Goal: Task Accomplishment & Management: Manage account settings

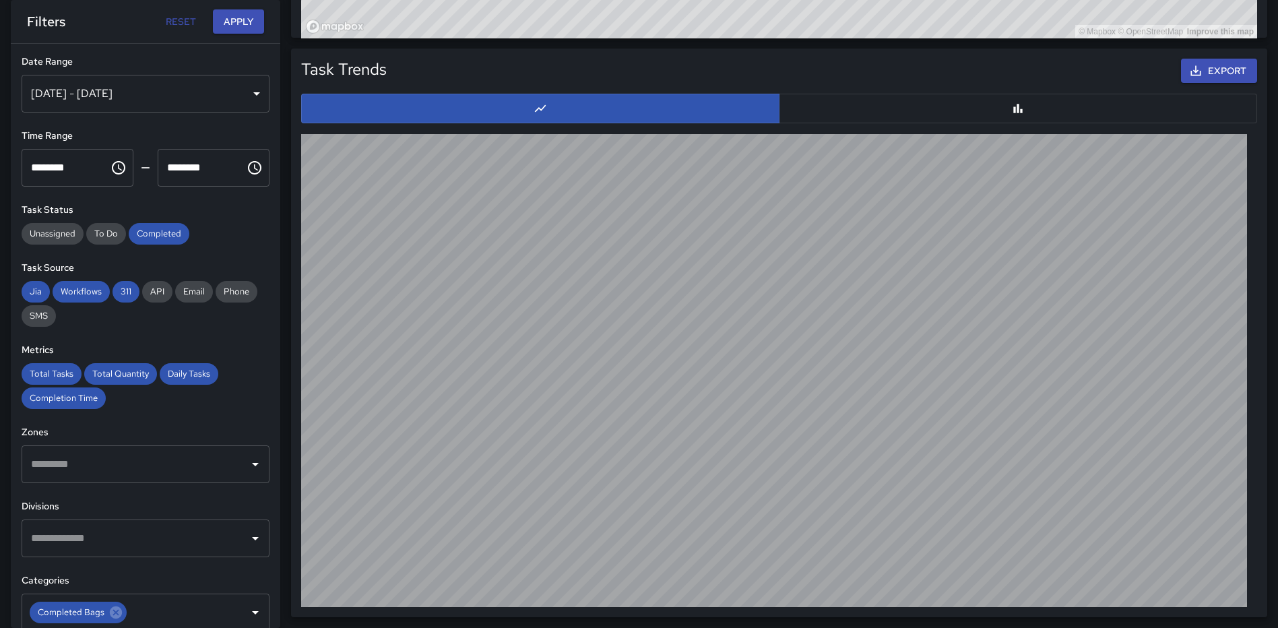
scroll to position [393, 944]
click at [234, 15] on button "Apply" at bounding box center [238, 21] width 51 height 25
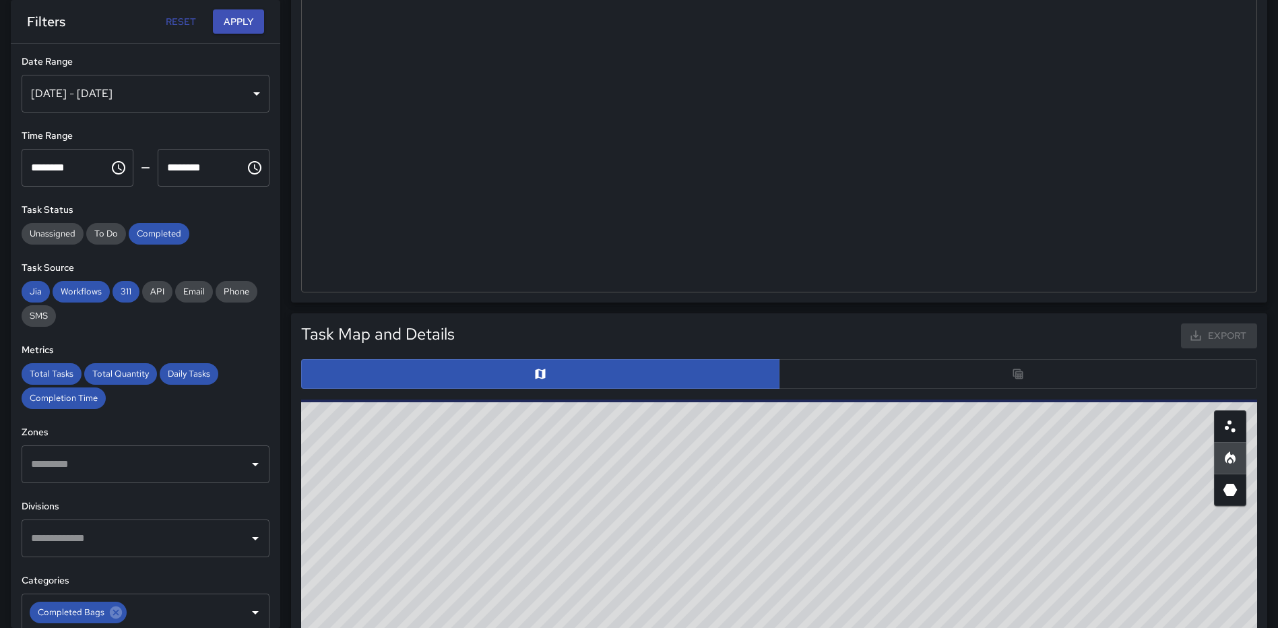
scroll to position [465, 0]
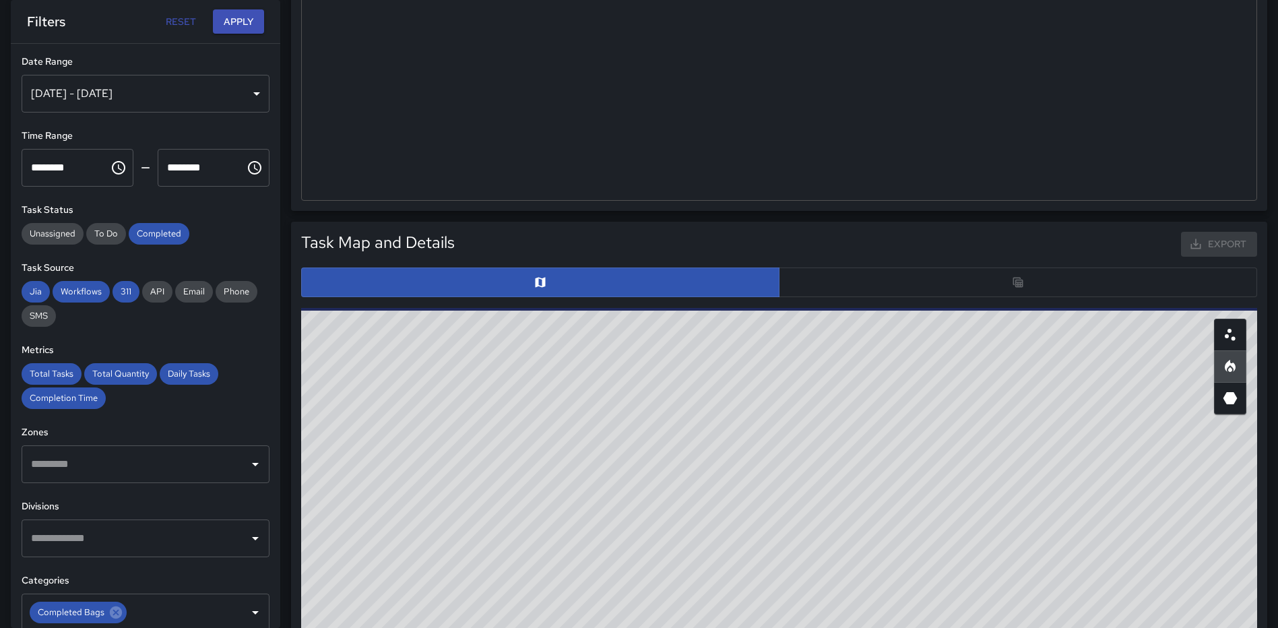
drag, startPoint x: 1046, startPoint y: 429, endPoint x: 1043, endPoint y: 484, distance: 54.7
click at [1043, 484] on div "© Mapbox © OpenStreetMap Improve this map" at bounding box center [779, 577] width 956 height 539
drag, startPoint x: 1081, startPoint y: 483, endPoint x: 929, endPoint y: 473, distance: 152.5
click at [927, 479] on div "© Mapbox © OpenStreetMap Improve this map" at bounding box center [779, 577] width 956 height 539
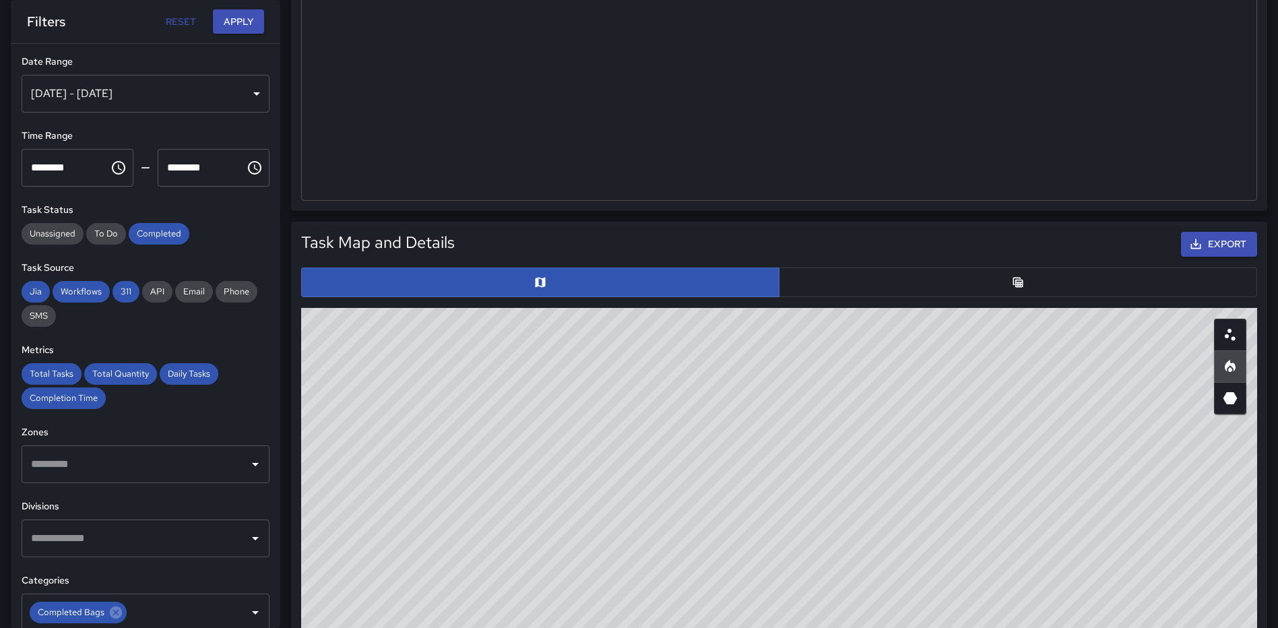
drag, startPoint x: 922, startPoint y: 472, endPoint x: 876, endPoint y: 638, distance: 172.5
drag, startPoint x: 876, startPoint y: 638, endPoint x: 652, endPoint y: 493, distance: 267.3
click at [653, 493] on div "© Mapbox © OpenStreetMap Improve this map" at bounding box center [779, 577] width 956 height 539
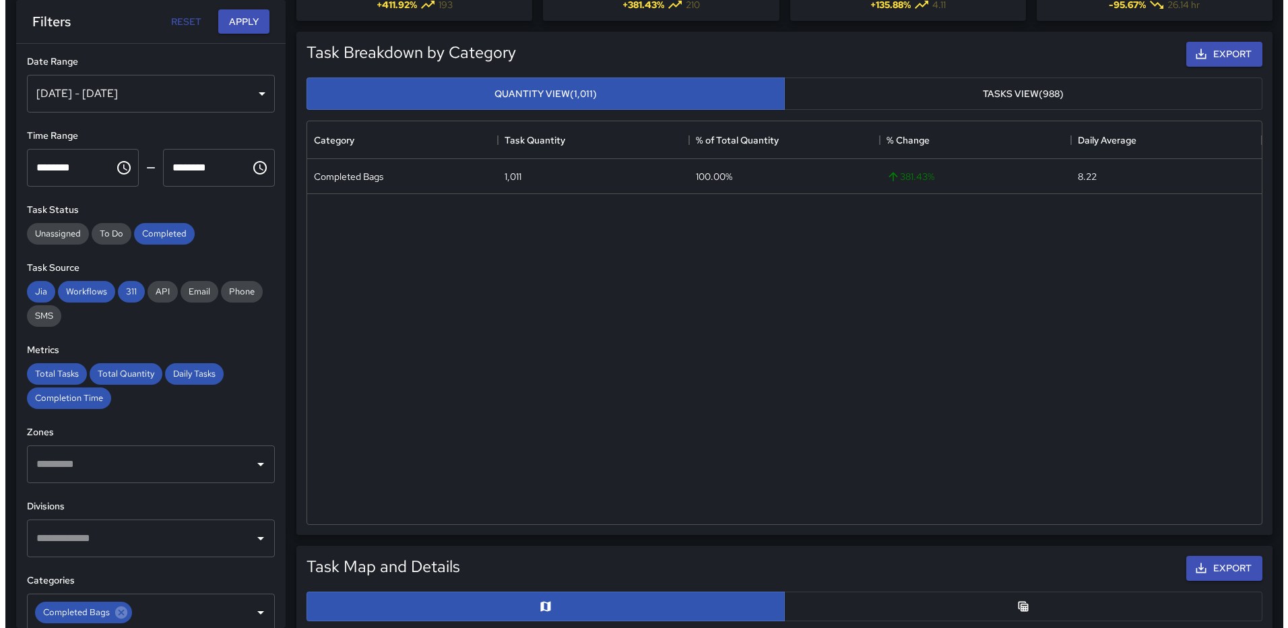
scroll to position [0, 0]
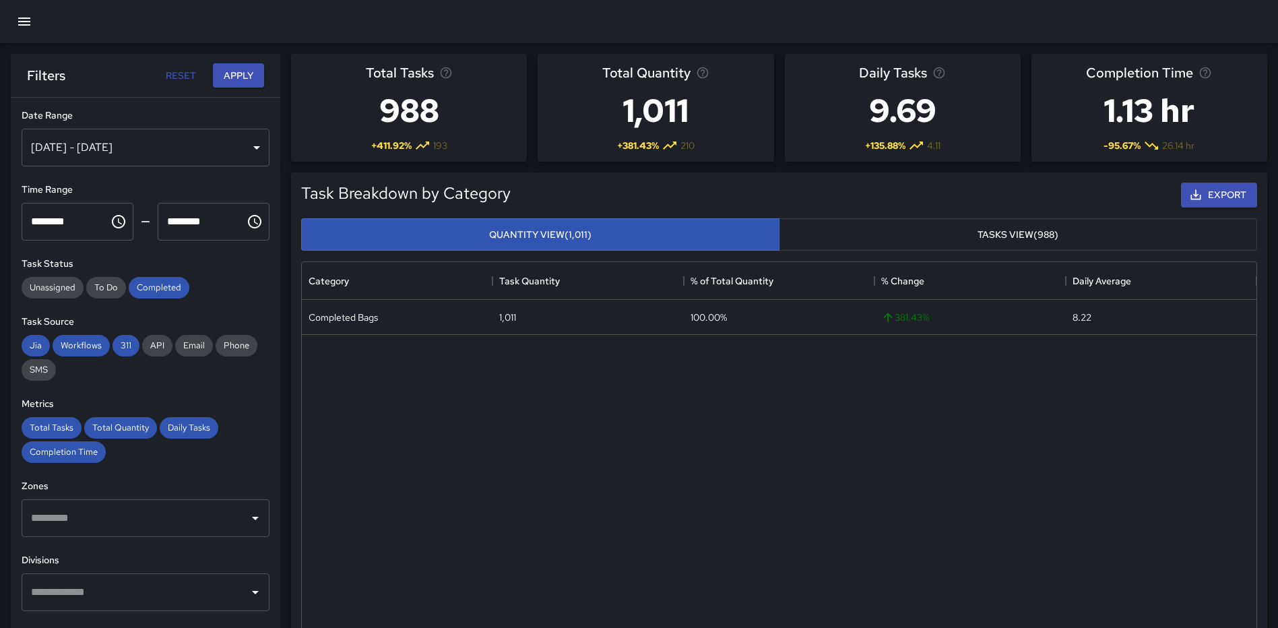
click at [20, 21] on icon "button" at bounding box center [24, 22] width 12 height 8
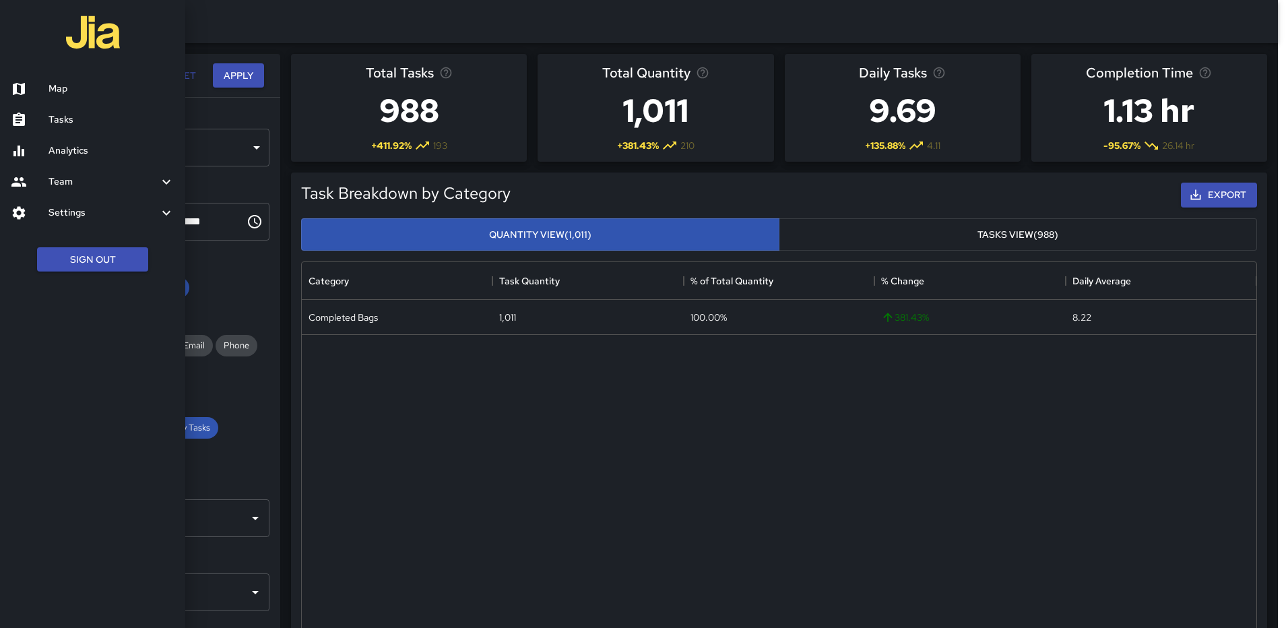
click at [43, 84] on div at bounding box center [30, 89] width 38 height 16
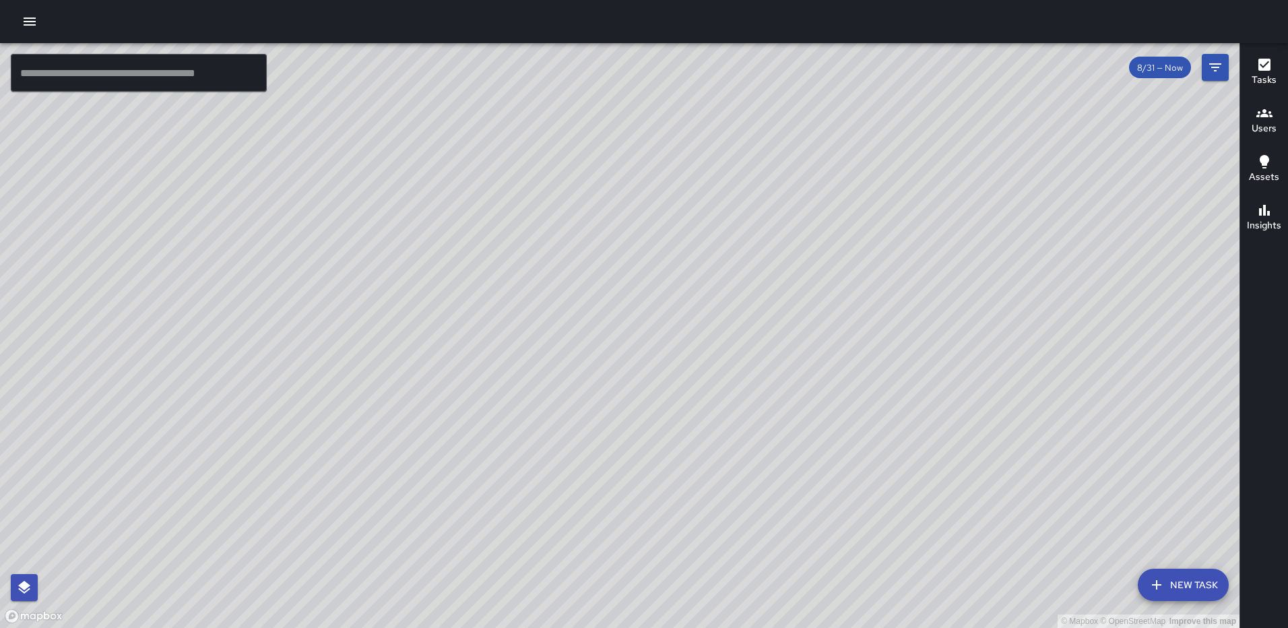
click at [861, 430] on div "© Mapbox © OpenStreetMap Improve this map RL Ruben Lechuga 200 M Street Northea…" at bounding box center [619, 335] width 1239 height 585
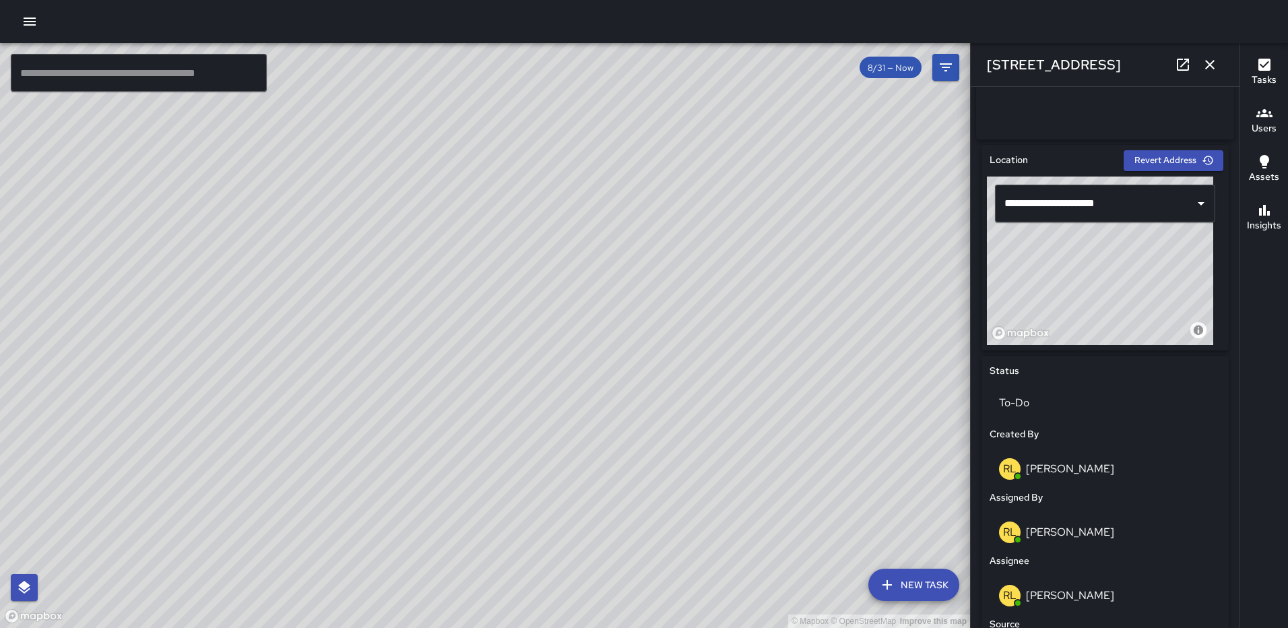
scroll to position [418, 0]
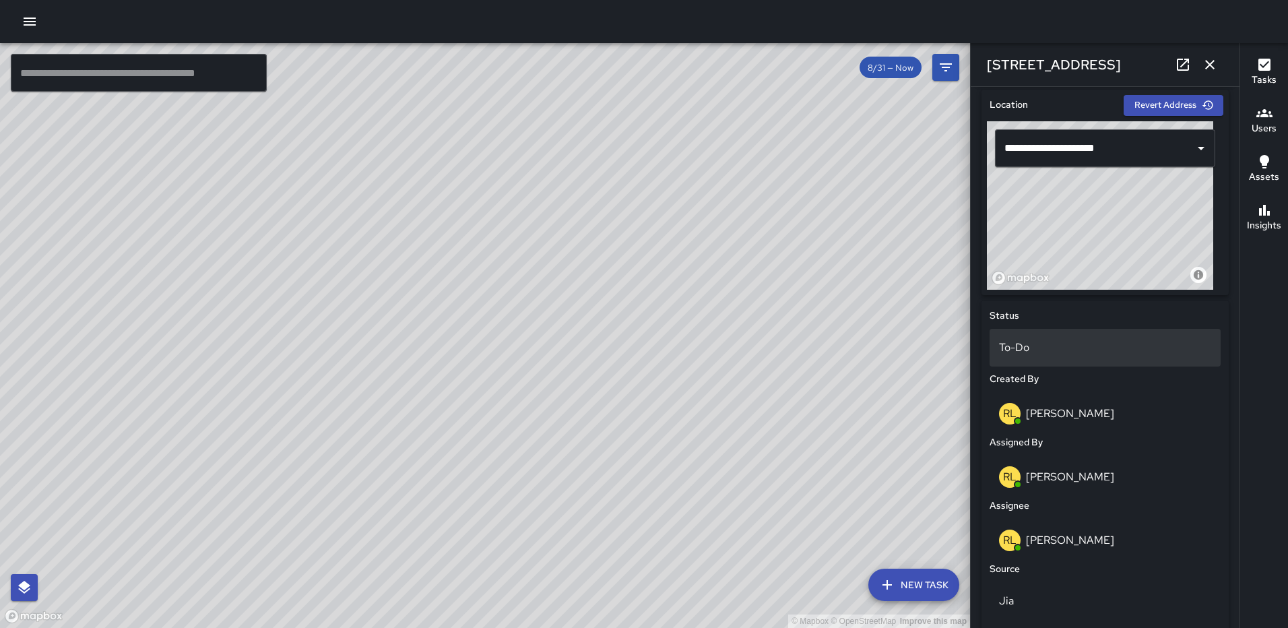
click at [1010, 352] on p "To-Do" at bounding box center [1105, 347] width 212 height 16
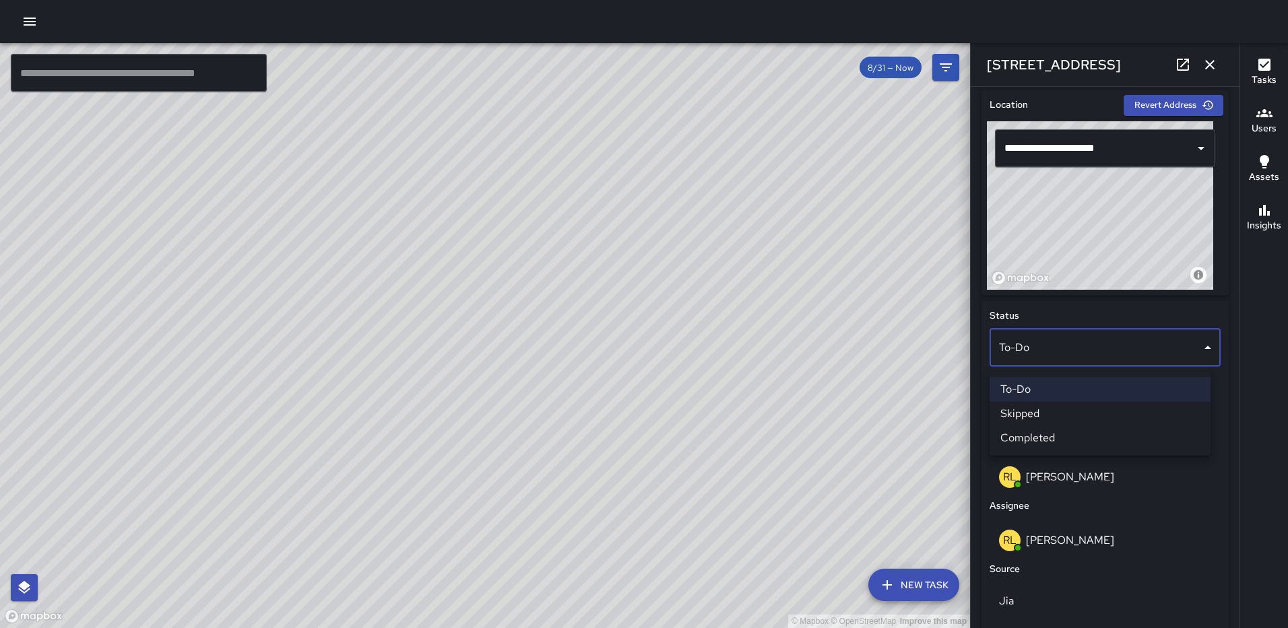
click at [1034, 431] on li "Completed" at bounding box center [1099, 438] width 221 height 24
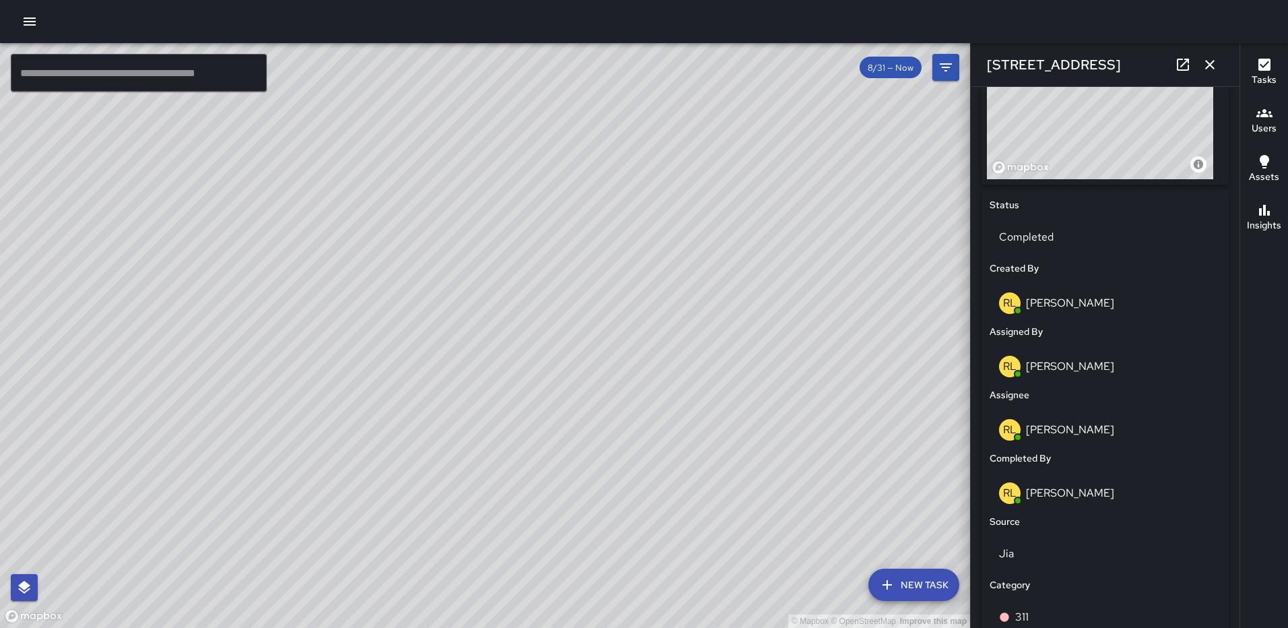
scroll to position [828, 0]
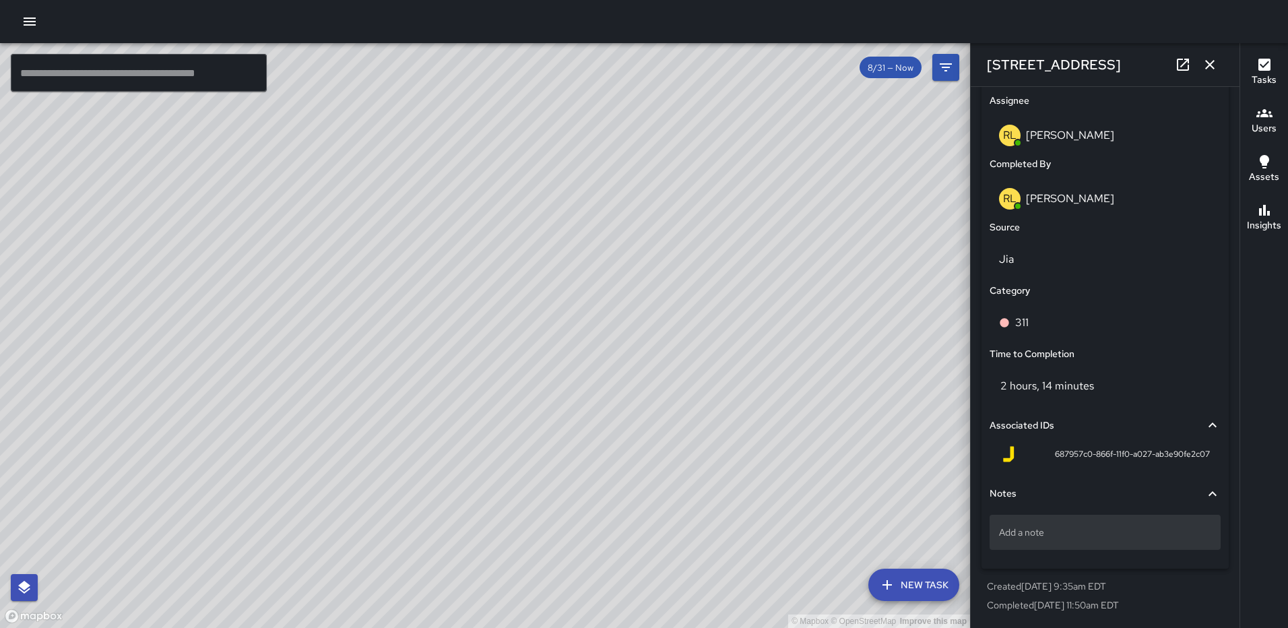
click at [1042, 525] on div "Add a note" at bounding box center [1104, 532] width 231 height 35
type textarea "**********"
click at [1060, 530] on p "311#25-005" at bounding box center [1105, 531] width 212 height 13
type textarea "**********"
click at [1207, 65] on icon "button" at bounding box center [1210, 65] width 16 height 16
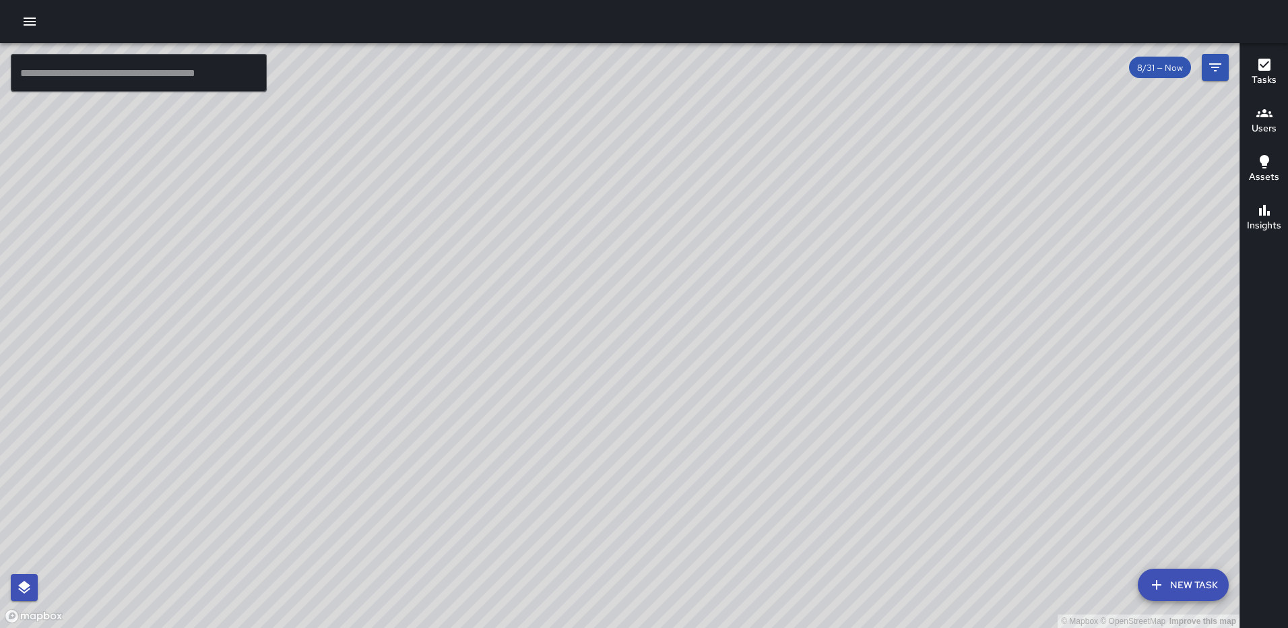
click at [502, 417] on div "© Mapbox © OpenStreetMap Improve this map RL Ruben Lechuga 101-165 M Street Nor…" at bounding box center [619, 335] width 1239 height 585
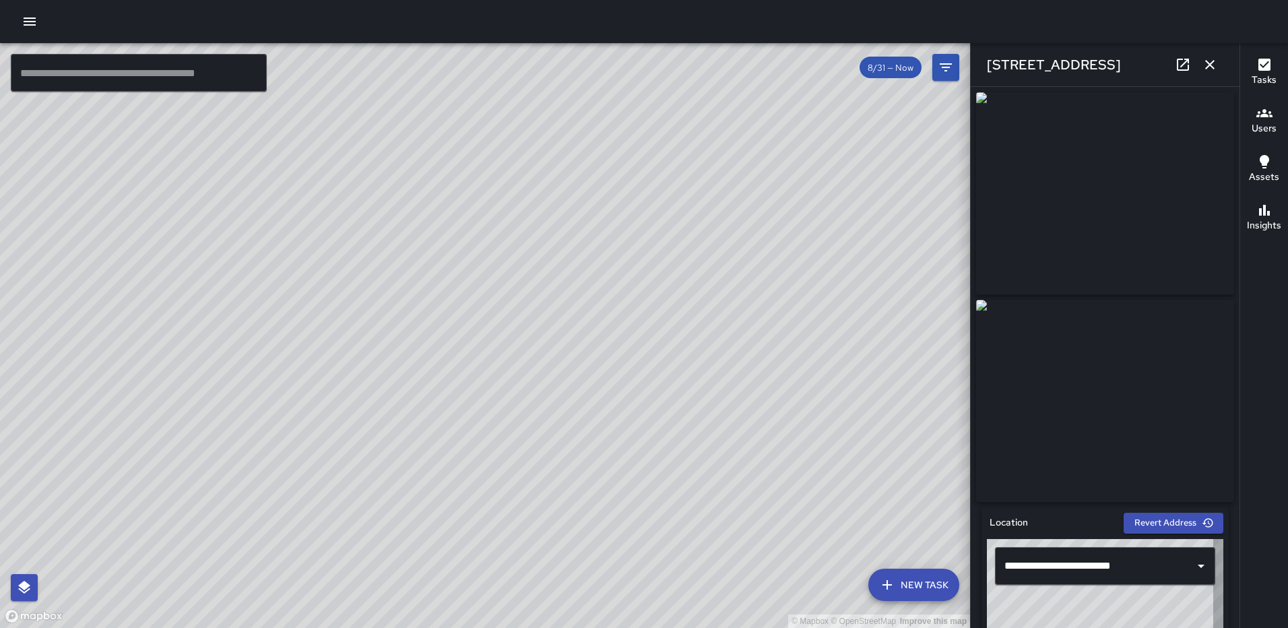
type input "**********"
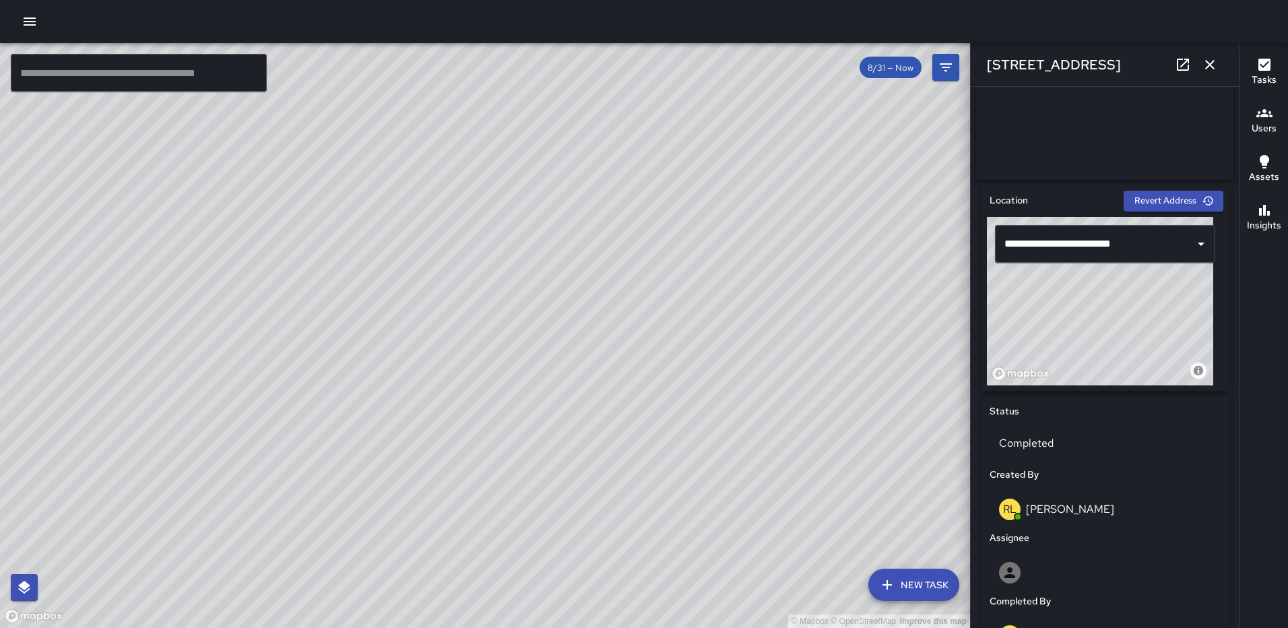
scroll to position [346, 0]
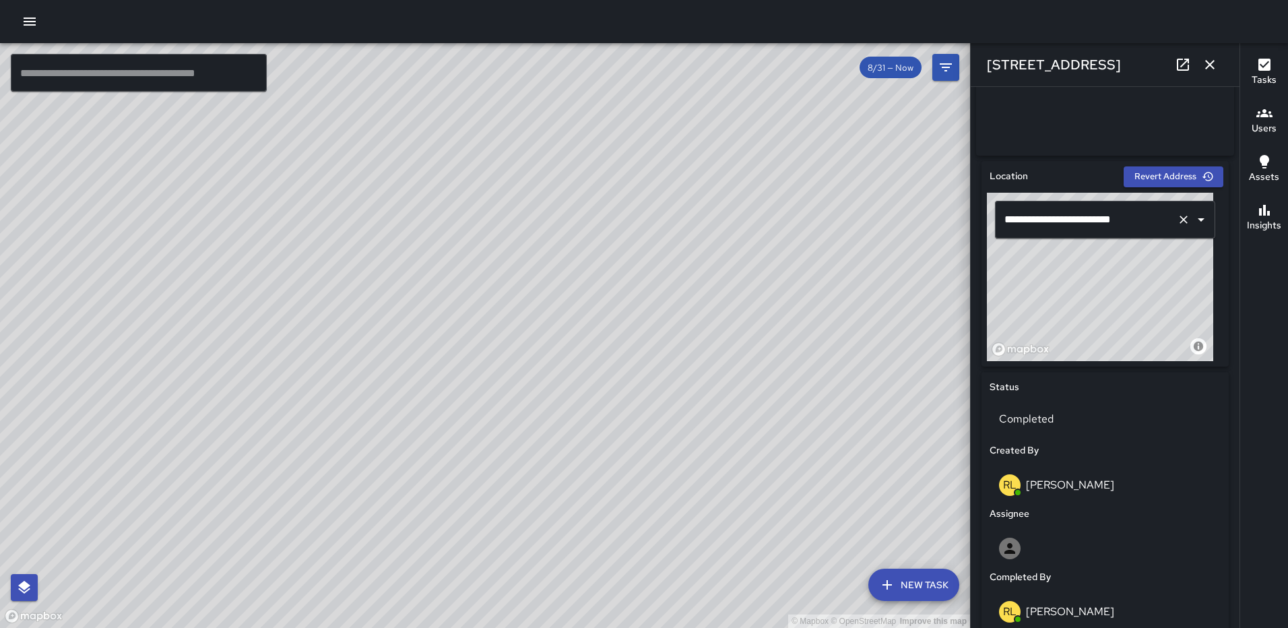
drag, startPoint x: 1082, startPoint y: 267, endPoint x: 1079, endPoint y: 238, distance: 29.1
click at [1079, 238] on div "**********" at bounding box center [1105, 277] width 236 height 168
drag, startPoint x: 1111, startPoint y: 285, endPoint x: 1119, endPoint y: 286, distance: 8.1
click at [1119, 286] on div "© Mapbox © OpenStreetMap Improve this map" at bounding box center [1100, 277] width 226 height 168
click at [1207, 61] on icon "button" at bounding box center [1209, 64] width 9 height 9
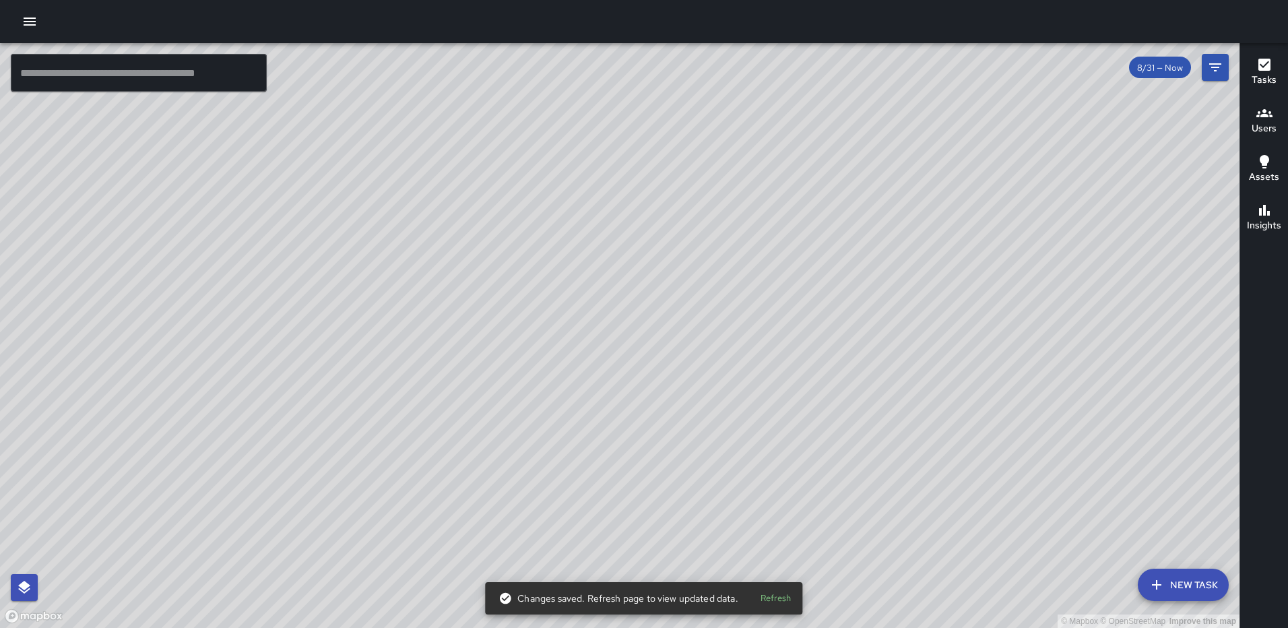
click at [288, 158] on div "© Mapbox © OpenStreetMap Improve this map RM Rodney Mcneil 1222 First Street No…" at bounding box center [619, 335] width 1239 height 585
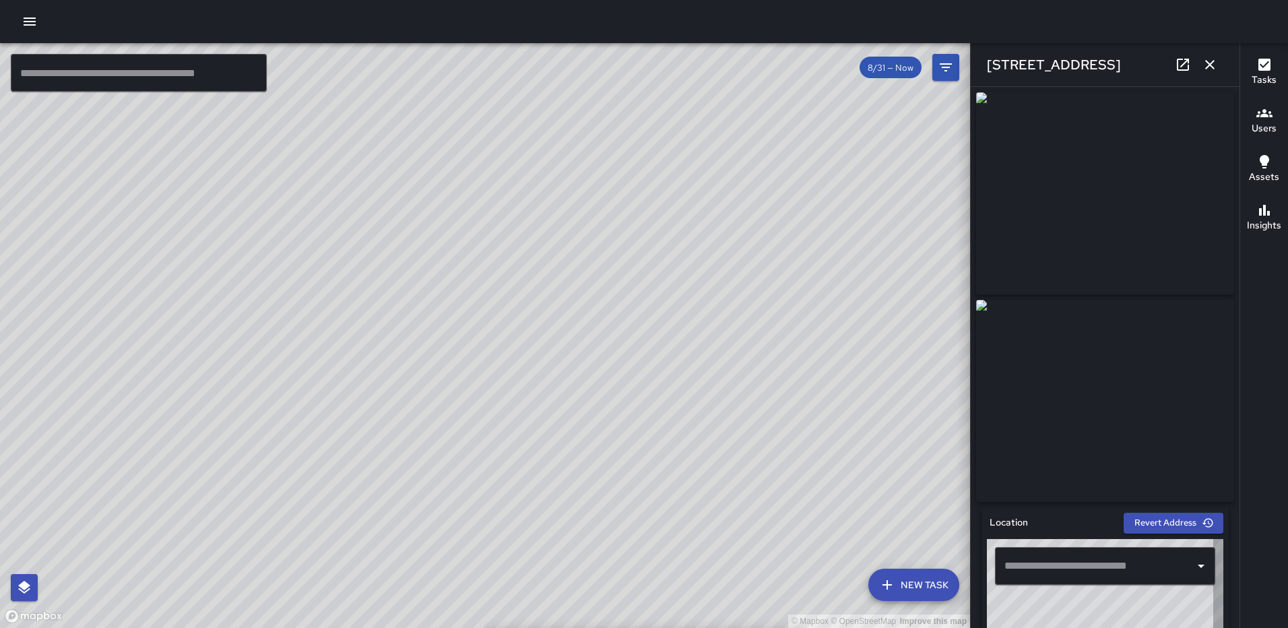
type input "**********"
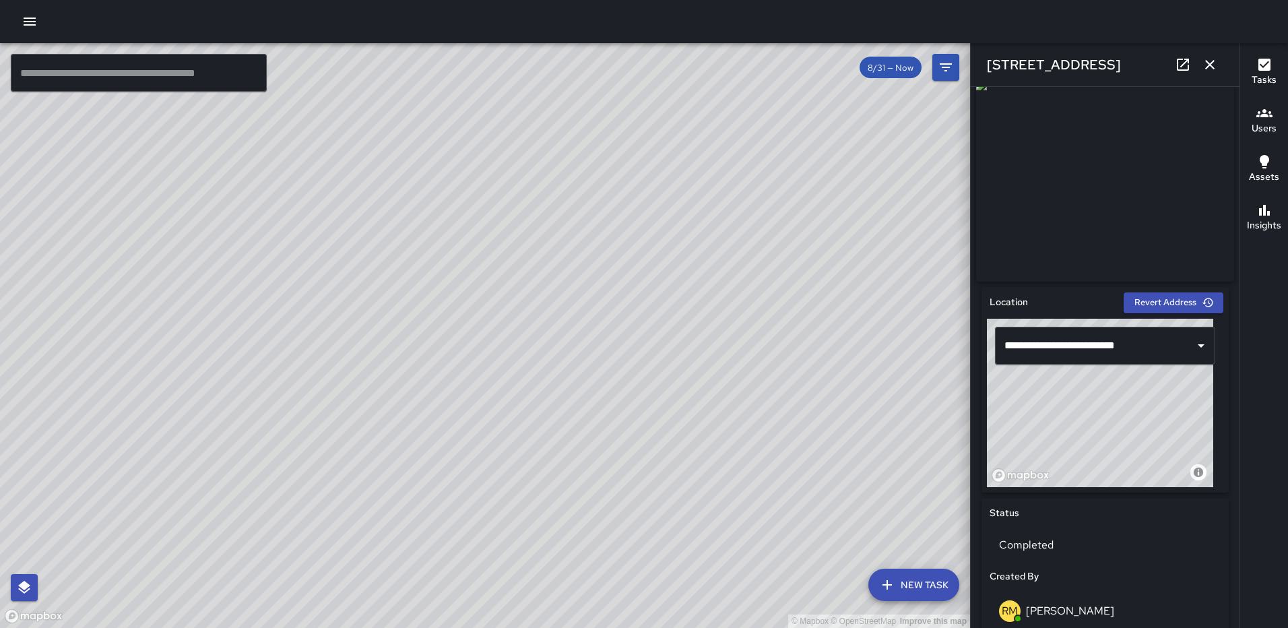
scroll to position [222, 0]
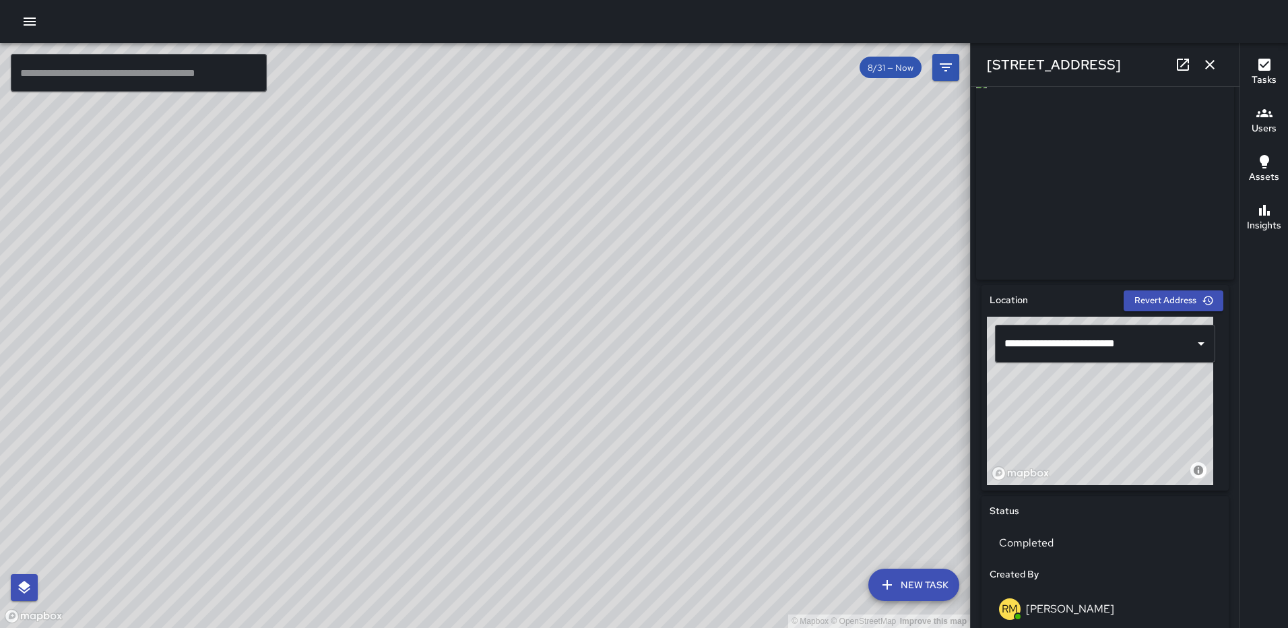
drag, startPoint x: 1078, startPoint y: 406, endPoint x: 1037, endPoint y: 405, distance: 40.4
click at [1037, 405] on div "© Mapbox © OpenStreetMap Improve this map" at bounding box center [1100, 401] width 226 height 168
click at [1206, 63] on icon "button" at bounding box center [1210, 65] width 16 height 16
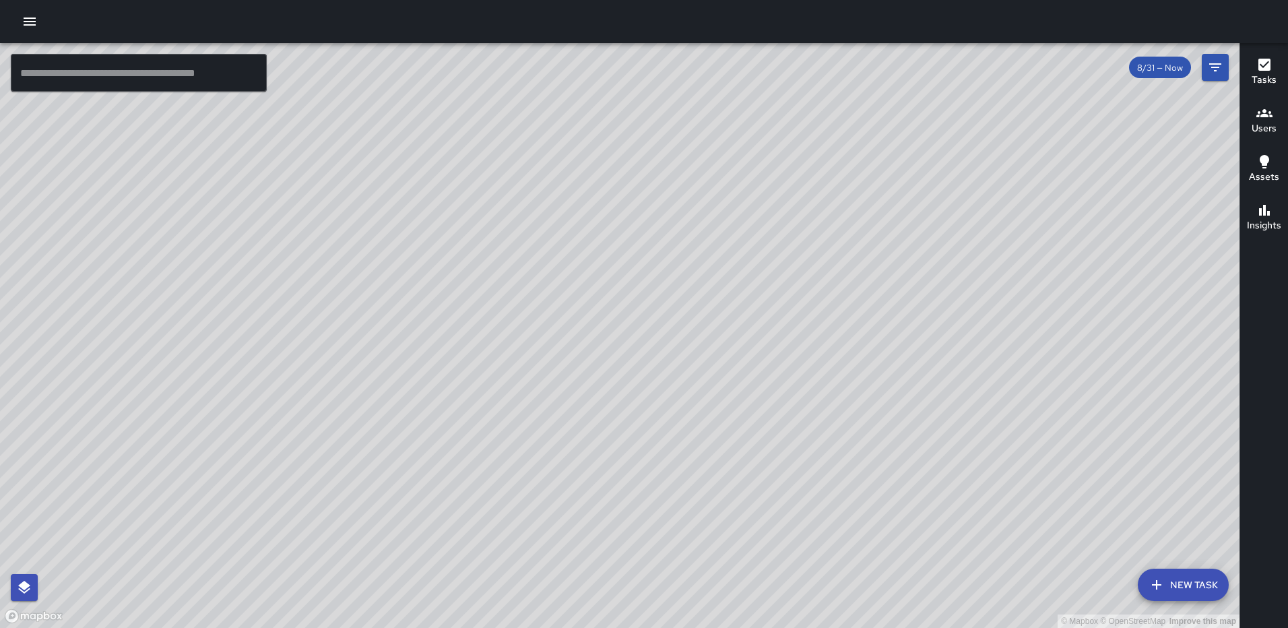
click at [321, 166] on div "© Mapbox © OpenStreetMap Improve this map RM Rodney Mcneil 35 N Street Northeas…" at bounding box center [619, 335] width 1239 height 585
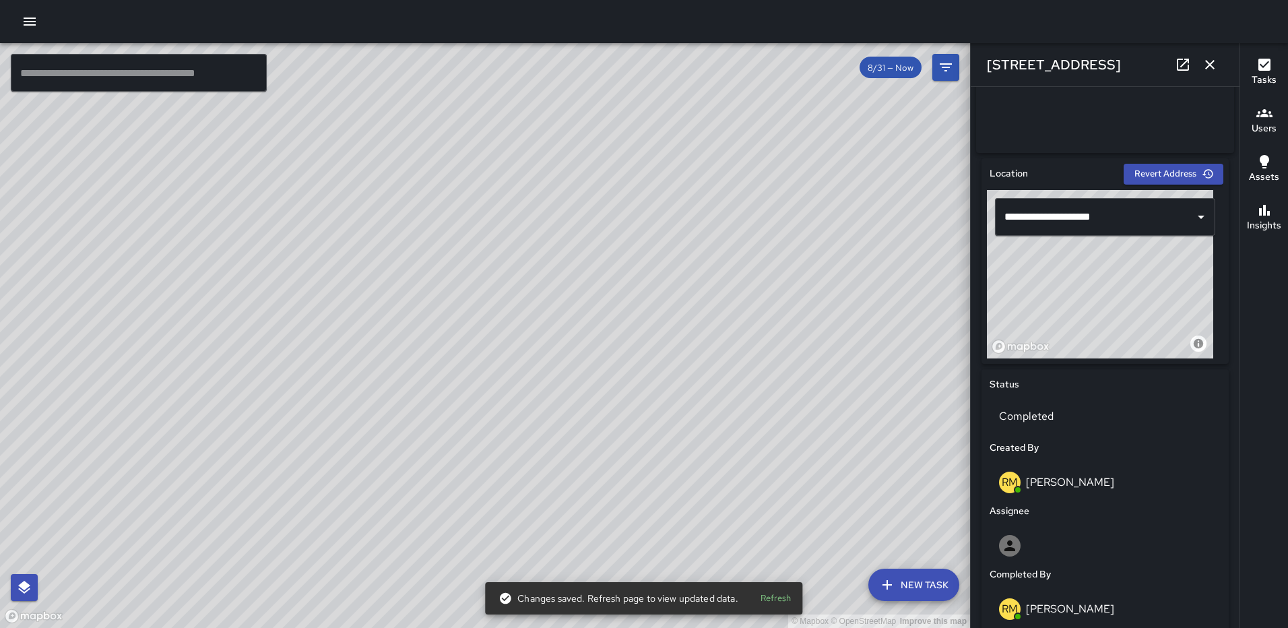
scroll to position [341, 0]
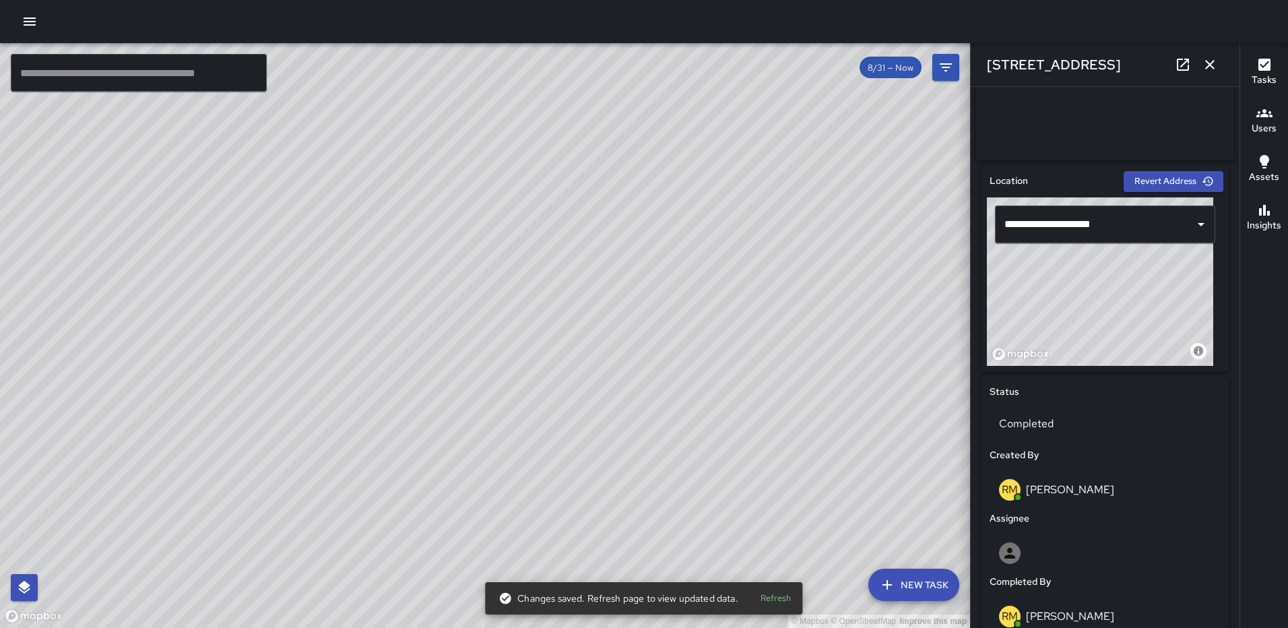
drag, startPoint x: 1117, startPoint y: 306, endPoint x: 1119, endPoint y: 333, distance: 27.1
click at [1119, 333] on div "© Mapbox © OpenStreetMap Improve this map" at bounding box center [1100, 281] width 226 height 168
type input "**********"
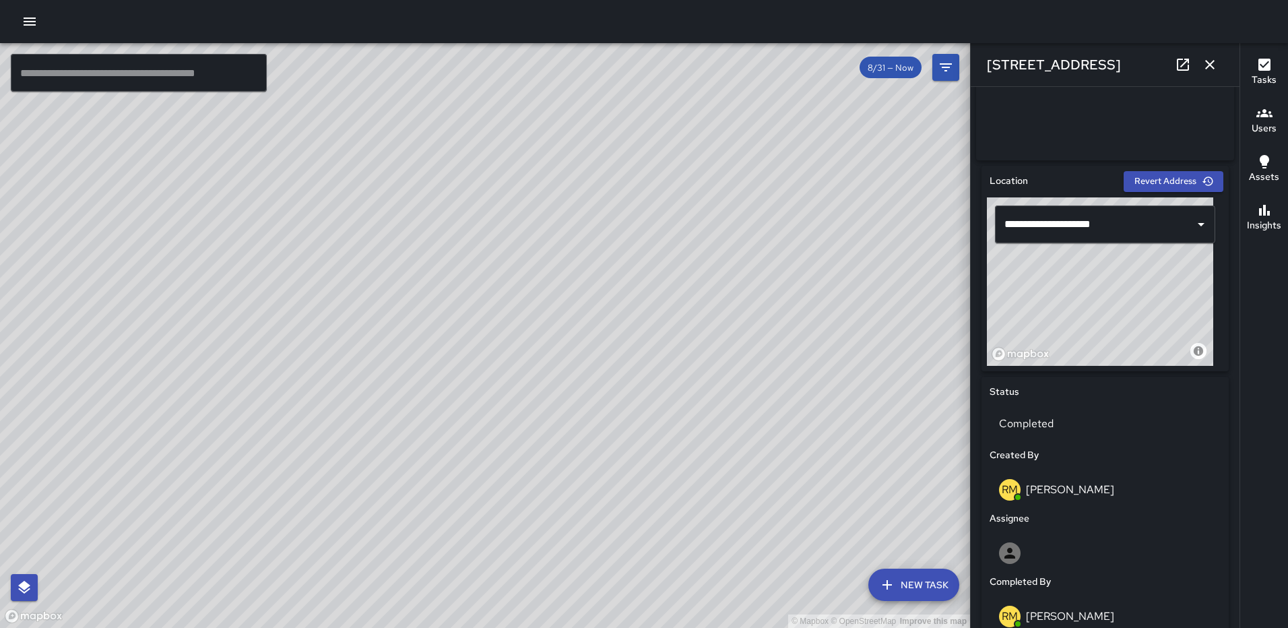
click at [1209, 67] on icon "button" at bounding box center [1210, 65] width 16 height 16
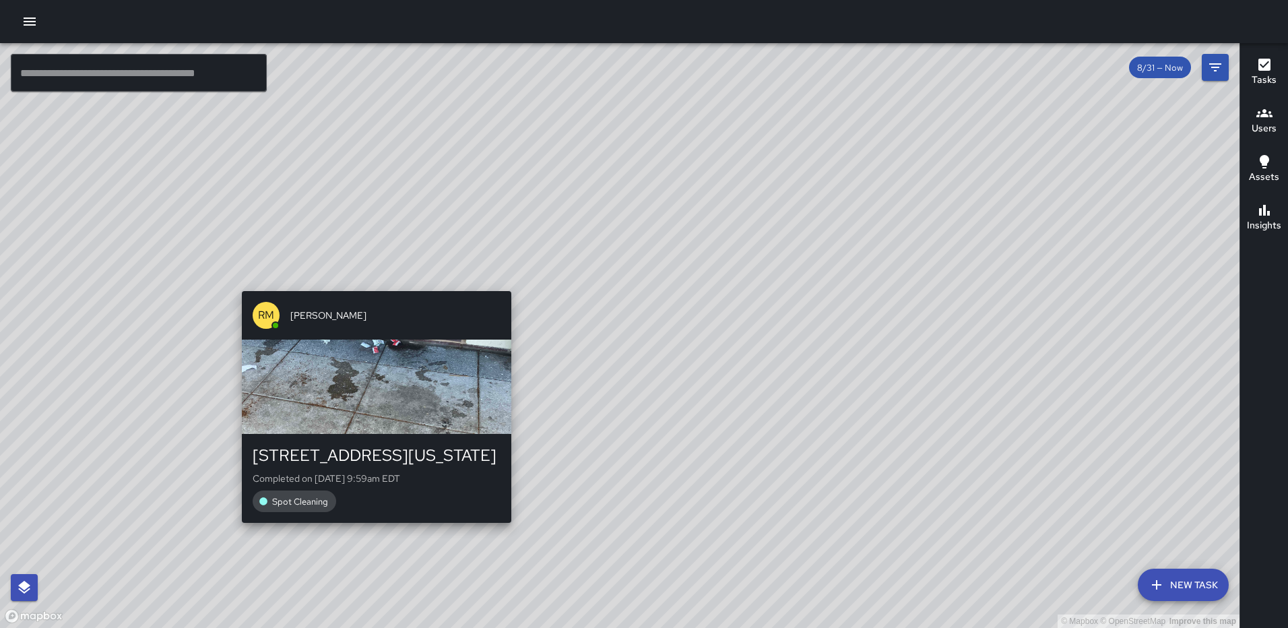
click at [501, 285] on div "© Mapbox © OpenStreetMap Improve this map RM Rodney Mcneil 7 New York Avenue No…" at bounding box center [619, 335] width 1239 height 585
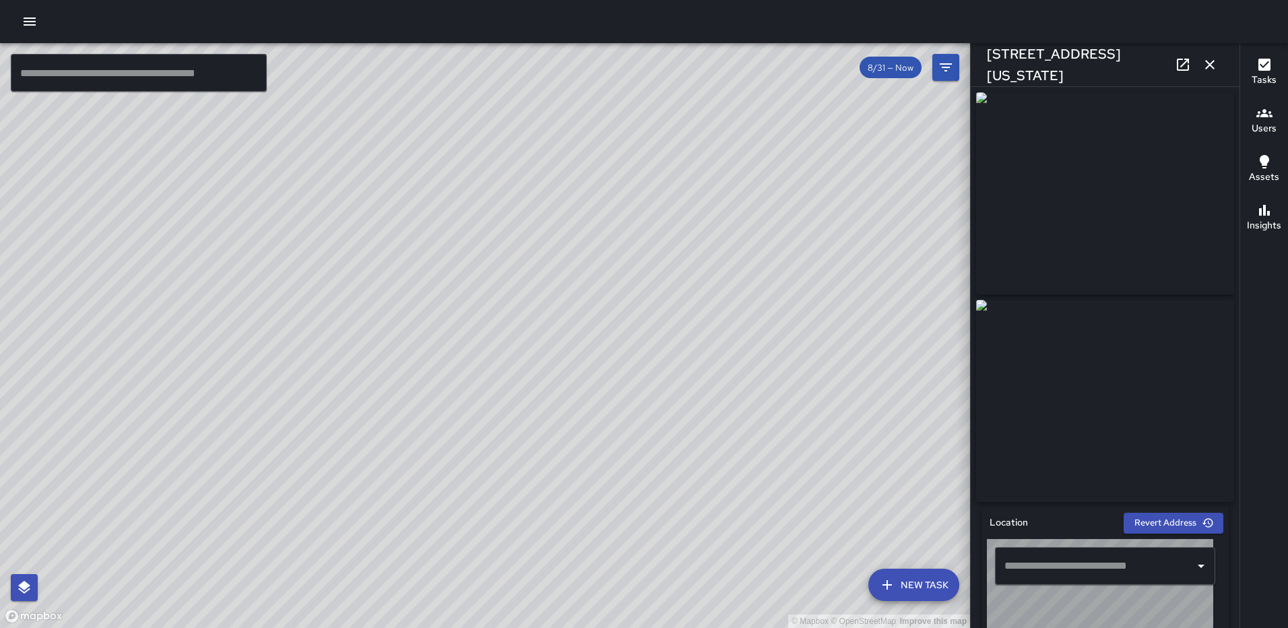
type input "**********"
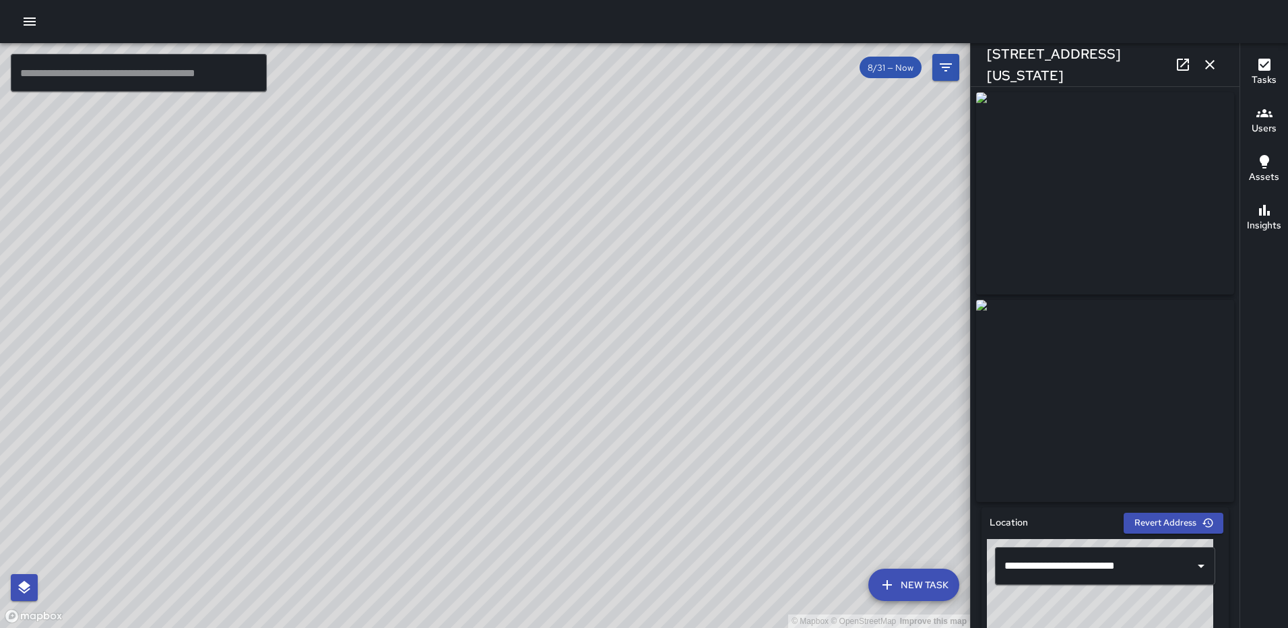
click at [1206, 60] on icon "button" at bounding box center [1210, 65] width 16 height 16
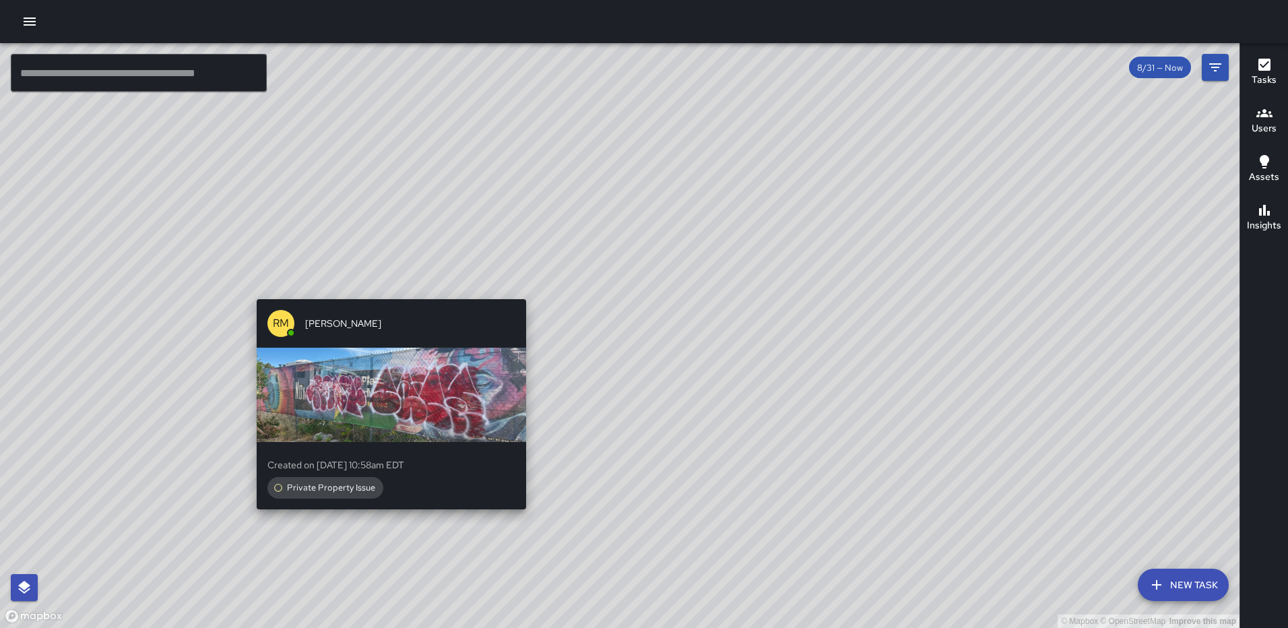
click at [523, 291] on div "© Mapbox © OpenStreetMap Improve this map RM Rodney Mcneil Created on 8/31/2025…" at bounding box center [619, 335] width 1239 height 585
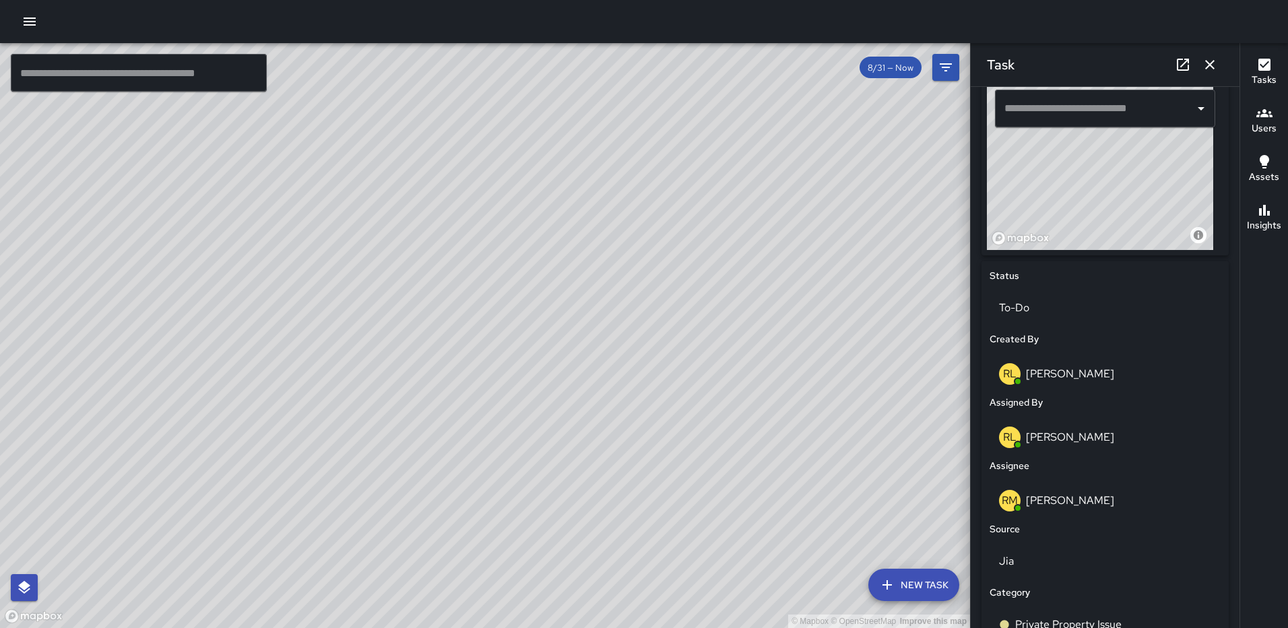
scroll to position [505, 0]
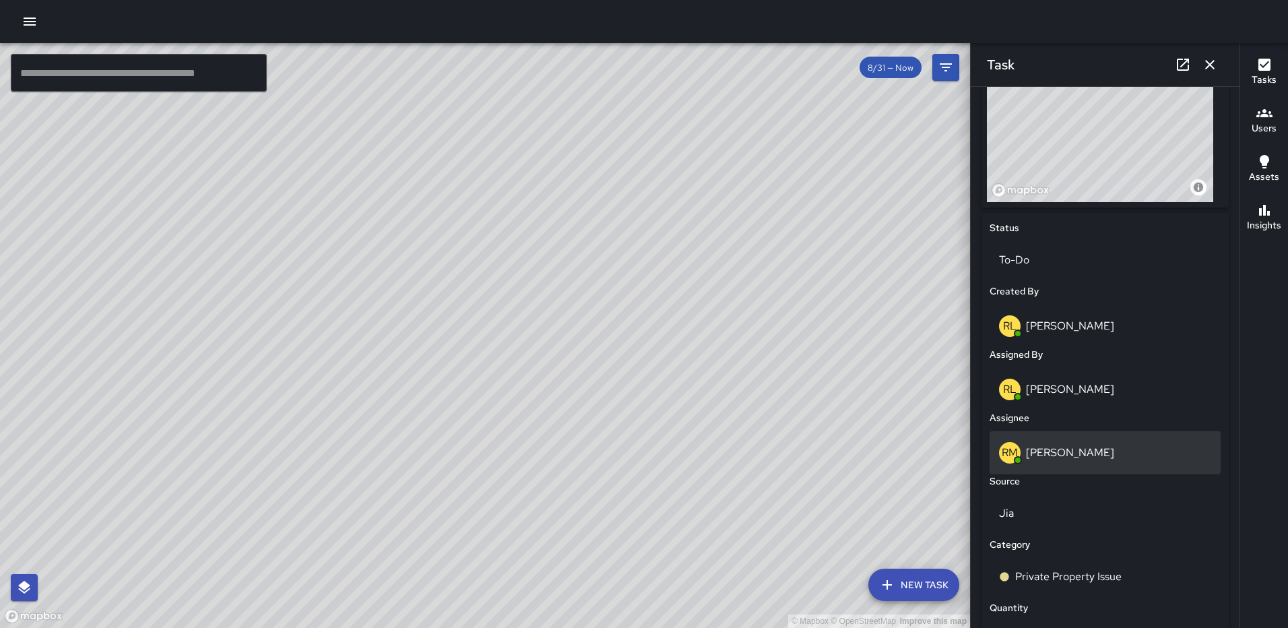
click at [1070, 454] on p "Rodney Mcneil" at bounding box center [1070, 452] width 88 height 14
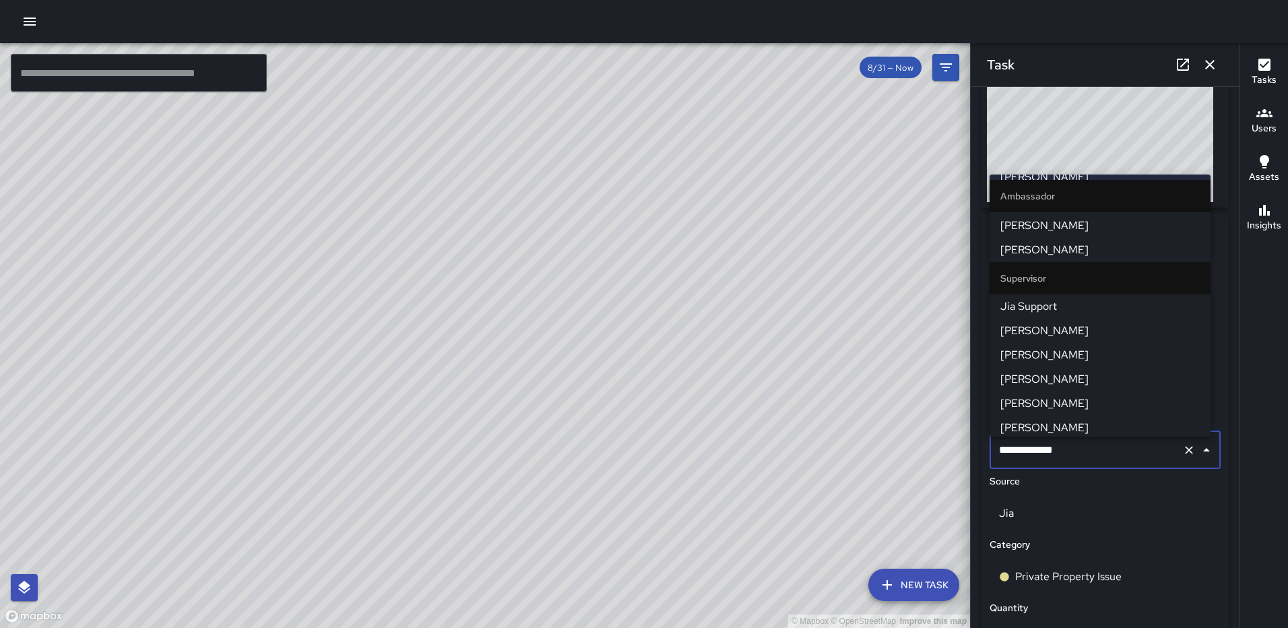
scroll to position [312, 0]
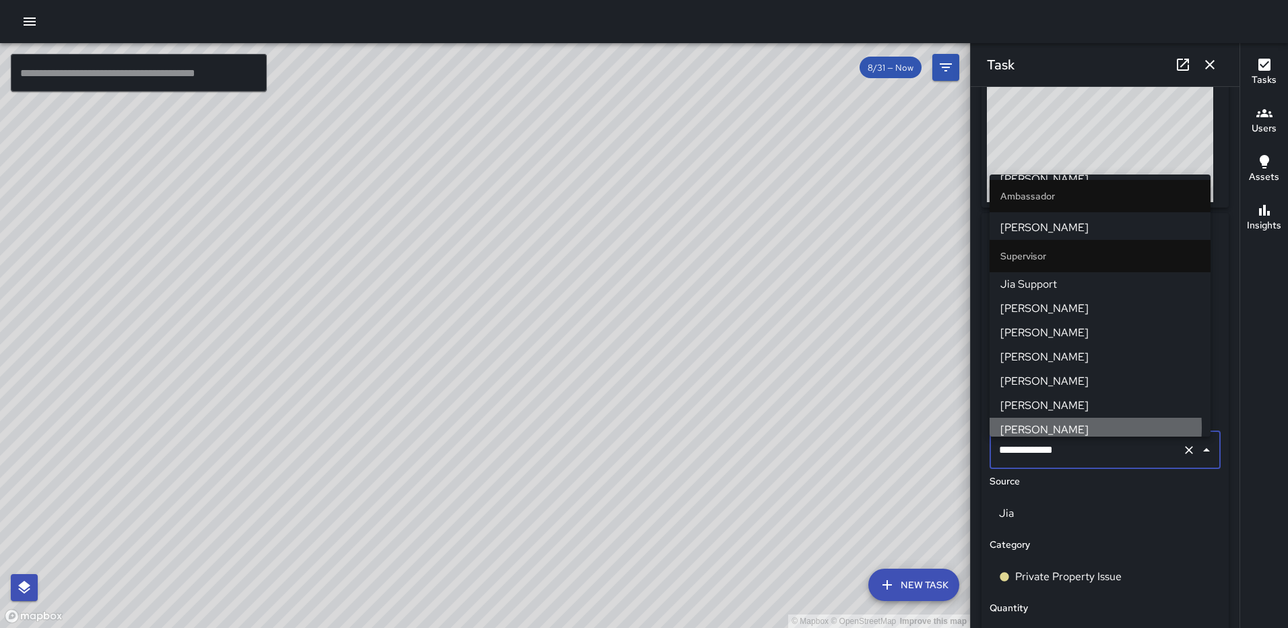
click at [1047, 427] on span "Andre Smith" at bounding box center [1099, 430] width 199 height 16
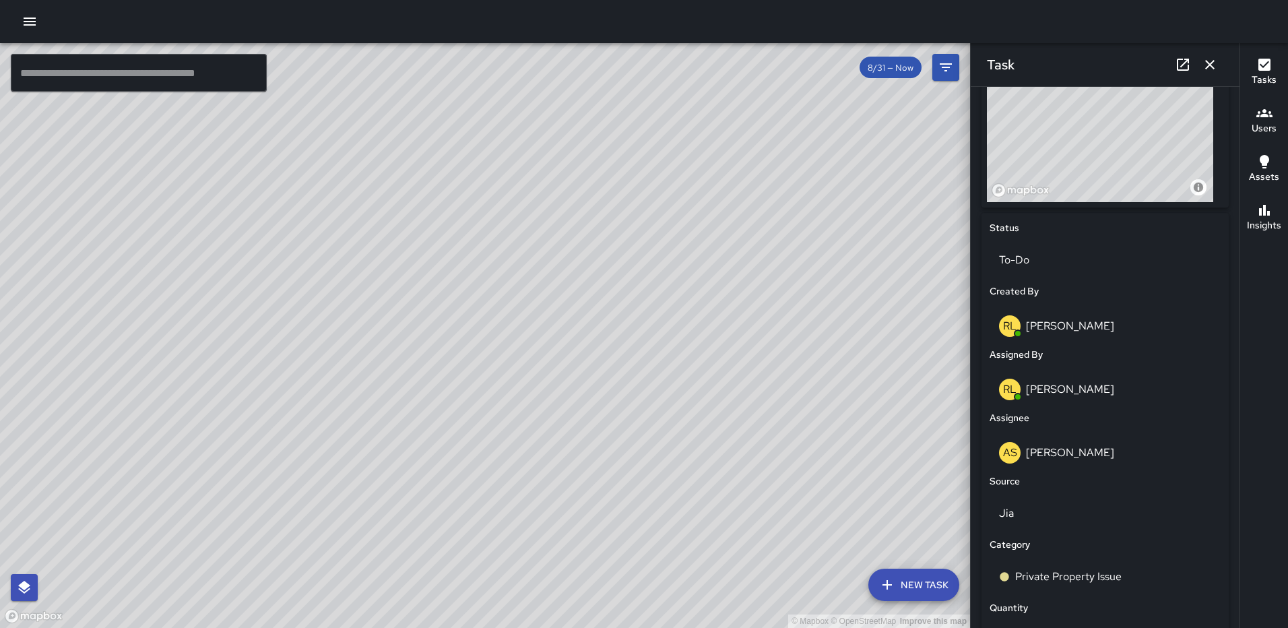
click at [1210, 56] on button "button" at bounding box center [1209, 64] width 27 height 27
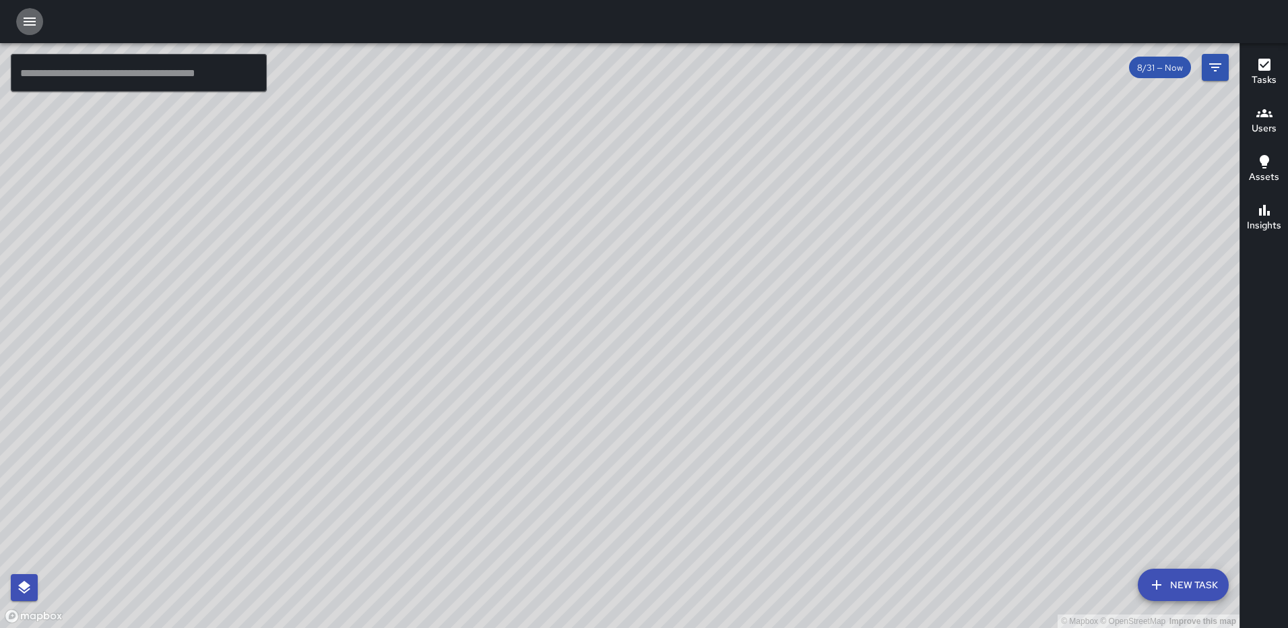
click at [30, 18] on icon "button" at bounding box center [30, 22] width 12 height 8
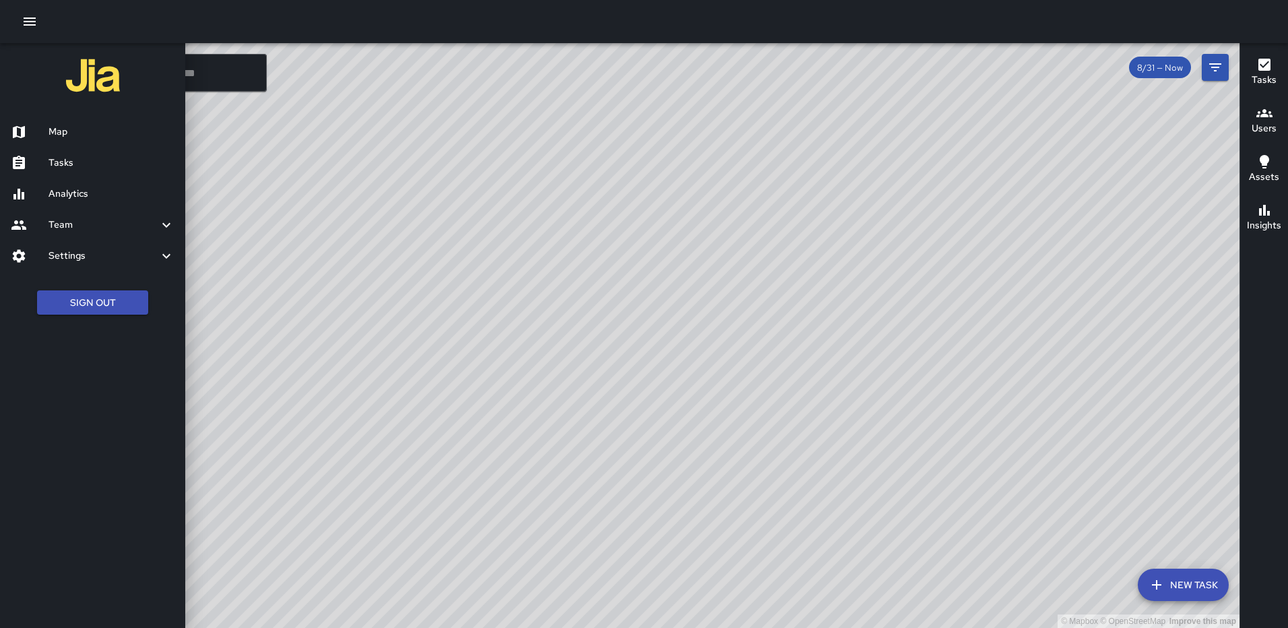
click at [707, 324] on div at bounding box center [644, 314] width 1288 height 628
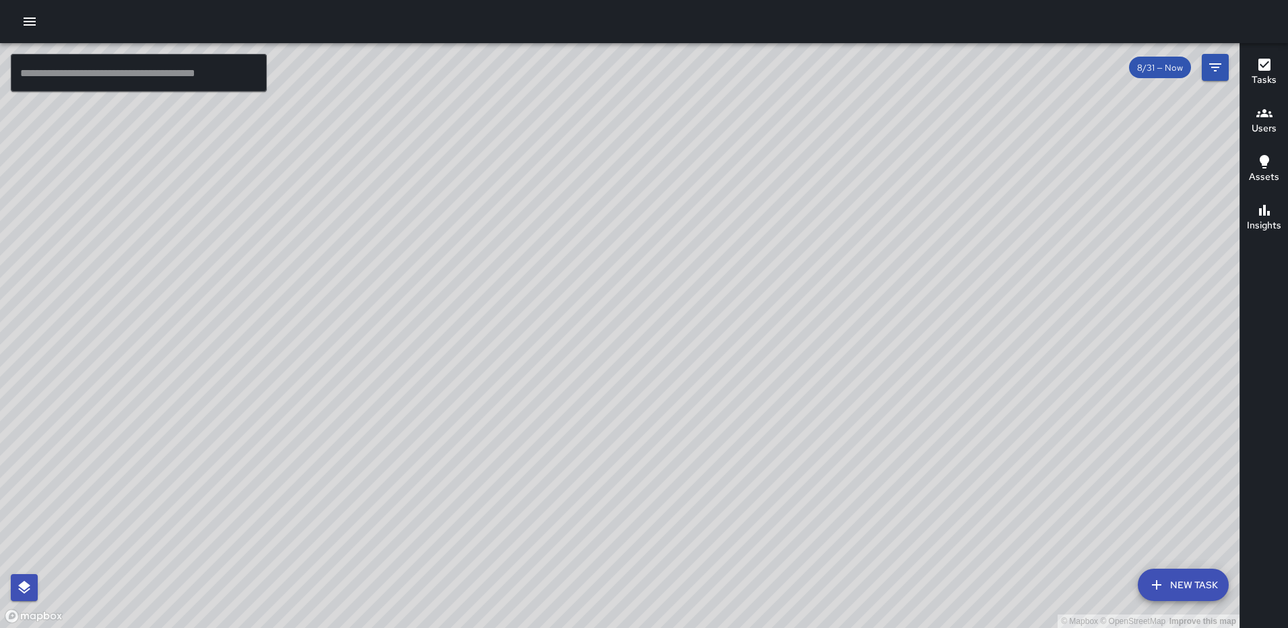
click at [704, 320] on div "© Mapbox © OpenStreetMap Improve this map RL Ruben Lechuga 10 New York Avenue N…" at bounding box center [619, 335] width 1239 height 585
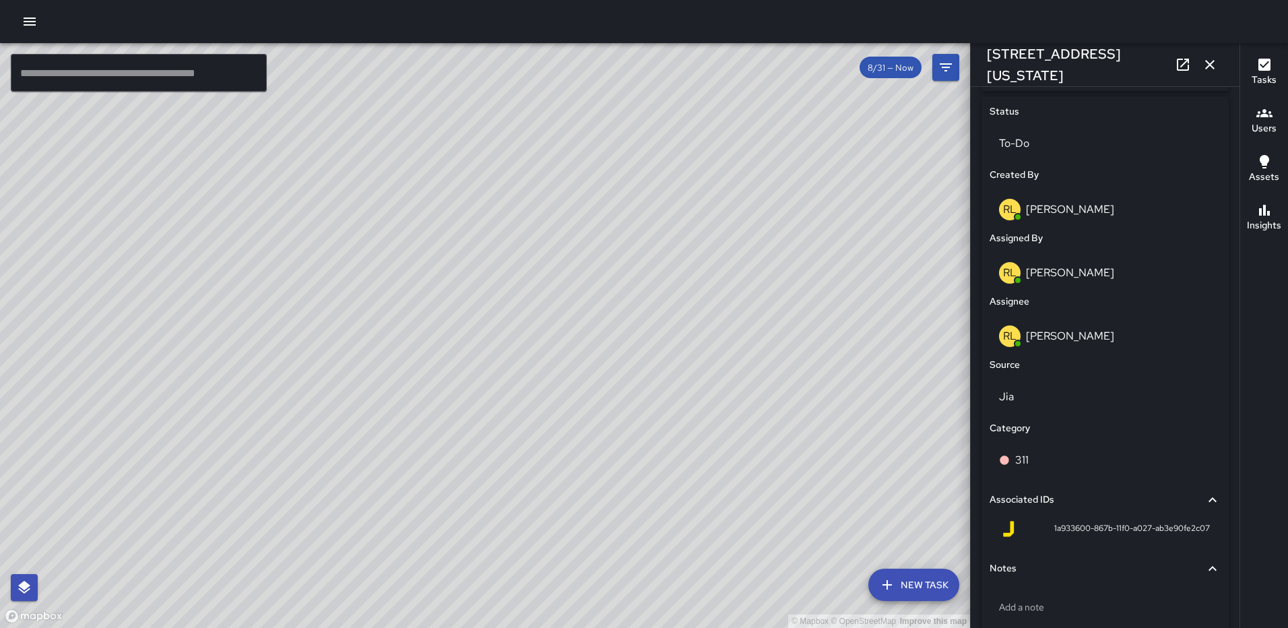
scroll to position [683, 0]
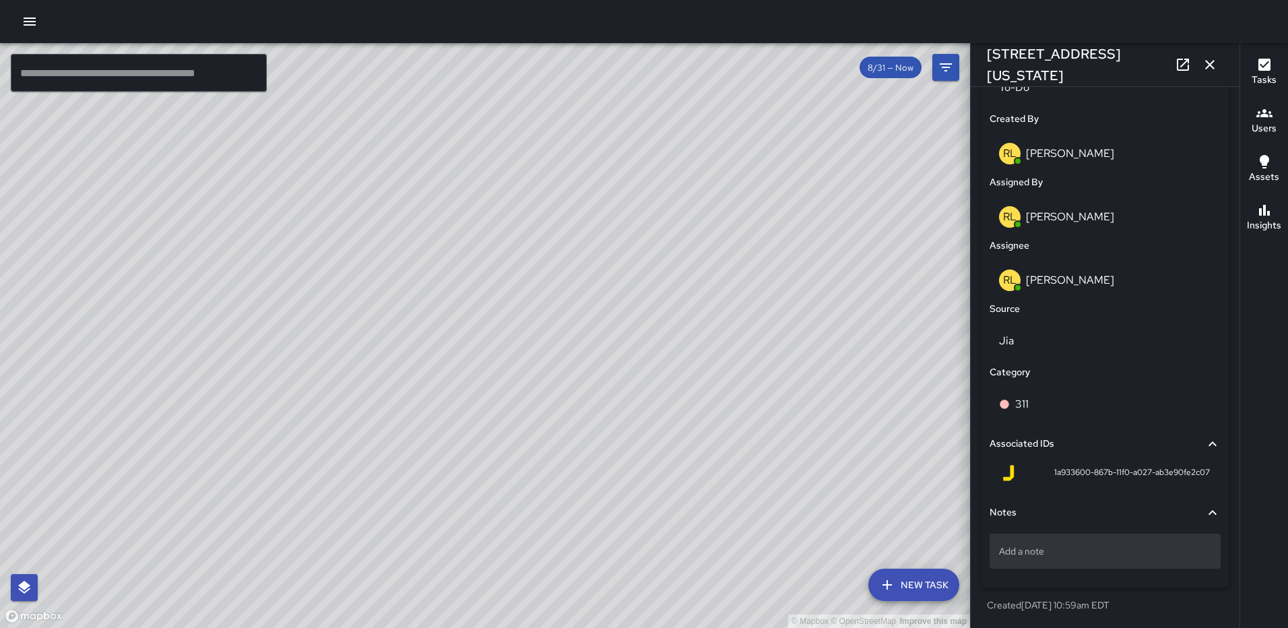
click at [1114, 547] on p "Add a note" at bounding box center [1105, 550] width 212 height 13
type textarea "**********"
click at [1213, 61] on icon "button" at bounding box center [1209, 64] width 9 height 9
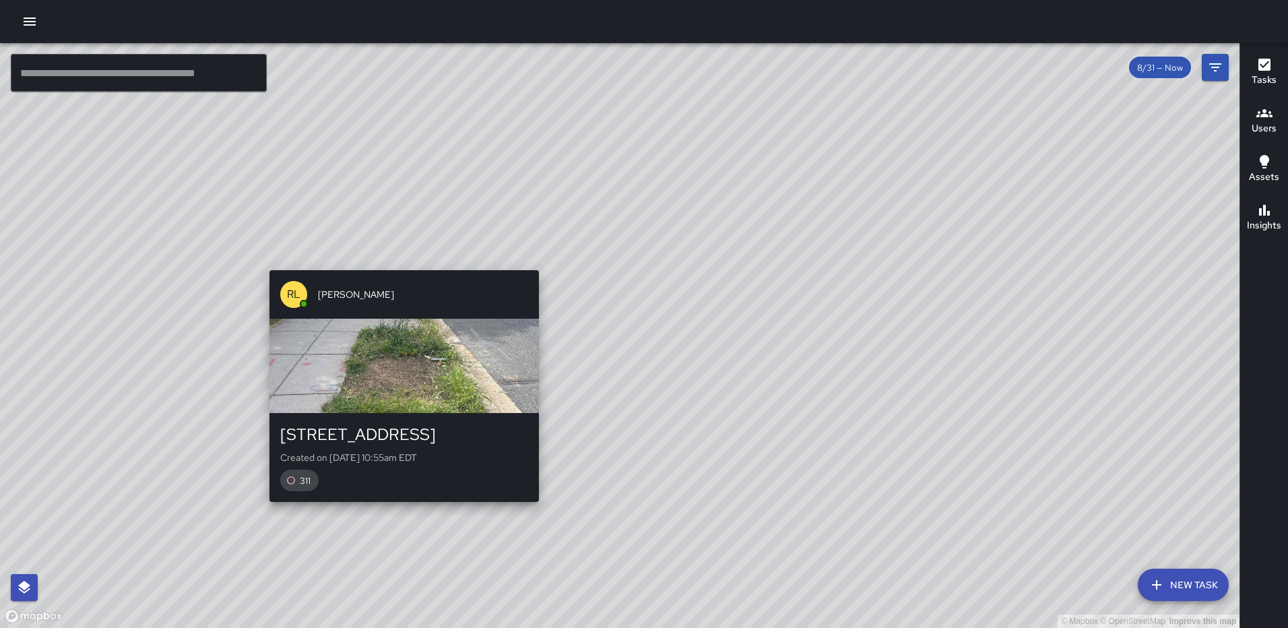
click at [533, 261] on div "© Mapbox © OpenStreetMap Improve this map RL Ruben Lechuga 1326 North Capitol S…" at bounding box center [619, 335] width 1239 height 585
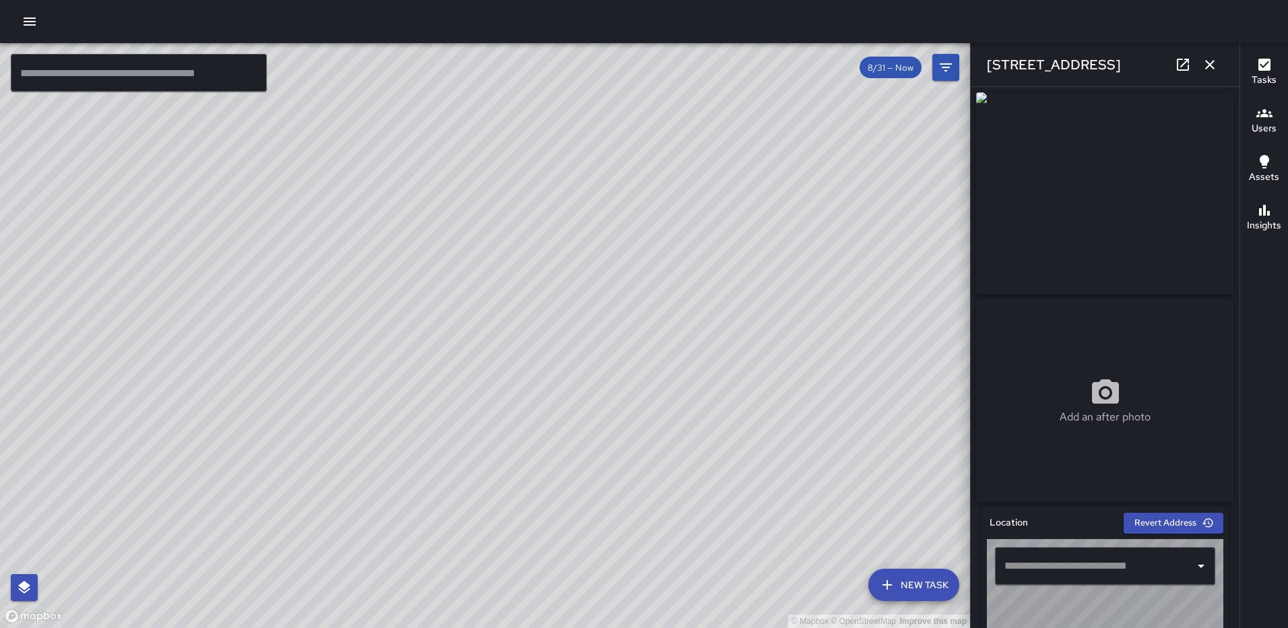
type input "**********"
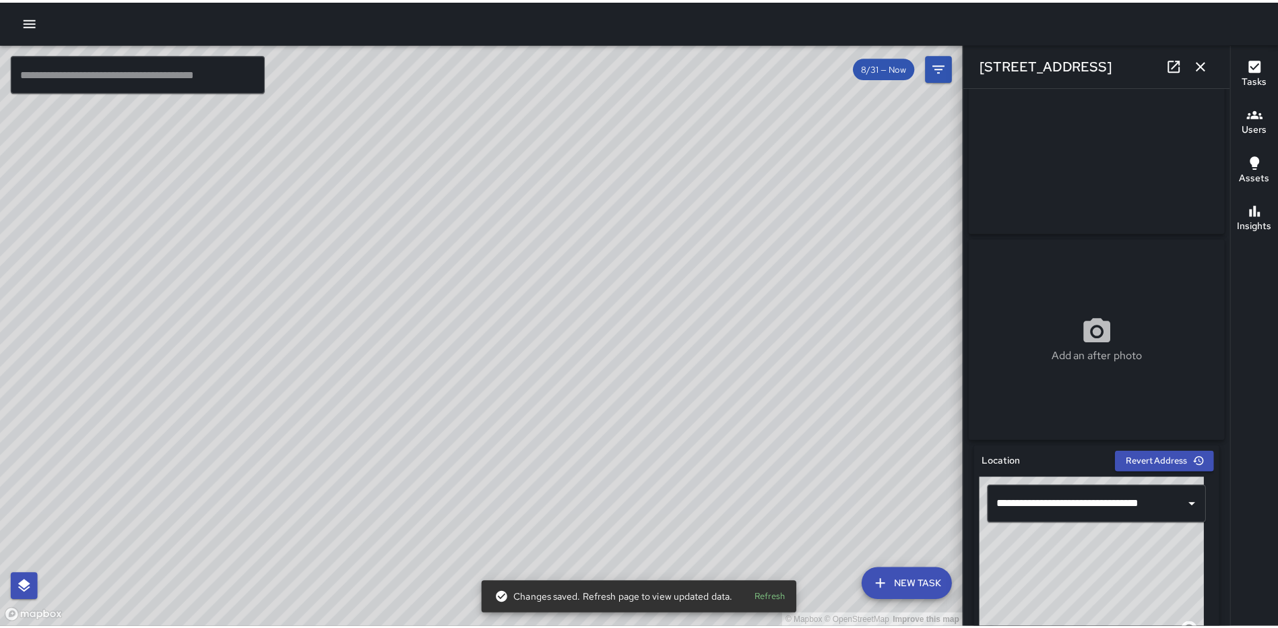
scroll to position [0, 0]
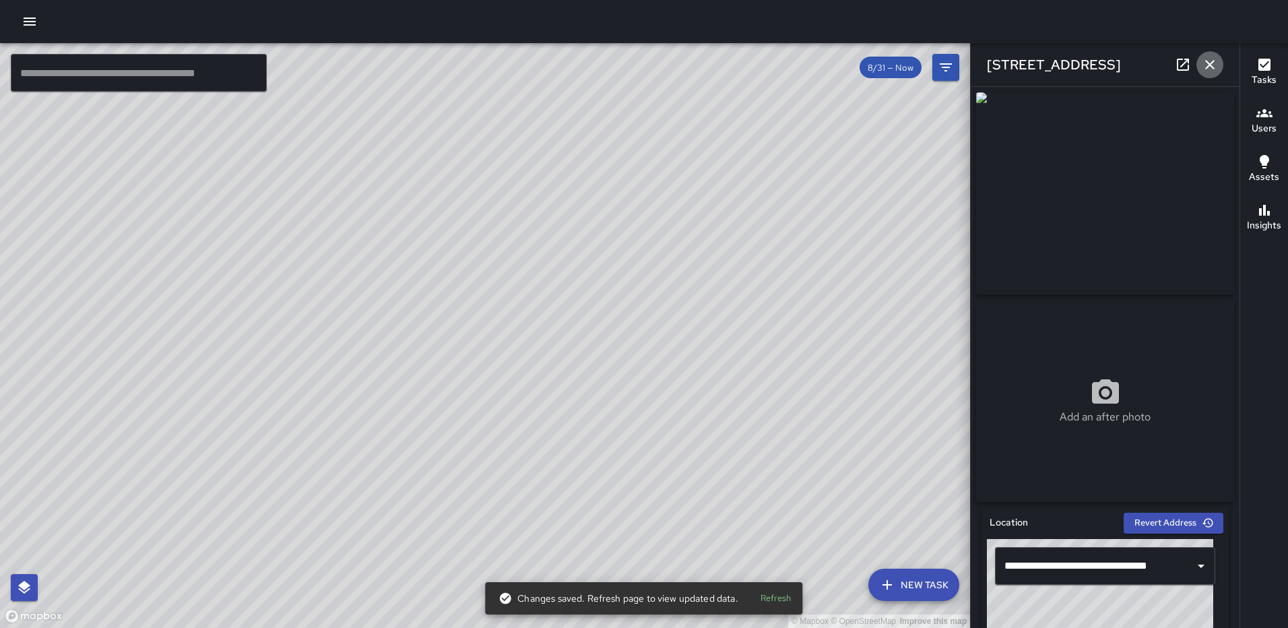
click at [1211, 61] on icon "button" at bounding box center [1210, 65] width 16 height 16
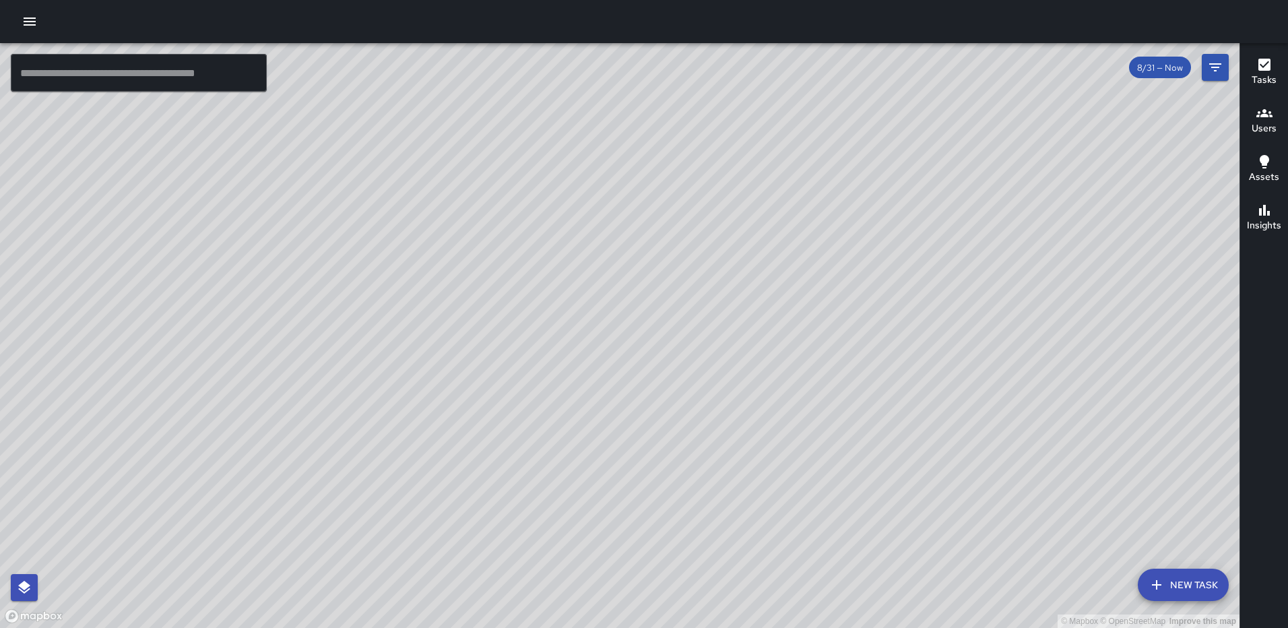
click at [623, 240] on div "© Mapbox © OpenStreetMap Improve this map" at bounding box center [619, 335] width 1239 height 585
click at [617, 242] on div "© Mapbox © OpenStreetMap Improve this map RL Ruben Lechuga 1336 North Capitol S…" at bounding box center [619, 335] width 1239 height 585
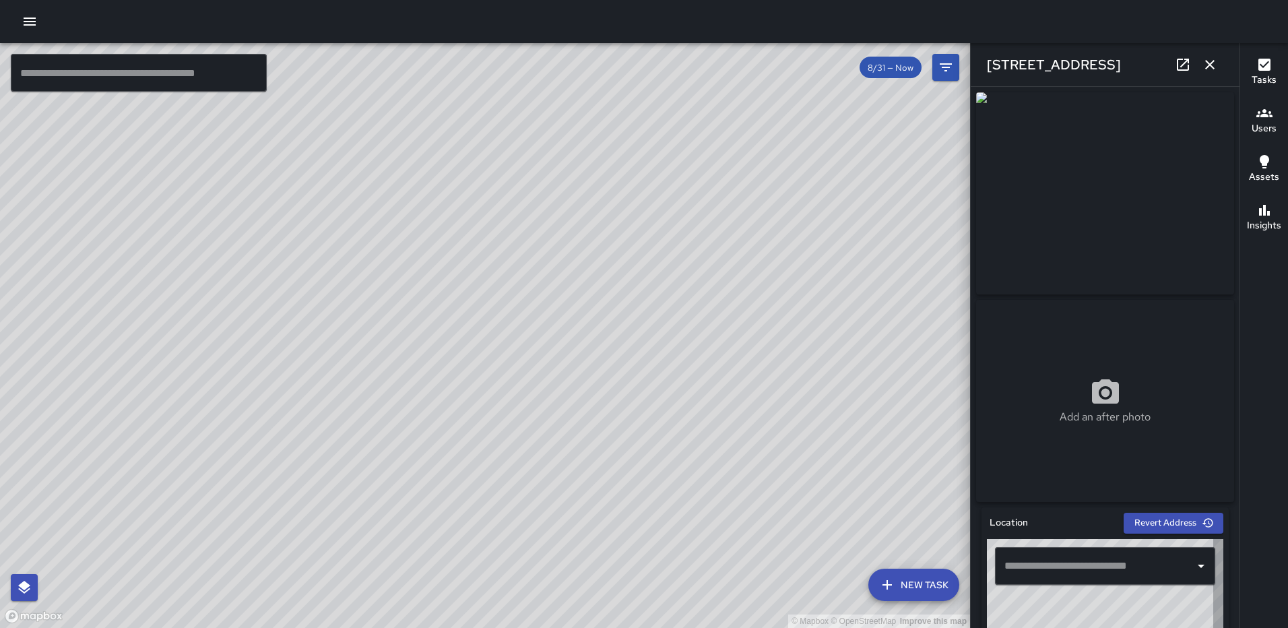
type input "**********"
click at [1216, 65] on icon "button" at bounding box center [1210, 65] width 16 height 16
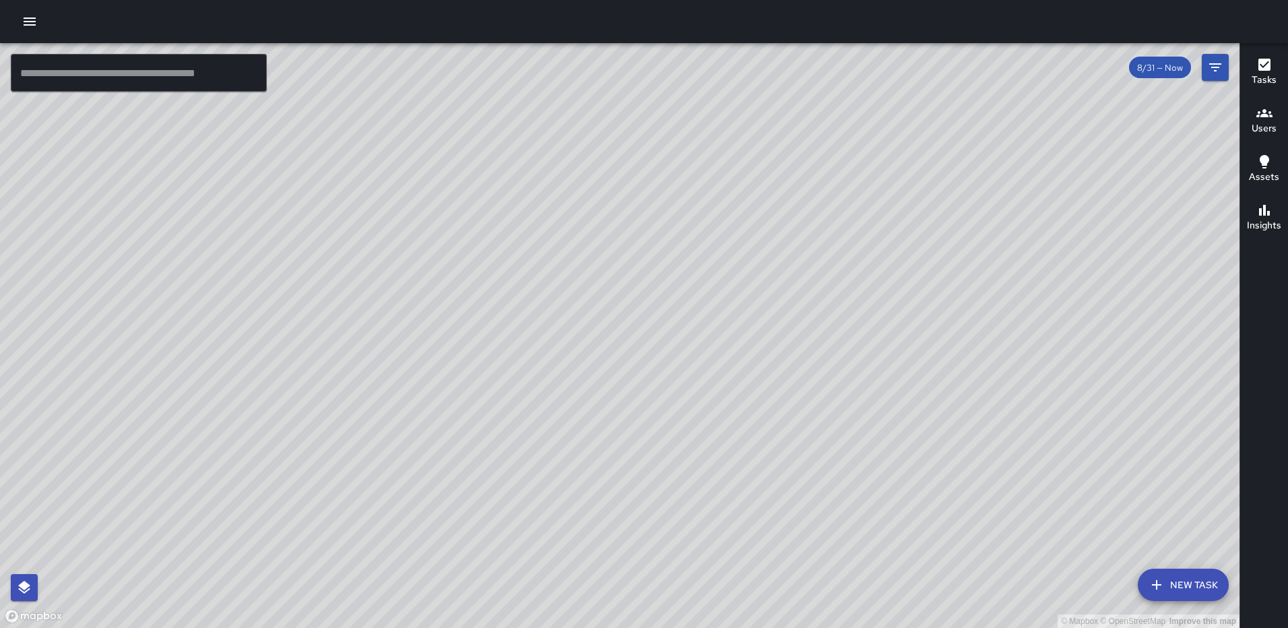
click at [36, 22] on icon "button" at bounding box center [30, 21] width 16 height 16
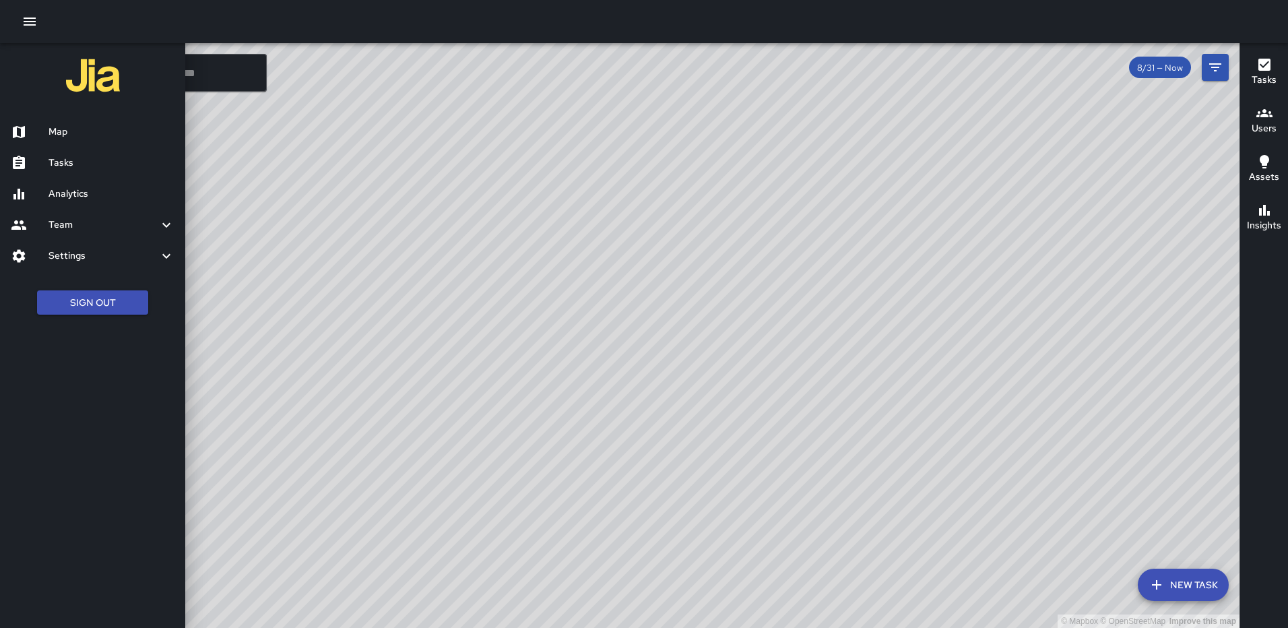
click at [90, 195] on h6 "Analytics" at bounding box center [111, 194] width 126 height 15
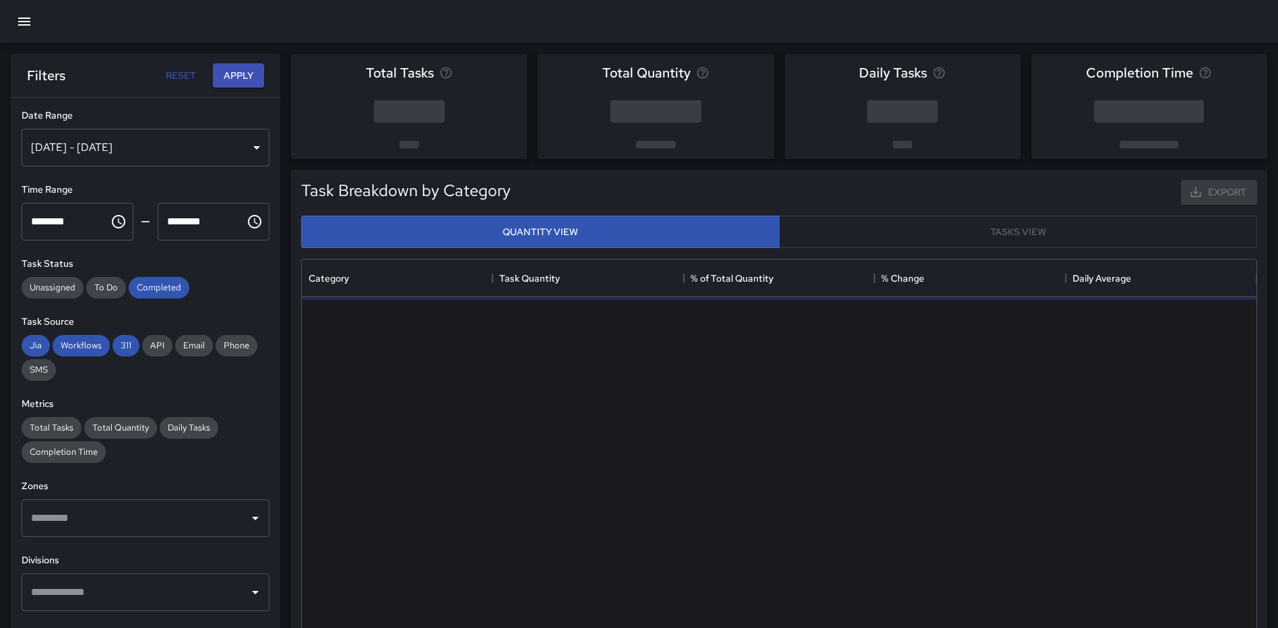
scroll to position [393, 944]
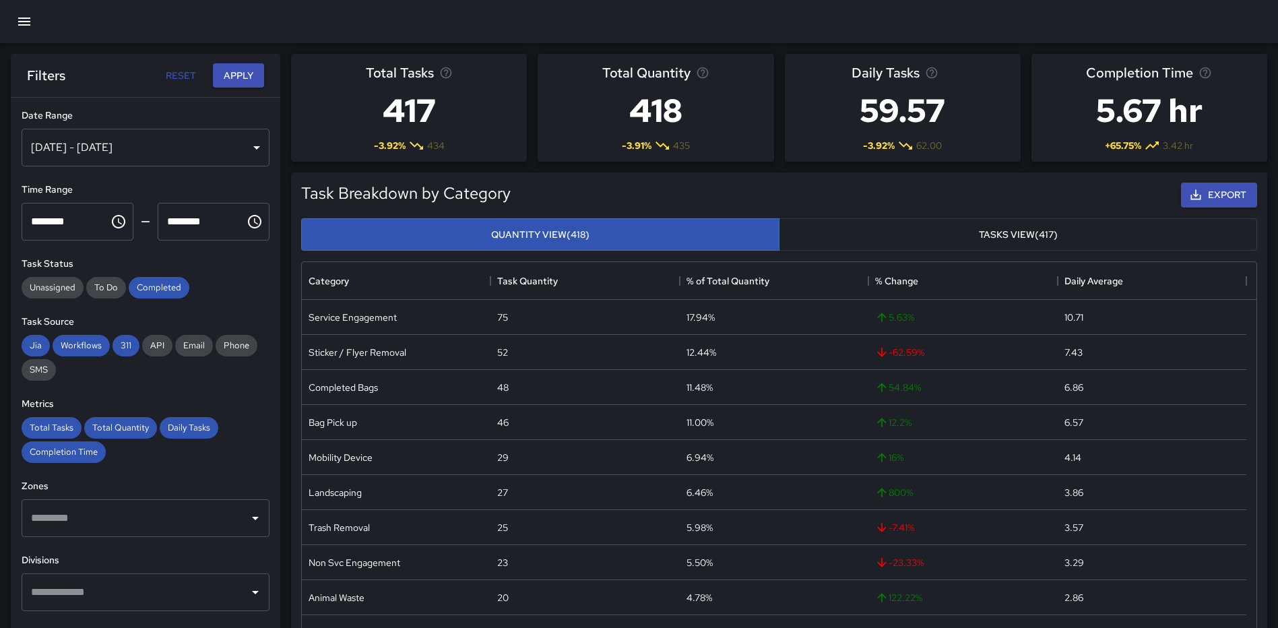
click at [238, 142] on div "Aug 25, 2025 - Aug 31, 2025" at bounding box center [146, 148] width 248 height 38
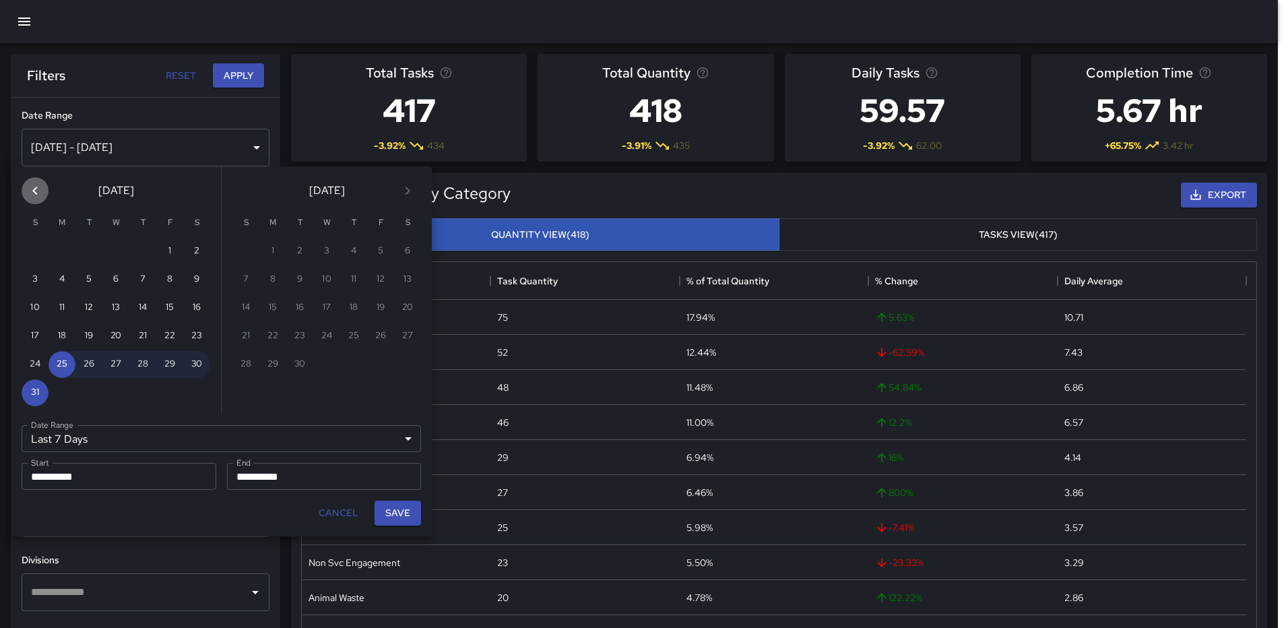
click at [35, 189] on icon "Previous month" at bounding box center [34, 191] width 5 height 8
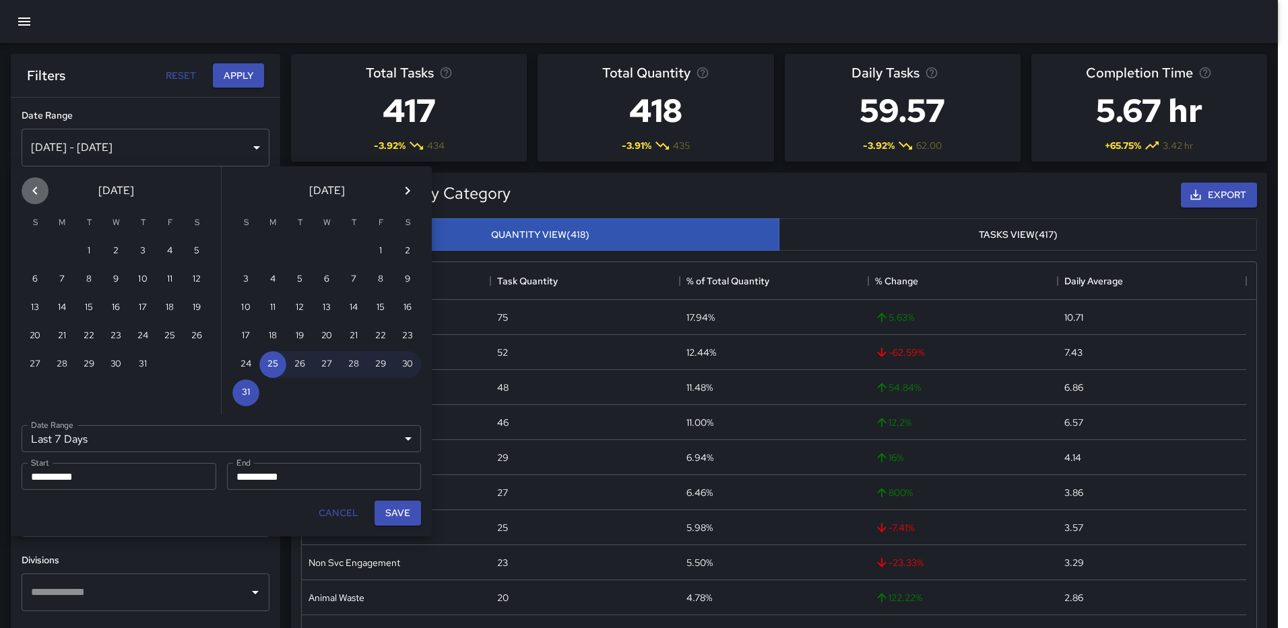
click at [36, 189] on icon "Previous month" at bounding box center [34, 191] width 5 height 8
click at [36, 189] on icon "Previous month" at bounding box center [35, 191] width 16 height 16
click at [38, 191] on icon "Previous month" at bounding box center [35, 191] width 16 height 16
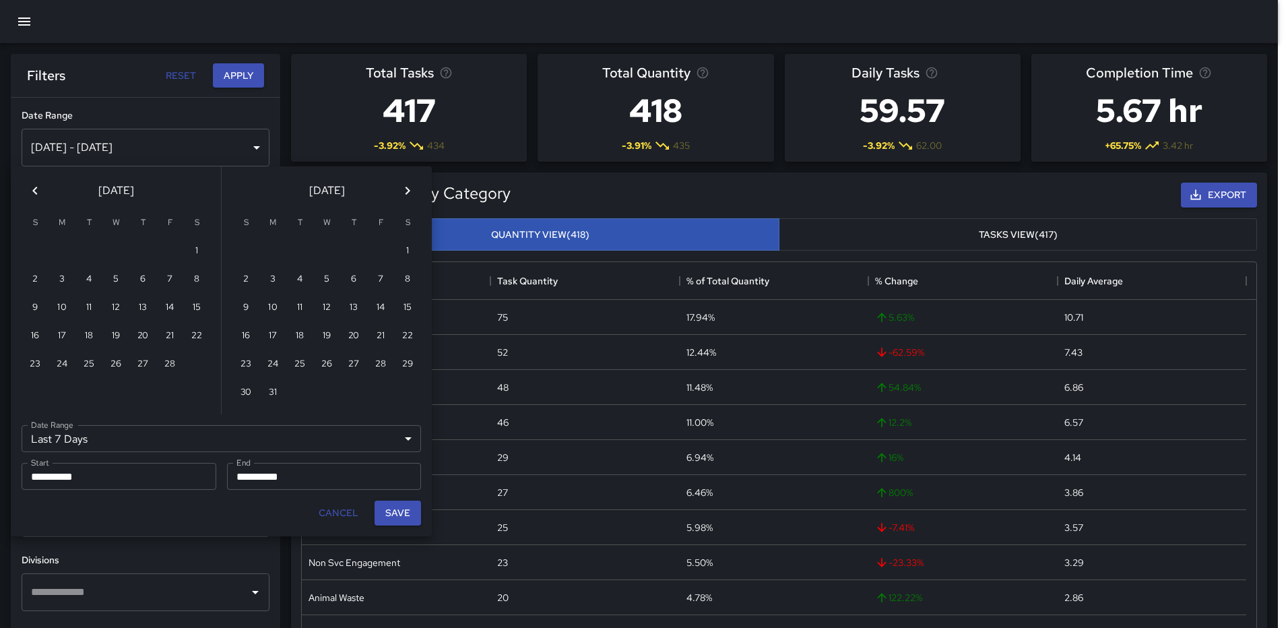
click at [38, 191] on icon "Previous month" at bounding box center [35, 191] width 16 height 16
click at [119, 249] on button "1" at bounding box center [115, 251] width 27 height 27
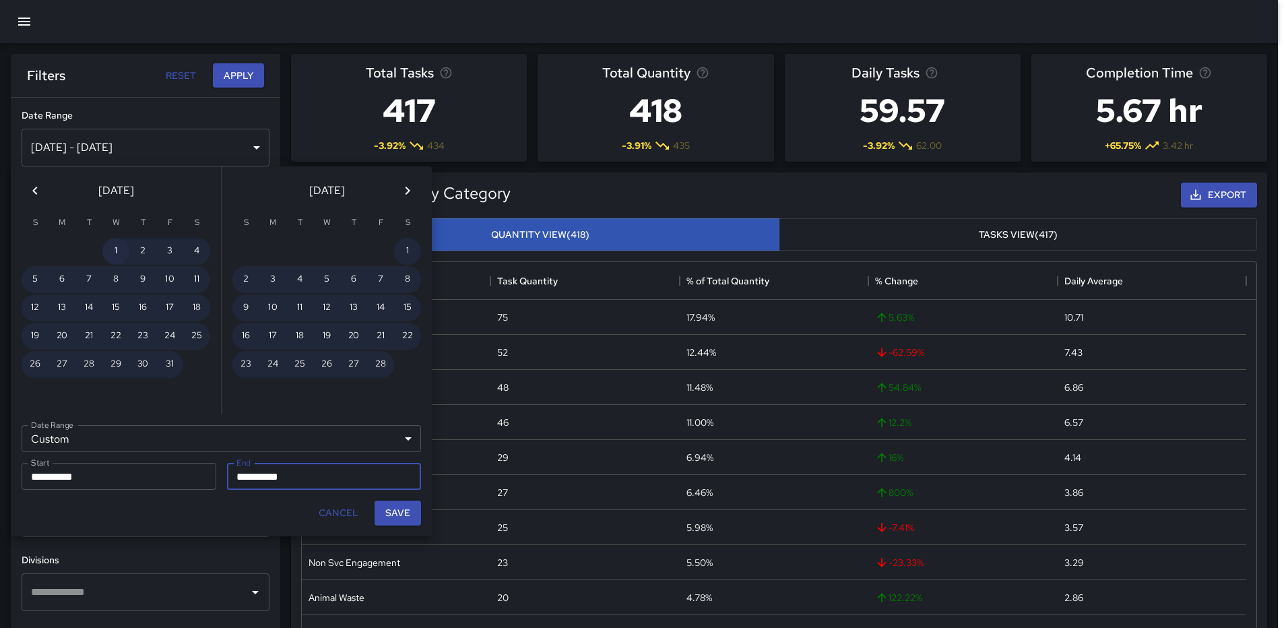
type input "******"
type input "**********"
click at [394, 511] on button "Save" at bounding box center [397, 512] width 46 height 25
type input "**********"
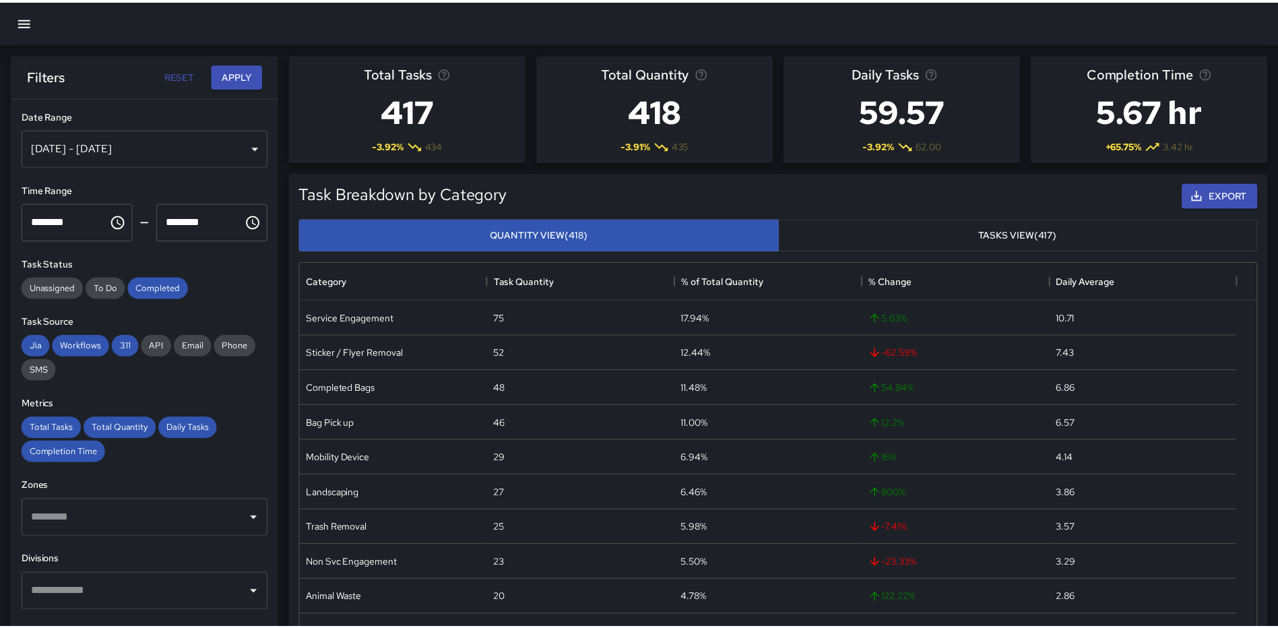
scroll to position [11, 11]
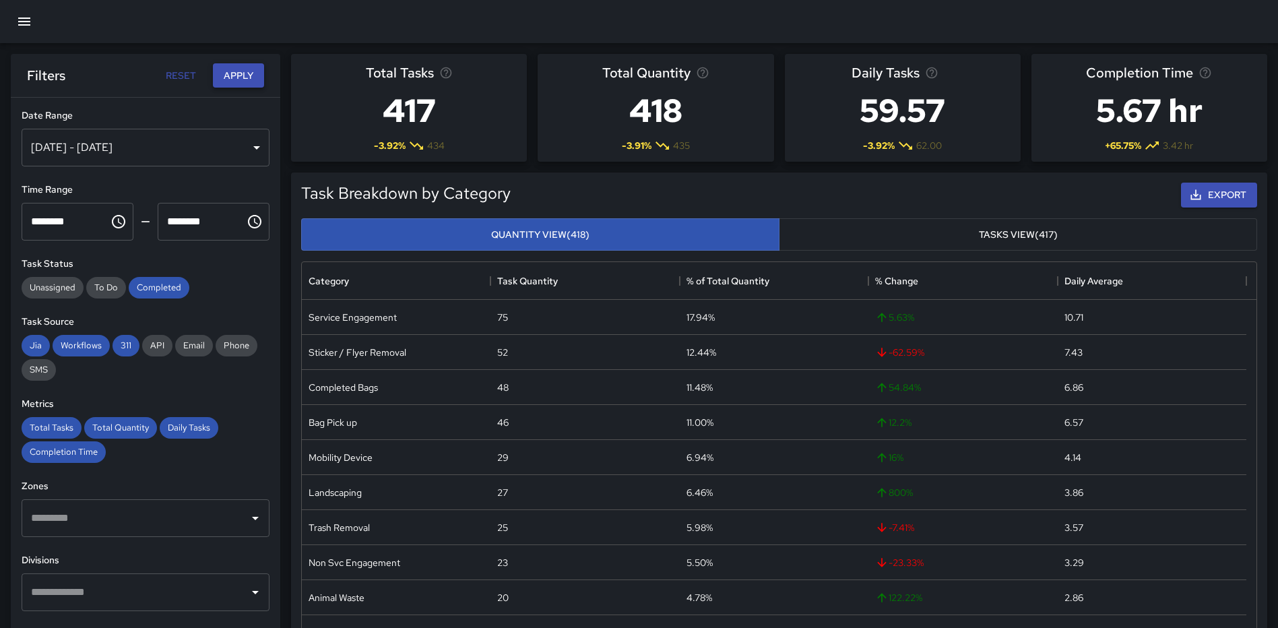
click at [237, 76] on button "Apply" at bounding box center [238, 75] width 51 height 25
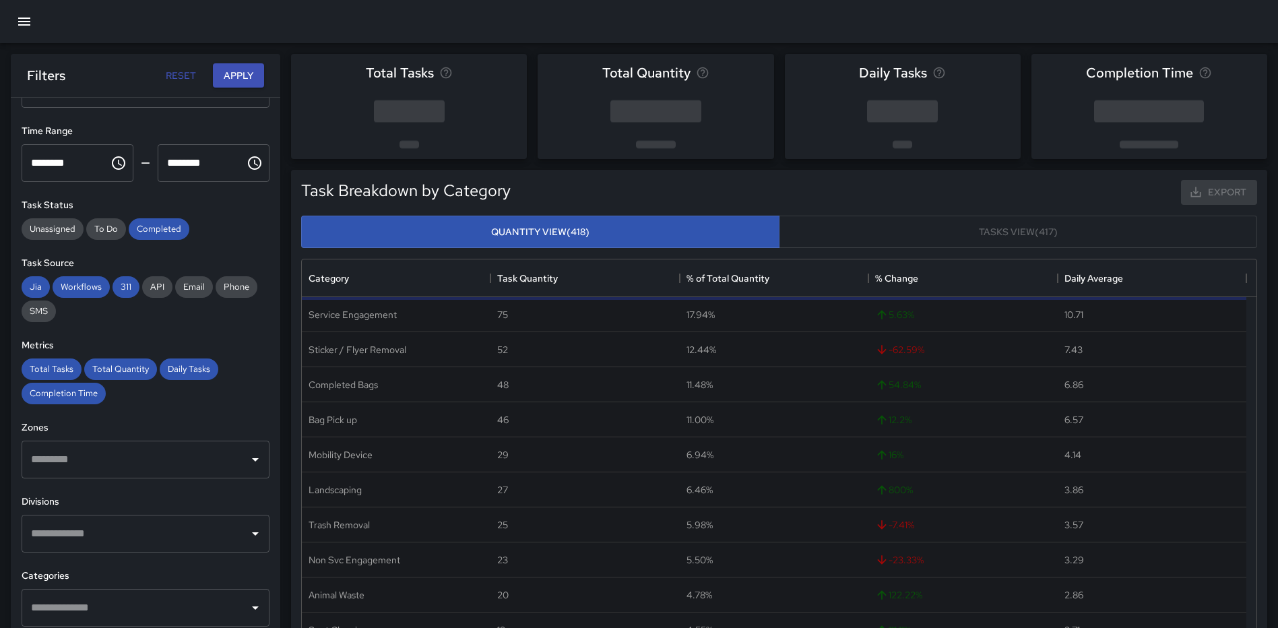
scroll to position [75, 0]
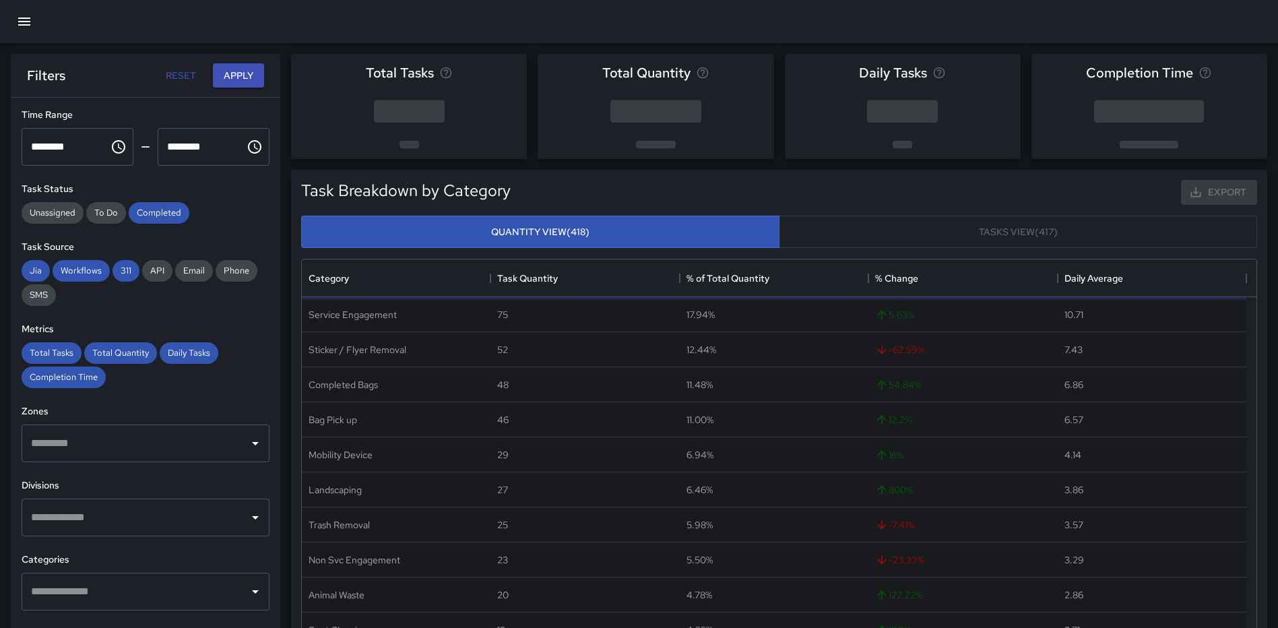
click at [247, 446] on icon "Open" at bounding box center [255, 443] width 16 height 16
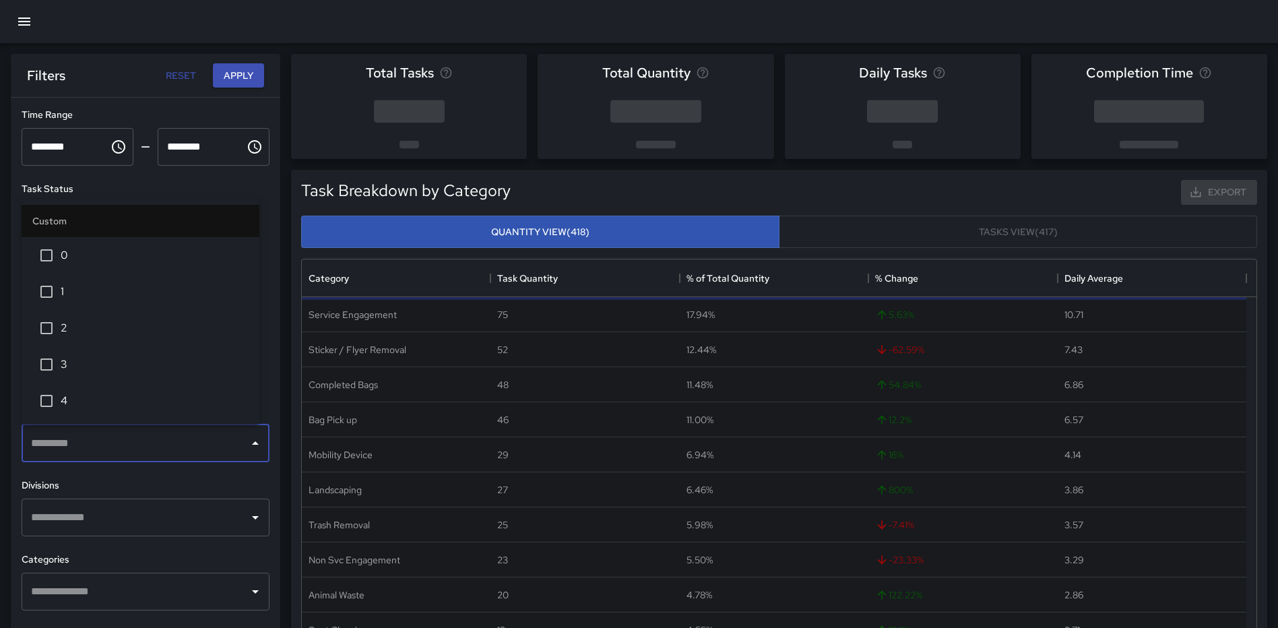
click at [94, 251] on span "0" at bounding box center [155, 255] width 188 height 16
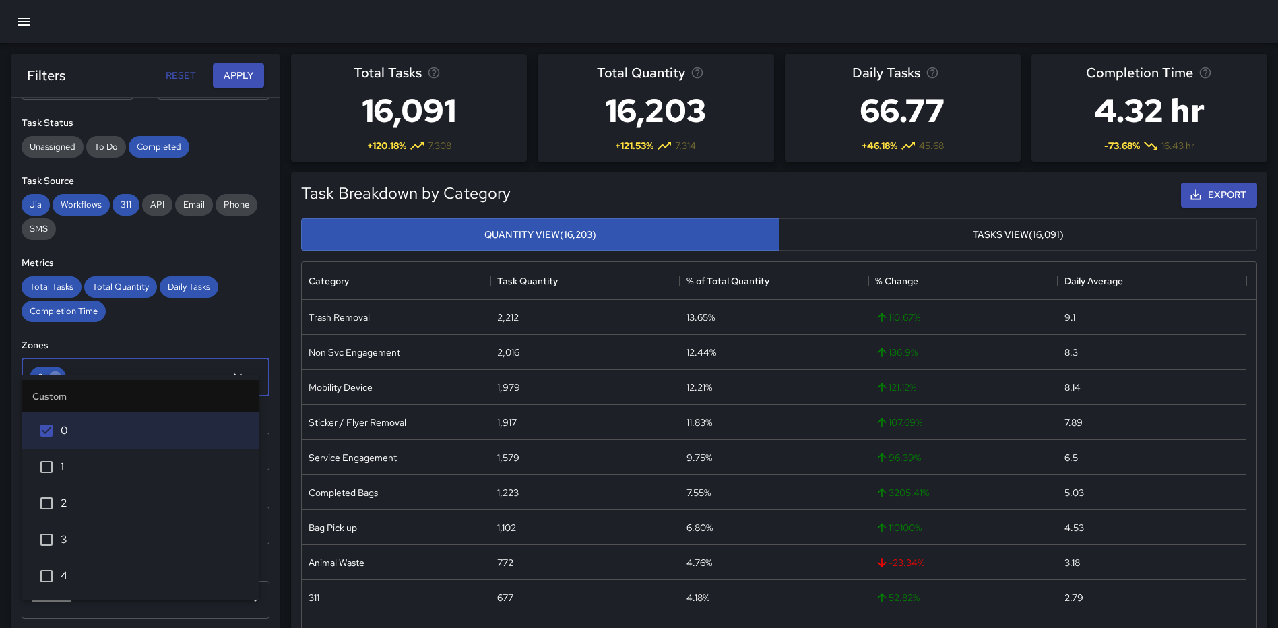
scroll to position [236, 0]
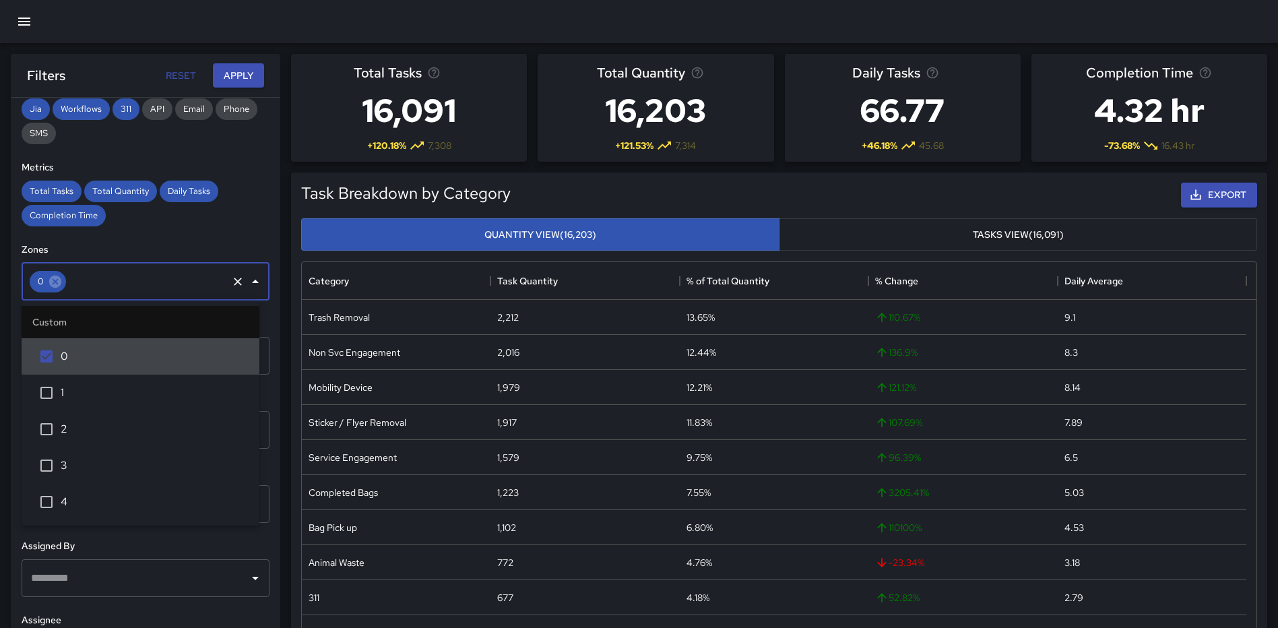
click at [247, 231] on div "**********" at bounding box center [145, 390] width 269 height 584
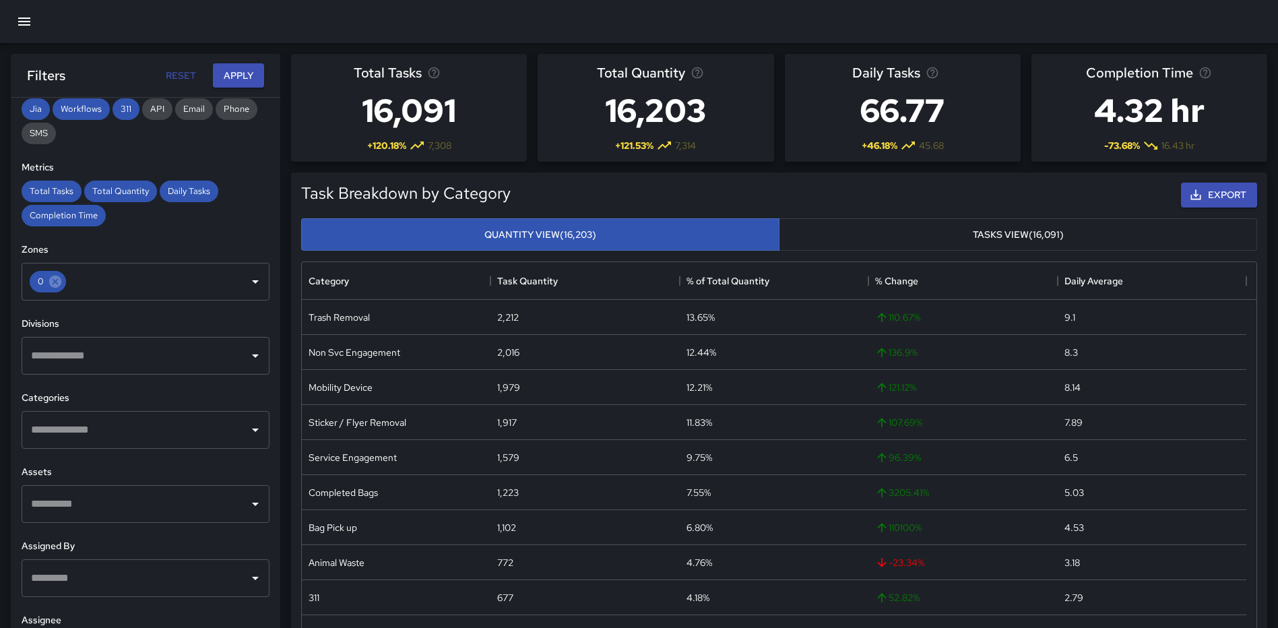
click at [149, 426] on input "text" at bounding box center [136, 430] width 216 height 26
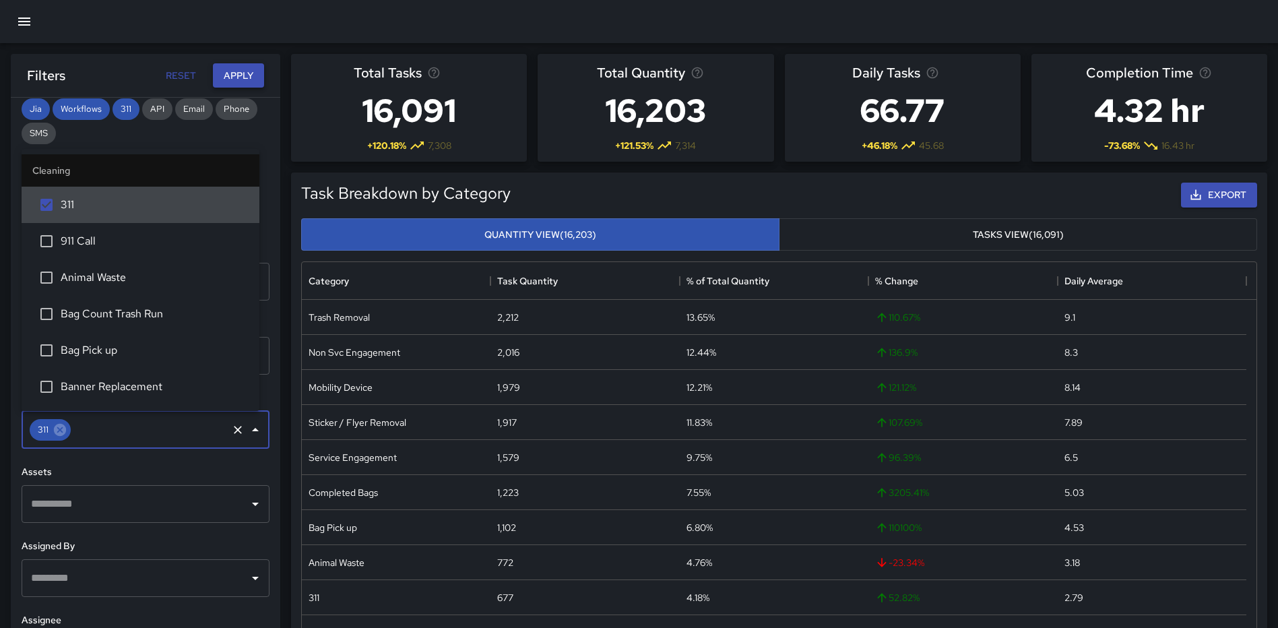
click at [234, 72] on button "Apply" at bounding box center [238, 75] width 51 height 25
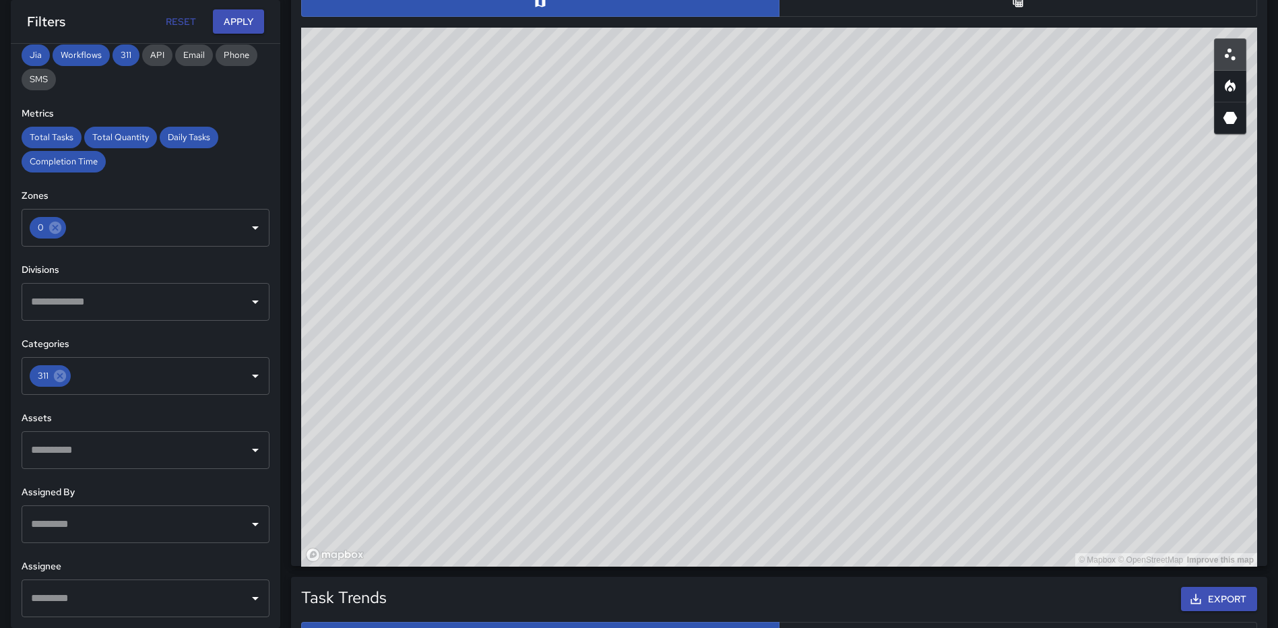
scroll to position [743, 0]
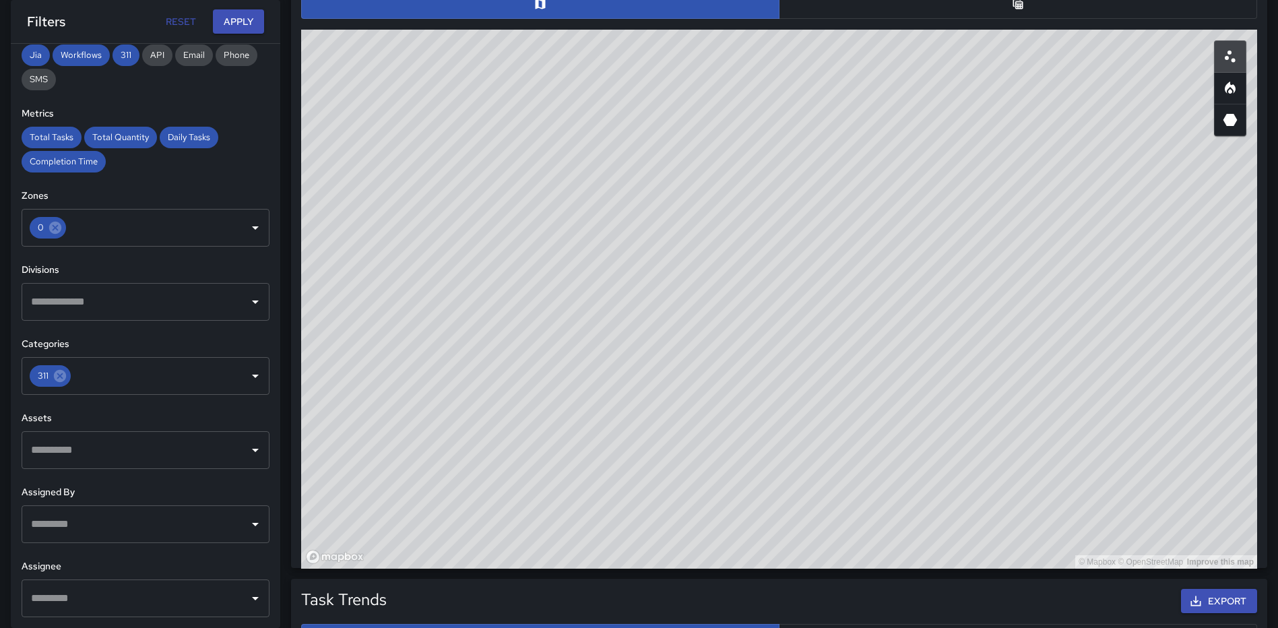
click at [995, 11] on button "button" at bounding box center [1018, 4] width 478 height 30
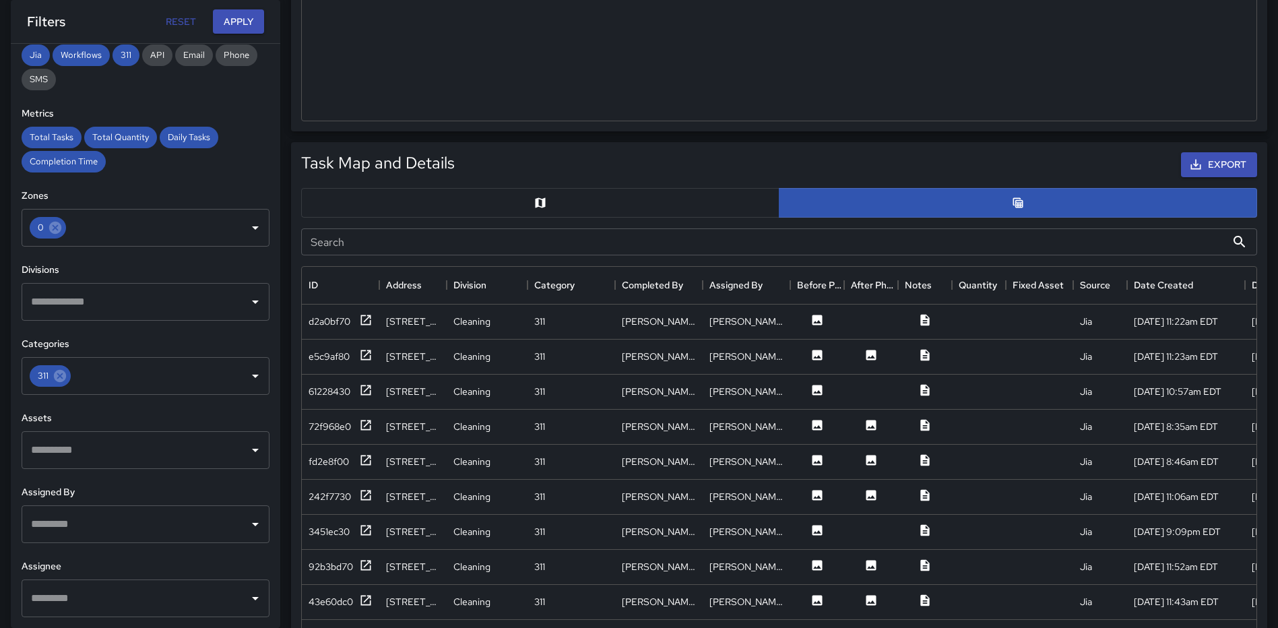
scroll to position [541, 0]
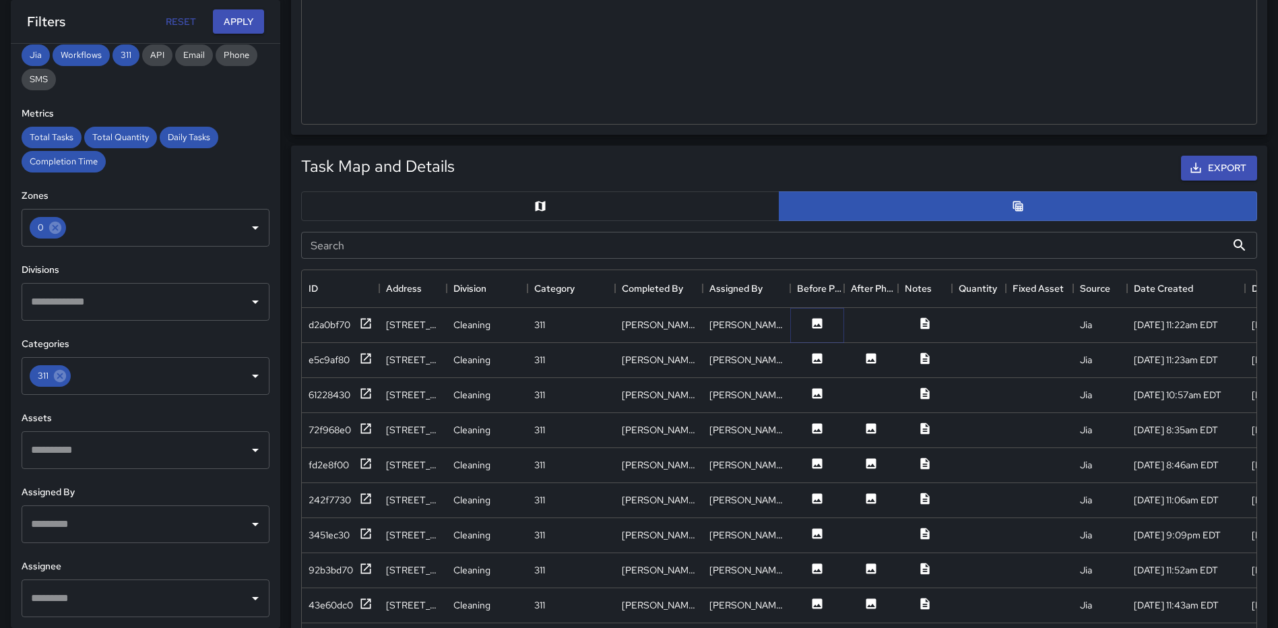
click at [819, 321] on icon at bounding box center [817, 323] width 10 height 10
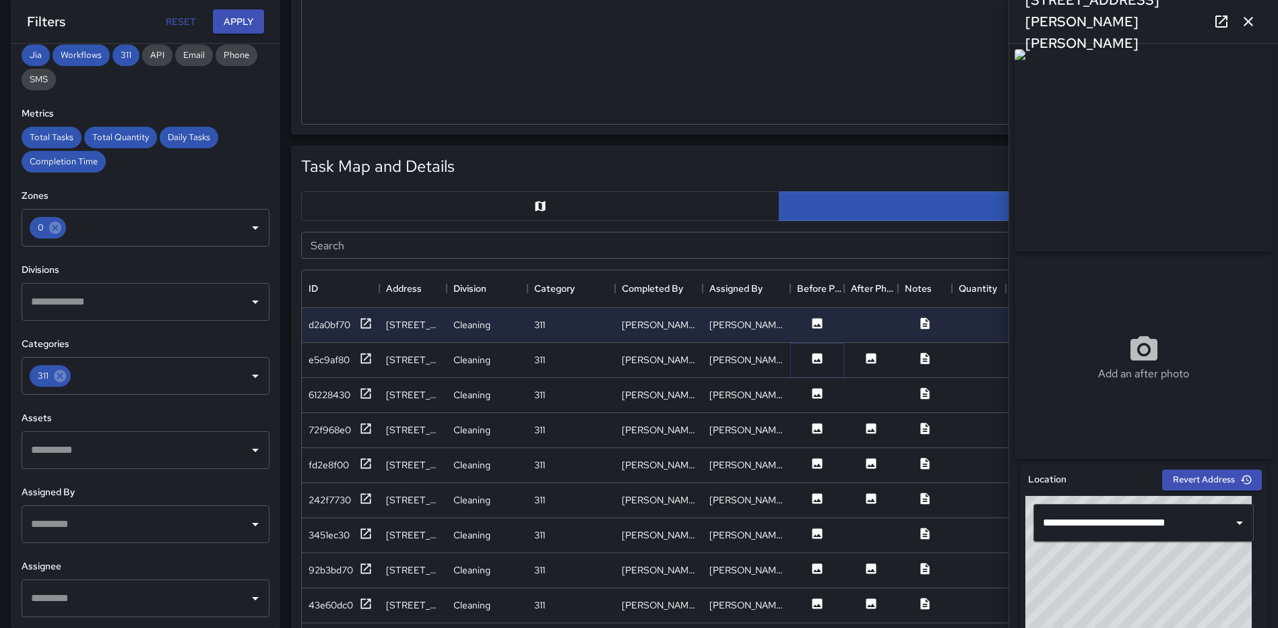
click at [816, 361] on icon at bounding box center [816, 358] width 13 height 13
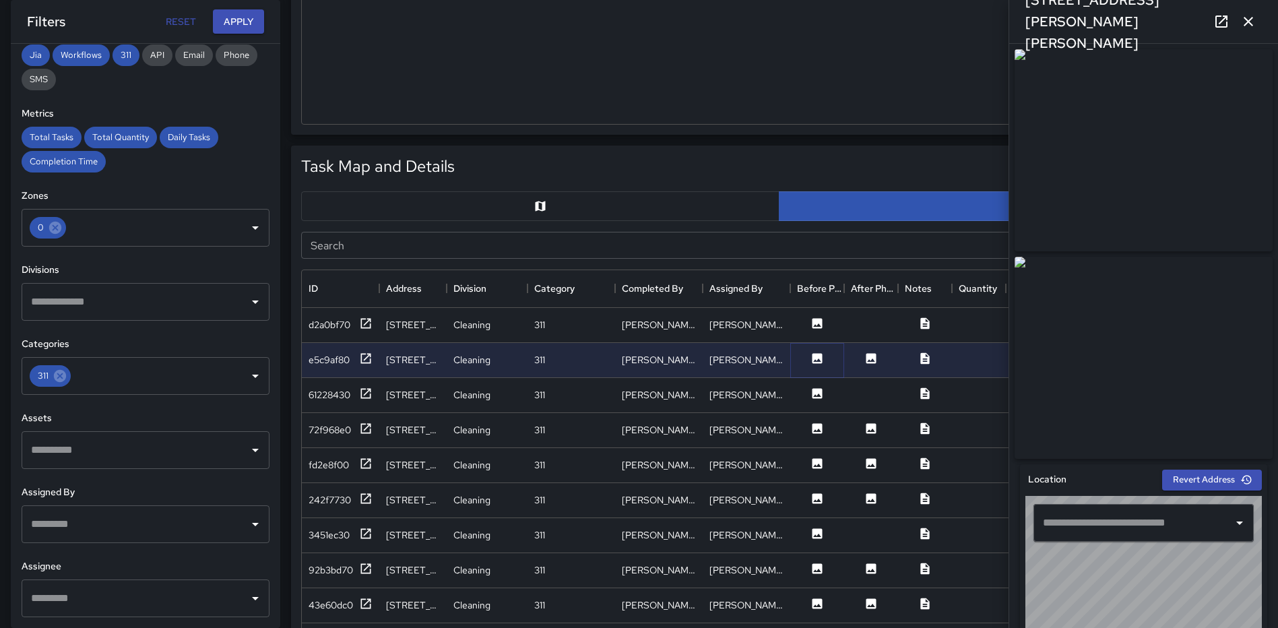
type input "**********"
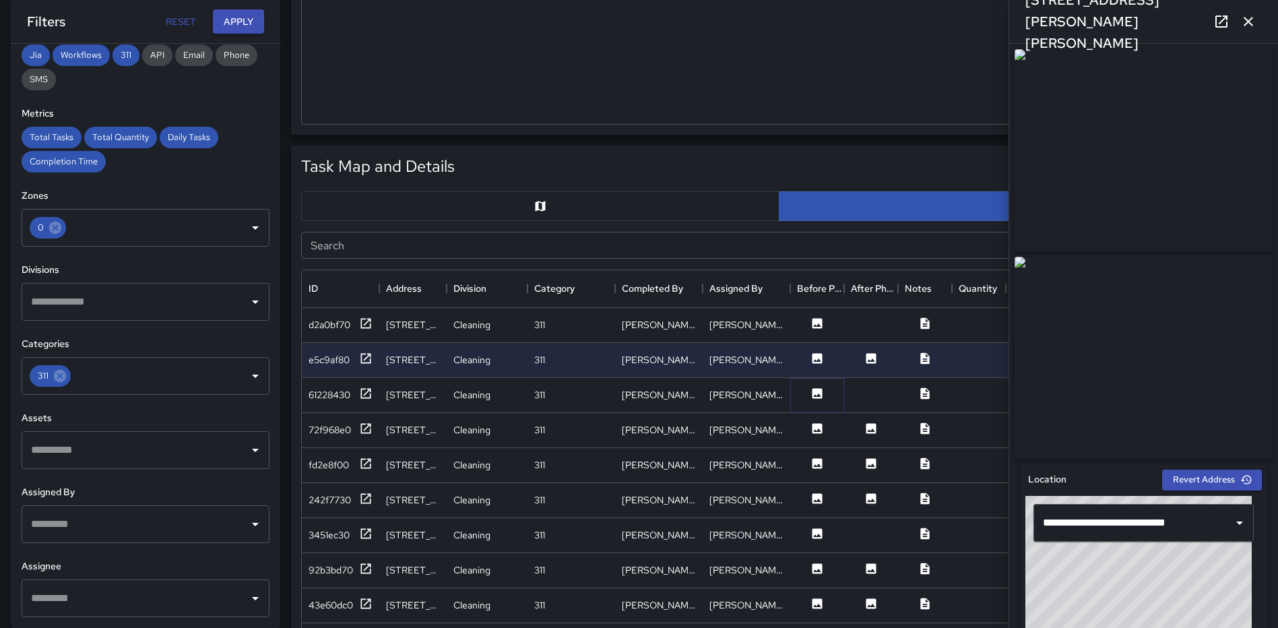
click at [818, 393] on icon at bounding box center [816, 393] width 13 height 13
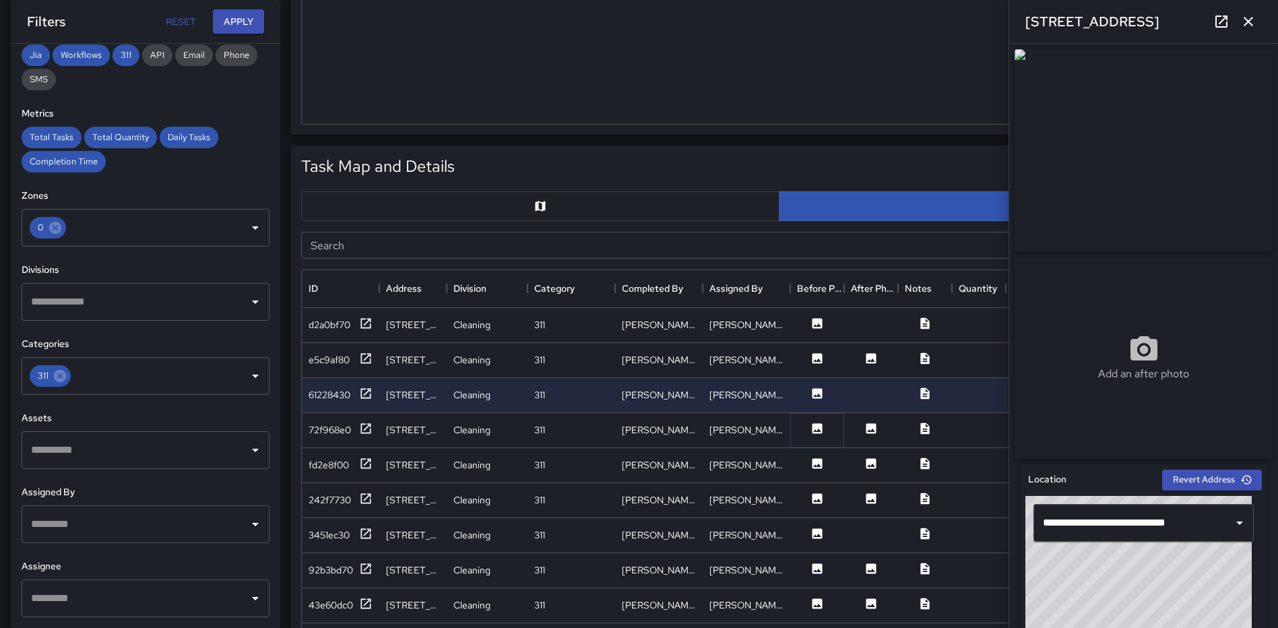
click at [812, 434] on icon at bounding box center [816, 428] width 13 height 13
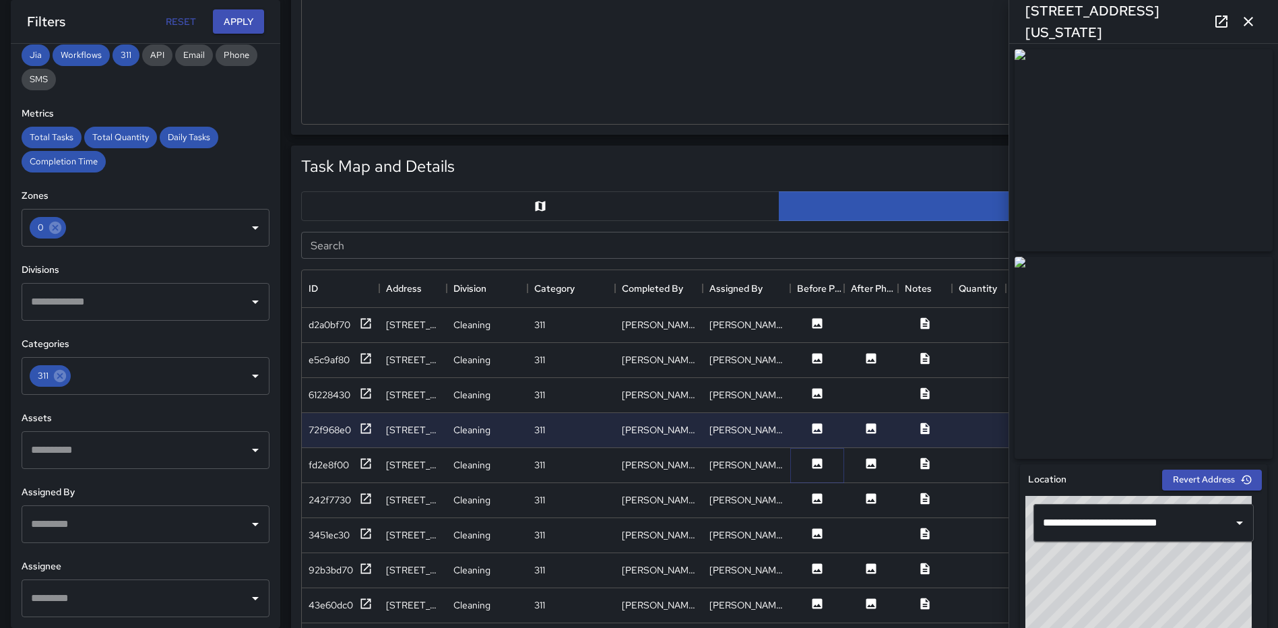
click at [816, 461] on icon at bounding box center [817, 463] width 10 height 10
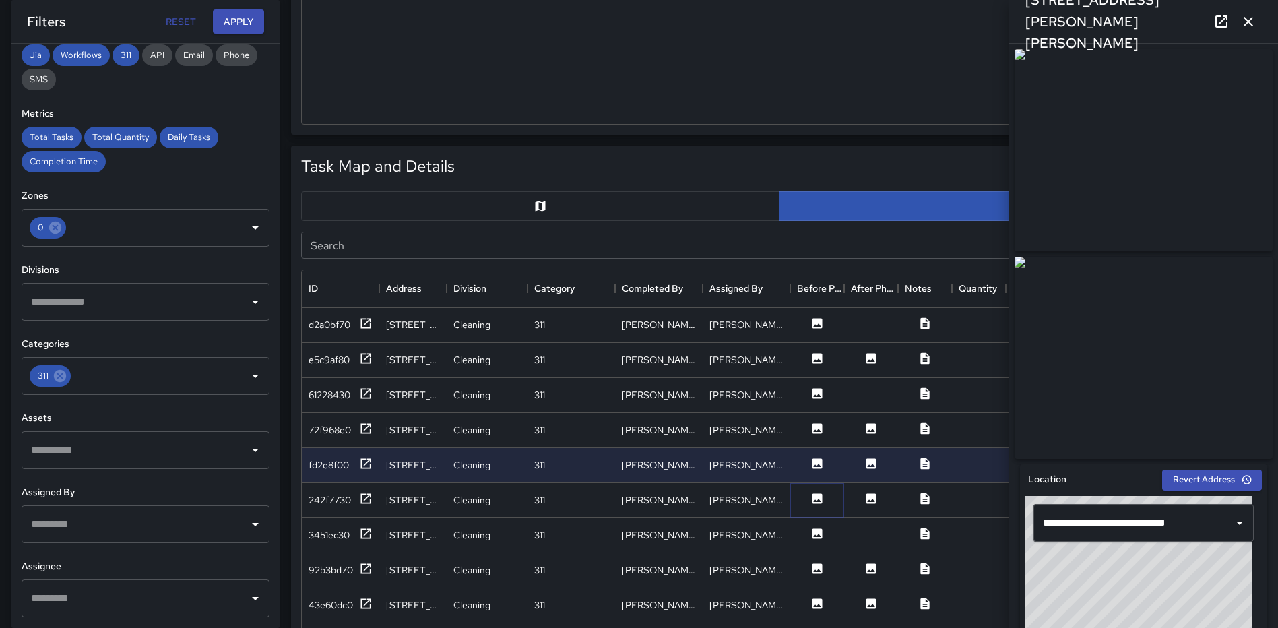
click at [814, 498] on icon at bounding box center [817, 498] width 10 height 10
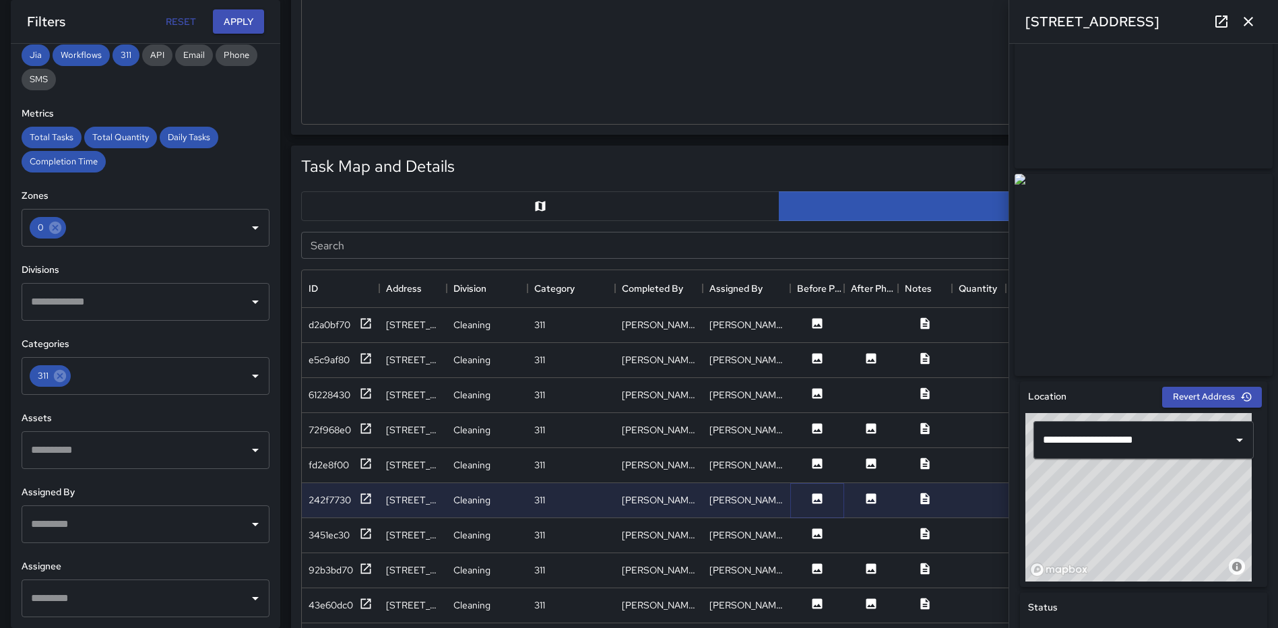
scroll to position [84, 0]
click at [813, 533] on icon at bounding box center [817, 533] width 10 height 10
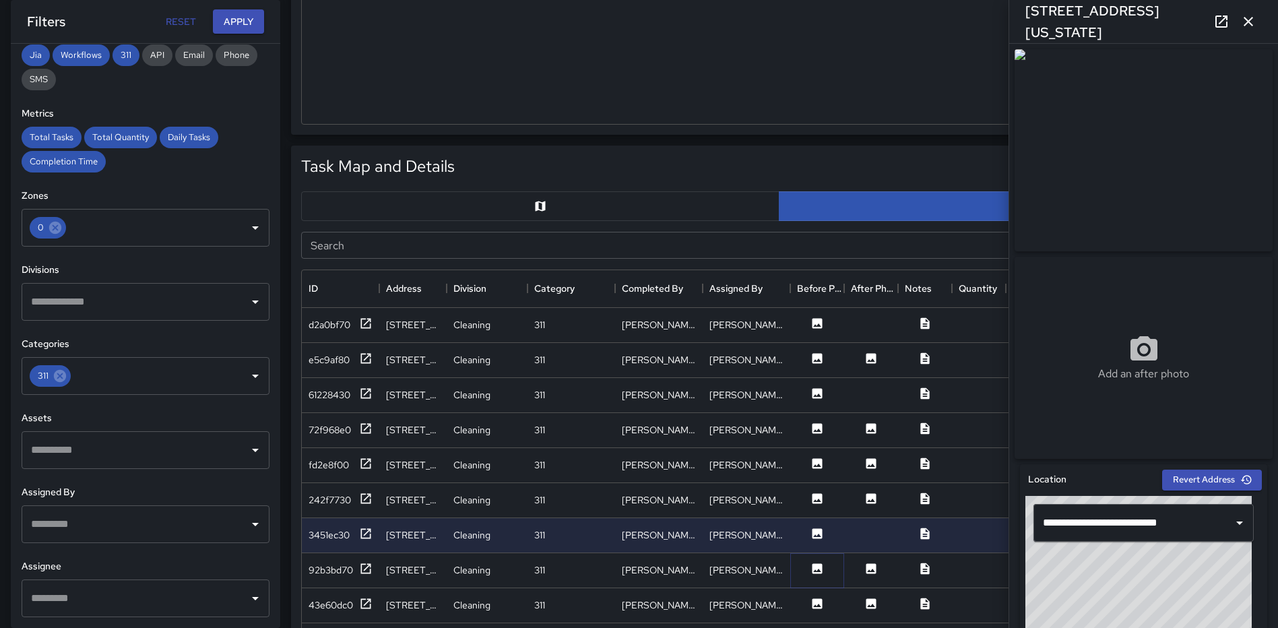
click at [816, 567] on icon at bounding box center [817, 568] width 10 height 10
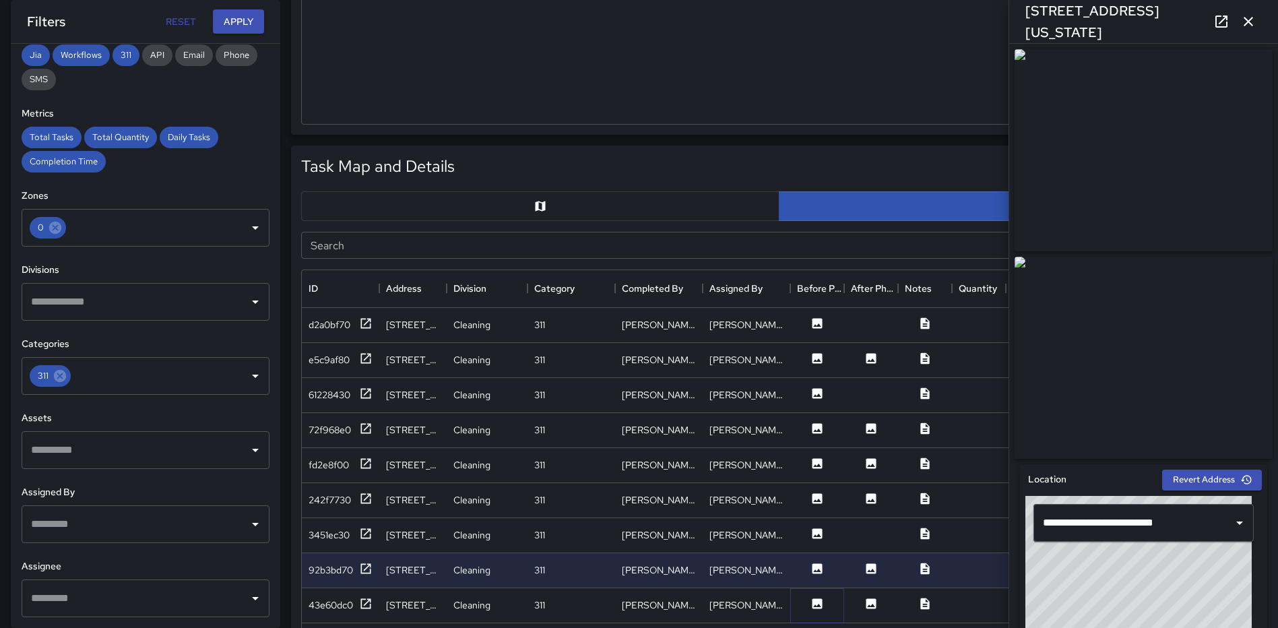
click at [816, 597] on icon at bounding box center [816, 603] width 13 height 13
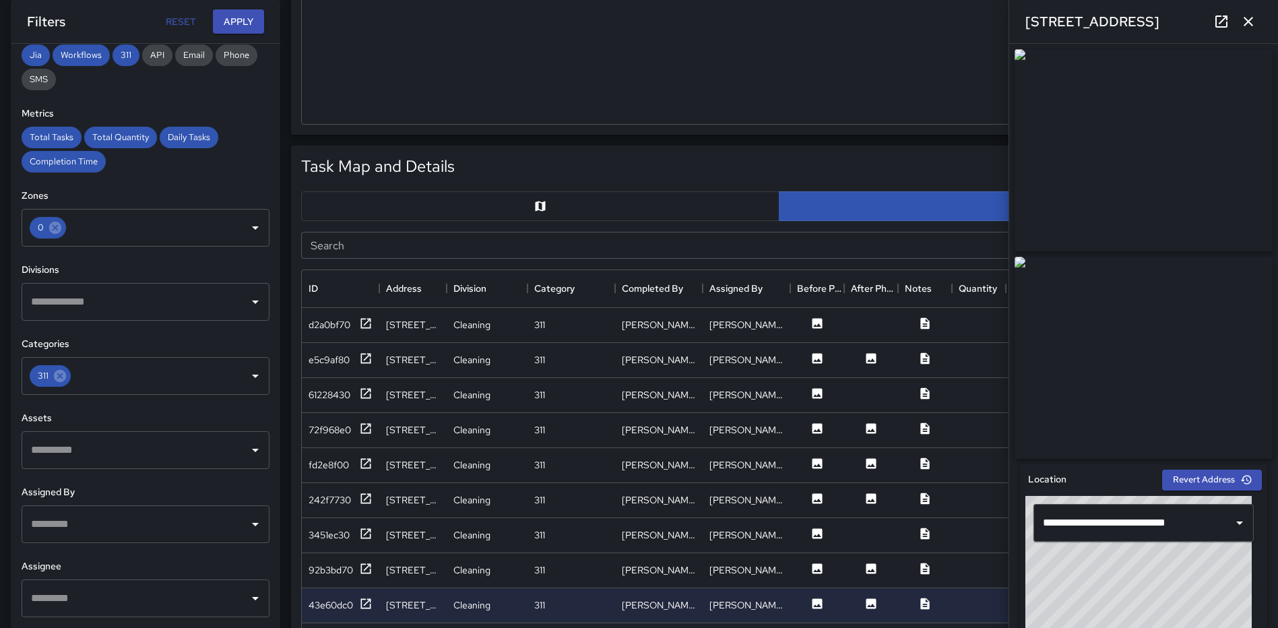
click at [1247, 20] on icon "button" at bounding box center [1247, 21] width 9 height 9
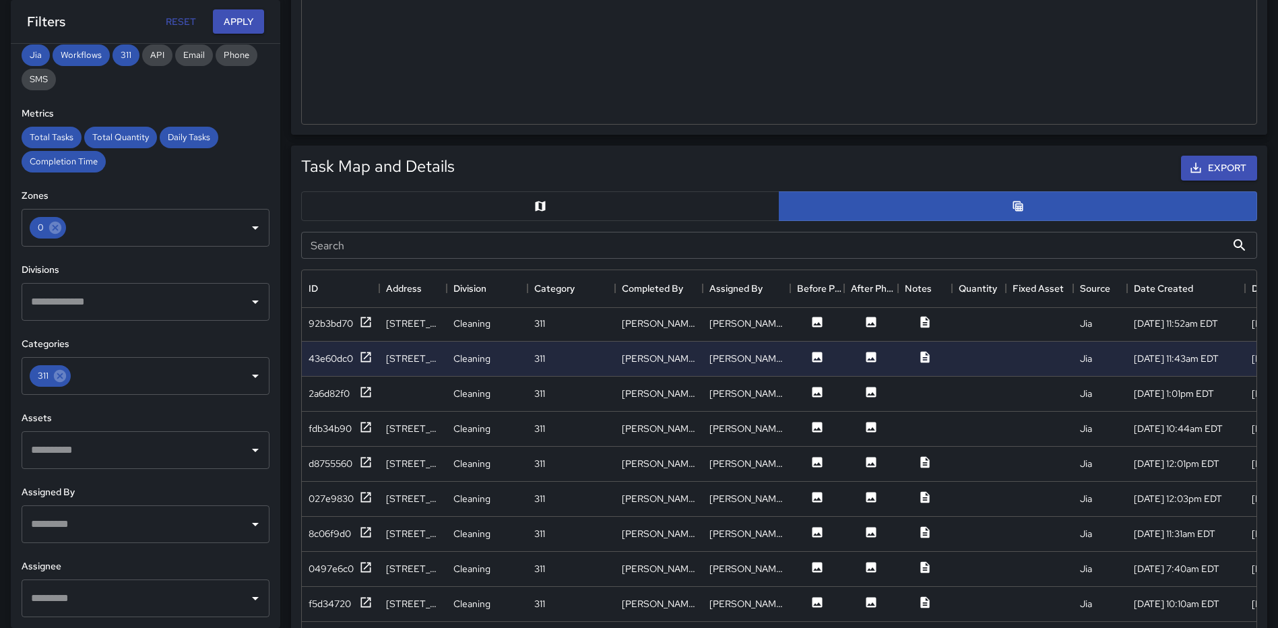
scroll to position [269, 0]
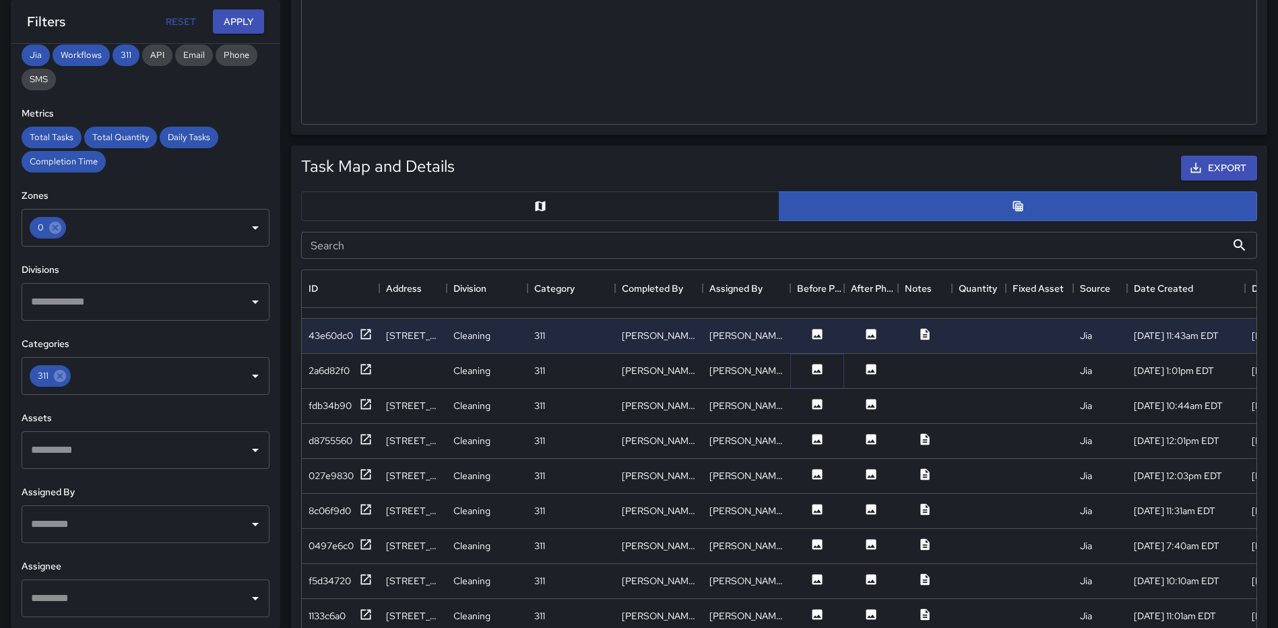
click at [828, 368] on button at bounding box center [817, 370] width 40 height 17
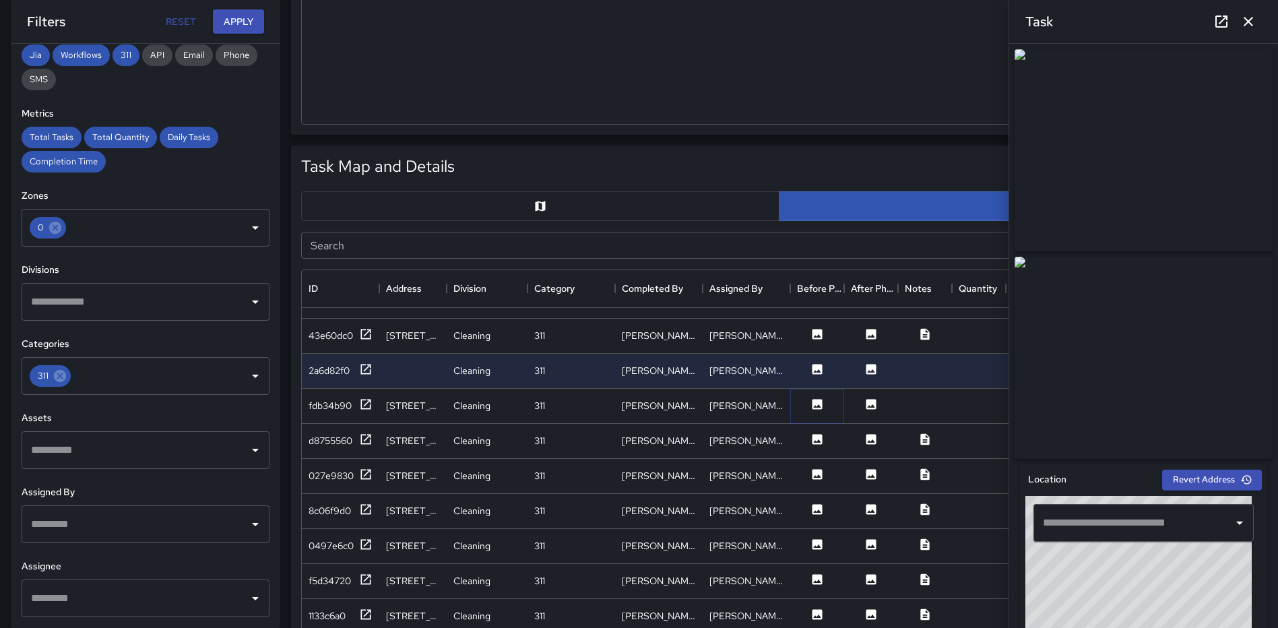
click at [818, 409] on icon at bounding box center [816, 403] width 13 height 13
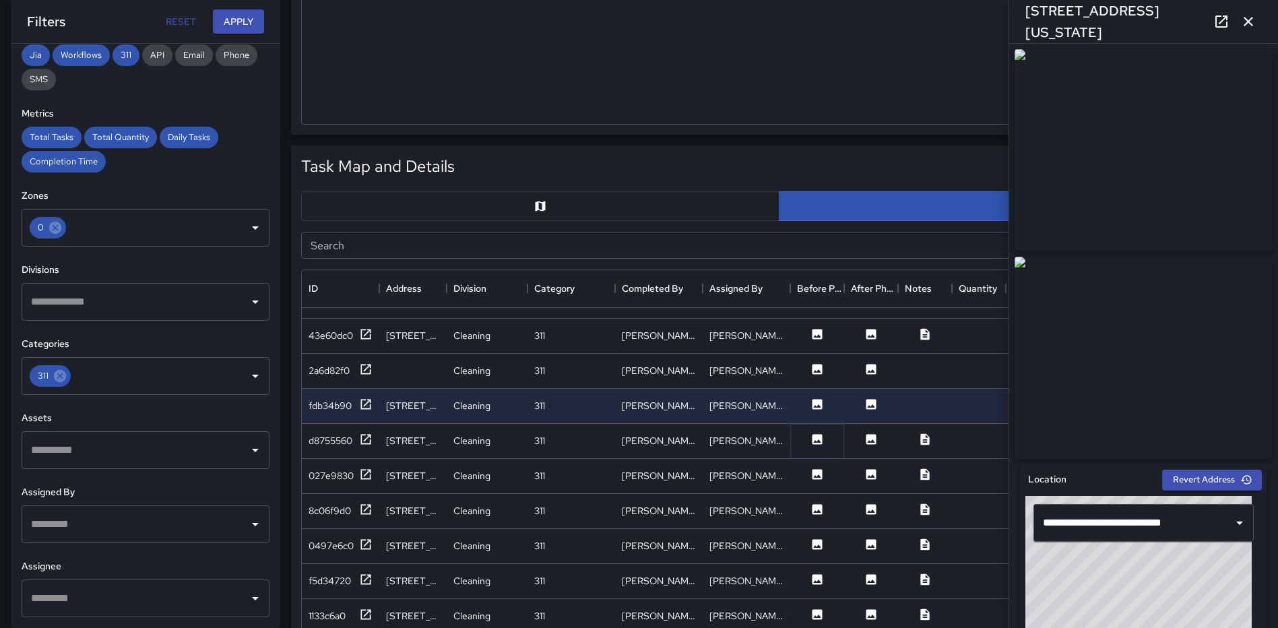
click at [815, 435] on icon at bounding box center [817, 439] width 10 height 10
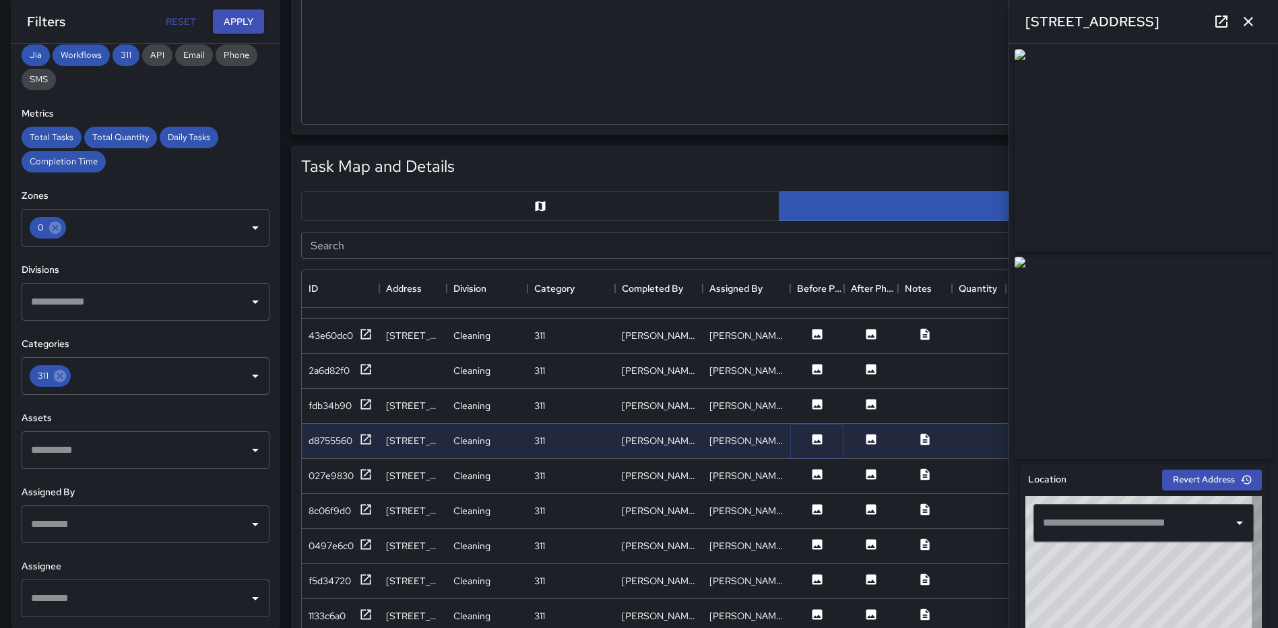
type input "**********"
click at [816, 469] on icon at bounding box center [817, 474] width 10 height 10
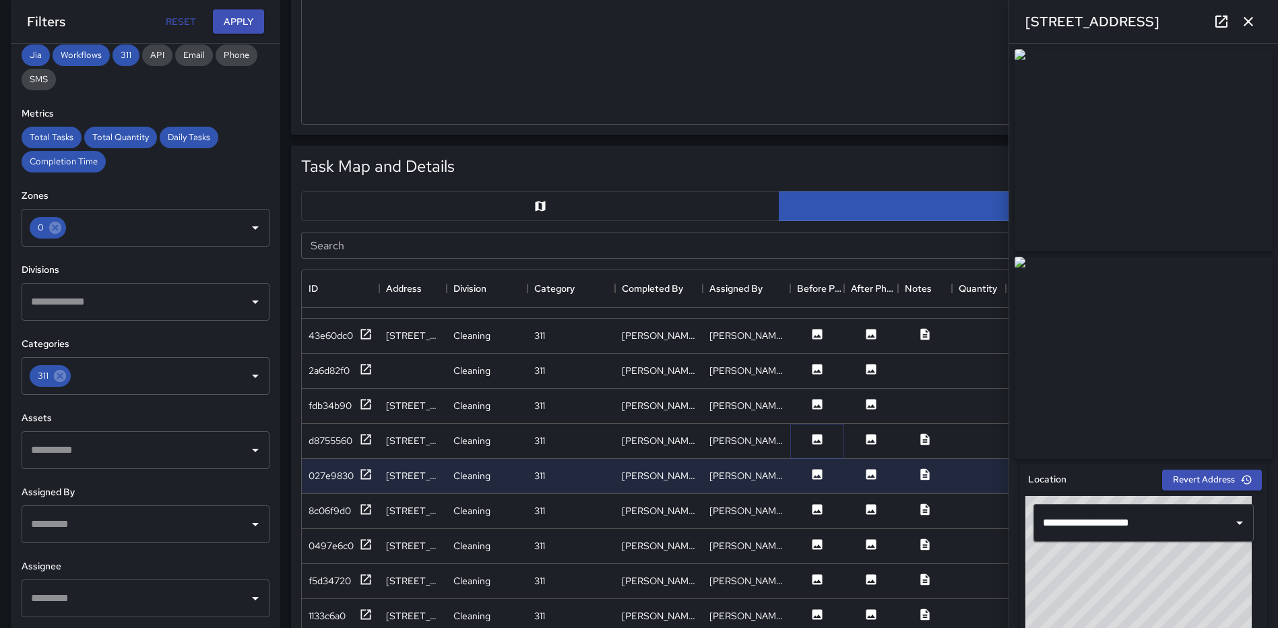
click at [813, 436] on icon at bounding box center [817, 439] width 10 height 10
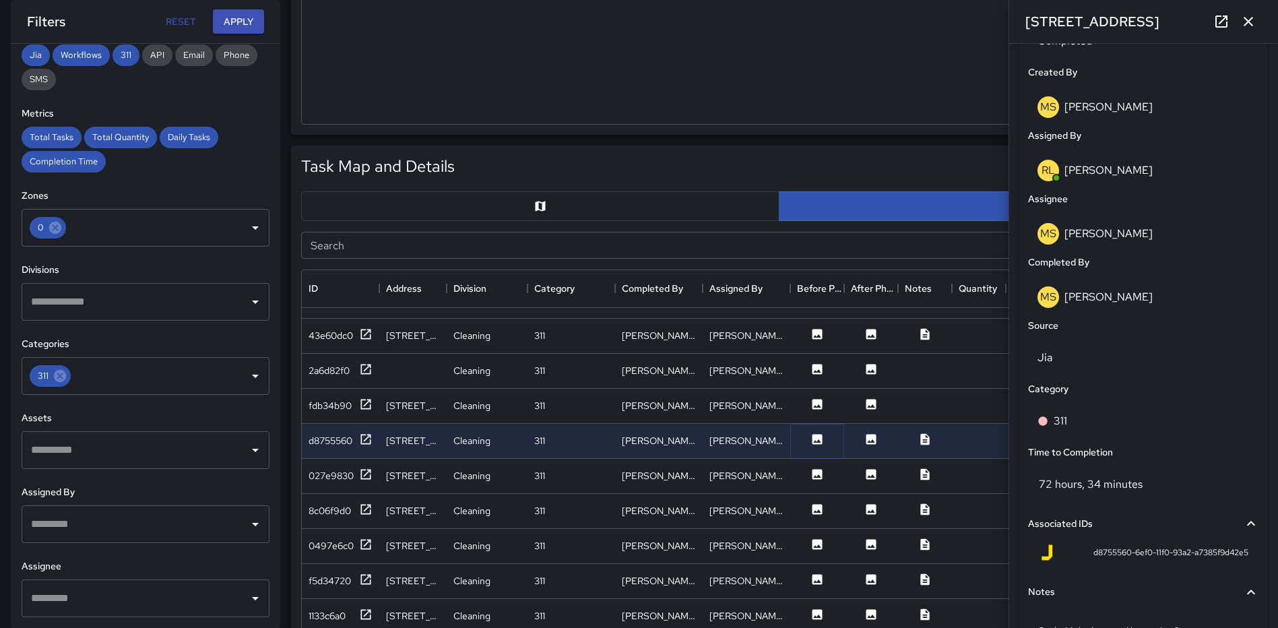
scroll to position [688, 0]
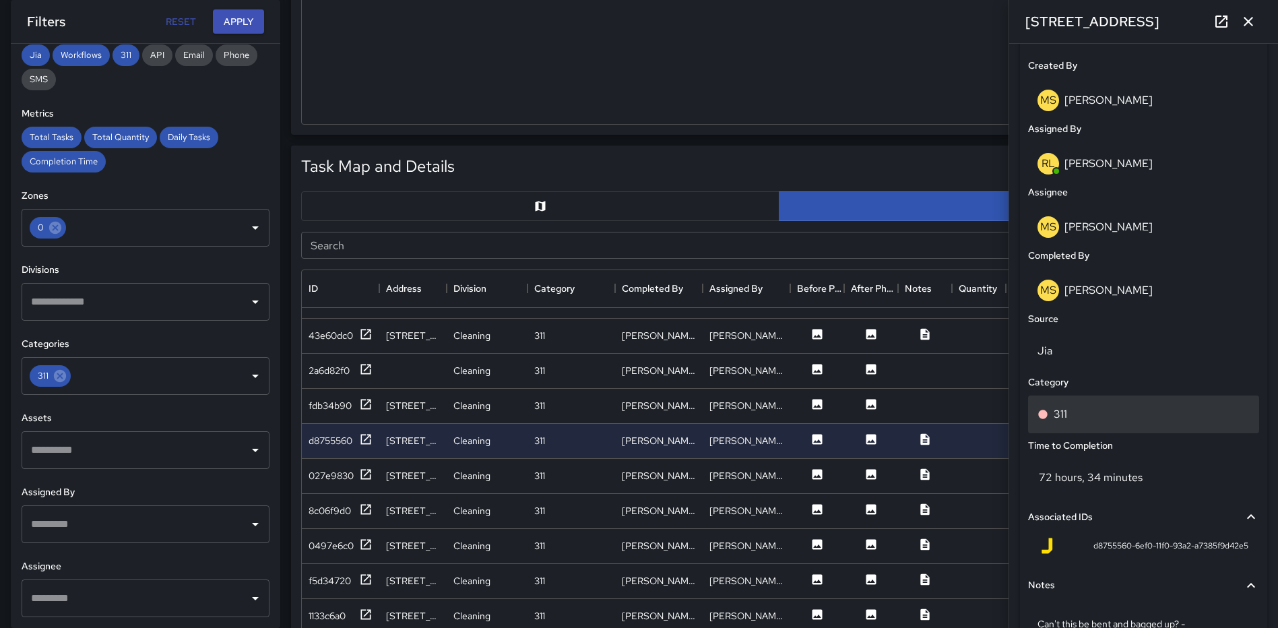
click at [1138, 427] on div "311" at bounding box center [1143, 414] width 231 height 38
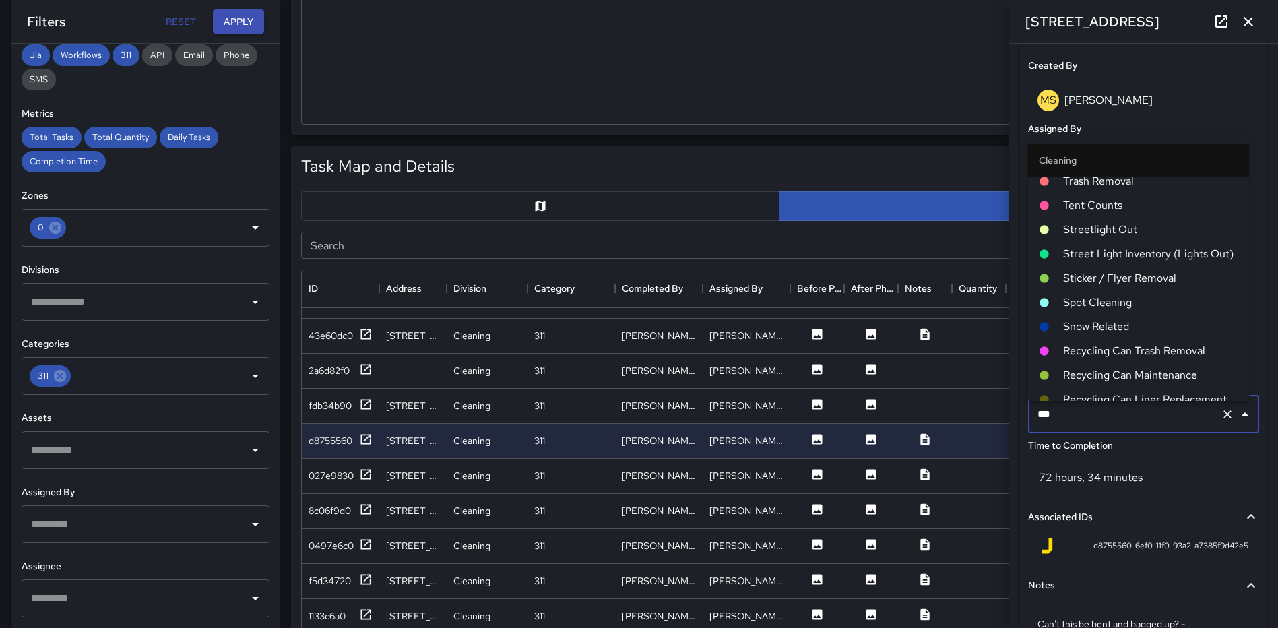
scroll to position [0, 0]
click at [1115, 308] on span "Spot Cleaning" at bounding box center [1150, 310] width 175 height 16
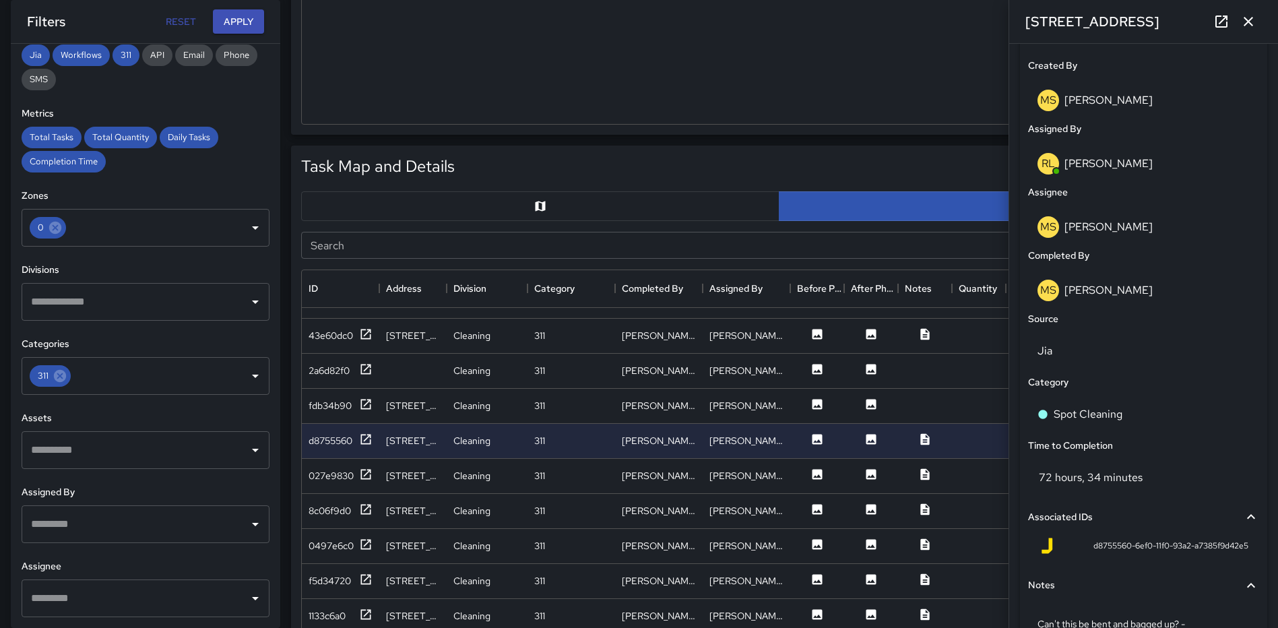
click at [1244, 22] on icon "button" at bounding box center [1248, 21] width 16 height 16
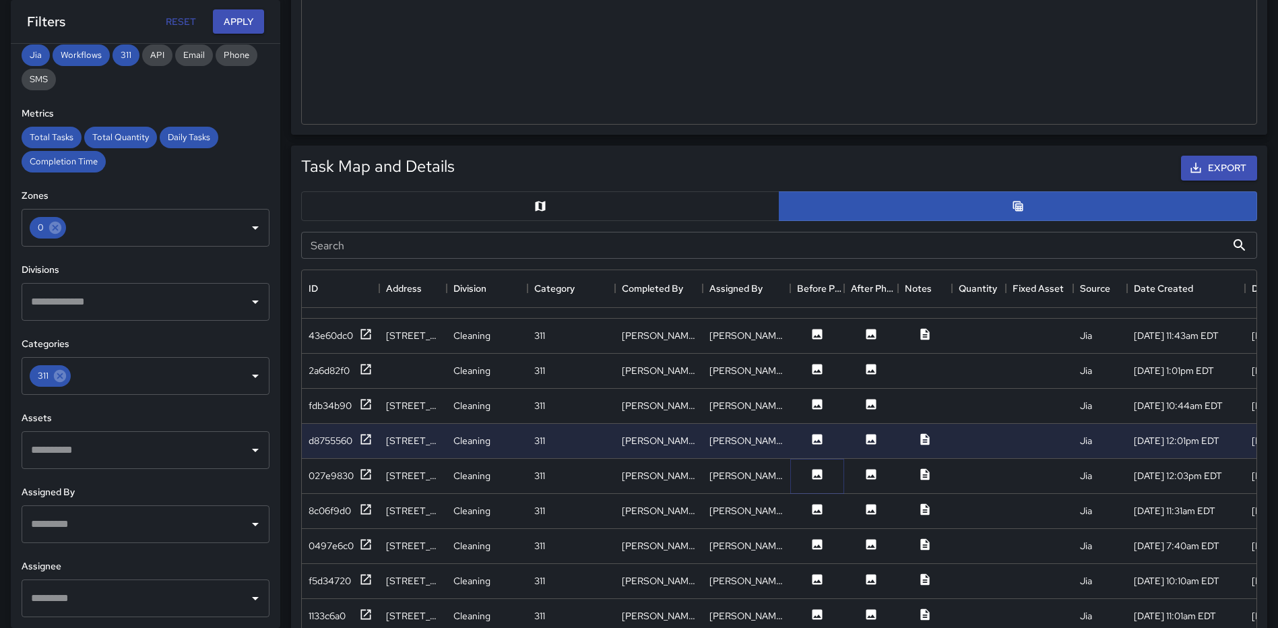
click at [812, 475] on icon at bounding box center [816, 473] width 13 height 13
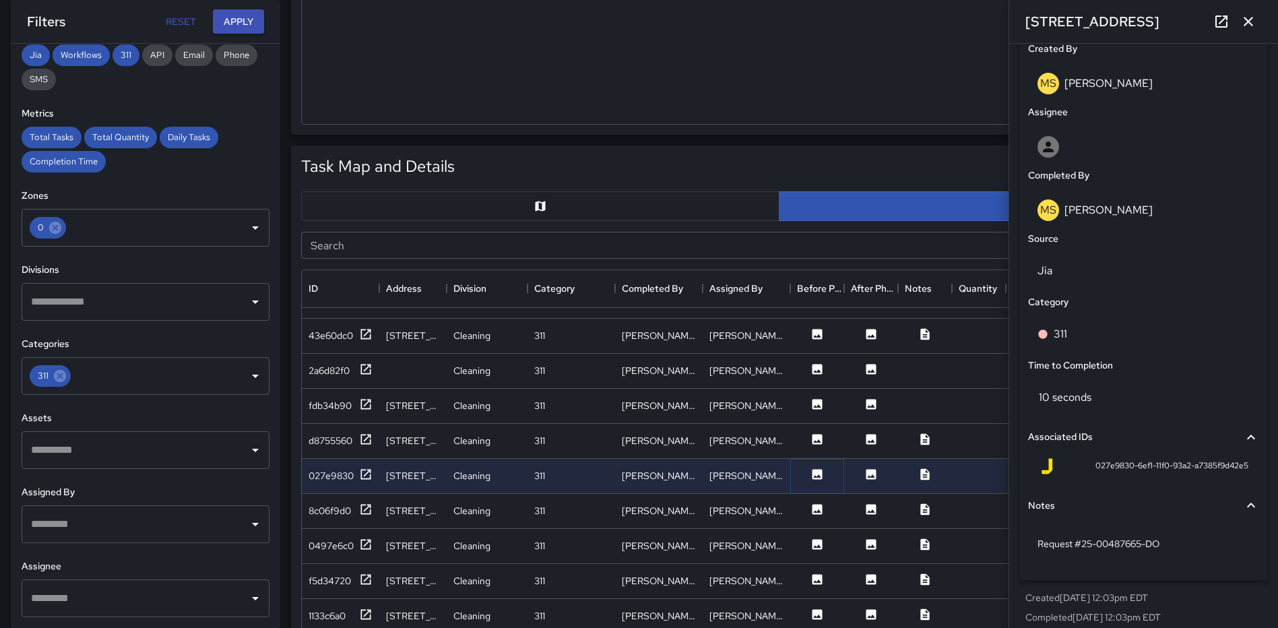
scroll to position [722, 0]
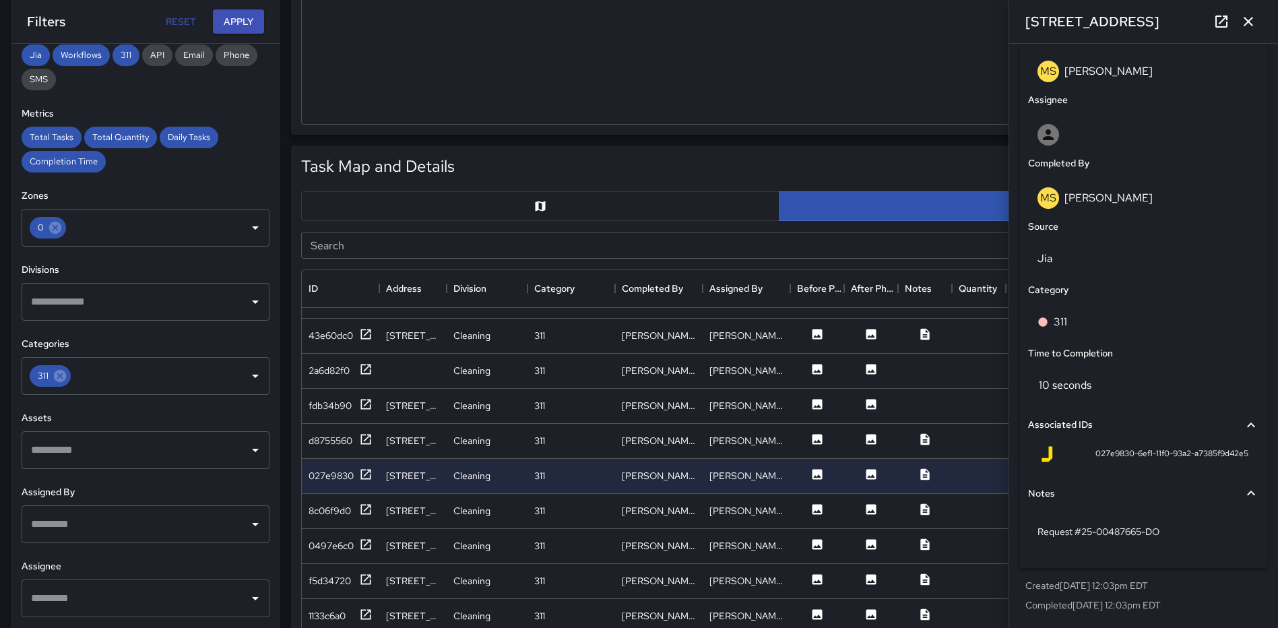
click at [1239, 26] on button "button" at bounding box center [1248, 21] width 27 height 27
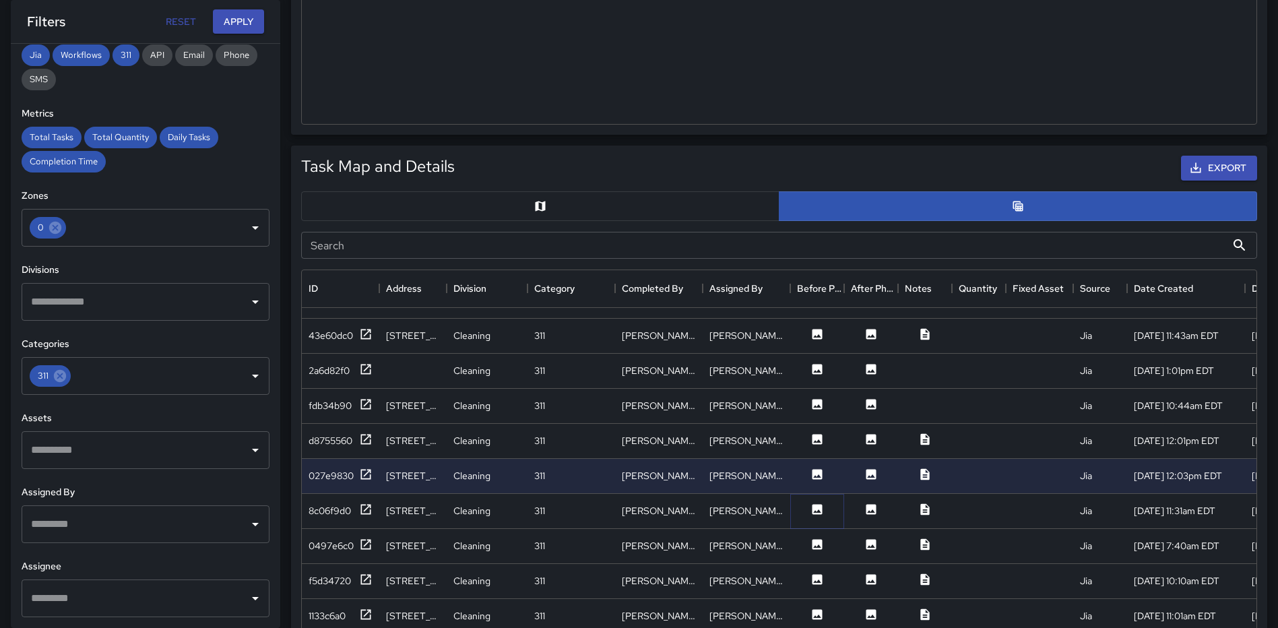
click at [813, 511] on icon at bounding box center [817, 509] width 10 height 10
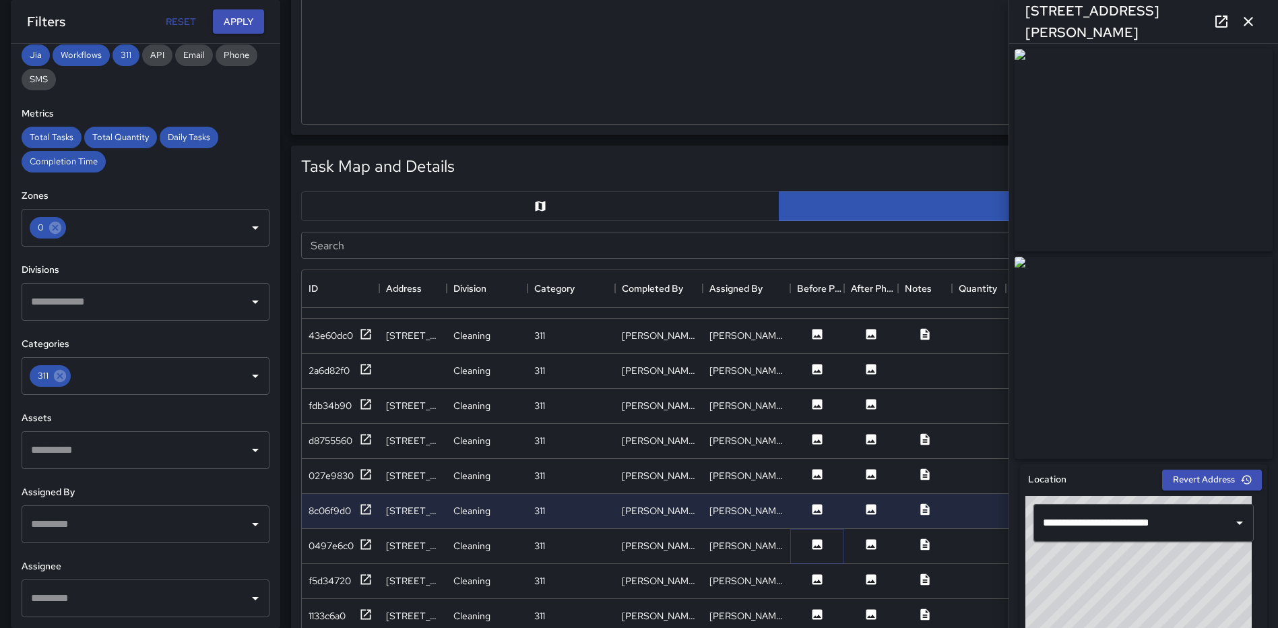
click at [818, 544] on icon at bounding box center [817, 544] width 10 height 10
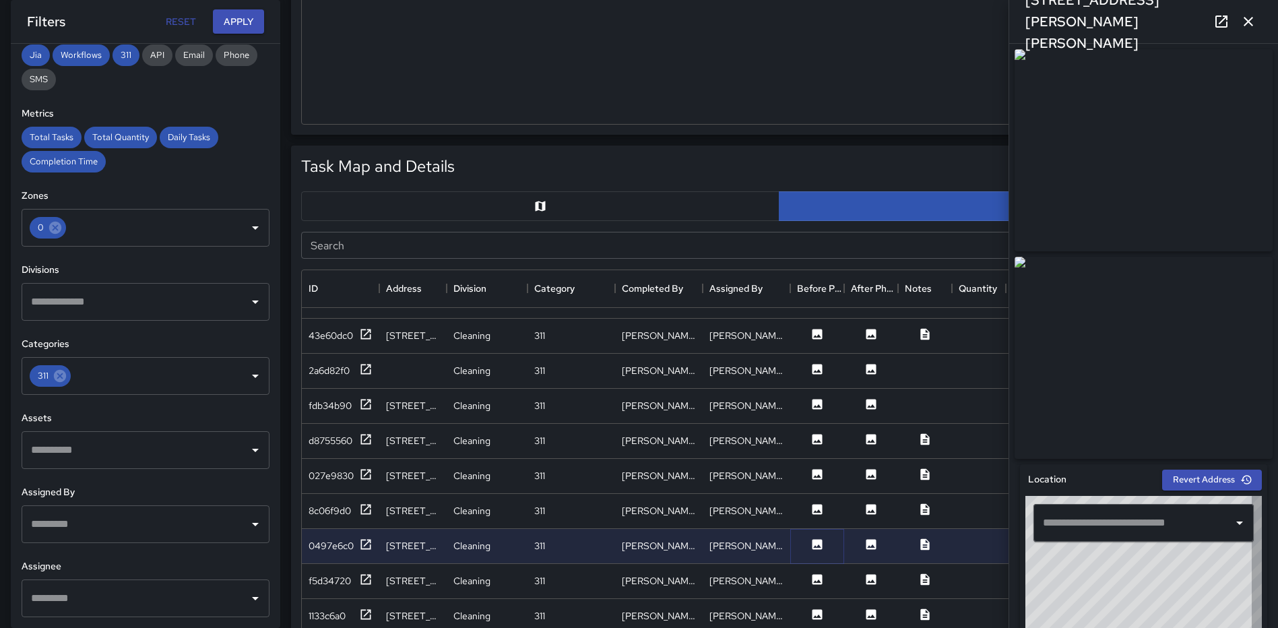
type input "**********"
click at [816, 579] on icon at bounding box center [817, 579] width 10 height 10
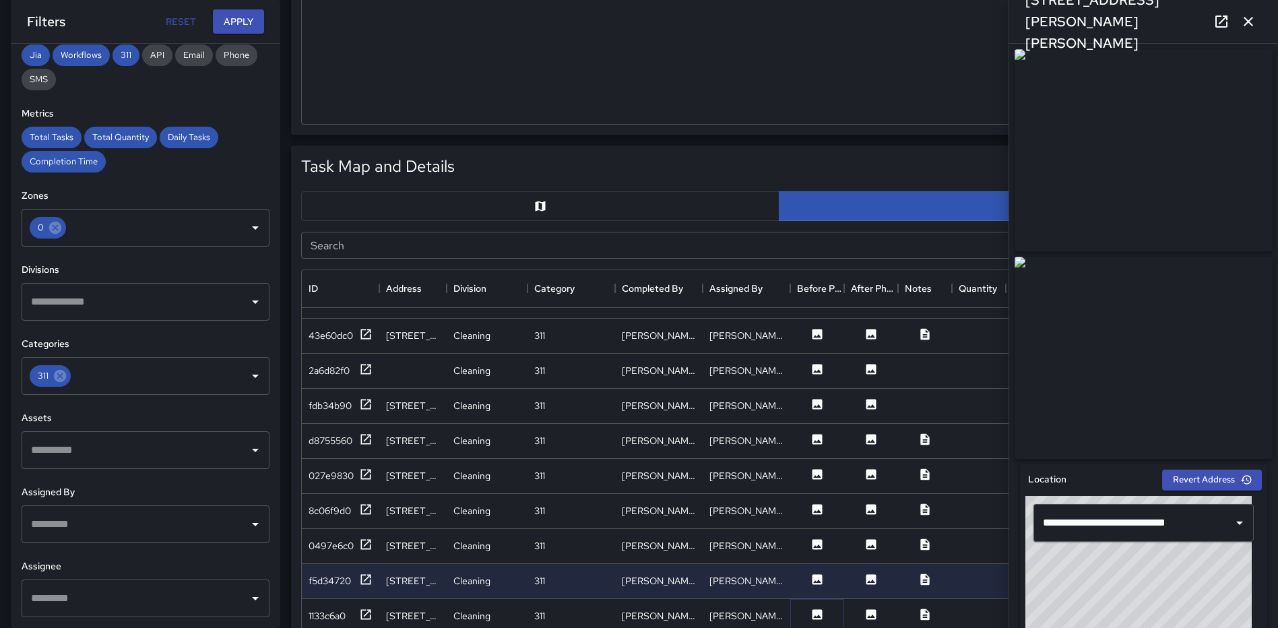
click at [817, 616] on icon at bounding box center [816, 614] width 13 height 13
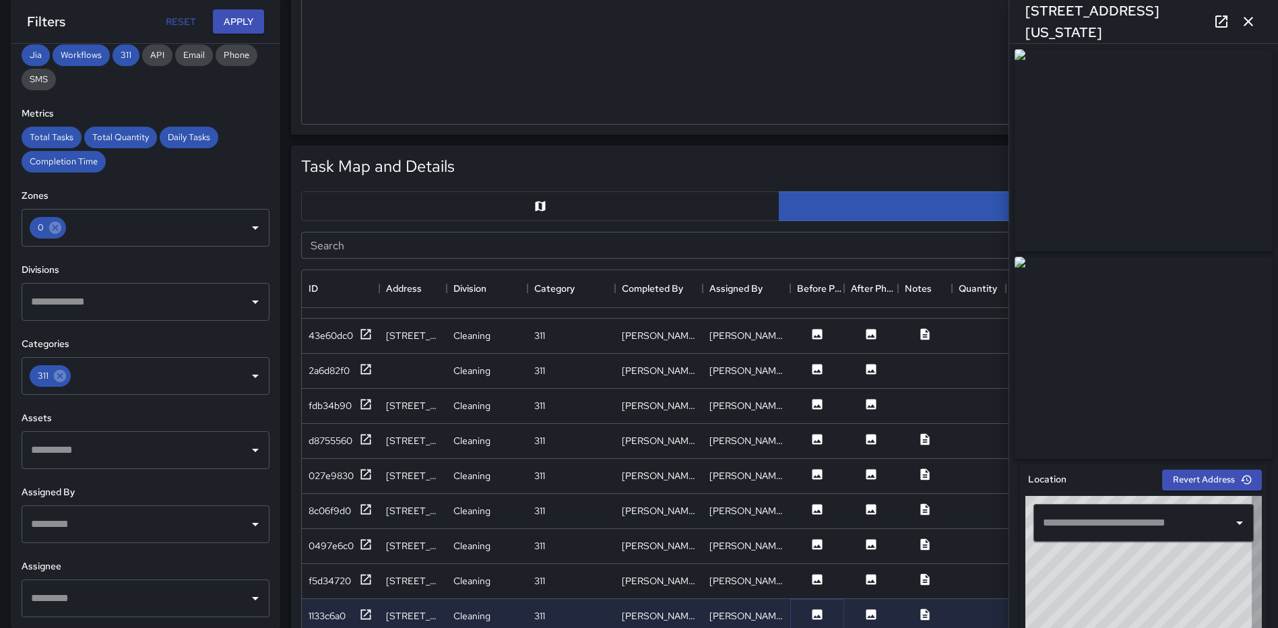
type input "**********"
click at [813, 579] on icon at bounding box center [817, 579] width 10 height 10
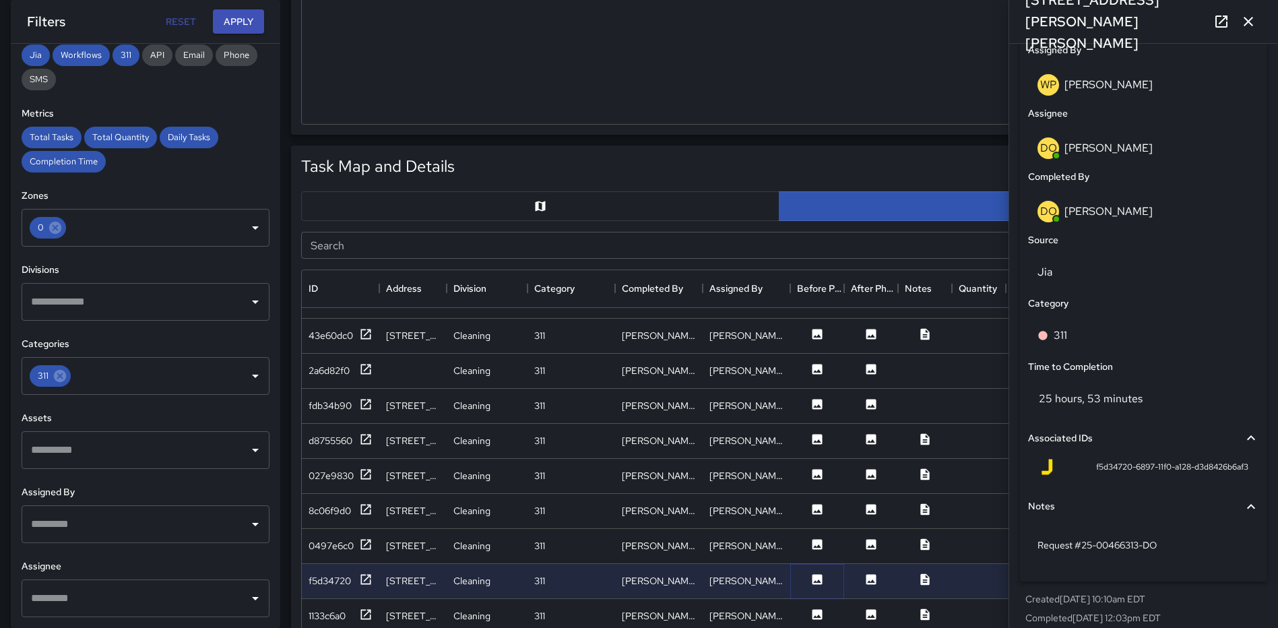
scroll to position [785, 0]
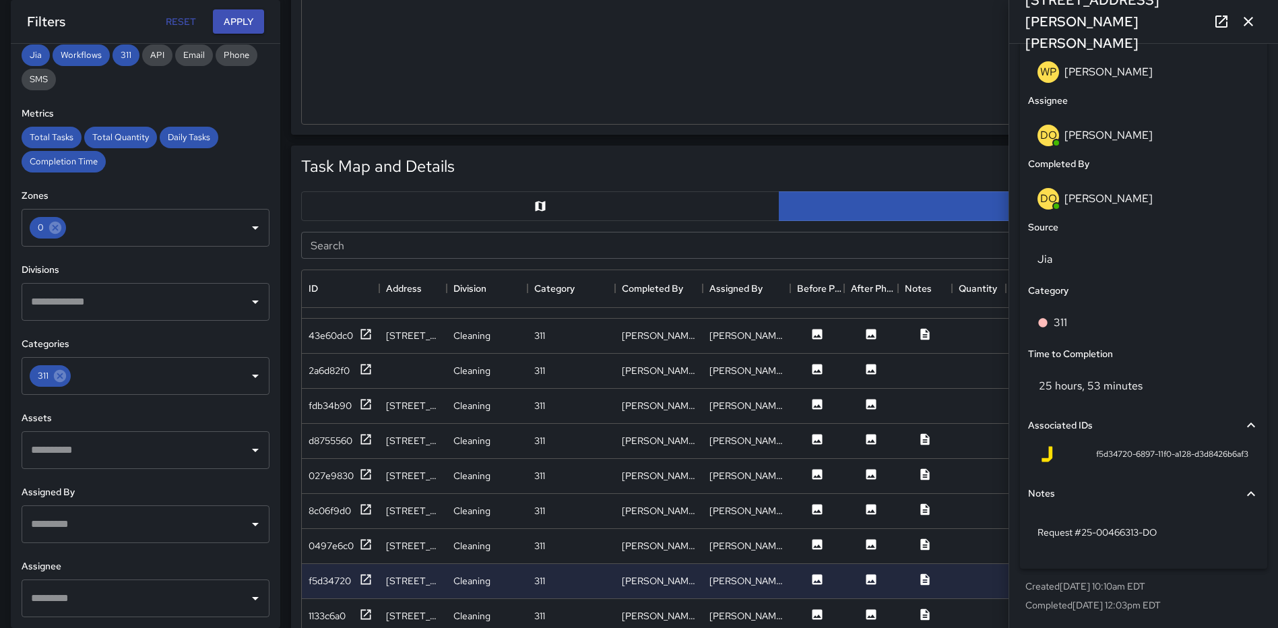
click at [1246, 22] on icon "button" at bounding box center [1248, 21] width 16 height 16
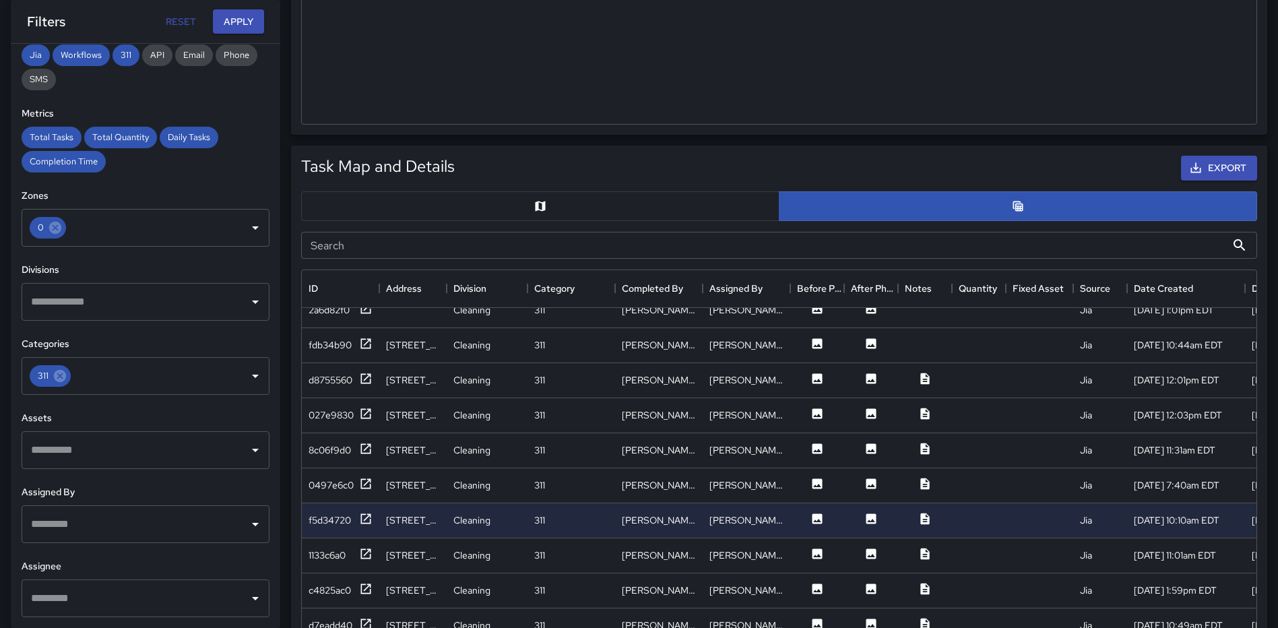
scroll to position [471, 0]
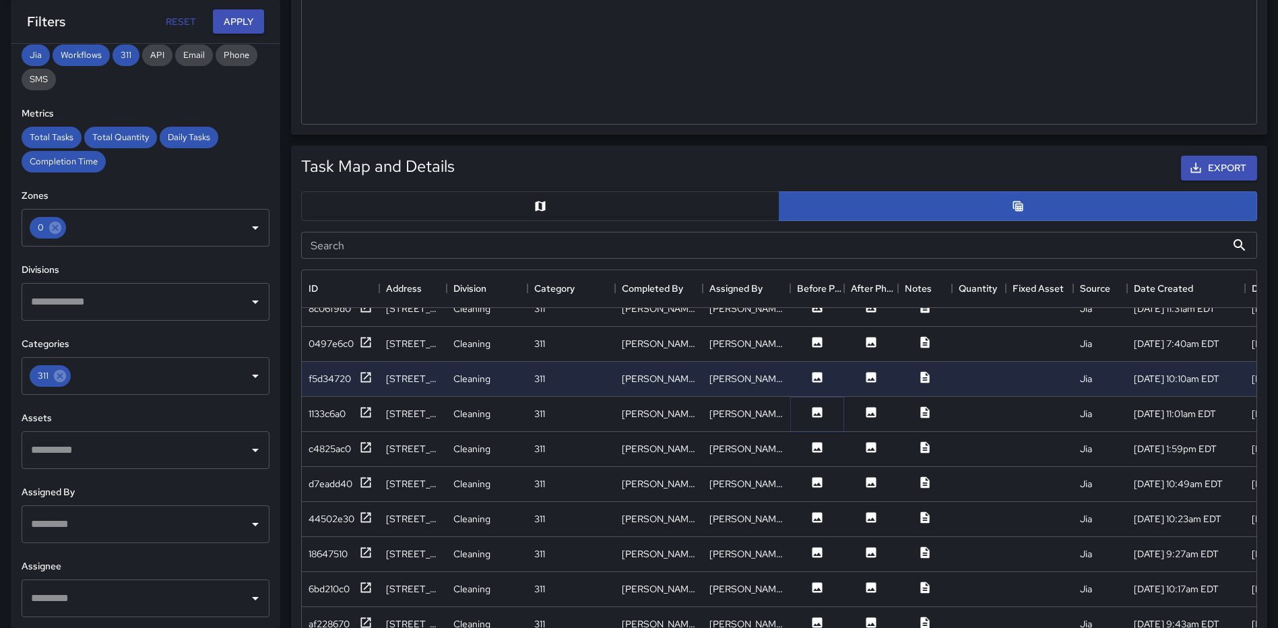
click at [814, 412] on icon at bounding box center [817, 412] width 10 height 10
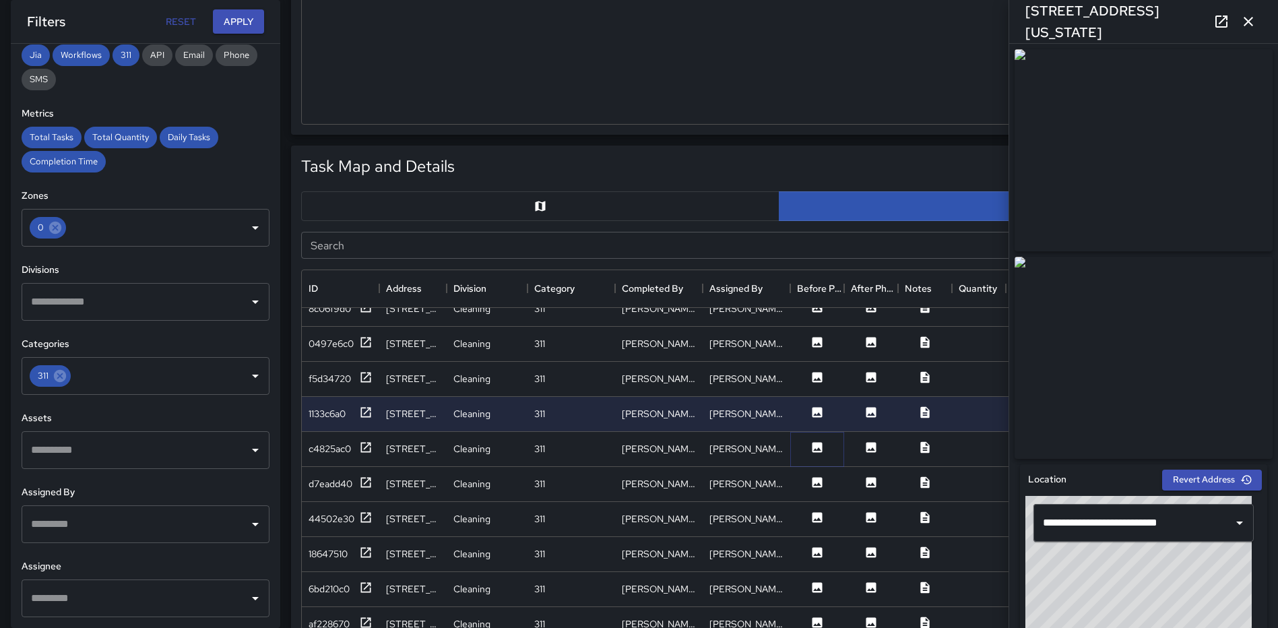
click at [810, 451] on button at bounding box center [817, 448] width 40 height 17
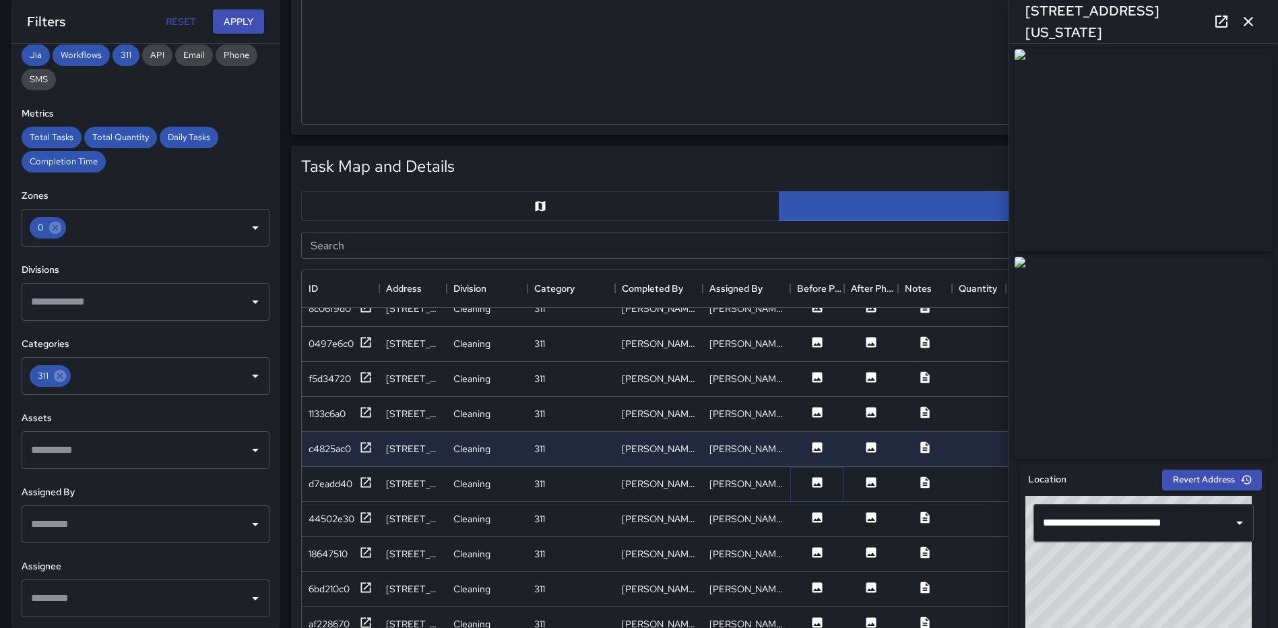
click at [811, 481] on icon at bounding box center [816, 481] width 13 height 13
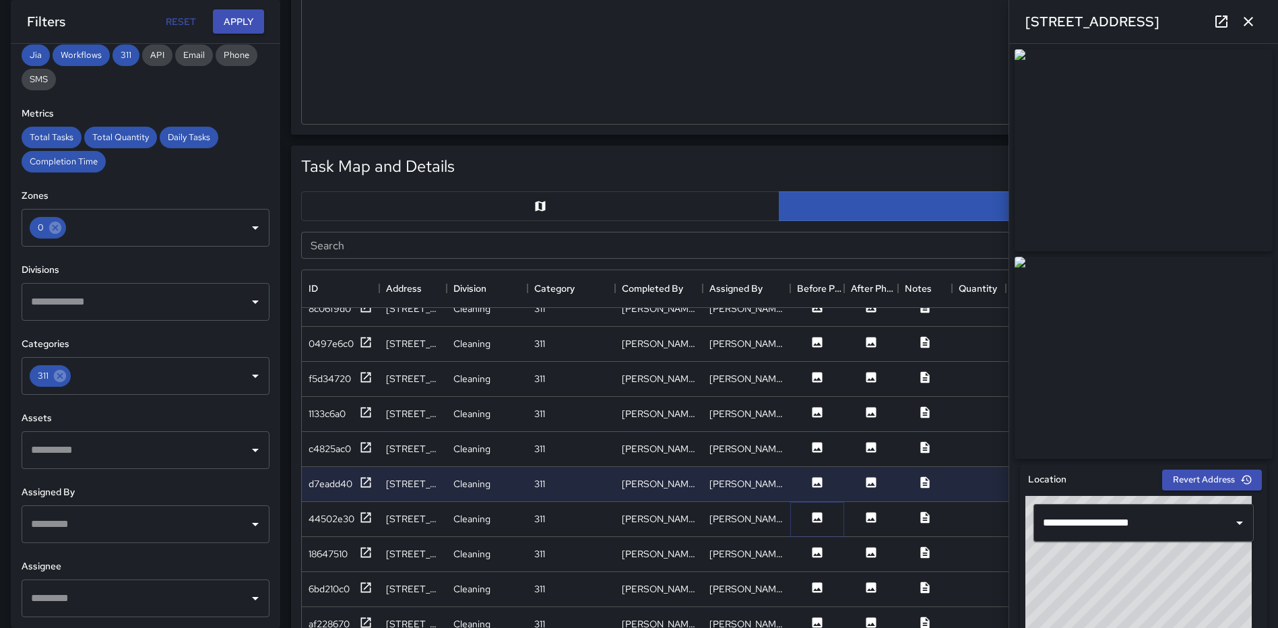
click at [813, 520] on icon at bounding box center [817, 517] width 10 height 10
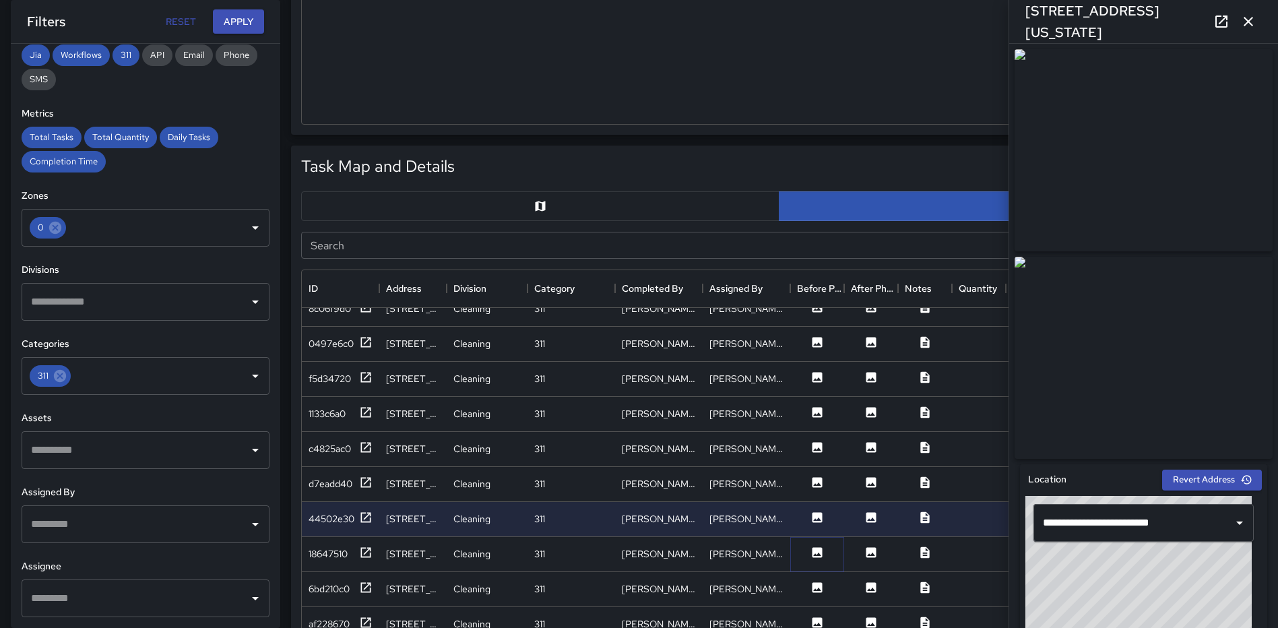
click at [813, 552] on icon at bounding box center [817, 552] width 10 height 10
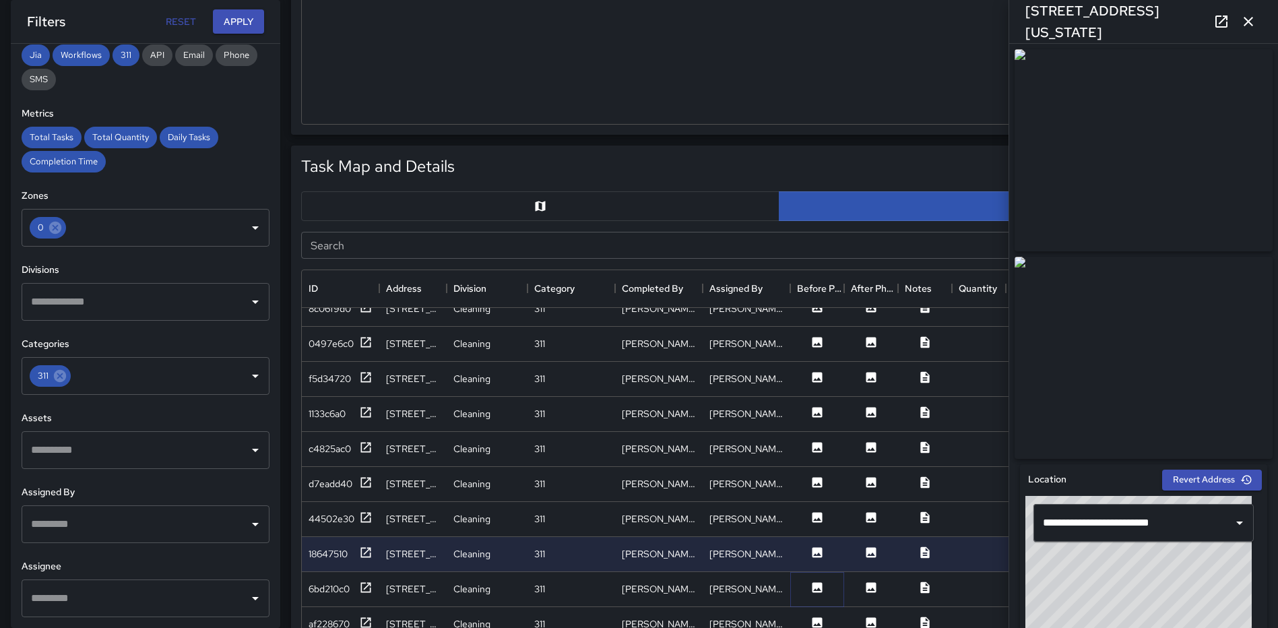
click at [816, 583] on icon at bounding box center [817, 587] width 10 height 10
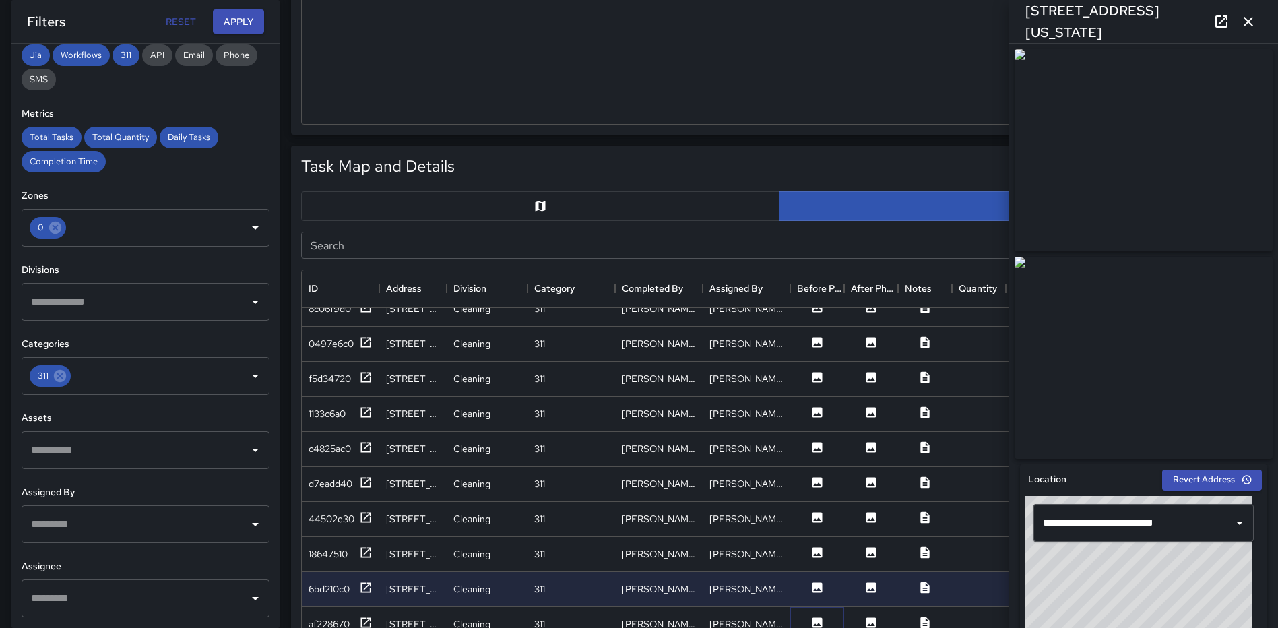
click at [815, 618] on icon at bounding box center [817, 622] width 10 height 10
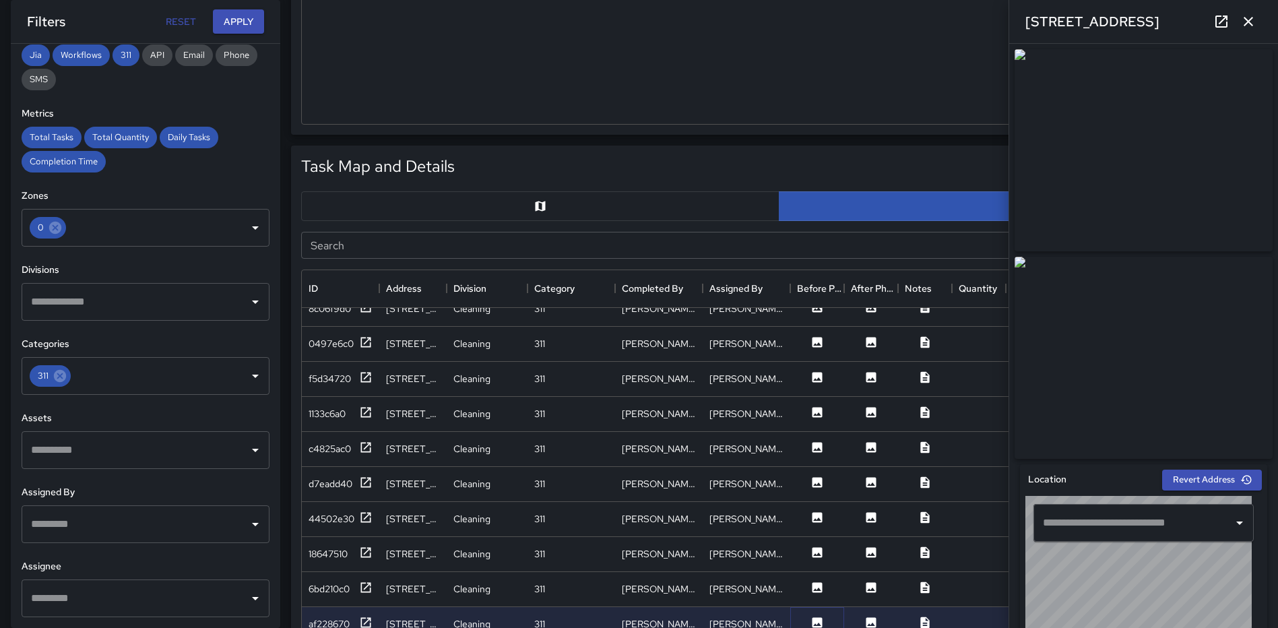
type input "**********"
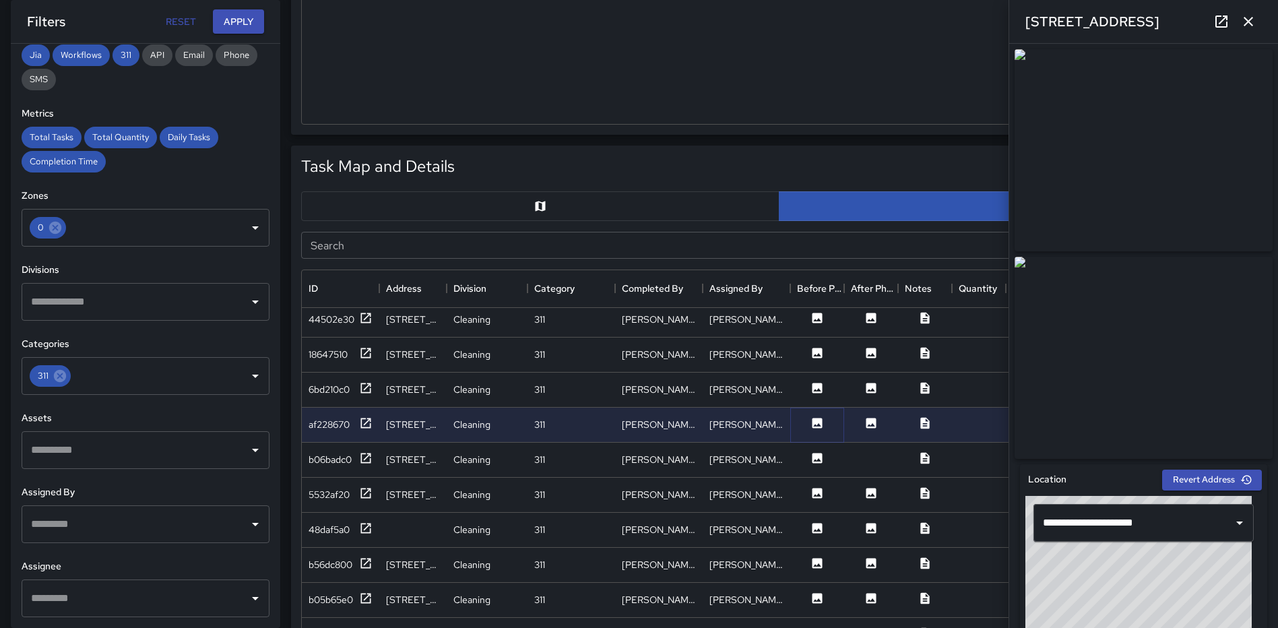
scroll to position [674, 0]
click at [817, 463] on button at bounding box center [817, 457] width 40 height 17
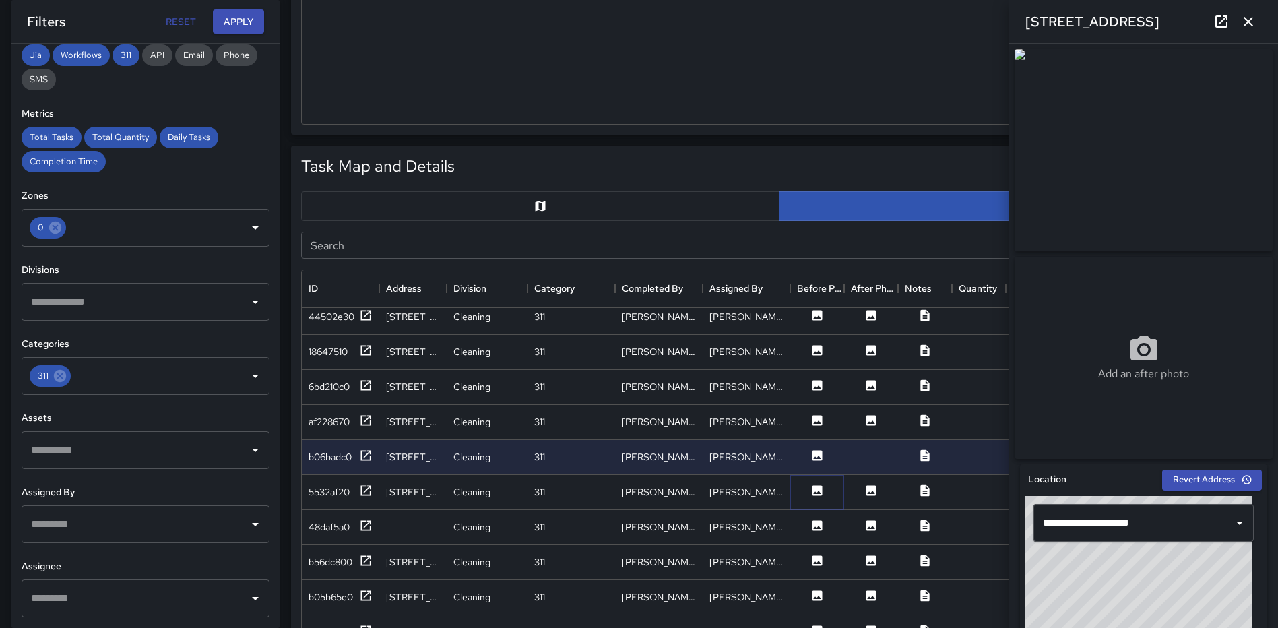
click at [818, 495] on icon at bounding box center [817, 490] width 10 height 10
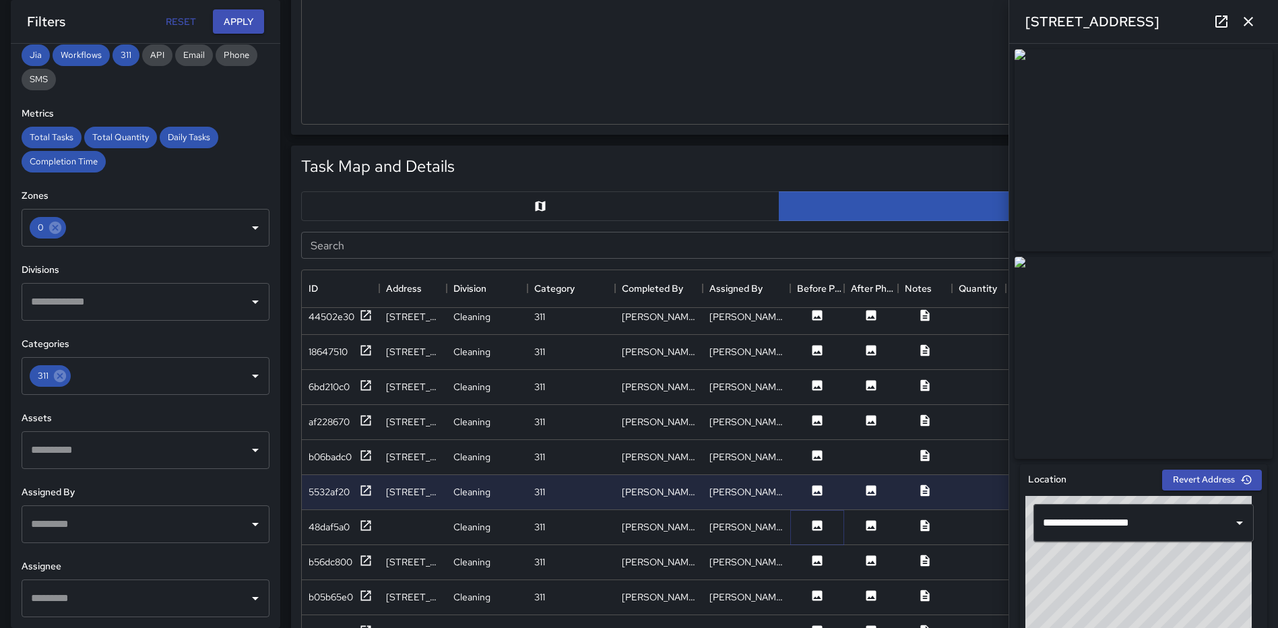
click at [814, 526] on icon at bounding box center [817, 525] width 10 height 10
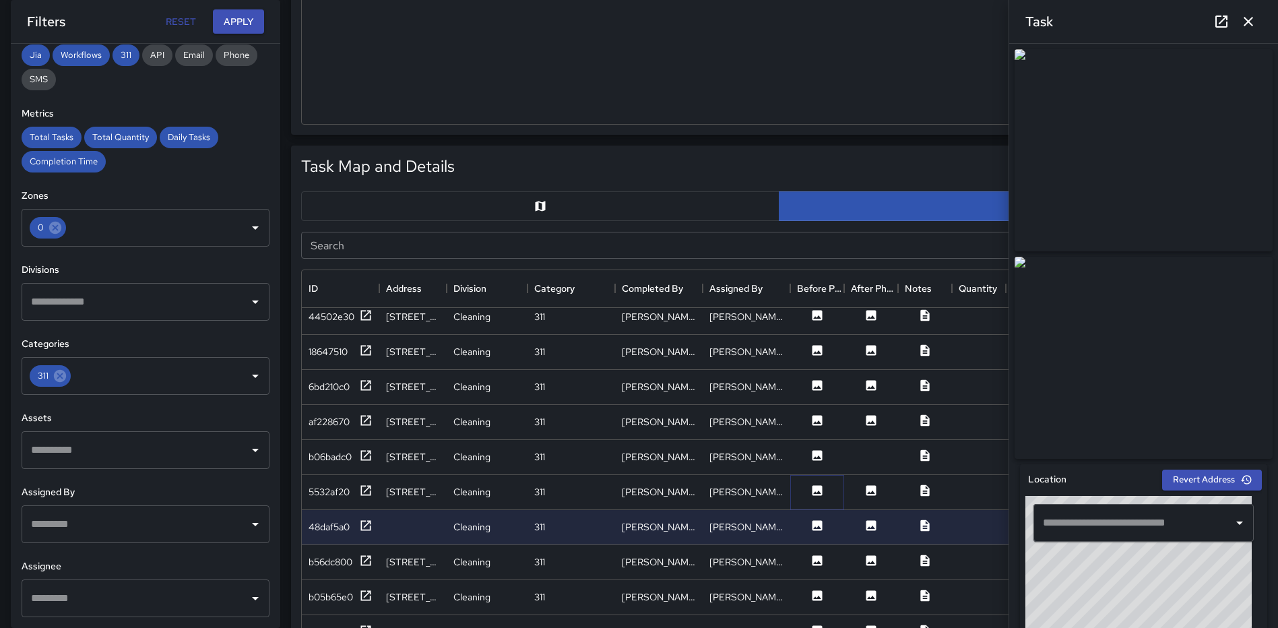
click at [814, 494] on icon at bounding box center [817, 490] width 10 height 10
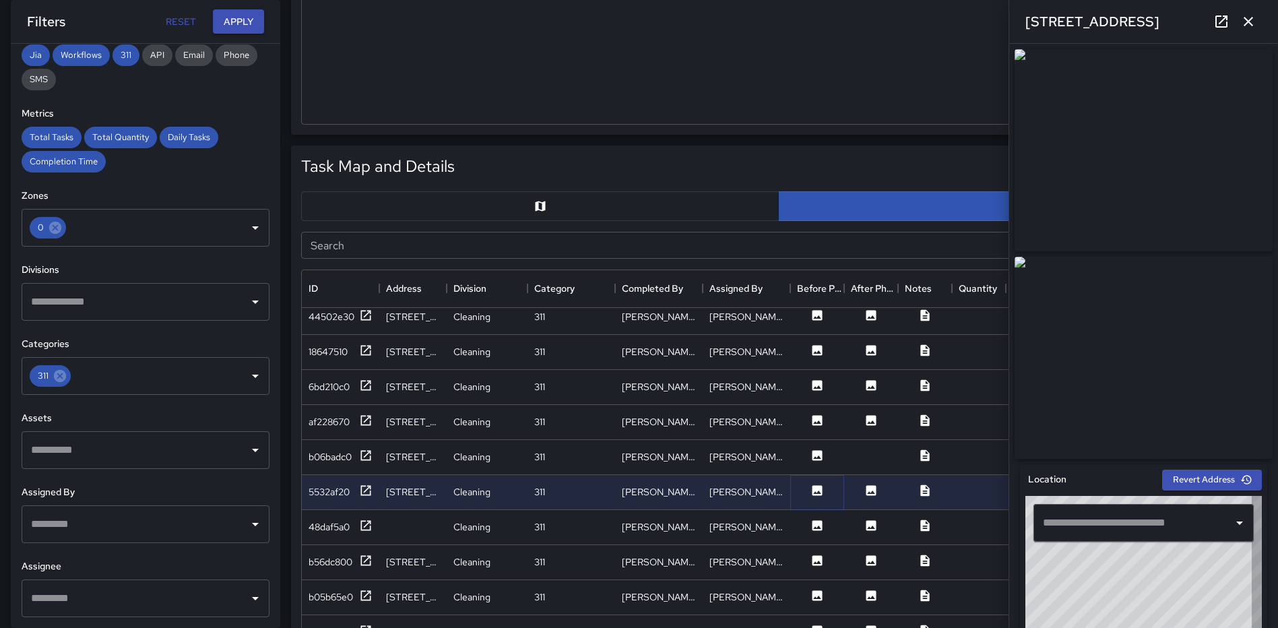
type input "**********"
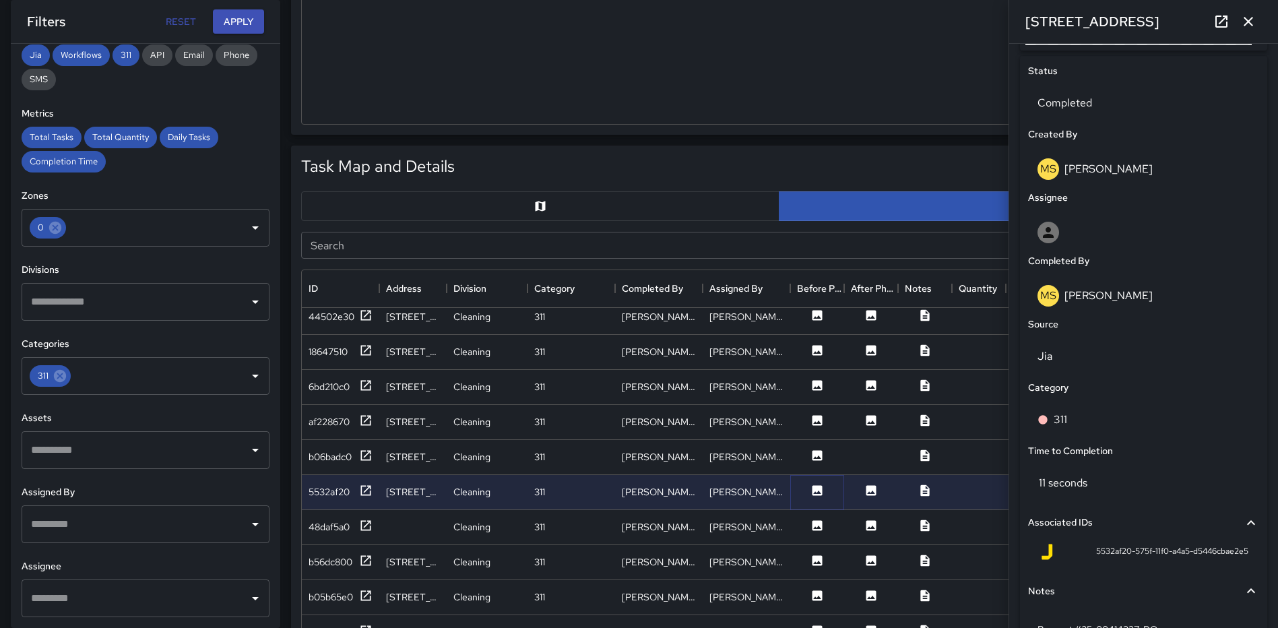
scroll to position [722, 0]
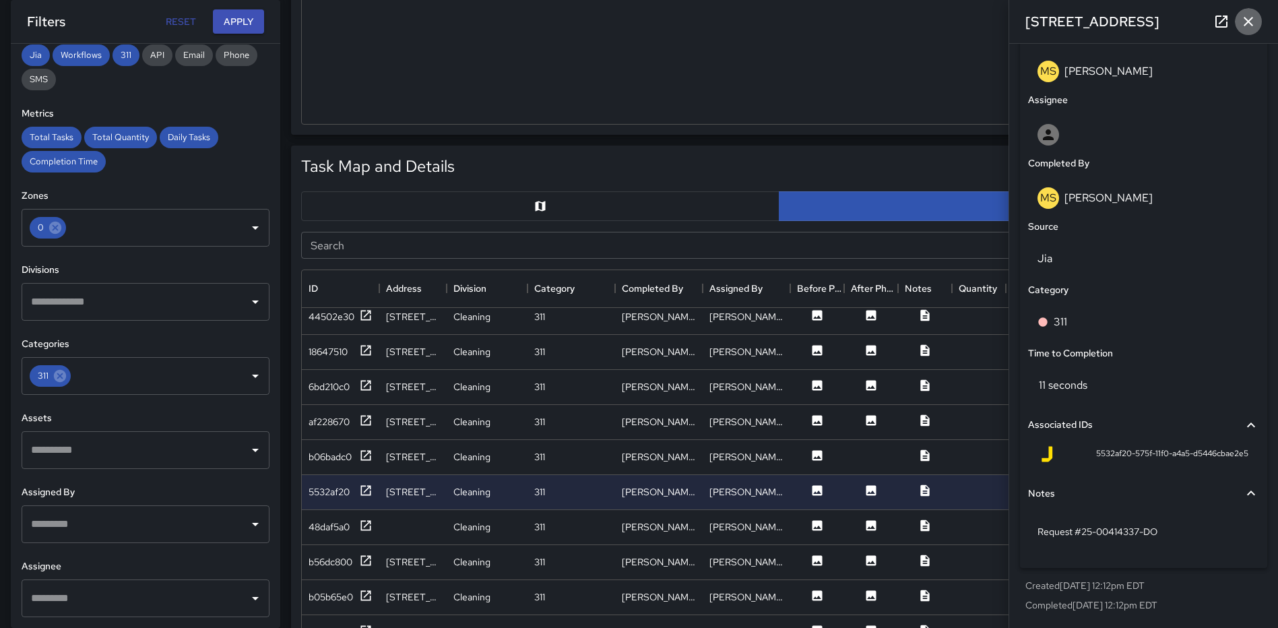
click at [1251, 22] on icon "button" at bounding box center [1248, 21] width 16 height 16
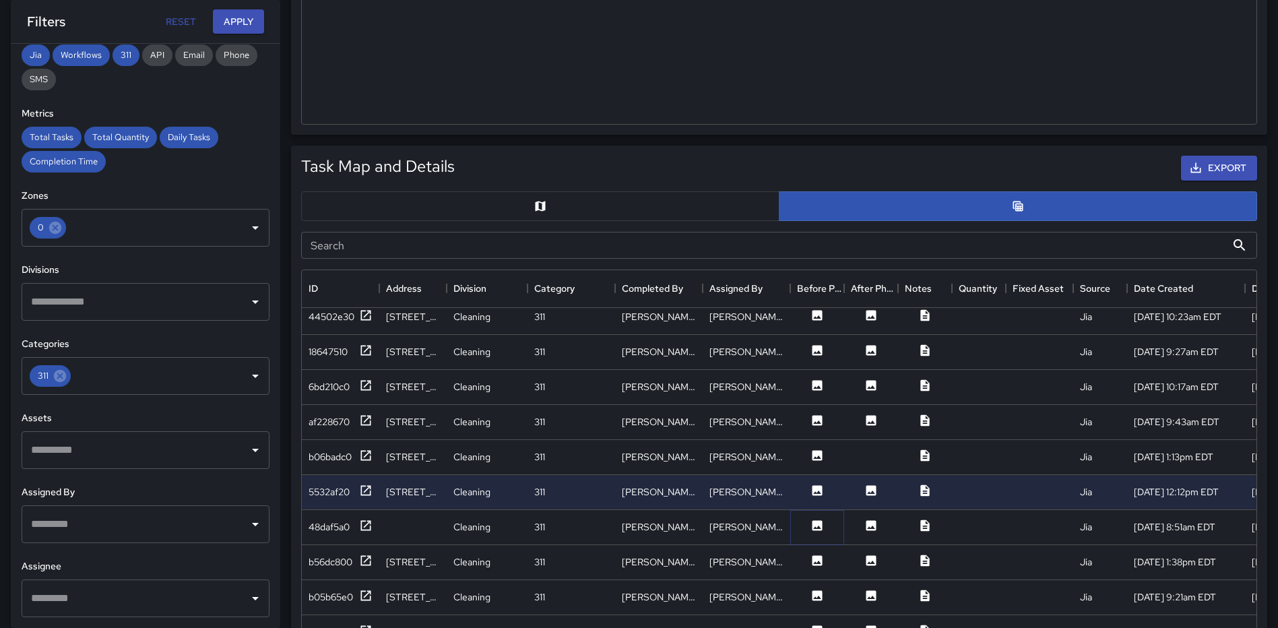
click at [808, 525] on button at bounding box center [817, 527] width 40 height 17
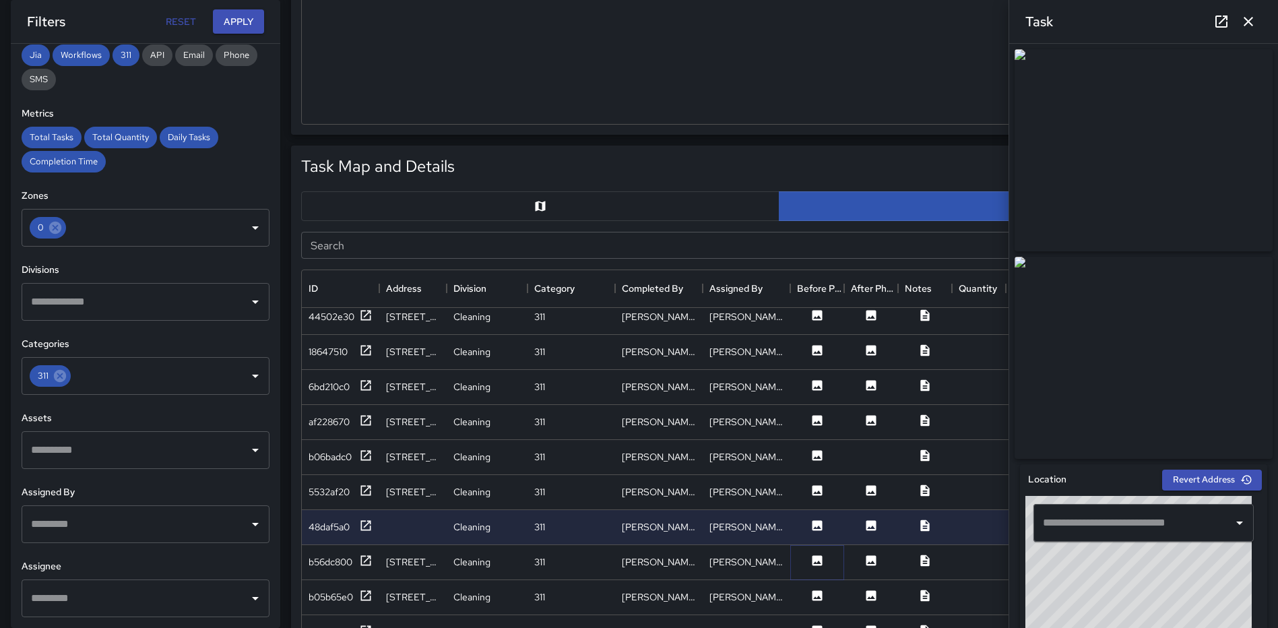
click at [826, 558] on button at bounding box center [817, 562] width 40 height 17
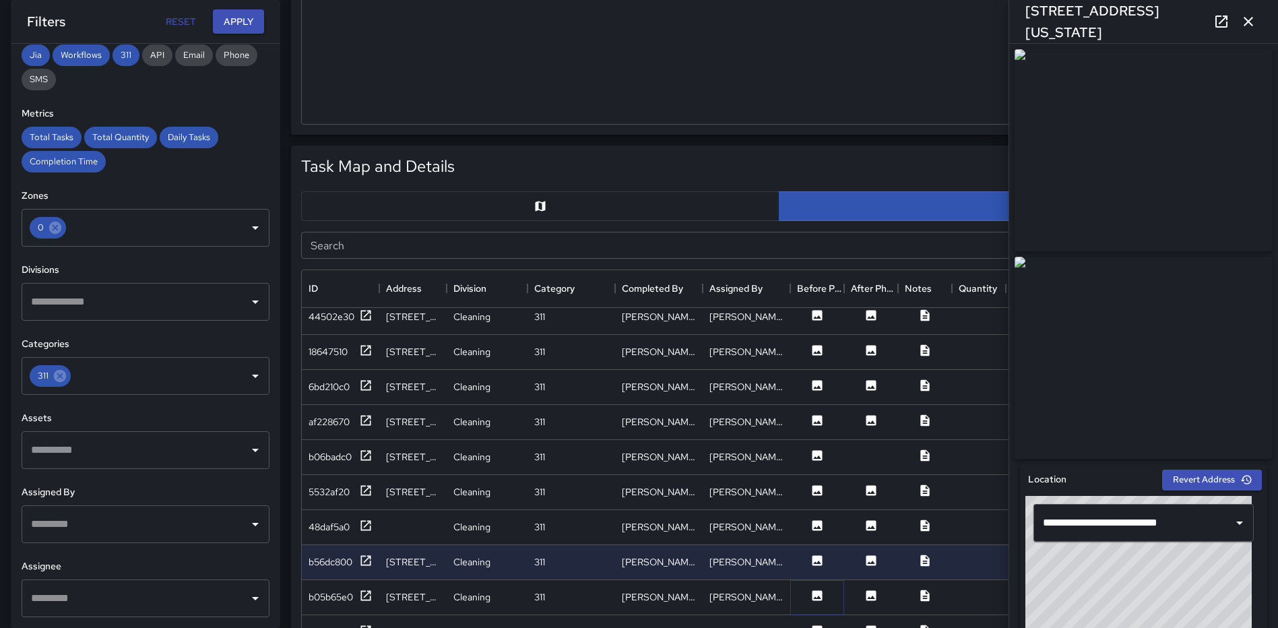
click at [810, 593] on icon at bounding box center [816, 595] width 13 height 13
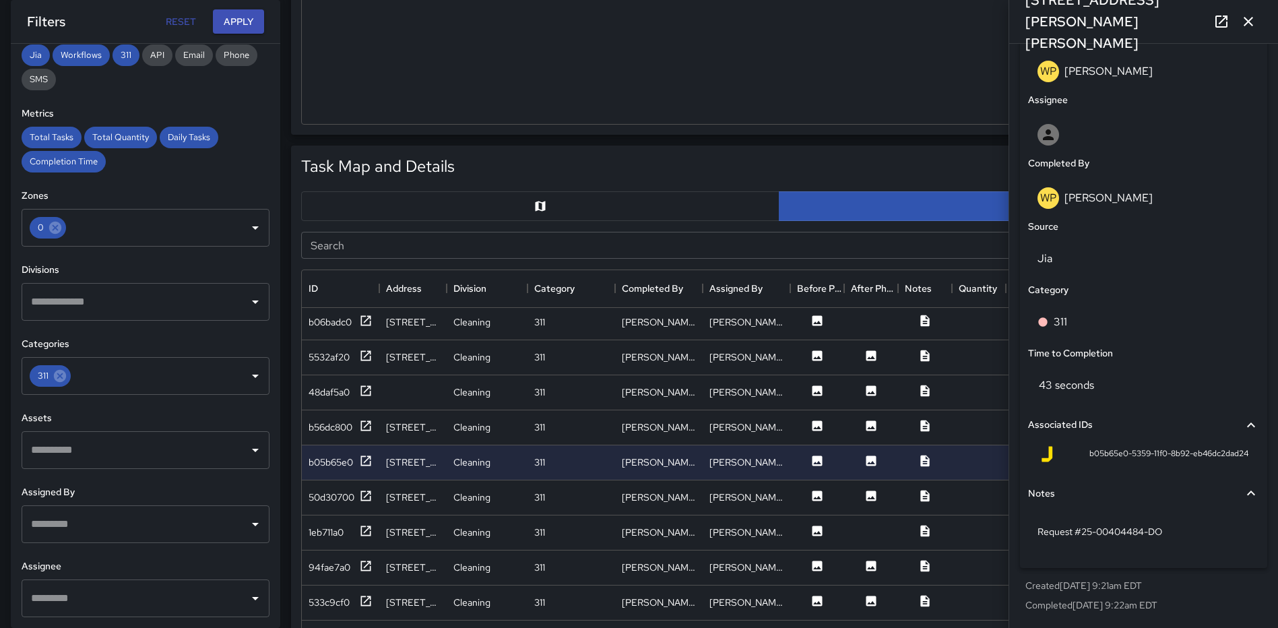
drag, startPoint x: 1250, startPoint y: 24, endPoint x: 1244, endPoint y: 75, distance: 50.9
click at [1250, 24] on icon "button" at bounding box center [1247, 21] width 9 height 9
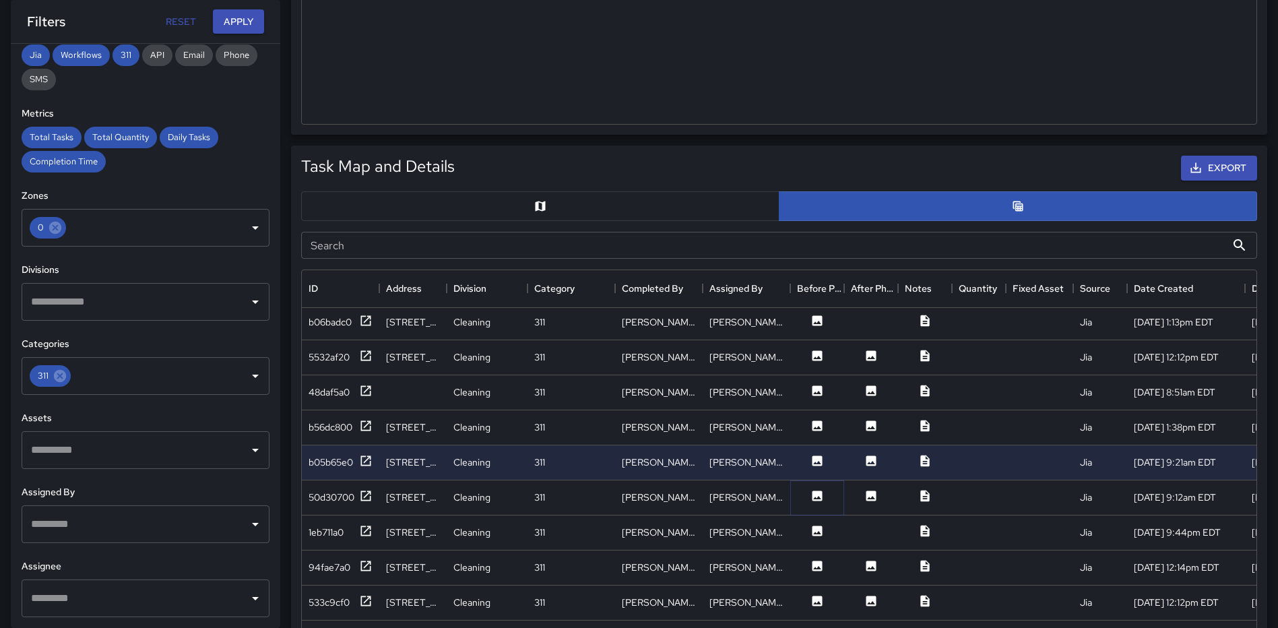
click at [820, 500] on icon at bounding box center [817, 495] width 10 height 10
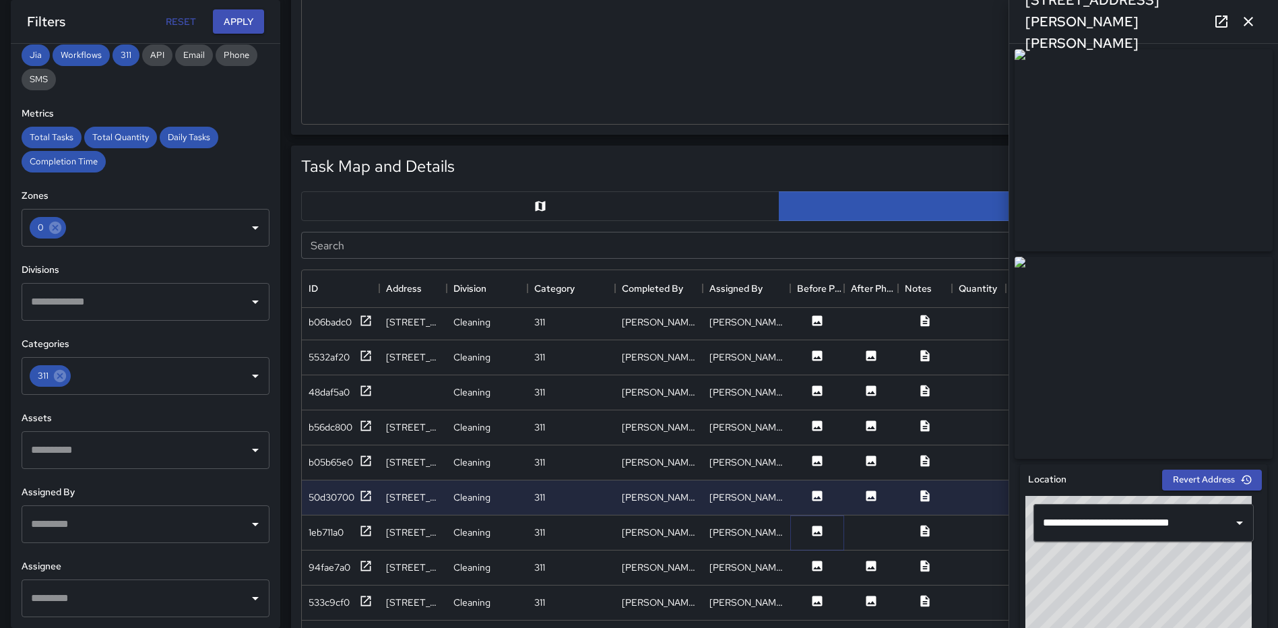
click at [819, 533] on icon at bounding box center [816, 530] width 13 height 13
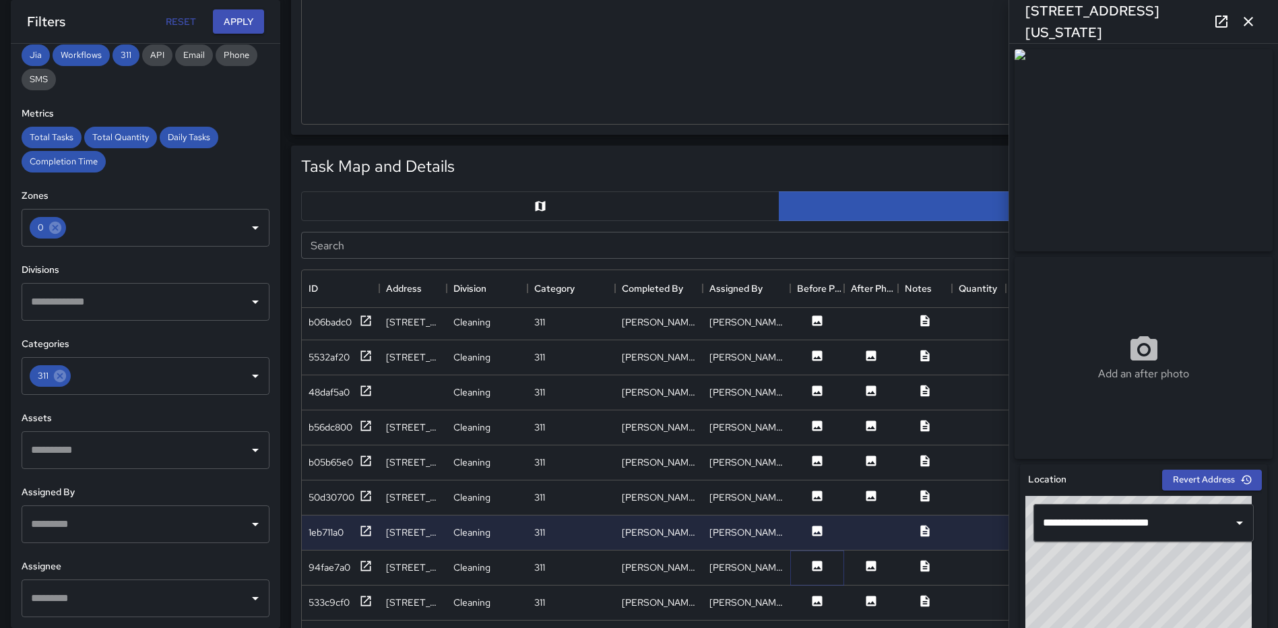
click at [811, 568] on icon at bounding box center [816, 565] width 13 height 13
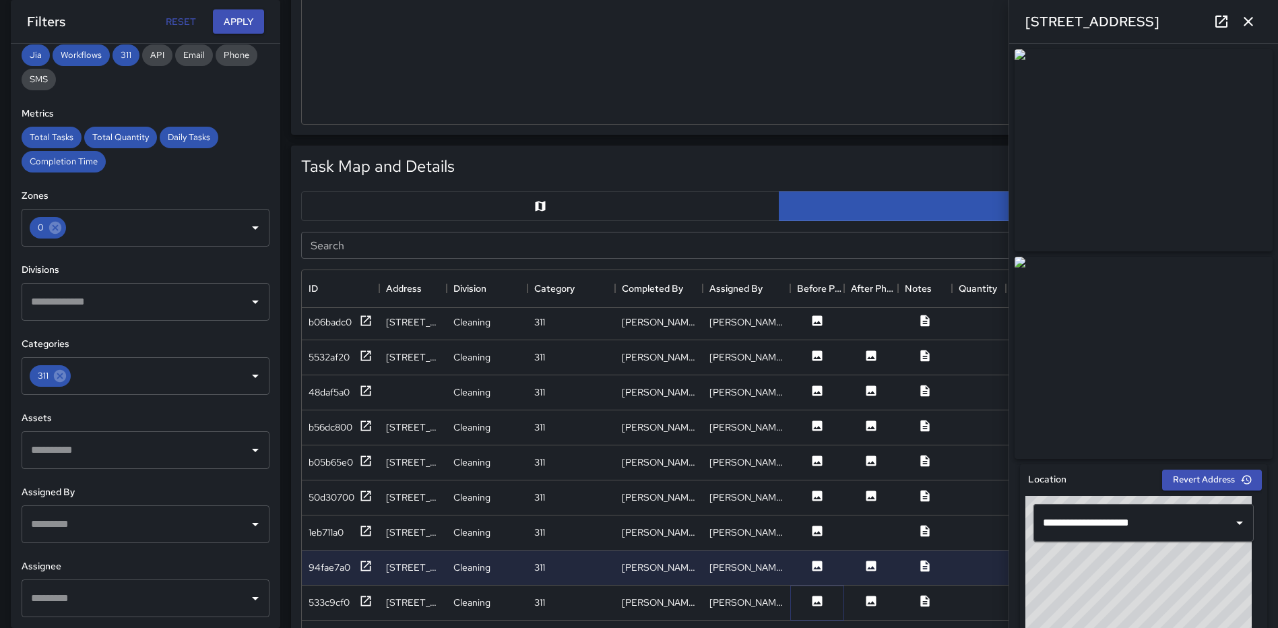
click at [814, 598] on icon at bounding box center [817, 600] width 10 height 10
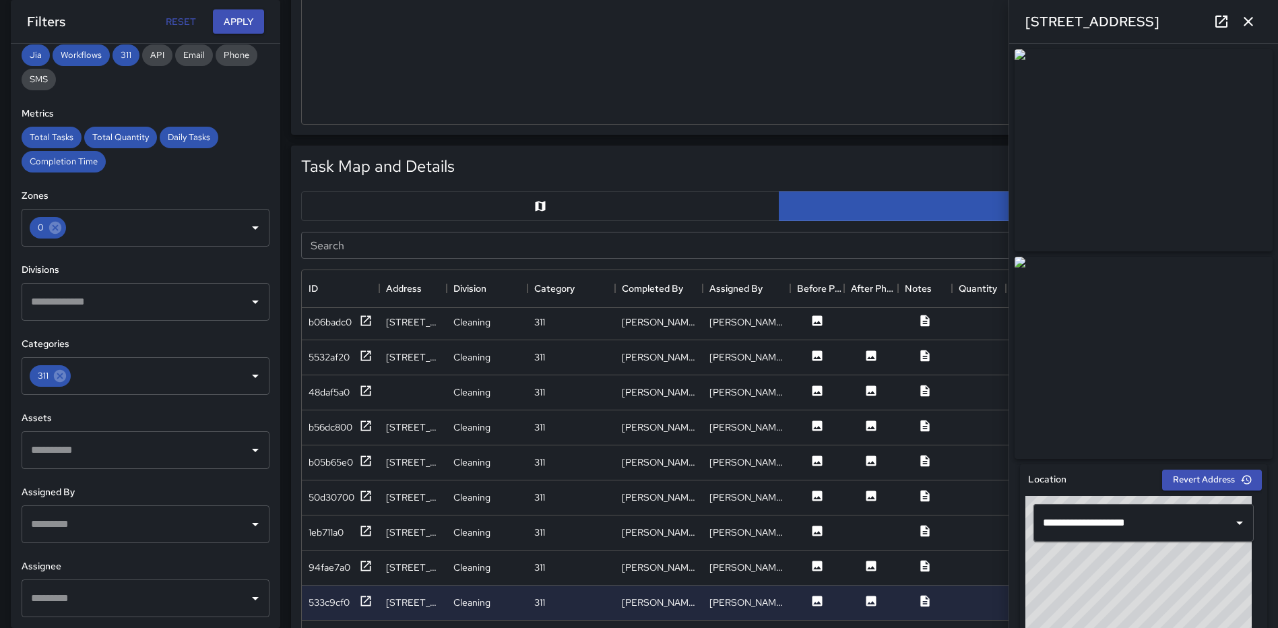
click at [1247, 19] on icon "button" at bounding box center [1248, 21] width 16 height 16
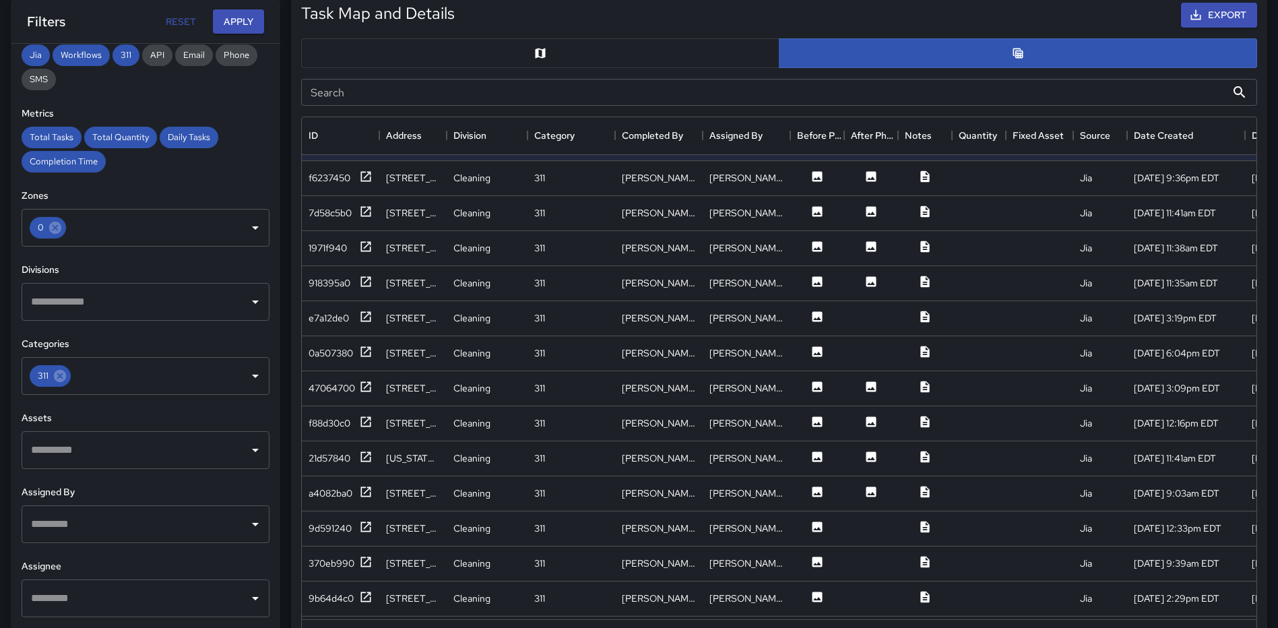
scroll to position [1120, 0]
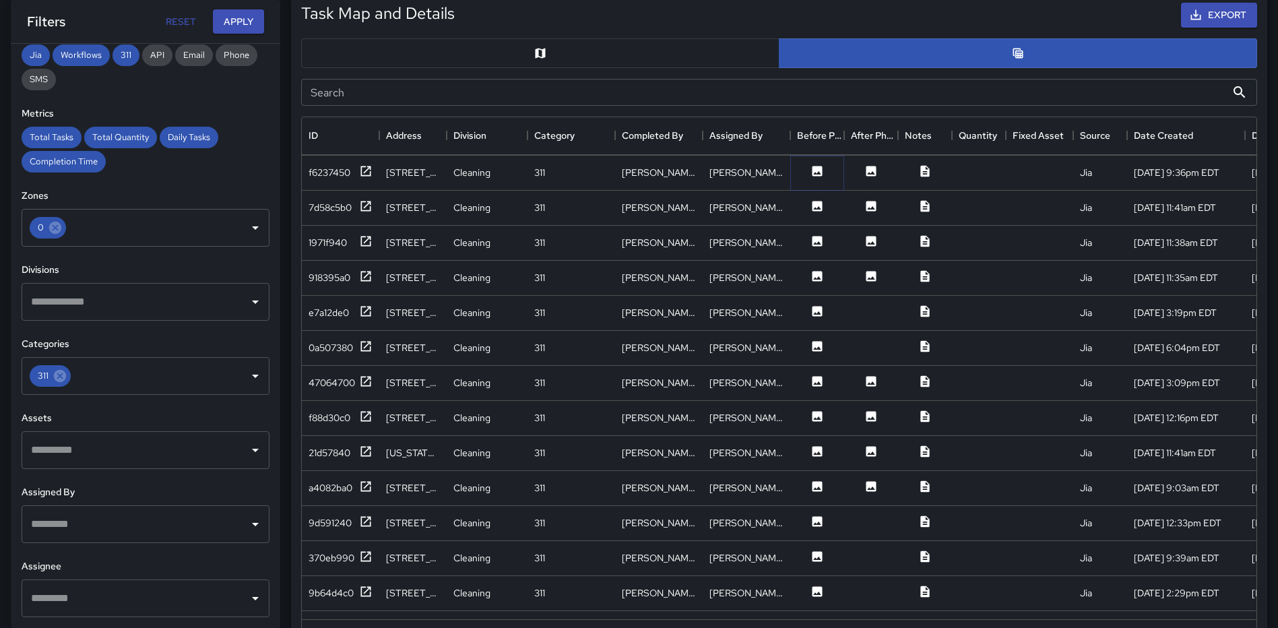
click at [822, 178] on button at bounding box center [817, 172] width 40 height 17
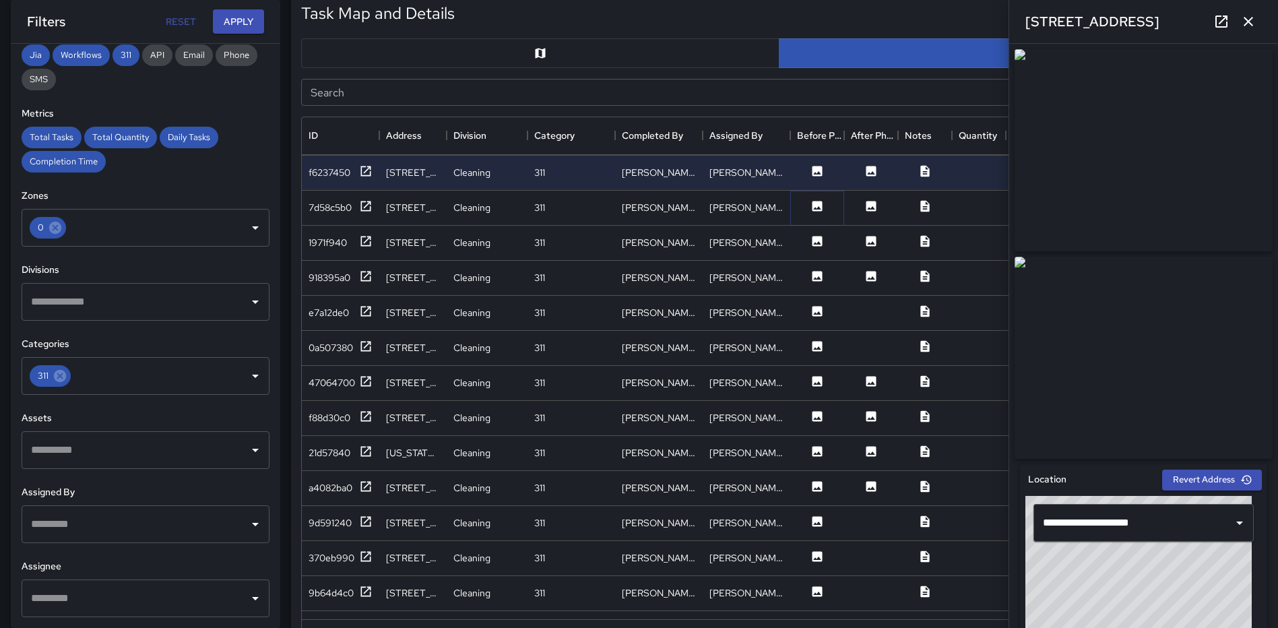
click at [810, 205] on button at bounding box center [817, 207] width 40 height 17
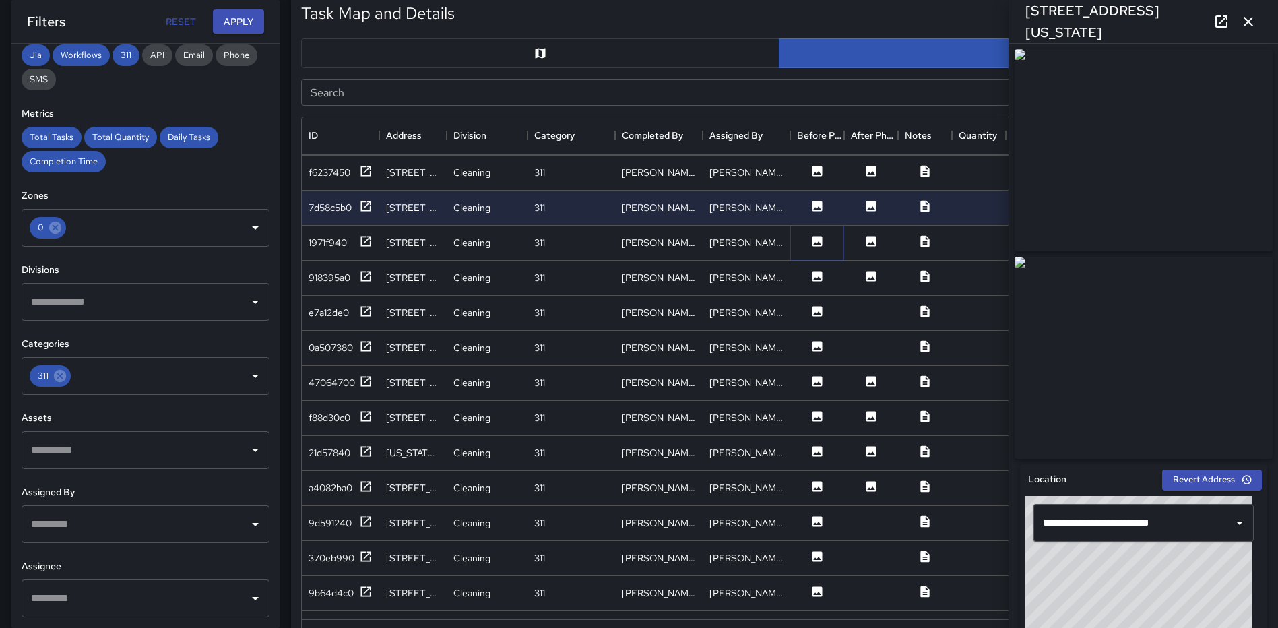
click at [818, 242] on icon at bounding box center [816, 240] width 13 height 13
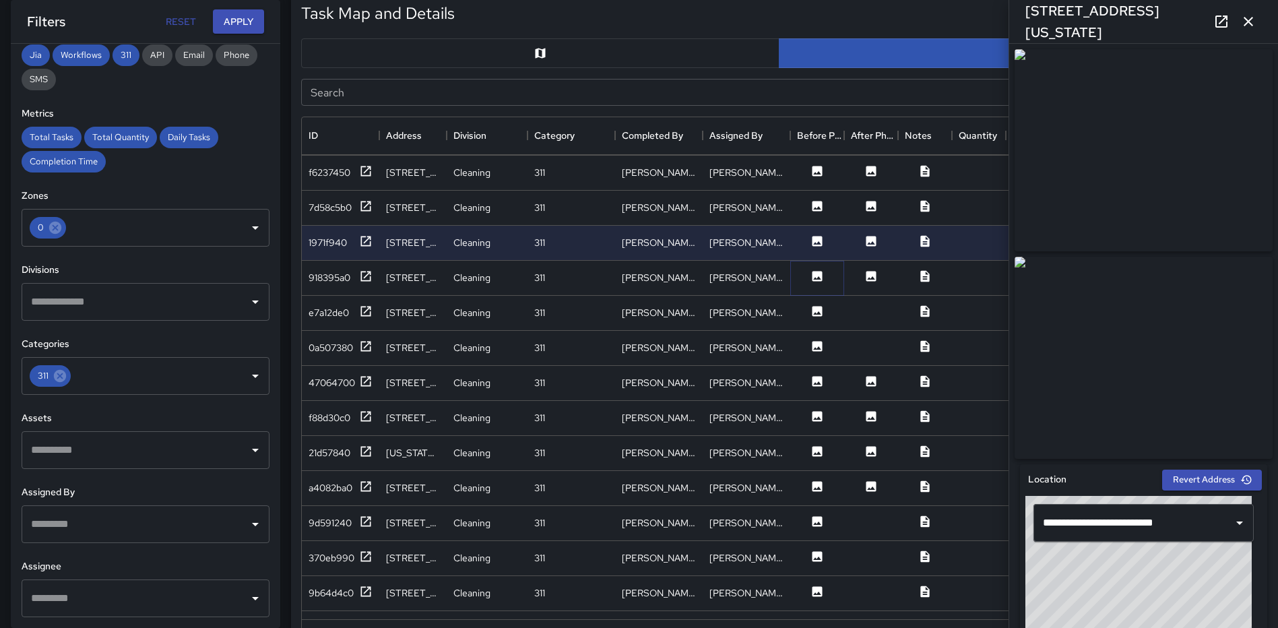
click at [816, 275] on icon at bounding box center [817, 276] width 10 height 10
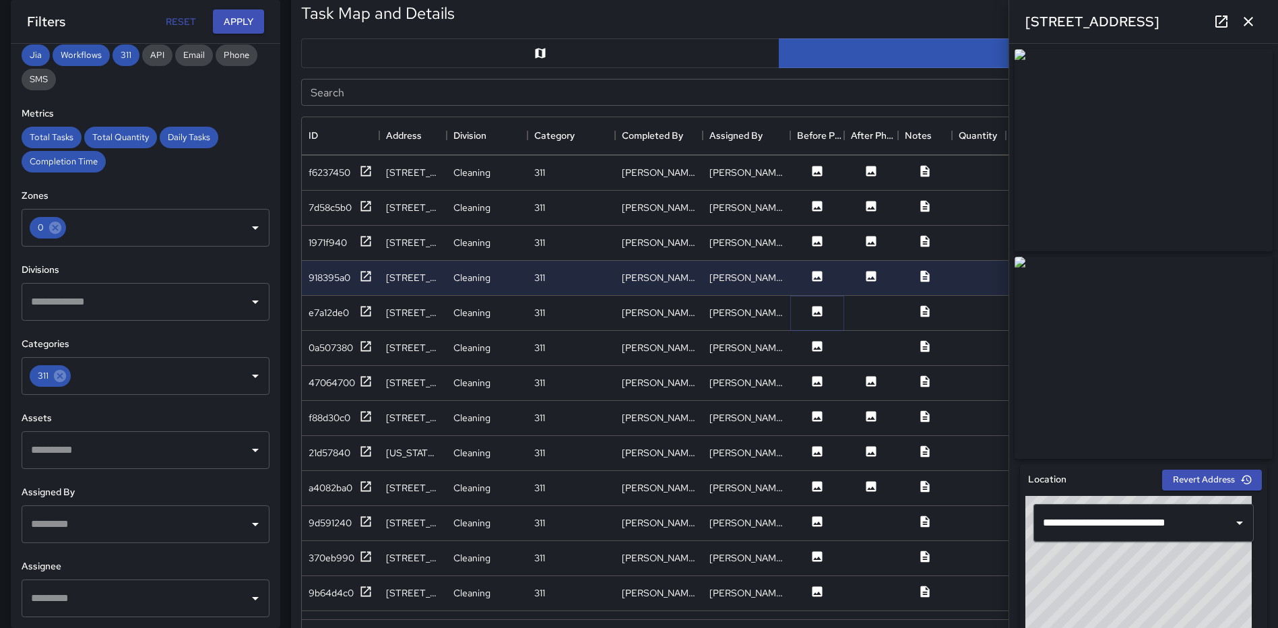
click at [816, 305] on icon at bounding box center [816, 310] width 13 height 13
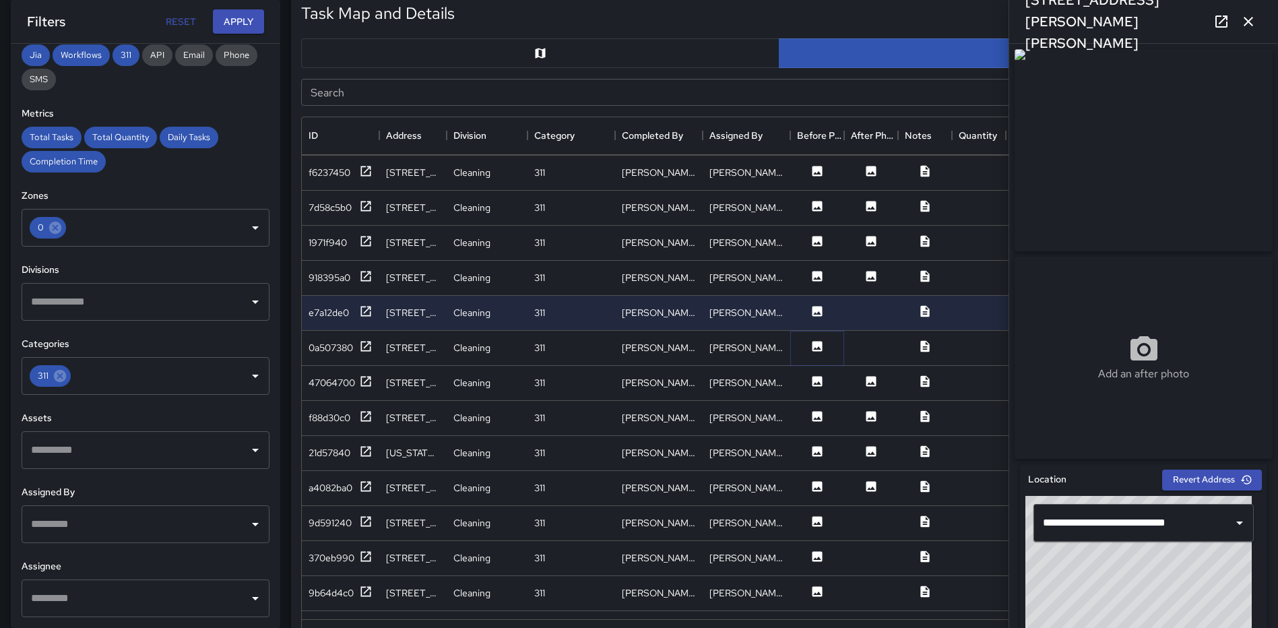
click at [819, 345] on icon at bounding box center [817, 346] width 10 height 10
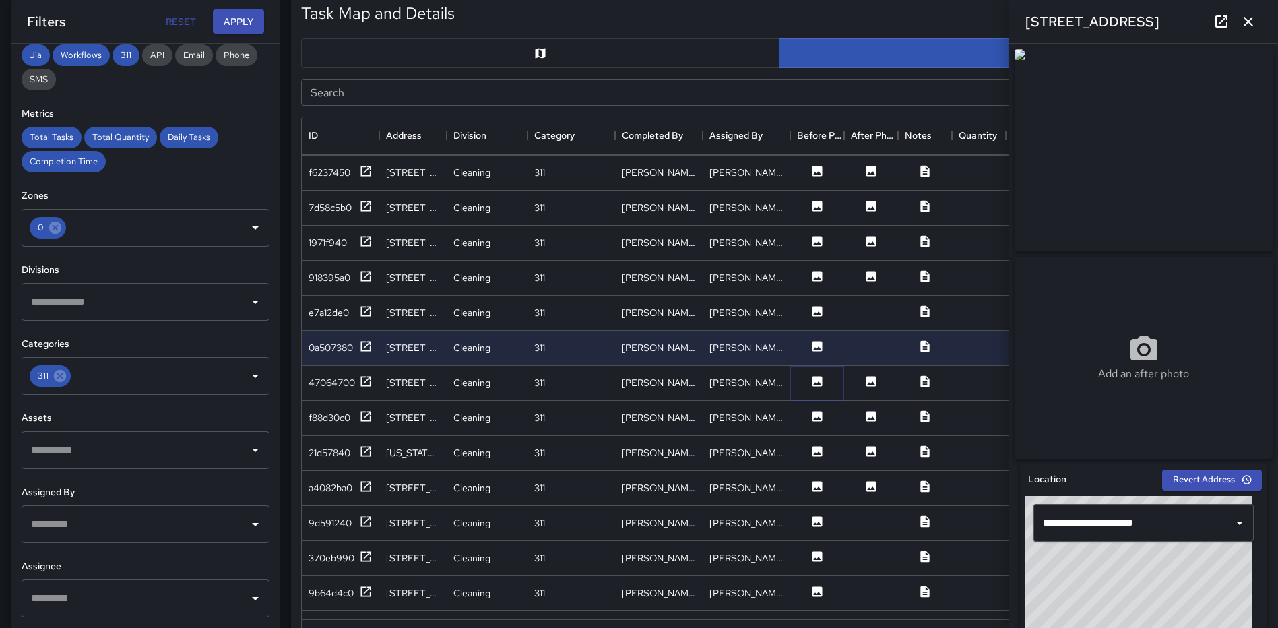
click at [815, 376] on icon at bounding box center [817, 381] width 10 height 10
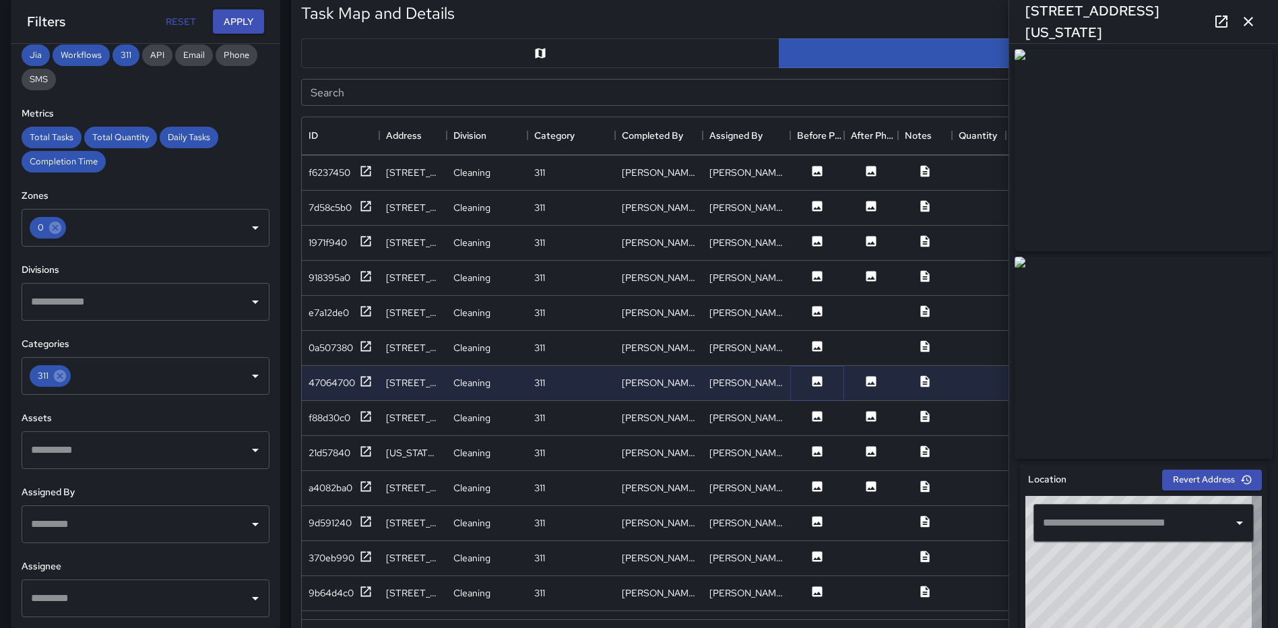
type input "**********"
click at [814, 412] on icon at bounding box center [817, 416] width 10 height 10
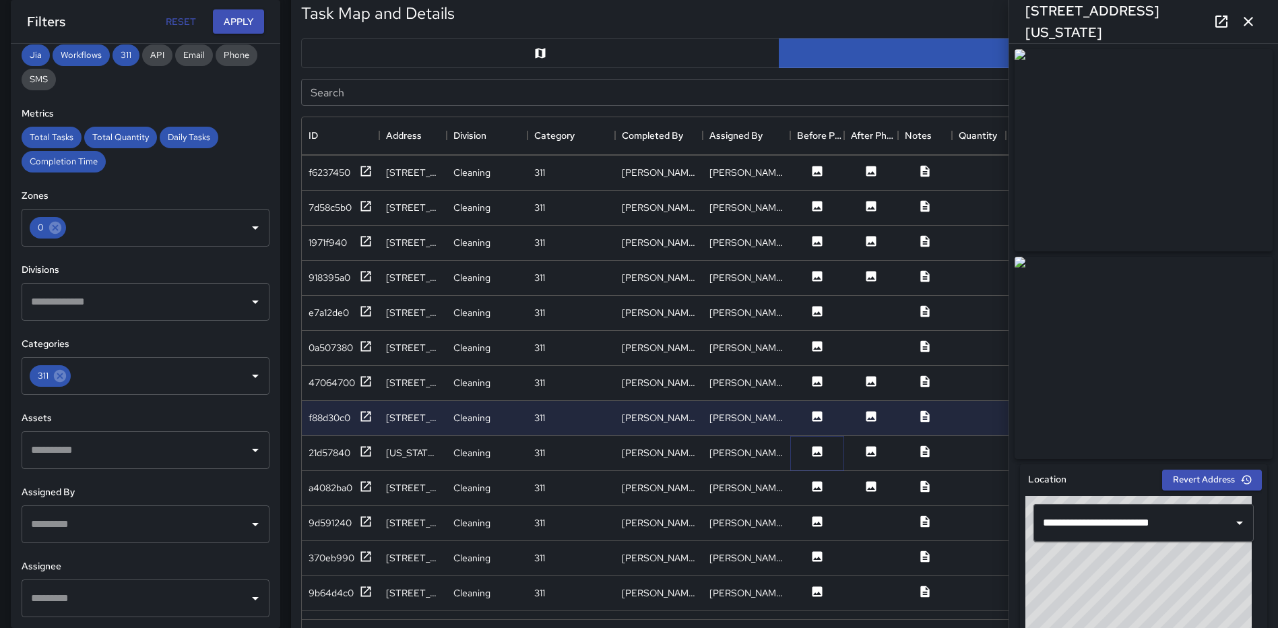
click at [813, 446] on icon at bounding box center [816, 451] width 13 height 13
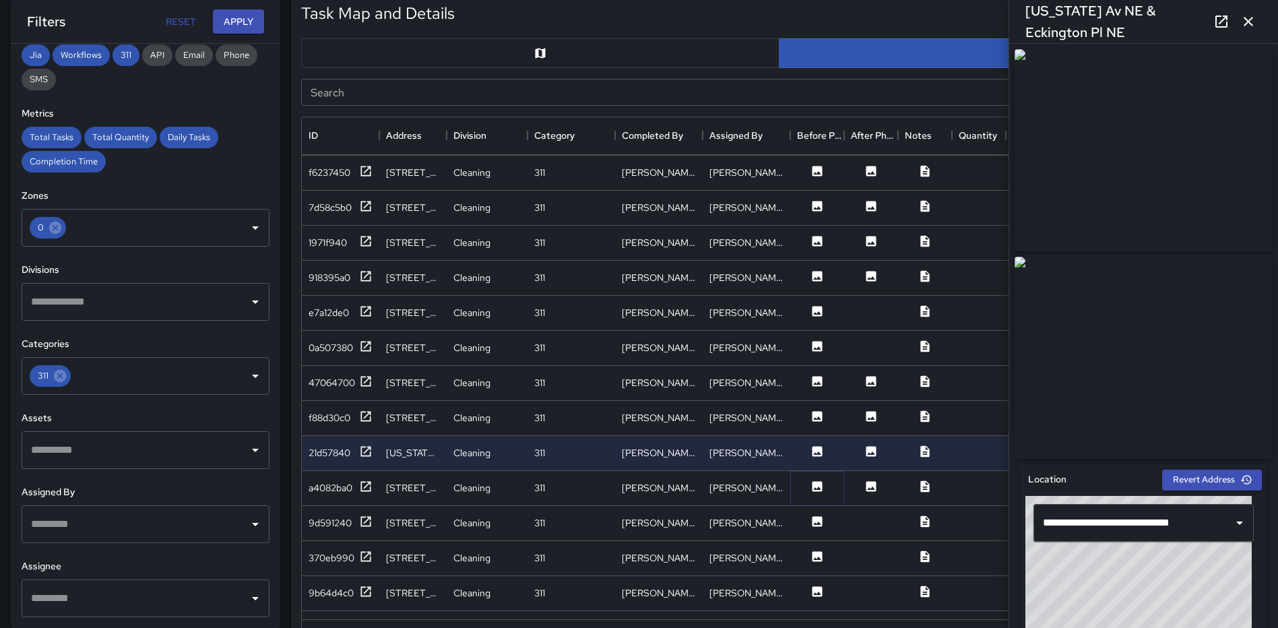
click at [818, 485] on icon at bounding box center [817, 486] width 10 height 10
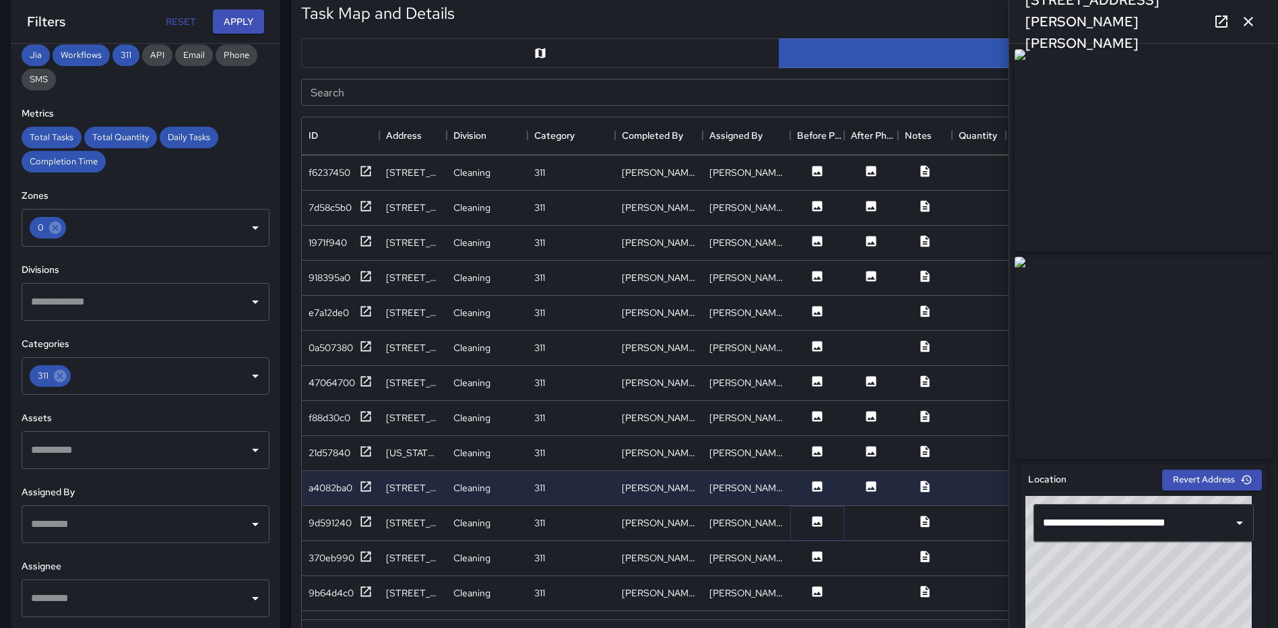
click at [816, 519] on icon at bounding box center [817, 521] width 10 height 10
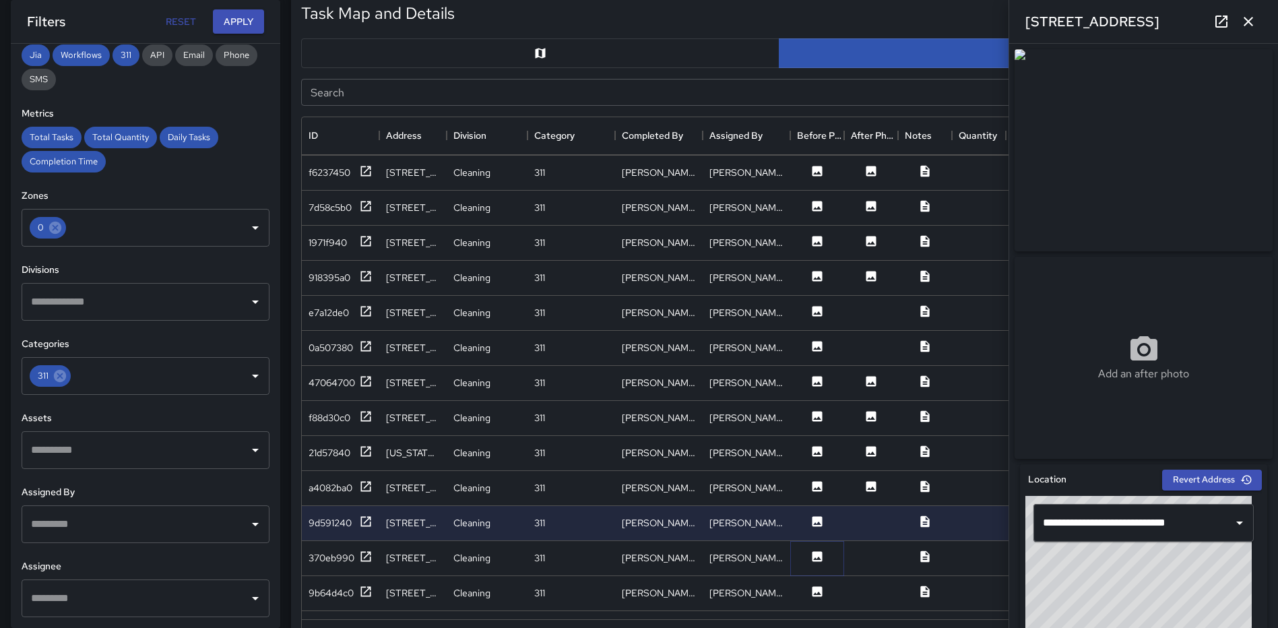
click at [818, 556] on icon at bounding box center [817, 556] width 10 height 10
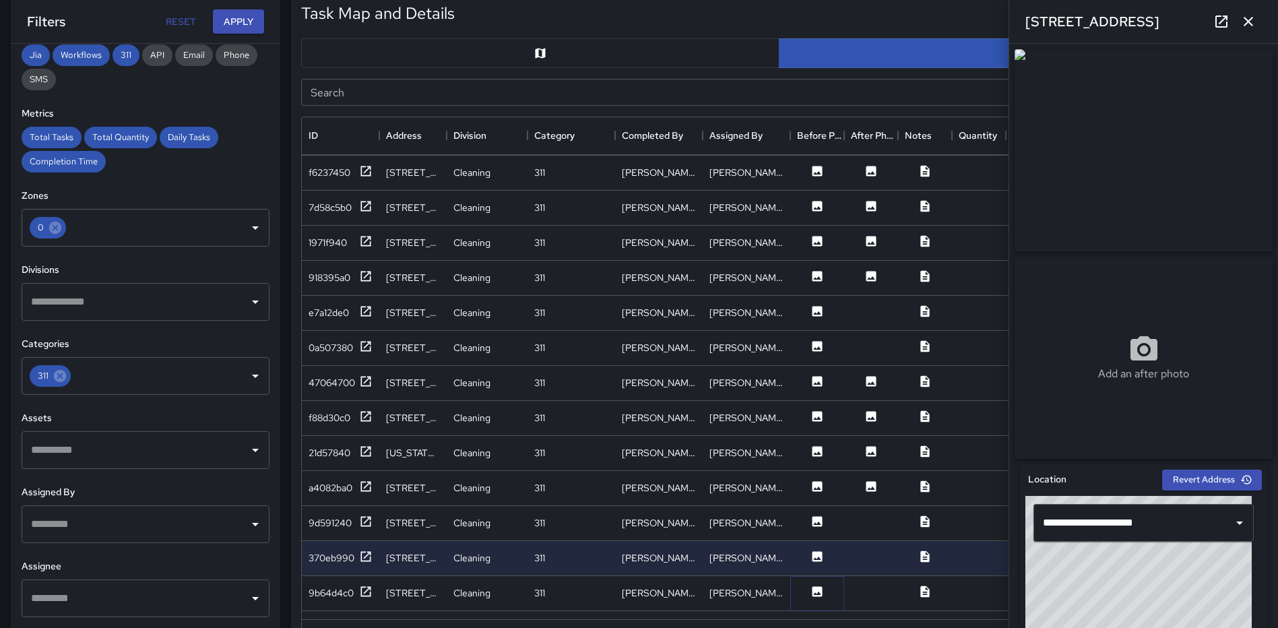
click at [816, 586] on icon at bounding box center [817, 591] width 10 height 10
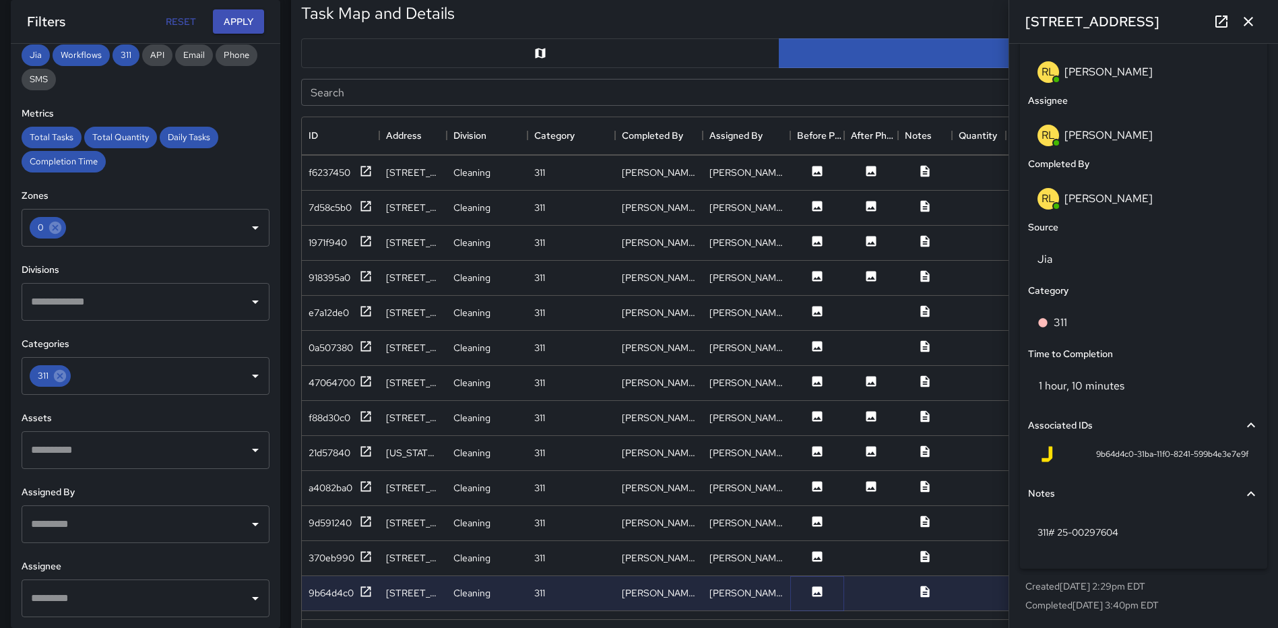
scroll to position [785, 0]
drag, startPoint x: 1252, startPoint y: 24, endPoint x: 1219, endPoint y: 88, distance: 72.0
click at [1252, 24] on icon "button" at bounding box center [1248, 21] width 16 height 16
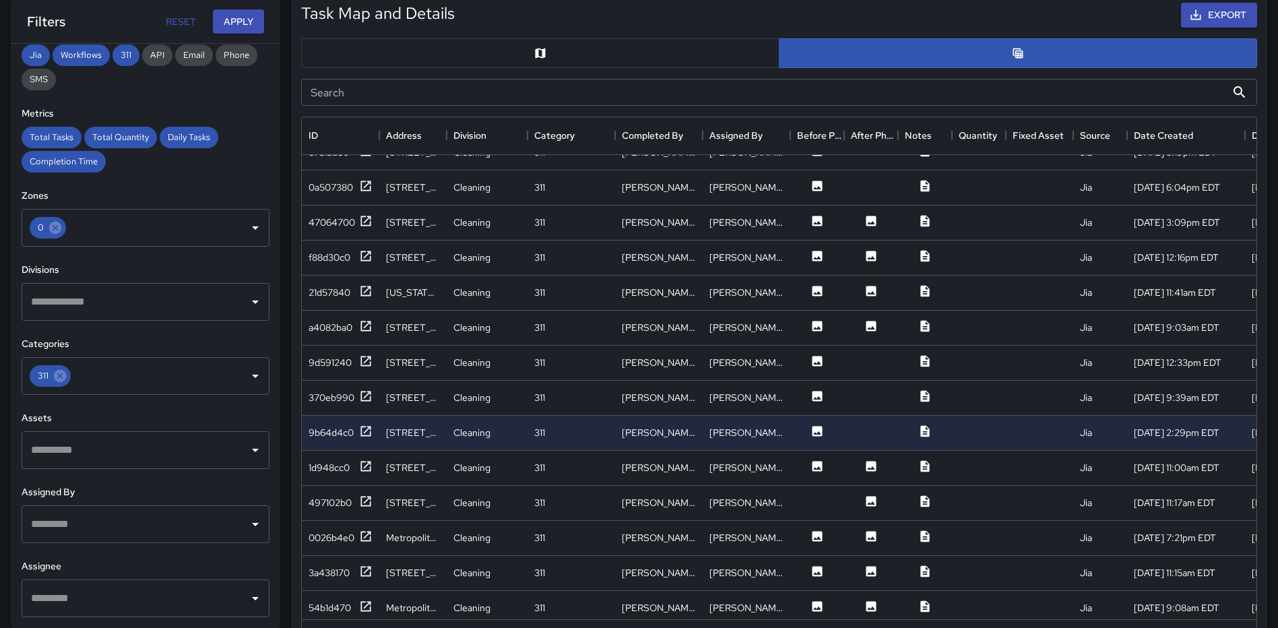
scroll to position [1322, 0]
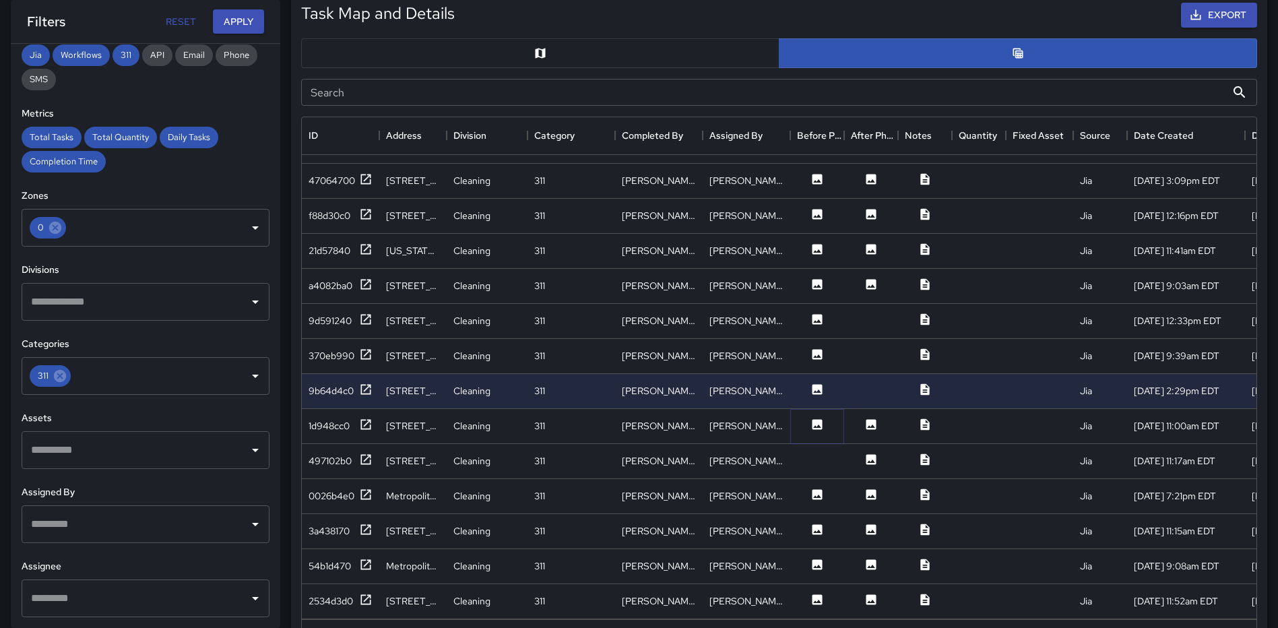
click at [813, 418] on icon at bounding box center [816, 424] width 13 height 13
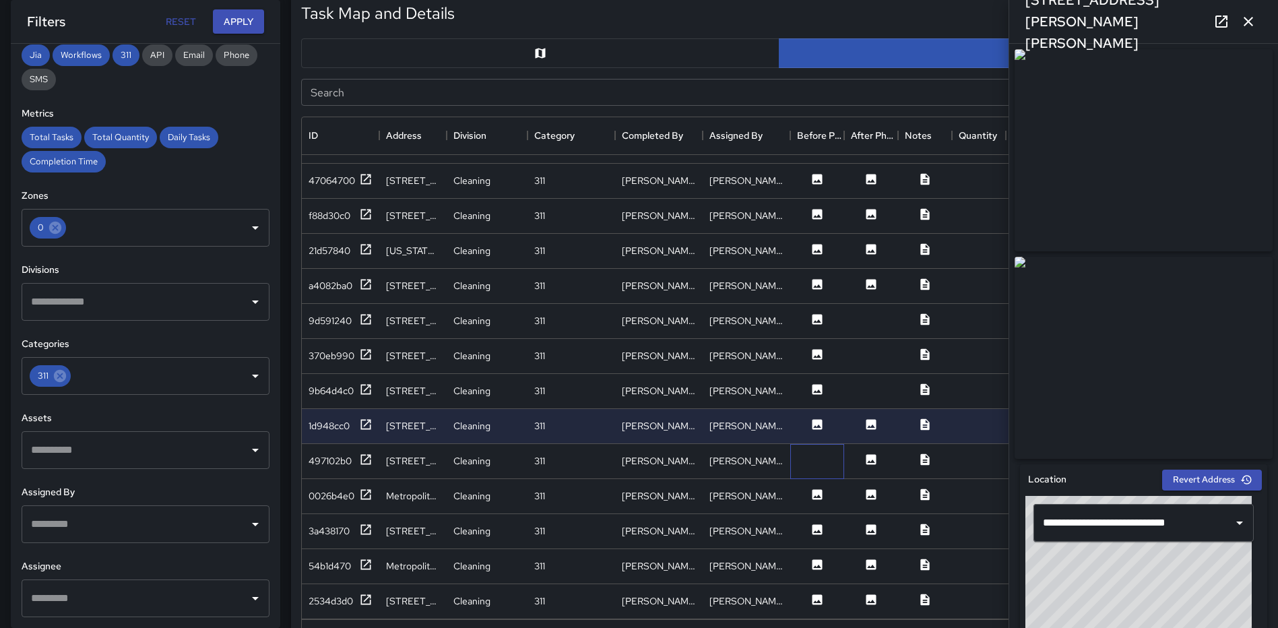
click at [816, 461] on div at bounding box center [817, 461] width 54 height 35
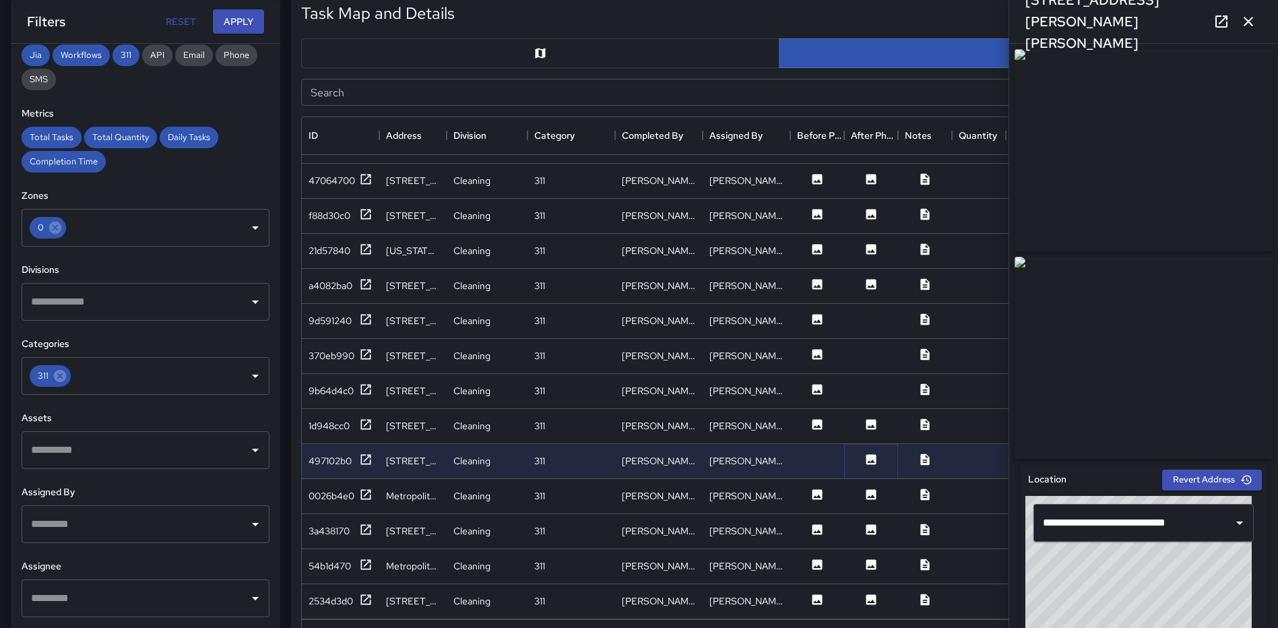
click at [865, 459] on icon at bounding box center [870, 459] width 13 height 13
click at [816, 493] on icon at bounding box center [817, 494] width 10 height 10
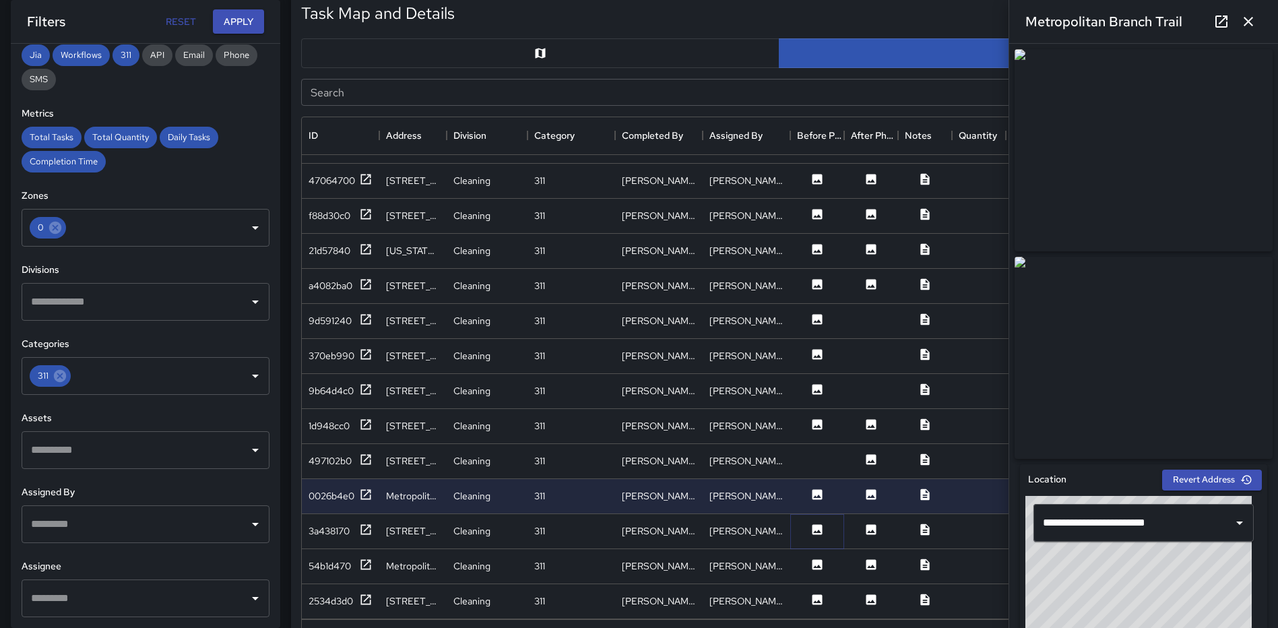
click at [812, 527] on icon at bounding box center [816, 529] width 13 height 13
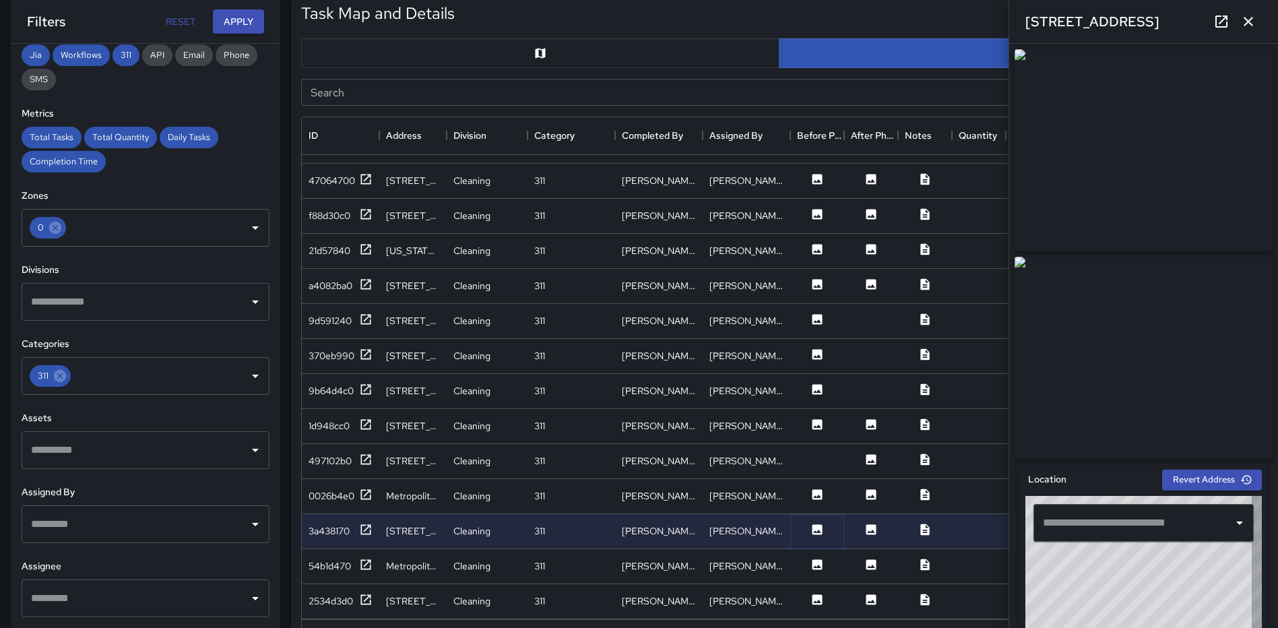
type input "**********"
click at [816, 560] on icon at bounding box center [817, 564] width 10 height 10
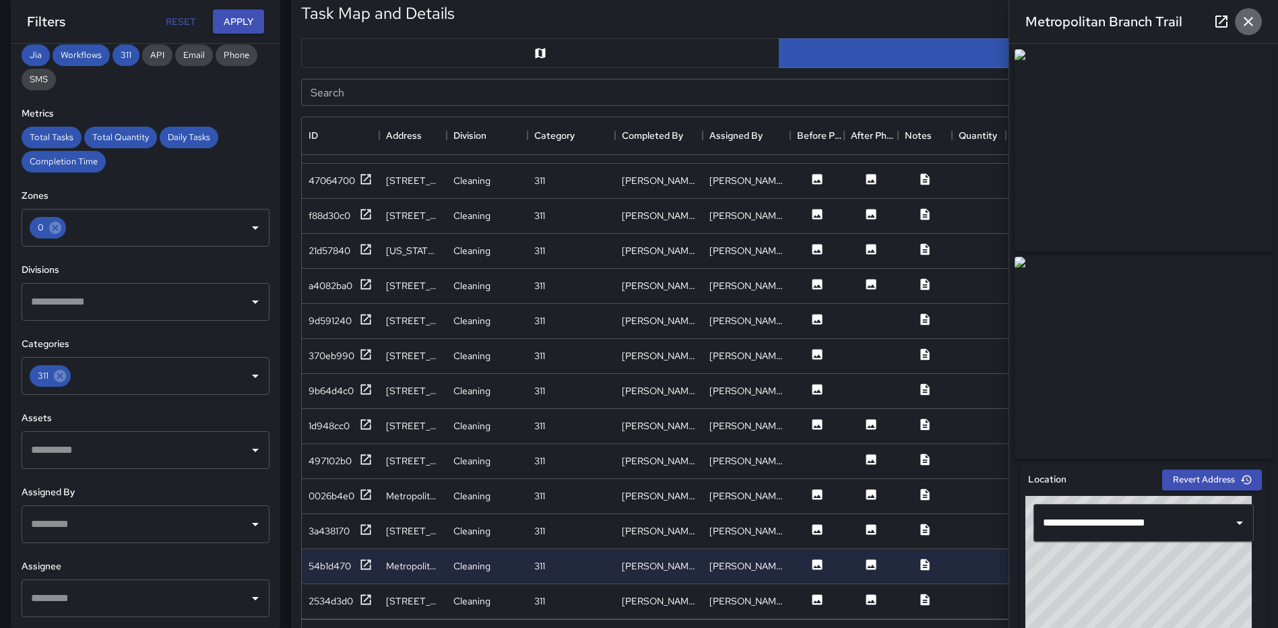
click at [1249, 23] on icon "button" at bounding box center [1247, 21] width 9 height 9
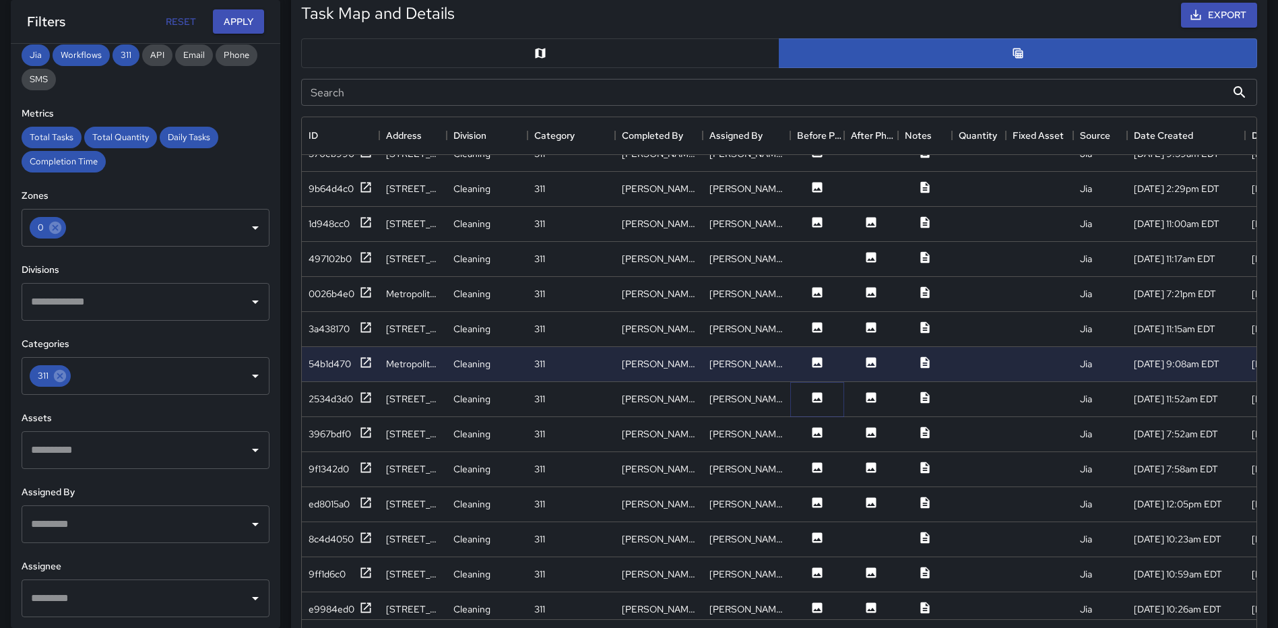
click at [823, 399] on icon at bounding box center [816, 397] width 13 height 13
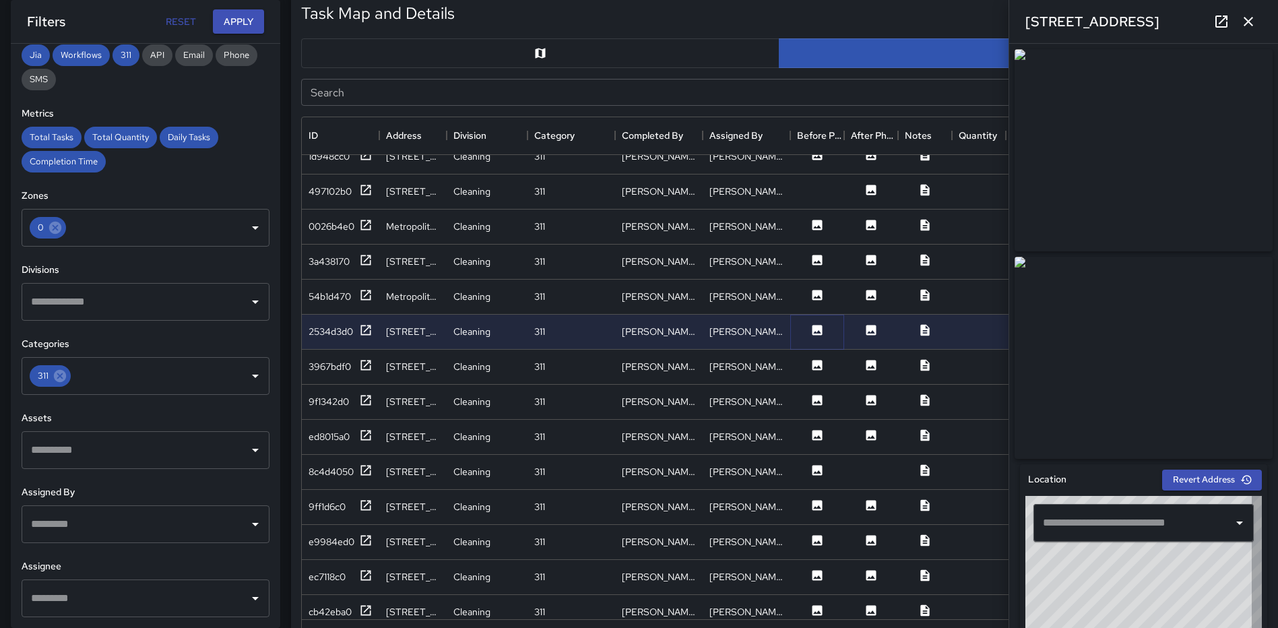
type input "**********"
click at [810, 365] on button at bounding box center [817, 366] width 40 height 17
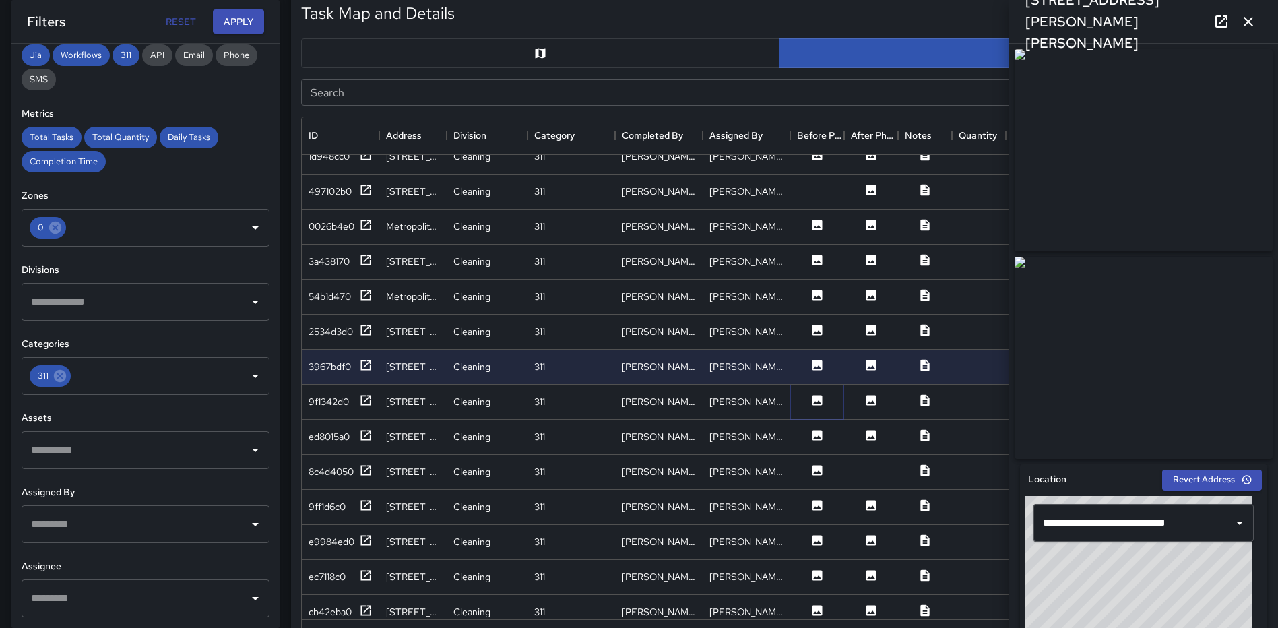
click at [820, 399] on icon at bounding box center [817, 400] width 10 height 10
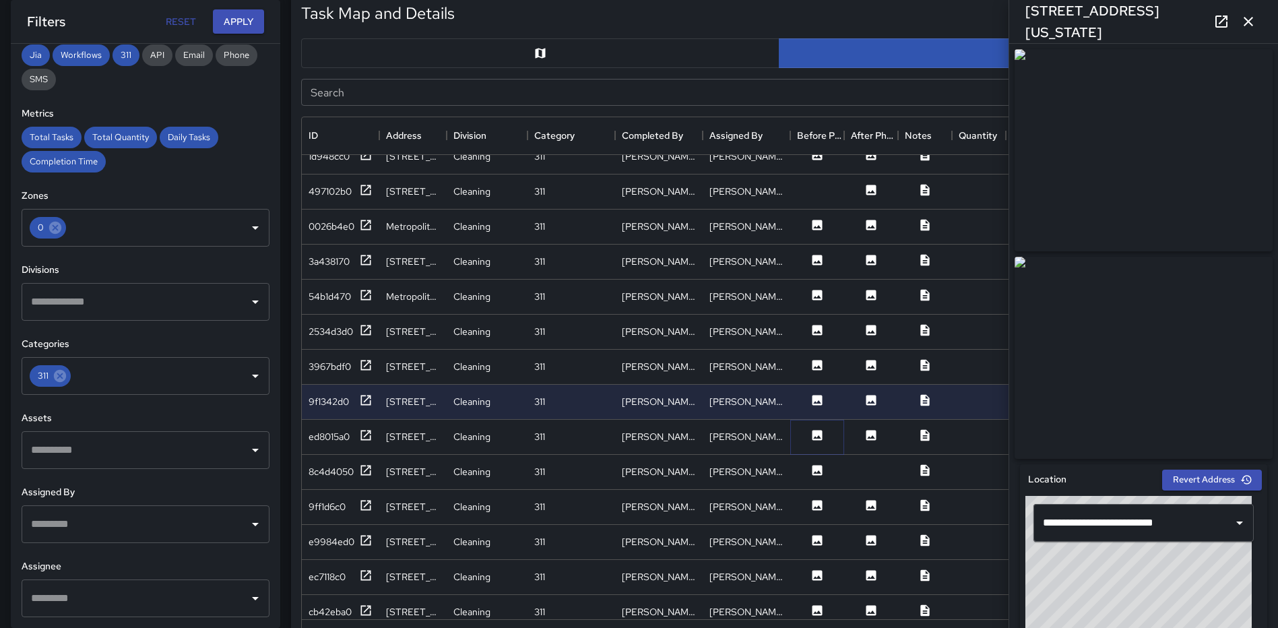
click at [818, 434] on icon at bounding box center [817, 435] width 10 height 10
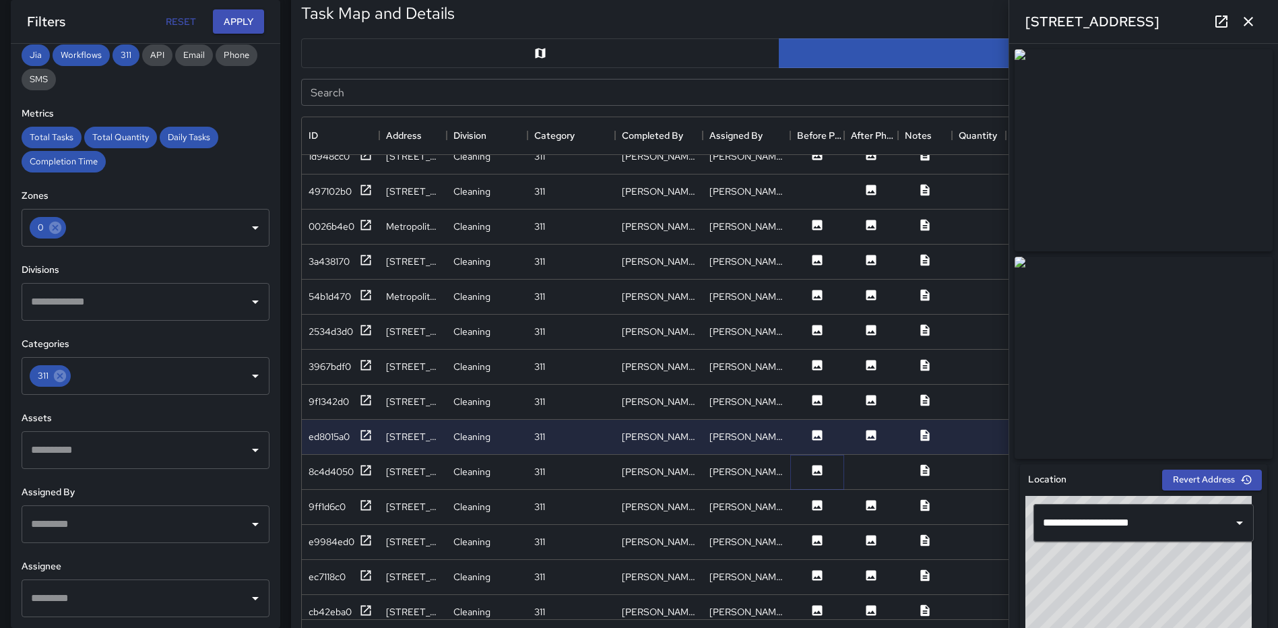
click at [817, 468] on icon at bounding box center [817, 470] width 10 height 10
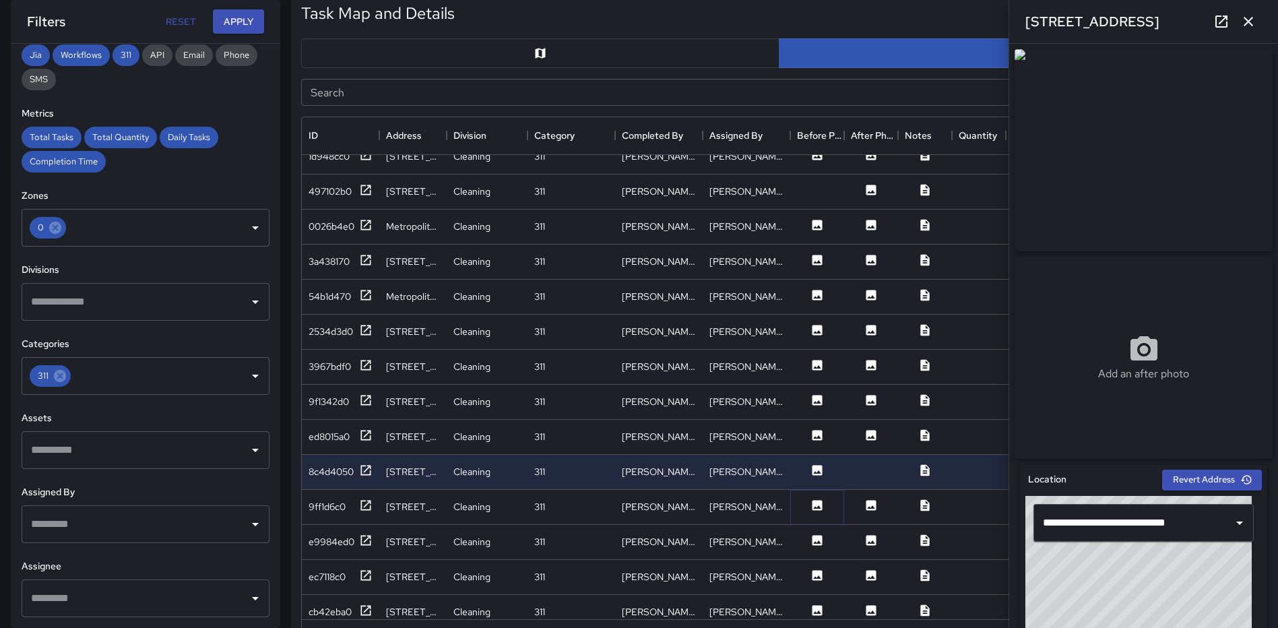
click at [820, 505] on icon at bounding box center [817, 505] width 10 height 10
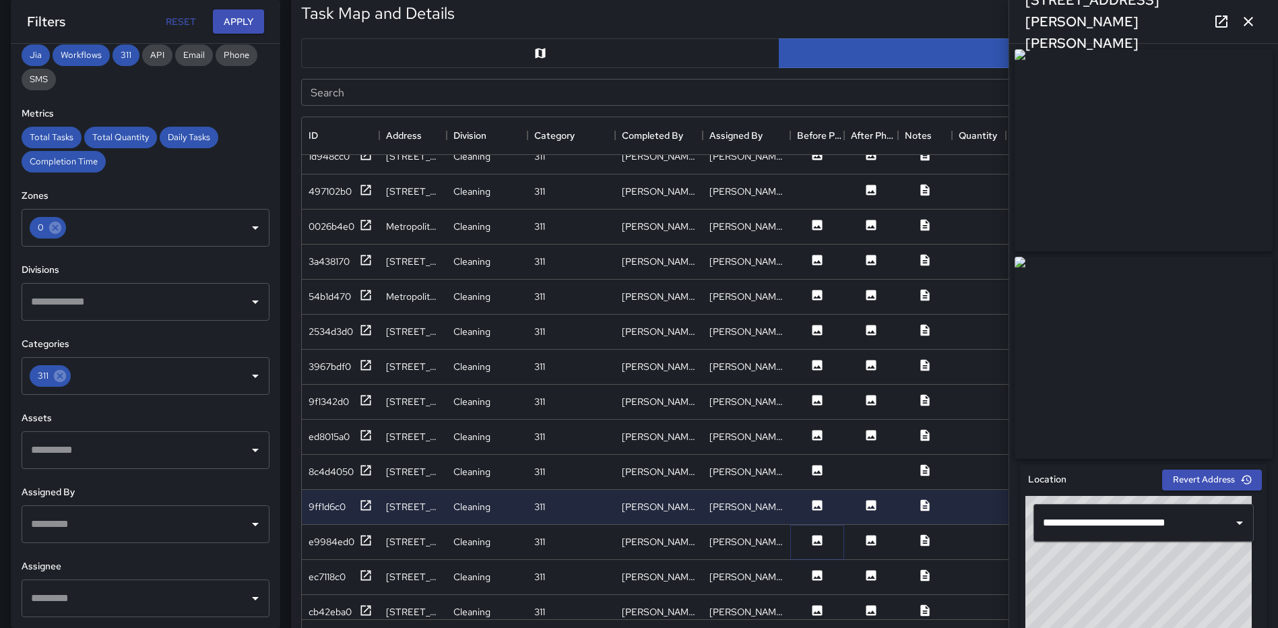
click at [814, 535] on icon at bounding box center [817, 540] width 10 height 10
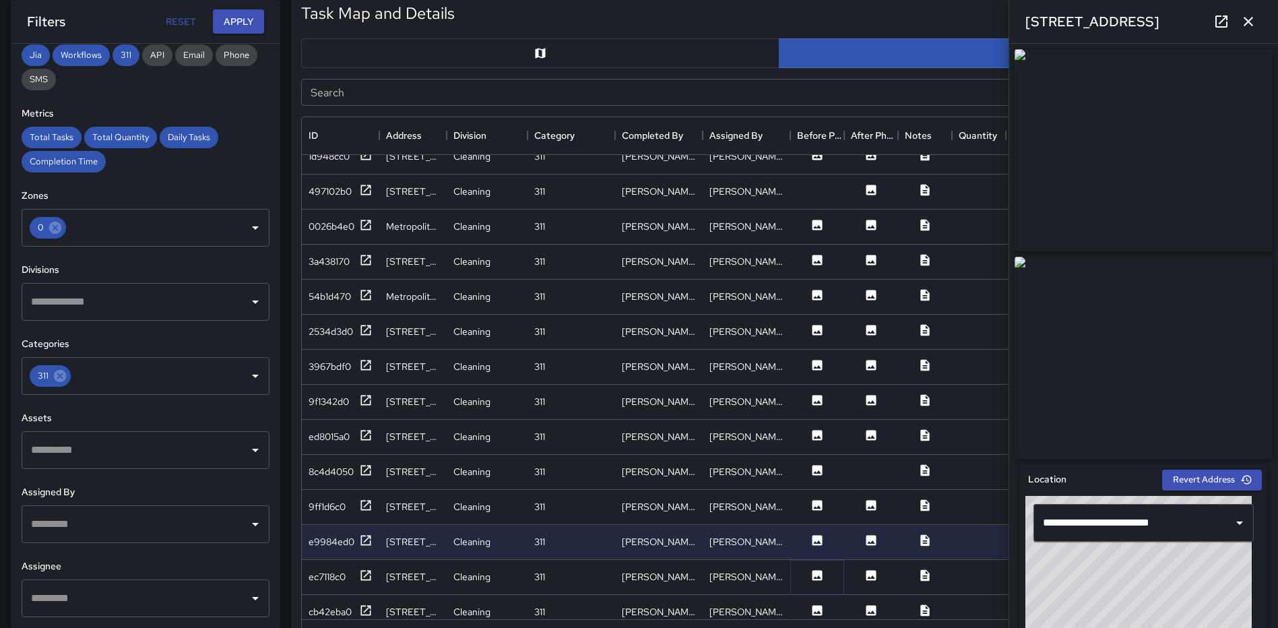
click at [813, 577] on icon at bounding box center [817, 575] width 10 height 10
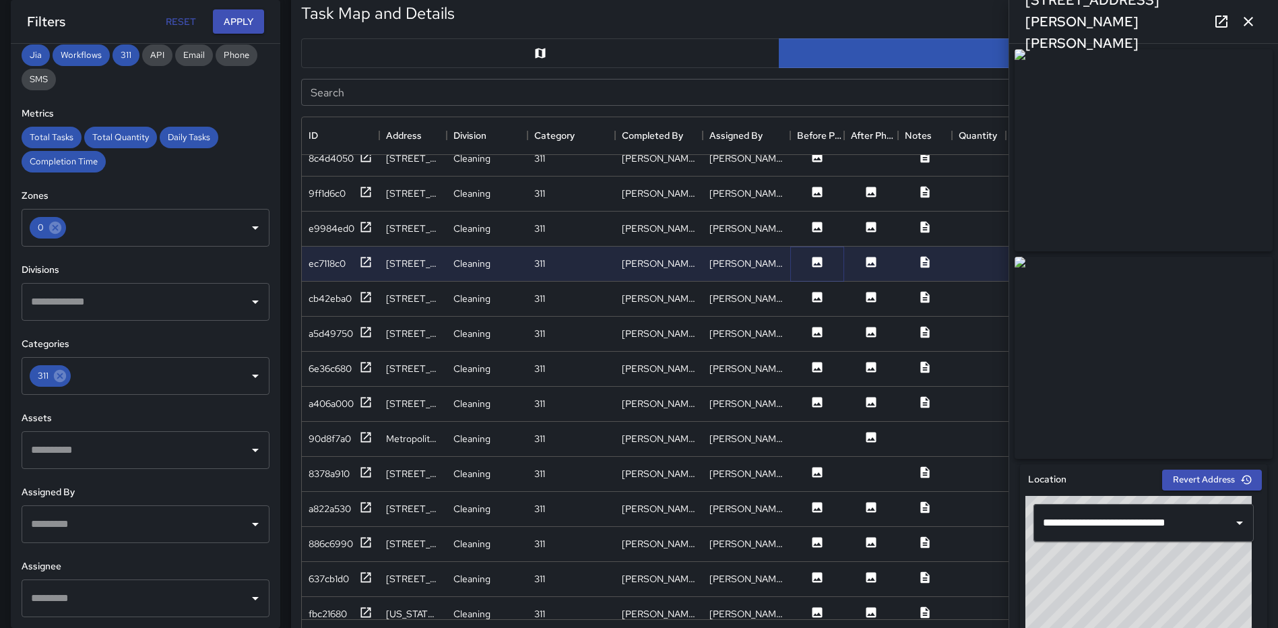
scroll to position [1928, 0]
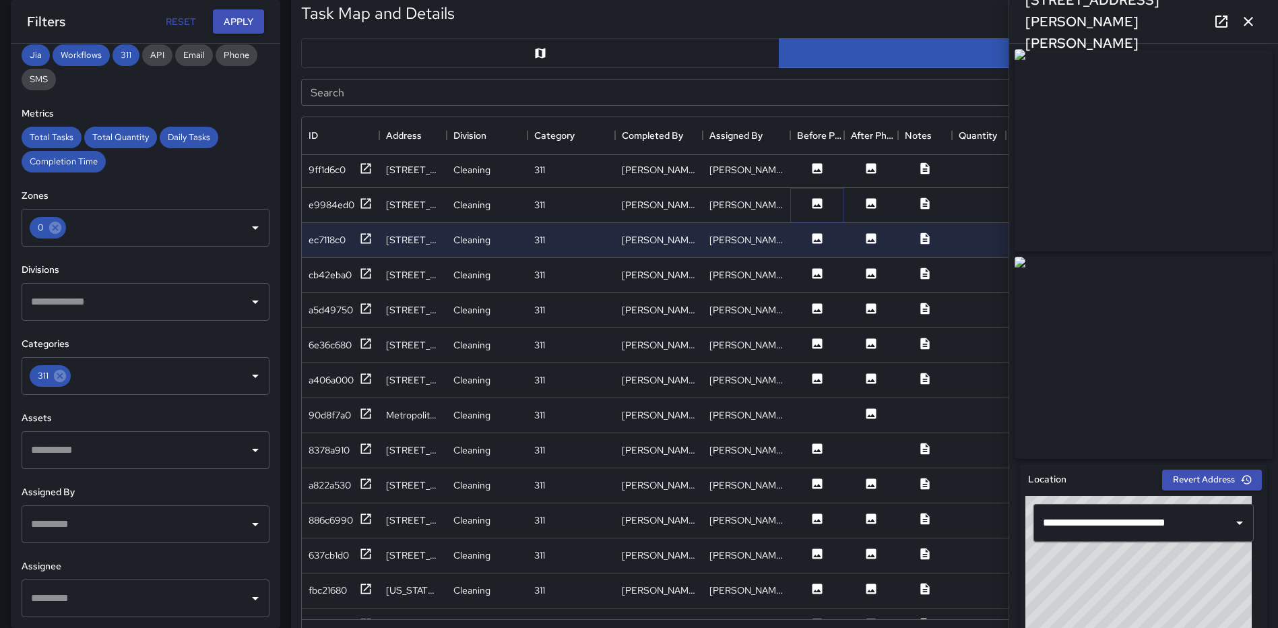
click at [818, 197] on icon at bounding box center [816, 203] width 13 height 13
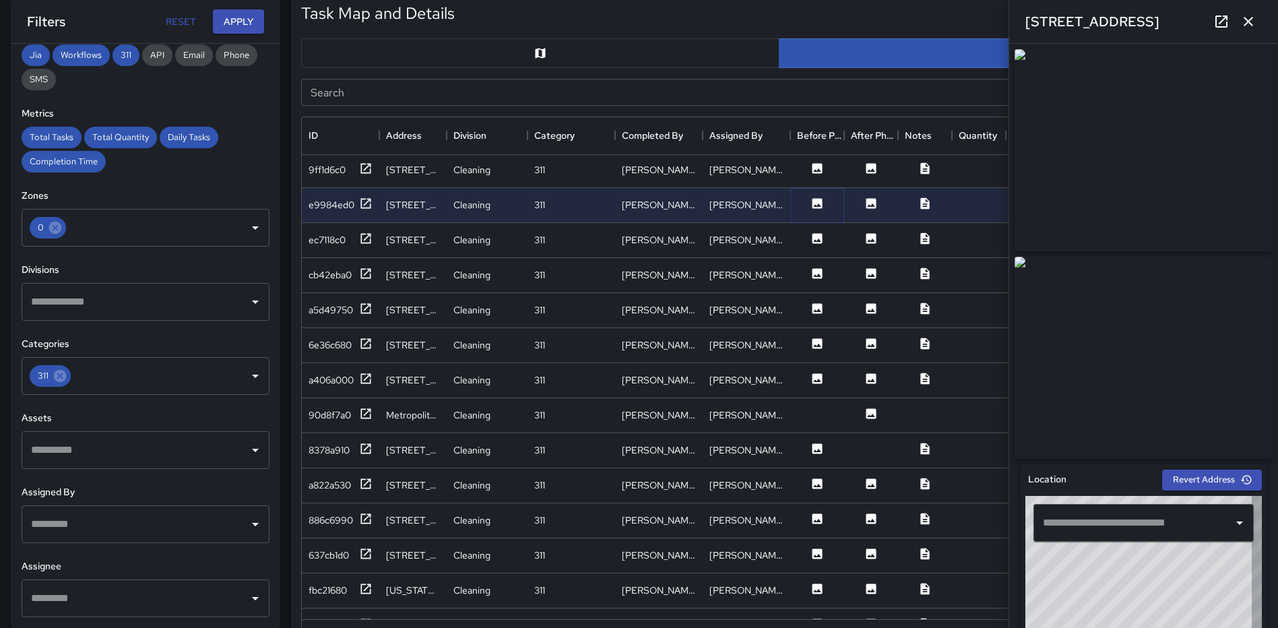
type input "**********"
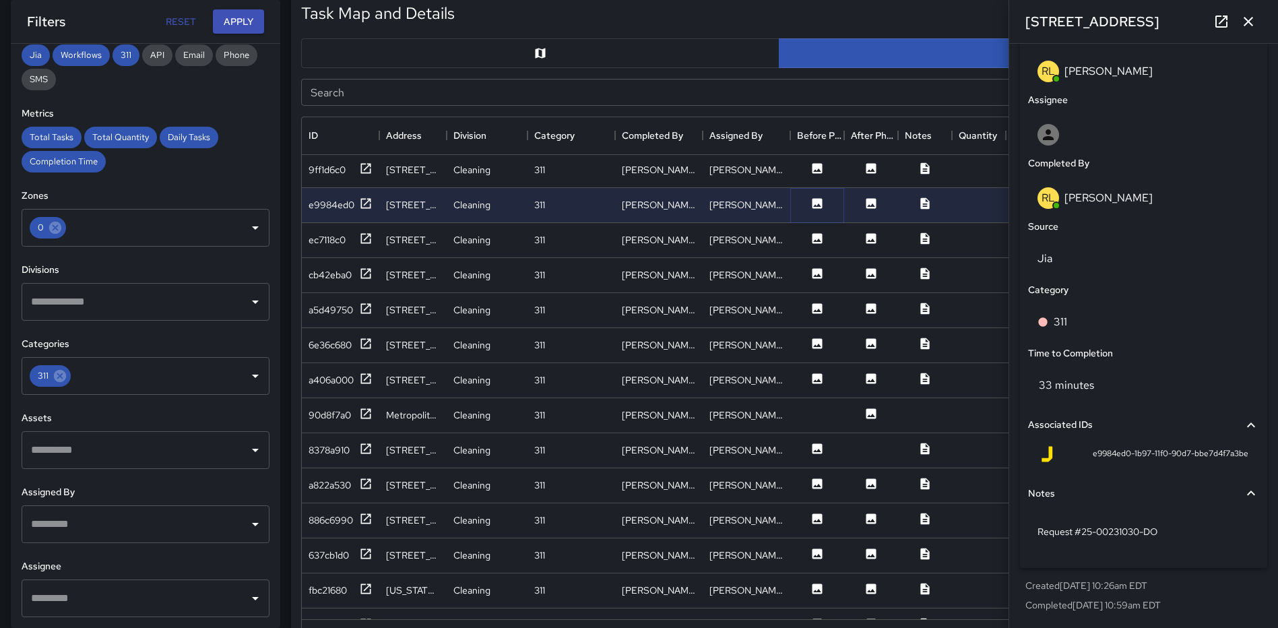
scroll to position [722, 0]
click at [1244, 18] on icon "button" at bounding box center [1247, 21] width 9 height 9
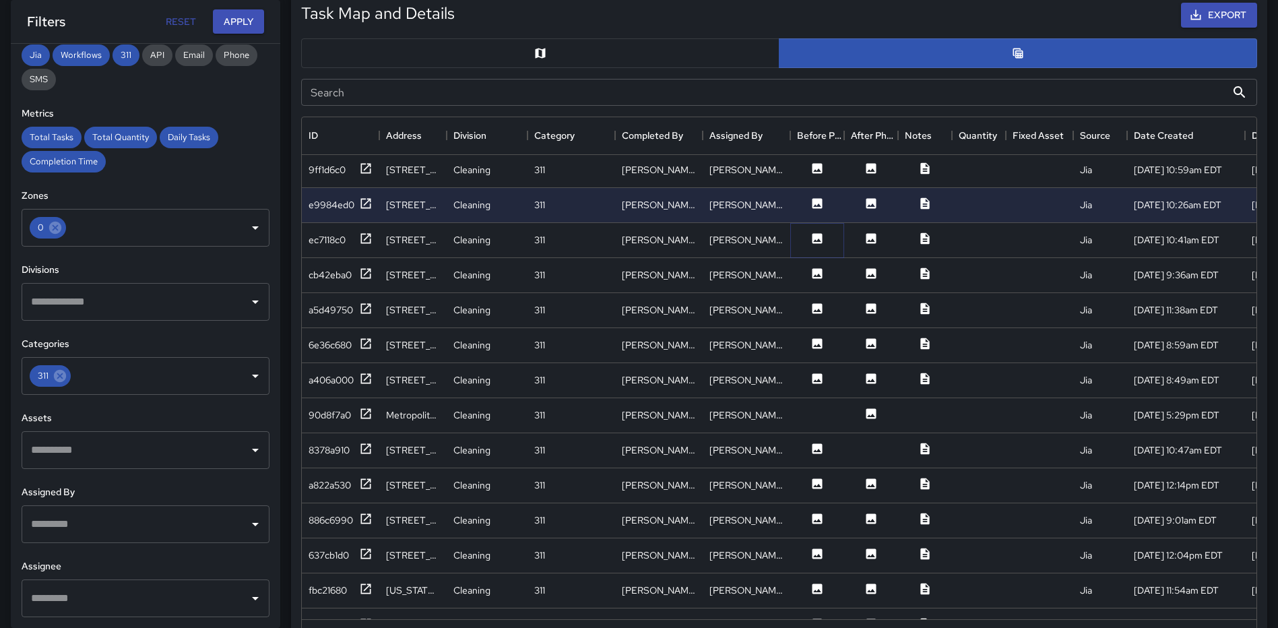
click at [814, 235] on icon at bounding box center [817, 238] width 10 height 10
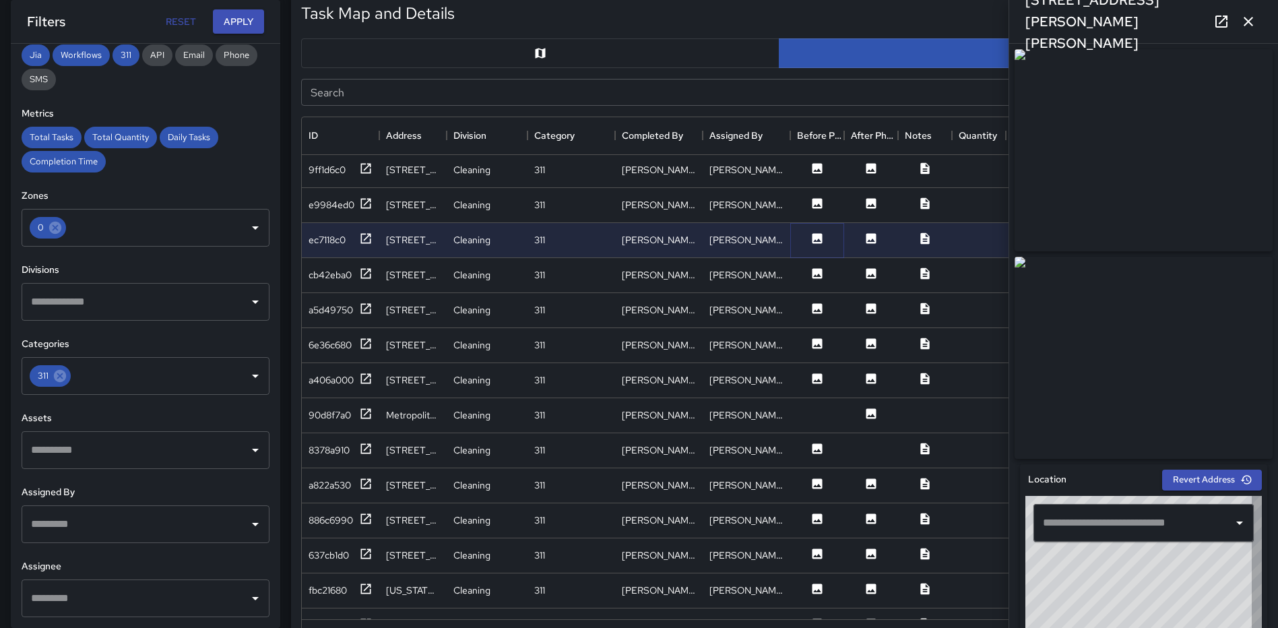
type input "**********"
click at [818, 277] on icon at bounding box center [817, 273] width 10 height 10
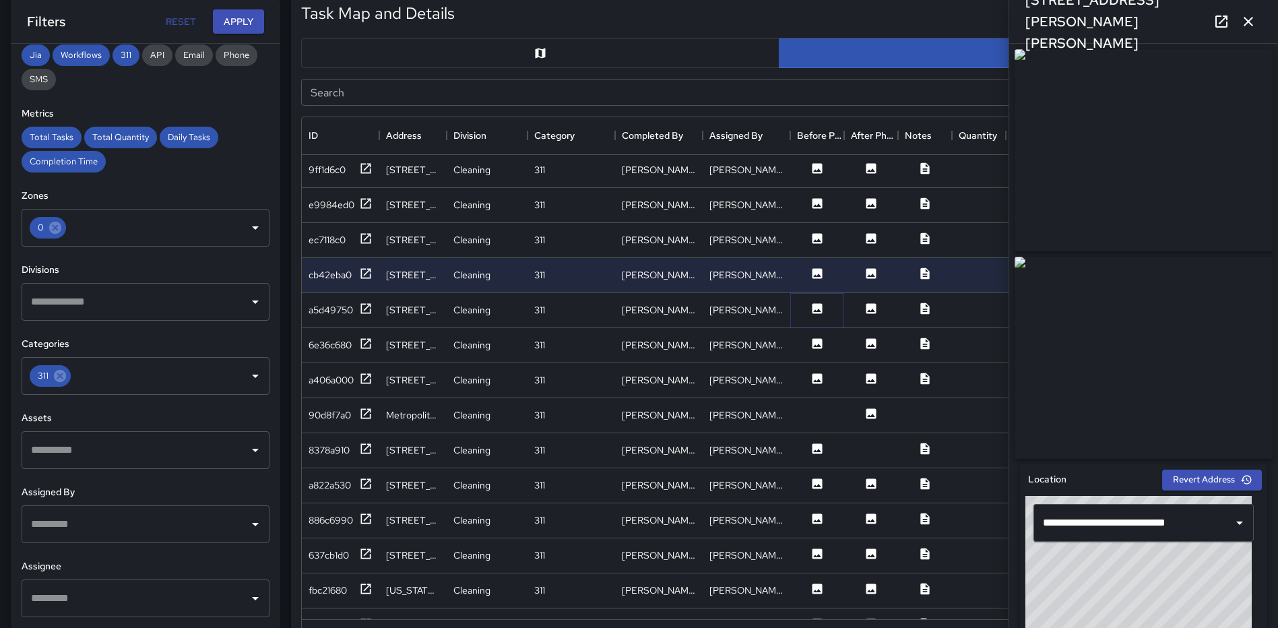
click at [816, 305] on icon at bounding box center [817, 308] width 10 height 10
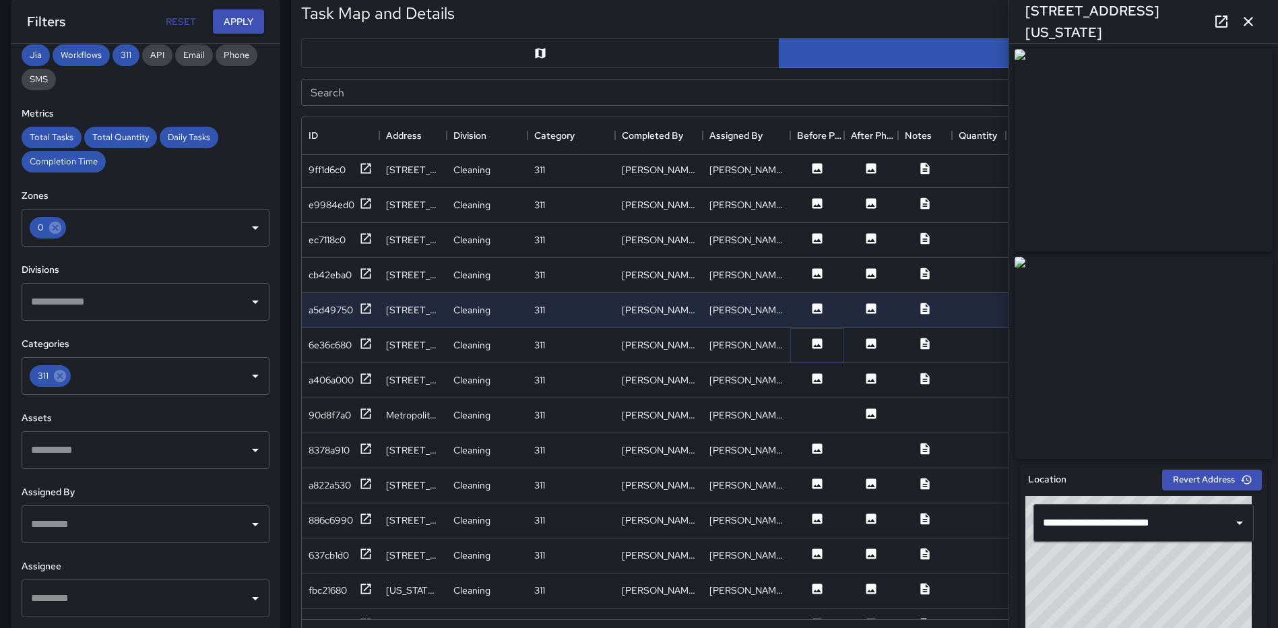
click at [819, 343] on icon at bounding box center [817, 343] width 10 height 10
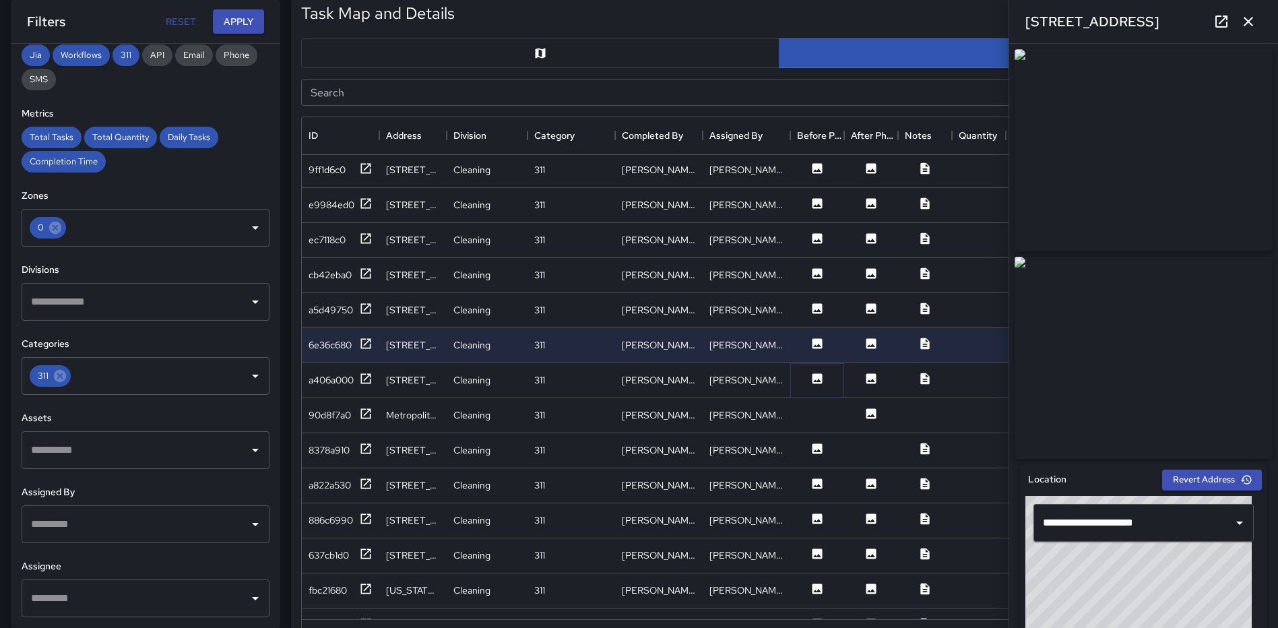
click at [813, 377] on icon at bounding box center [817, 378] width 10 height 10
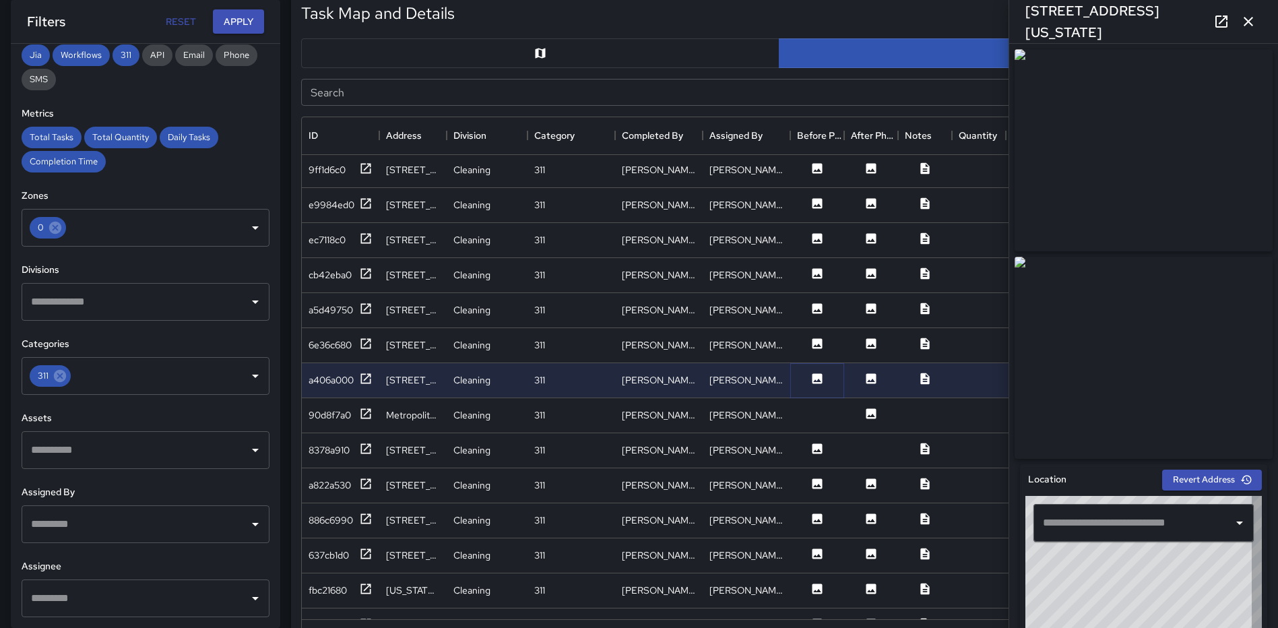
type input "**********"
click at [817, 453] on icon at bounding box center [817, 448] width 10 height 10
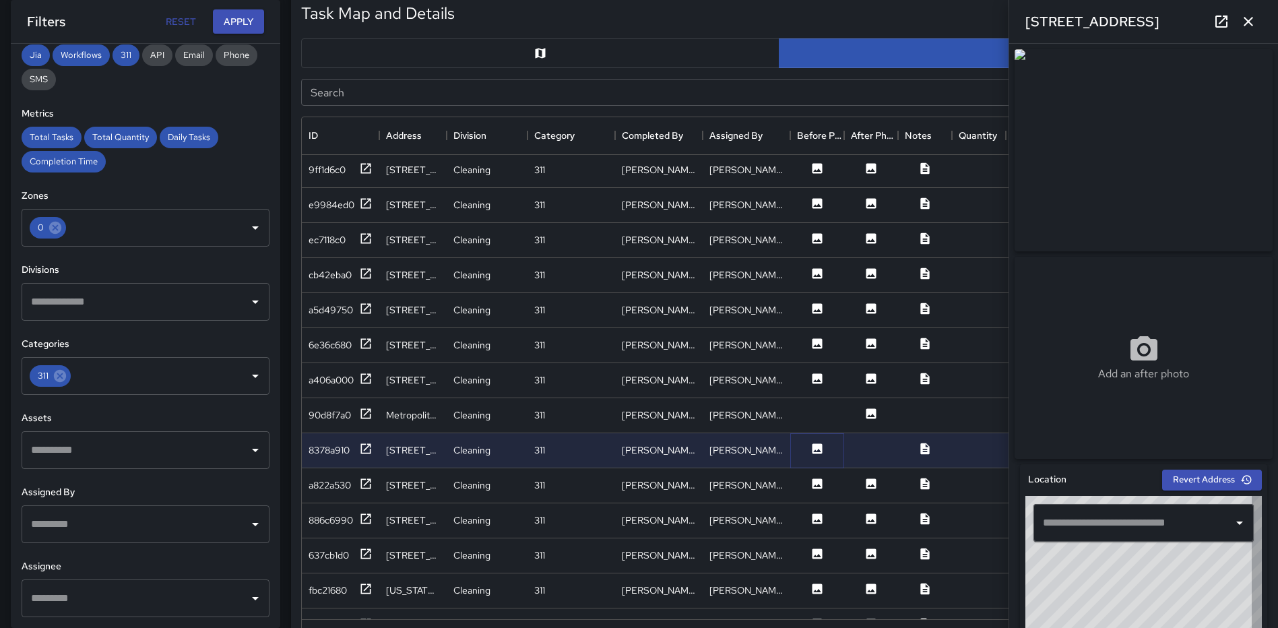
type input "**********"
click at [818, 490] on icon at bounding box center [816, 483] width 13 height 13
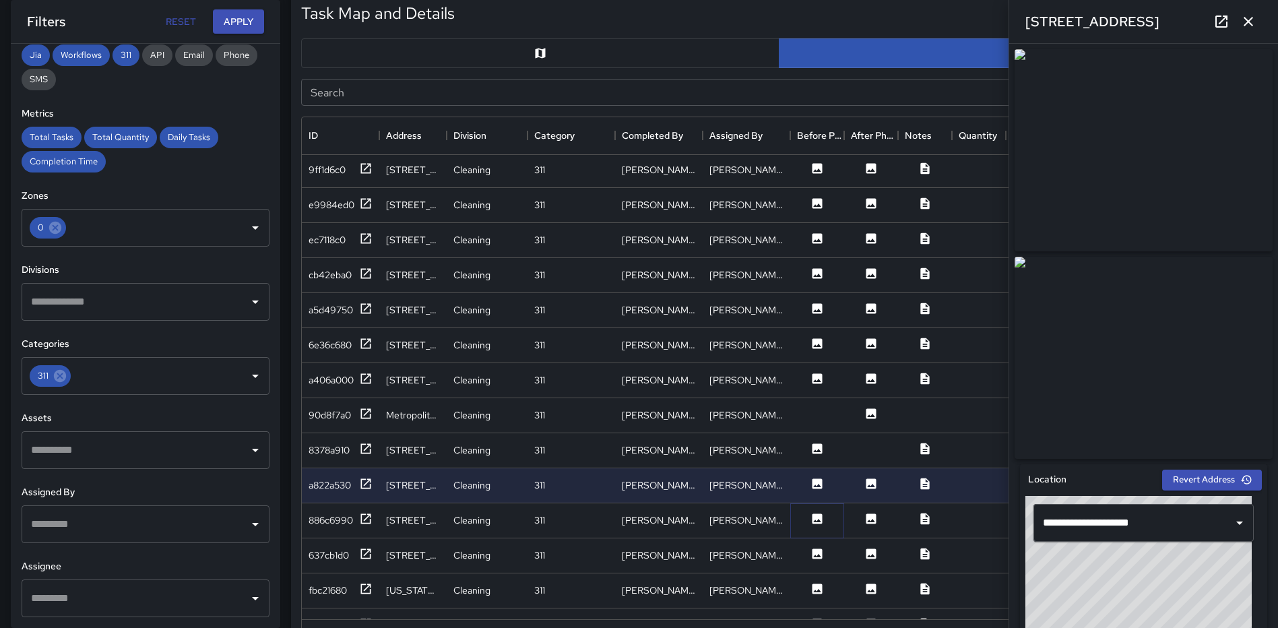
click at [814, 522] on icon at bounding box center [817, 518] width 10 height 10
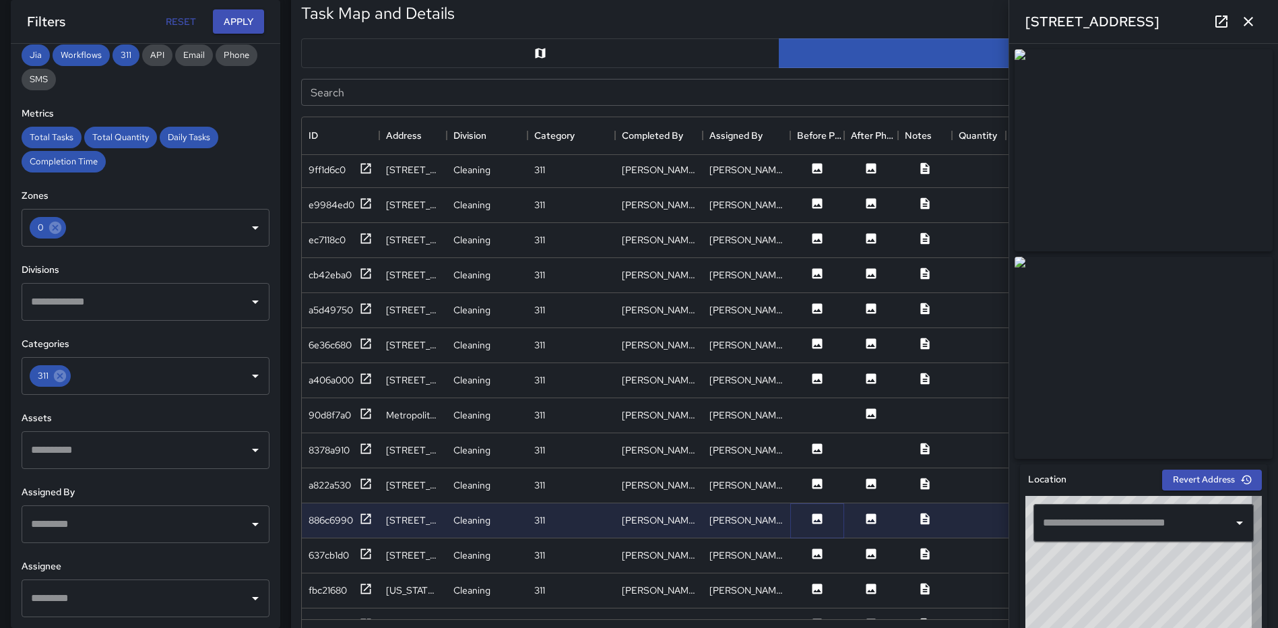
type input "**********"
click at [814, 548] on icon at bounding box center [816, 553] width 13 height 13
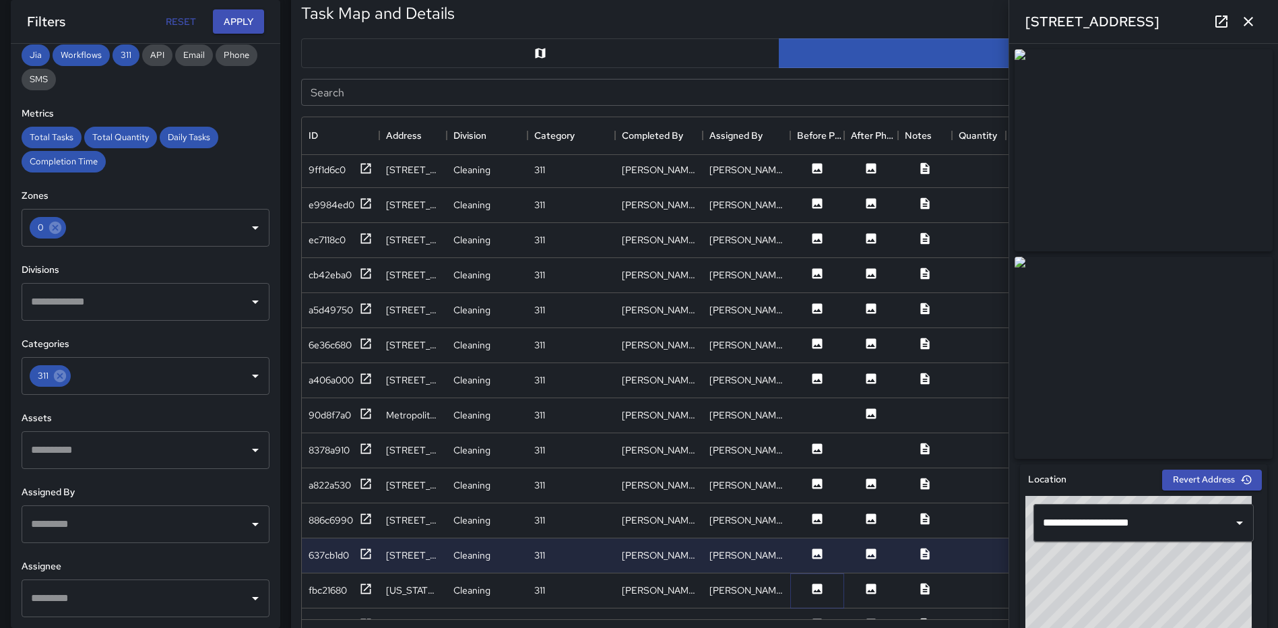
click at [816, 588] on icon at bounding box center [817, 588] width 10 height 10
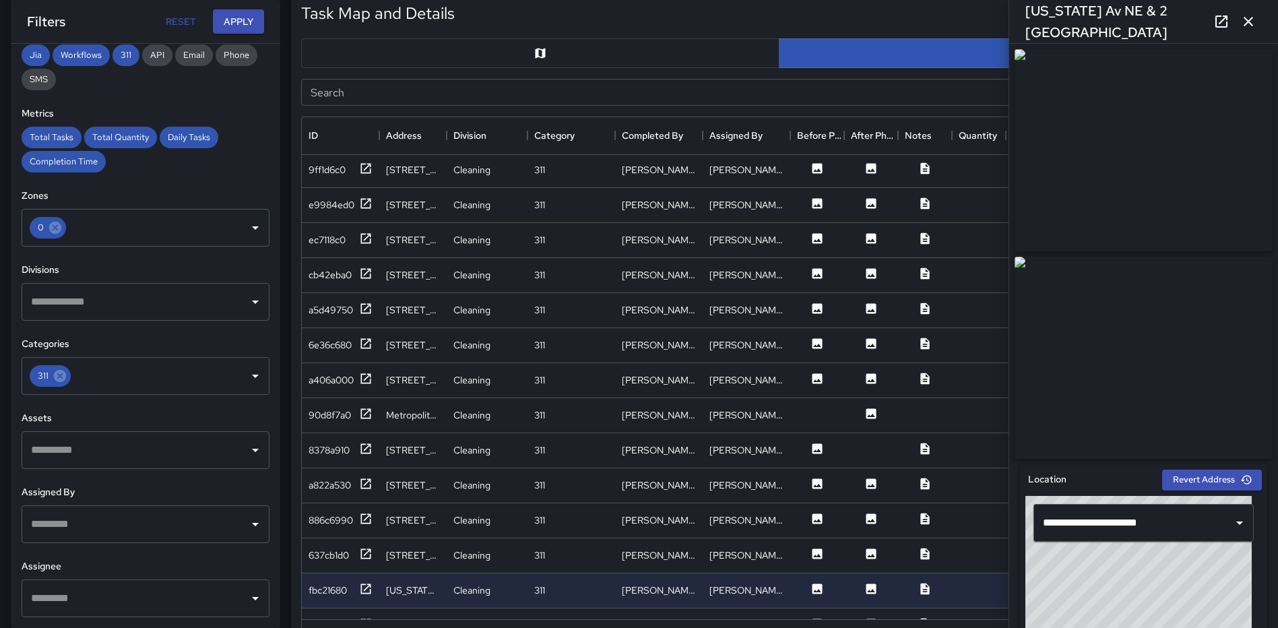
click at [1241, 16] on icon "button" at bounding box center [1248, 21] width 16 height 16
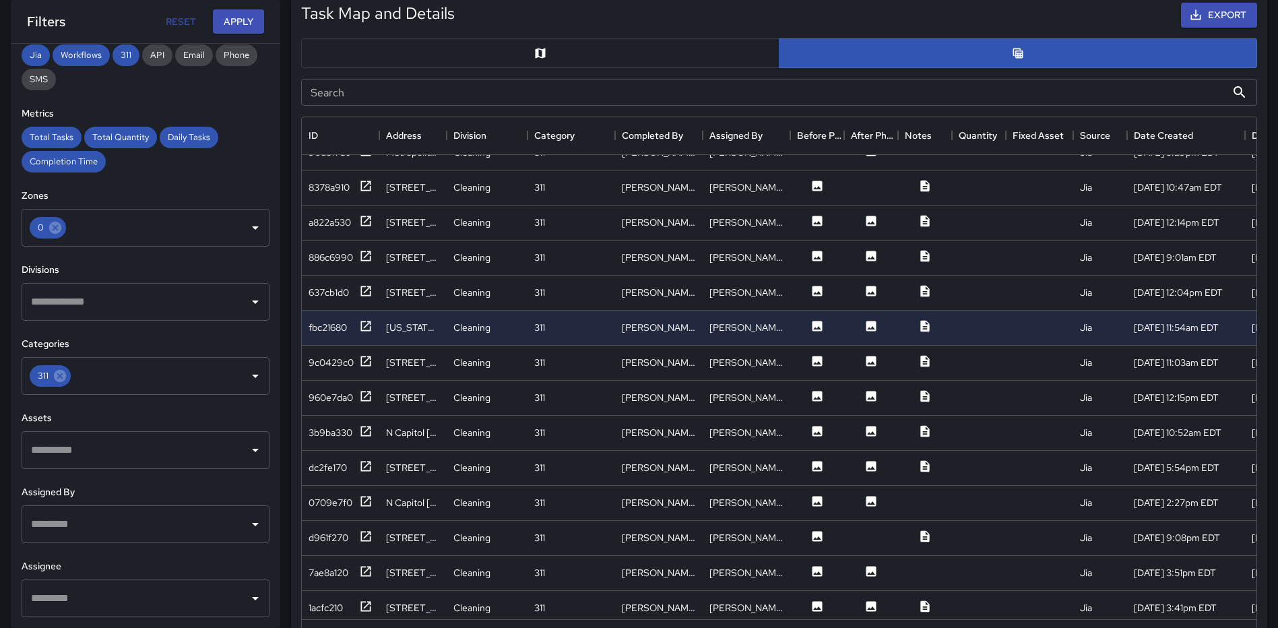
scroll to position [2198, 0]
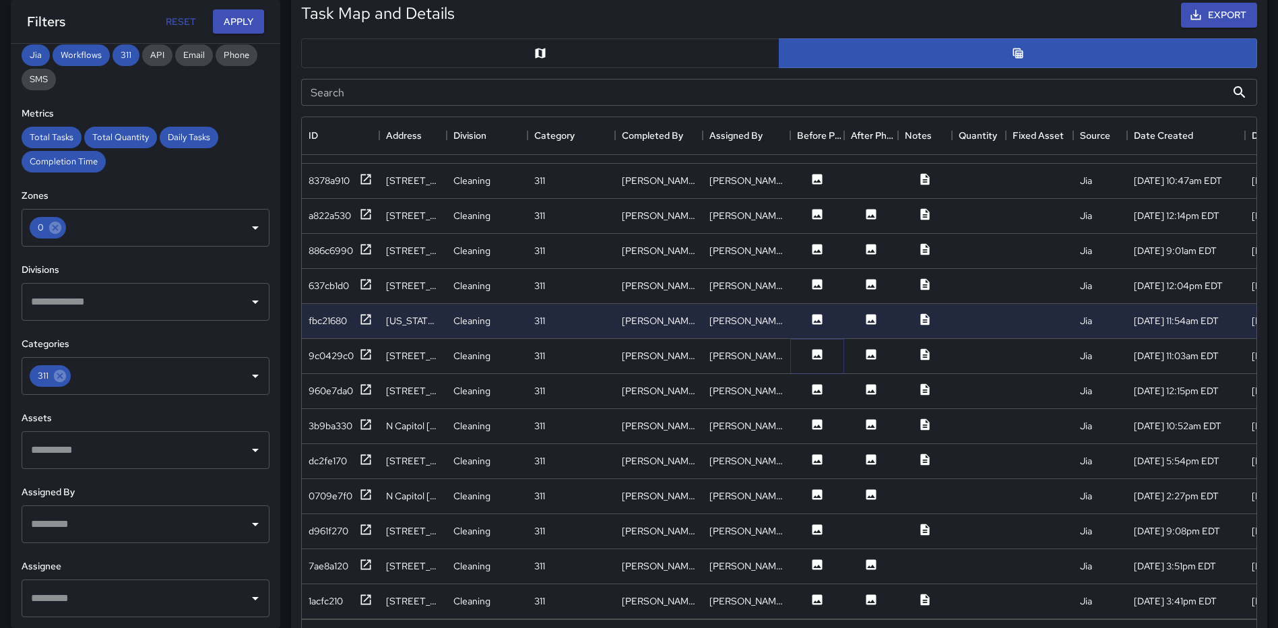
click at [814, 350] on icon at bounding box center [817, 354] width 10 height 10
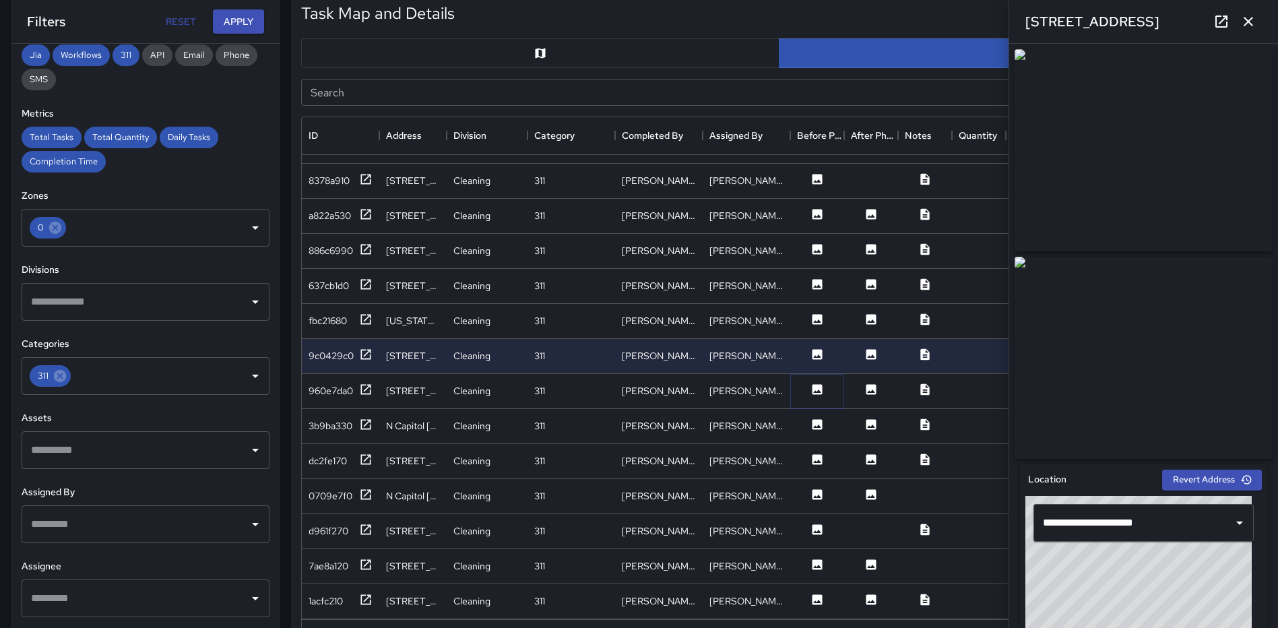
click at [811, 385] on icon at bounding box center [816, 389] width 13 height 13
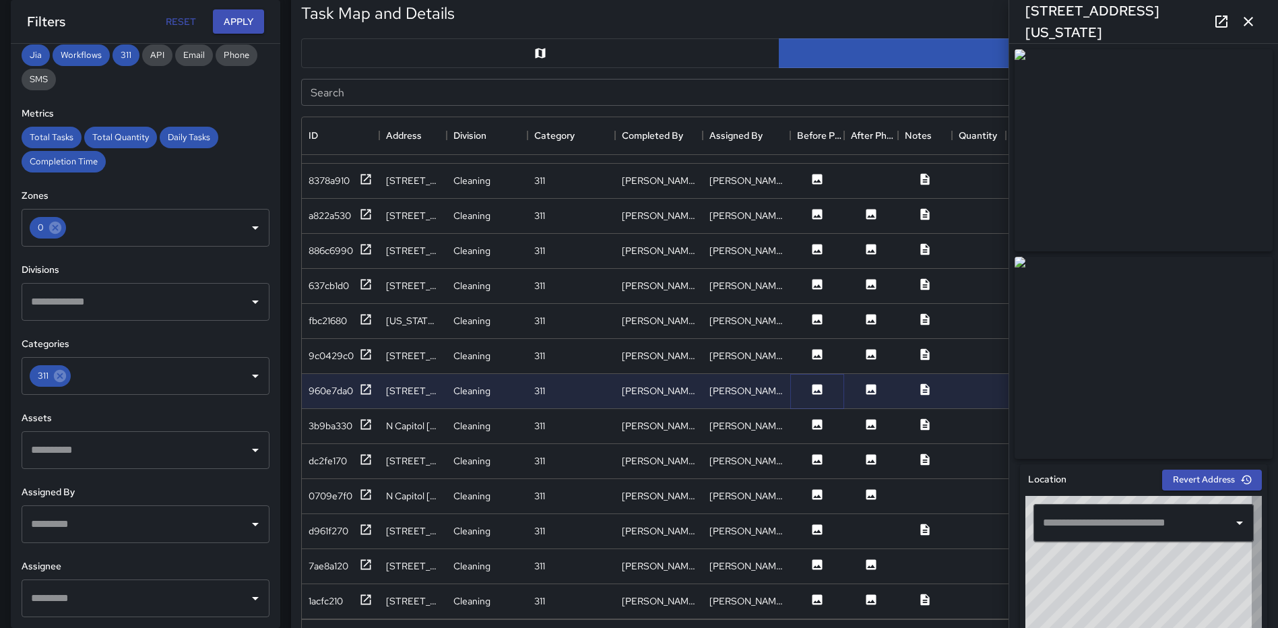
type input "**********"
click at [811, 427] on icon at bounding box center [816, 424] width 13 height 13
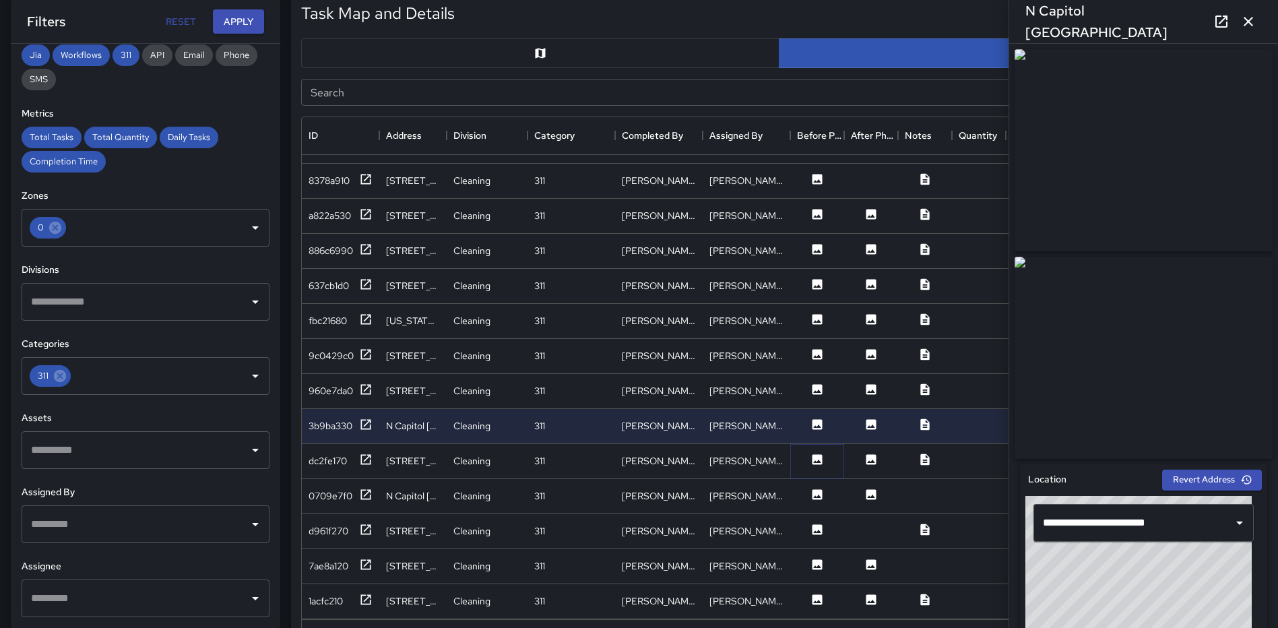
click at [815, 453] on icon at bounding box center [816, 459] width 13 height 13
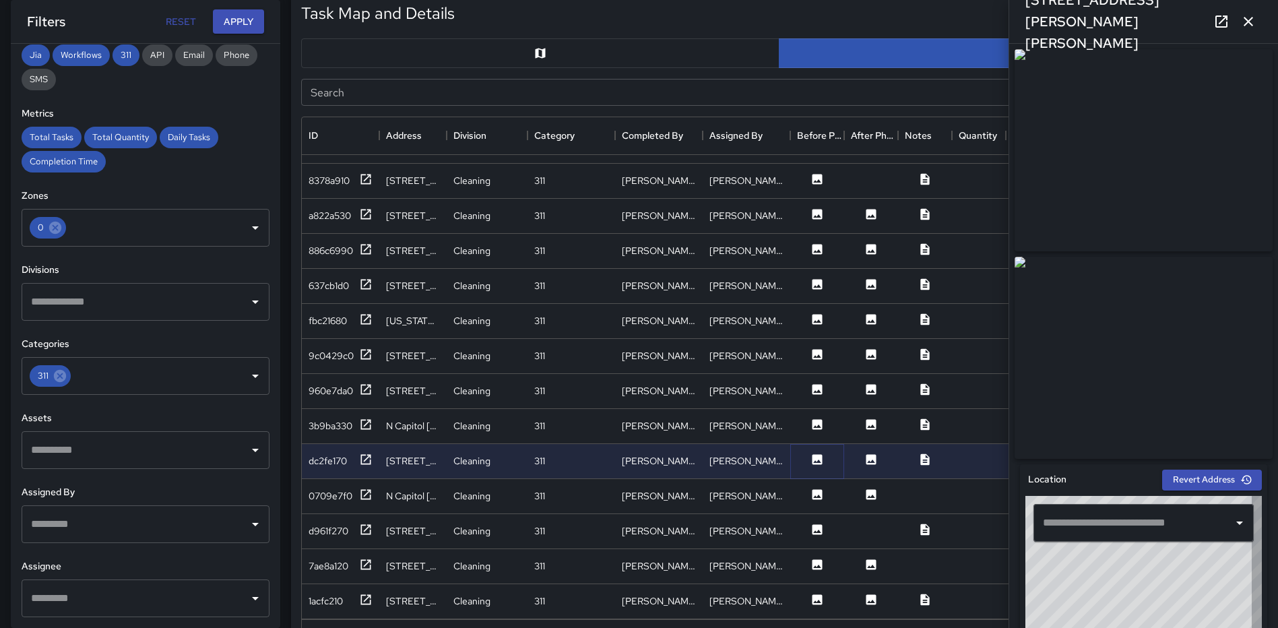
type input "**********"
click at [815, 492] on icon at bounding box center [817, 494] width 10 height 10
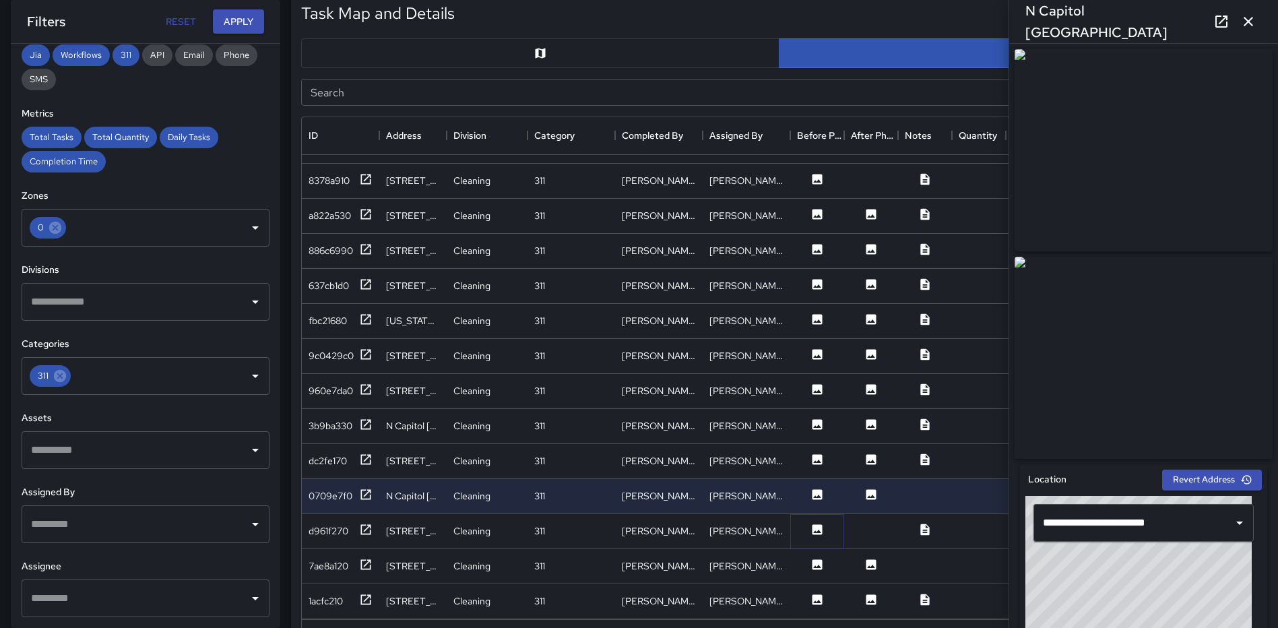
click at [815, 531] on icon at bounding box center [816, 529] width 13 height 13
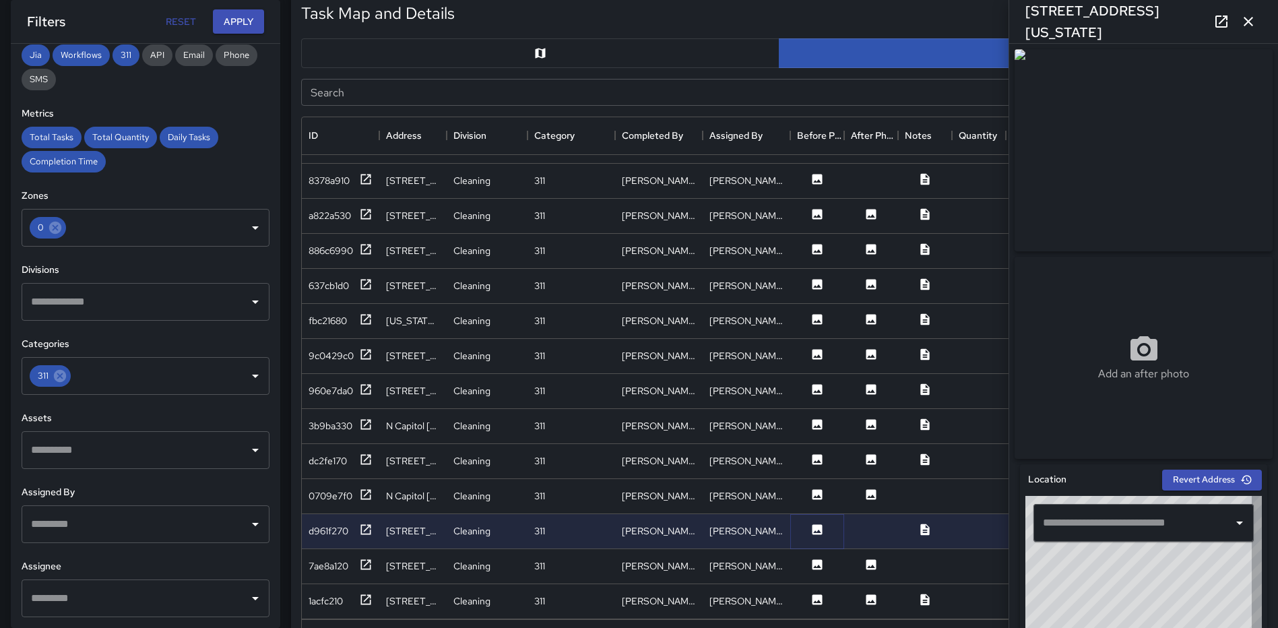
type input "**********"
click at [818, 564] on icon at bounding box center [817, 564] width 10 height 10
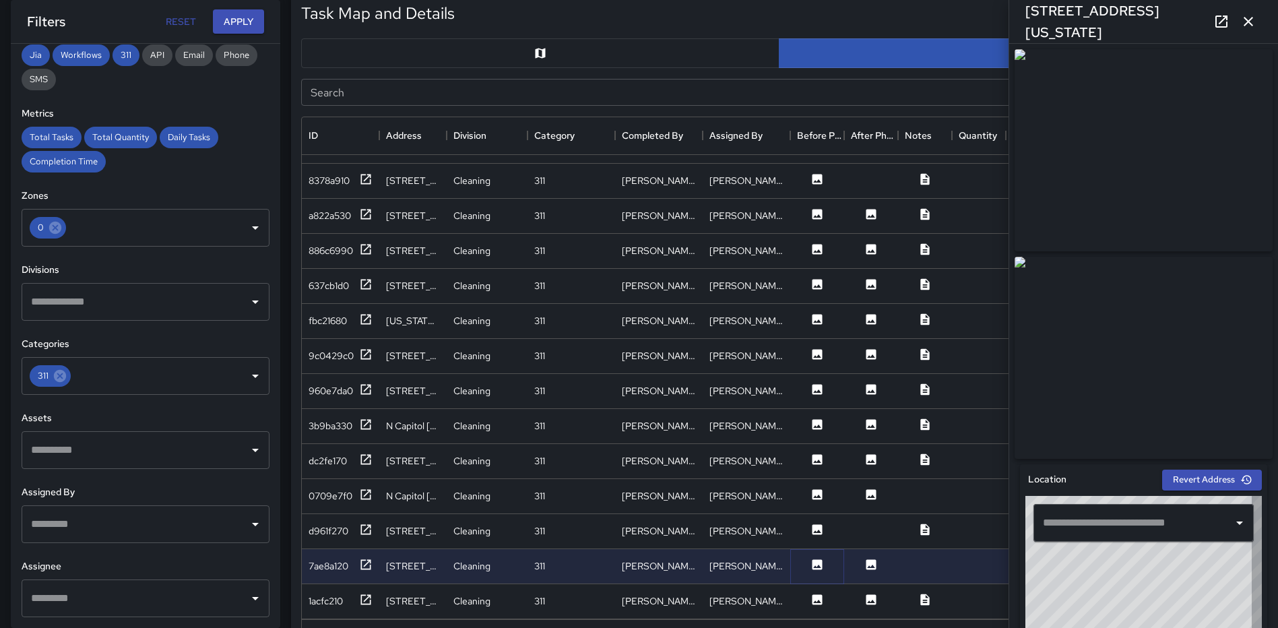
type input "**********"
click at [819, 596] on icon at bounding box center [817, 599] width 10 height 10
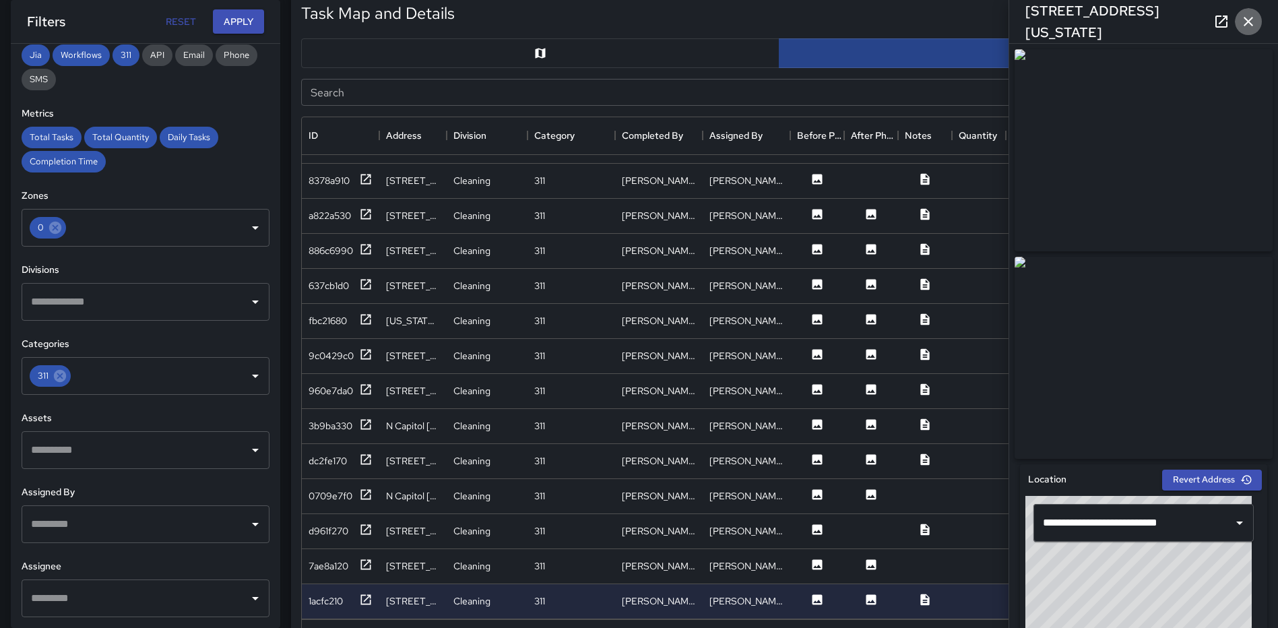
drag, startPoint x: 1241, startPoint y: 20, endPoint x: 1222, endPoint y: 45, distance: 31.8
click at [1241, 20] on icon "button" at bounding box center [1248, 21] width 16 height 16
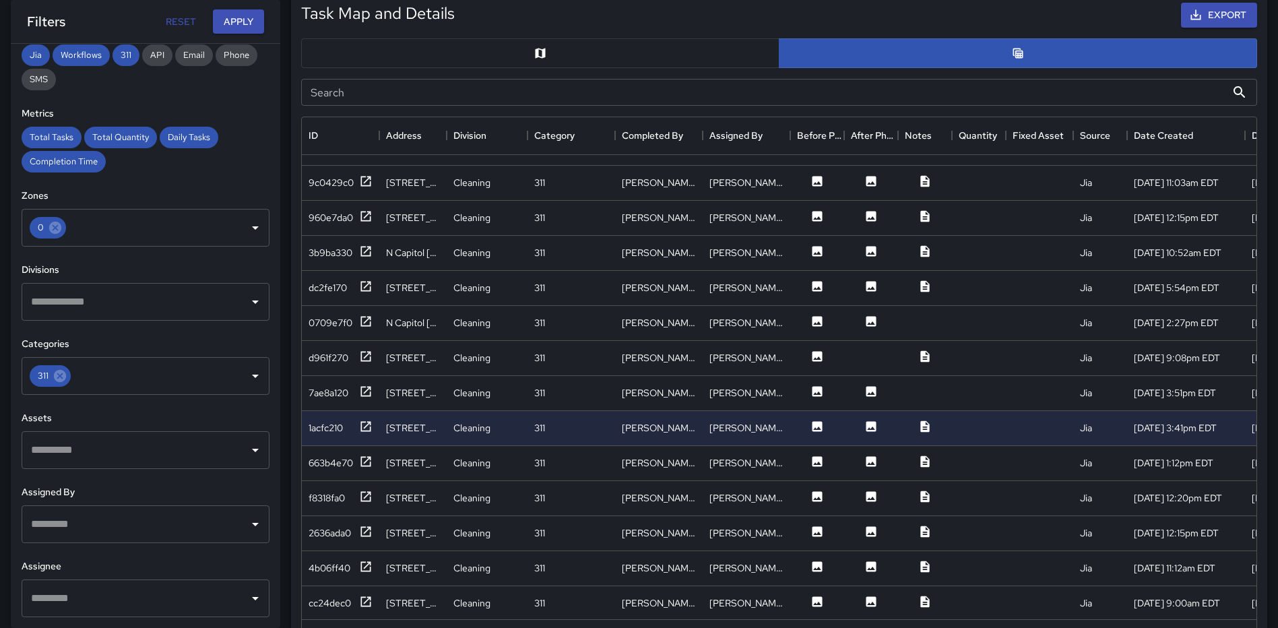
scroll to position [2467, 0]
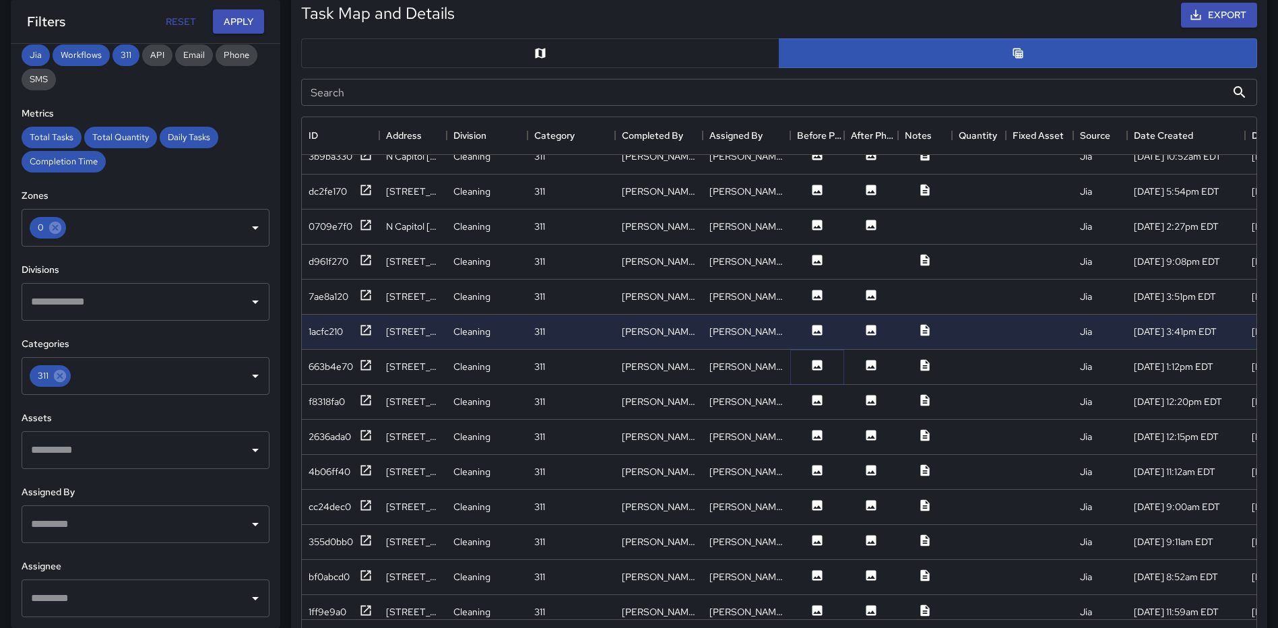
click at [819, 364] on icon at bounding box center [817, 365] width 10 height 10
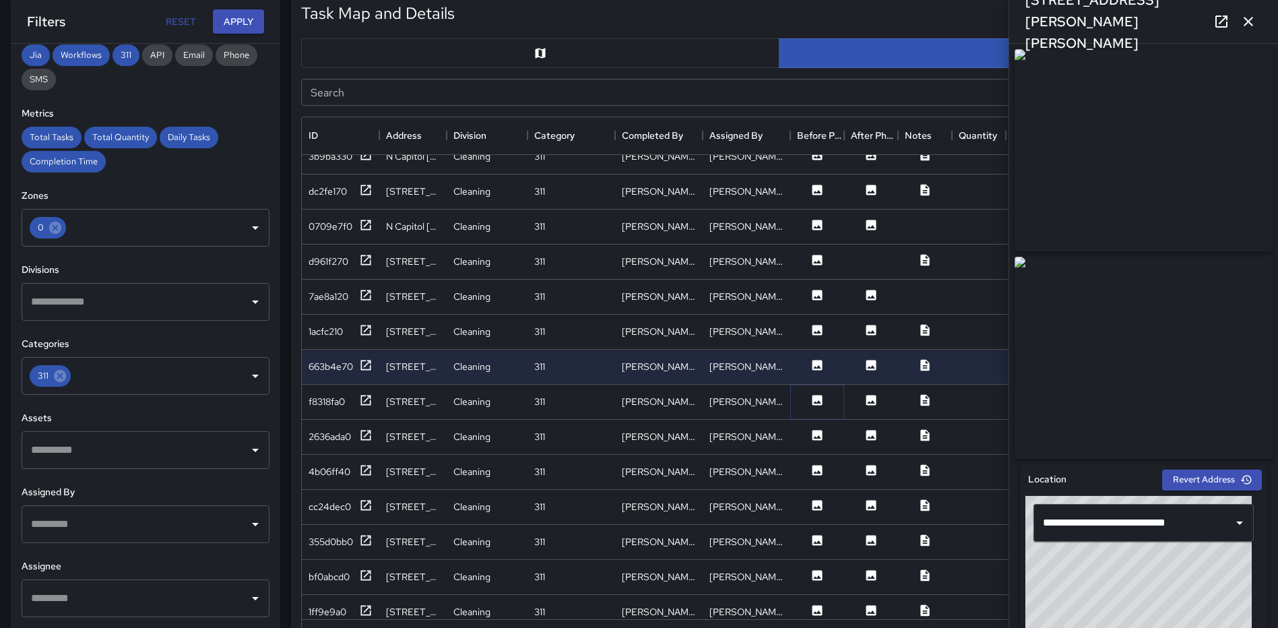
click at [816, 399] on icon at bounding box center [817, 400] width 10 height 10
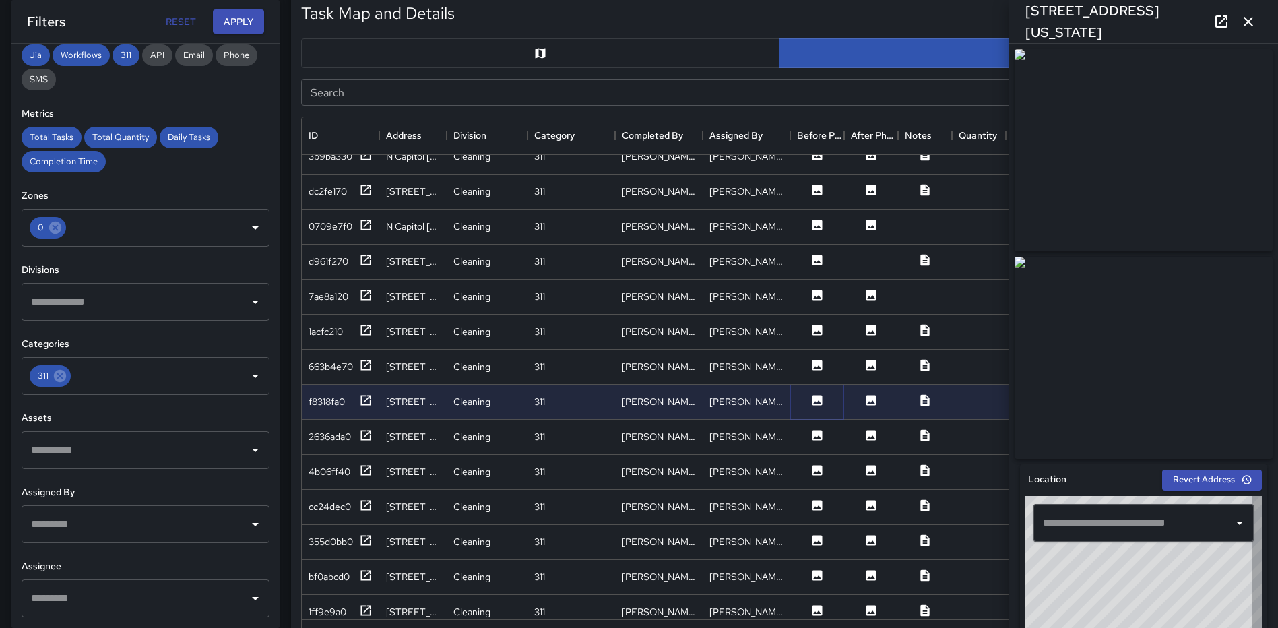
type input "**********"
click at [818, 432] on icon at bounding box center [817, 435] width 10 height 10
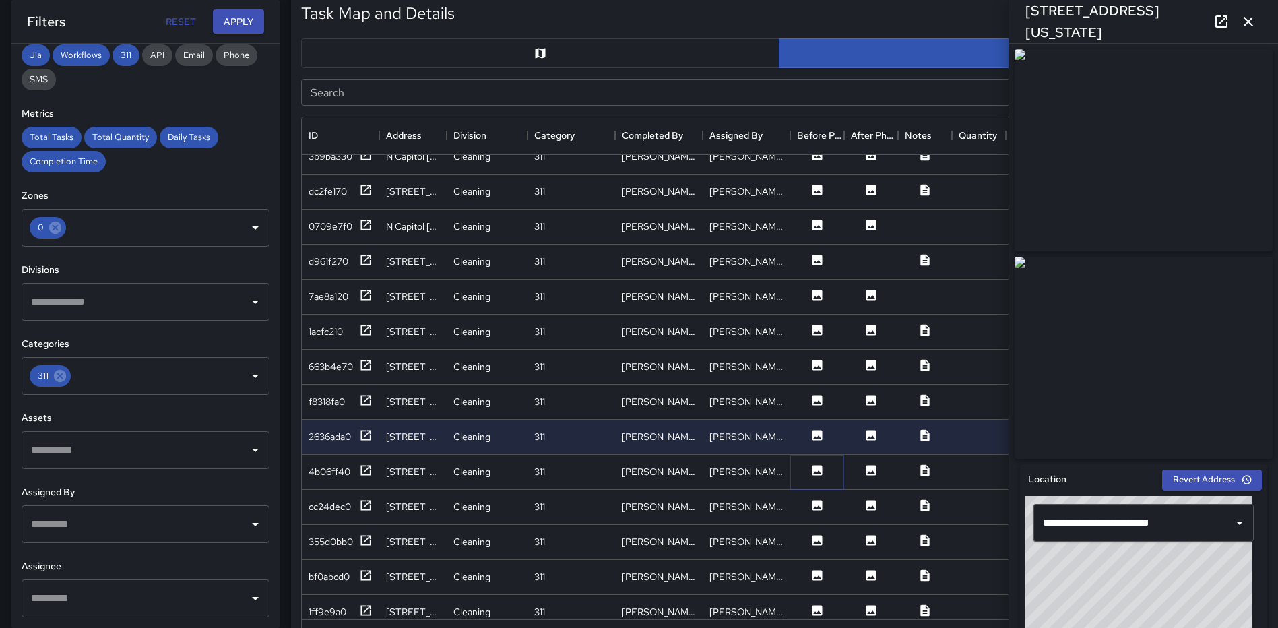
click at [813, 474] on icon at bounding box center [817, 470] width 10 height 10
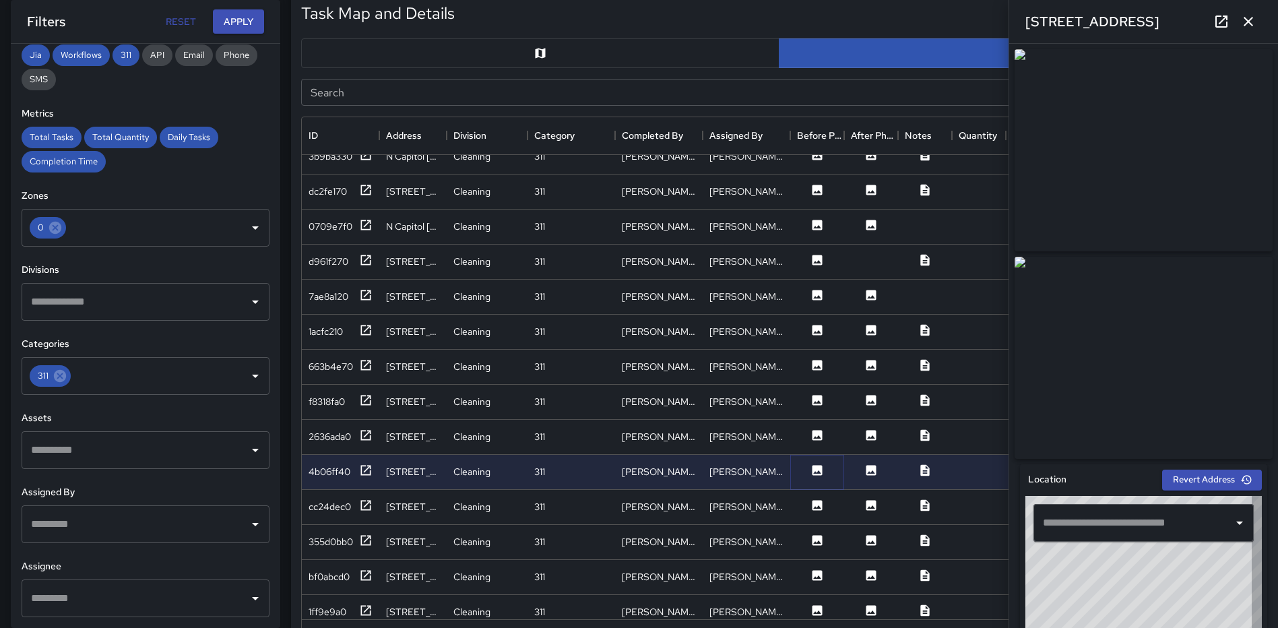
type input "**********"
click at [816, 506] on icon at bounding box center [817, 505] width 10 height 10
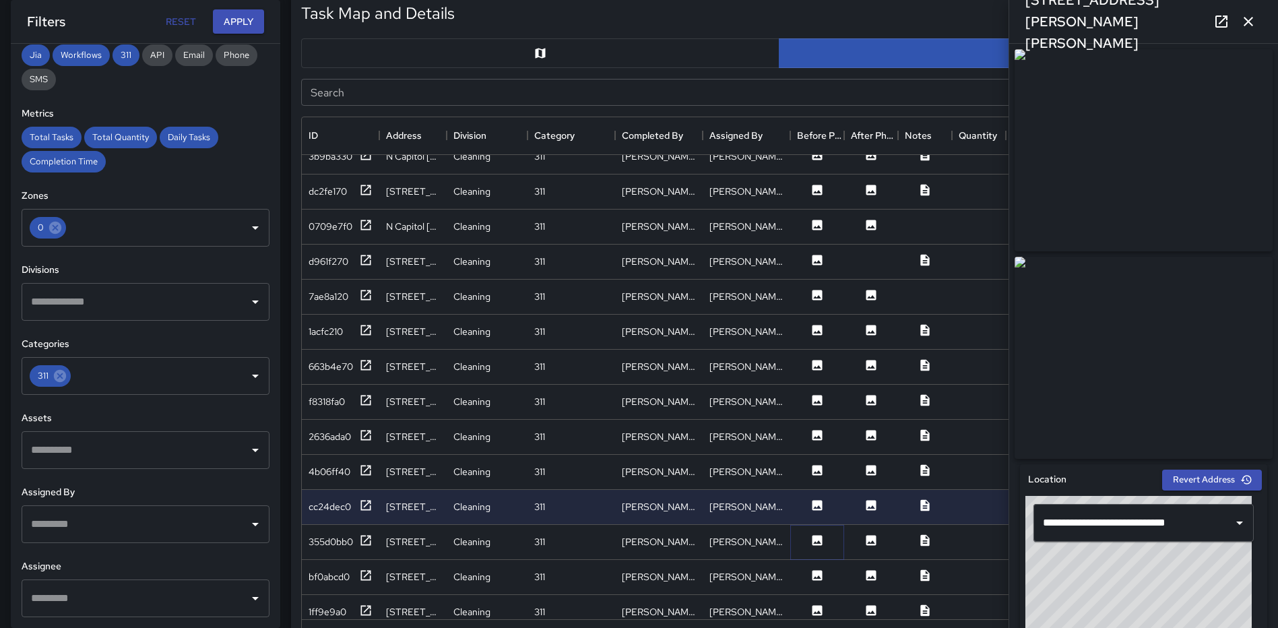
click at [813, 542] on icon at bounding box center [817, 540] width 10 height 10
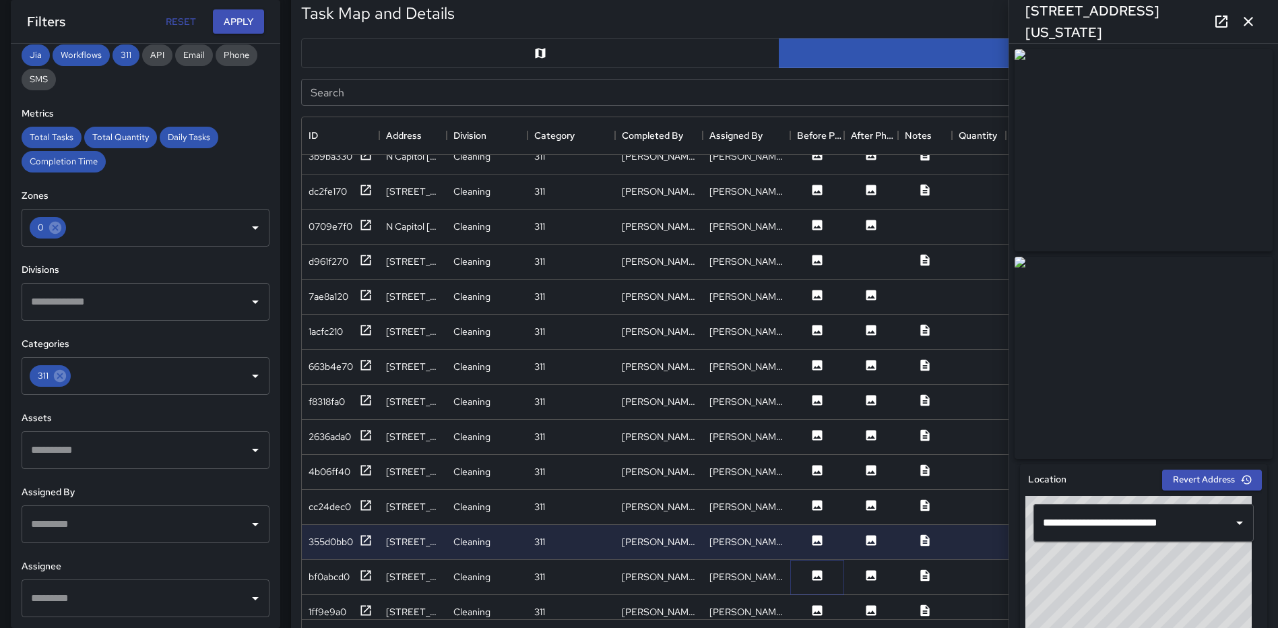
click at [816, 574] on icon at bounding box center [817, 575] width 10 height 10
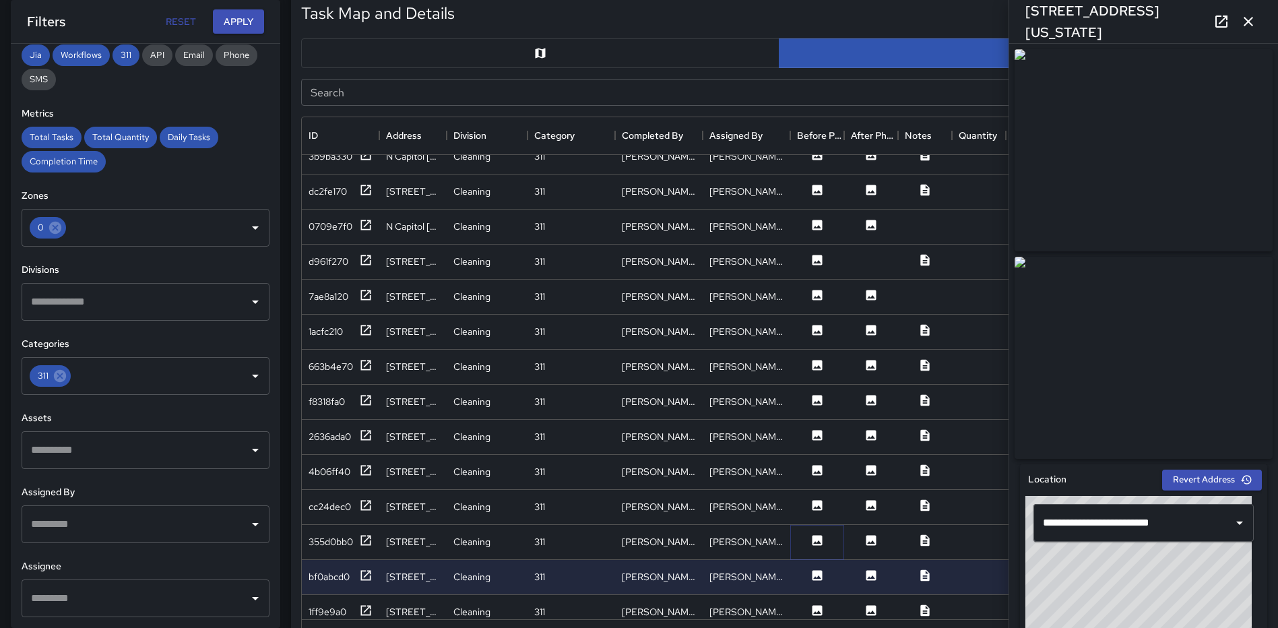
click at [813, 535] on icon at bounding box center [816, 539] width 13 height 13
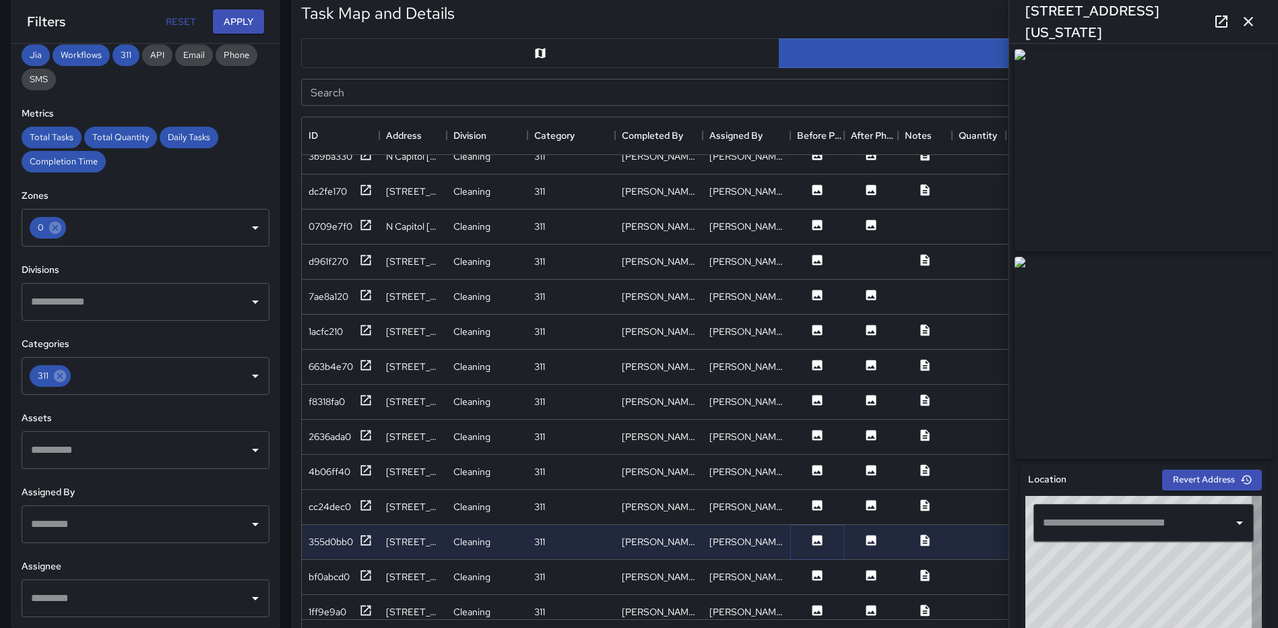
type input "**********"
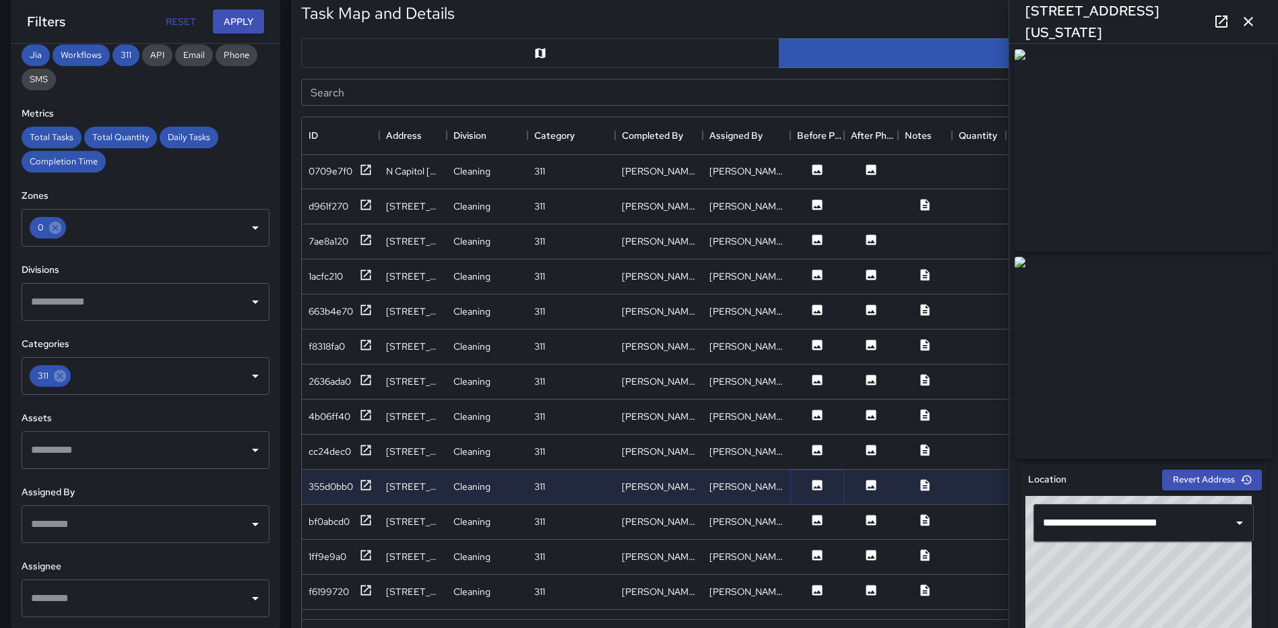
scroll to position [2602, 0]
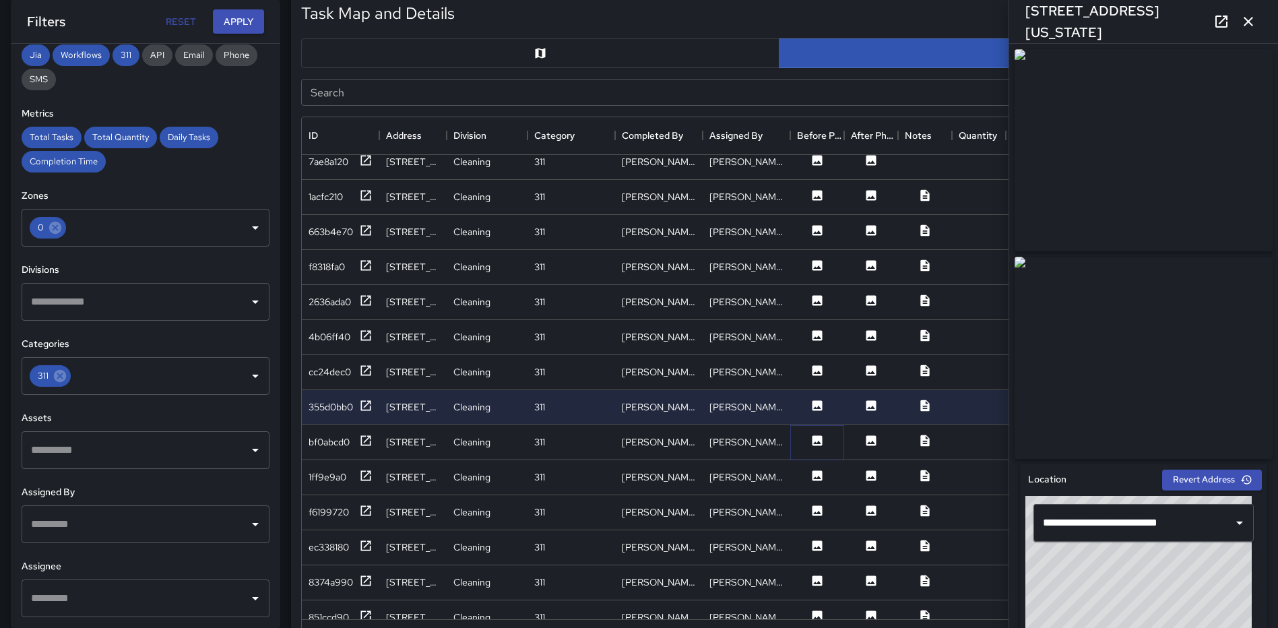
click at [824, 438] on button at bounding box center [817, 442] width 40 height 17
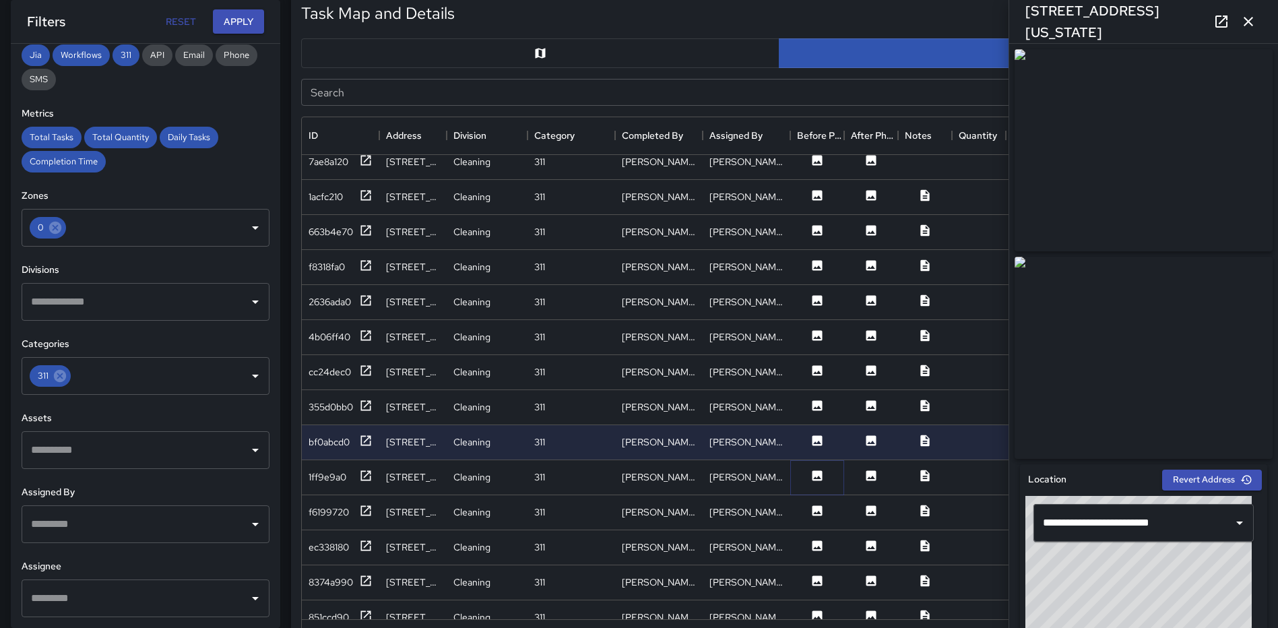
click at [818, 472] on icon at bounding box center [817, 475] width 10 height 10
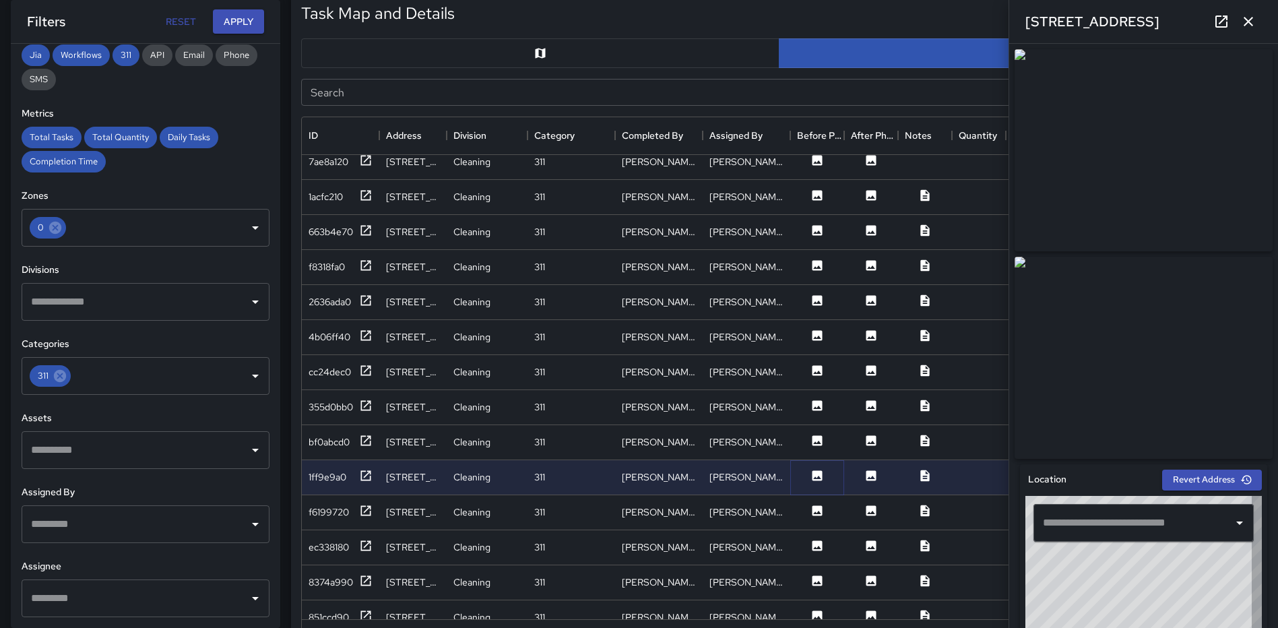
type input "**********"
click at [818, 513] on icon at bounding box center [816, 510] width 13 height 13
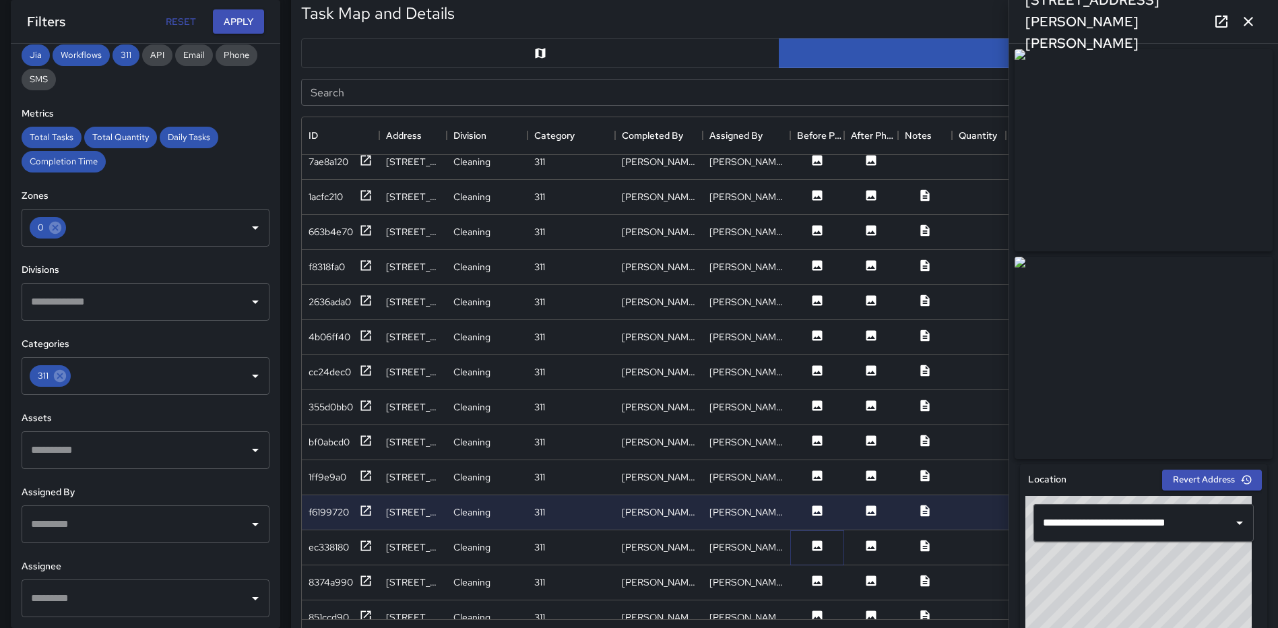
click at [816, 543] on icon at bounding box center [817, 545] width 10 height 10
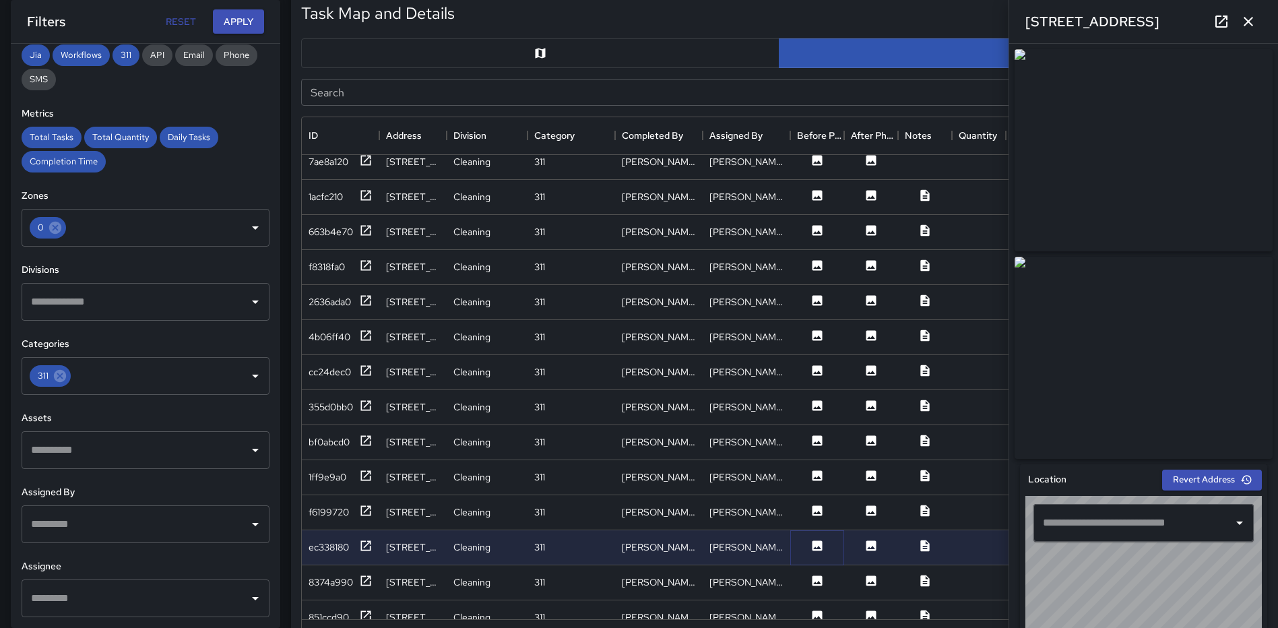
type input "**********"
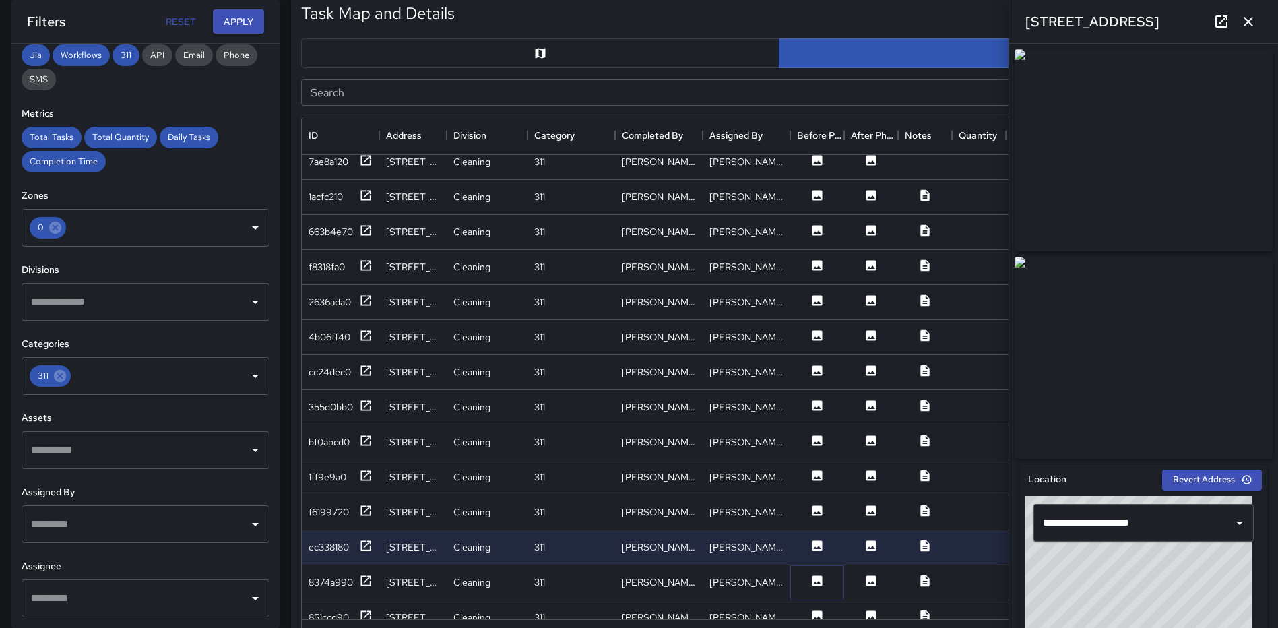
click at [816, 579] on icon at bounding box center [817, 580] width 10 height 10
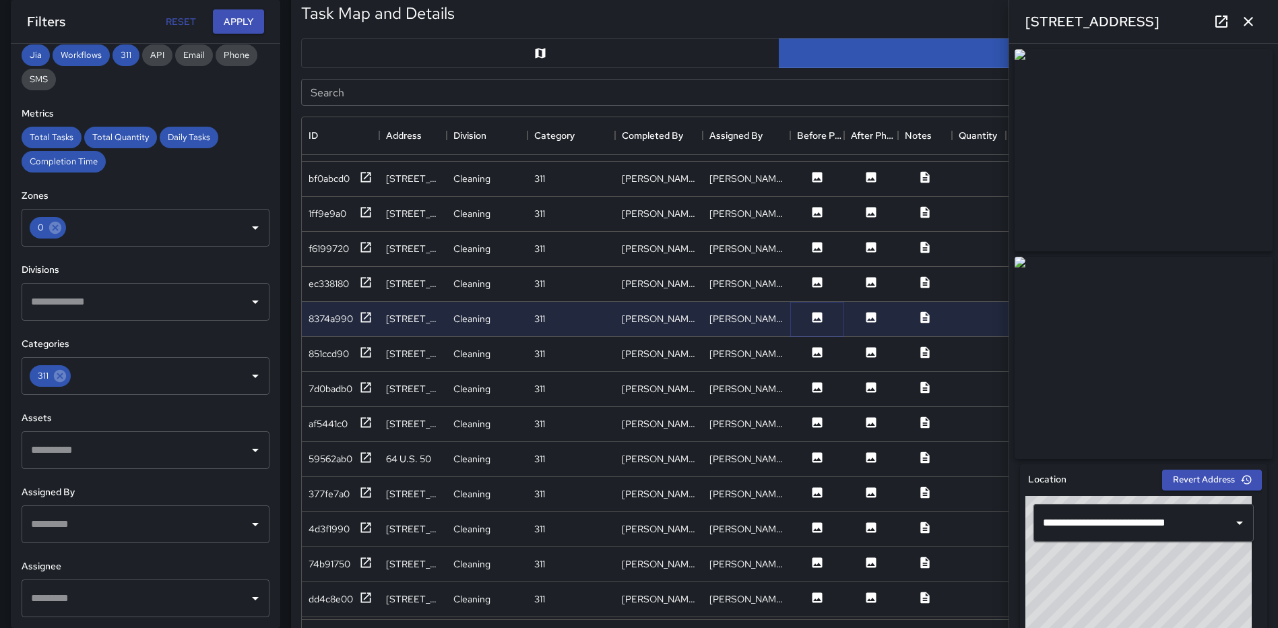
scroll to position [2939, 0]
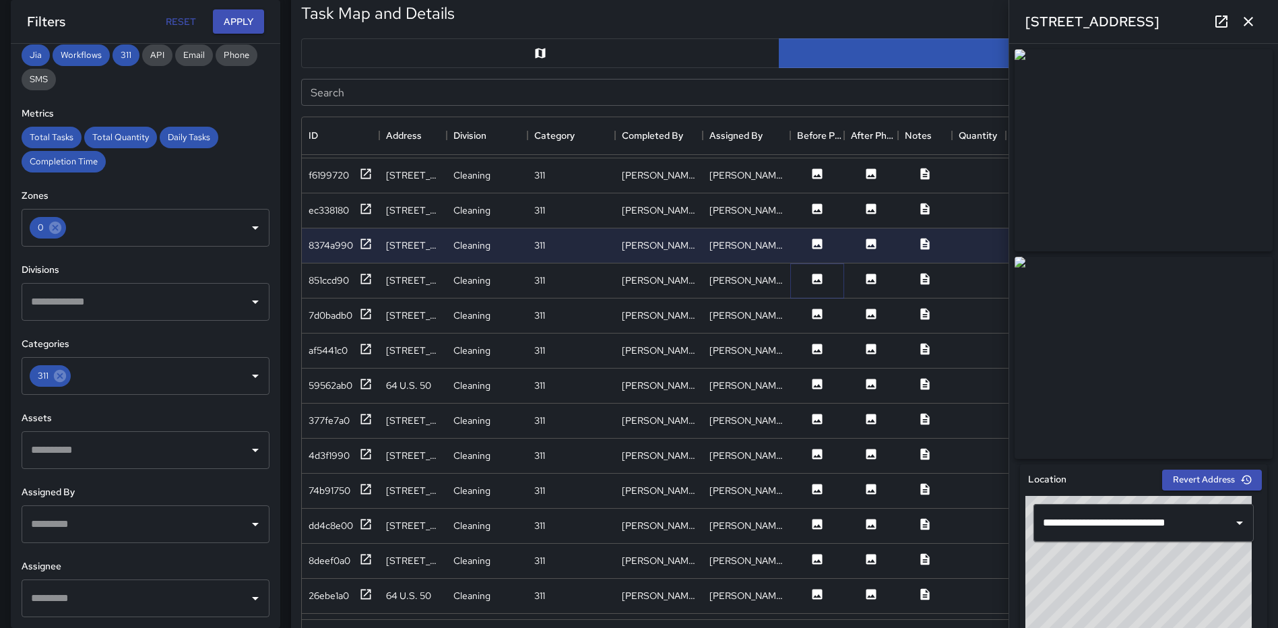
click at [822, 280] on icon at bounding box center [817, 278] width 10 height 10
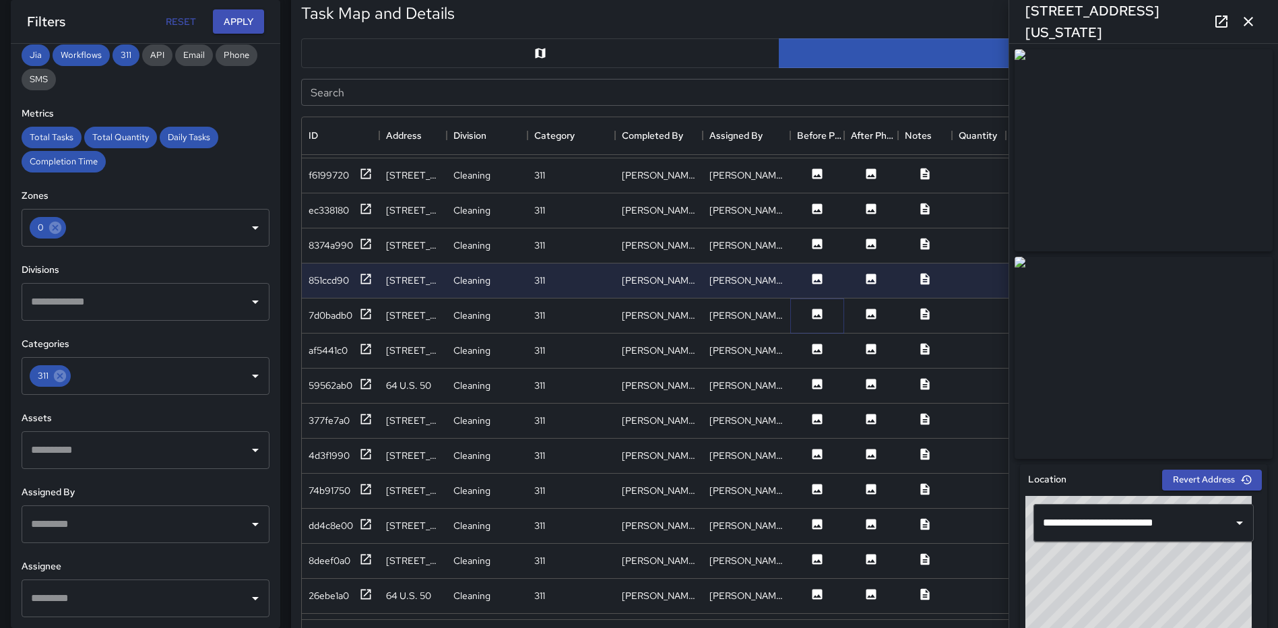
click at [818, 312] on icon at bounding box center [817, 313] width 10 height 10
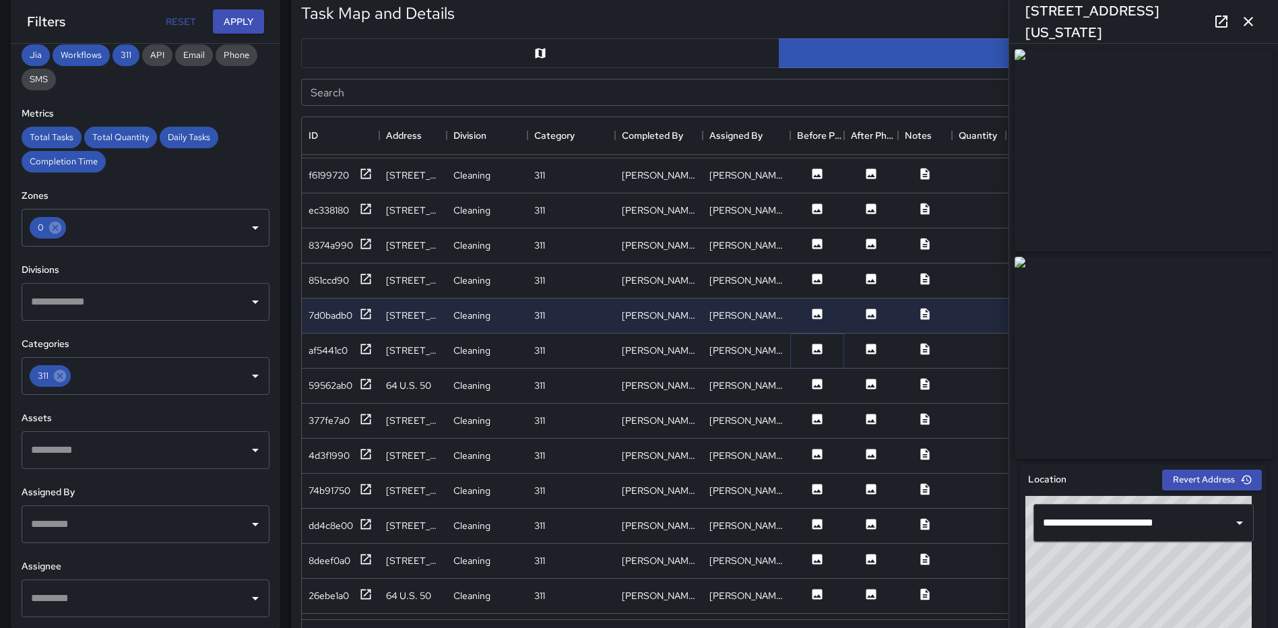
click at [812, 349] on icon at bounding box center [816, 348] width 13 height 13
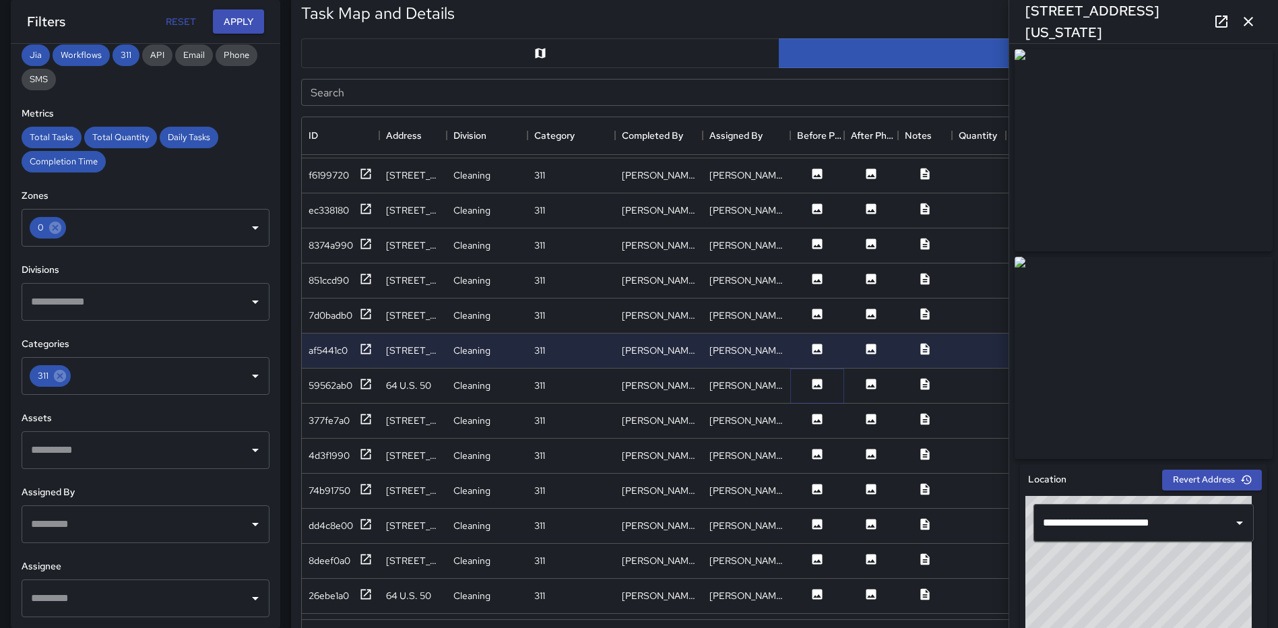
click at [819, 387] on icon at bounding box center [817, 384] width 10 height 10
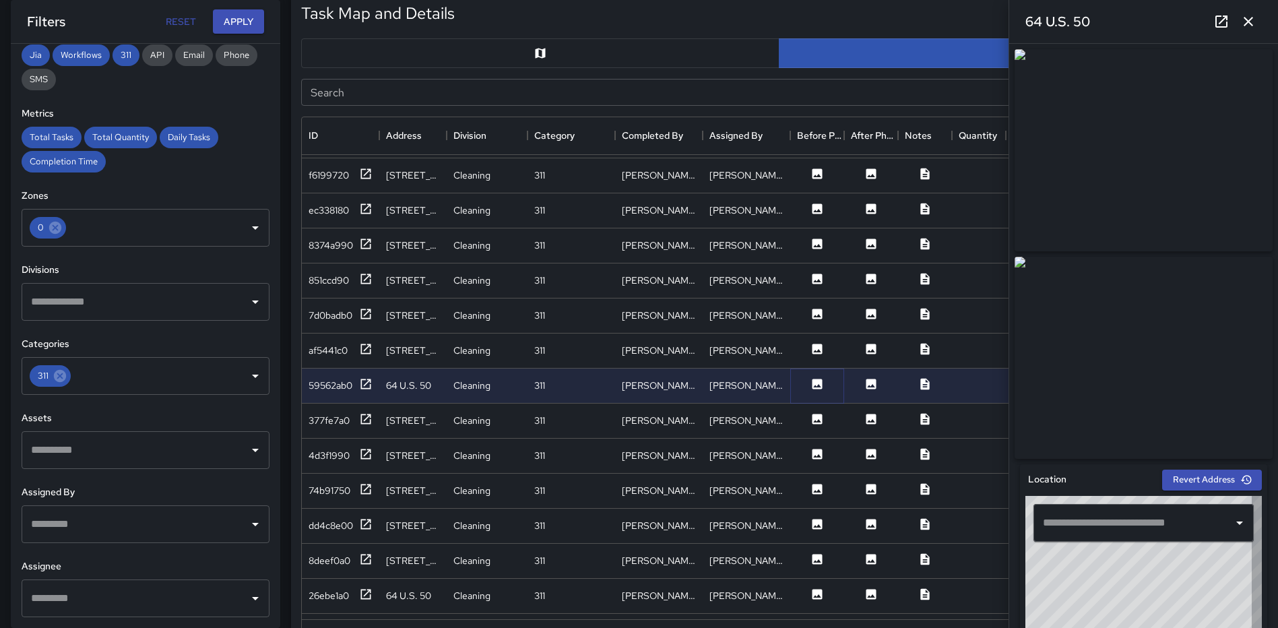
type input "**********"
click at [814, 344] on icon at bounding box center [817, 348] width 10 height 10
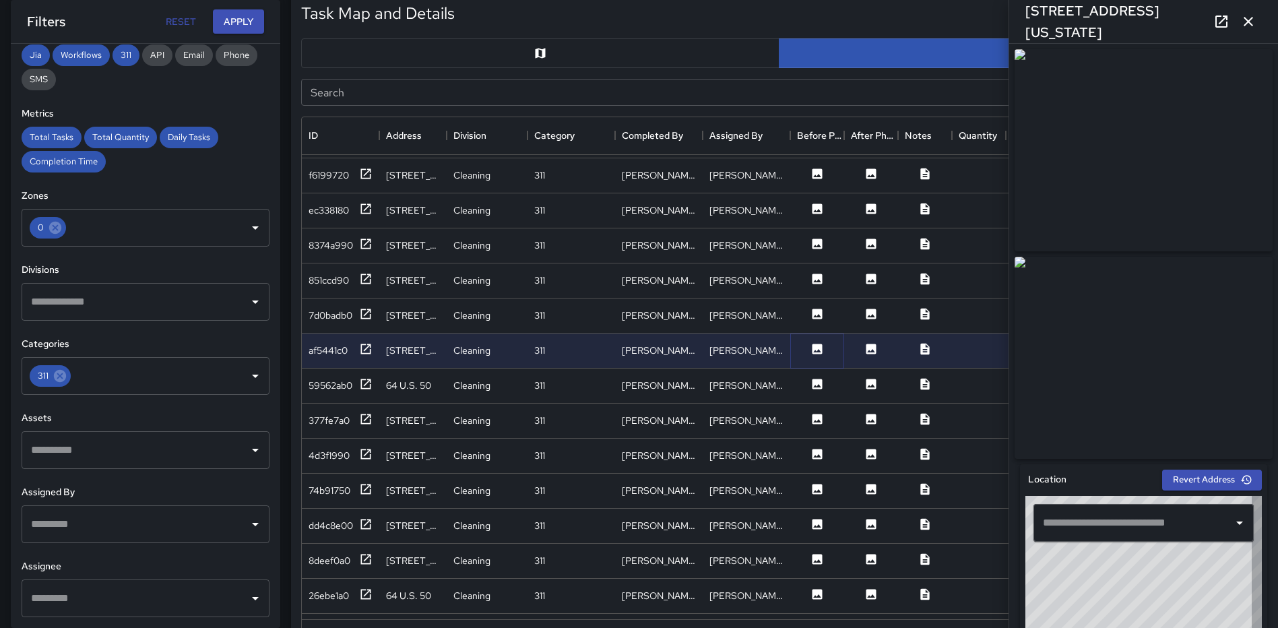
type input "**********"
click at [816, 378] on icon at bounding box center [816, 383] width 13 height 13
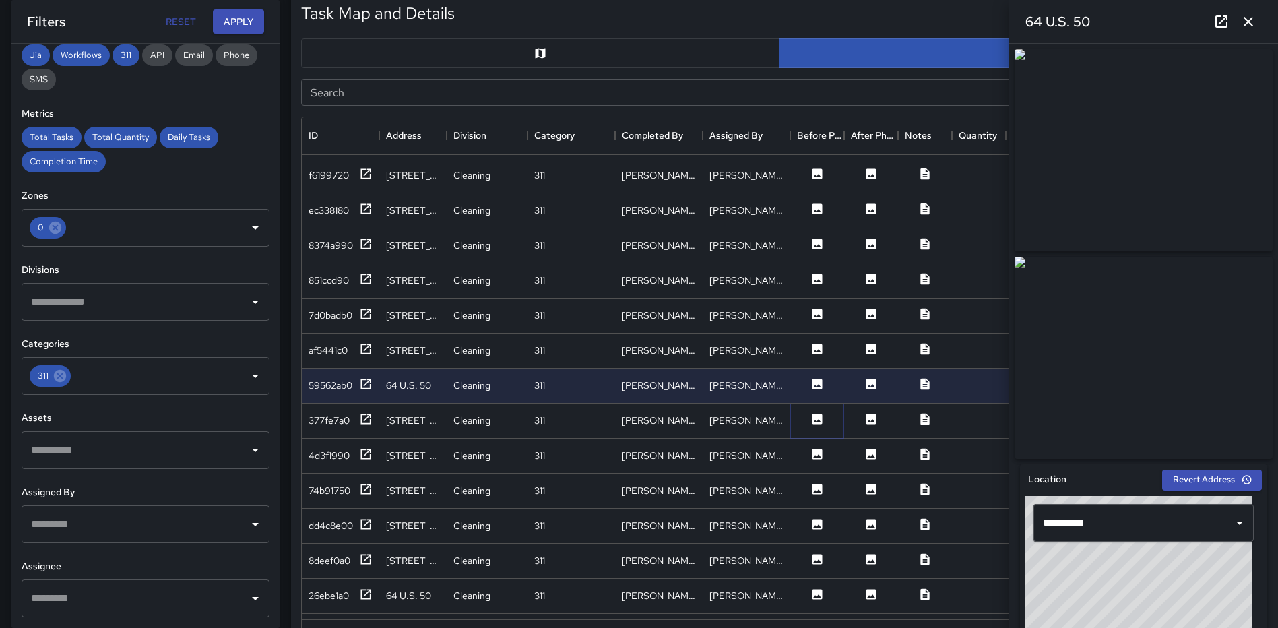
click at [816, 421] on icon at bounding box center [816, 418] width 13 height 13
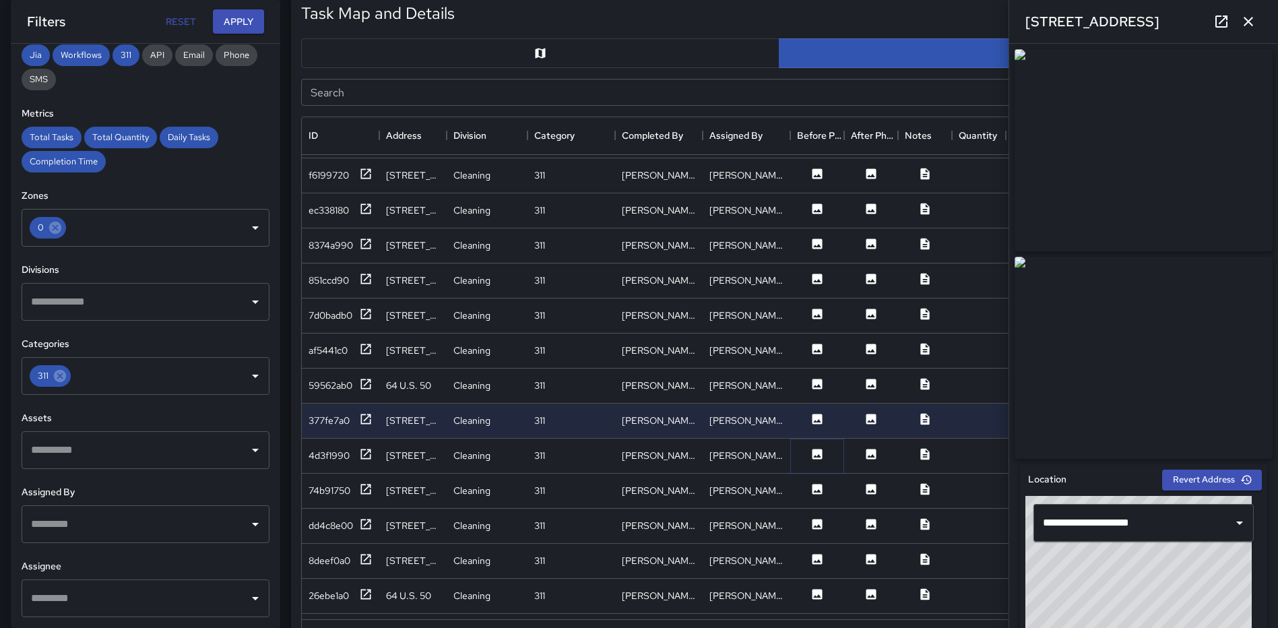
click at [814, 459] on icon at bounding box center [817, 454] width 10 height 10
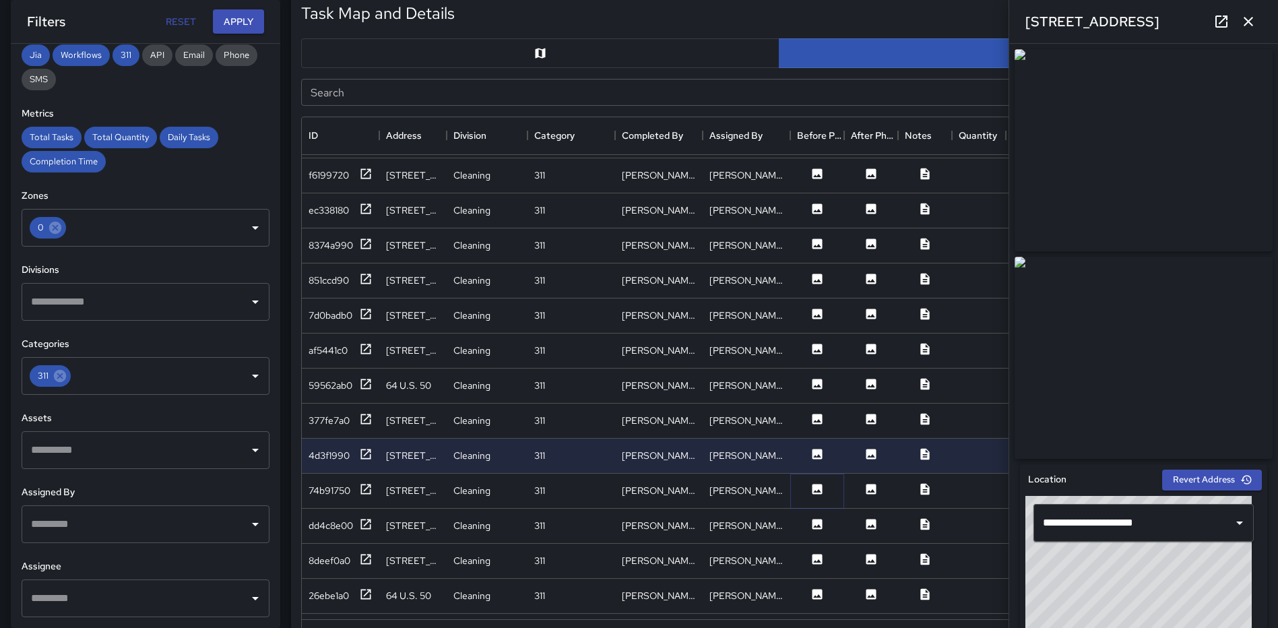
click at [816, 493] on icon at bounding box center [817, 489] width 10 height 10
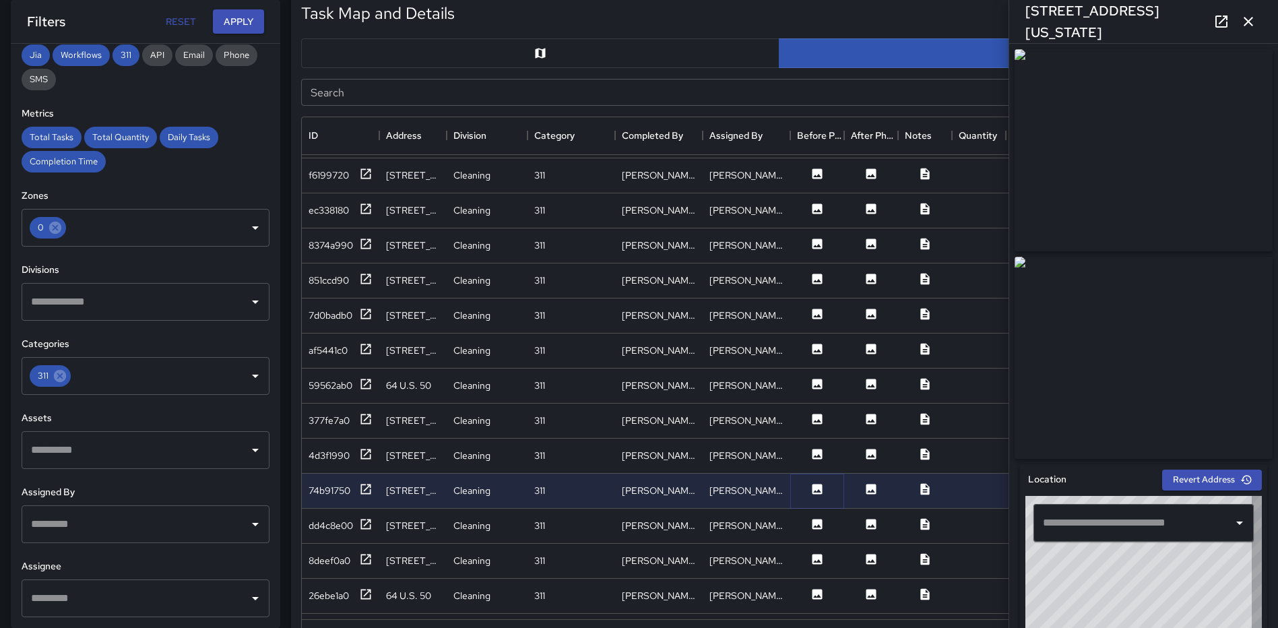
type input "**********"
click at [818, 522] on icon at bounding box center [817, 524] width 10 height 10
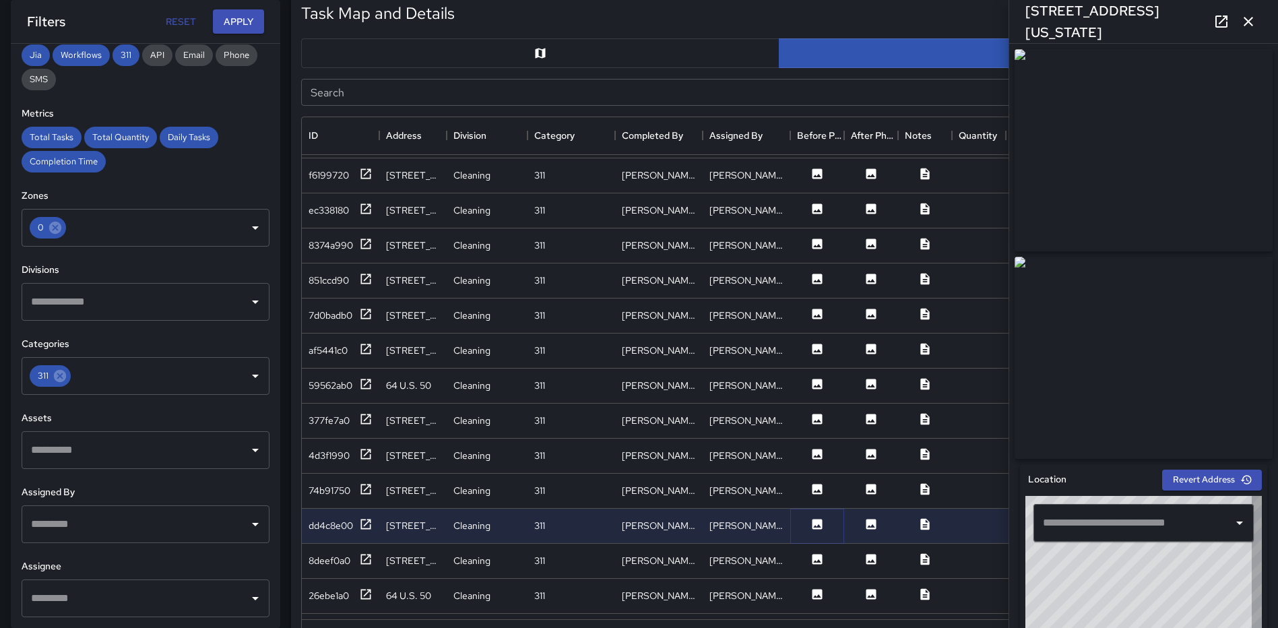
type input "**********"
click at [816, 555] on icon at bounding box center [817, 559] width 10 height 10
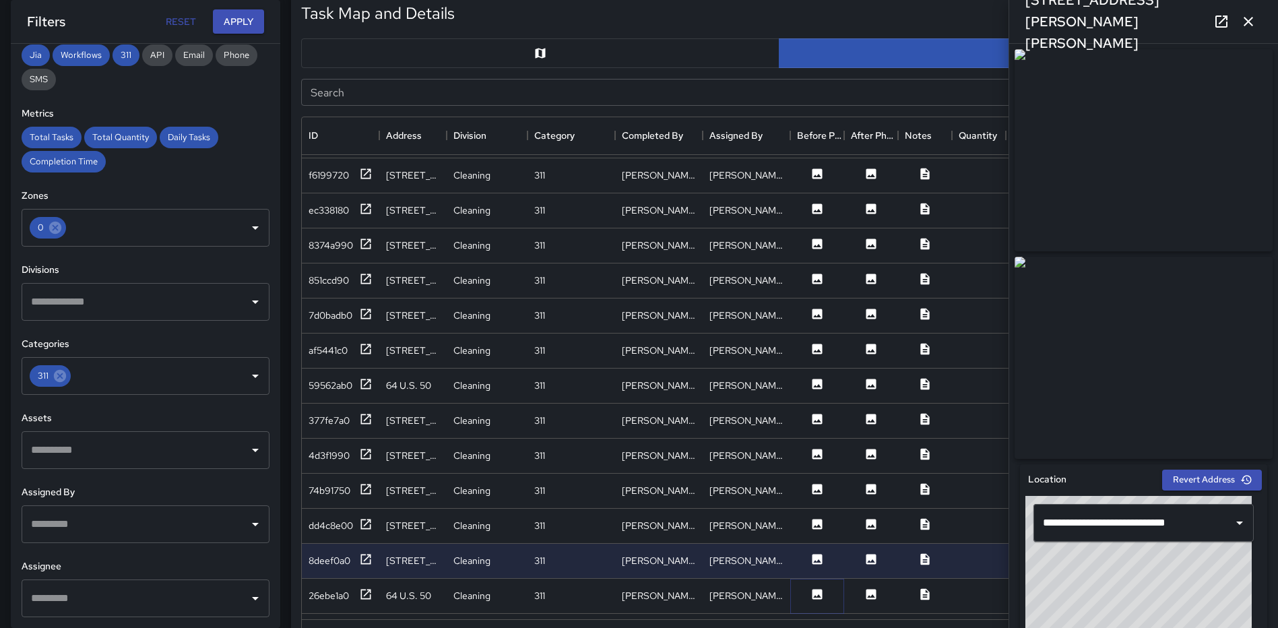
click at [820, 591] on icon at bounding box center [817, 594] width 10 height 10
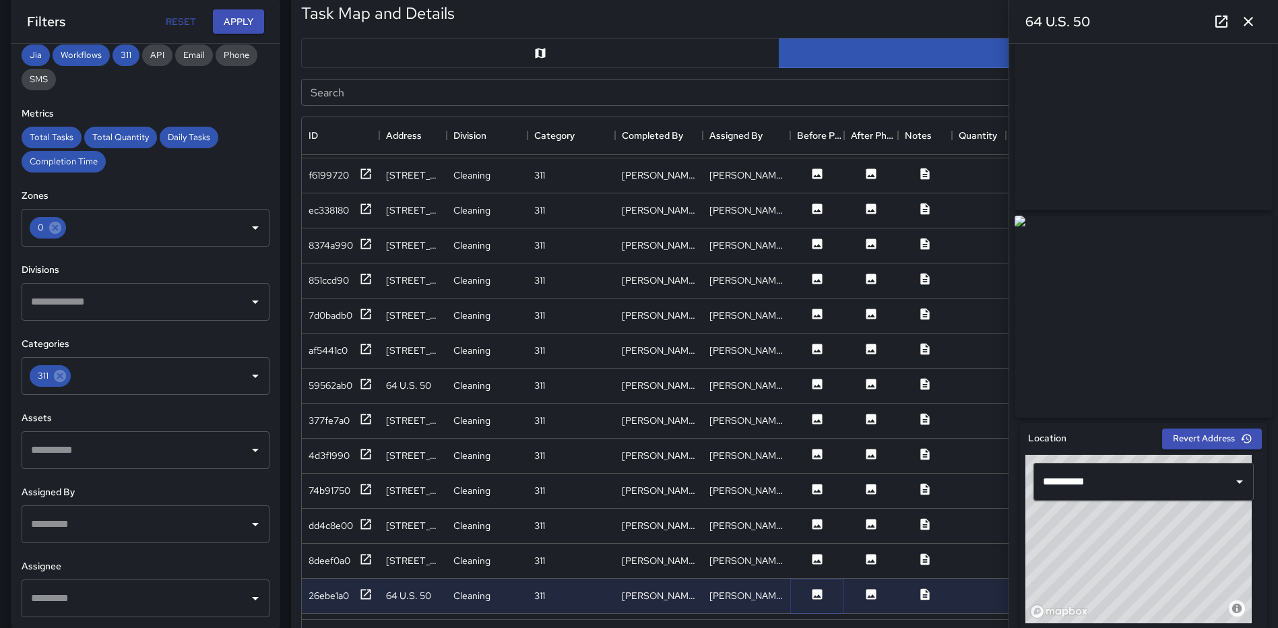
scroll to position [44, 0]
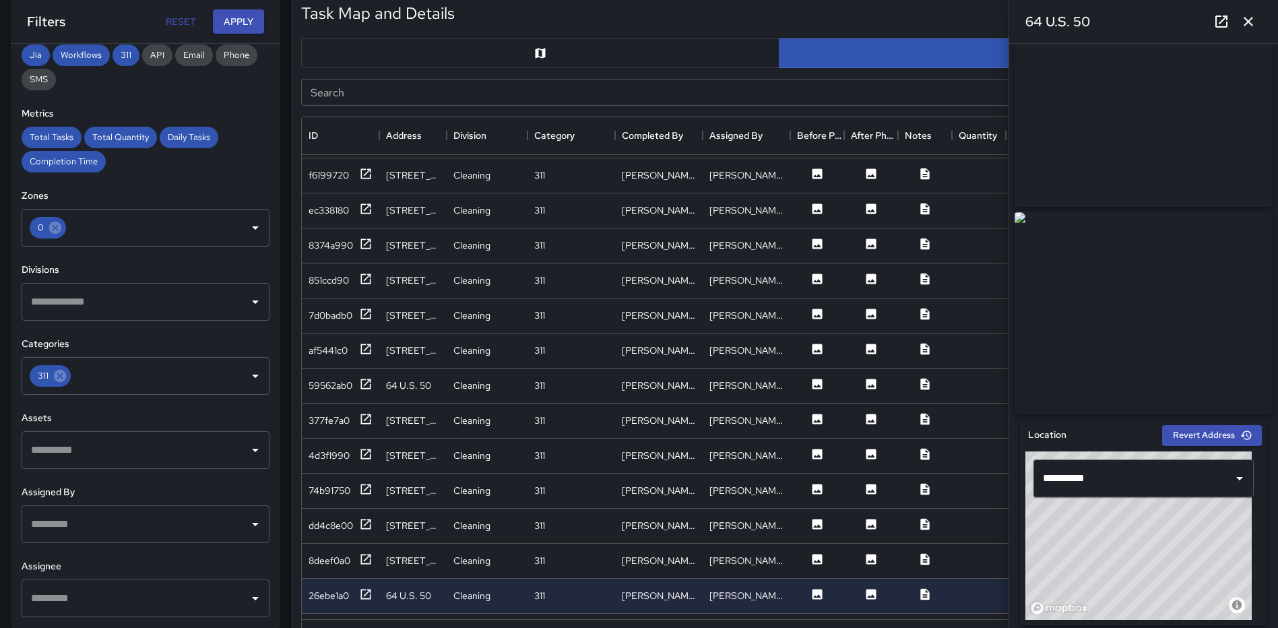
click at [1251, 22] on icon "button" at bounding box center [1248, 21] width 16 height 16
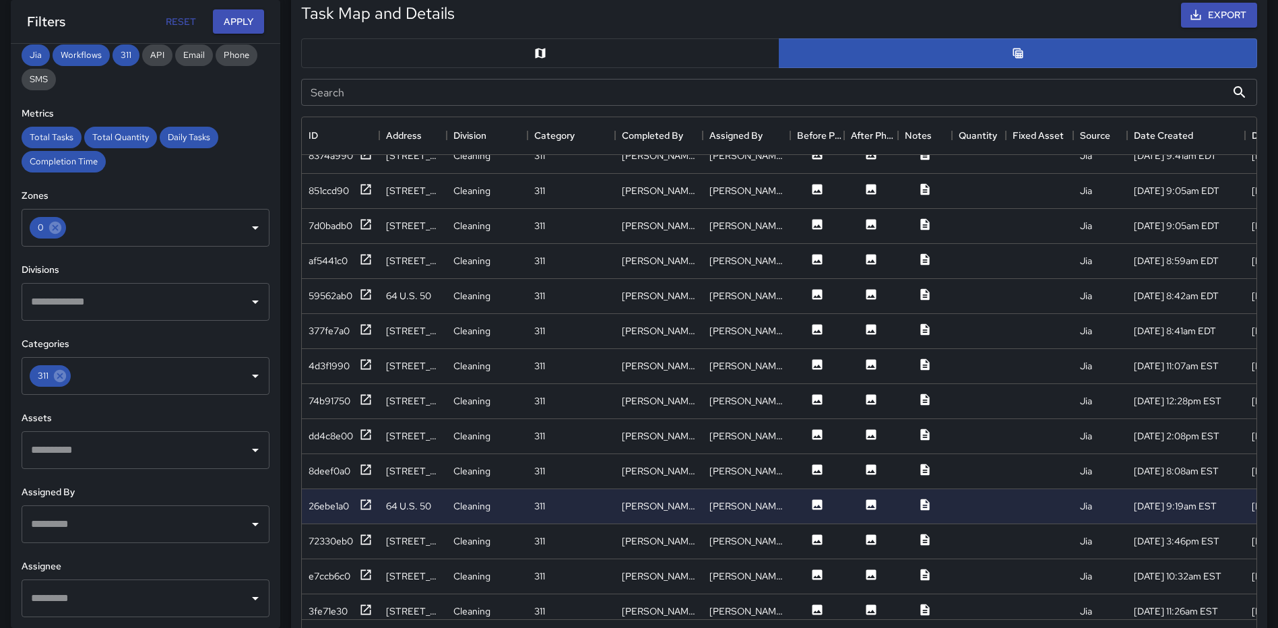
scroll to position [3048, 0]
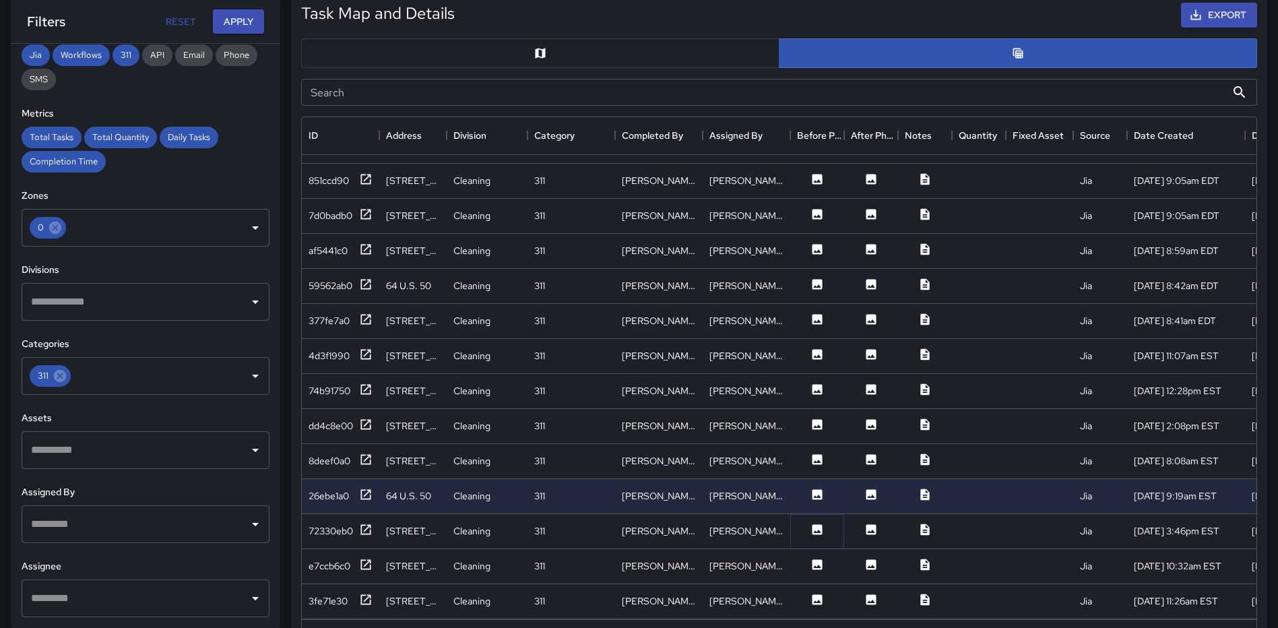
click at [817, 524] on icon at bounding box center [817, 529] width 10 height 10
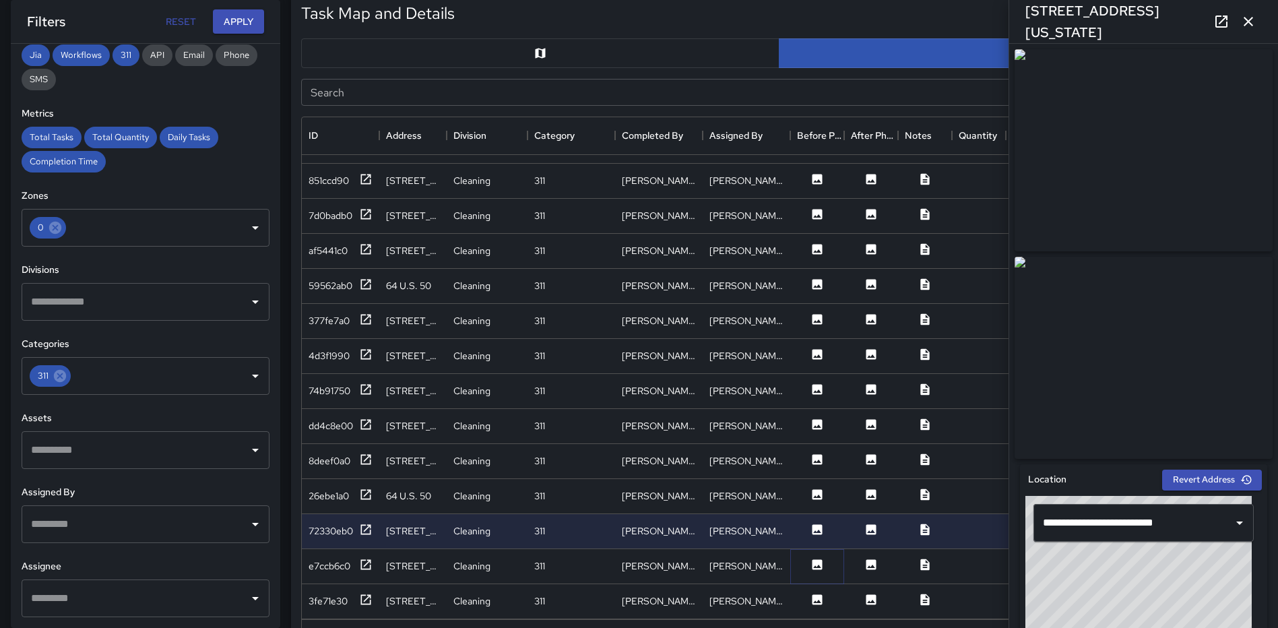
click at [816, 559] on icon at bounding box center [817, 564] width 10 height 10
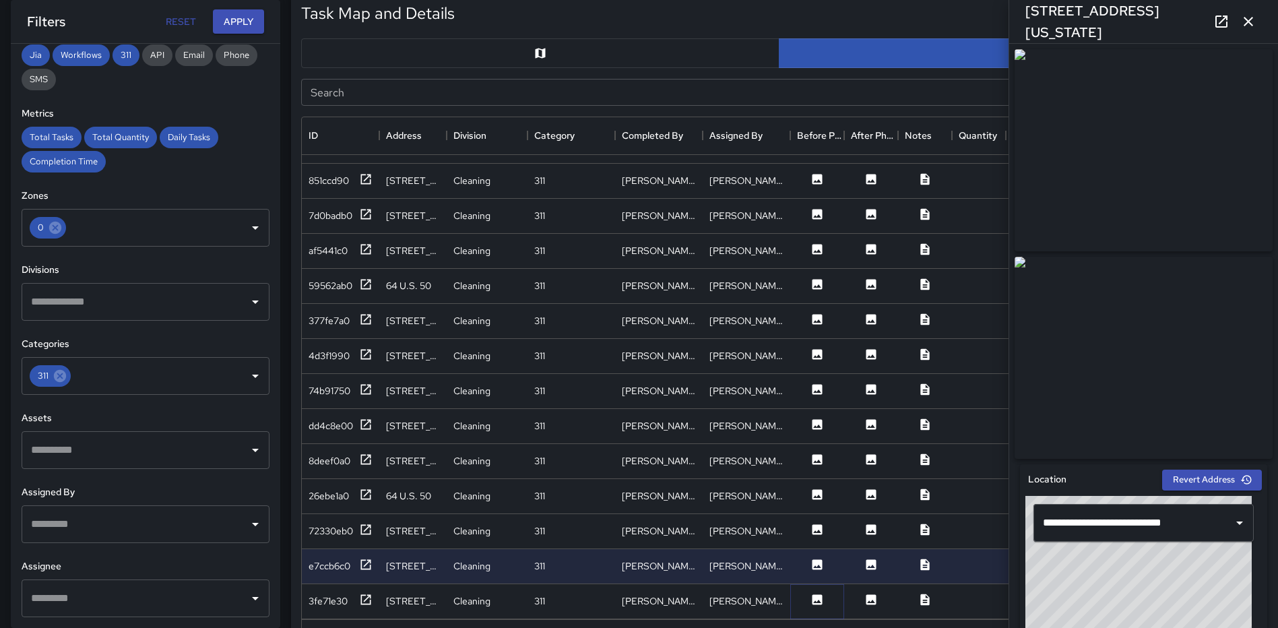
click at [818, 593] on icon at bounding box center [816, 599] width 13 height 13
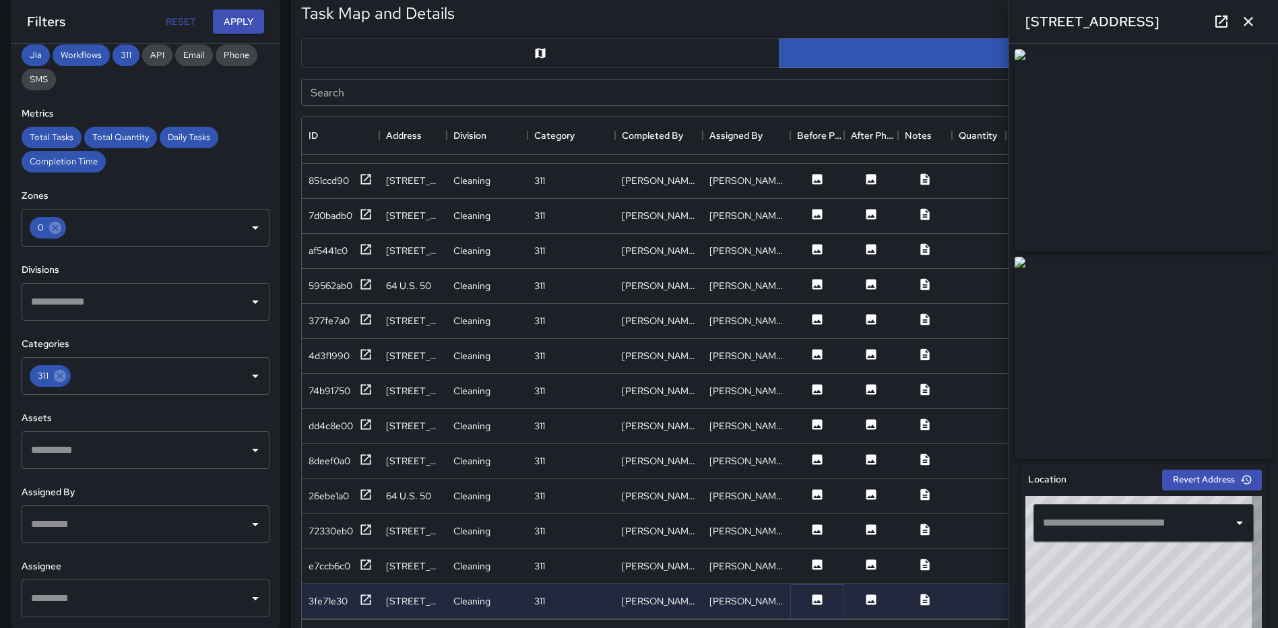
type input "**********"
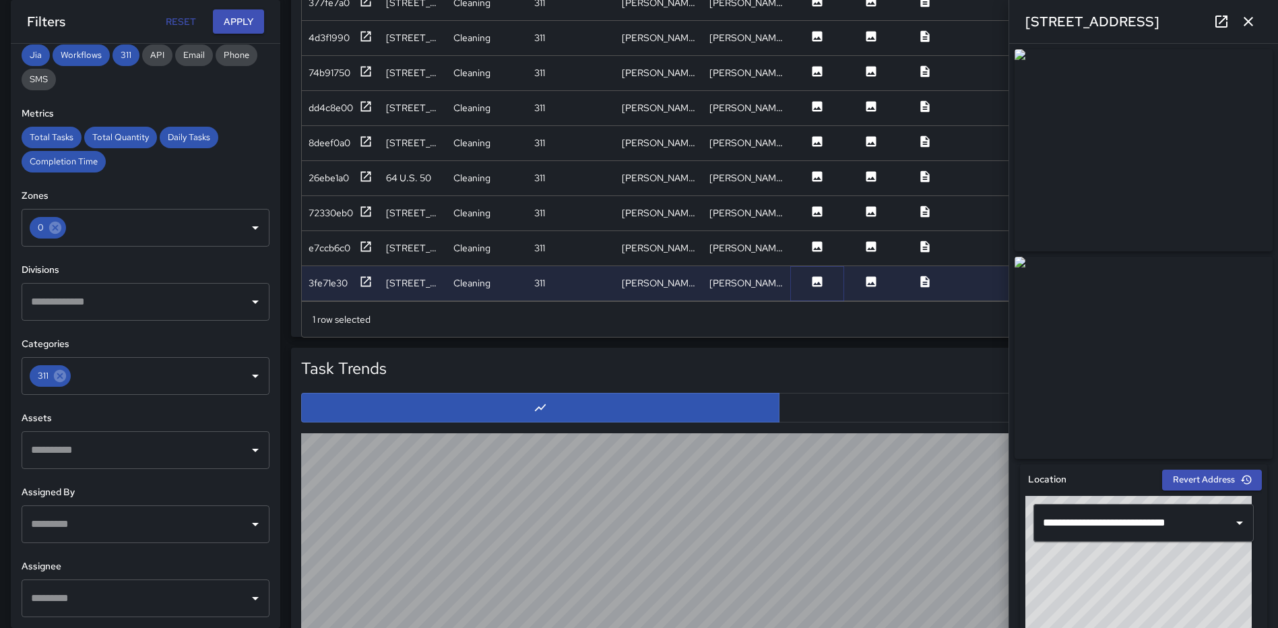
scroll to position [1030, 0]
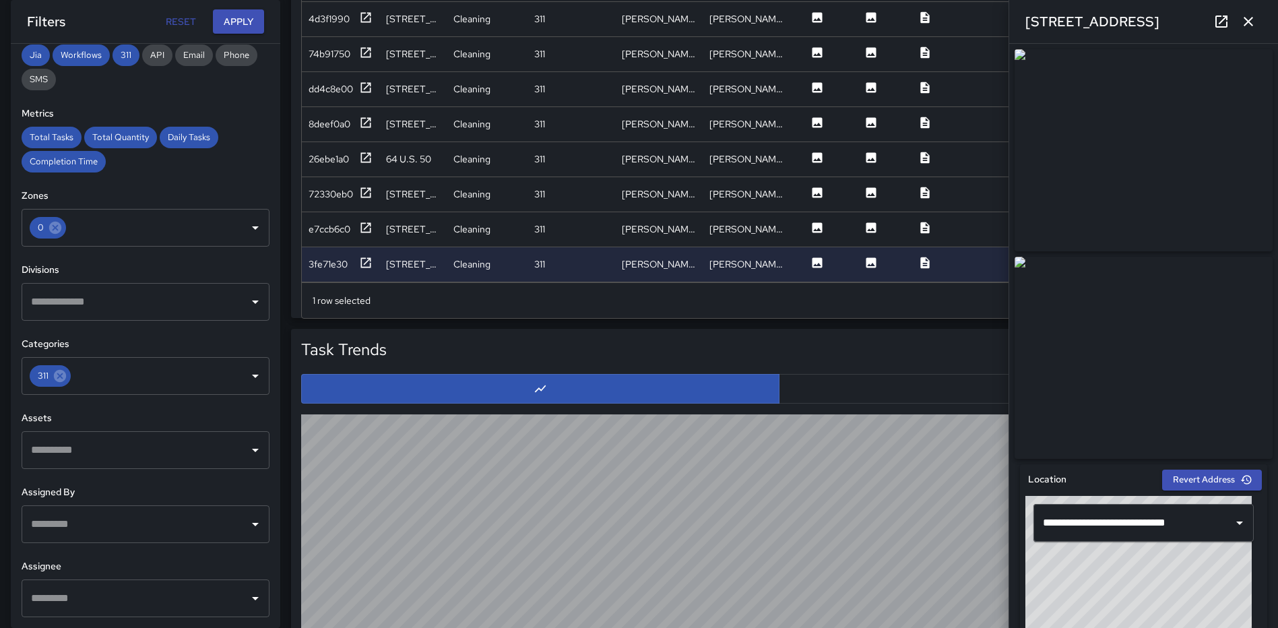
click at [1249, 16] on icon "button" at bounding box center [1248, 21] width 16 height 16
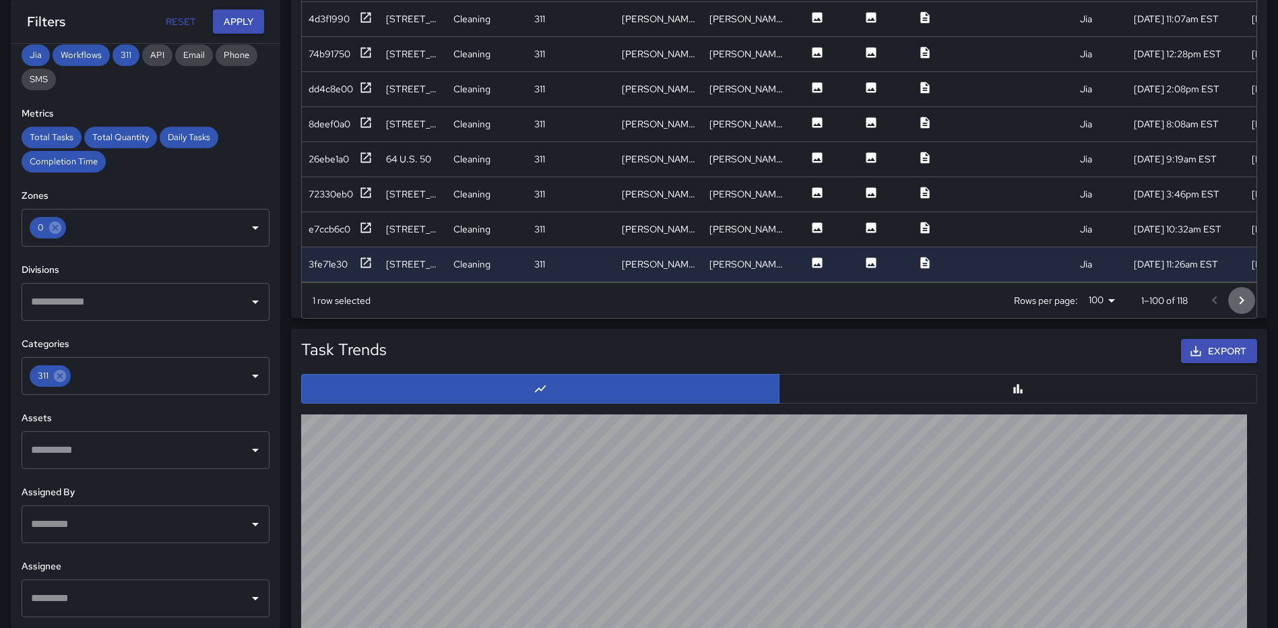
click at [1242, 295] on icon "Go to next page" at bounding box center [1241, 300] width 16 height 16
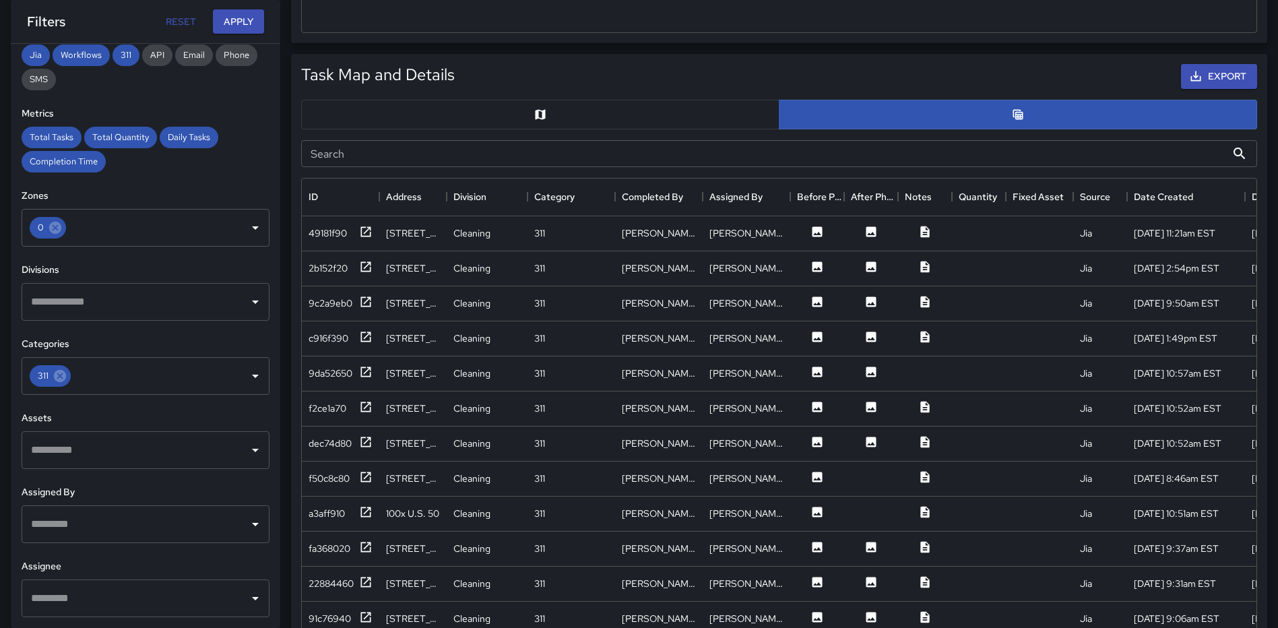
scroll to position [626, 0]
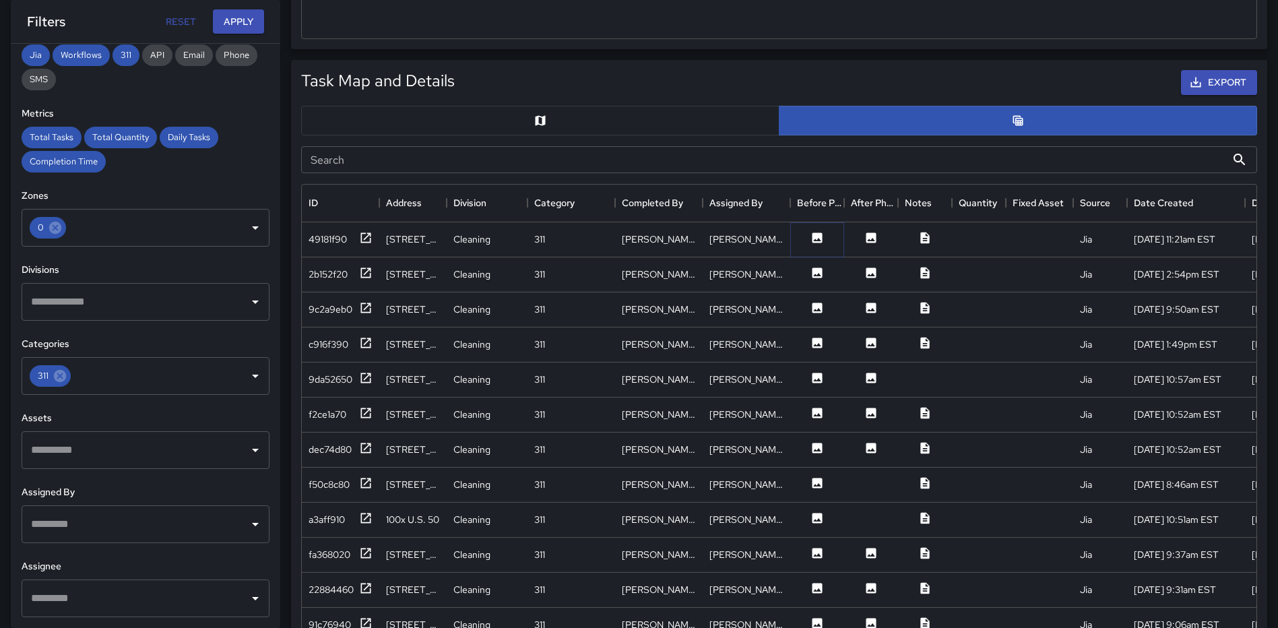
click at [826, 241] on button at bounding box center [817, 239] width 40 height 17
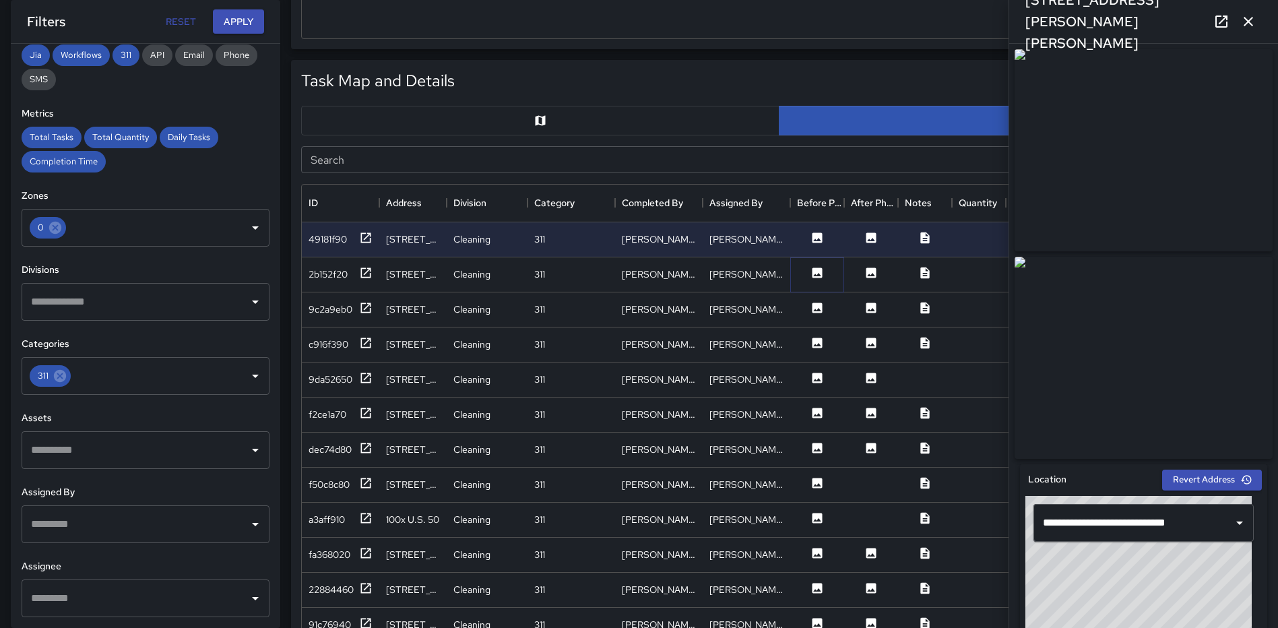
click at [815, 275] on icon at bounding box center [816, 272] width 13 height 13
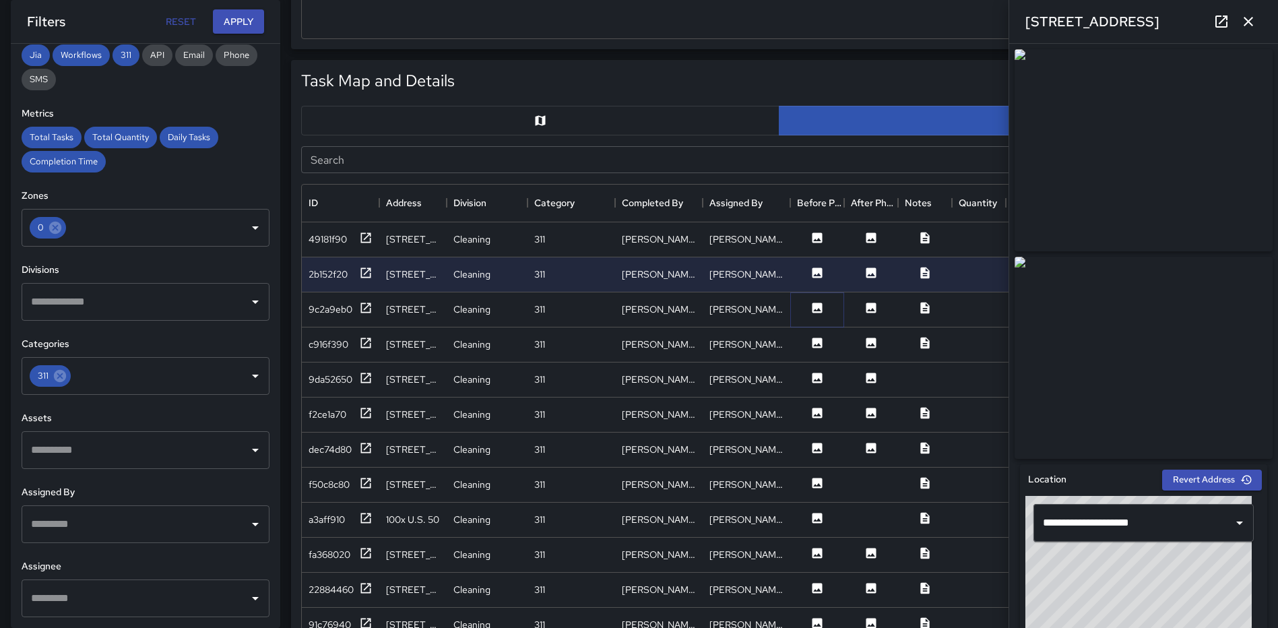
click at [812, 304] on icon at bounding box center [816, 307] width 13 height 13
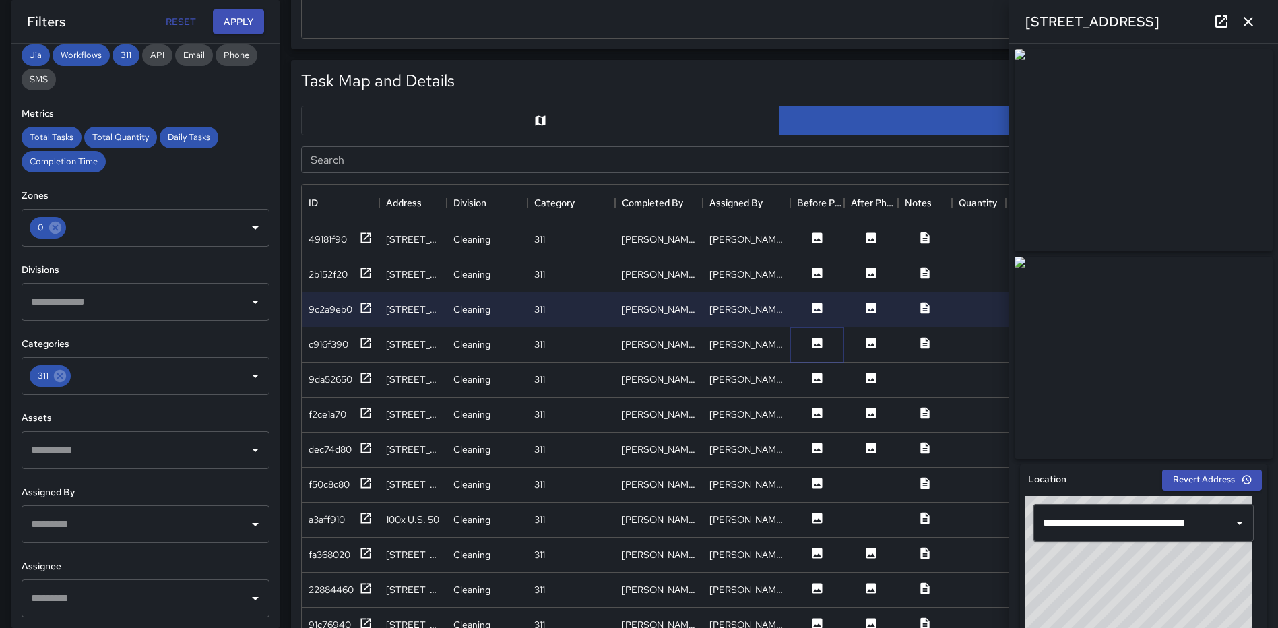
click at [812, 342] on icon at bounding box center [817, 342] width 10 height 10
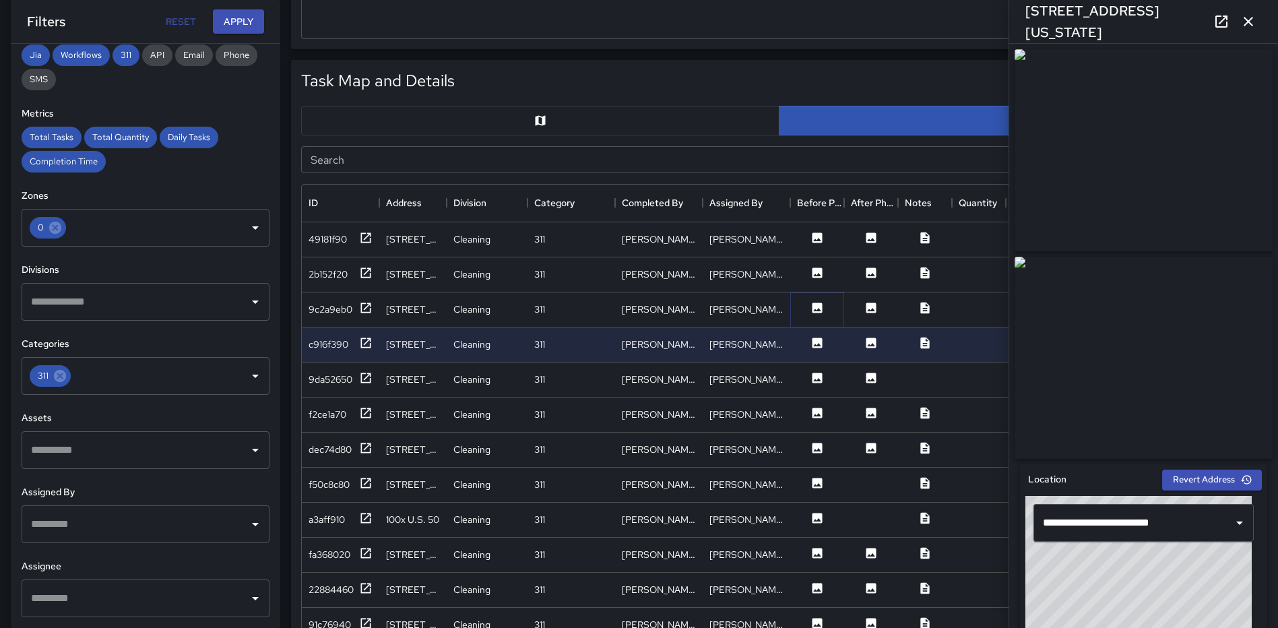
click at [814, 308] on icon at bounding box center [817, 307] width 10 height 10
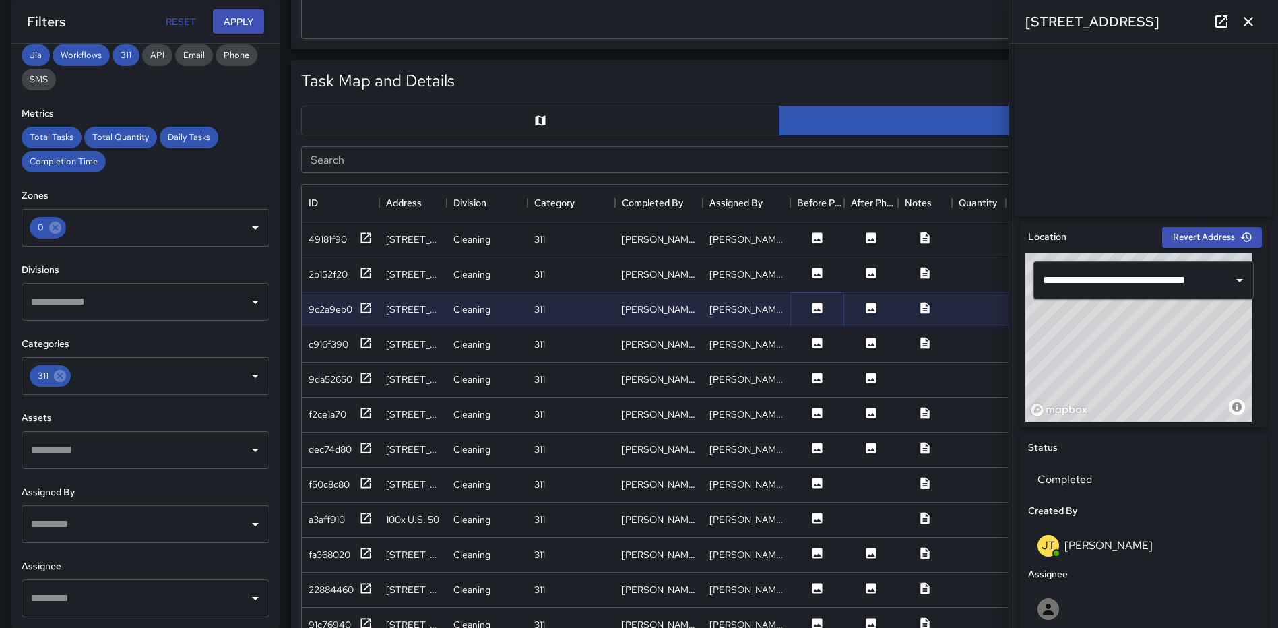
scroll to position [249, 0]
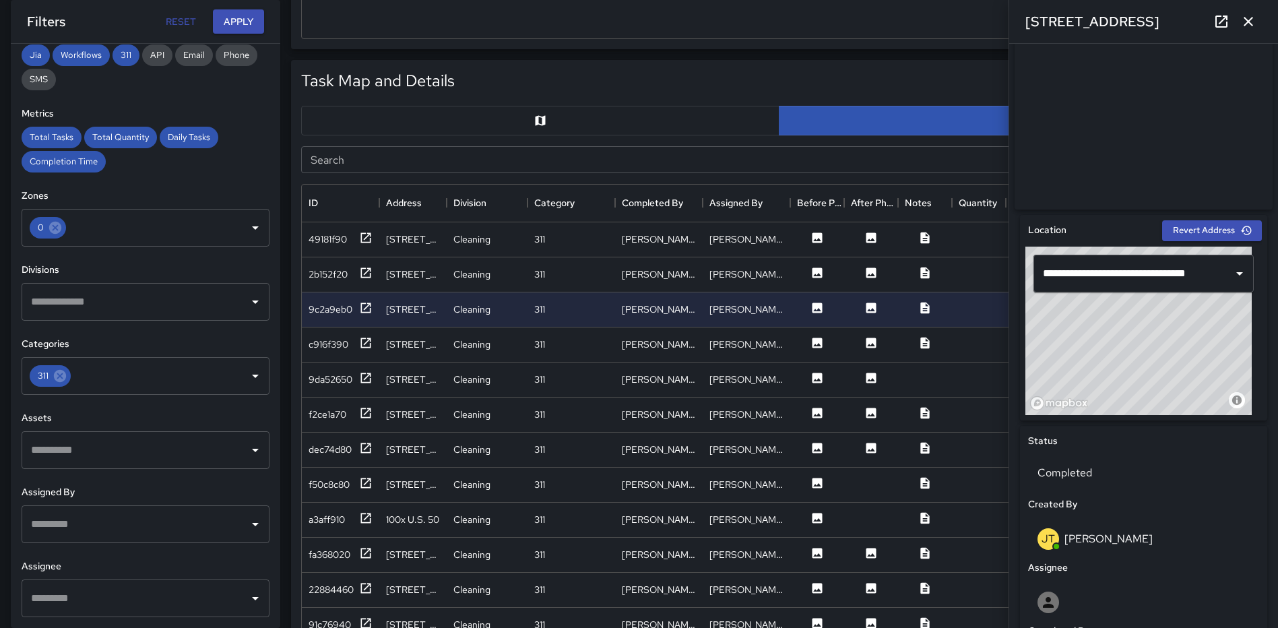
drag, startPoint x: 1181, startPoint y: 346, endPoint x: 1178, endPoint y: 339, distance: 6.9
click at [1178, 339] on div "© Mapbox © OpenStreetMap Improve this map" at bounding box center [1138, 331] width 226 height 168
click at [1248, 20] on icon "button" at bounding box center [1248, 21] width 16 height 16
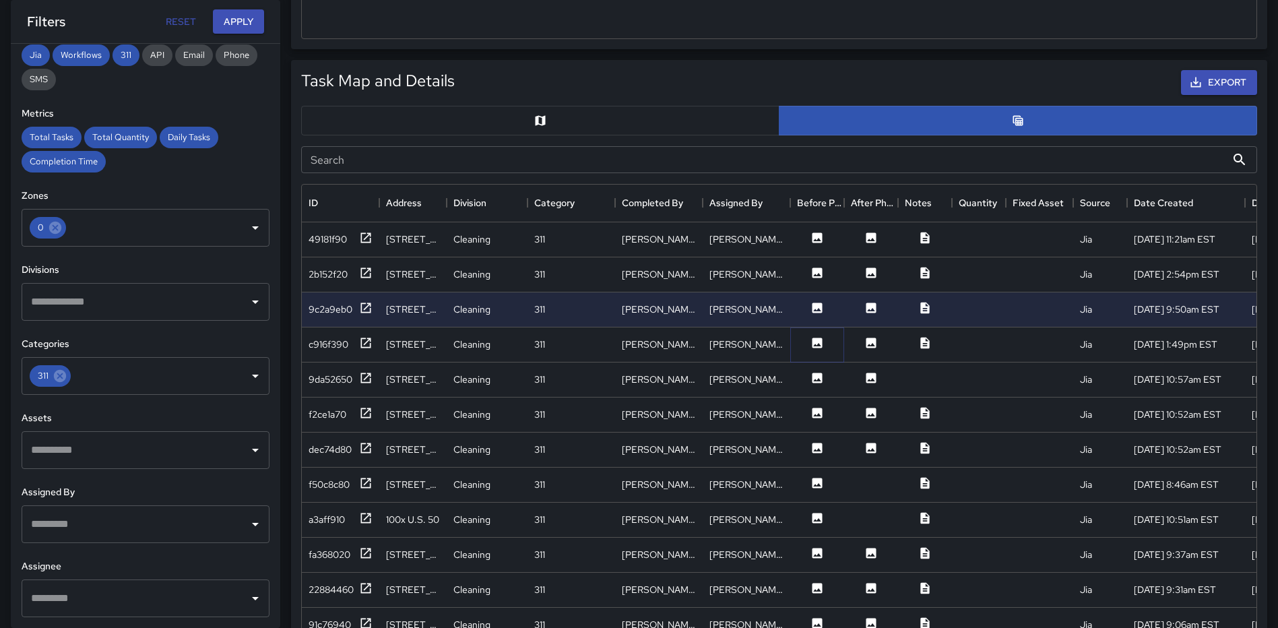
click at [822, 350] on button at bounding box center [817, 344] width 40 height 17
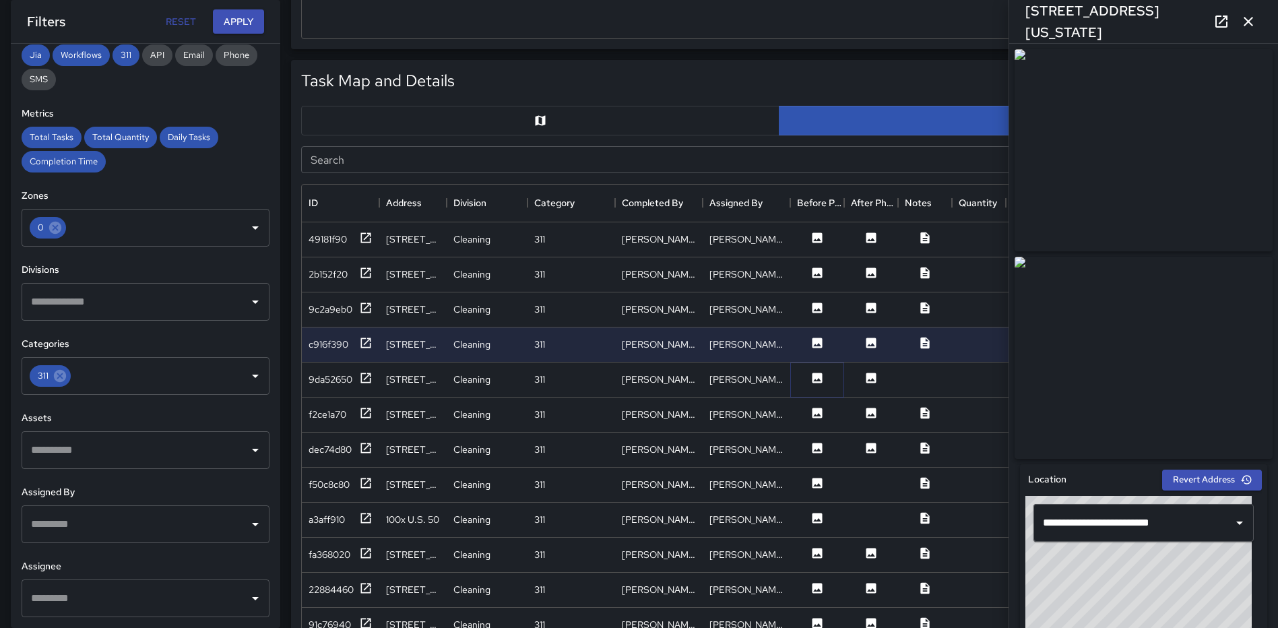
click at [816, 376] on icon at bounding box center [817, 377] width 10 height 10
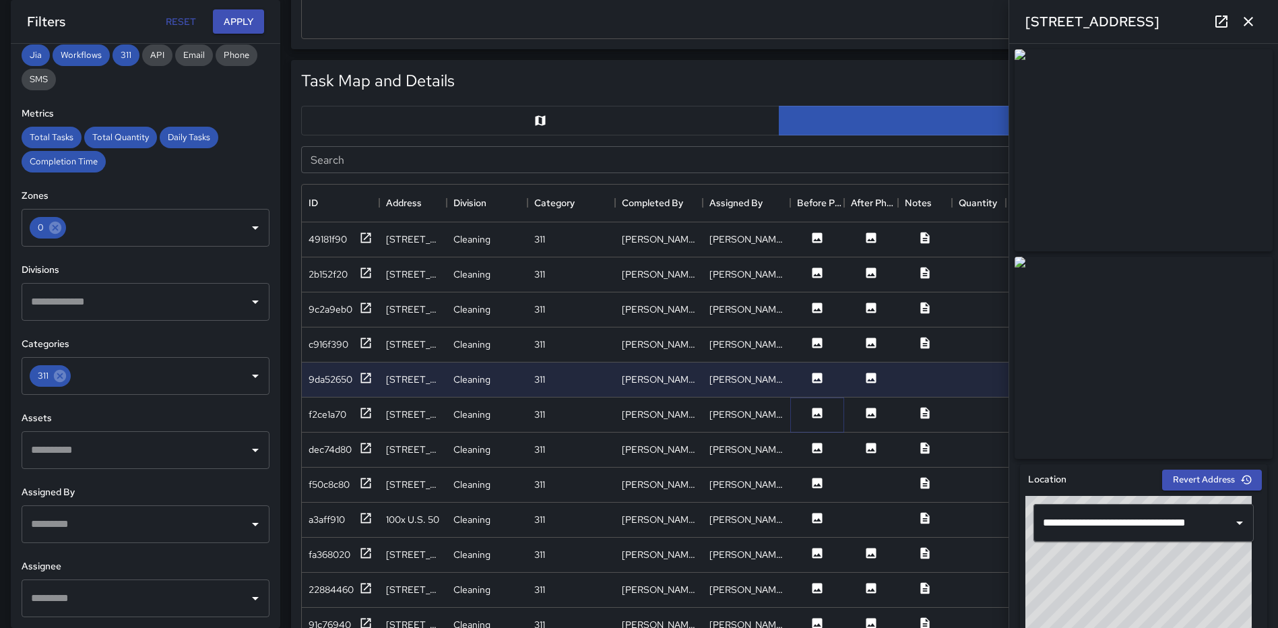
click at [814, 410] on icon at bounding box center [817, 412] width 10 height 10
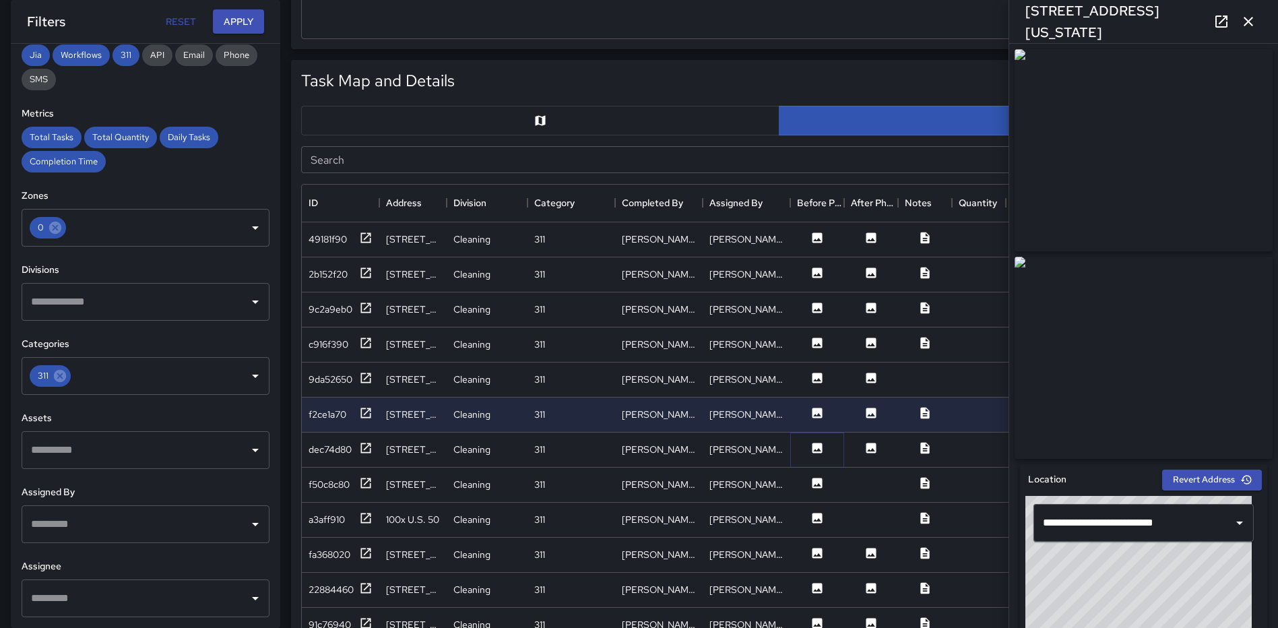
click at [812, 446] on icon at bounding box center [817, 447] width 10 height 10
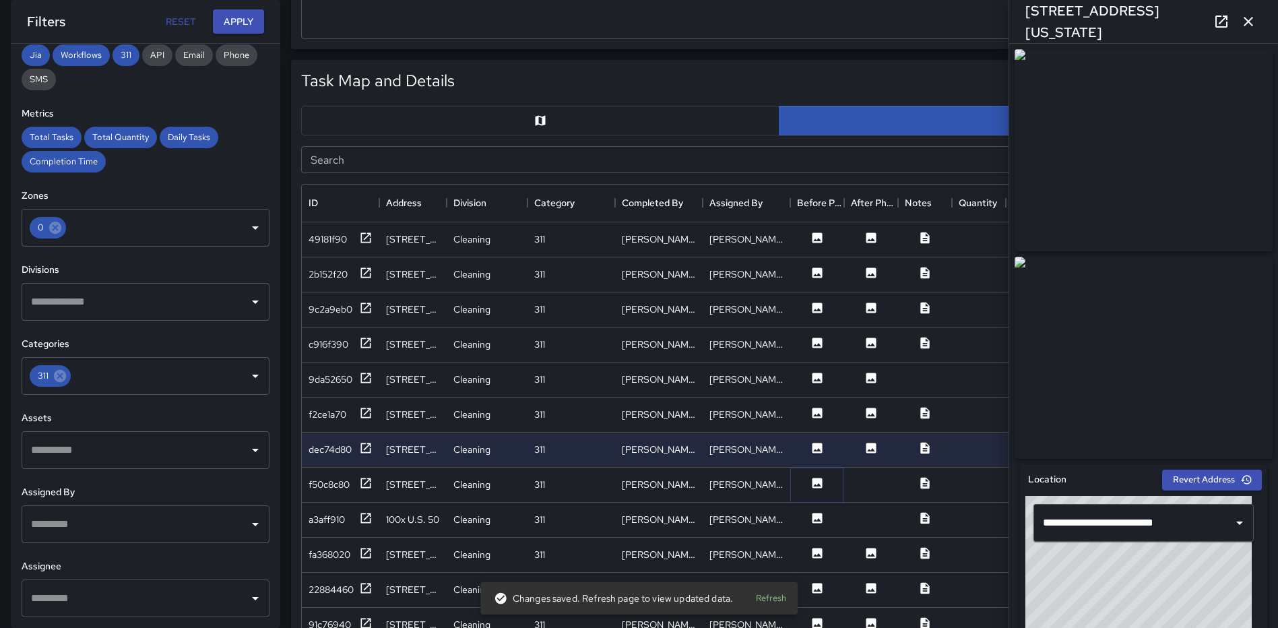
click at [814, 484] on icon at bounding box center [817, 483] width 10 height 10
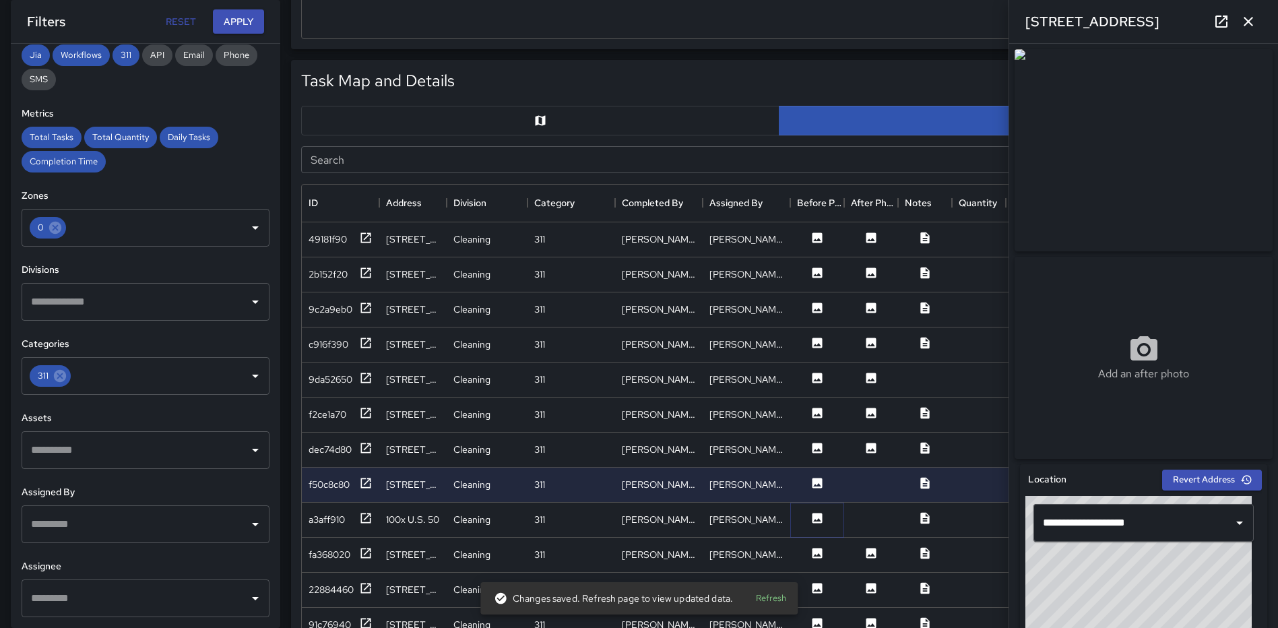
click at [812, 521] on icon at bounding box center [816, 517] width 13 height 13
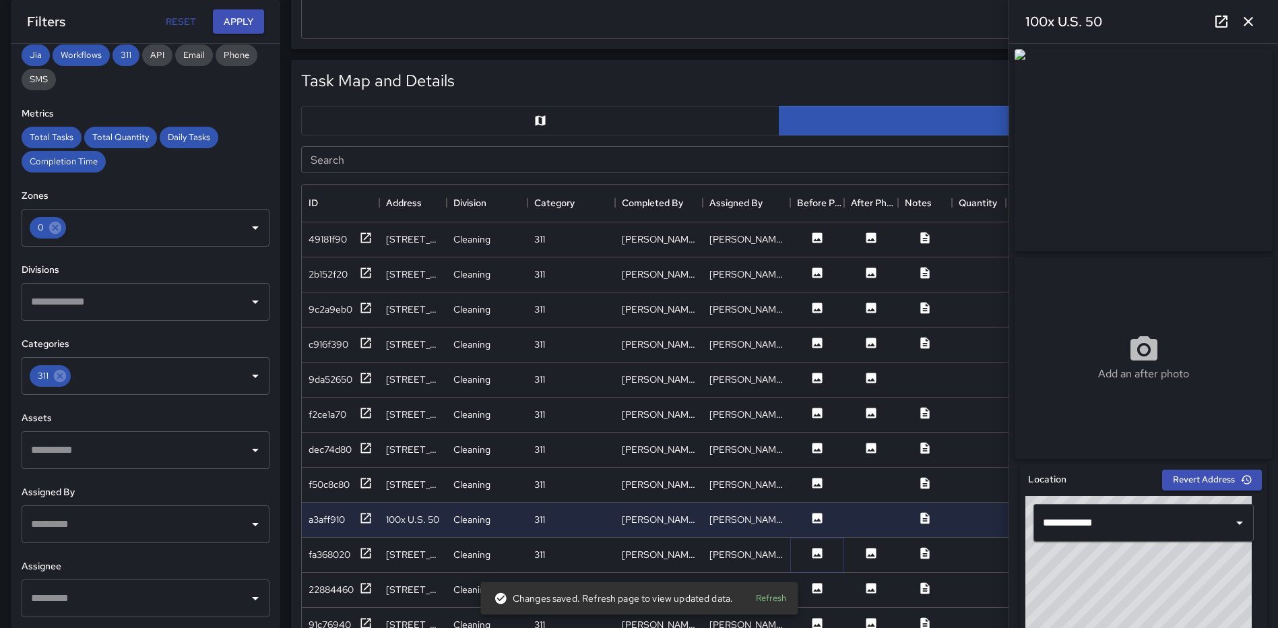
click at [812, 553] on icon at bounding box center [816, 552] width 13 height 13
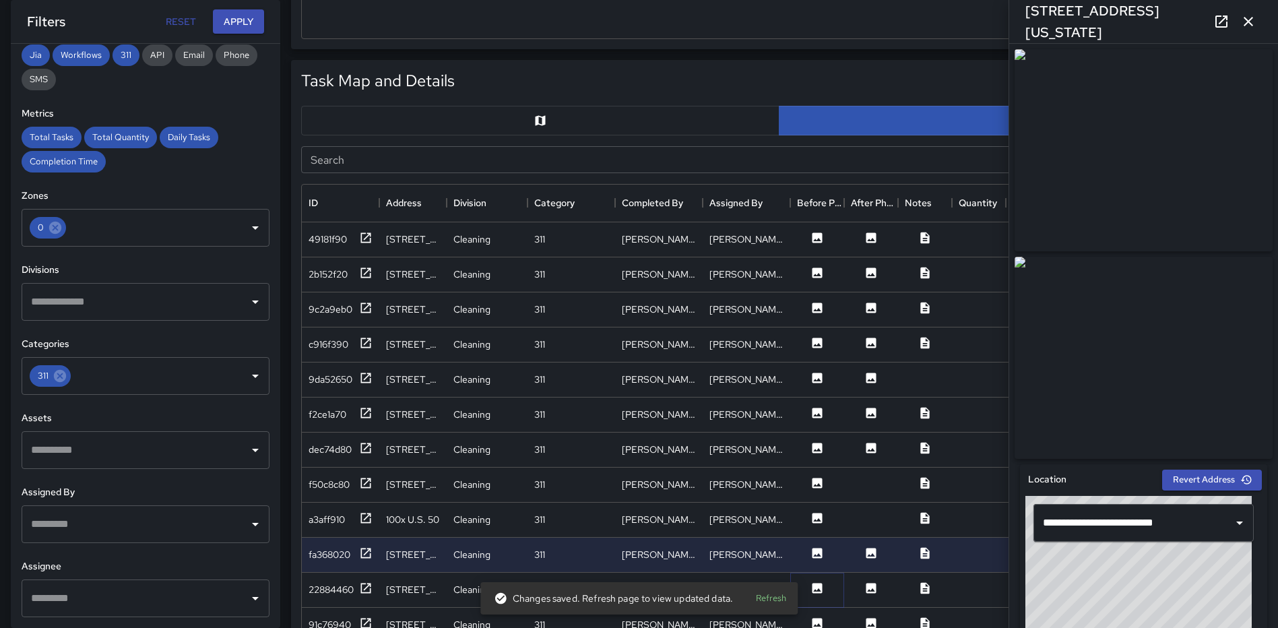
click at [814, 587] on icon at bounding box center [817, 588] width 10 height 10
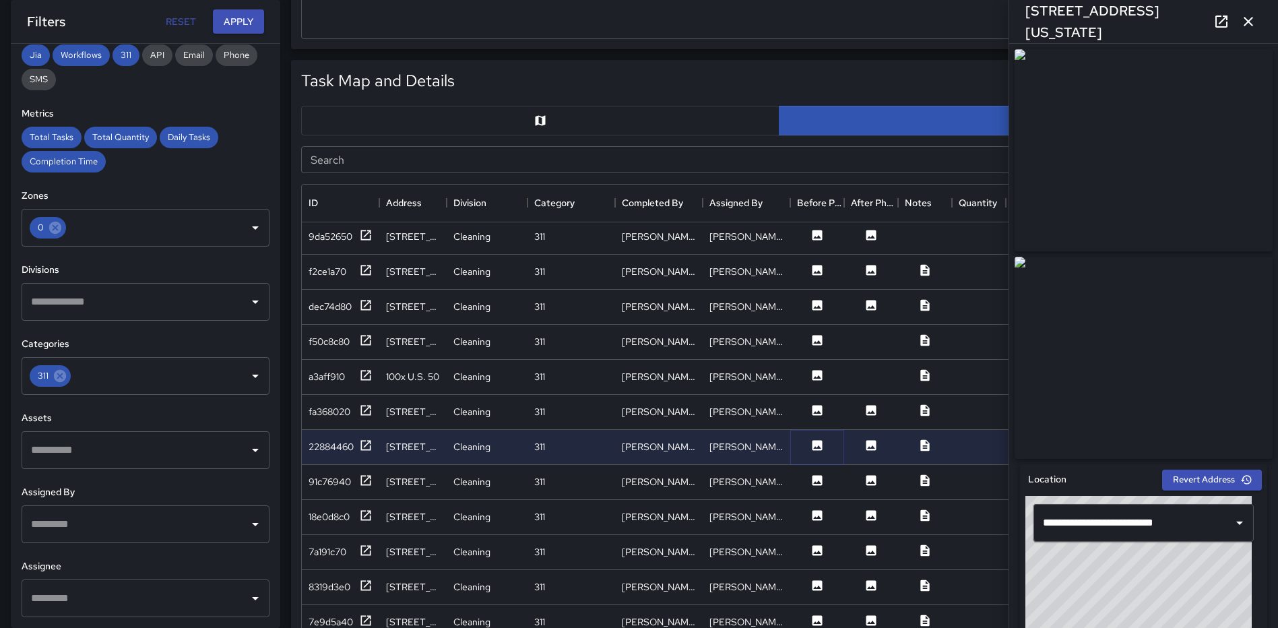
scroll to position [176, 0]
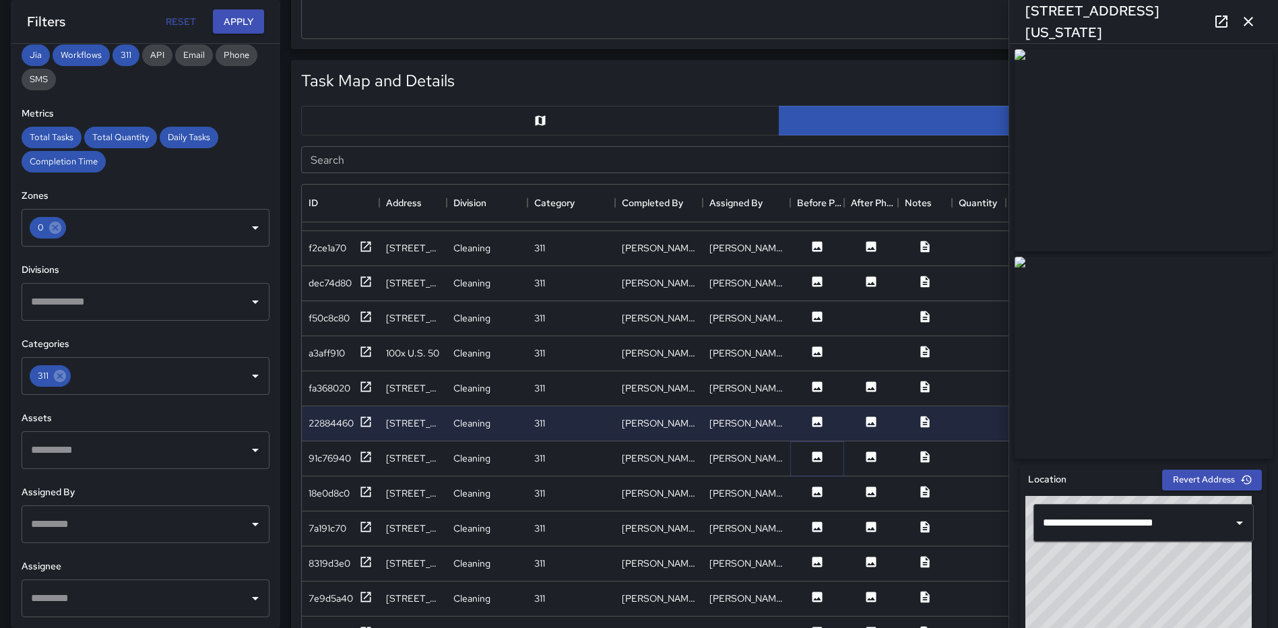
click at [815, 453] on icon at bounding box center [816, 456] width 13 height 13
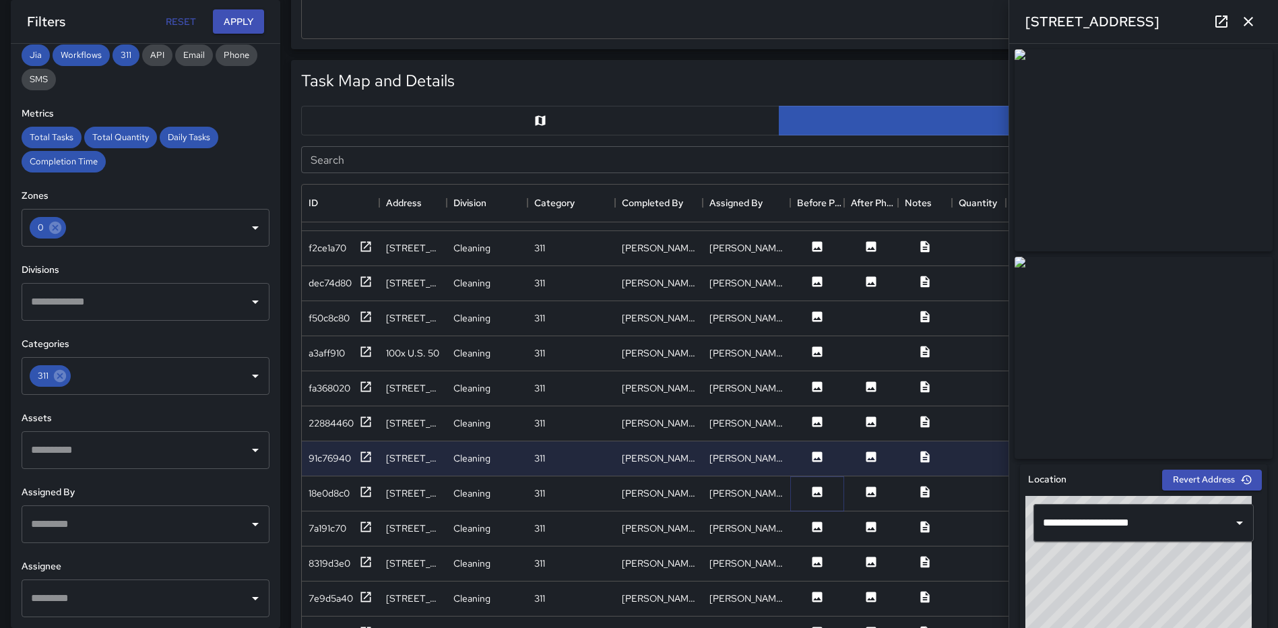
click at [818, 486] on icon at bounding box center [817, 491] width 10 height 10
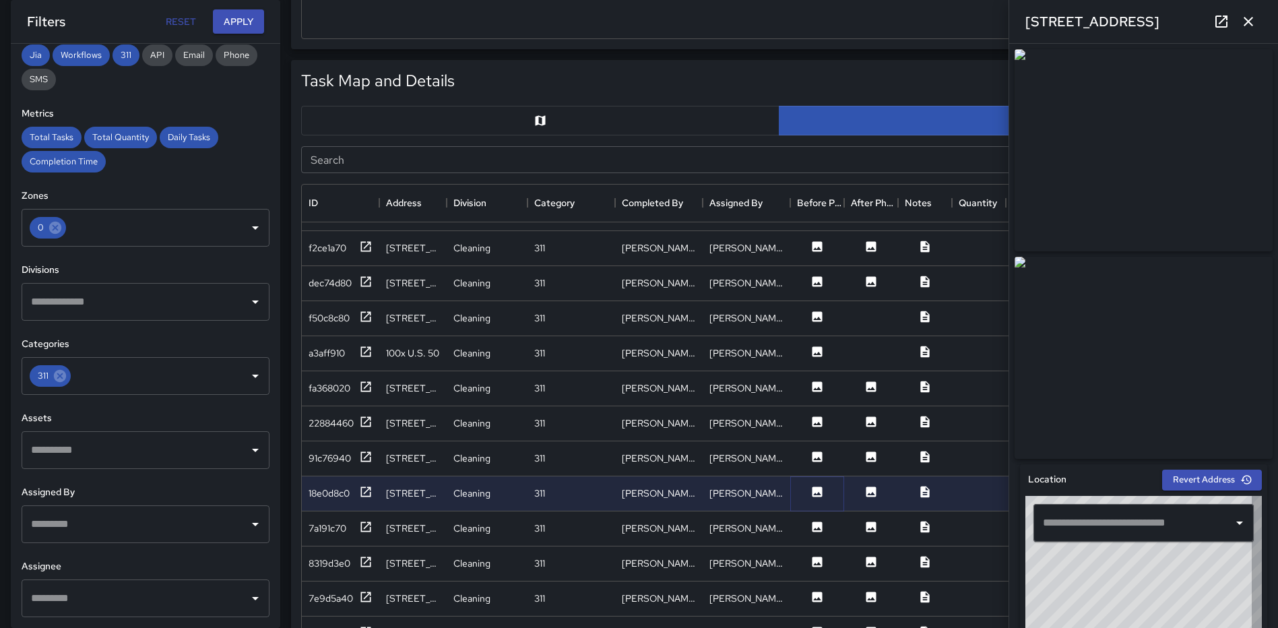
type input "**********"
click at [816, 521] on icon at bounding box center [817, 526] width 10 height 10
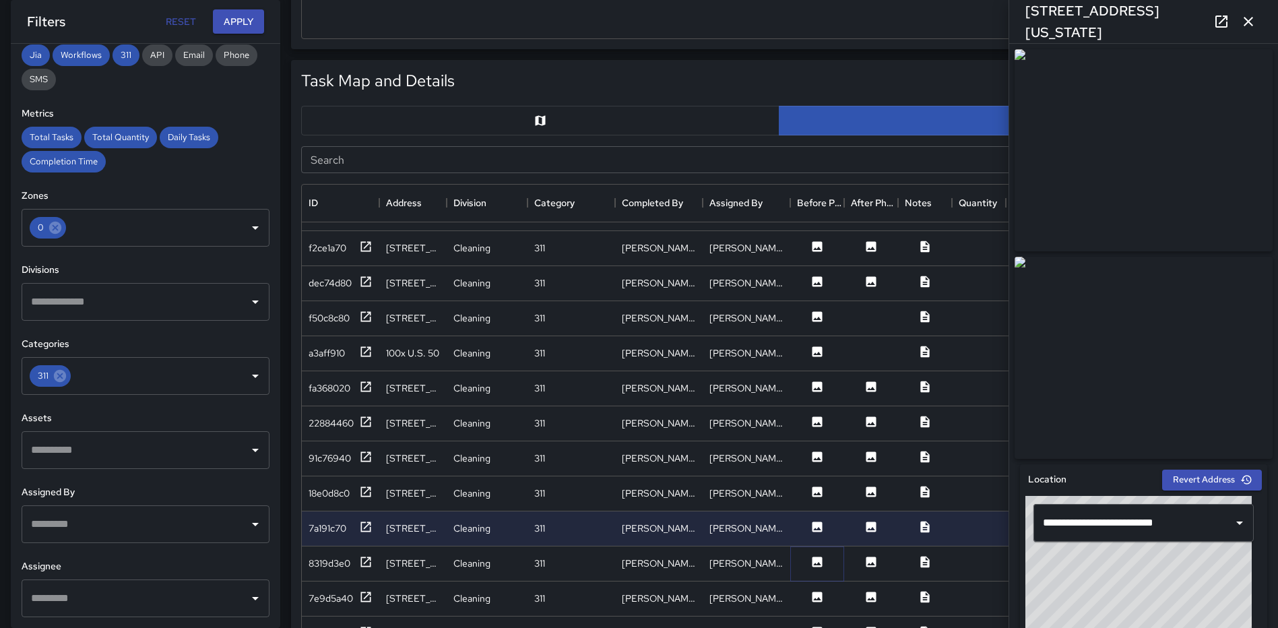
click at [813, 556] on icon at bounding box center [817, 561] width 10 height 10
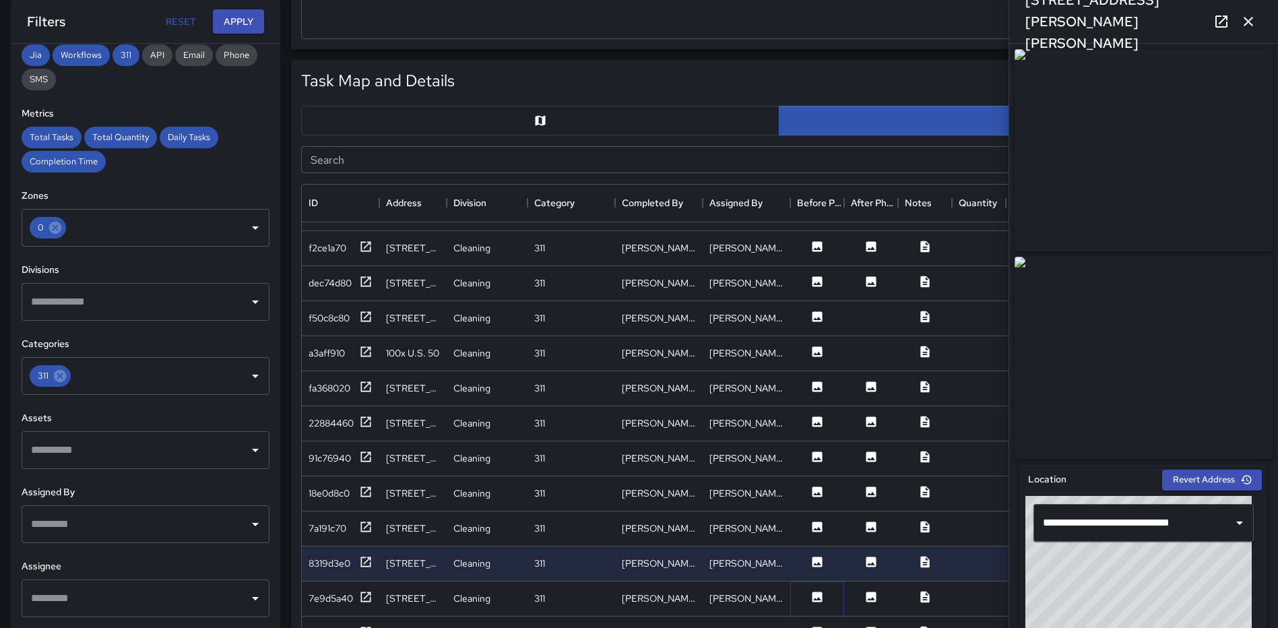
click at [819, 590] on icon at bounding box center [816, 596] width 13 height 13
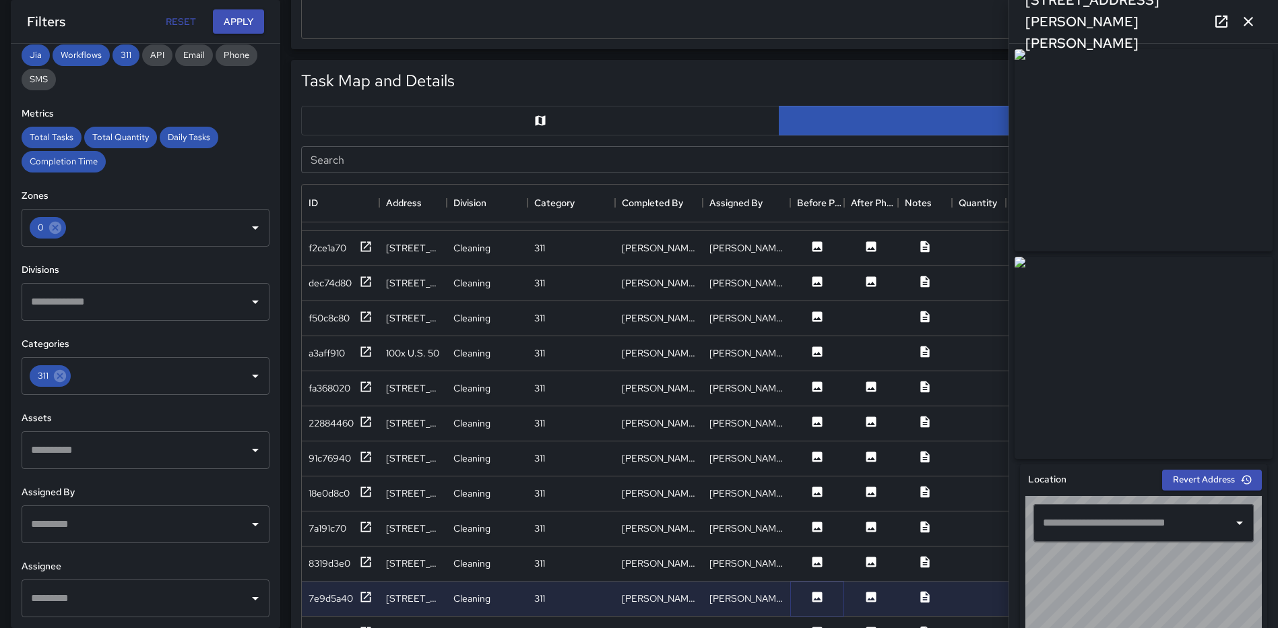
type input "**********"
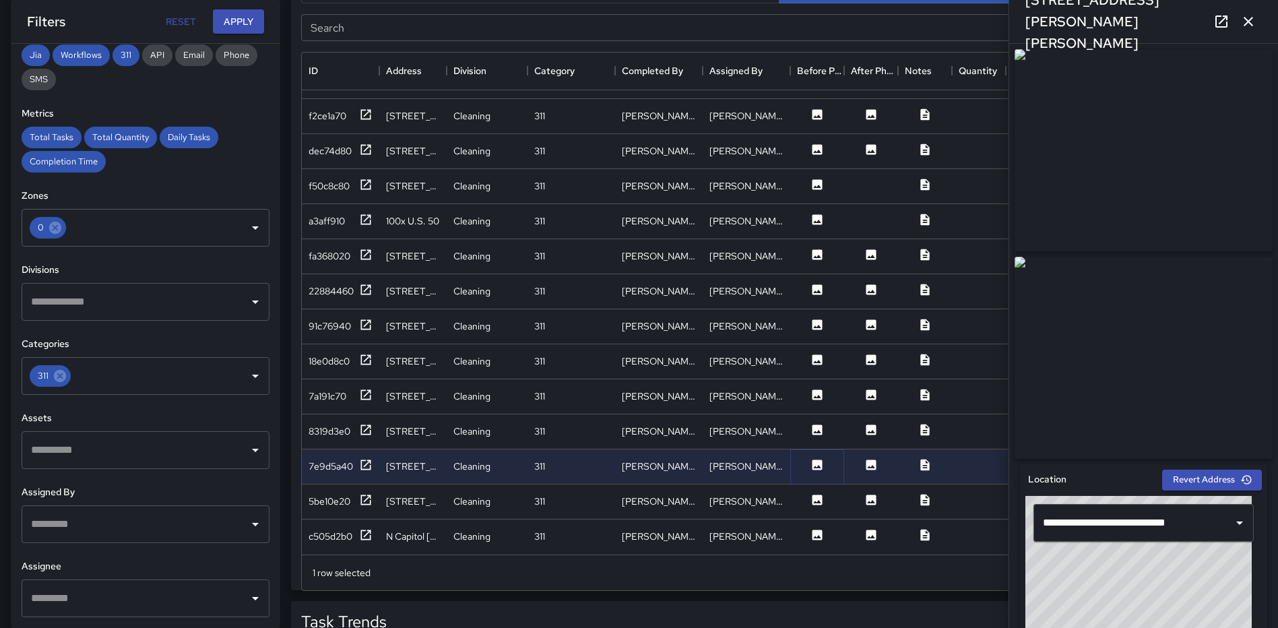
scroll to position [761, 0]
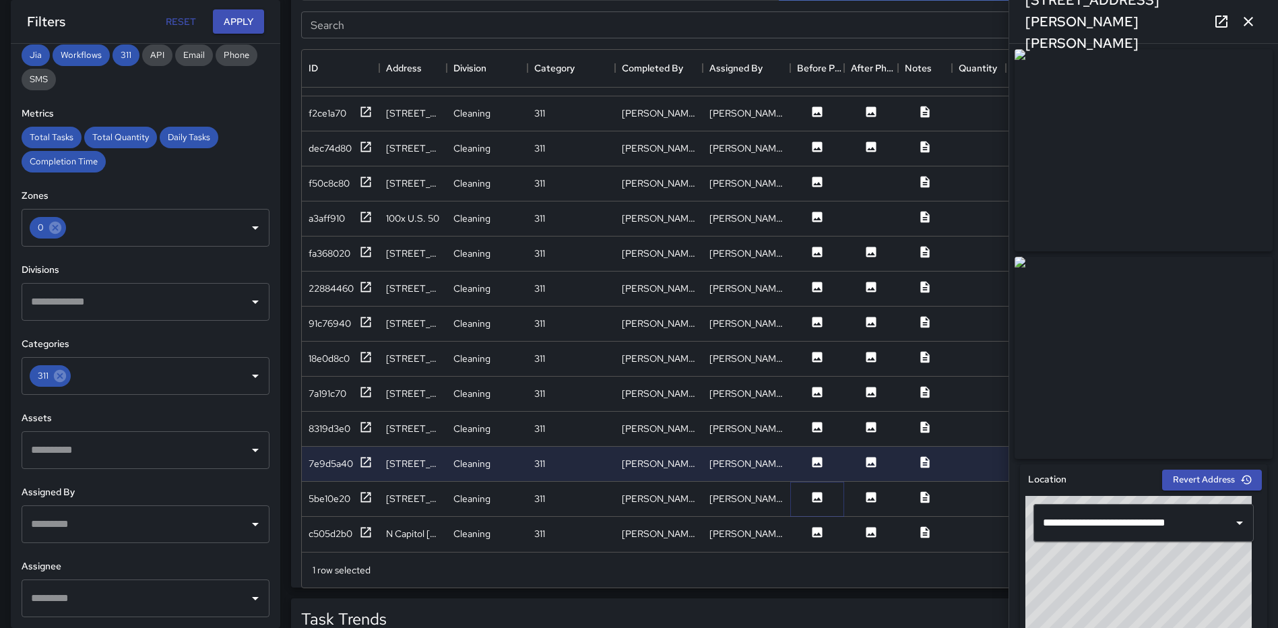
click at [814, 492] on icon at bounding box center [817, 497] width 10 height 10
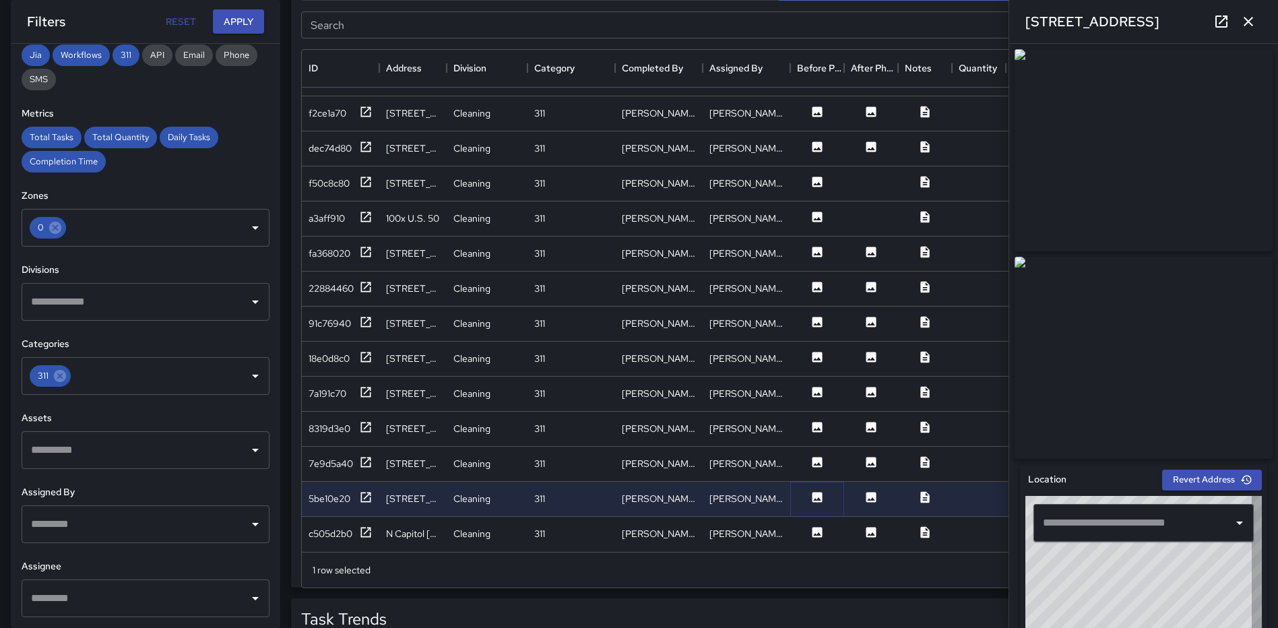
type input "**********"
click at [814, 527] on icon at bounding box center [817, 532] width 10 height 10
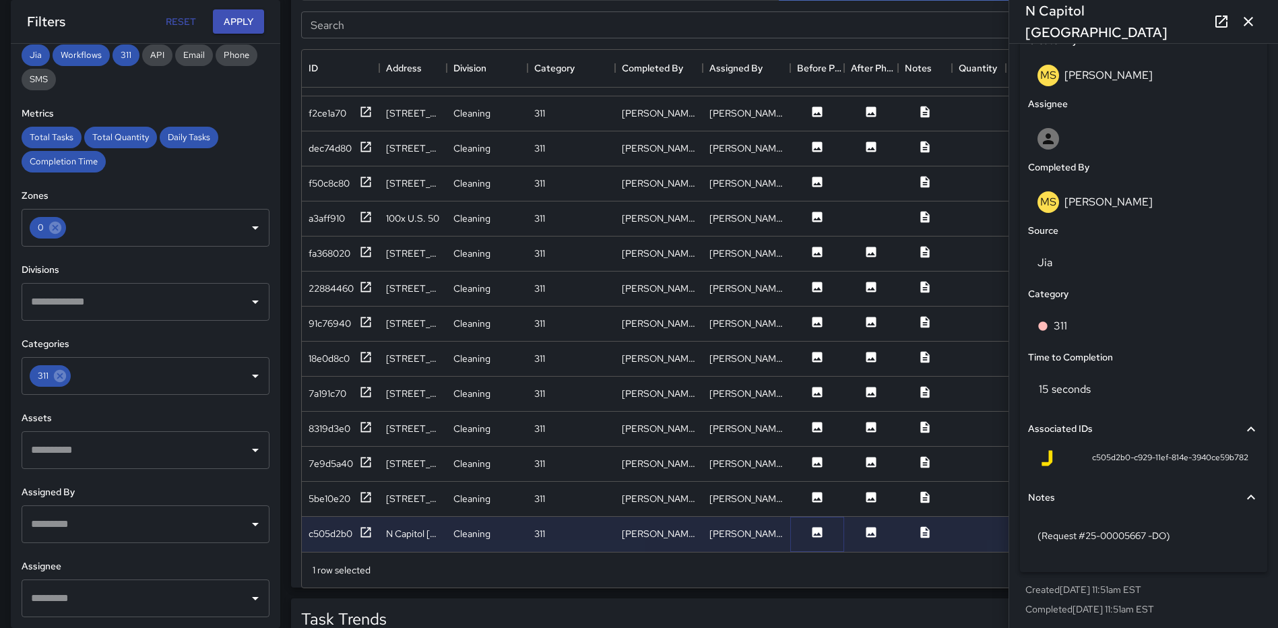
scroll to position [721, 0]
drag, startPoint x: 1246, startPoint y: 20, endPoint x: 1200, endPoint y: 48, distance: 54.2
click at [1246, 20] on icon "button" at bounding box center [1247, 21] width 9 height 9
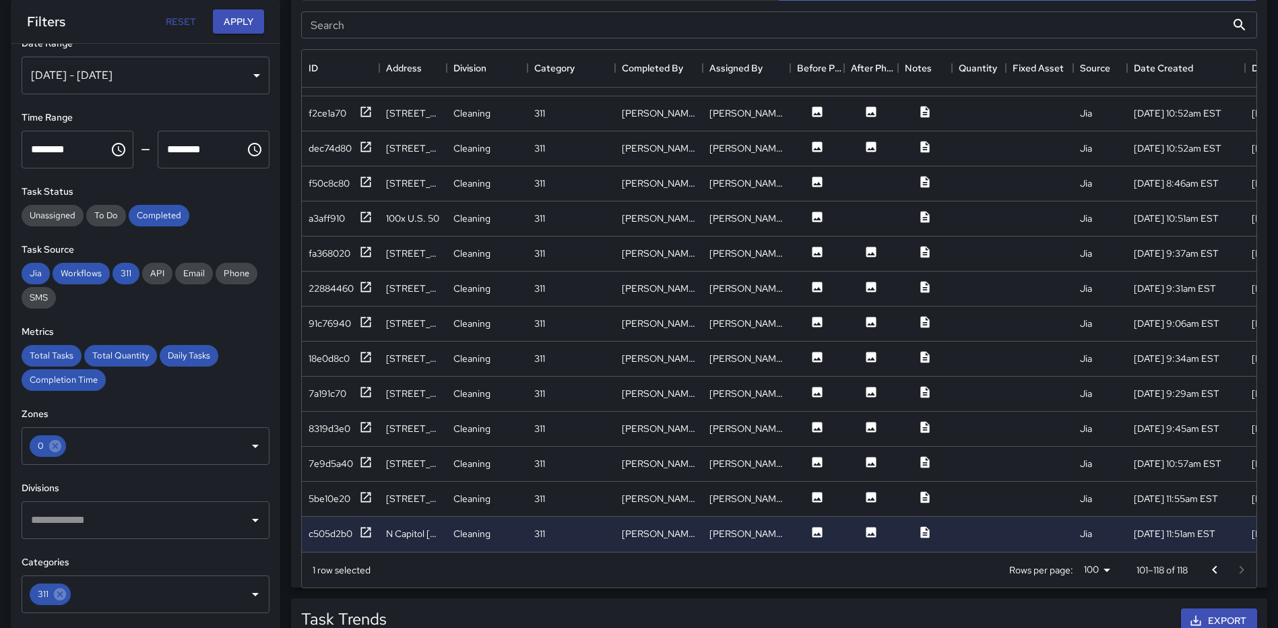
scroll to position [0, 0]
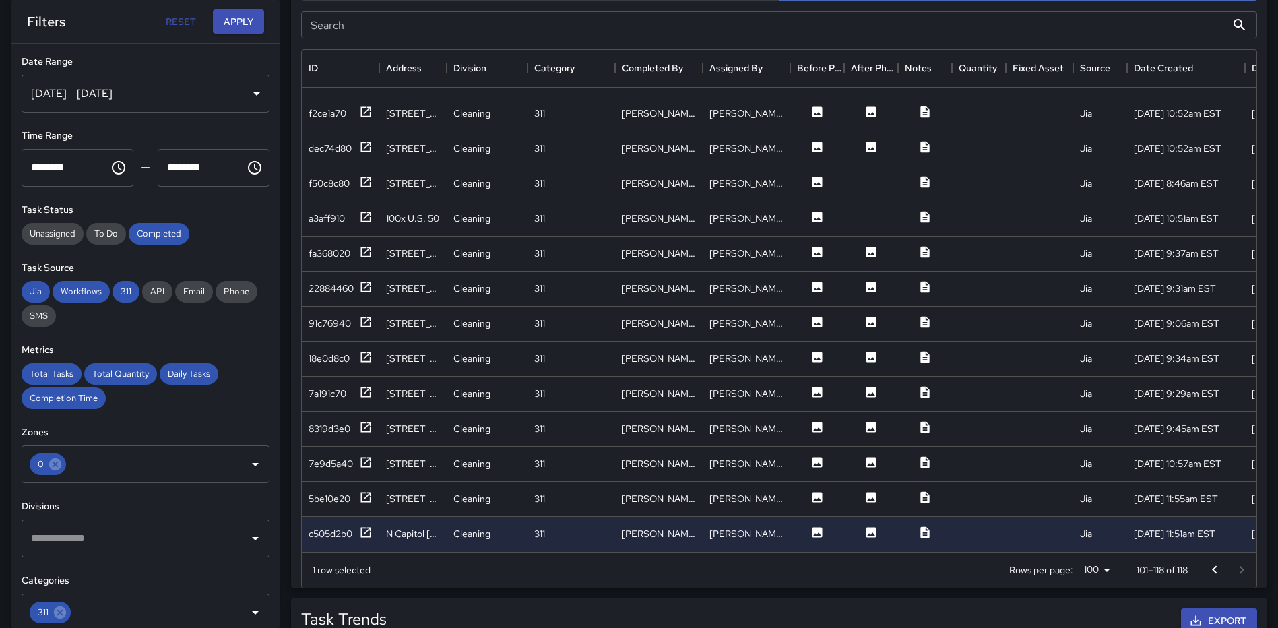
click at [1207, 565] on icon "Go to previous page" at bounding box center [1214, 570] width 16 height 16
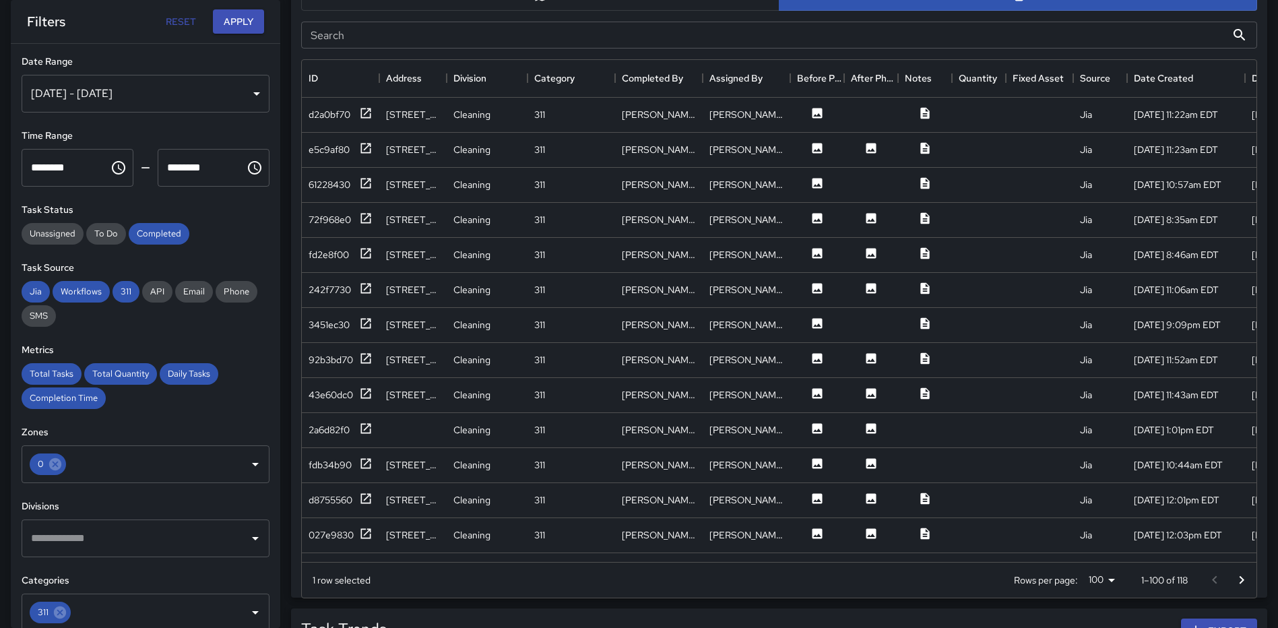
scroll to position [492, 0]
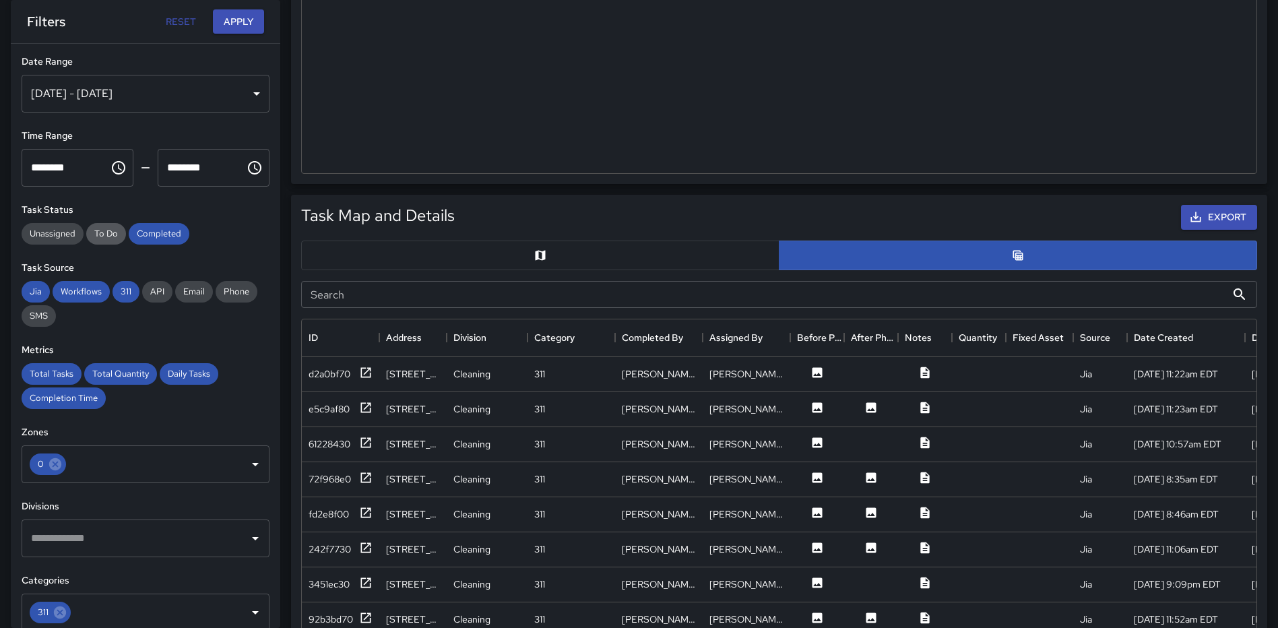
click at [104, 238] on span "To Do" at bounding box center [106, 233] width 40 height 11
click at [150, 230] on span "Completed" at bounding box center [159, 233] width 61 height 11
click at [236, 16] on button "Apply" at bounding box center [238, 21] width 51 height 25
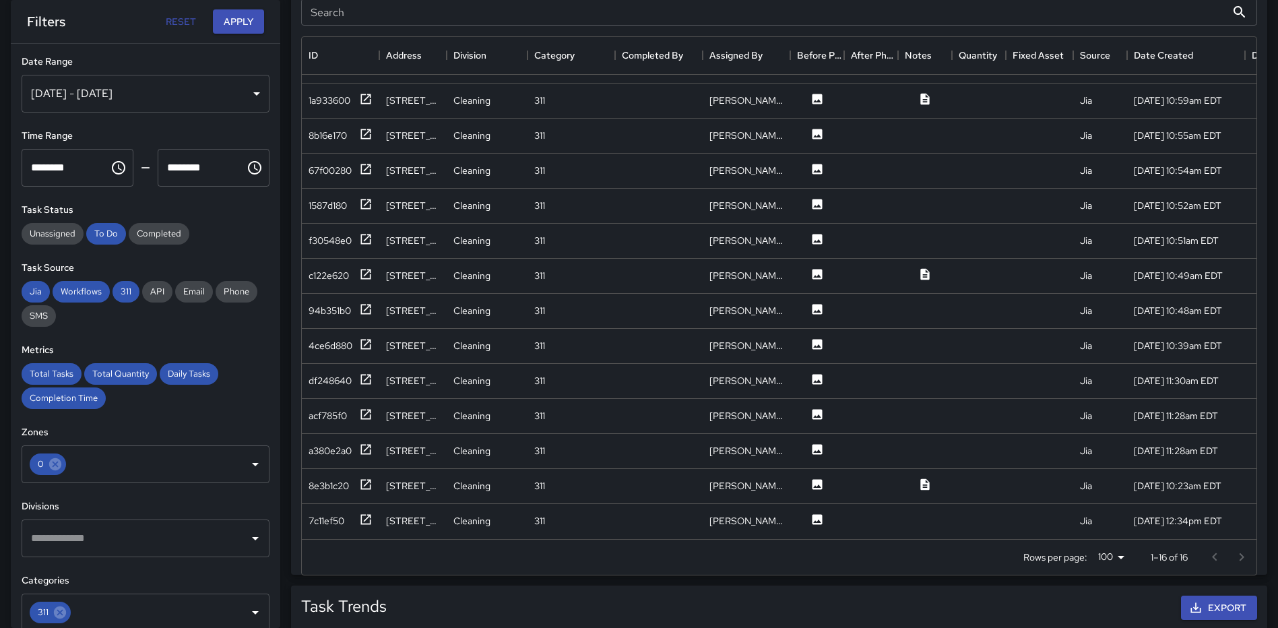
scroll to position [761, 0]
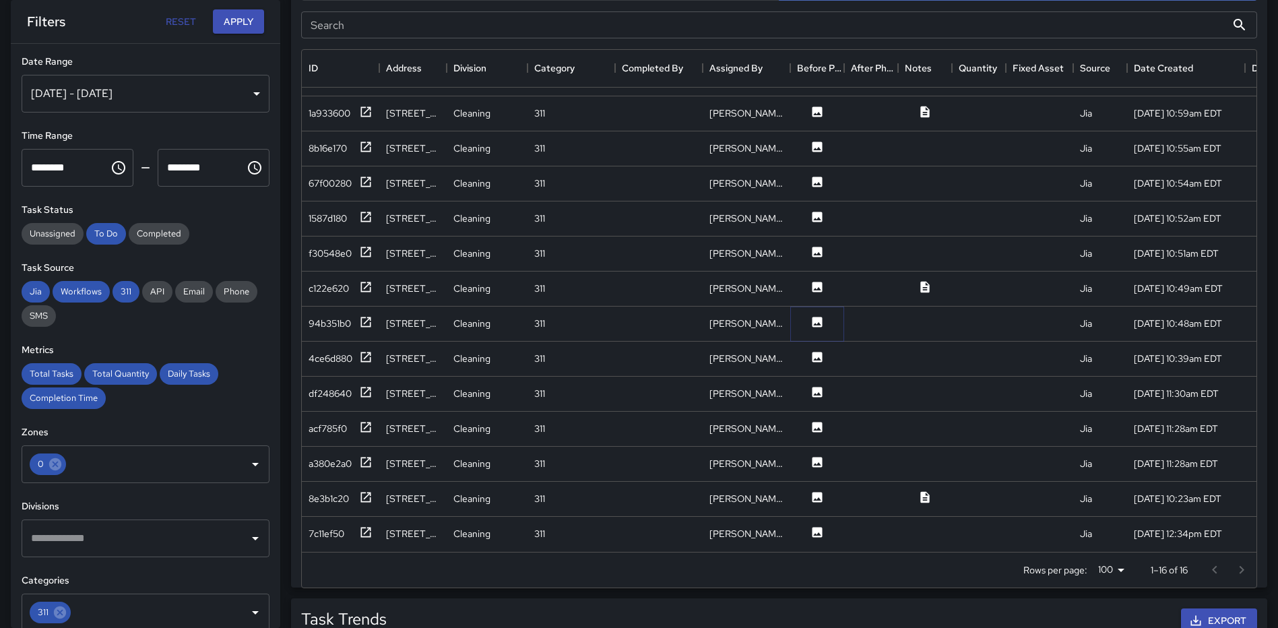
click at [822, 317] on icon at bounding box center [817, 322] width 10 height 10
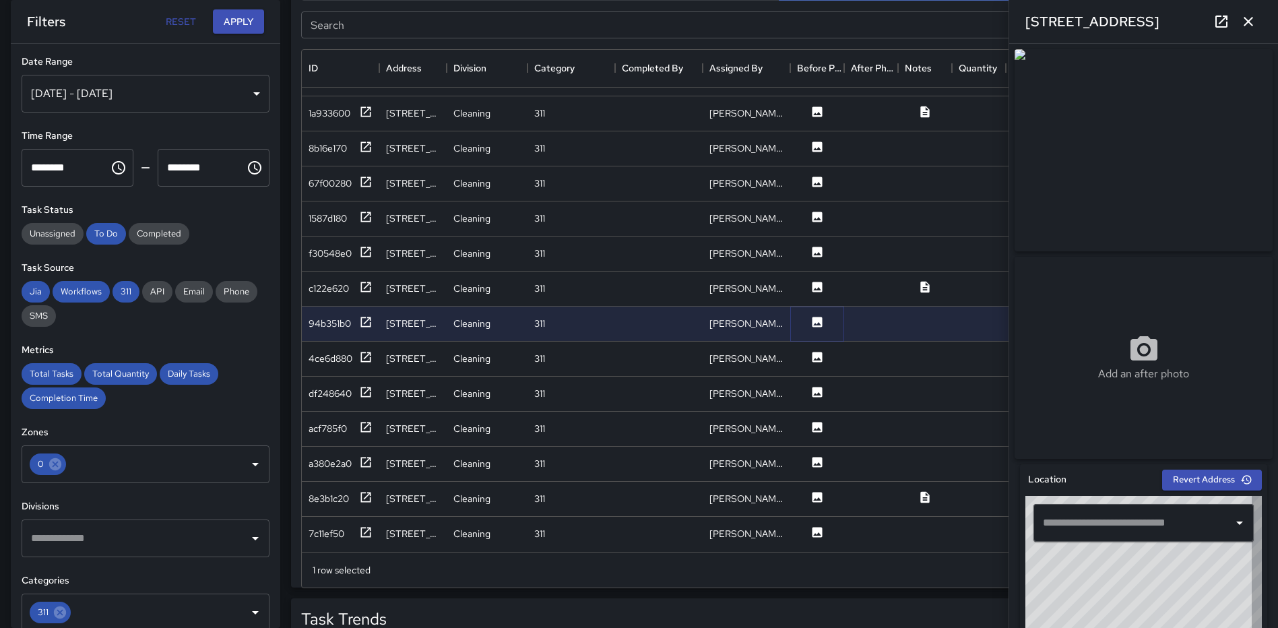
type input "**********"
click at [813, 352] on icon at bounding box center [817, 357] width 10 height 10
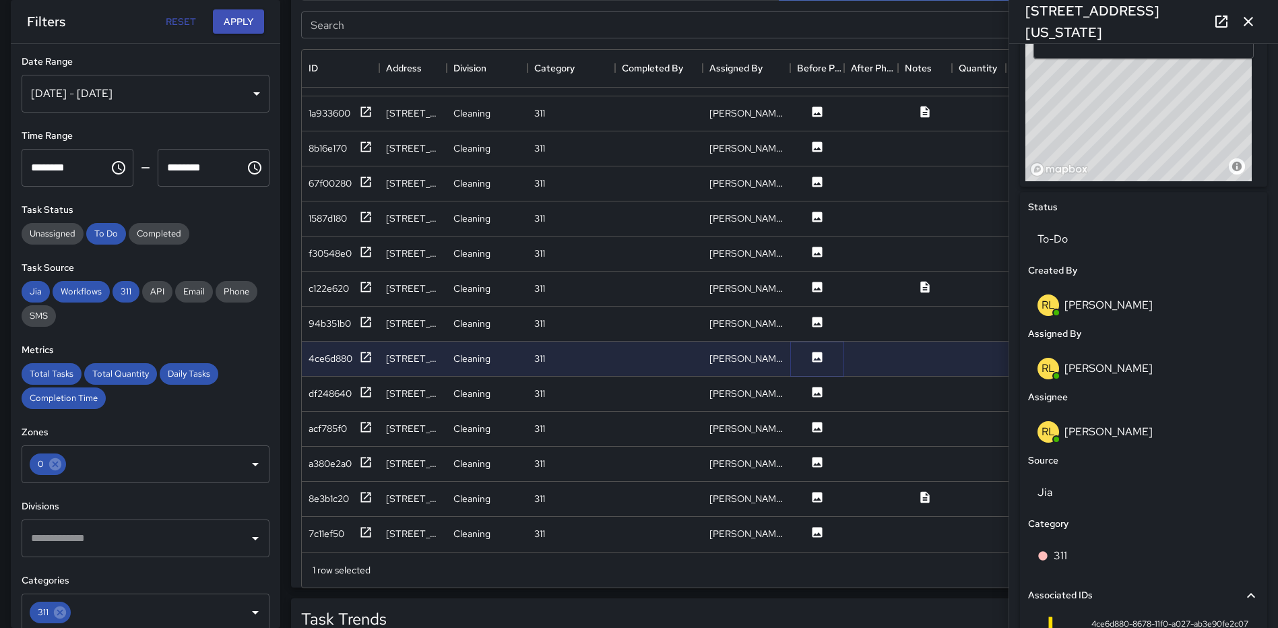
scroll to position [0, 0]
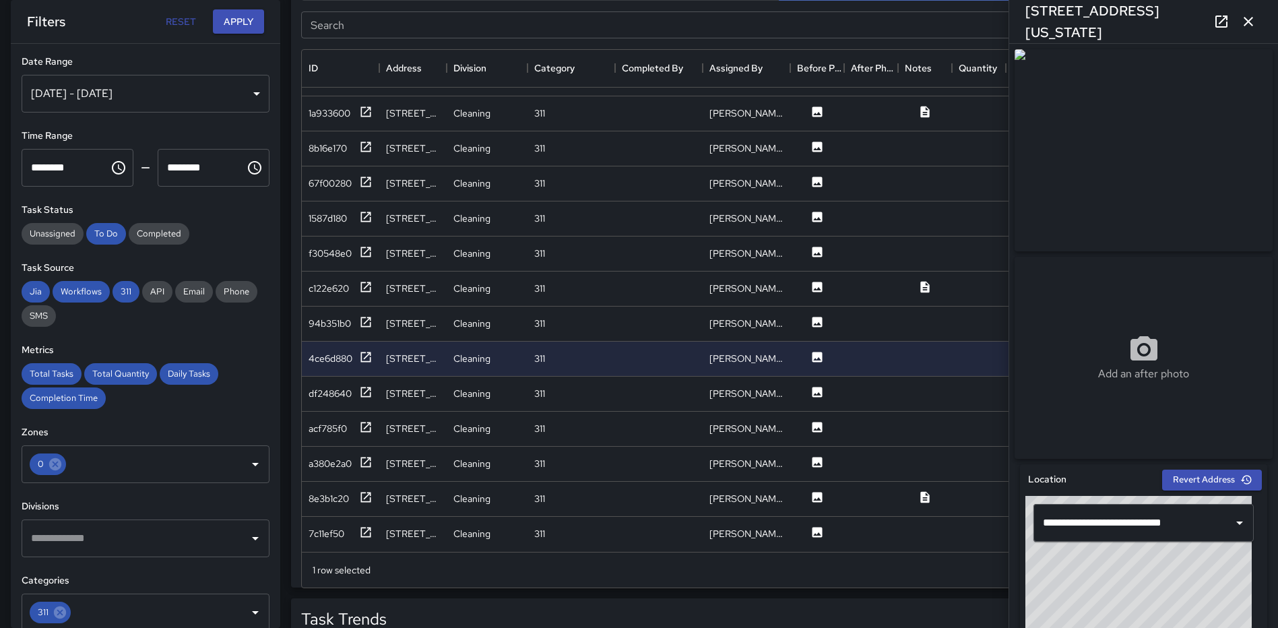
click at [1220, 20] on icon at bounding box center [1221, 21] width 16 height 16
click at [365, 352] on icon at bounding box center [366, 357] width 10 height 10
click at [1249, 22] on icon "button" at bounding box center [1247, 21] width 9 height 9
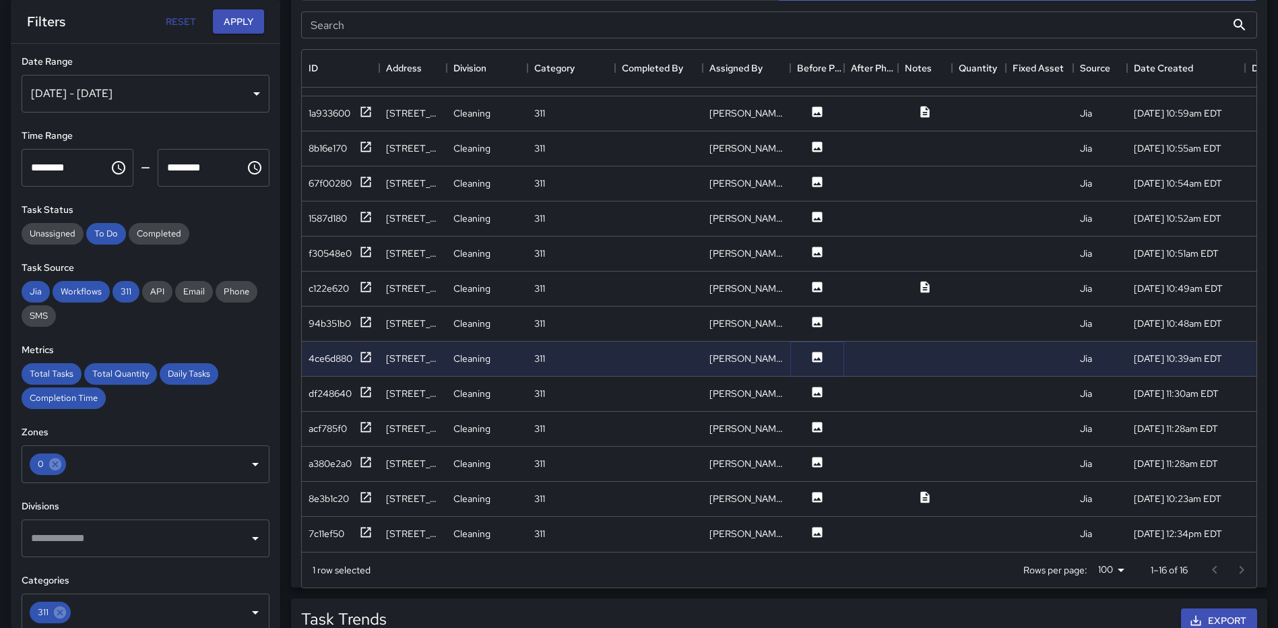
click at [815, 352] on icon at bounding box center [817, 357] width 10 height 10
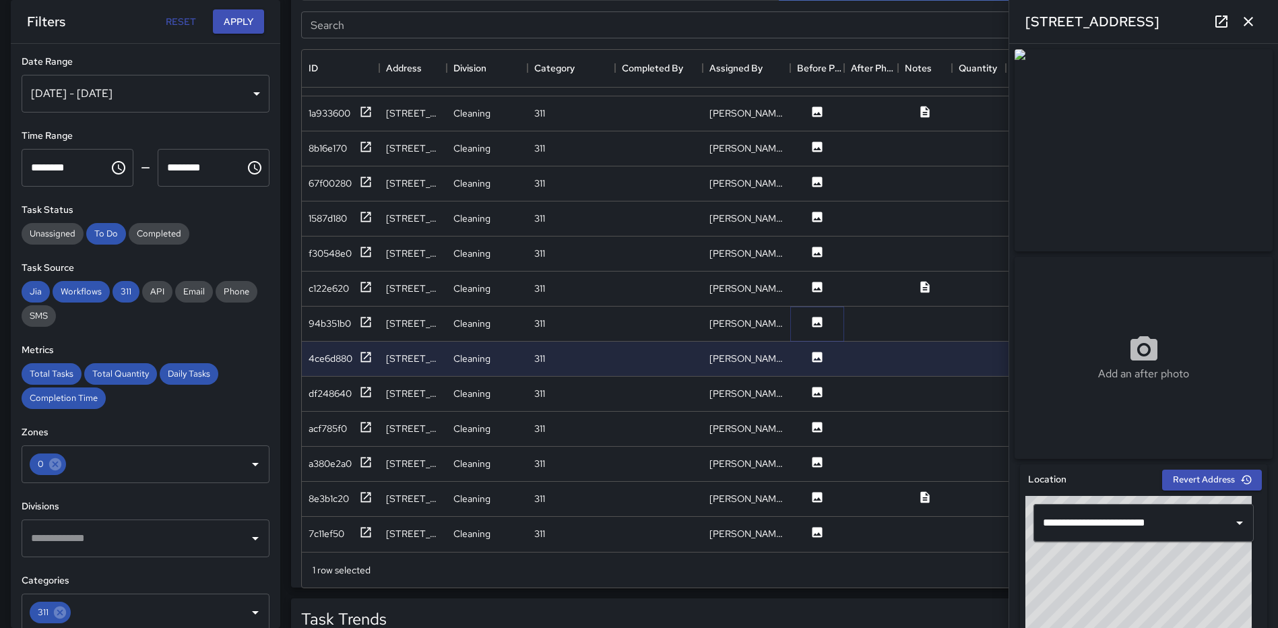
click at [813, 317] on icon at bounding box center [817, 322] width 10 height 10
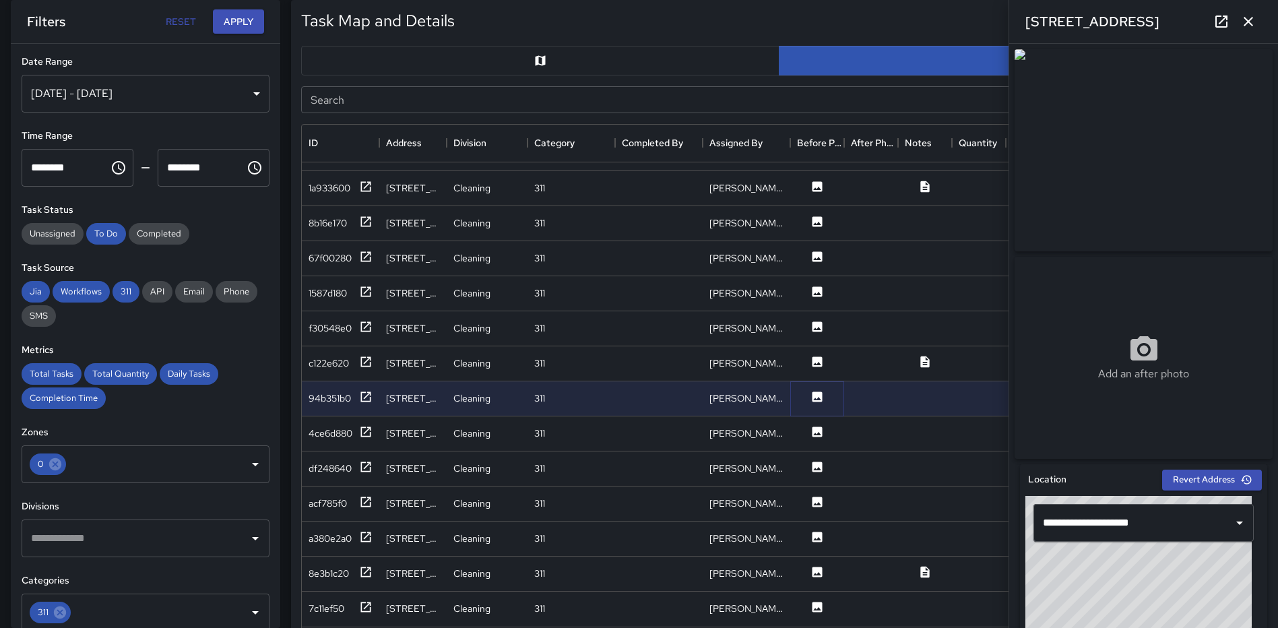
scroll to position [559, 0]
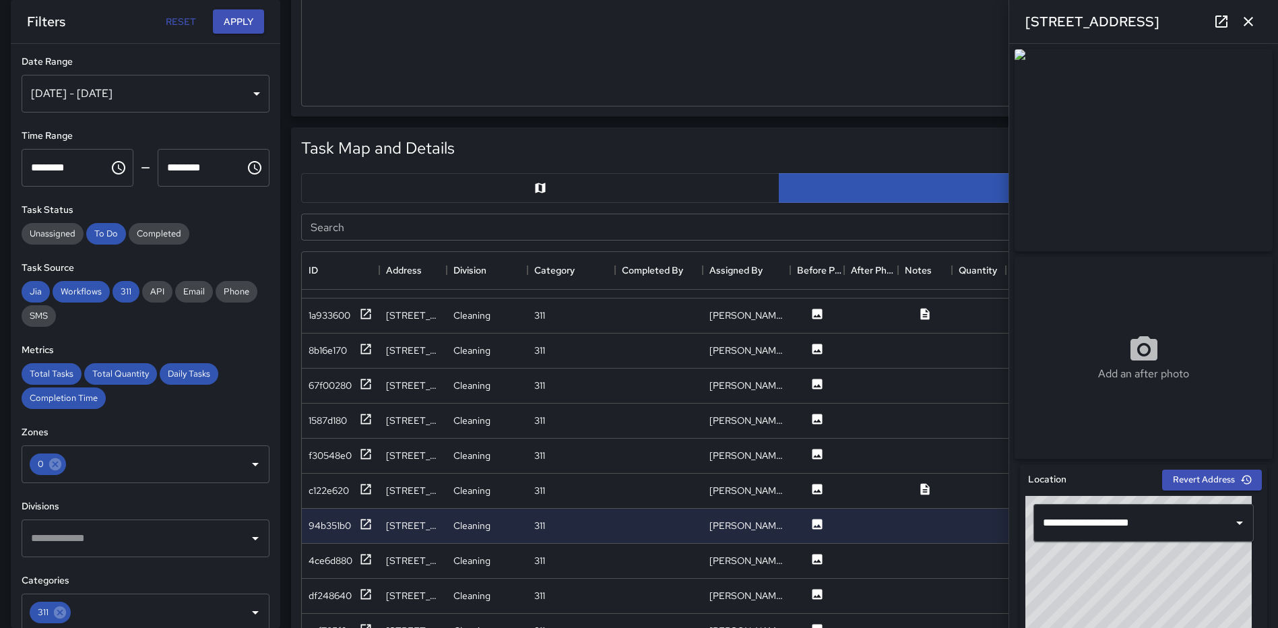
click at [1248, 18] on icon "button" at bounding box center [1248, 21] width 16 height 16
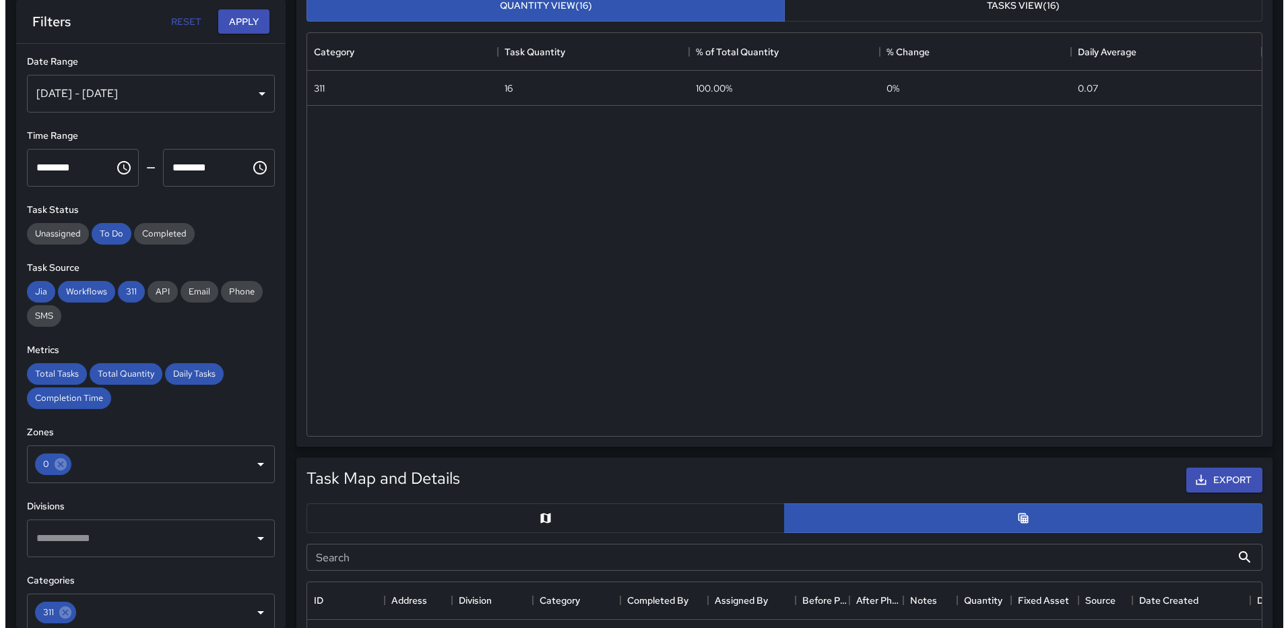
scroll to position [0, 0]
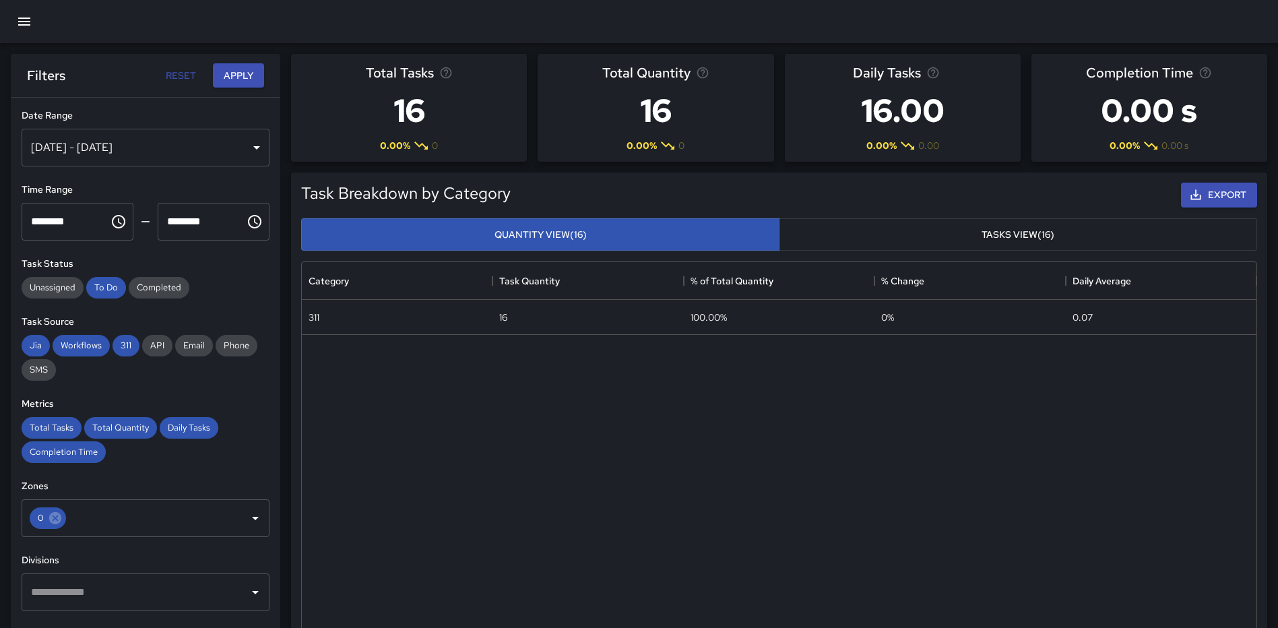
click at [29, 24] on icon "button" at bounding box center [24, 21] width 16 height 16
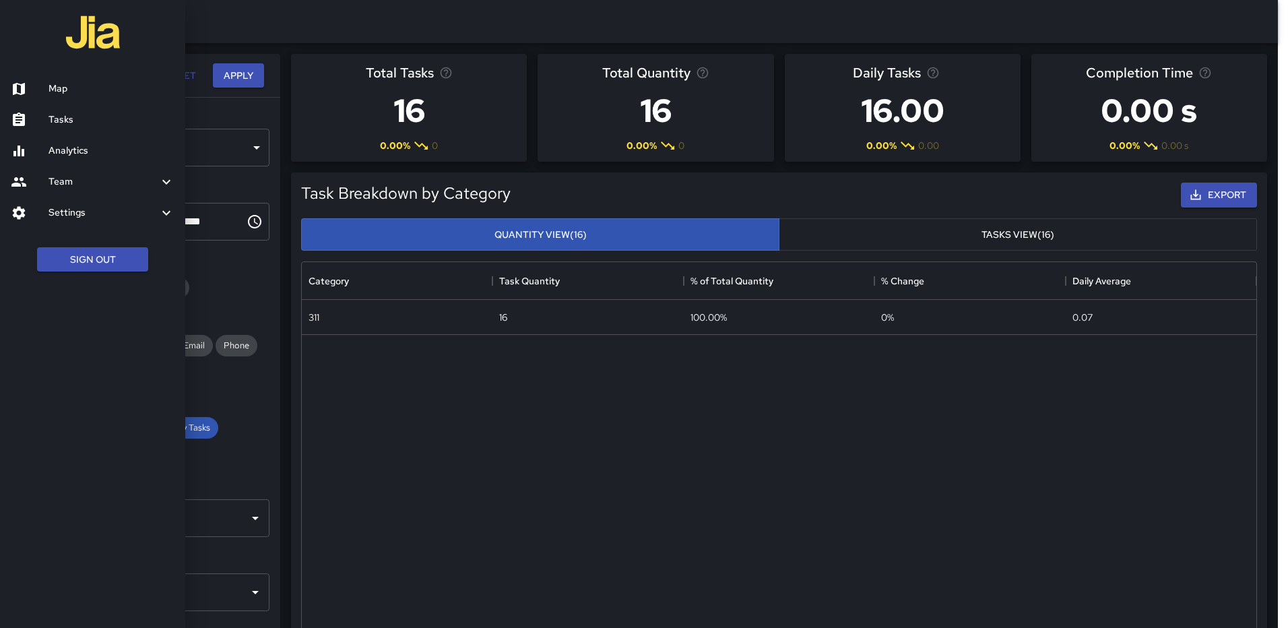
click at [75, 98] on link "Map" at bounding box center [92, 88] width 185 height 31
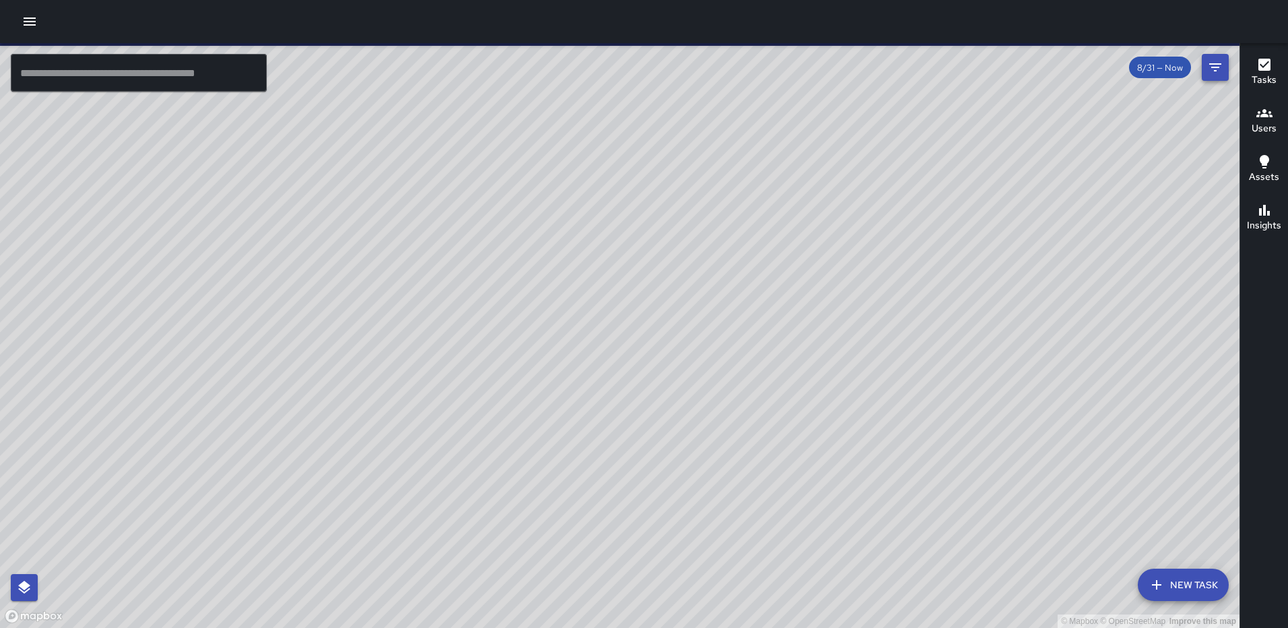
click at [1208, 67] on icon "Filters" at bounding box center [1215, 67] width 16 height 16
click at [1211, 65] on div "© Mapbox © OpenStreetMap Improve this map" at bounding box center [619, 335] width 1239 height 585
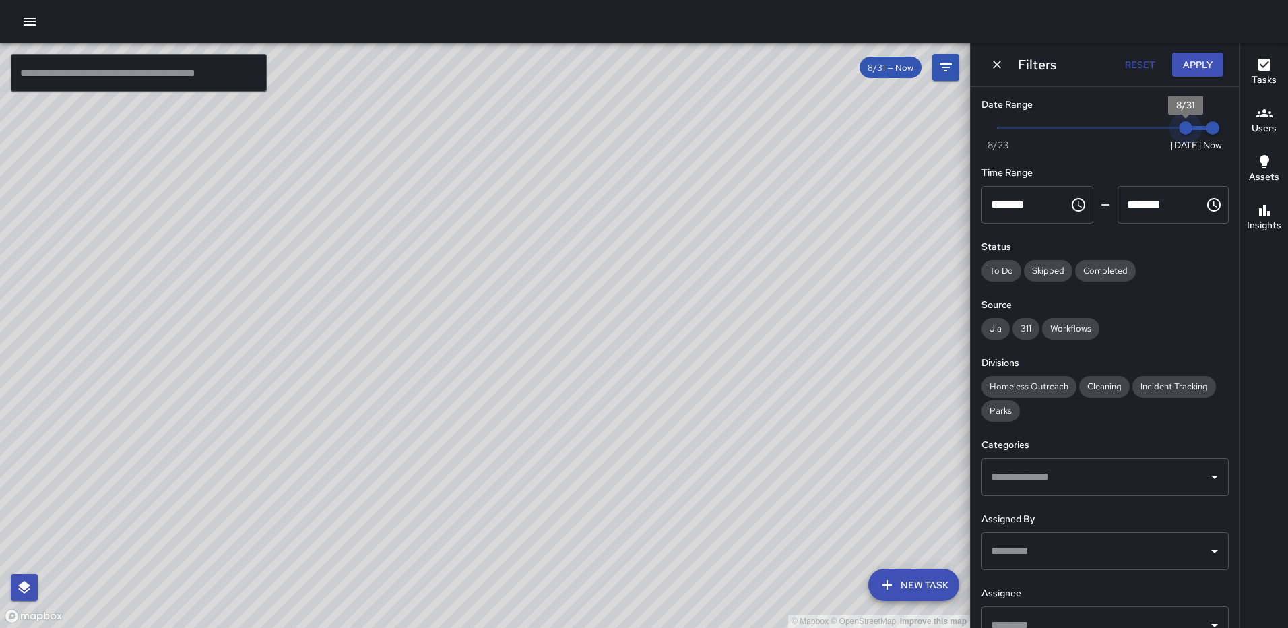
type input "*"
drag, startPoint x: 1178, startPoint y: 125, endPoint x: 865, endPoint y: 115, distance: 312.7
click at [867, 119] on div "© Mapbox © OpenStreetMap Improve this map ​ New Task 8/31 — Now Map Layers Task…" at bounding box center [644, 335] width 1288 height 585
click at [1210, 65] on button "Apply" at bounding box center [1197, 65] width 51 height 25
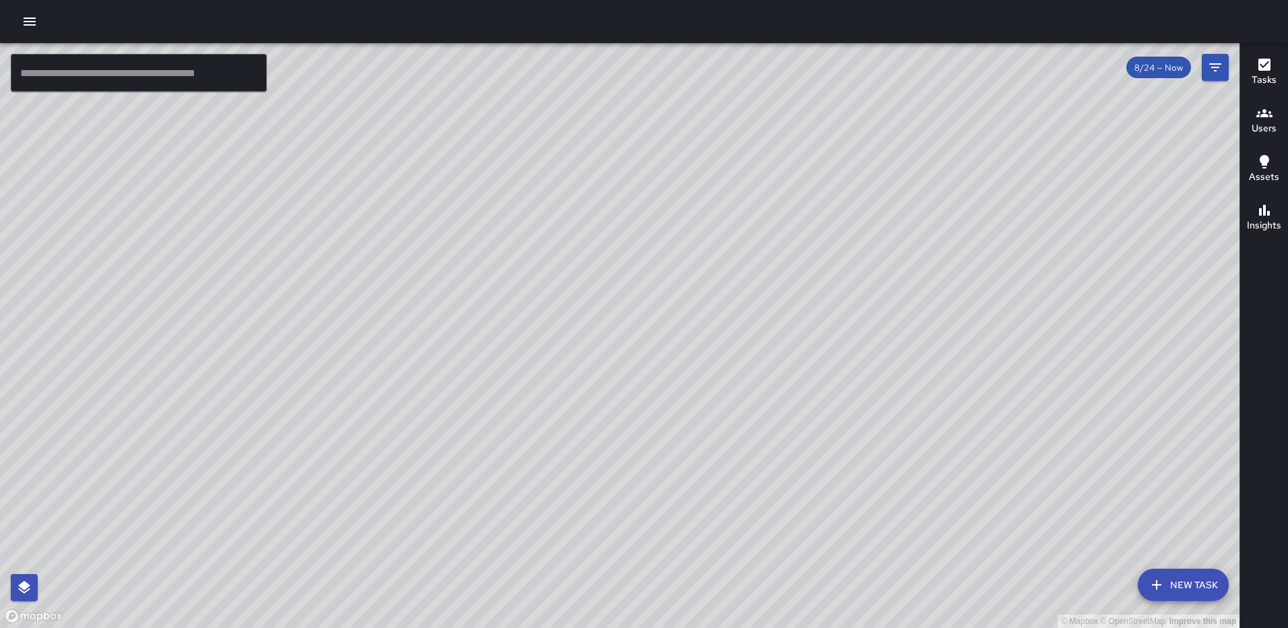
click at [577, 178] on div "© Mapbox © OpenStreetMap Improve this map AS Andre Smith 1335 2nd Street Northe…" at bounding box center [619, 335] width 1239 height 585
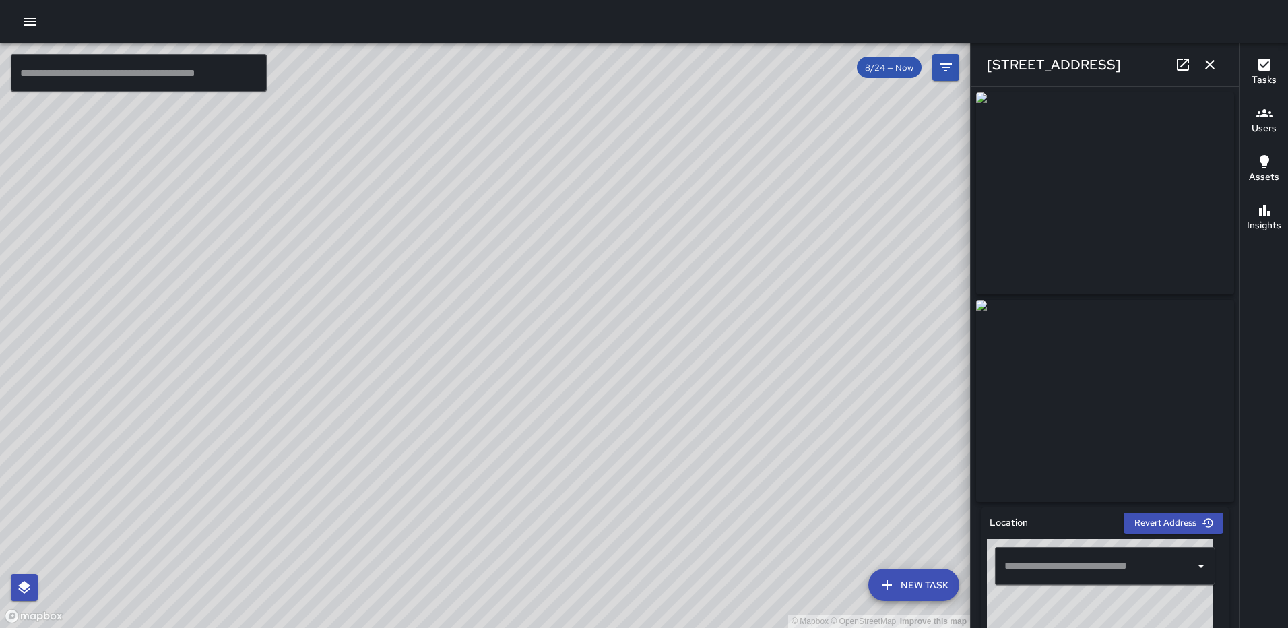
type input "**********"
click at [27, 13] on icon "button" at bounding box center [30, 21] width 16 height 16
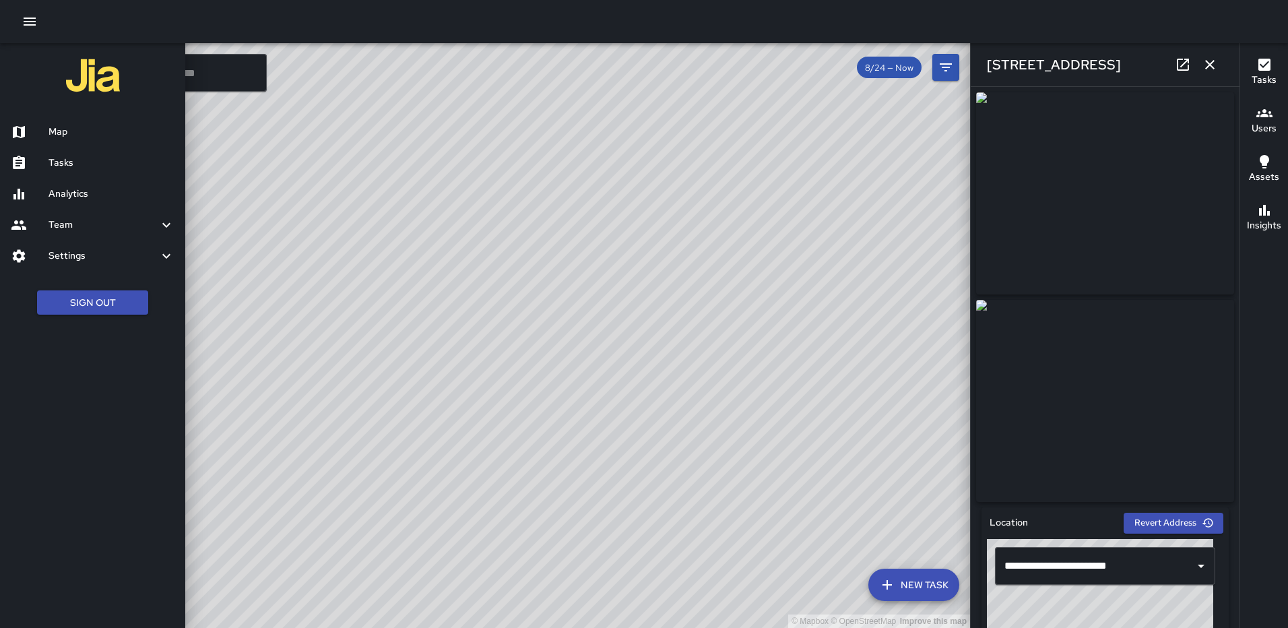
click at [77, 193] on h6 "Analytics" at bounding box center [111, 194] width 126 height 15
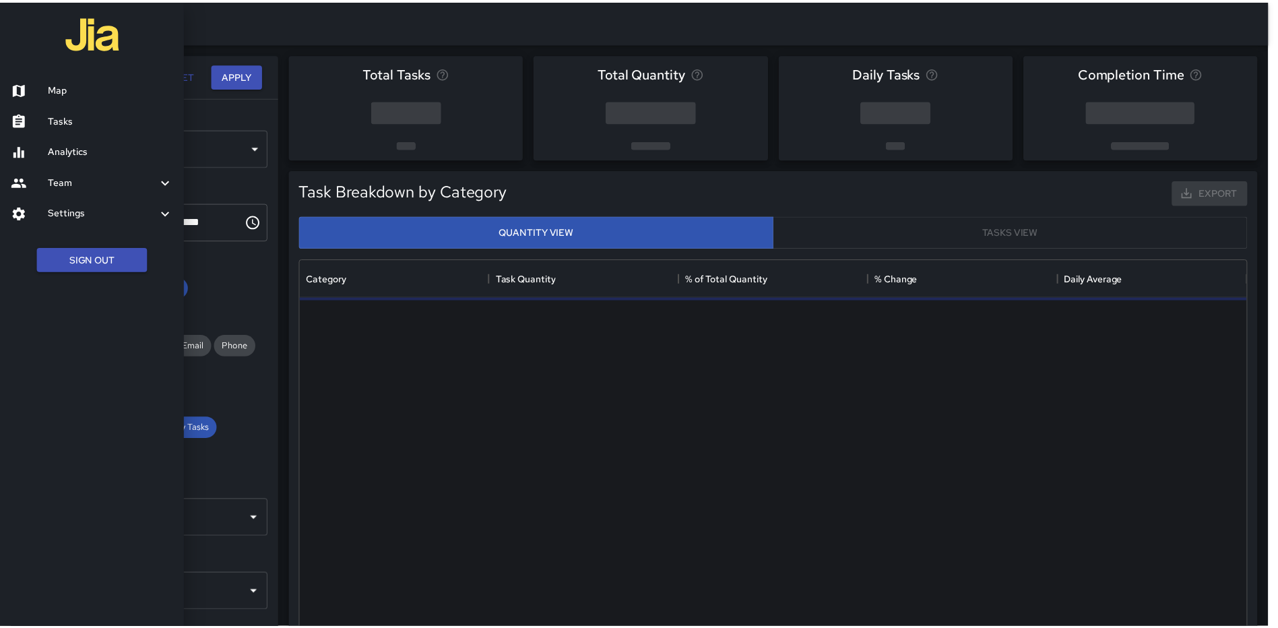
scroll to position [393, 944]
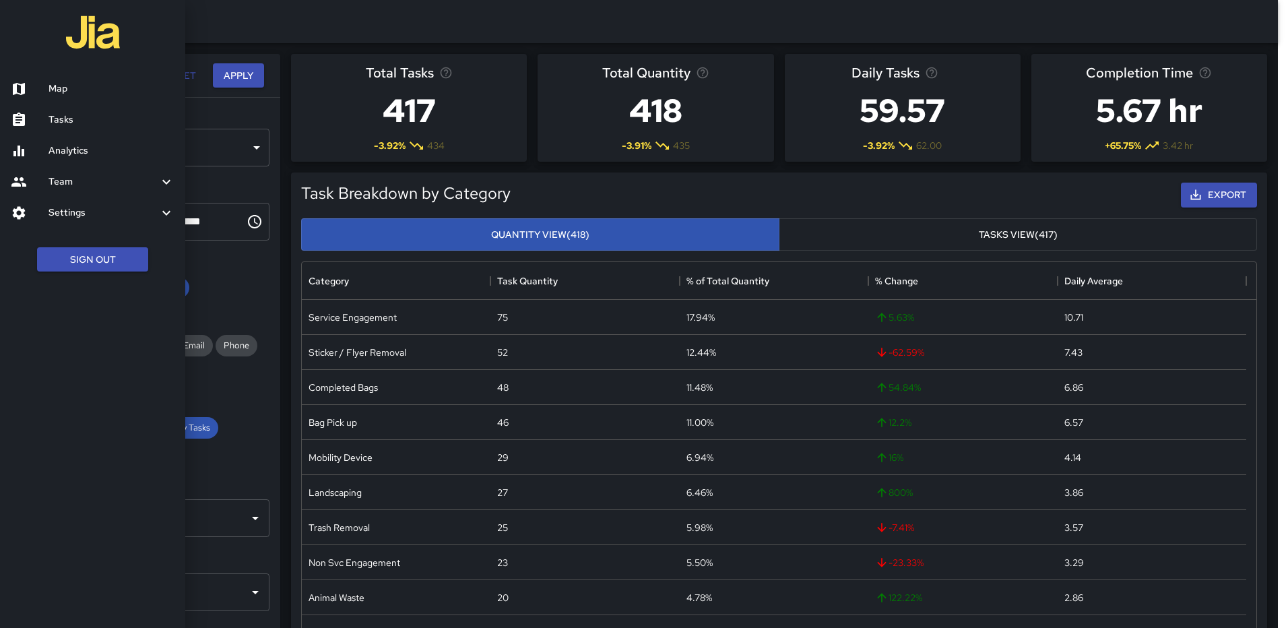
click at [273, 31] on div at bounding box center [644, 314] width 1288 height 628
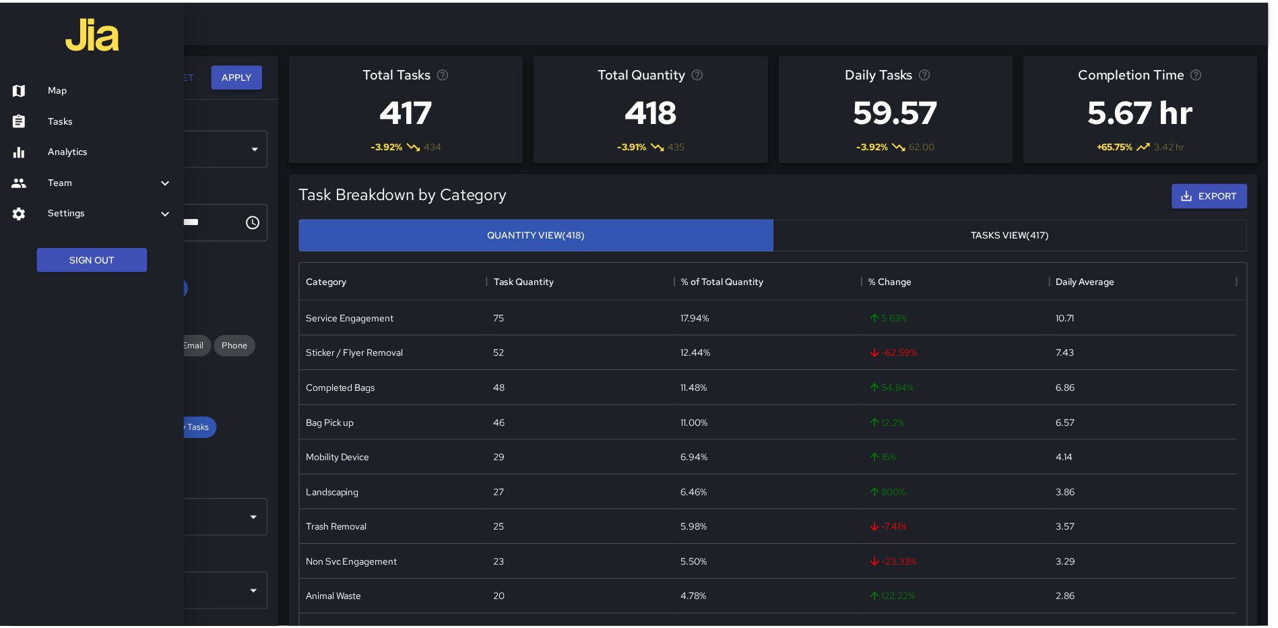
scroll to position [11, 11]
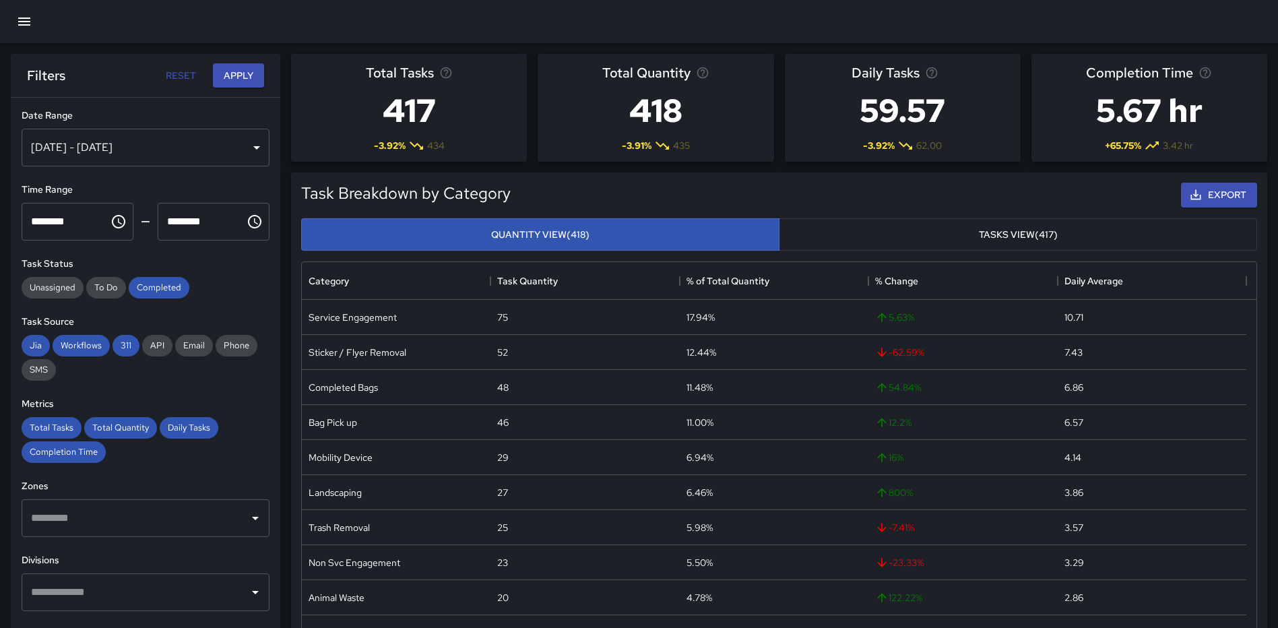
click at [232, 145] on div "Aug 25, 2025 - Aug 31, 2025" at bounding box center [146, 148] width 248 height 38
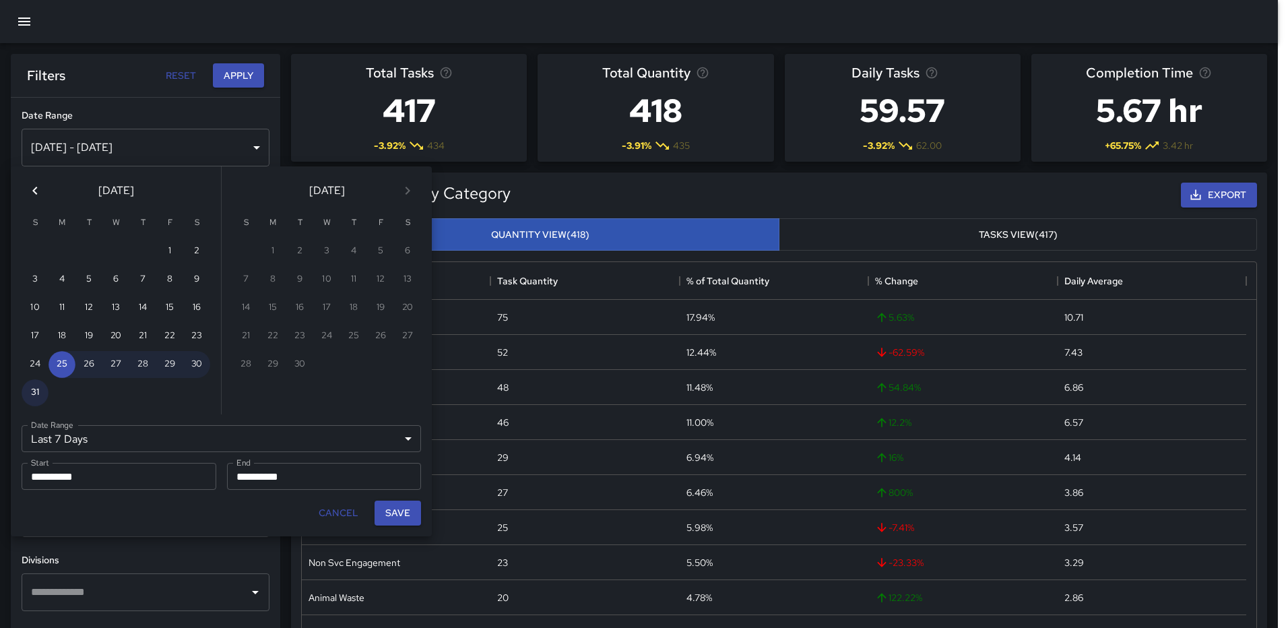
click at [31, 393] on button "31" at bounding box center [35, 392] width 27 height 27
type input "******"
type input "**********"
click at [31, 393] on button "31" at bounding box center [35, 392] width 27 height 27
click at [391, 505] on button "Save" at bounding box center [397, 512] width 46 height 25
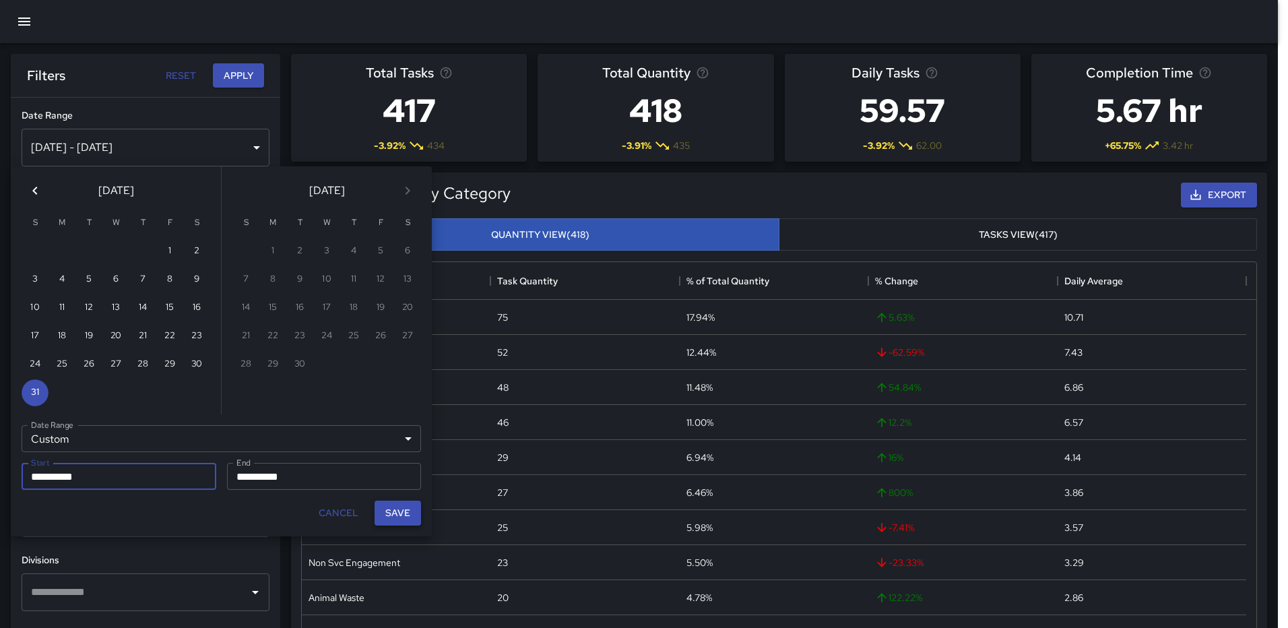
type input "**********"
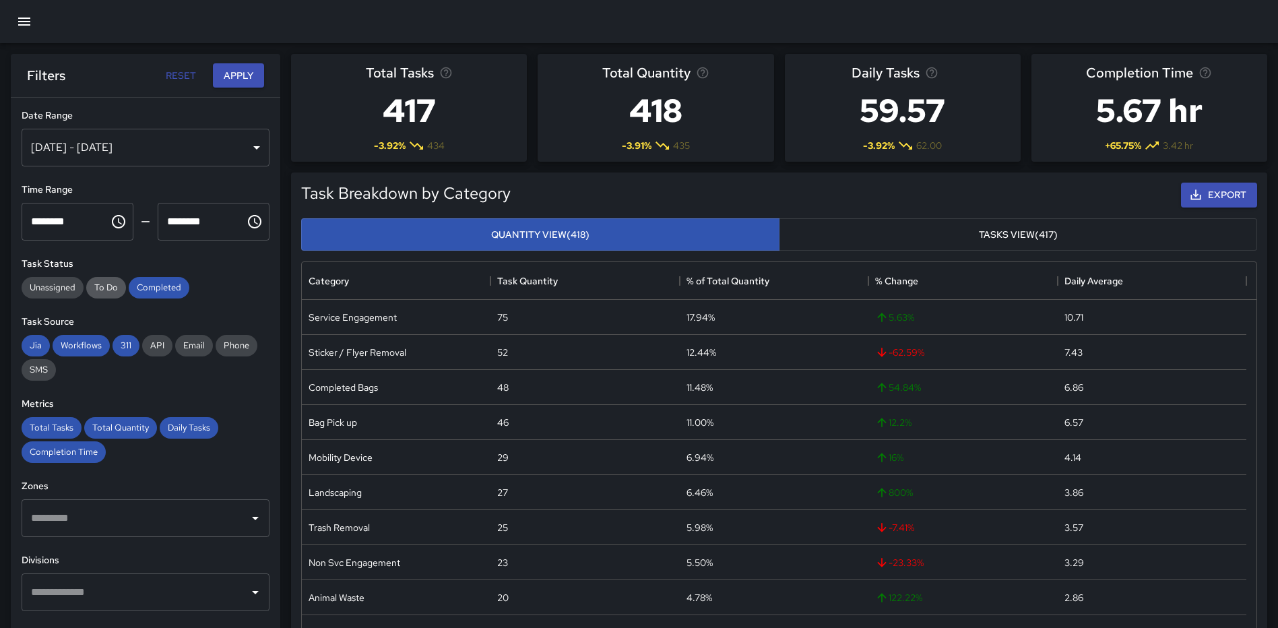
click at [106, 288] on span "To Do" at bounding box center [106, 287] width 40 height 11
click at [235, 517] on div "​" at bounding box center [146, 518] width 248 height 38
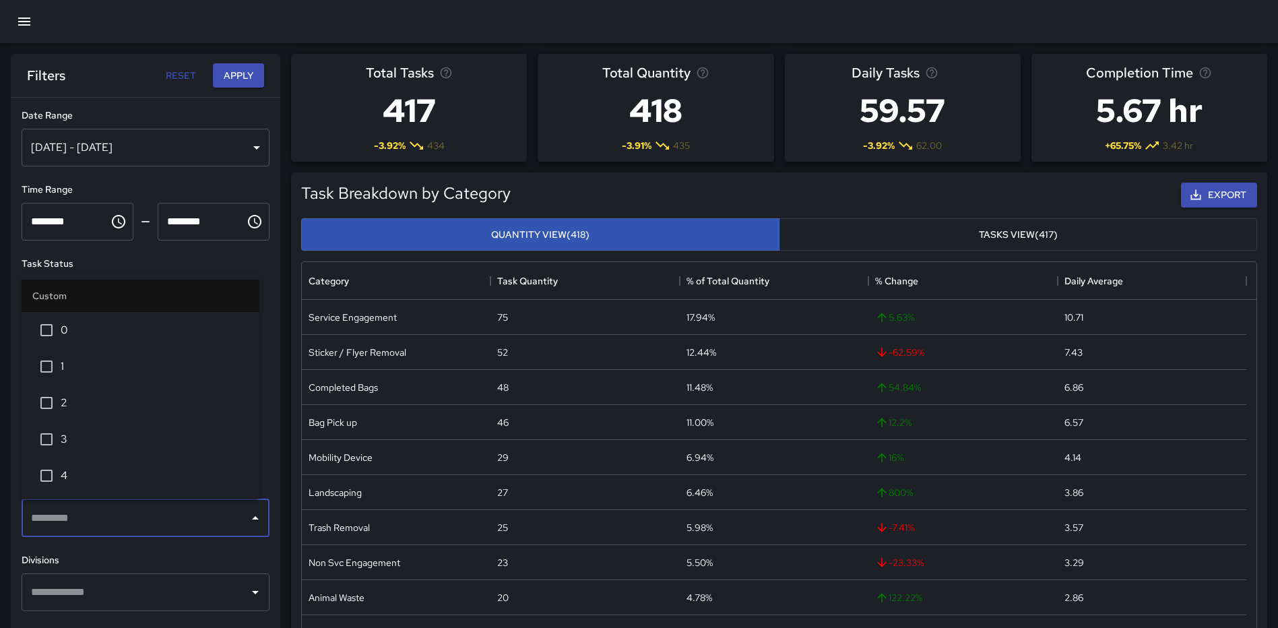
click at [127, 331] on span "0" at bounding box center [155, 330] width 188 height 16
click at [230, 74] on button "Apply" at bounding box center [238, 75] width 51 height 25
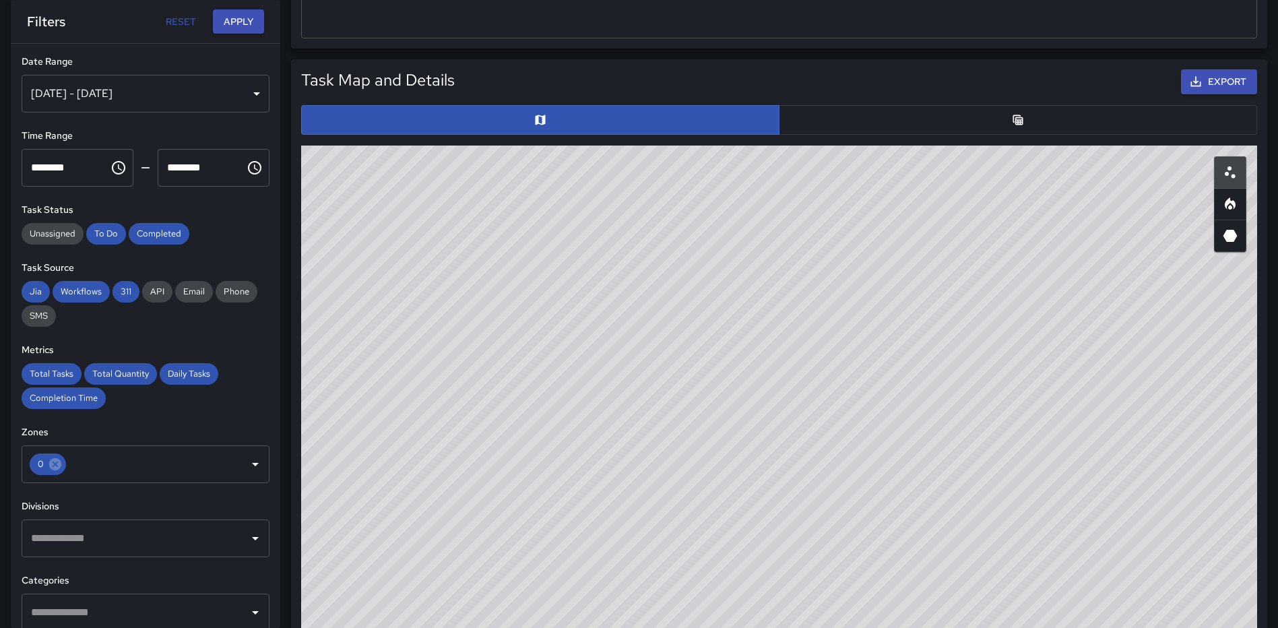
scroll to position [642, 0]
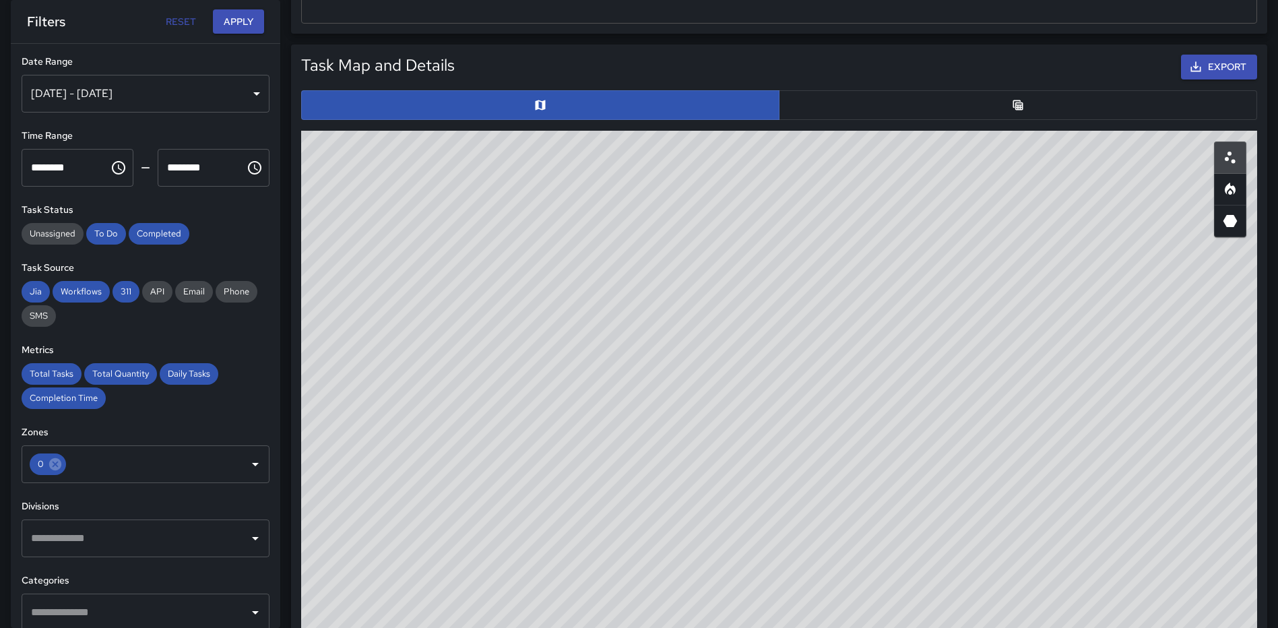
click at [996, 122] on div at bounding box center [779, 105] width 966 height 40
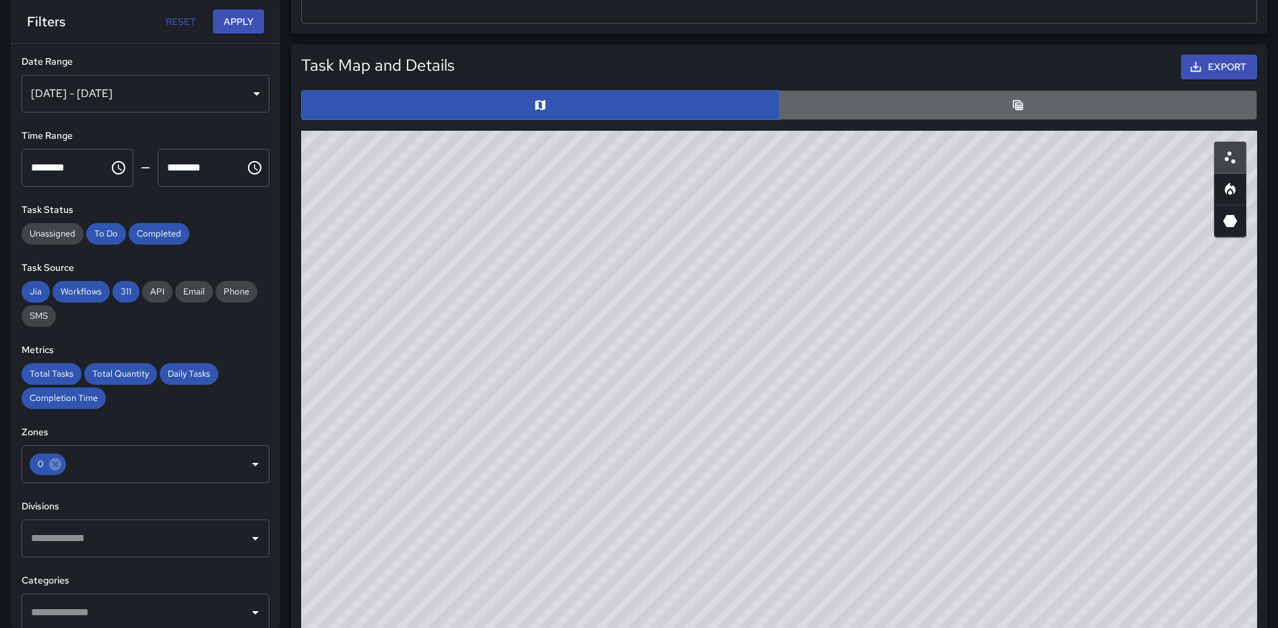
click at [1002, 107] on button "button" at bounding box center [1018, 105] width 478 height 30
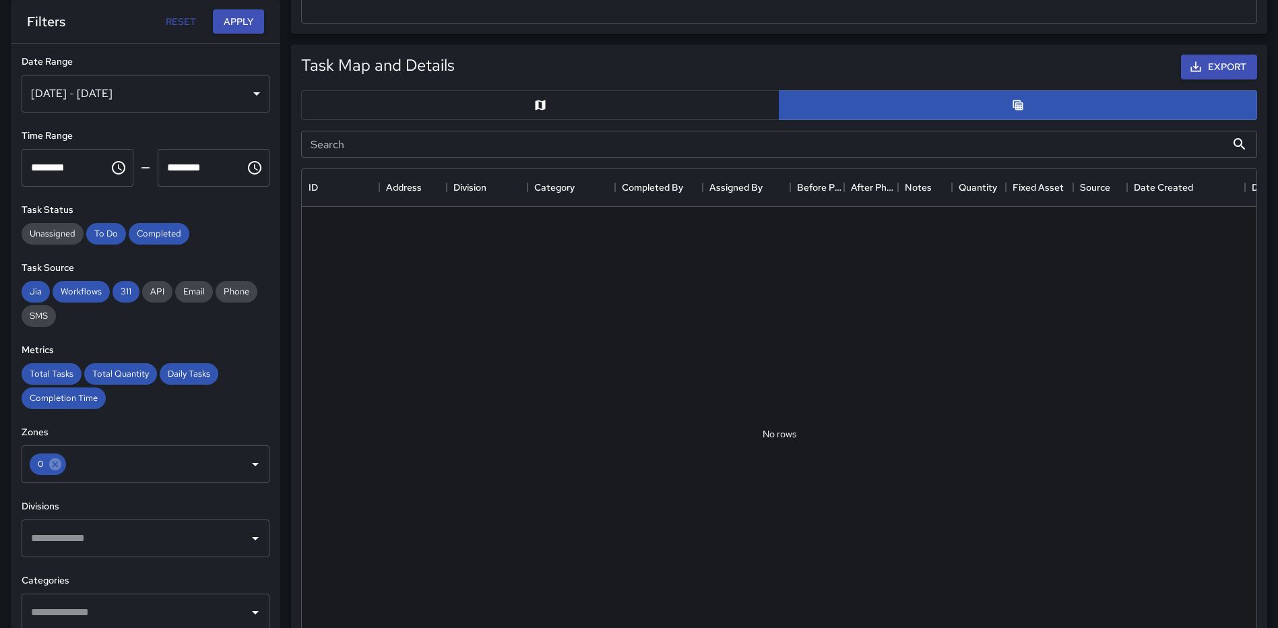
click at [145, 595] on div "​" at bounding box center [146, 612] width 248 height 38
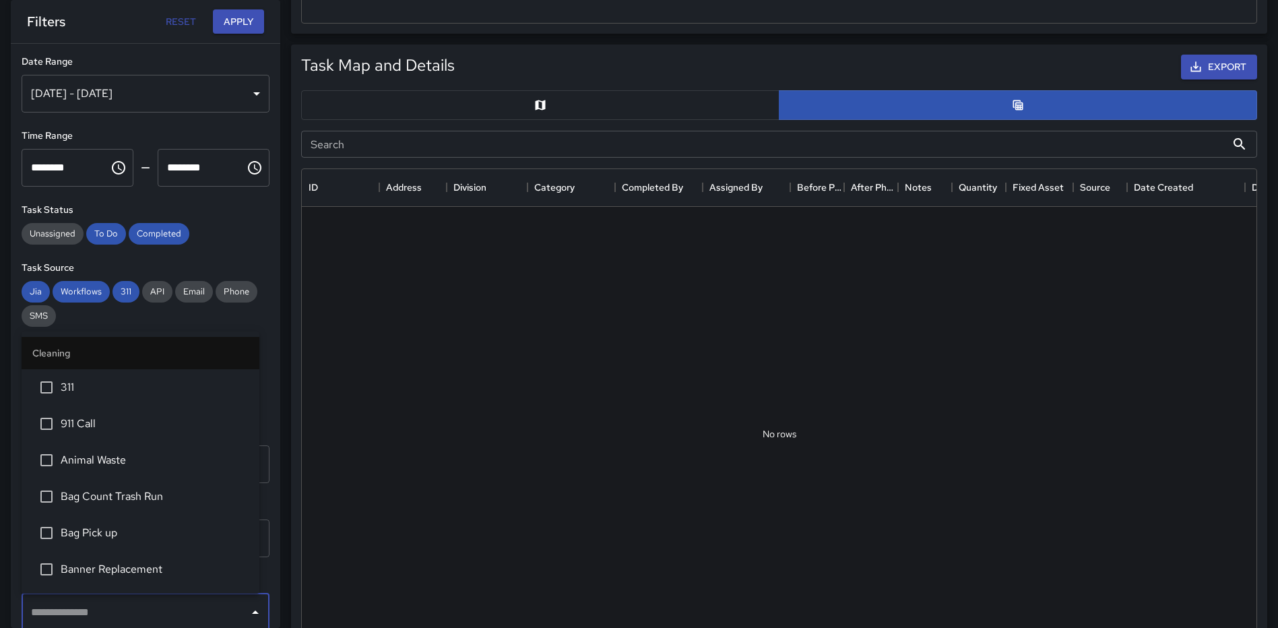
click at [129, 391] on span "311" at bounding box center [155, 387] width 188 height 16
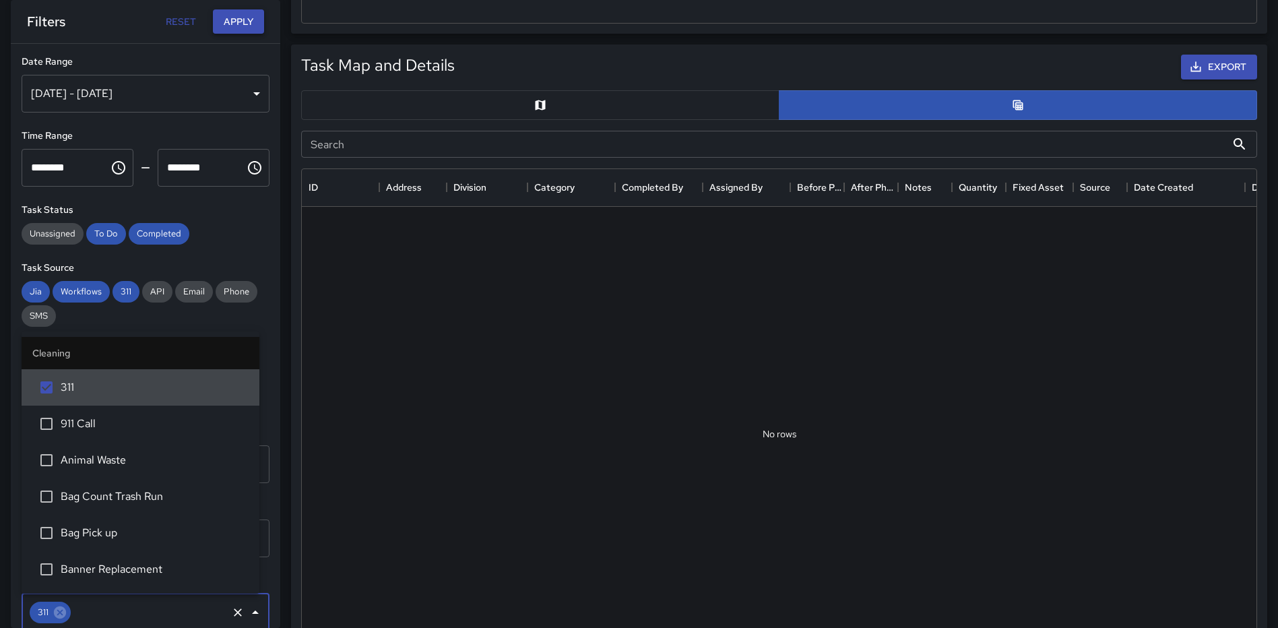
click at [253, 15] on button "Apply" at bounding box center [238, 21] width 51 height 25
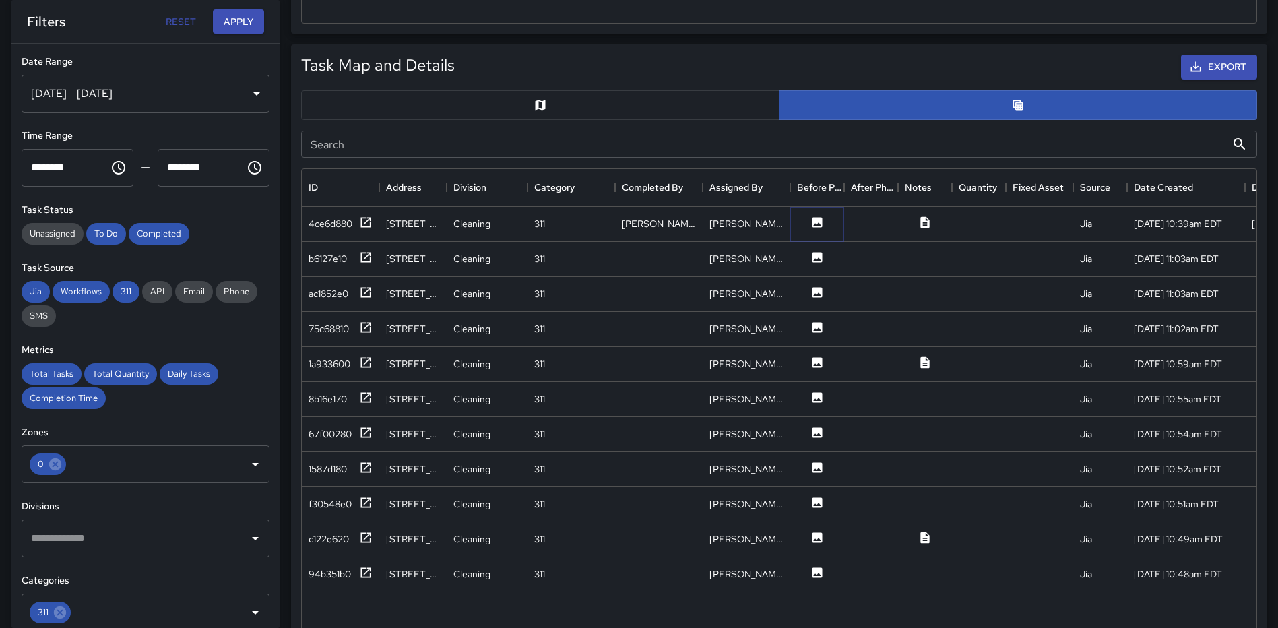
click at [812, 225] on icon at bounding box center [817, 222] width 10 height 10
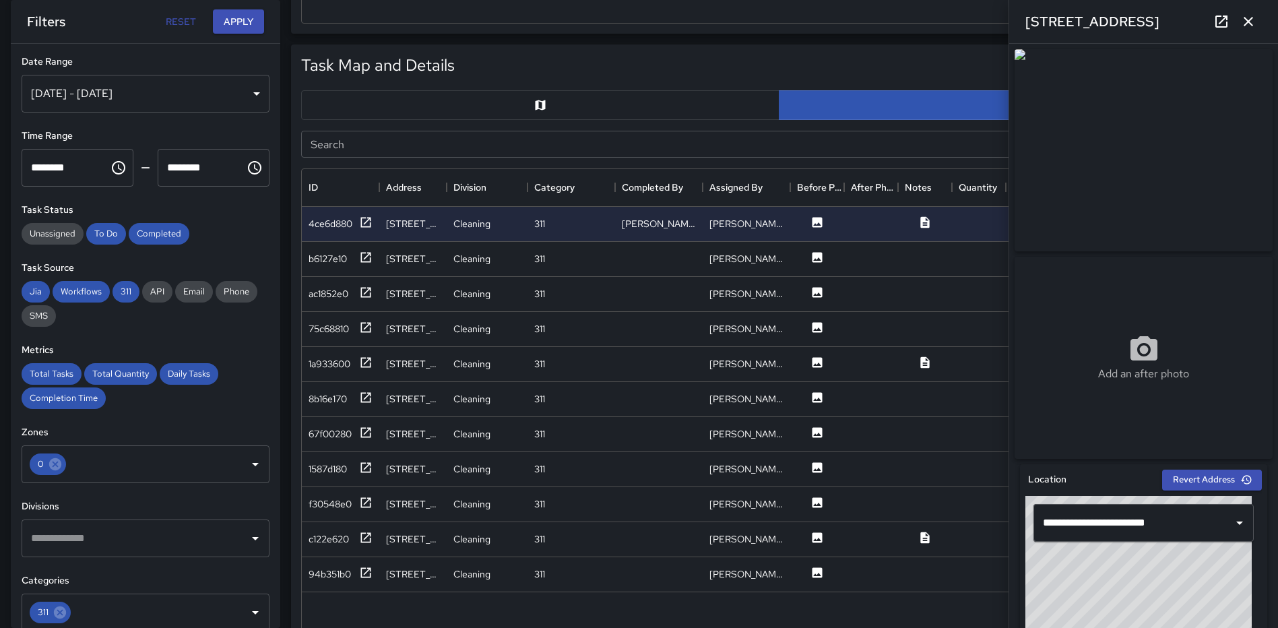
click at [1242, 19] on icon "button" at bounding box center [1248, 21] width 16 height 16
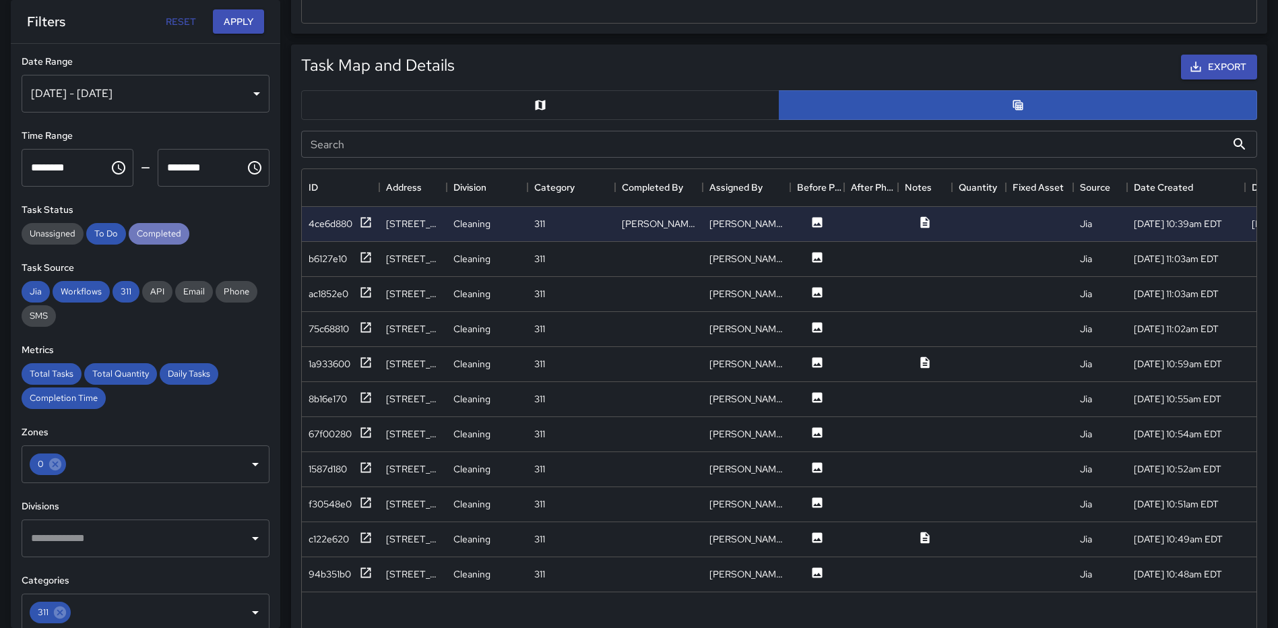
click at [174, 234] on span "Completed" at bounding box center [159, 233] width 61 height 11
click at [249, 22] on button "Apply" at bounding box center [238, 21] width 51 height 25
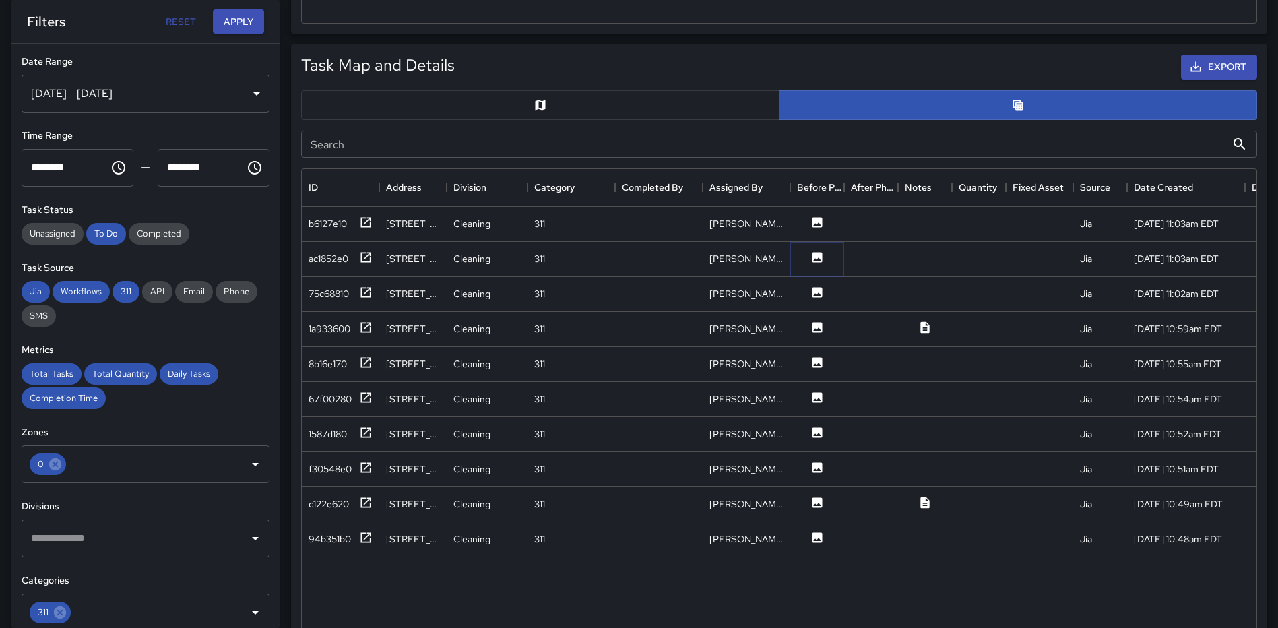
click at [818, 255] on icon at bounding box center [817, 257] width 10 height 10
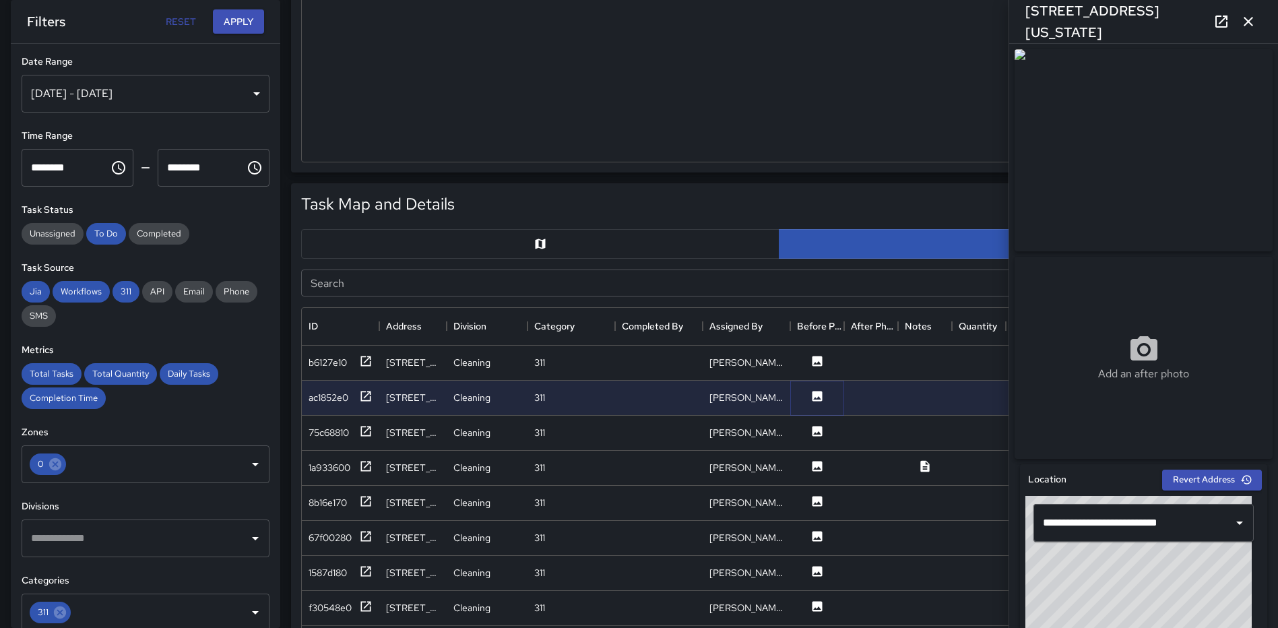
scroll to position [305, 0]
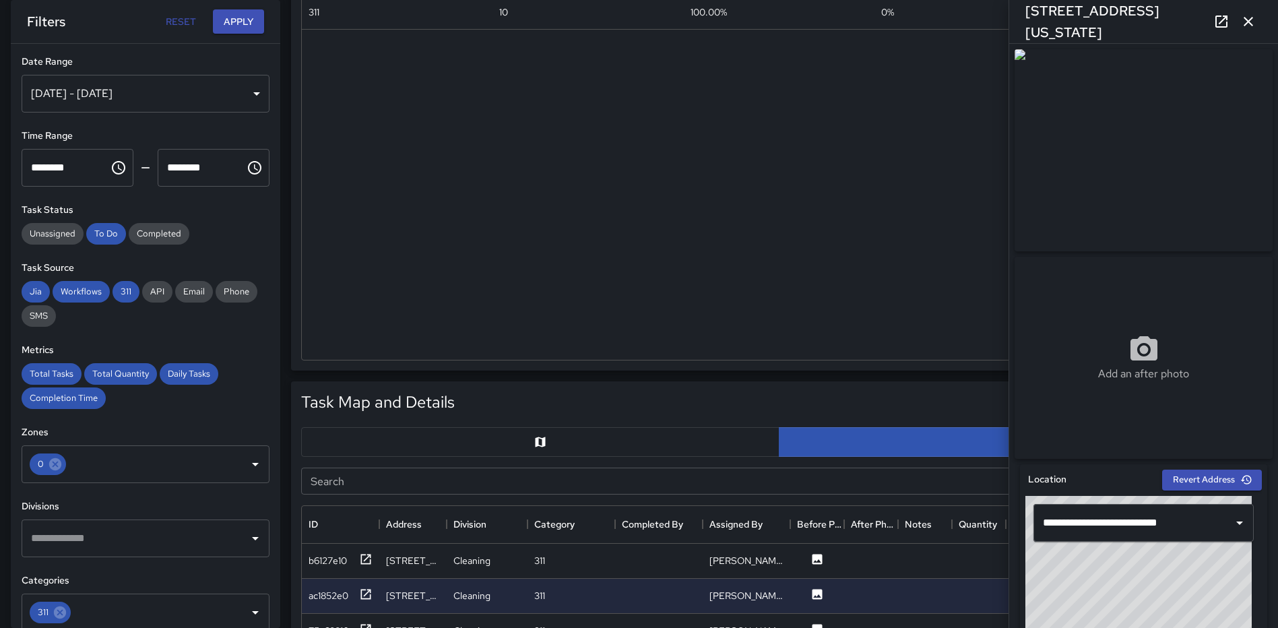
click at [1247, 22] on icon "button" at bounding box center [1247, 21] width 9 height 9
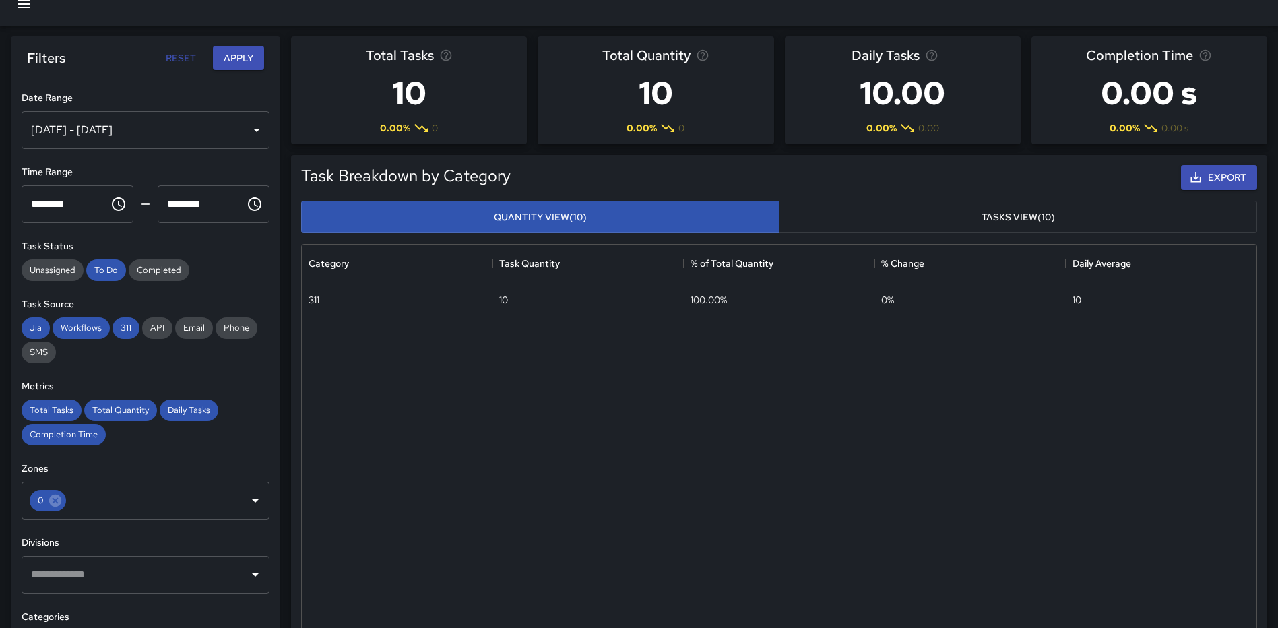
scroll to position [0, 0]
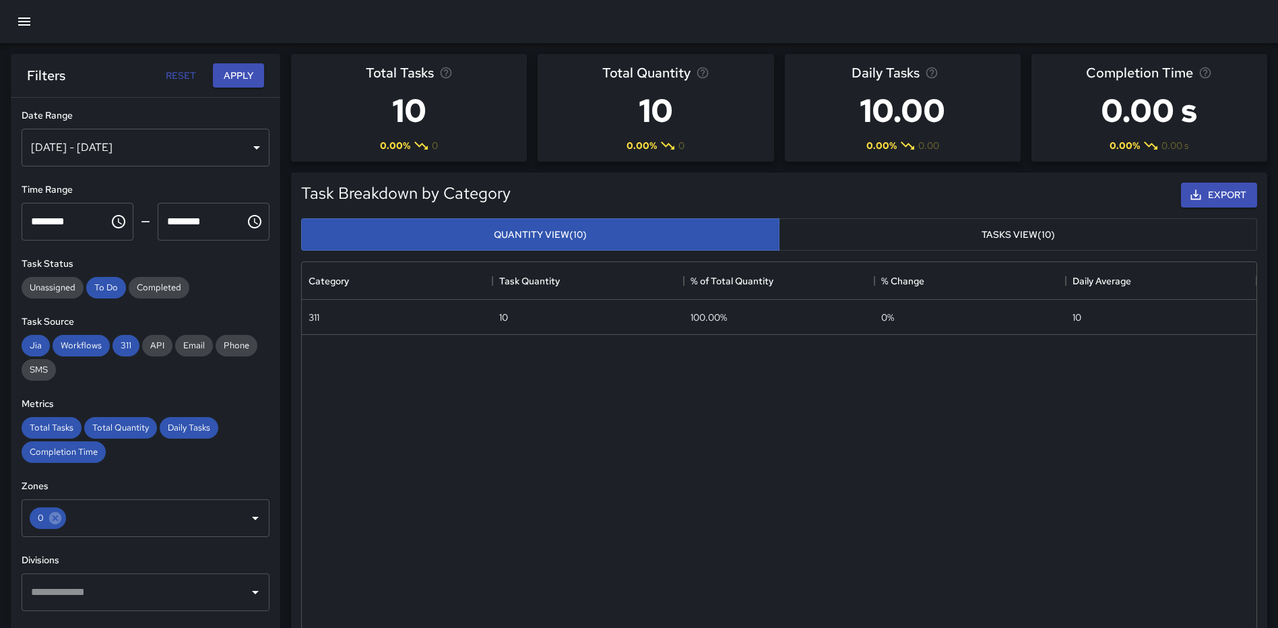
click at [30, 19] on icon "button" at bounding box center [24, 22] width 12 height 8
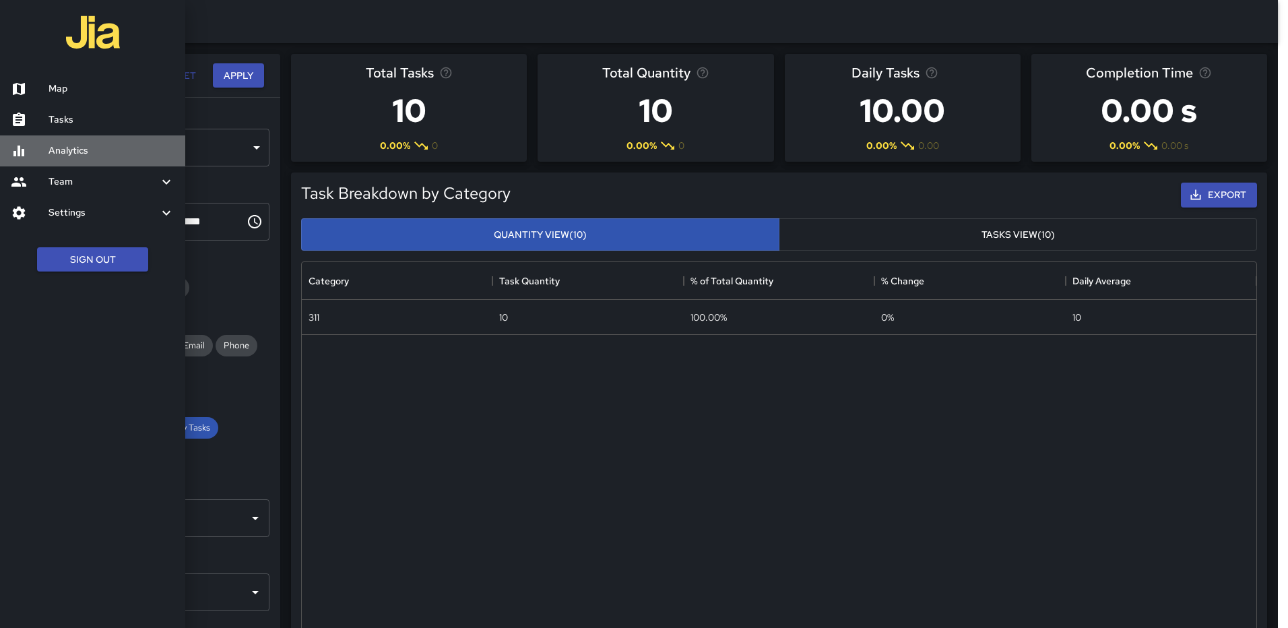
click at [73, 151] on h6 "Analytics" at bounding box center [111, 150] width 126 height 15
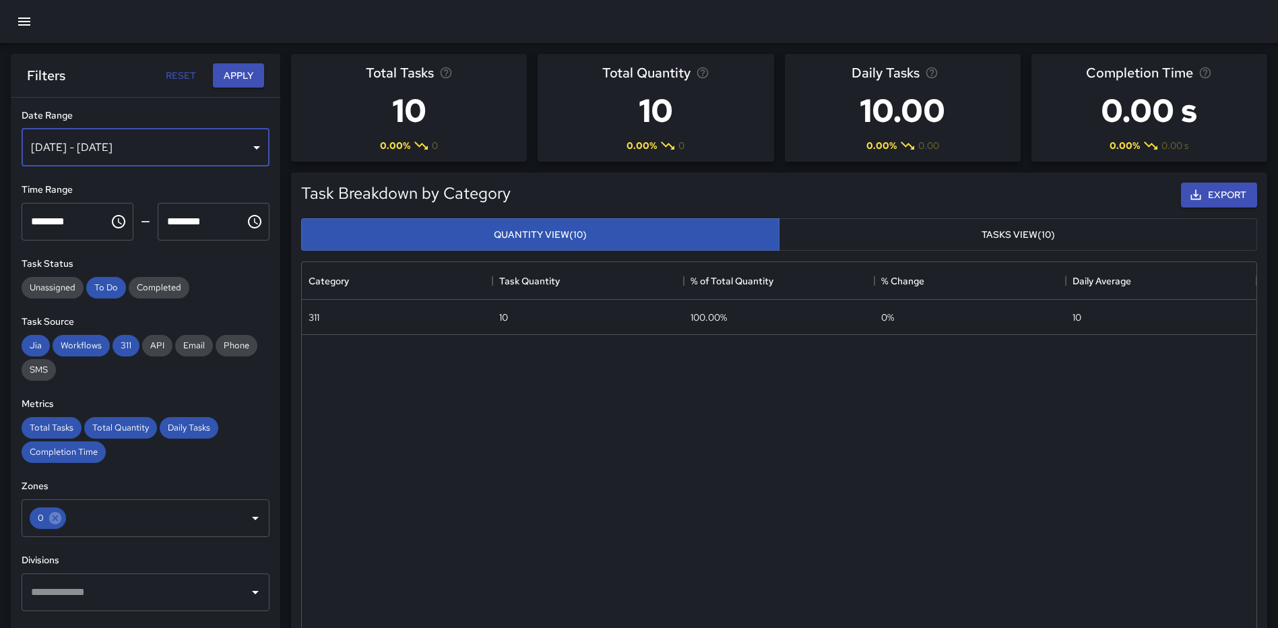
click at [242, 147] on div "Aug 31, 2025 - Aug 31, 2025" at bounding box center [146, 148] width 248 height 38
click at [25, 25] on icon "button" at bounding box center [24, 22] width 12 height 8
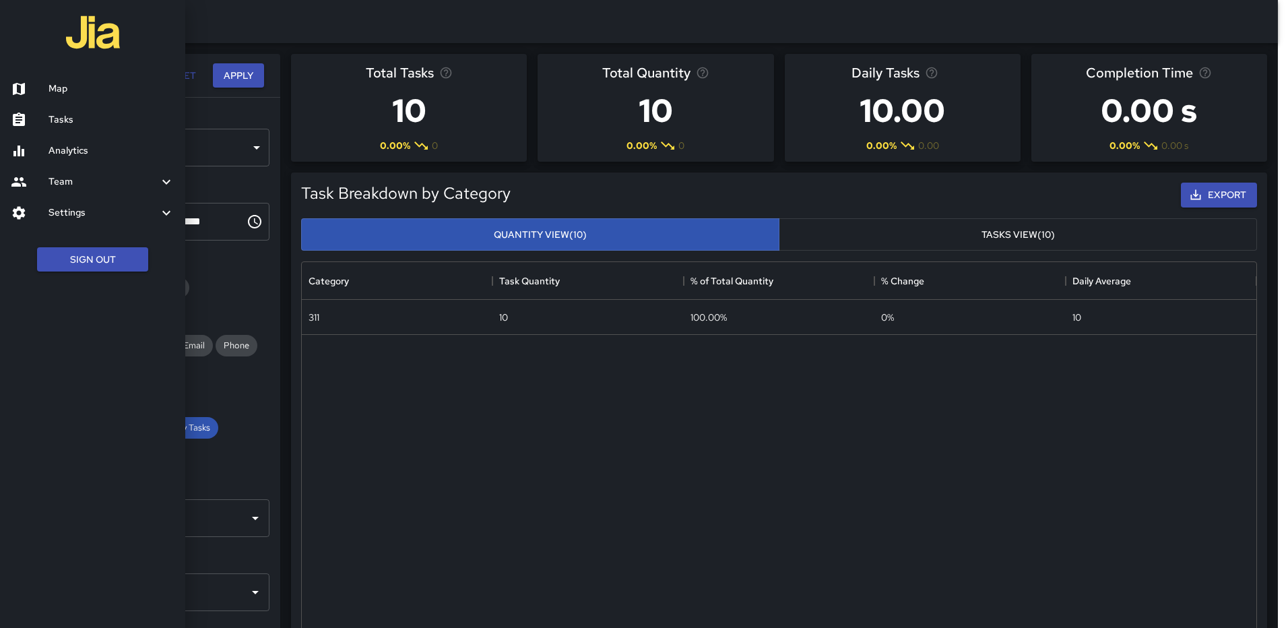
click at [69, 88] on h6 "Map" at bounding box center [111, 88] width 126 height 15
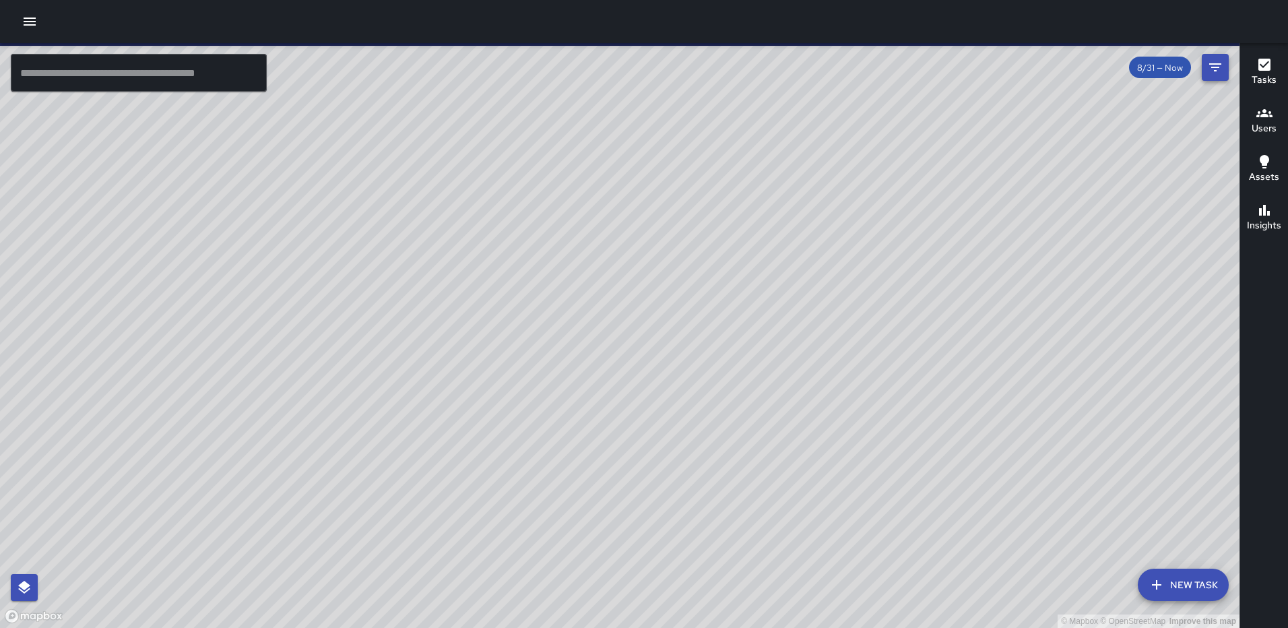
click at [1215, 61] on icon "Filters" at bounding box center [1215, 67] width 16 height 16
click at [1210, 63] on icon "Filters" at bounding box center [1215, 67] width 16 height 16
click at [1210, 68] on icon "Filters" at bounding box center [1215, 67] width 16 height 16
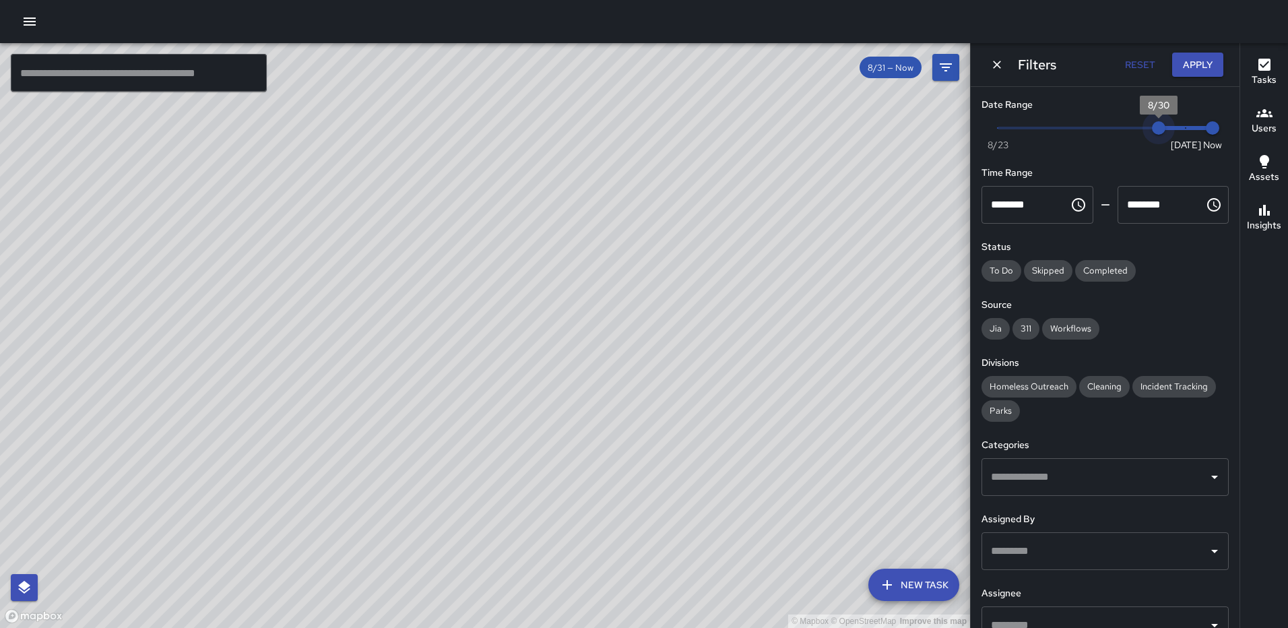
type input "*"
drag, startPoint x: 1178, startPoint y: 129, endPoint x: 948, endPoint y: 121, distance: 229.8
click at [940, 129] on div "© Mapbox © OpenStreetMap Improve this map ​ New Task 8/31 — Now Map Layers Task…" at bounding box center [644, 335] width 1288 height 585
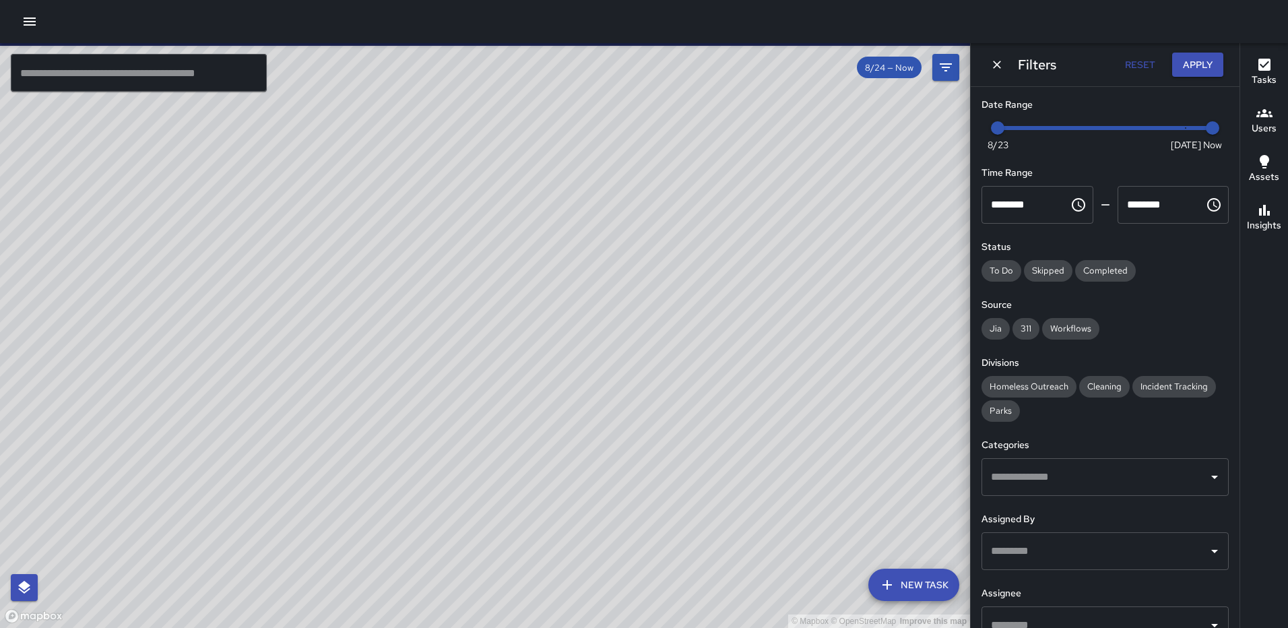
click at [1057, 475] on input "text" at bounding box center [1094, 477] width 215 height 26
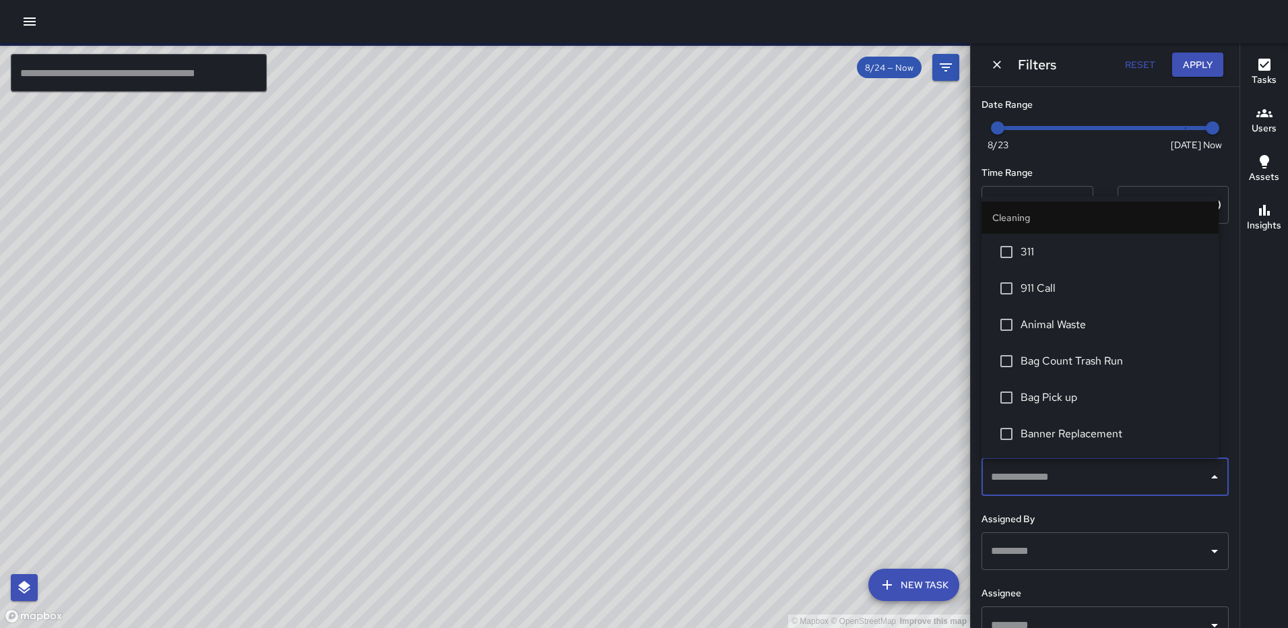
scroll to position [67, 0]
click at [1063, 327] on span "Bag Pick up" at bounding box center [1113, 330] width 187 height 16
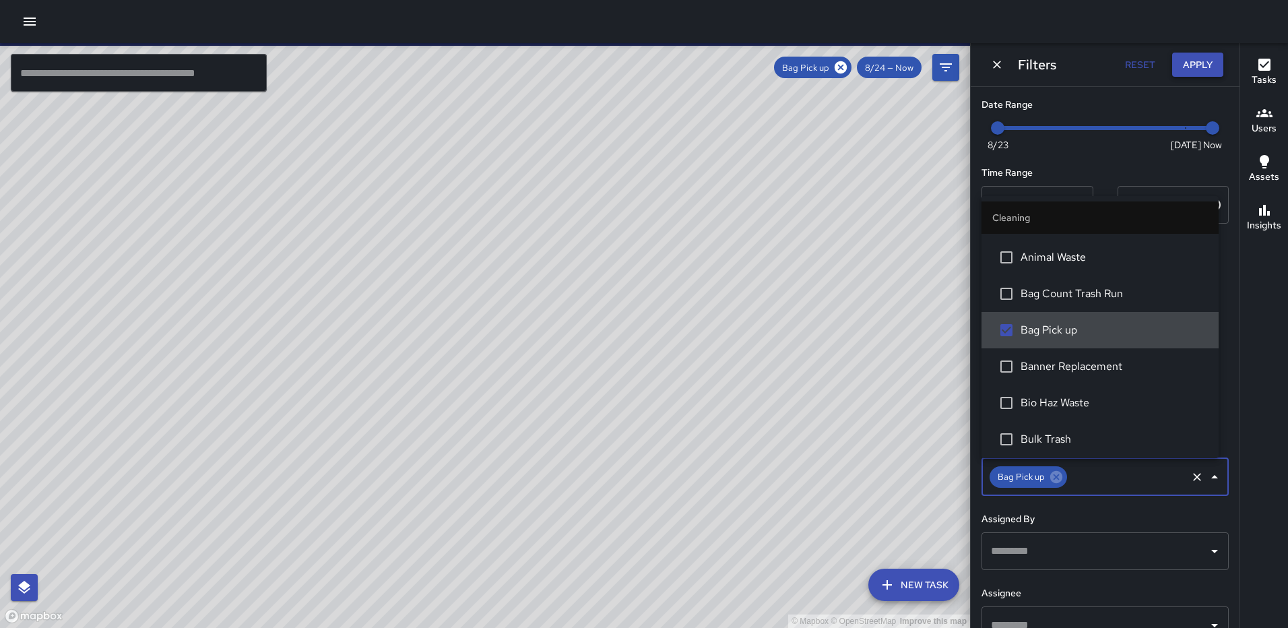
click at [1194, 60] on button "Apply" at bounding box center [1197, 65] width 51 height 25
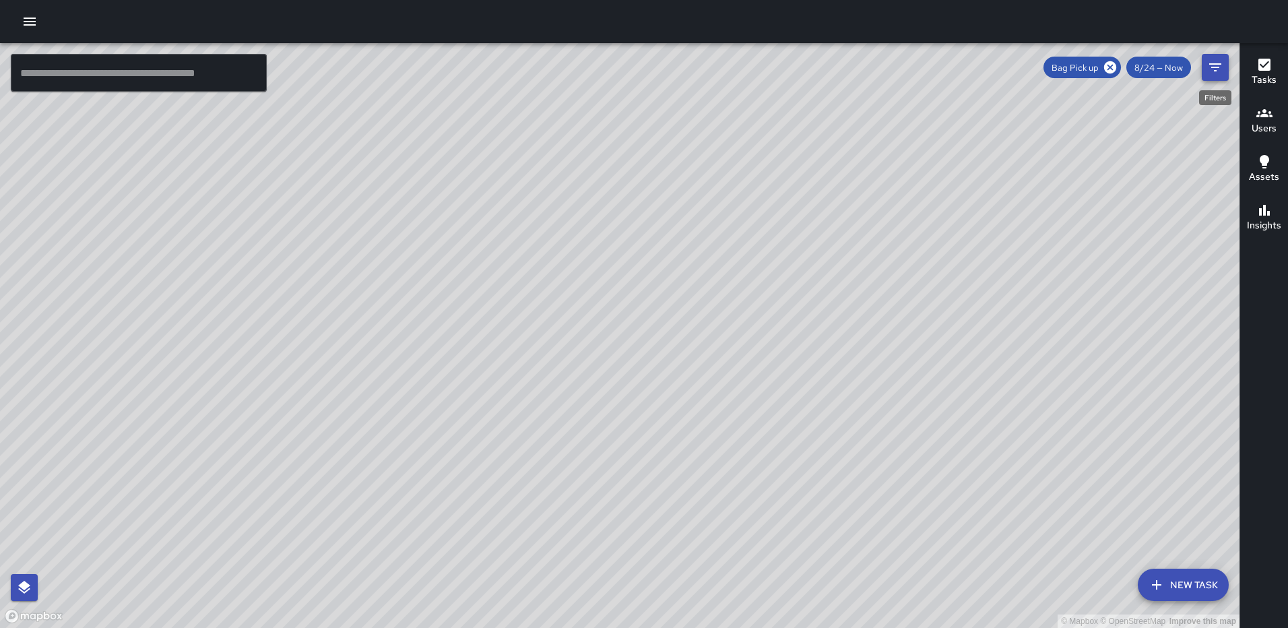
click at [1210, 65] on icon "Filters" at bounding box center [1215, 67] width 12 height 8
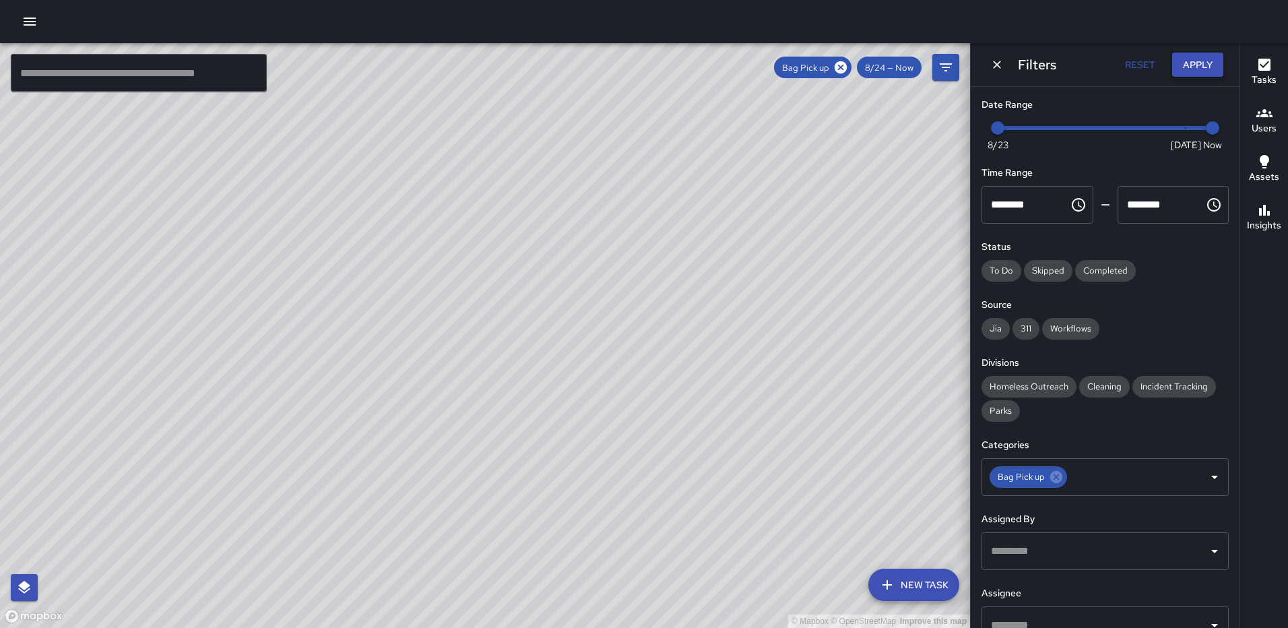
click at [1211, 64] on button "Apply" at bounding box center [1197, 65] width 51 height 25
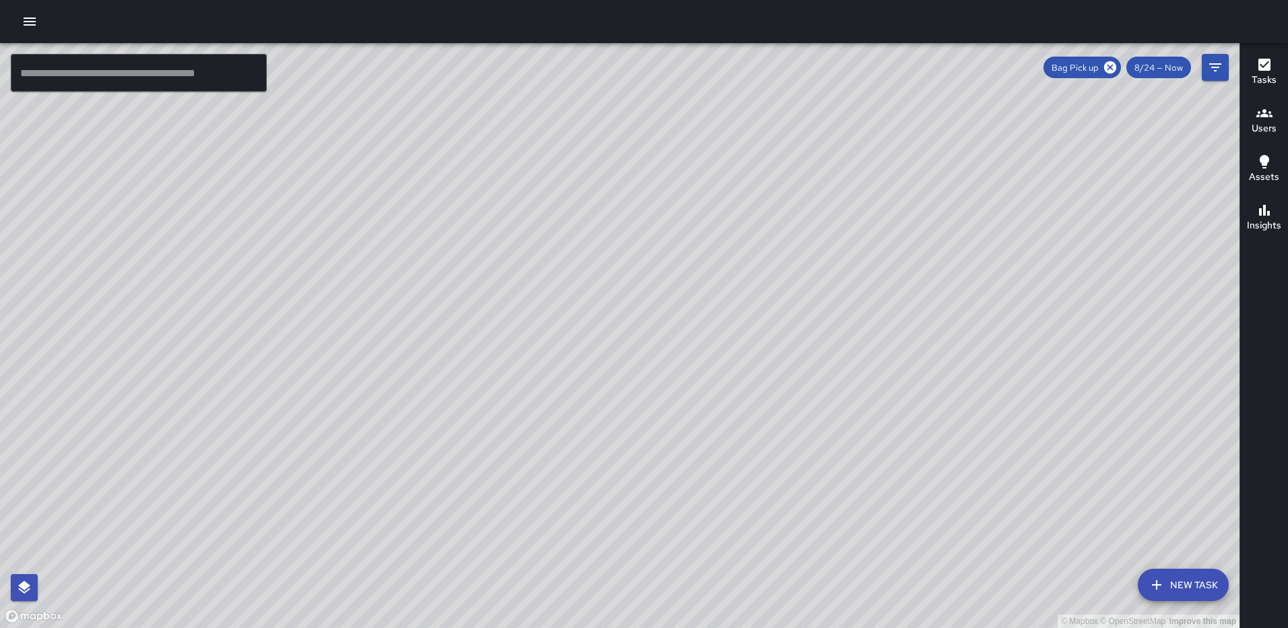
drag, startPoint x: 782, startPoint y: 300, endPoint x: 460, endPoint y: 386, distance: 333.1
click at [453, 392] on div "© Mapbox © OpenStreetMap Improve this map" at bounding box center [619, 335] width 1239 height 585
click at [31, 23] on icon "button" at bounding box center [30, 21] width 16 height 16
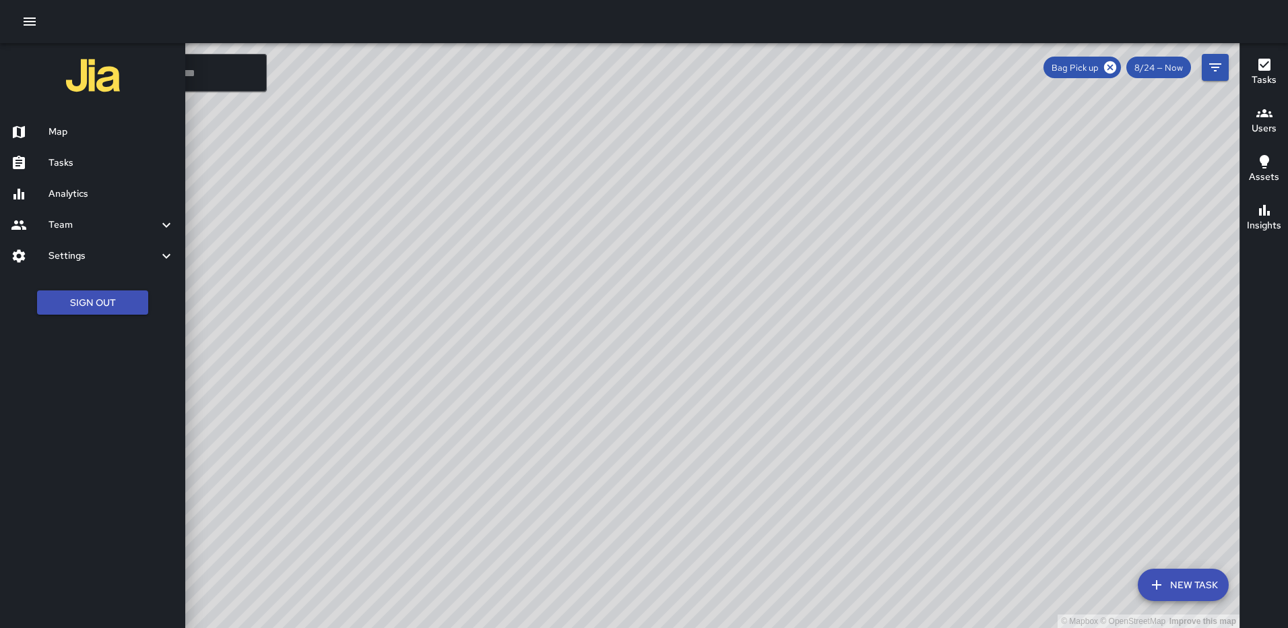
click at [54, 127] on h6 "Map" at bounding box center [111, 132] width 126 height 15
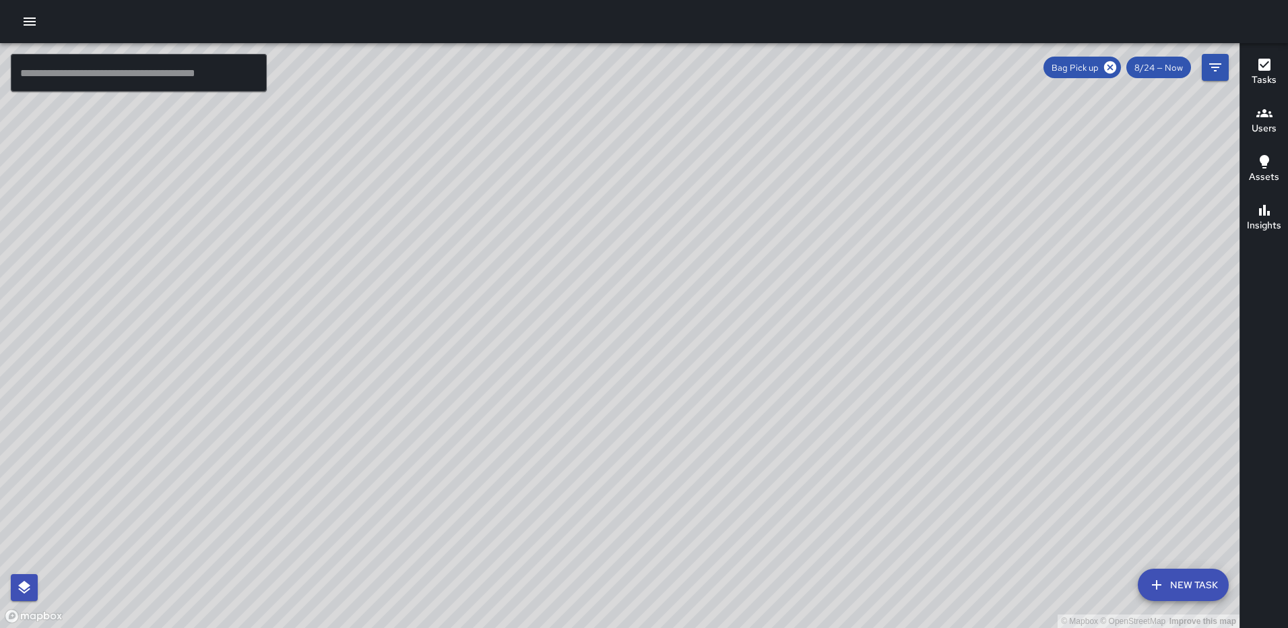
click at [24, 15] on icon "button" at bounding box center [30, 21] width 16 height 16
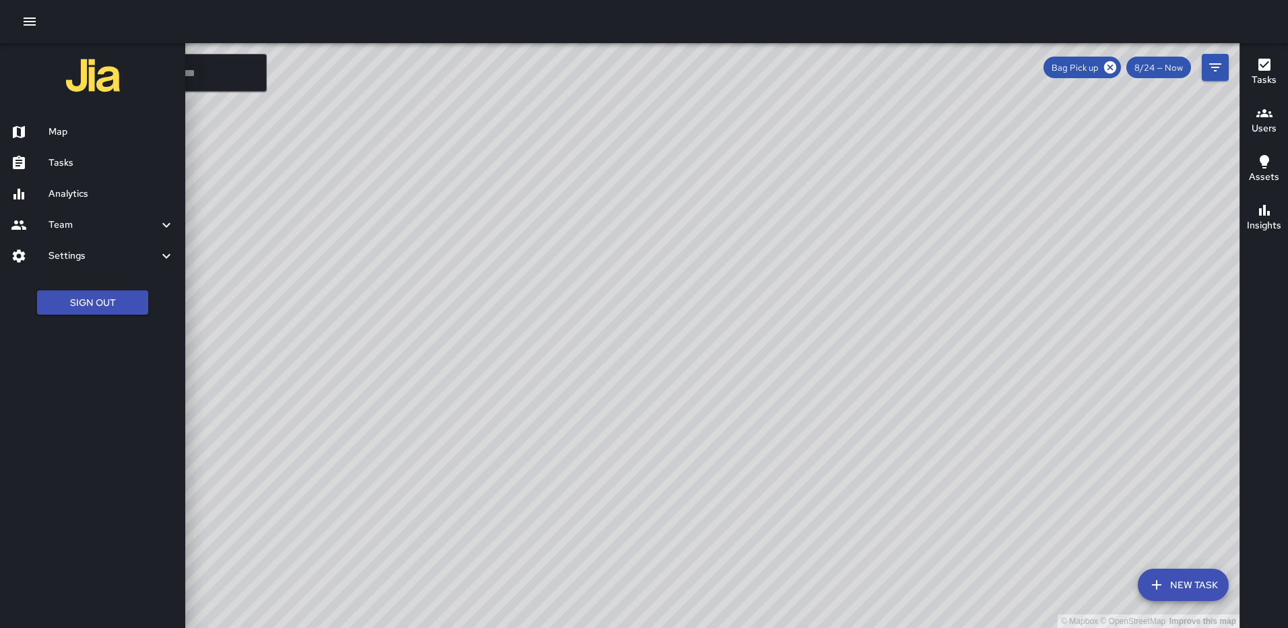
click at [1109, 68] on div at bounding box center [644, 314] width 1288 height 628
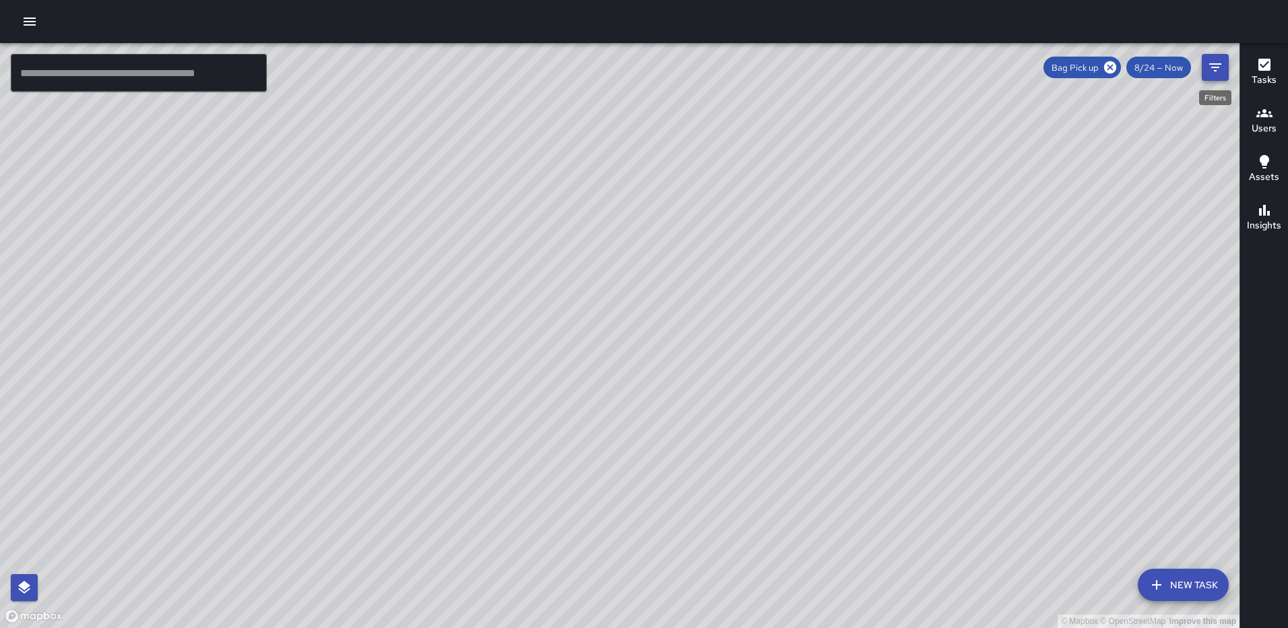
click at [1220, 65] on icon "Filters" at bounding box center [1215, 67] width 16 height 16
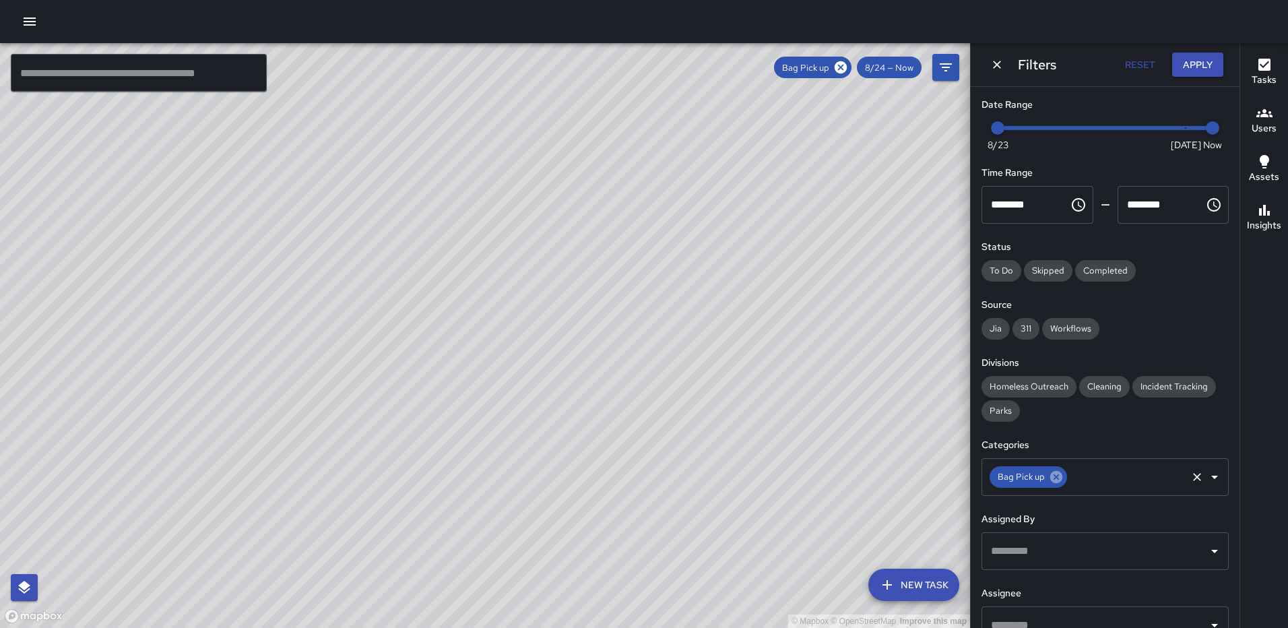
click at [1057, 483] on icon at bounding box center [1056, 476] width 15 height 15
click at [1211, 478] on icon "Open" at bounding box center [1214, 476] width 7 height 3
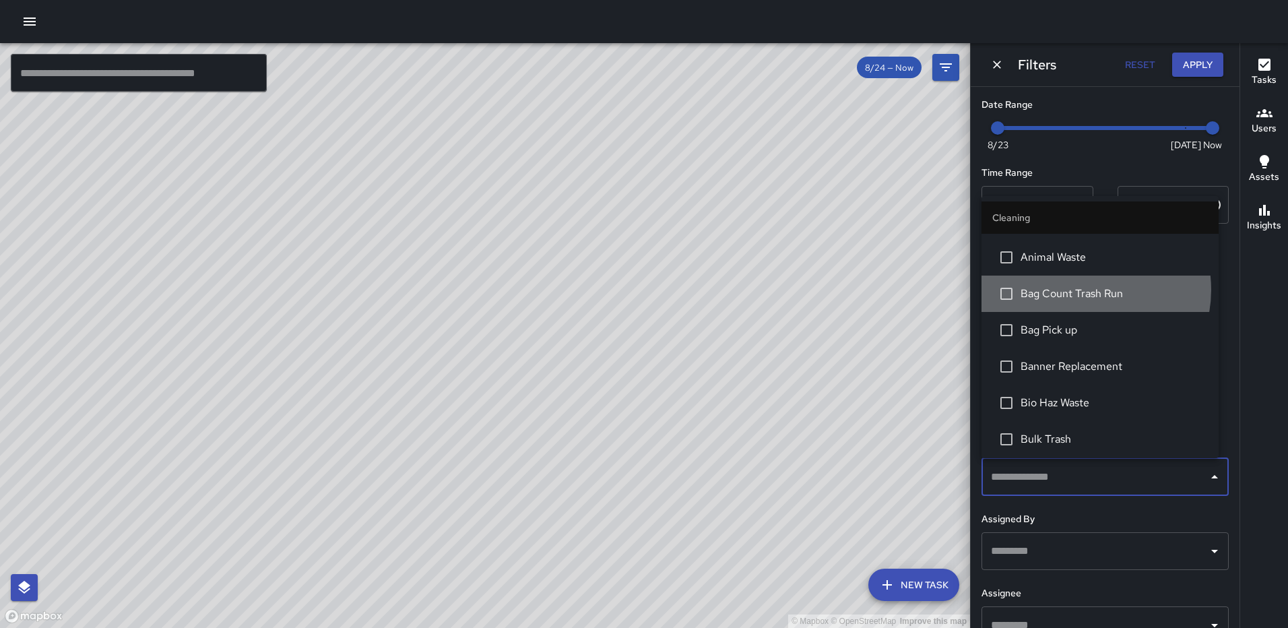
click at [1081, 290] on span "Bag Count Trash Run" at bounding box center [1113, 294] width 187 height 16
click at [1189, 62] on button "Apply" at bounding box center [1197, 65] width 51 height 25
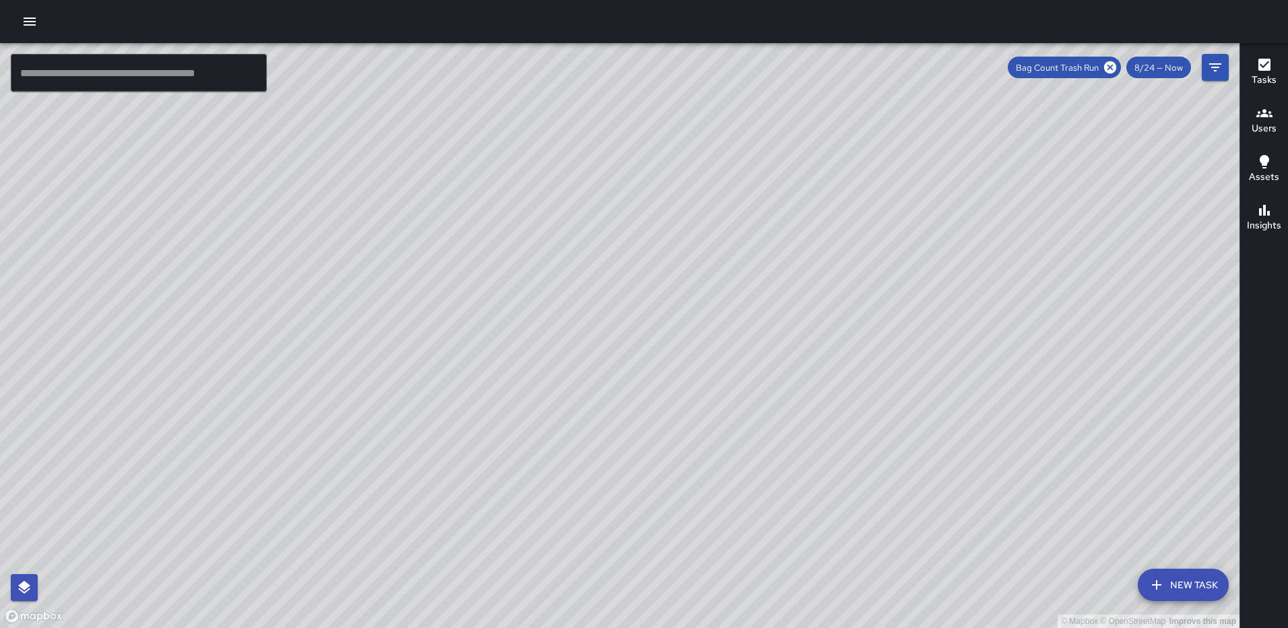
click at [848, 169] on div "© Mapbox © OpenStreetMap Improve this map AS Andre Smith 1403 Okie Street North…" at bounding box center [619, 335] width 1239 height 585
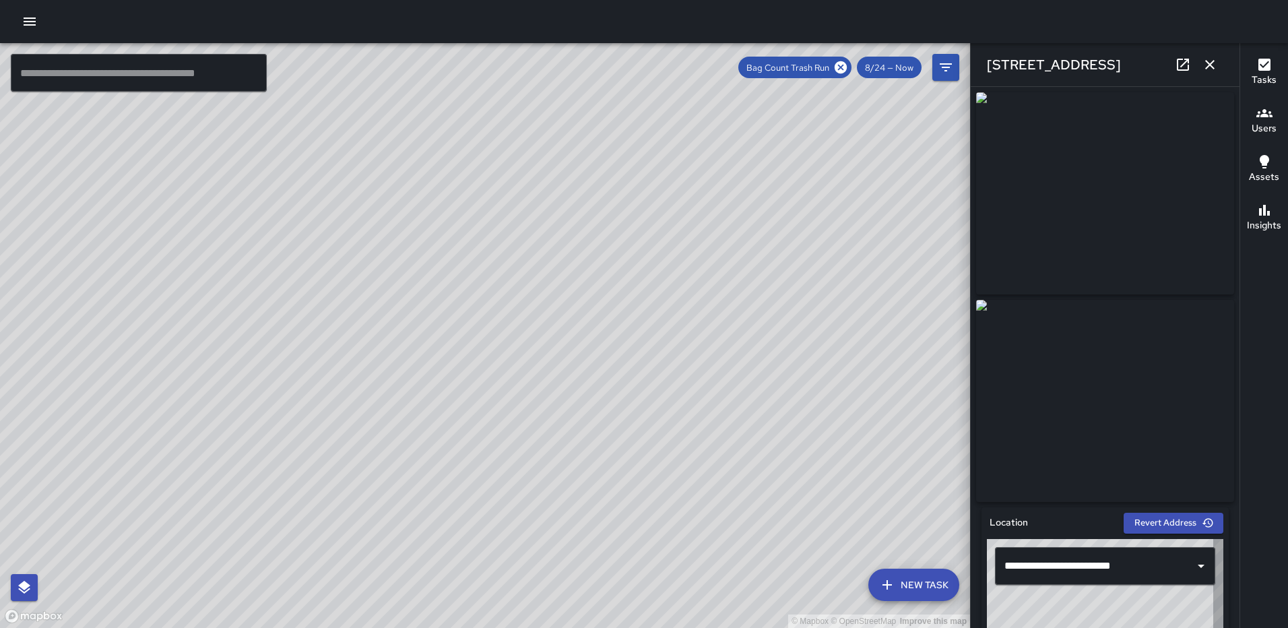
type input "**********"
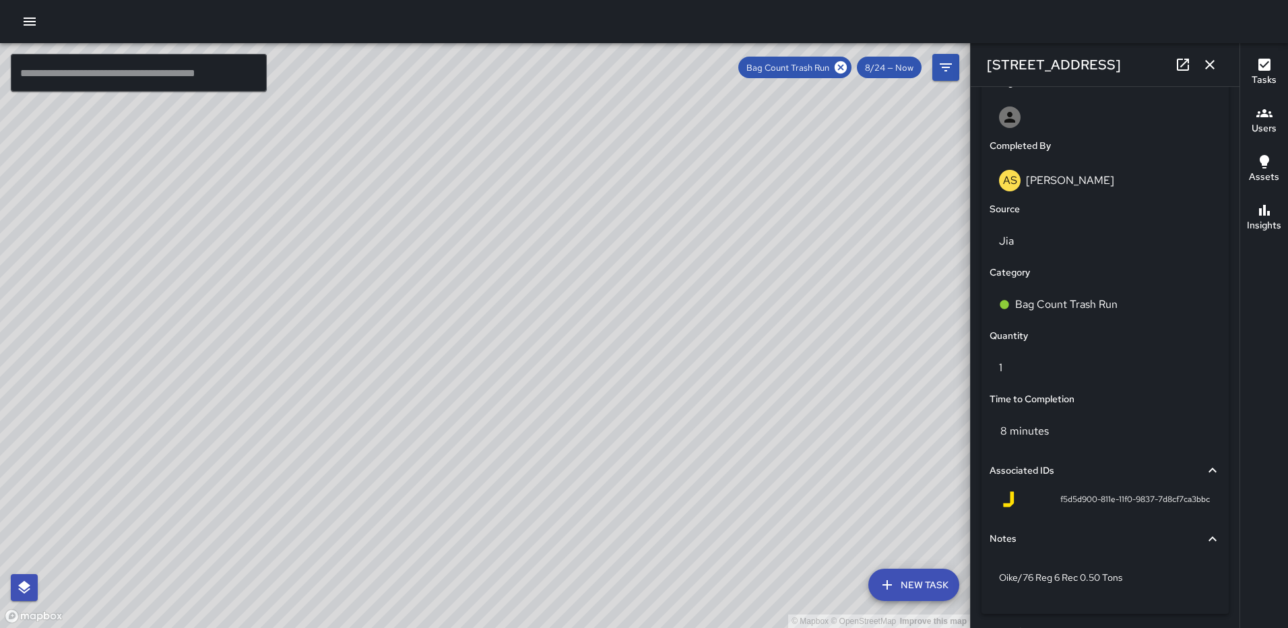
scroll to position [828, 0]
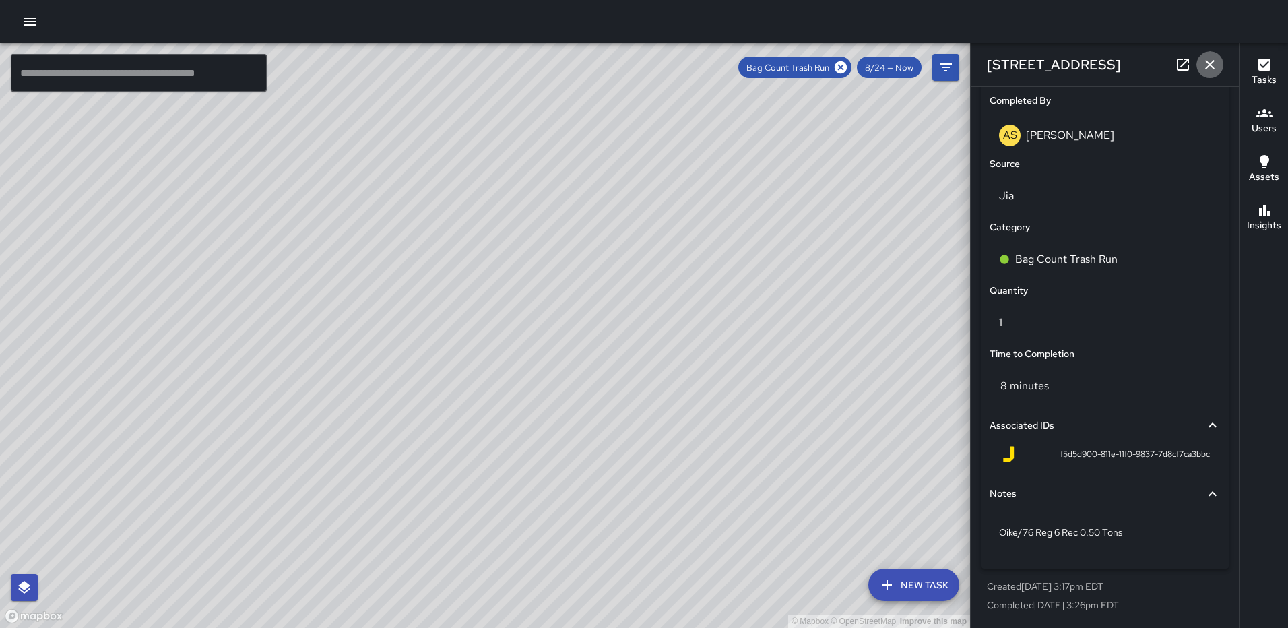
click at [1207, 67] on icon "button" at bounding box center [1209, 64] width 9 height 9
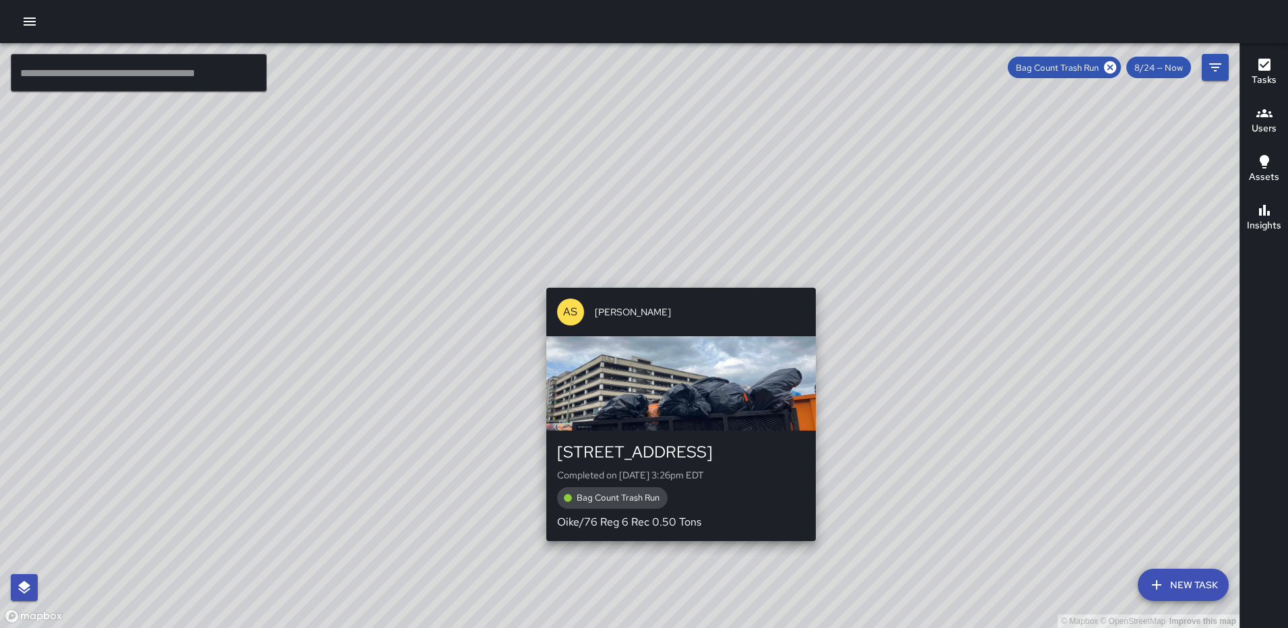
click at [674, 282] on div "AS Andre Smith 1403 Okie Street Northeast Completed on 8/24/2025, 3:26pm EDT Ba…" at bounding box center [681, 414] width 280 height 264
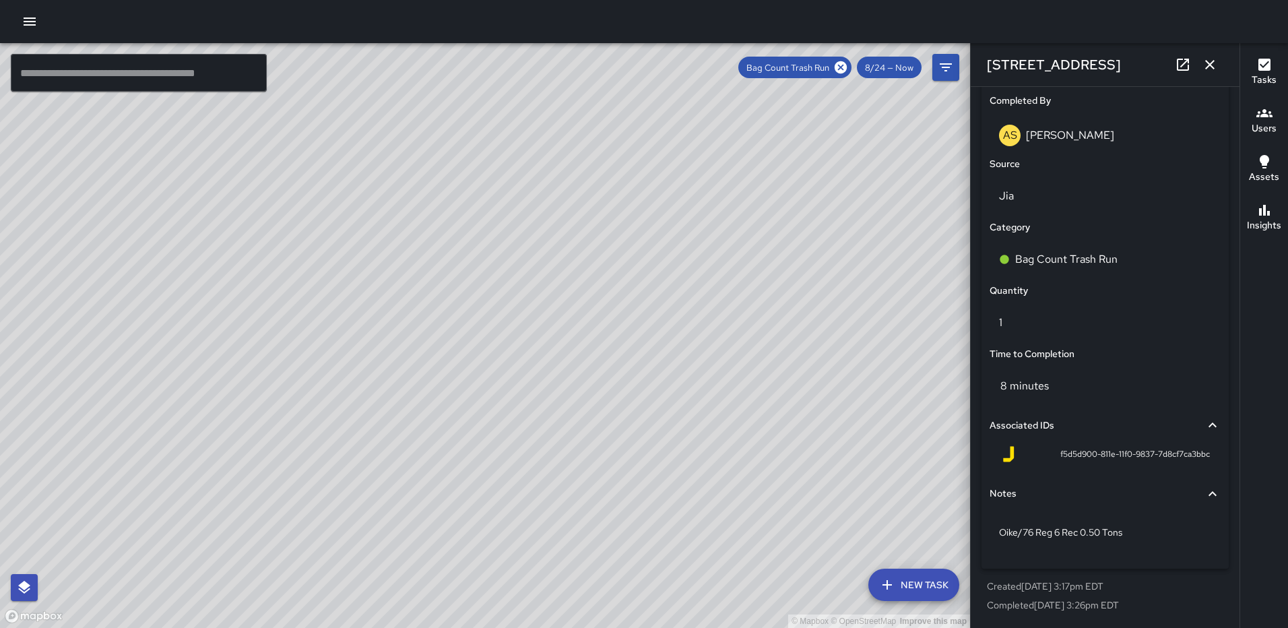
click at [28, 15] on icon "button" at bounding box center [30, 21] width 16 height 16
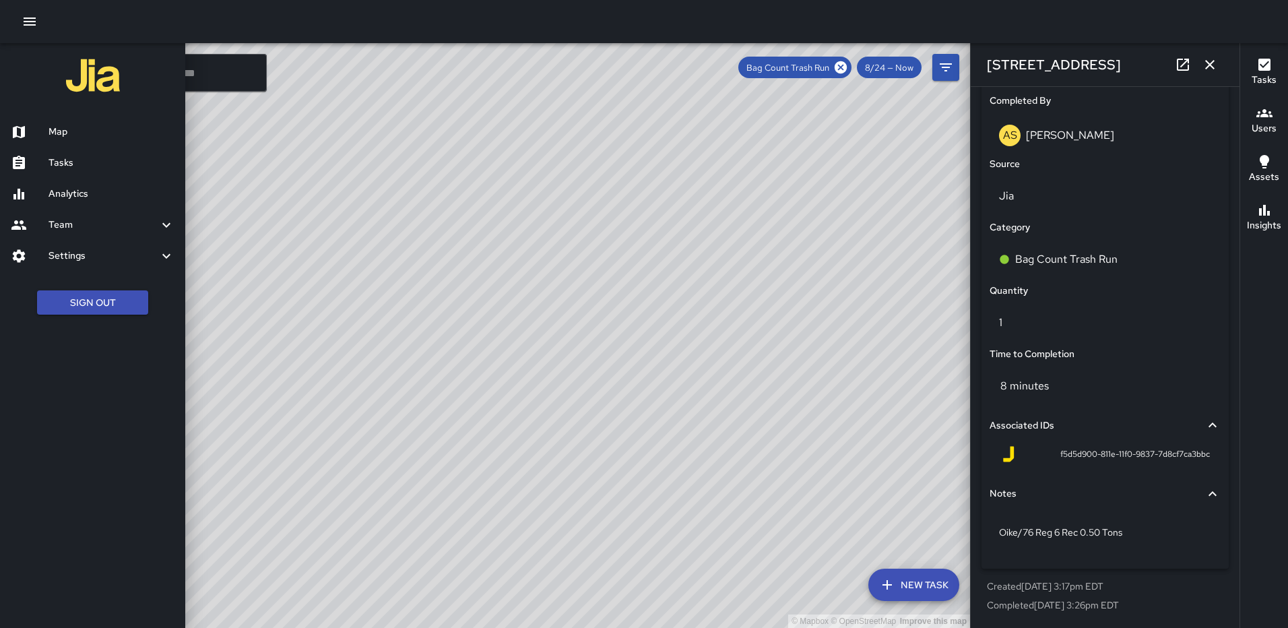
click at [76, 135] on h6 "Map" at bounding box center [111, 132] width 126 height 15
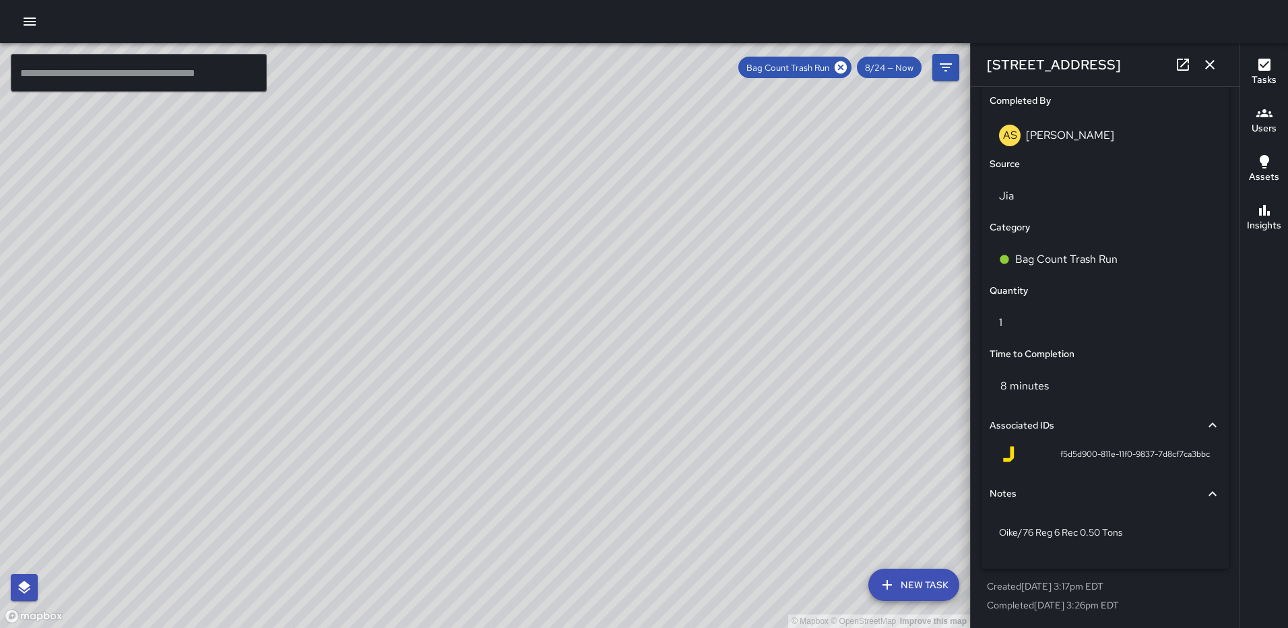
click at [1204, 65] on icon "button" at bounding box center [1210, 65] width 16 height 16
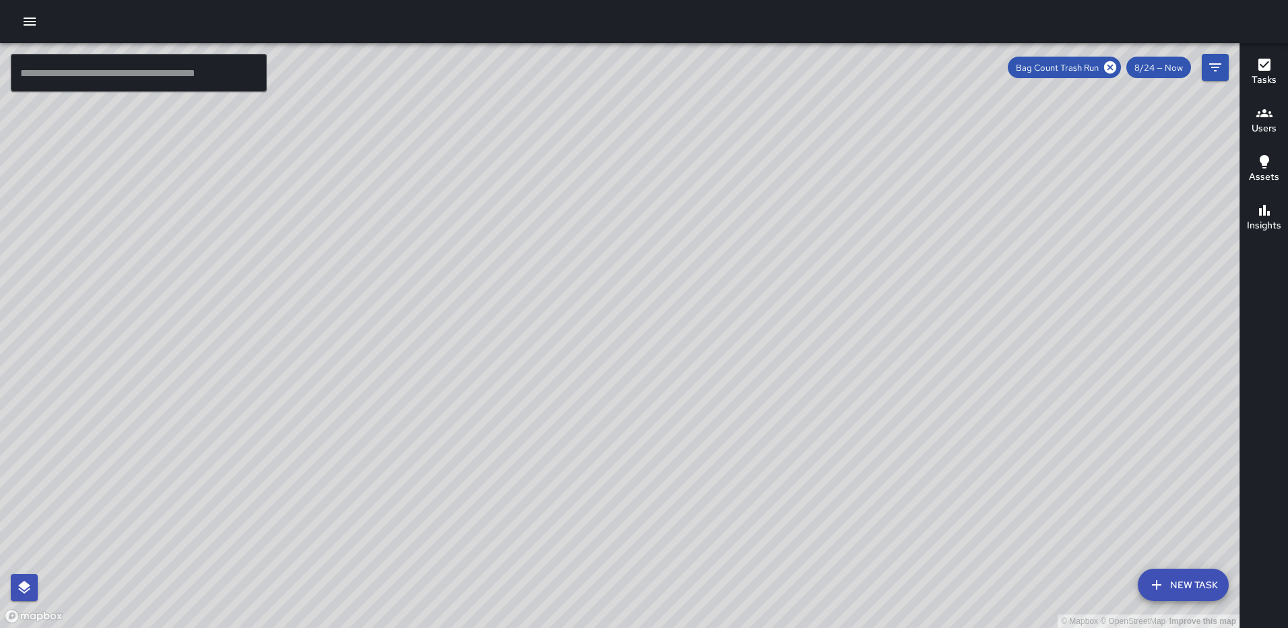
drag, startPoint x: 1112, startPoint y: 67, endPoint x: 1199, endPoint y: 79, distance: 87.8
click at [1112, 66] on icon at bounding box center [1110, 67] width 15 height 15
click at [1216, 63] on icon "Filters" at bounding box center [1215, 67] width 16 height 16
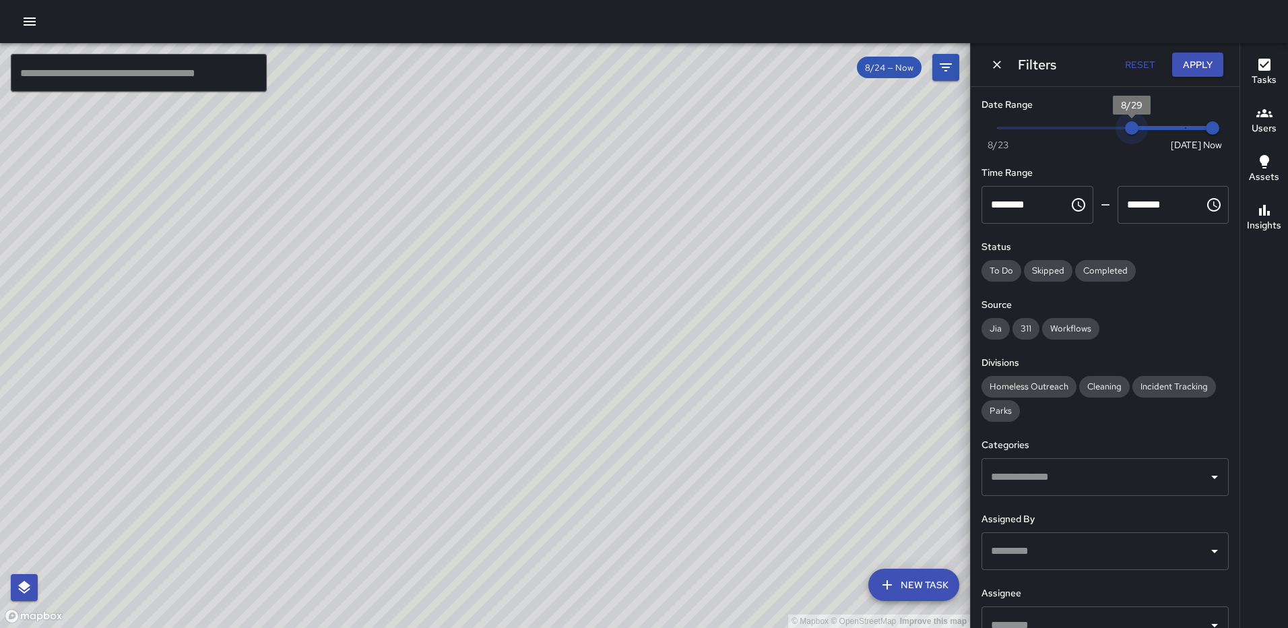
type input "*"
drag, startPoint x: 1000, startPoint y: 125, endPoint x: 1184, endPoint y: 127, distance: 183.9
click at [1184, 127] on span "8/31" at bounding box center [1185, 127] width 13 height 13
click at [1201, 61] on button "Apply" at bounding box center [1197, 65] width 51 height 25
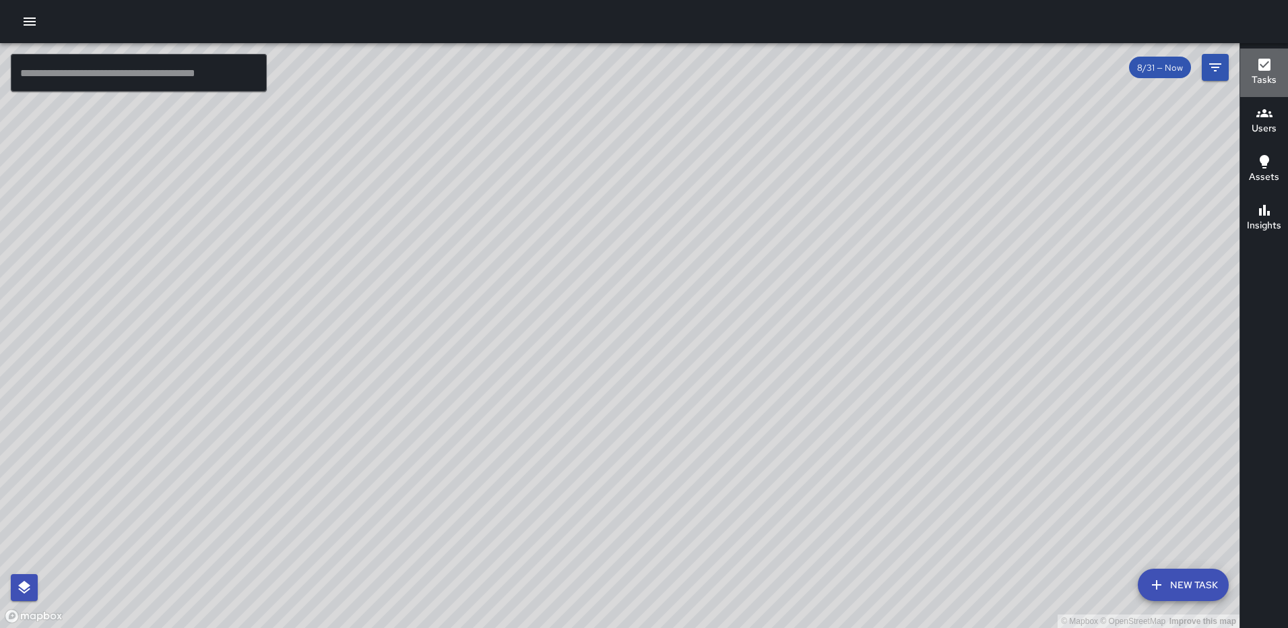
click at [1264, 75] on h6 "Tasks" at bounding box center [1263, 80] width 25 height 15
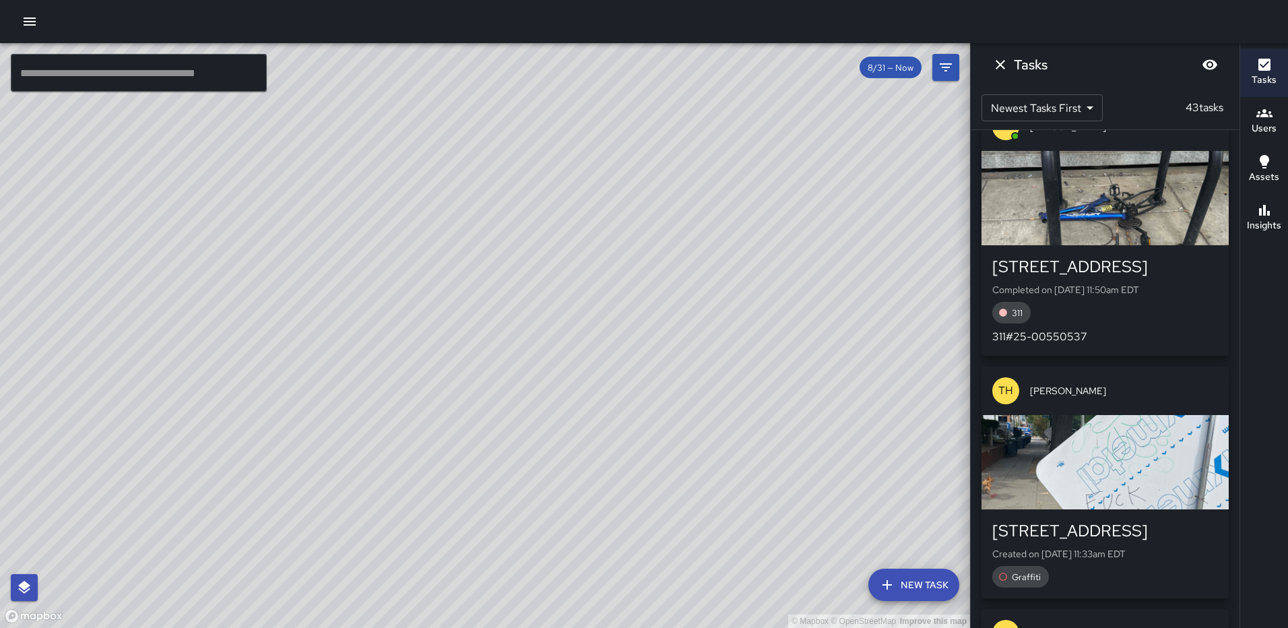
scroll to position [202, 0]
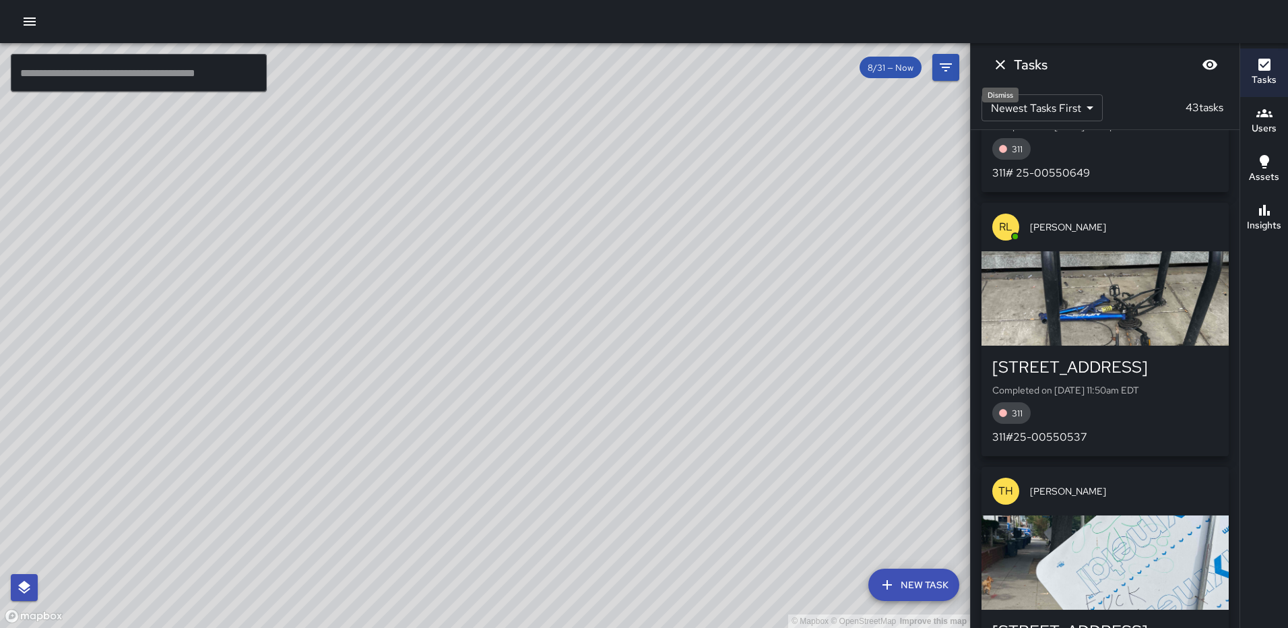
click at [997, 65] on icon "Dismiss" at bounding box center [1000, 65] width 16 height 16
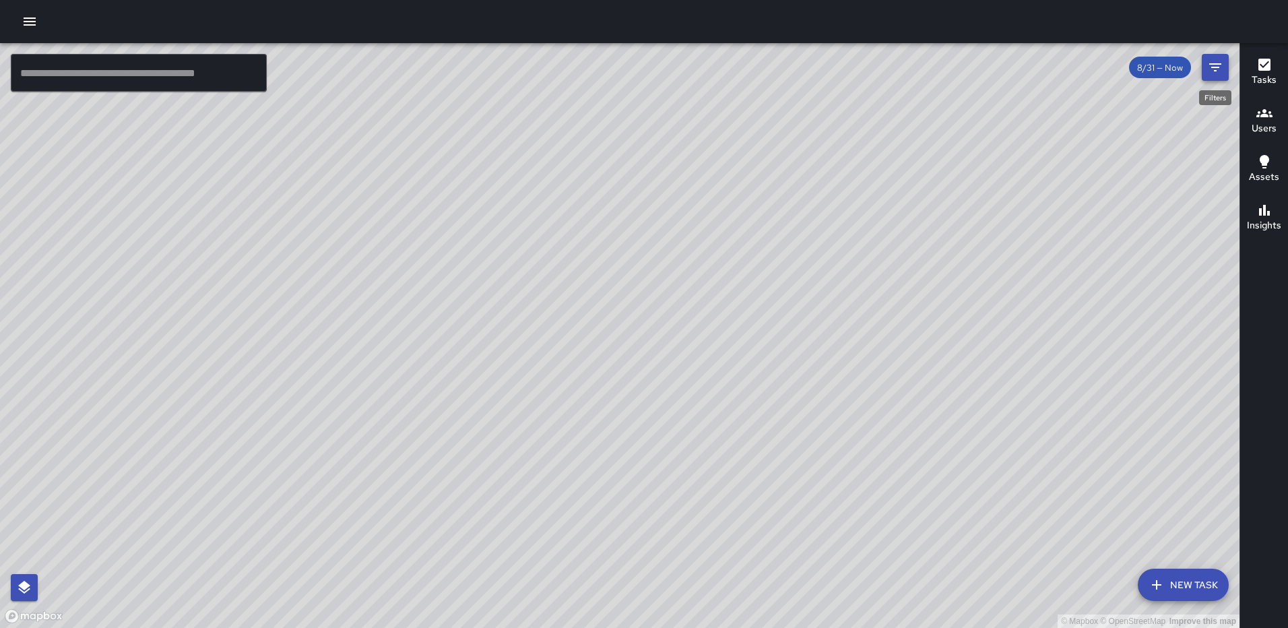
click at [1212, 64] on icon "Filters" at bounding box center [1215, 67] width 12 height 8
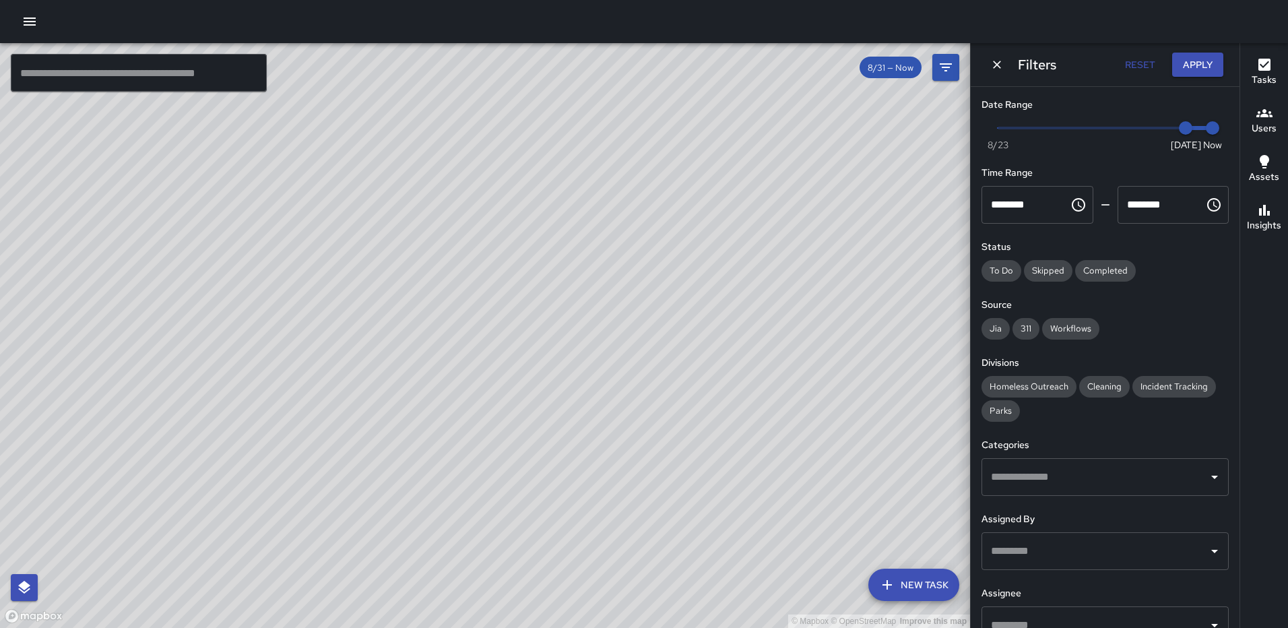
click at [1100, 477] on input "text" at bounding box center [1094, 477] width 215 height 26
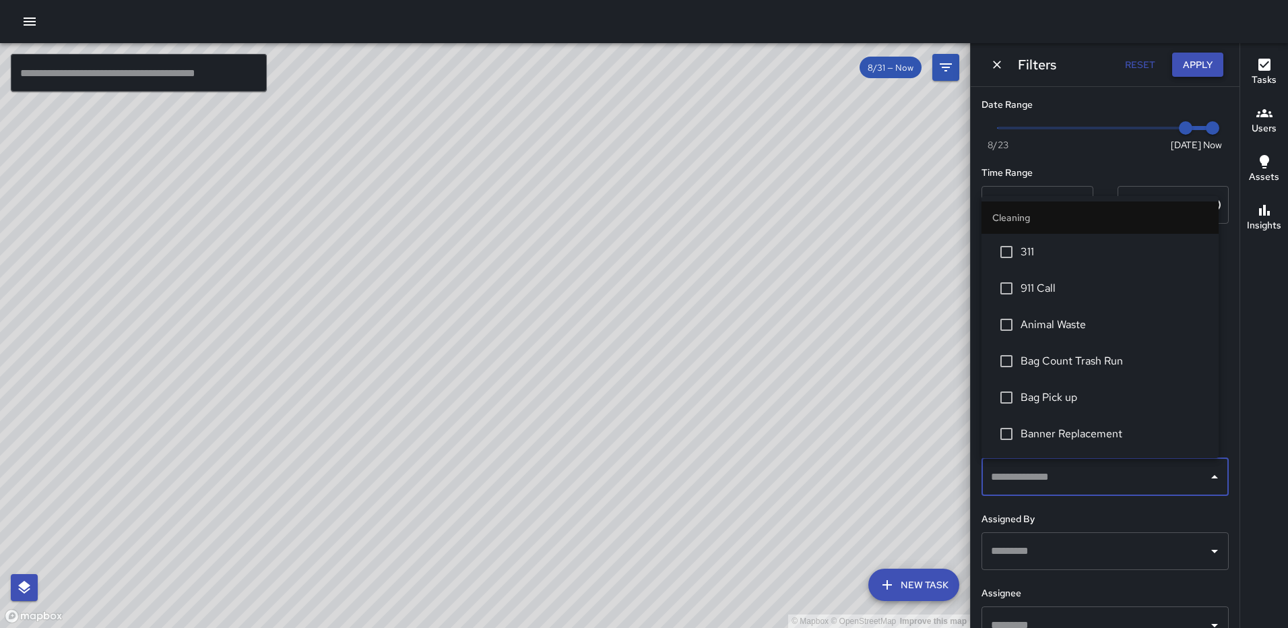
click at [1213, 59] on button "Apply" at bounding box center [1197, 65] width 51 height 25
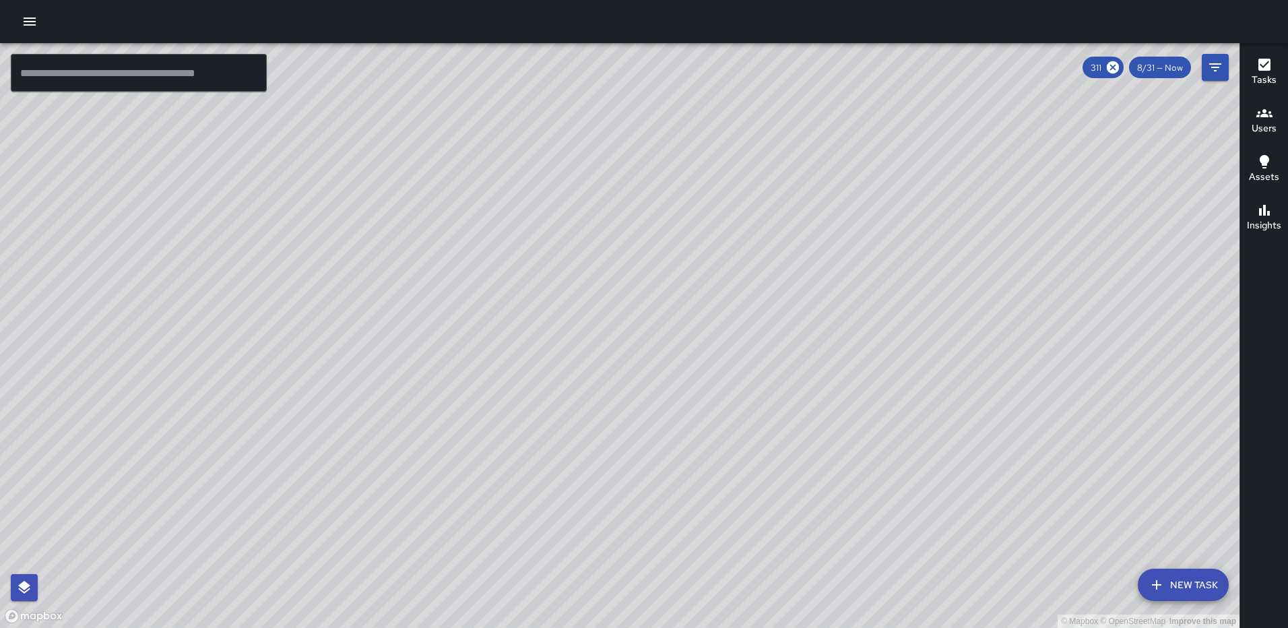
click at [1266, 62] on icon "button" at bounding box center [1264, 65] width 12 height 12
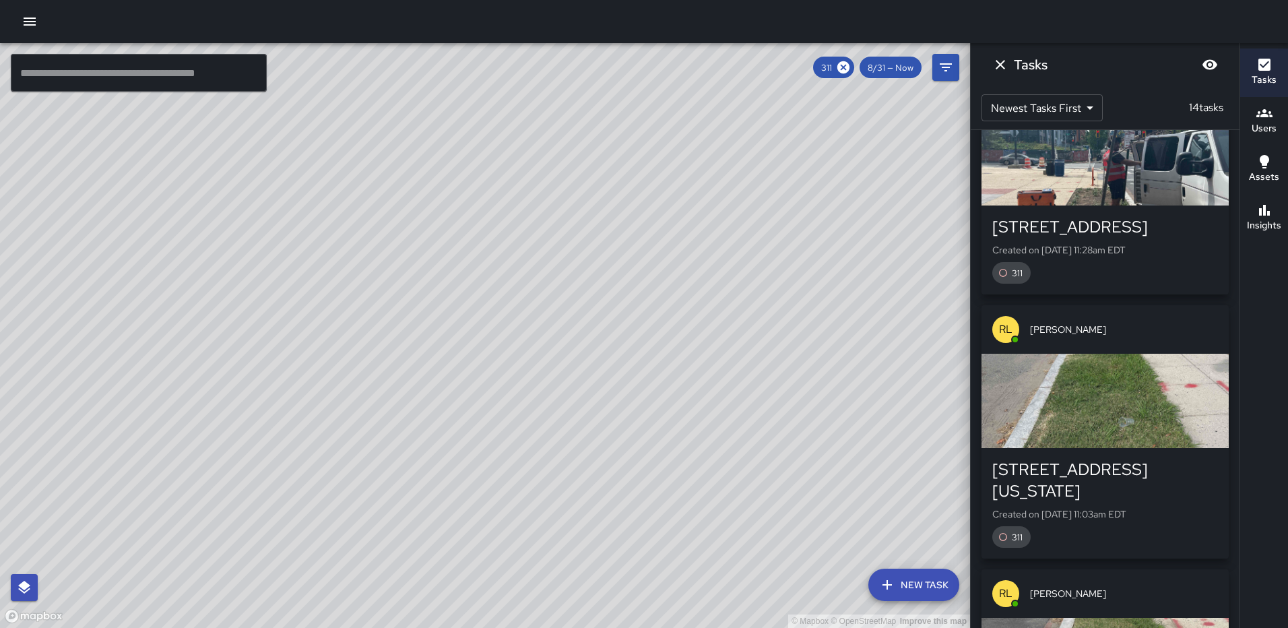
scroll to position [741, 0]
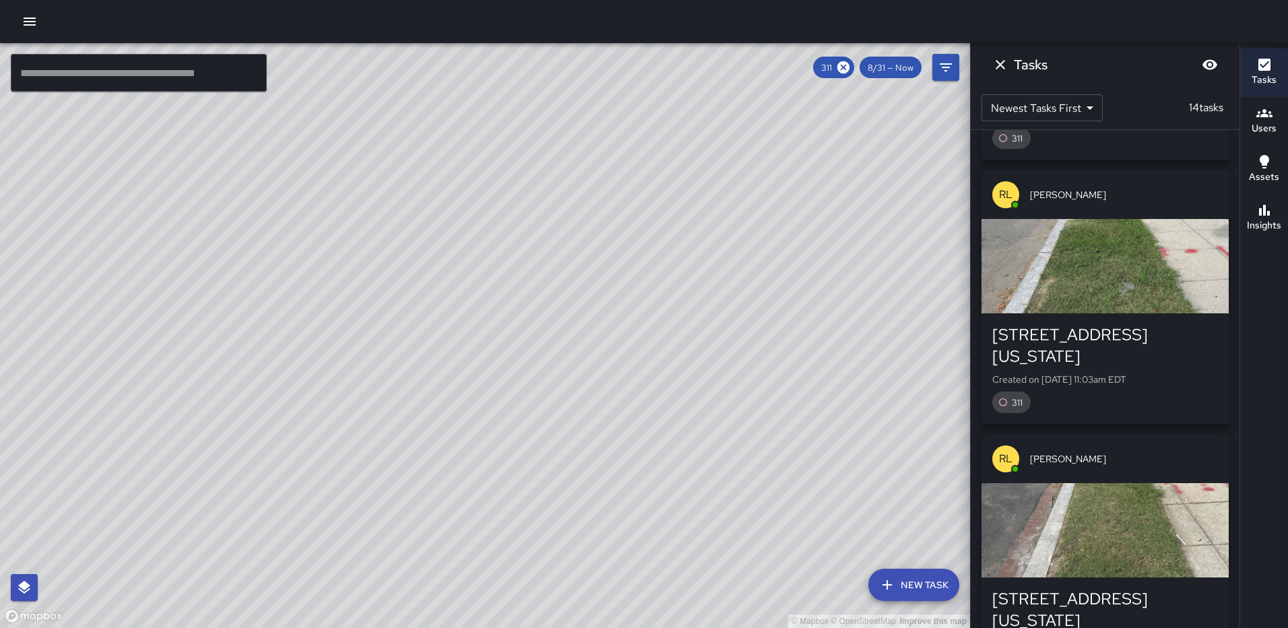
click at [1125, 262] on div "button" at bounding box center [1104, 266] width 247 height 94
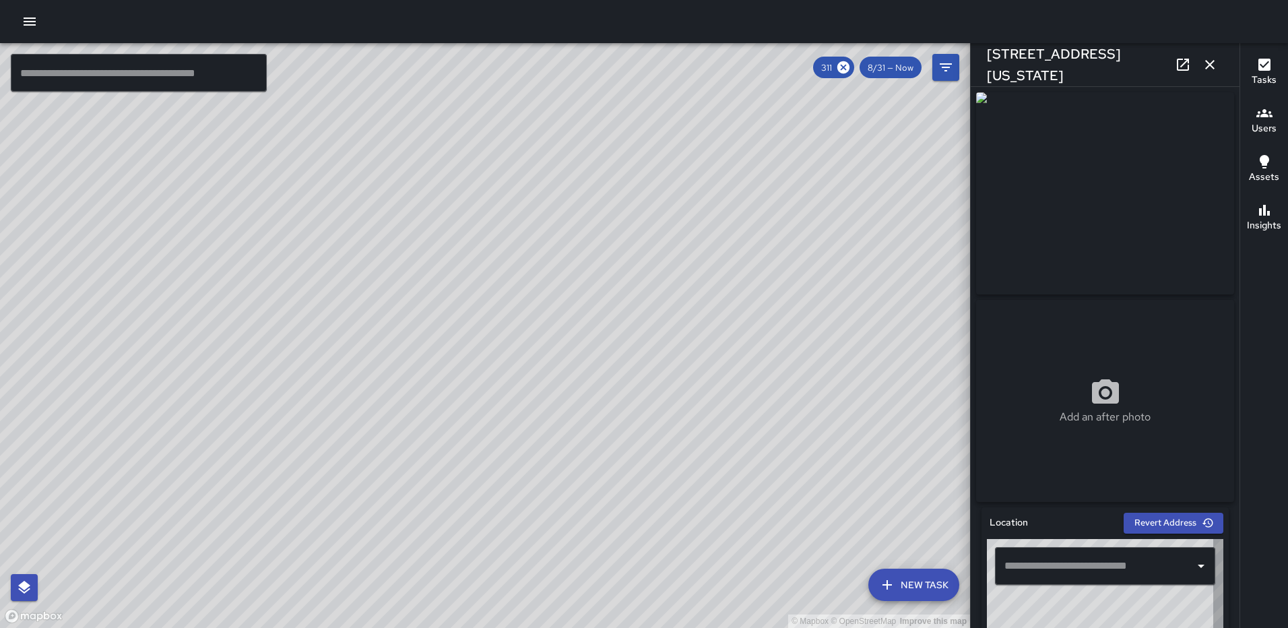
type input "**********"
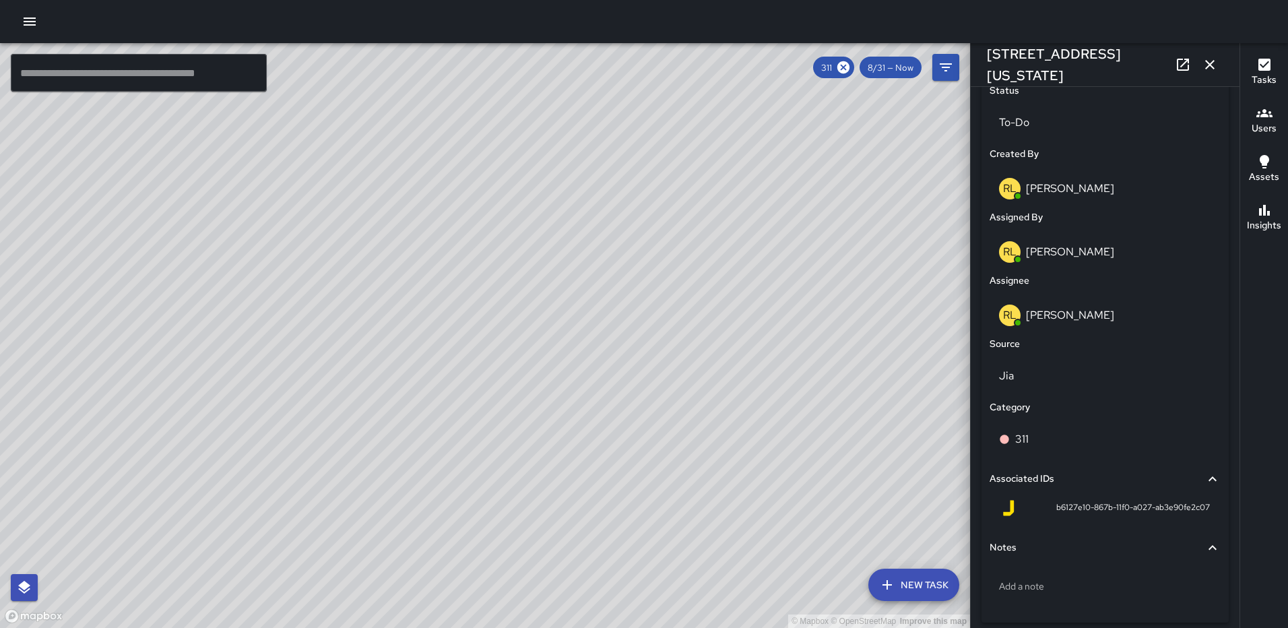
scroll to position [683, 0]
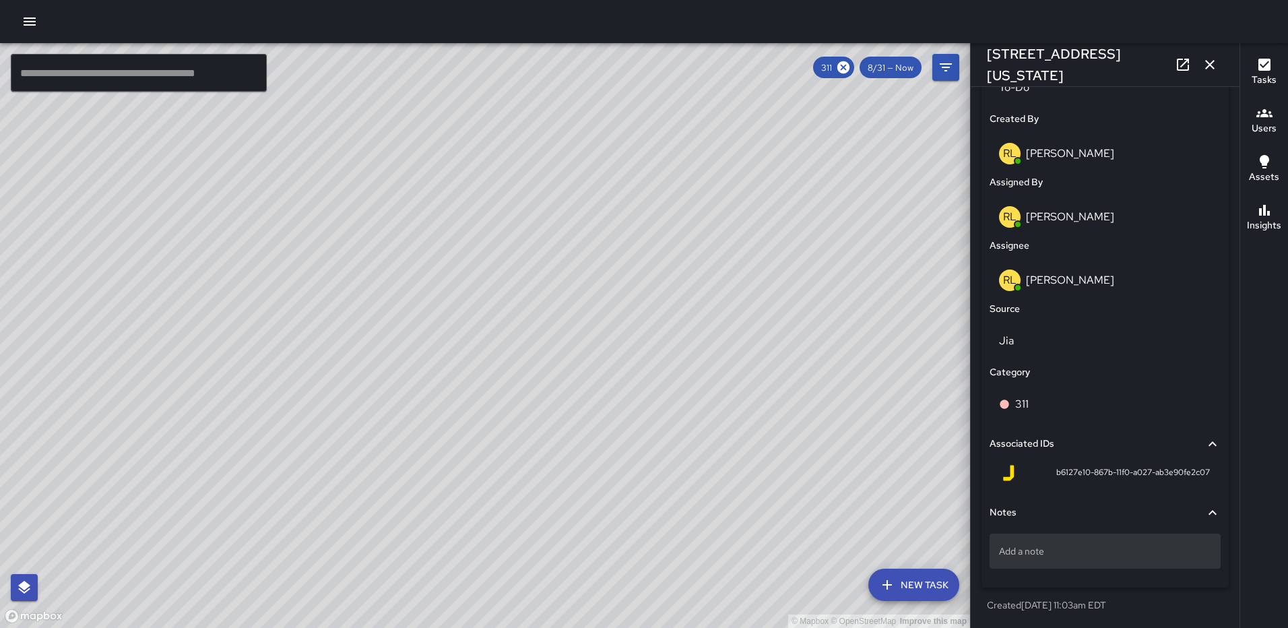
click at [1083, 550] on p "Add a note" at bounding box center [1105, 550] width 212 height 13
click at [1019, 542] on div "Add a note" at bounding box center [1104, 550] width 231 height 35
type textarea "*"
type textarea "**********"
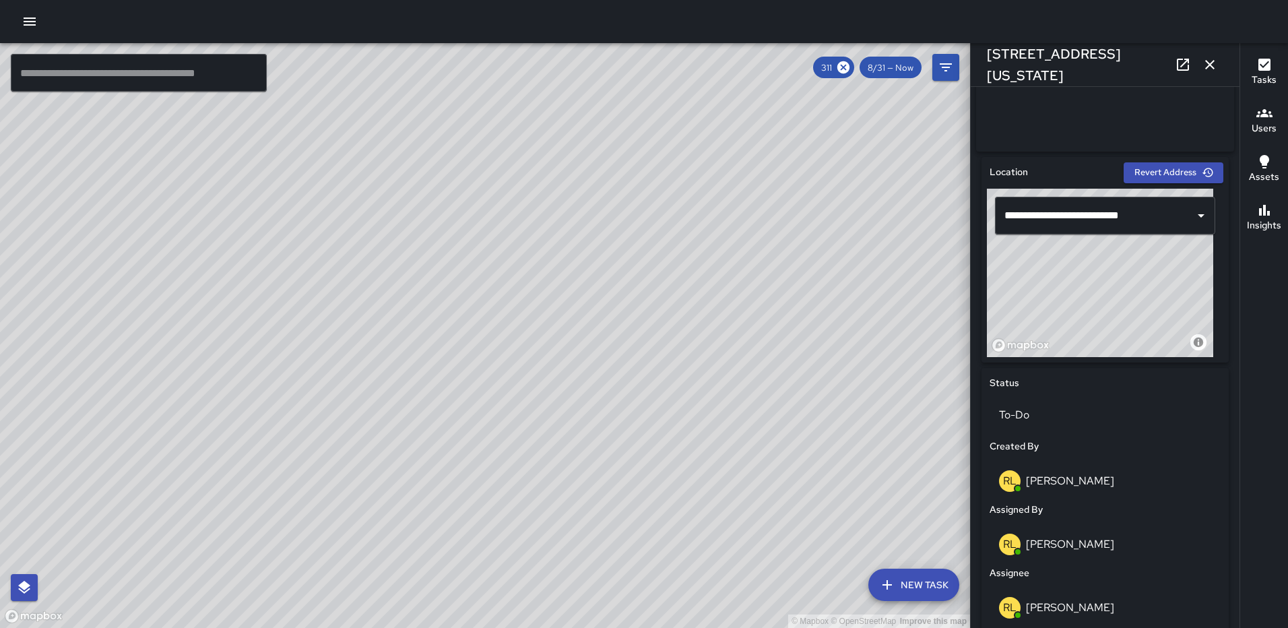
scroll to position [281, 0]
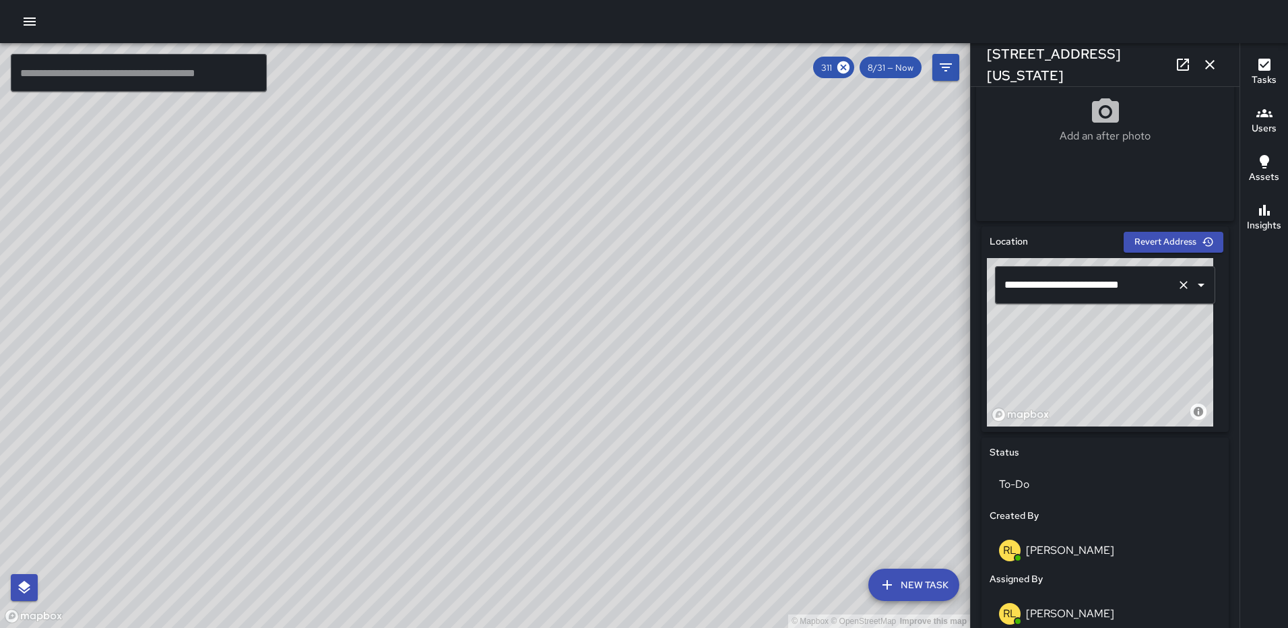
drag, startPoint x: 1079, startPoint y: 331, endPoint x: 1068, endPoint y: 288, distance: 44.6
click at [1068, 288] on div "**********" at bounding box center [1105, 342] width 236 height 168
click at [1204, 66] on icon "button" at bounding box center [1210, 65] width 16 height 16
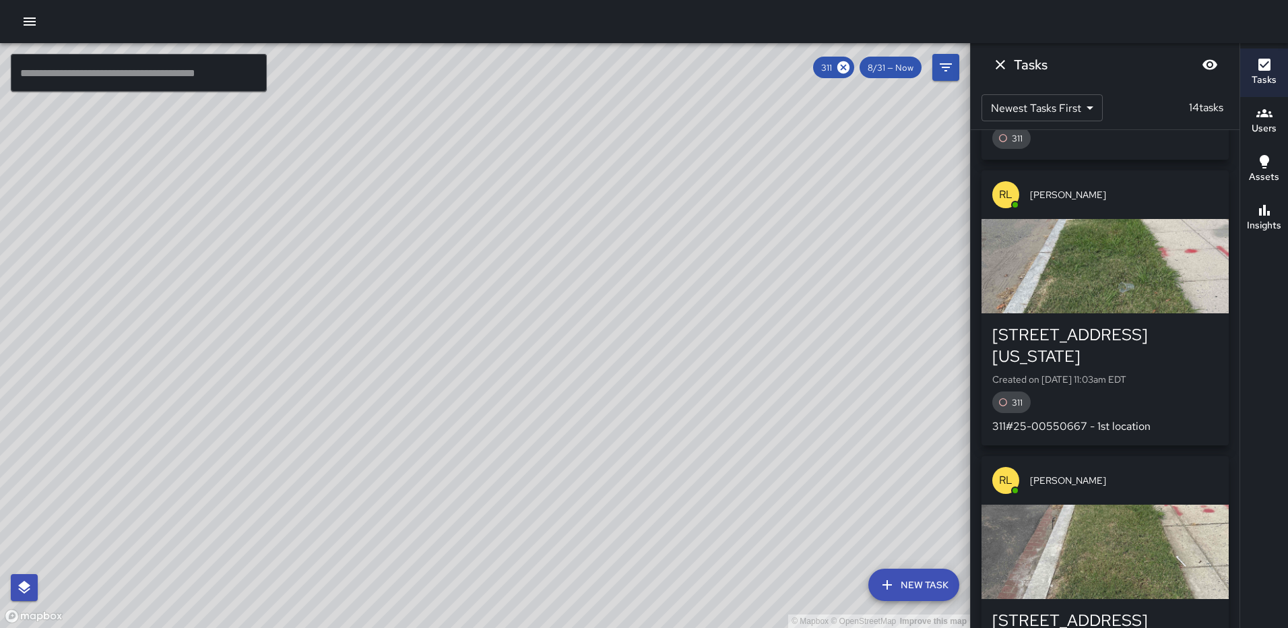
click at [1138, 265] on div "button" at bounding box center [1104, 266] width 247 height 94
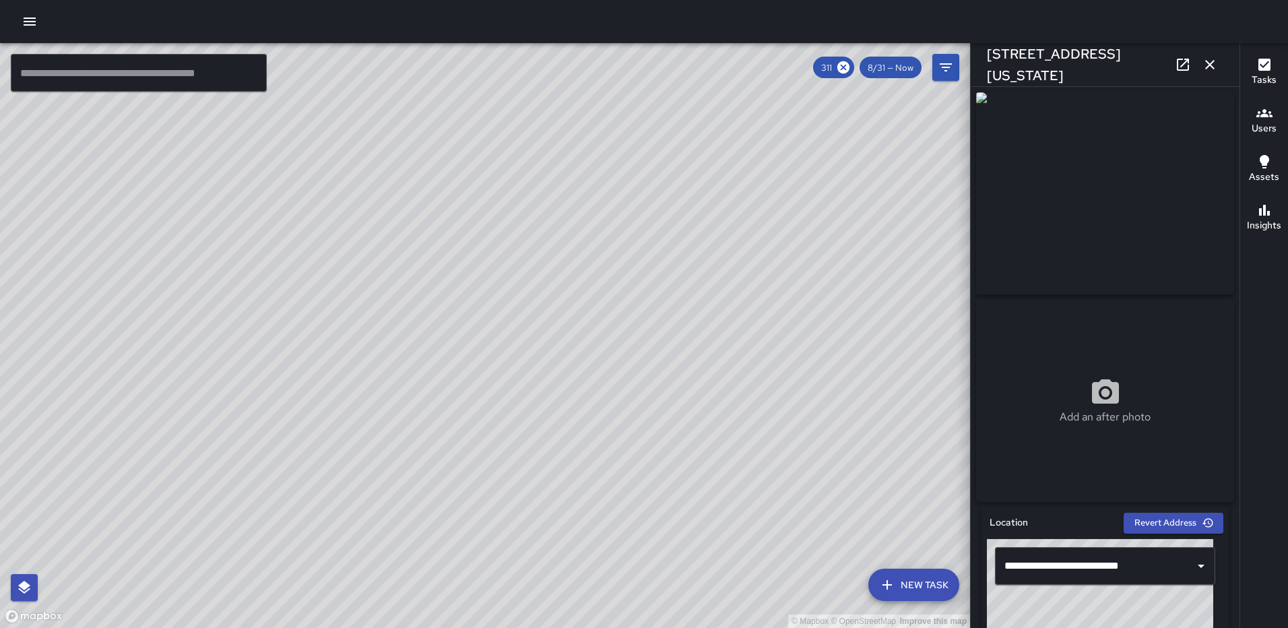
type input "**********"
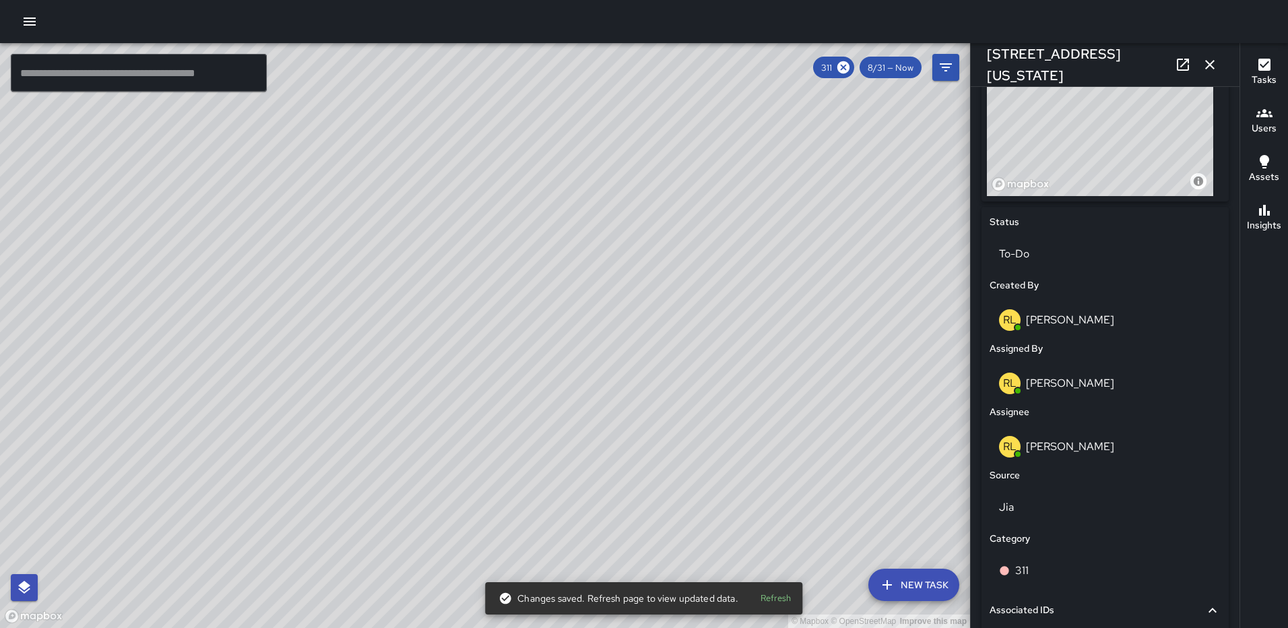
scroll to position [534, 0]
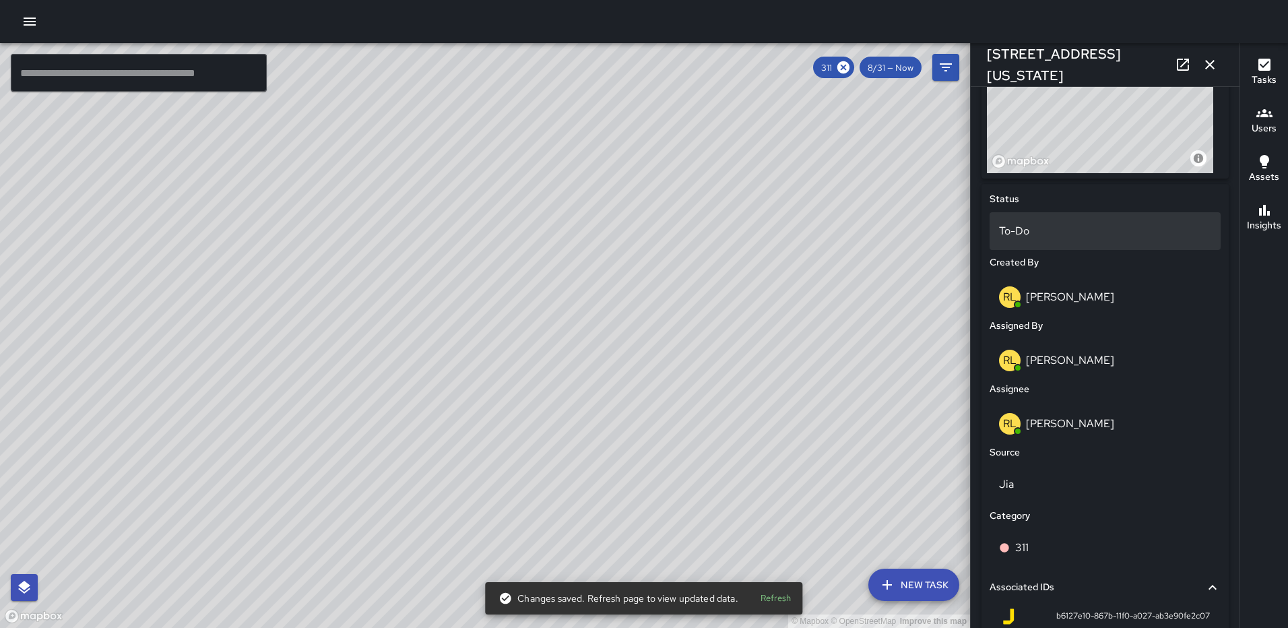
click at [1083, 250] on div "To-Do" at bounding box center [1104, 231] width 231 height 38
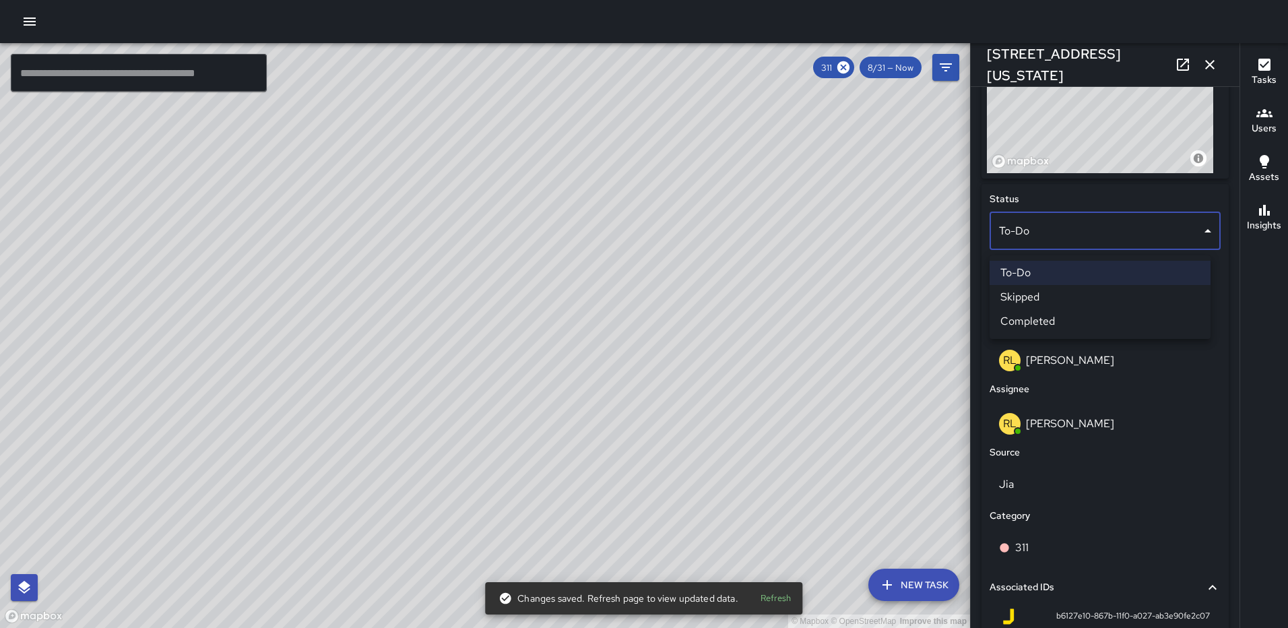
click at [1075, 315] on li "Completed" at bounding box center [1099, 321] width 221 height 24
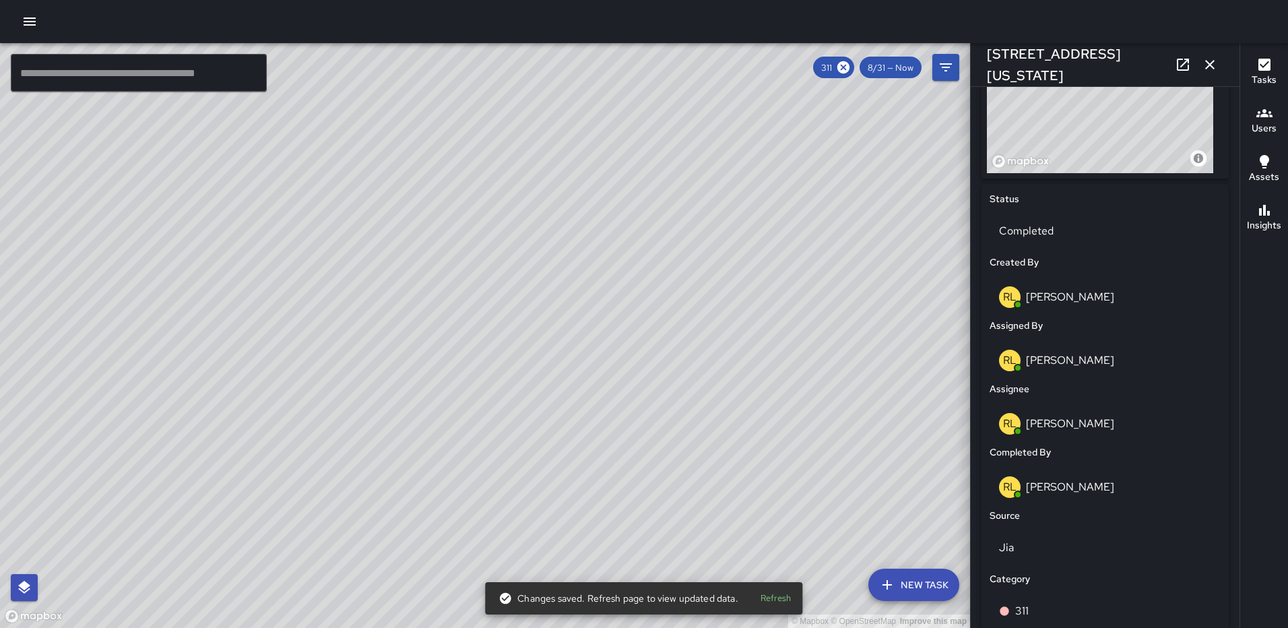
click at [1207, 62] on icon "button" at bounding box center [1209, 64] width 9 height 9
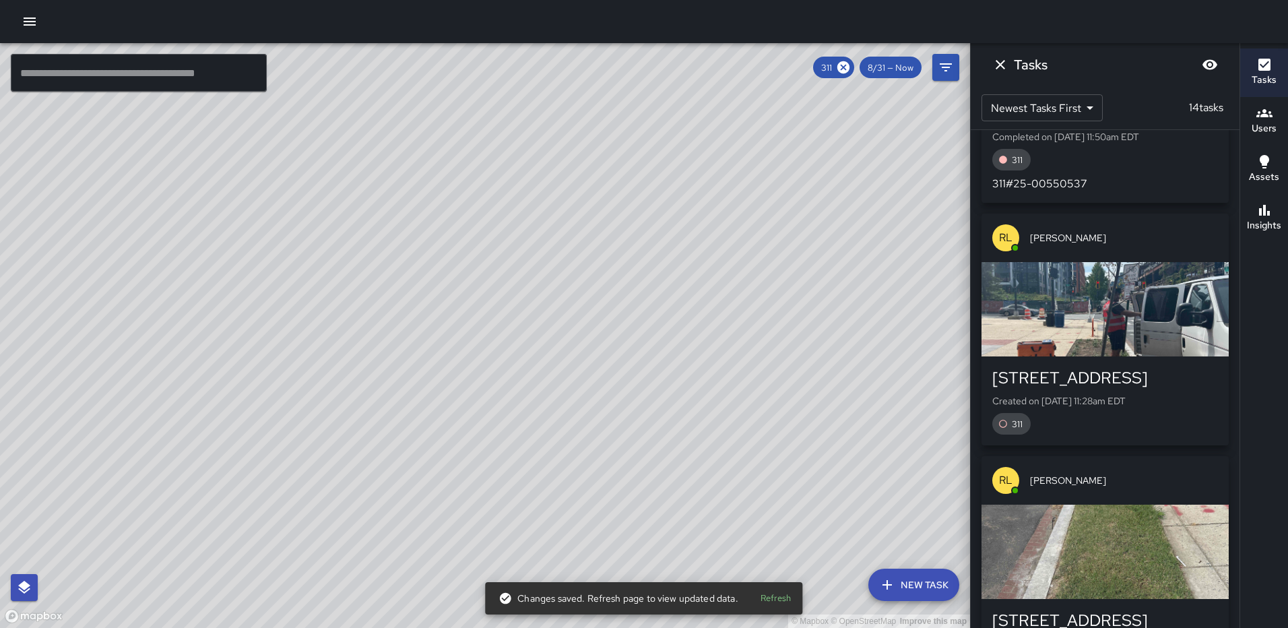
click at [509, 309] on div "© Mapbox © OpenStreetMap Improve this map" at bounding box center [485, 335] width 970 height 585
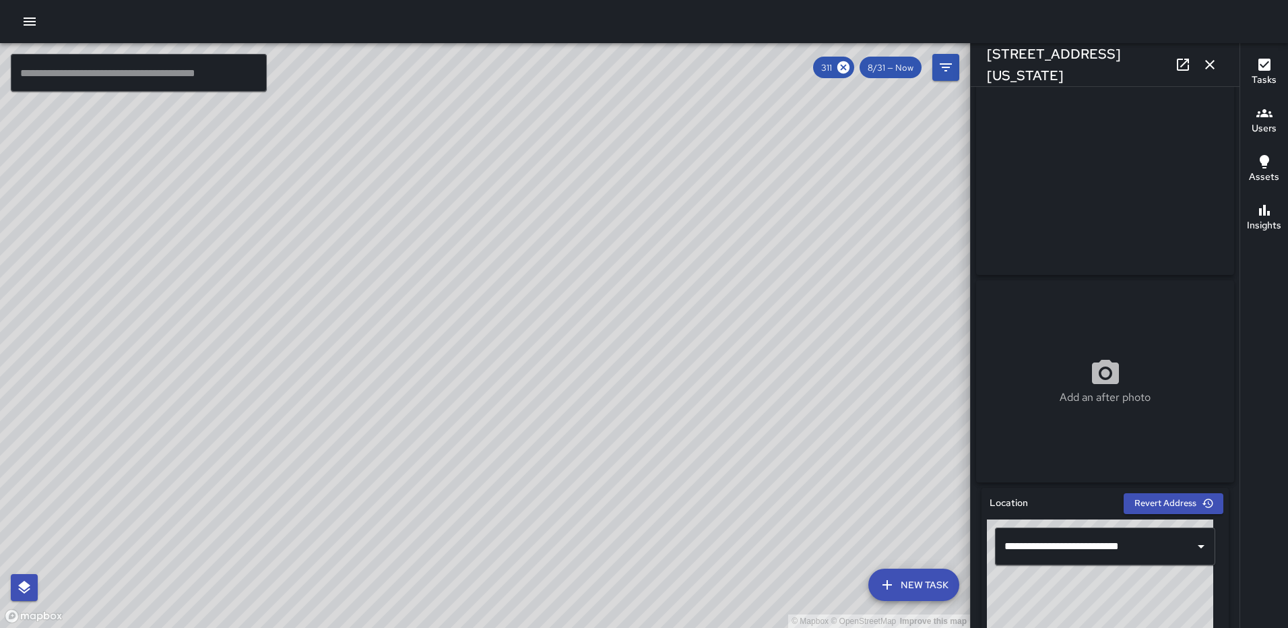
scroll to position [0, 0]
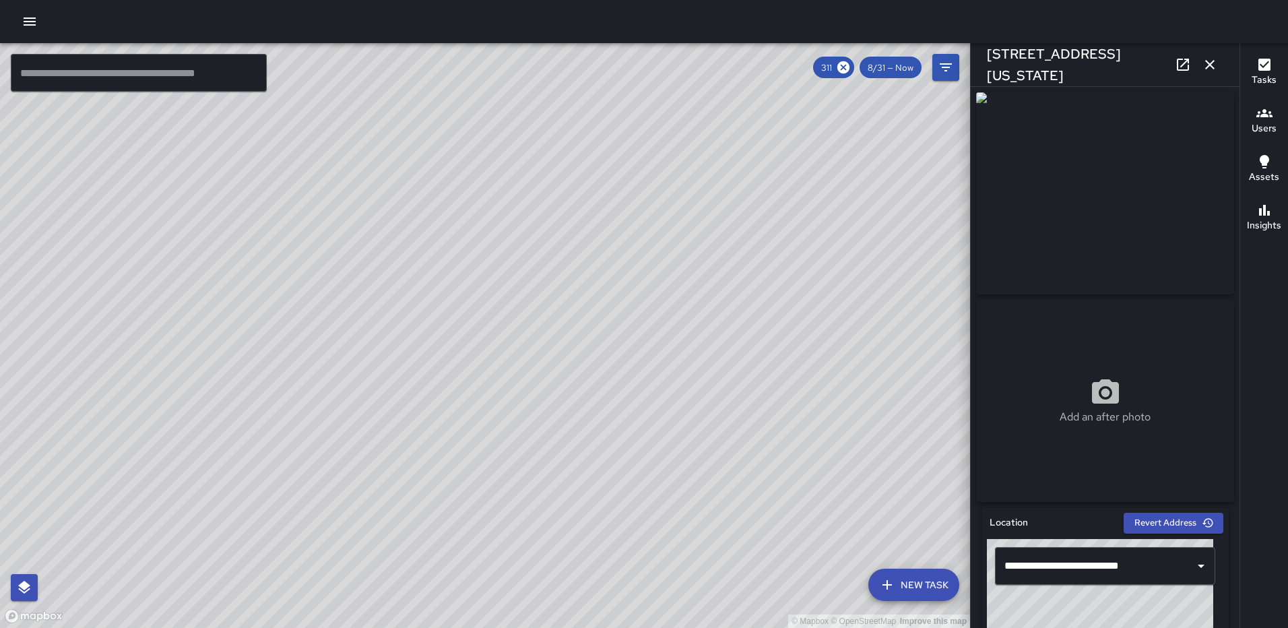
click at [458, 358] on div "© Mapbox © OpenStreetMap Improve this map RL Ruben Lechuga 66 New York Avenue N…" at bounding box center [485, 335] width 970 height 585
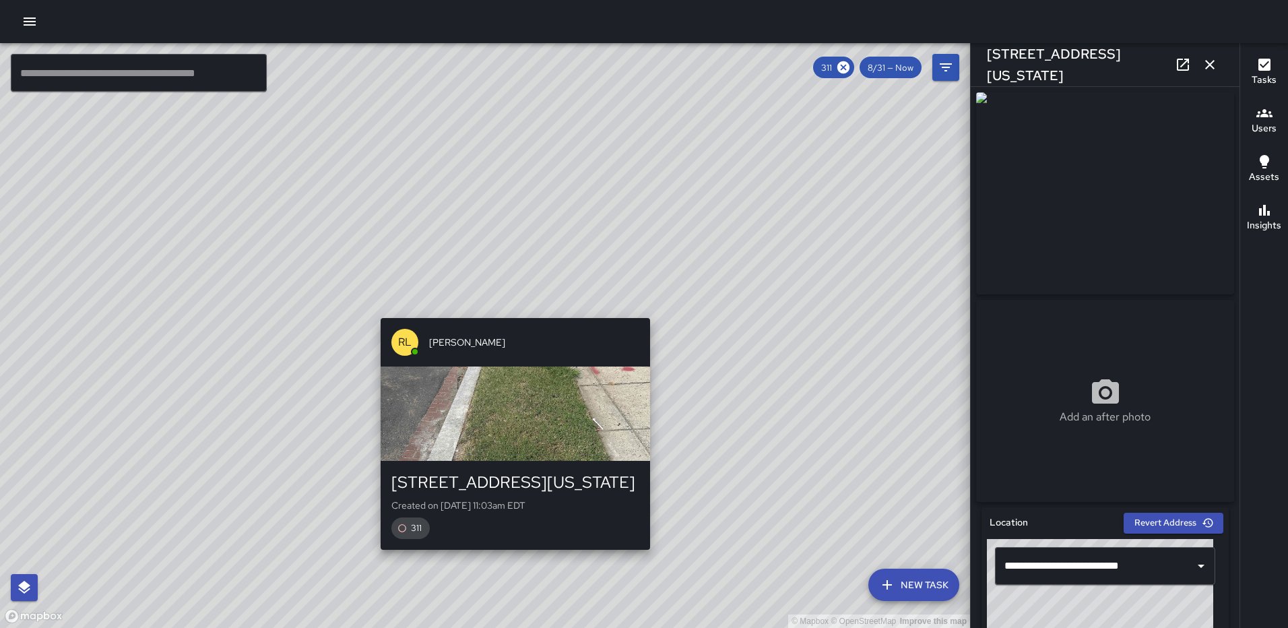
click at [506, 310] on div "© Mapbox © OpenStreetMap Improve this map RL Ruben Lechuga 66 New York Avenue N…" at bounding box center [485, 335] width 970 height 585
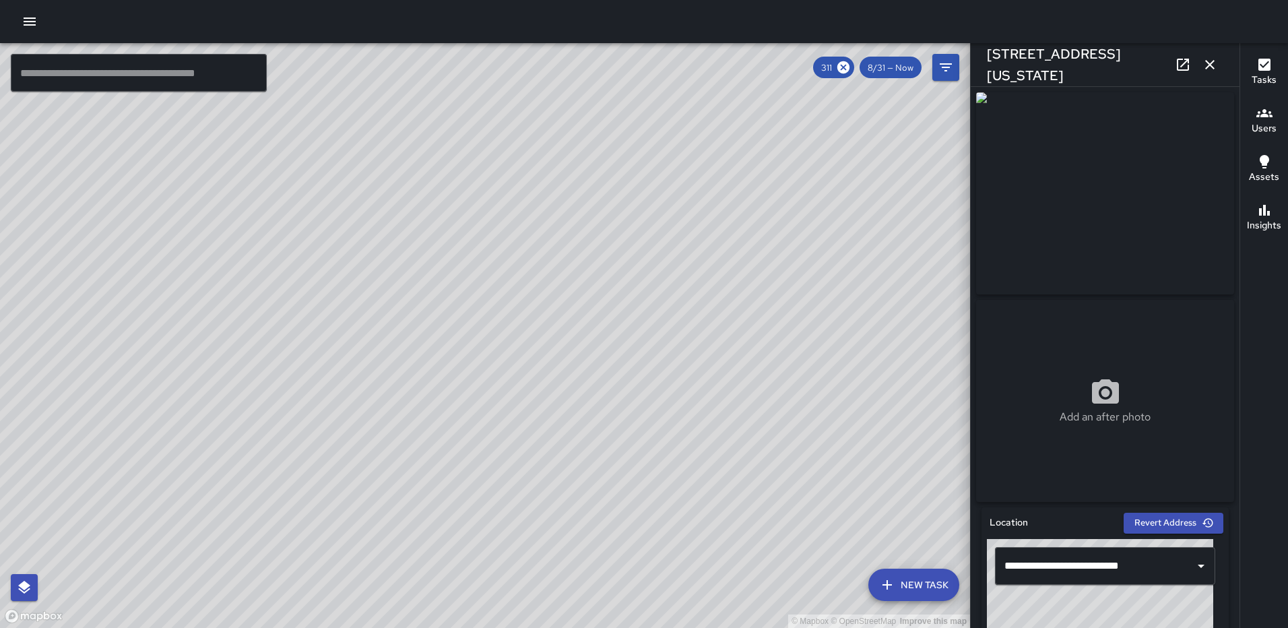
click at [458, 360] on div "© Mapbox © OpenStreetMap Improve this map RL Ruben Lechuga 66 New York Avenue N…" at bounding box center [485, 335] width 970 height 585
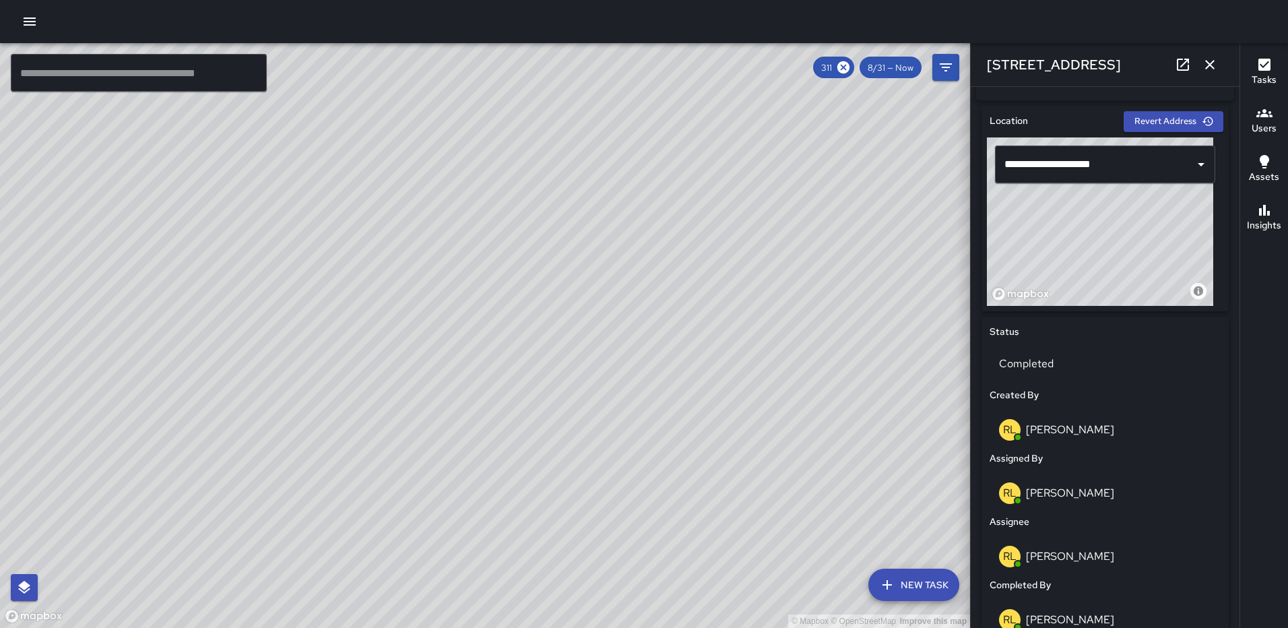
scroll to position [719, 0]
type input "**********"
drag, startPoint x: 1117, startPoint y: 246, endPoint x: 1160, endPoint y: 244, distance: 43.8
click at [1160, 244] on div "© Mapbox © OpenStreetMap Improve this map" at bounding box center [1100, 221] width 226 height 168
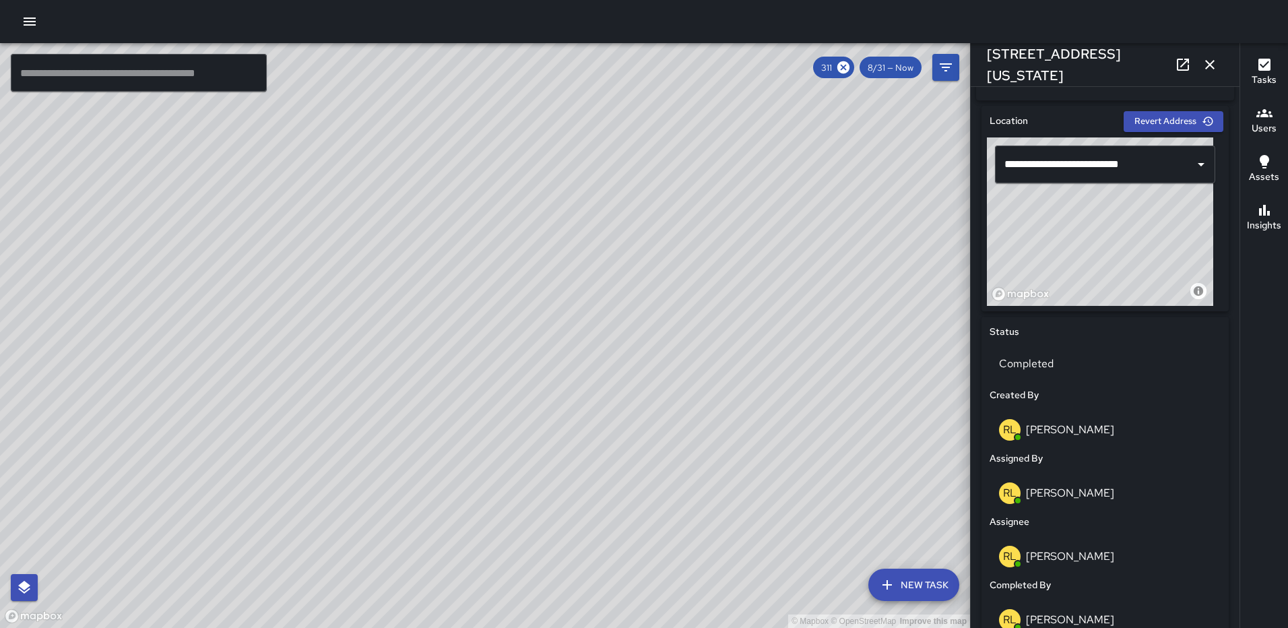
click at [1205, 69] on icon "button" at bounding box center [1210, 65] width 16 height 16
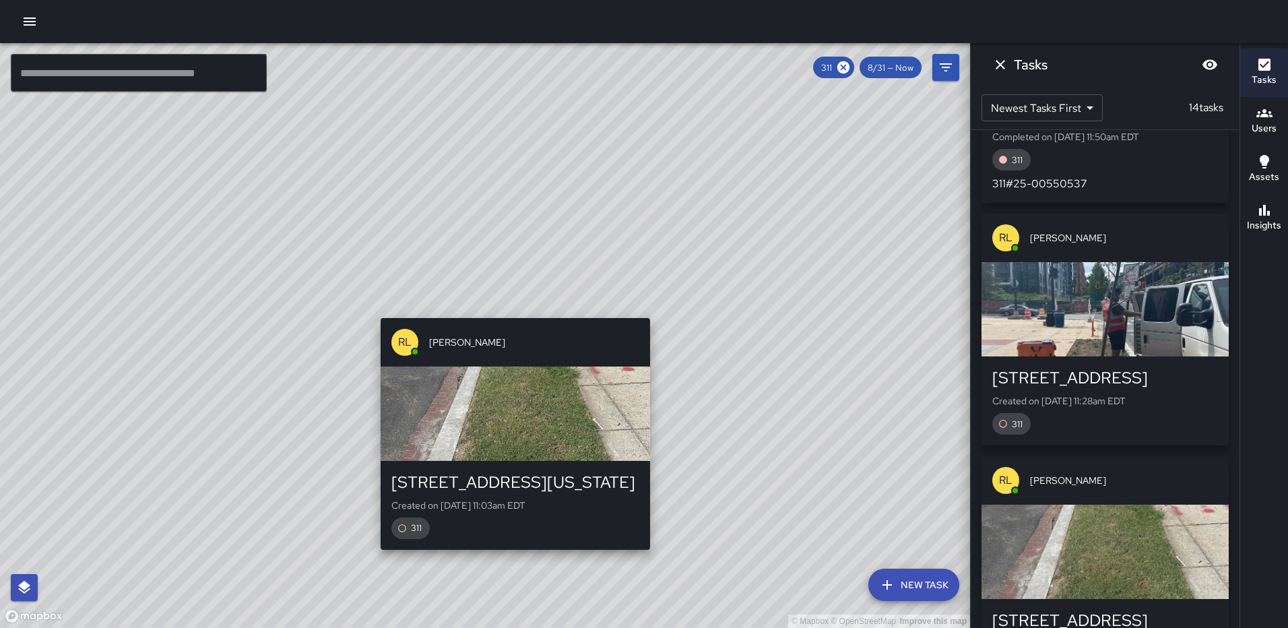
click at [507, 309] on div "© Mapbox © OpenStreetMap Improve this map RL Ruben Lechuga 66 New York Avenue N…" at bounding box center [485, 335] width 970 height 585
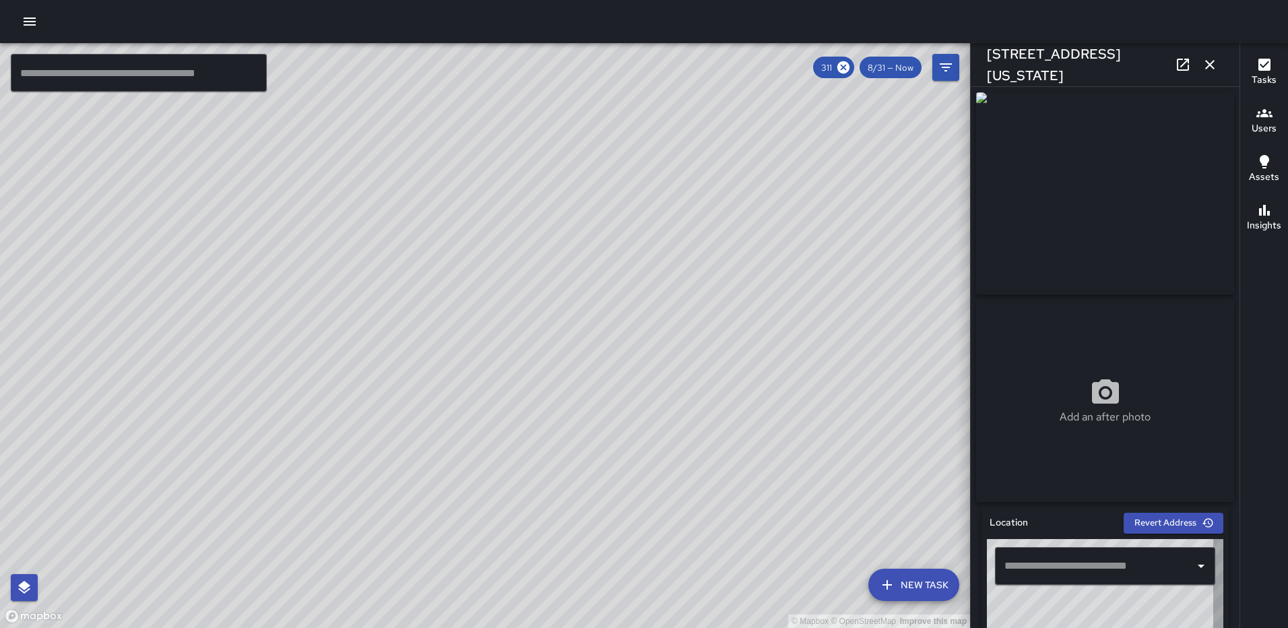
type input "**********"
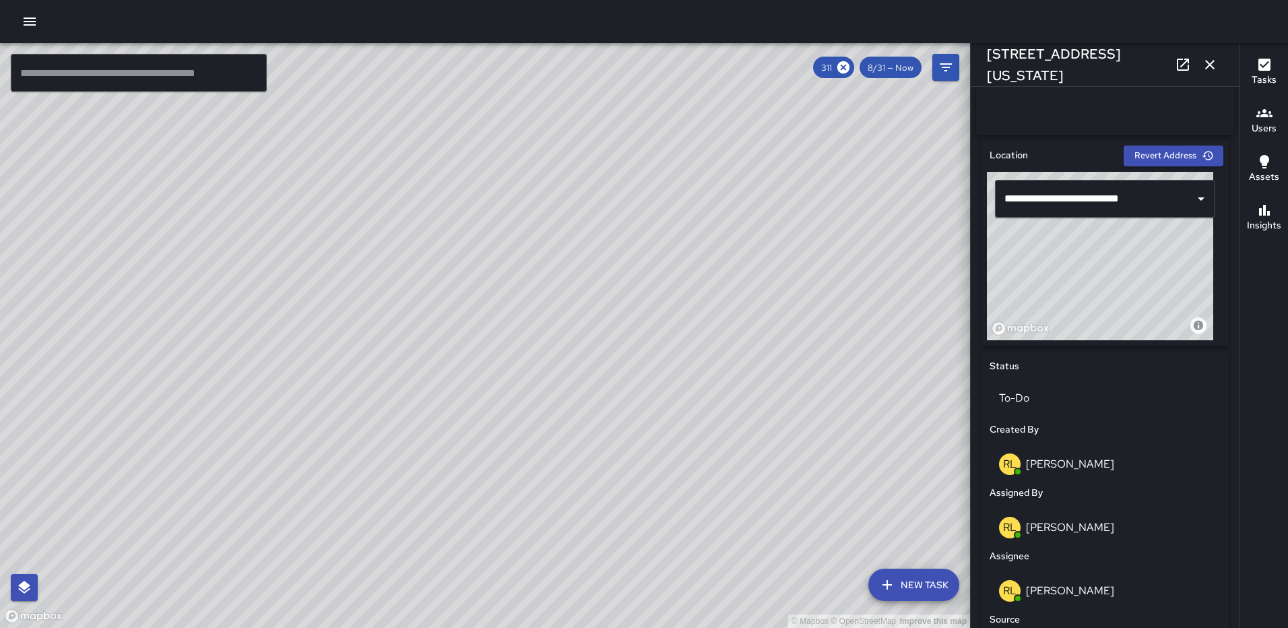
scroll to position [683, 0]
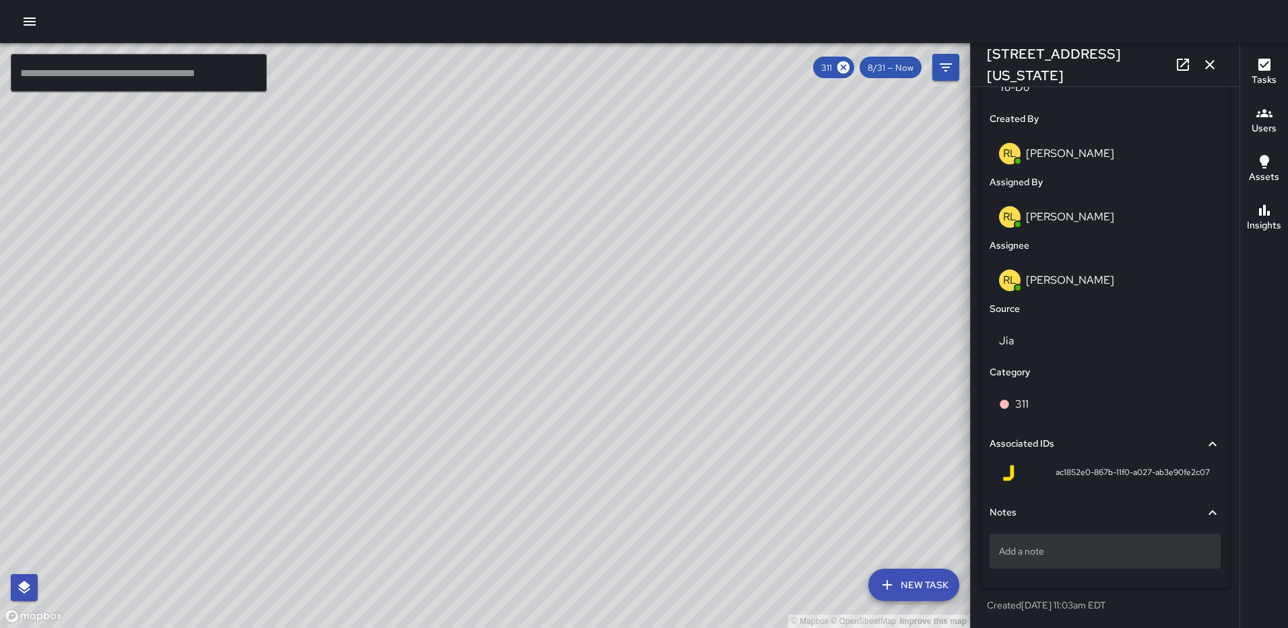
click at [1050, 545] on p "Add a note" at bounding box center [1105, 550] width 212 height 13
type textarea "*******"
click at [1070, 551] on p "311#25-" at bounding box center [1105, 550] width 212 height 13
type textarea "**********"
drag, startPoint x: 1209, startPoint y: 63, endPoint x: 1208, endPoint y: 84, distance: 20.9
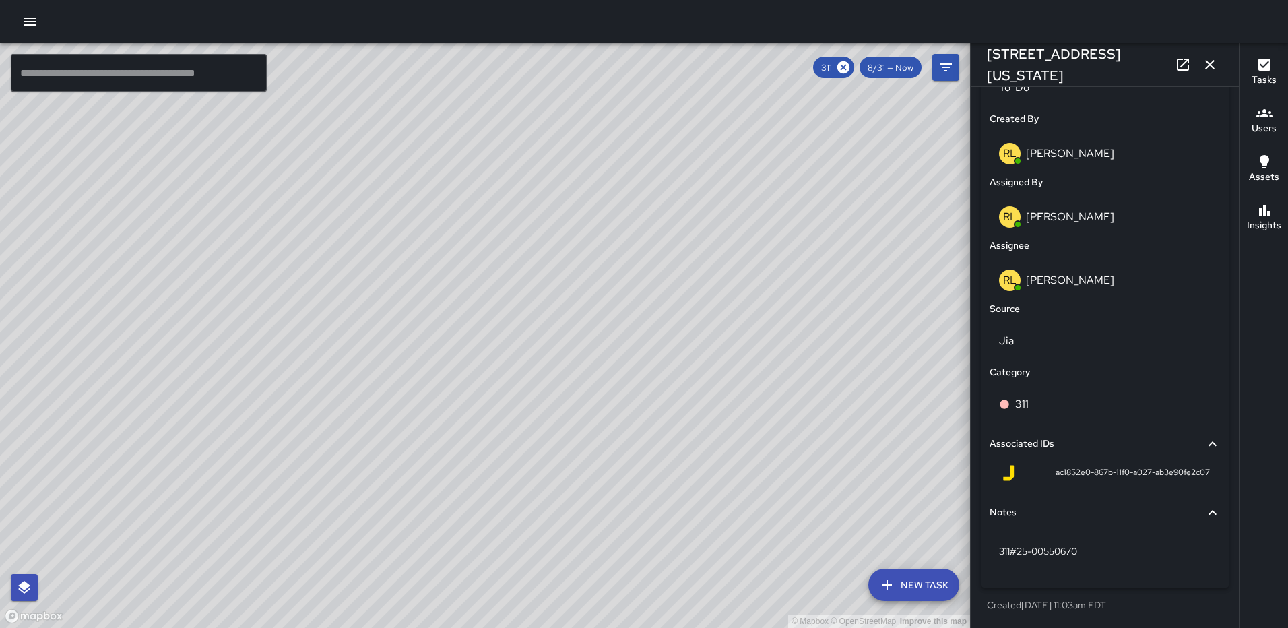
click at [1209, 63] on icon "button" at bounding box center [1209, 64] width 9 height 9
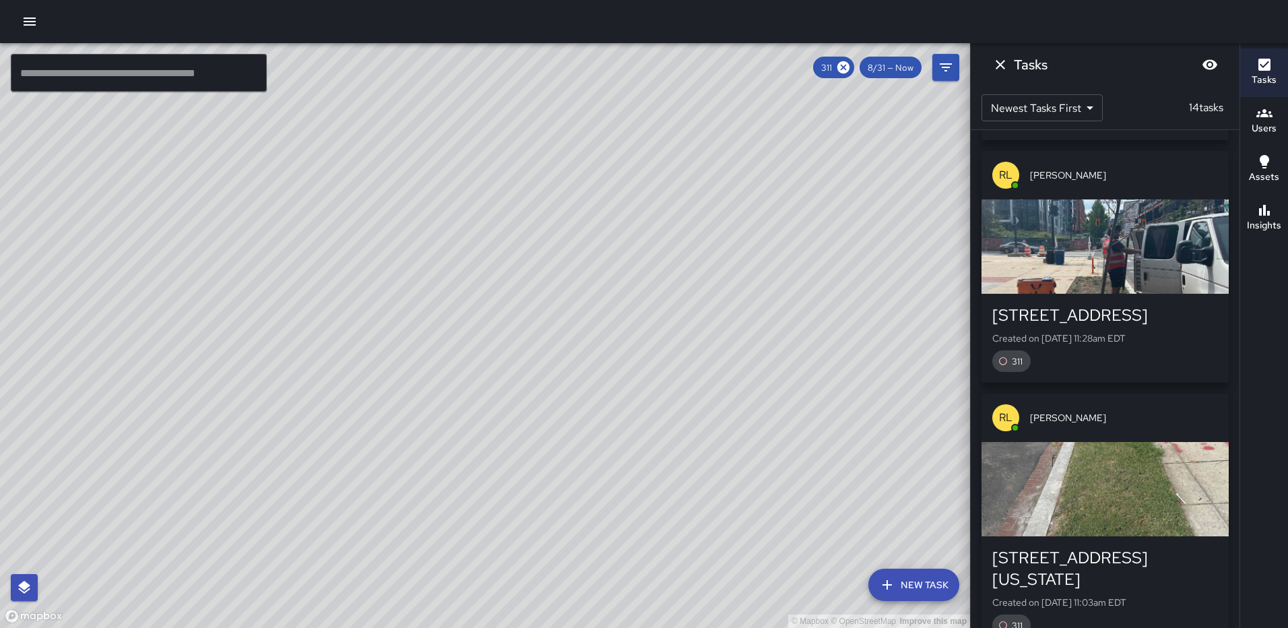
scroll to position [855, 0]
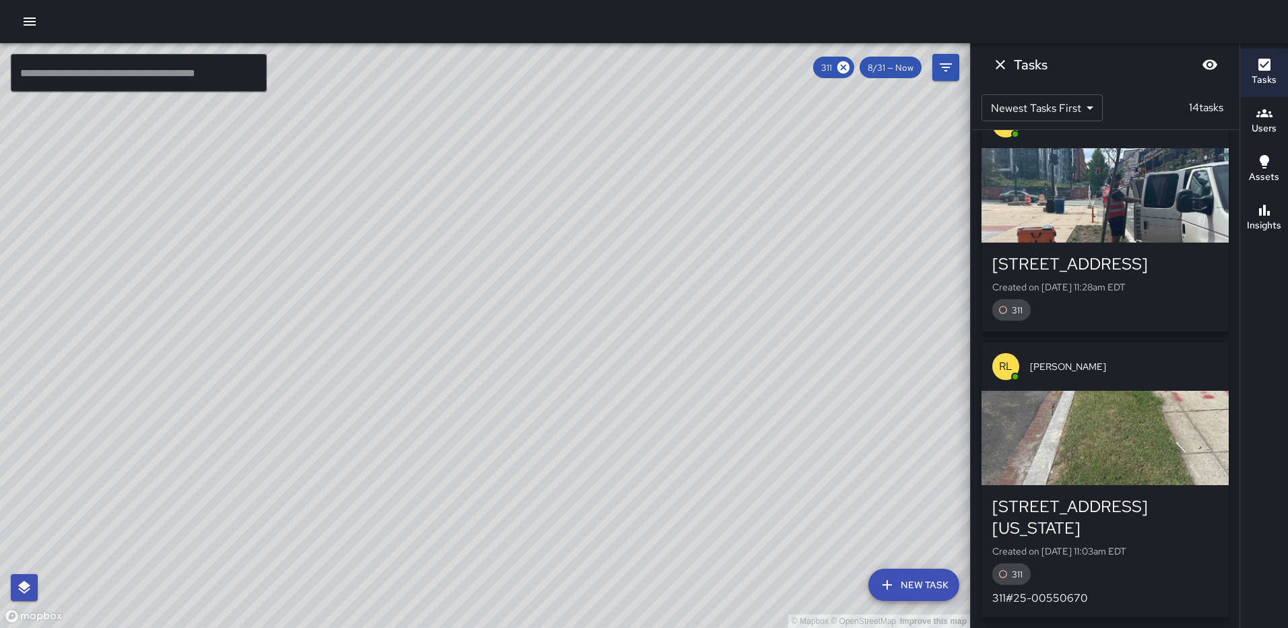
click at [1092, 440] on div "button" at bounding box center [1104, 438] width 247 height 94
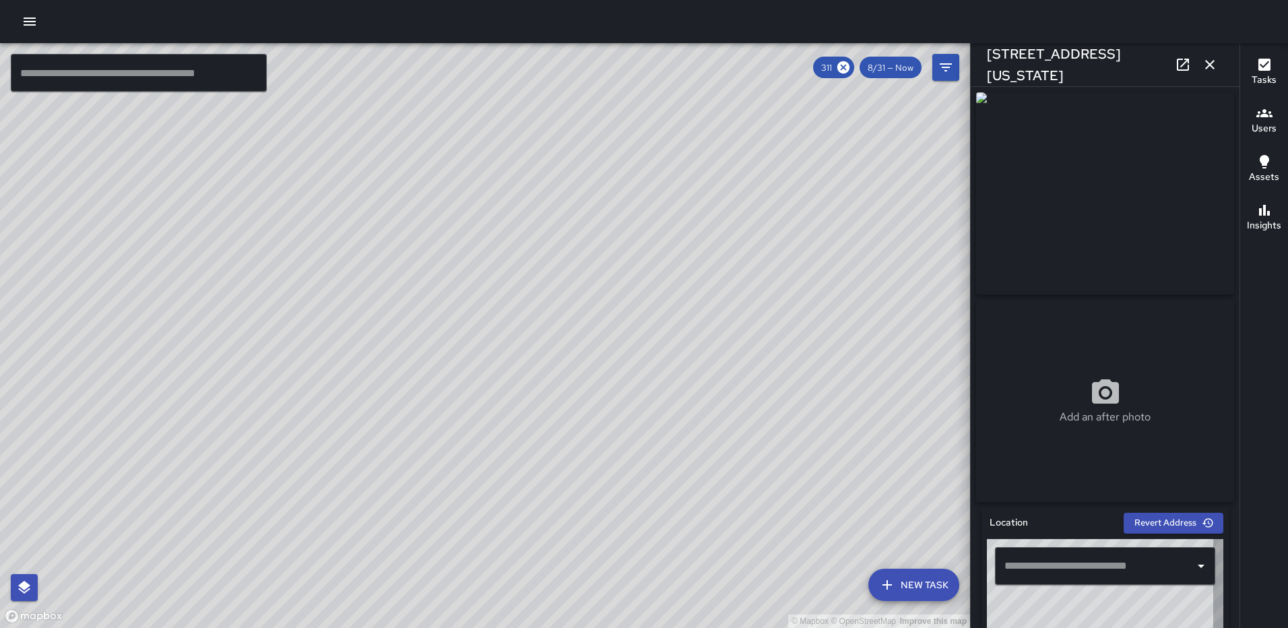
type input "**********"
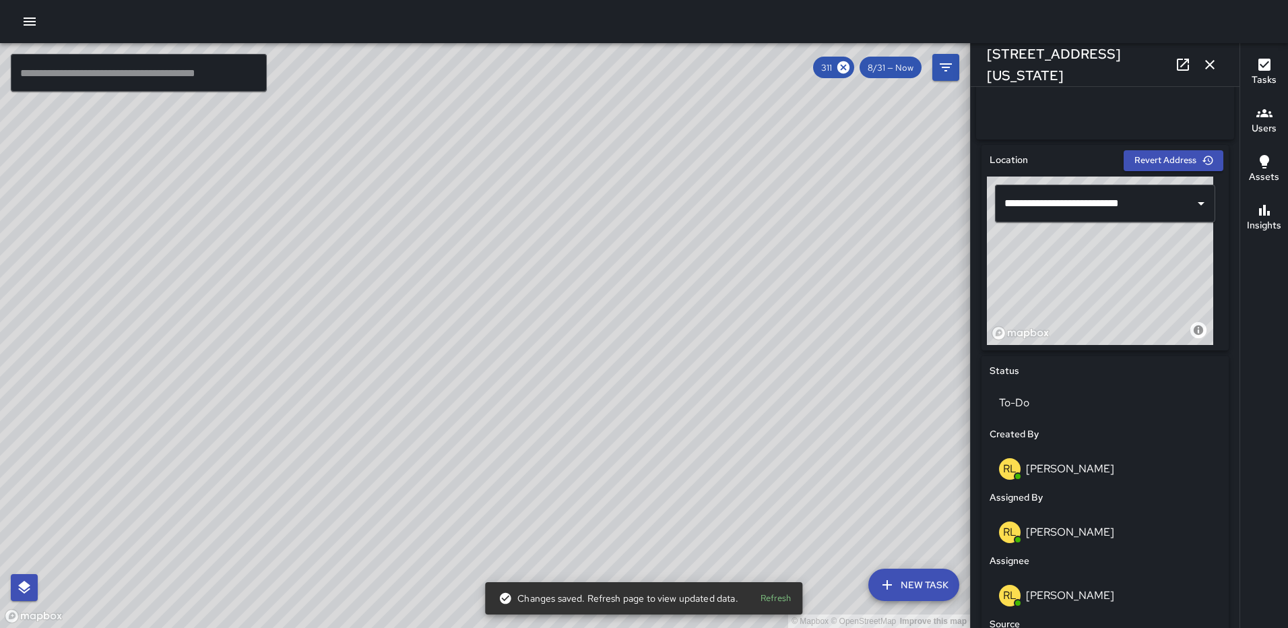
scroll to position [400, 0]
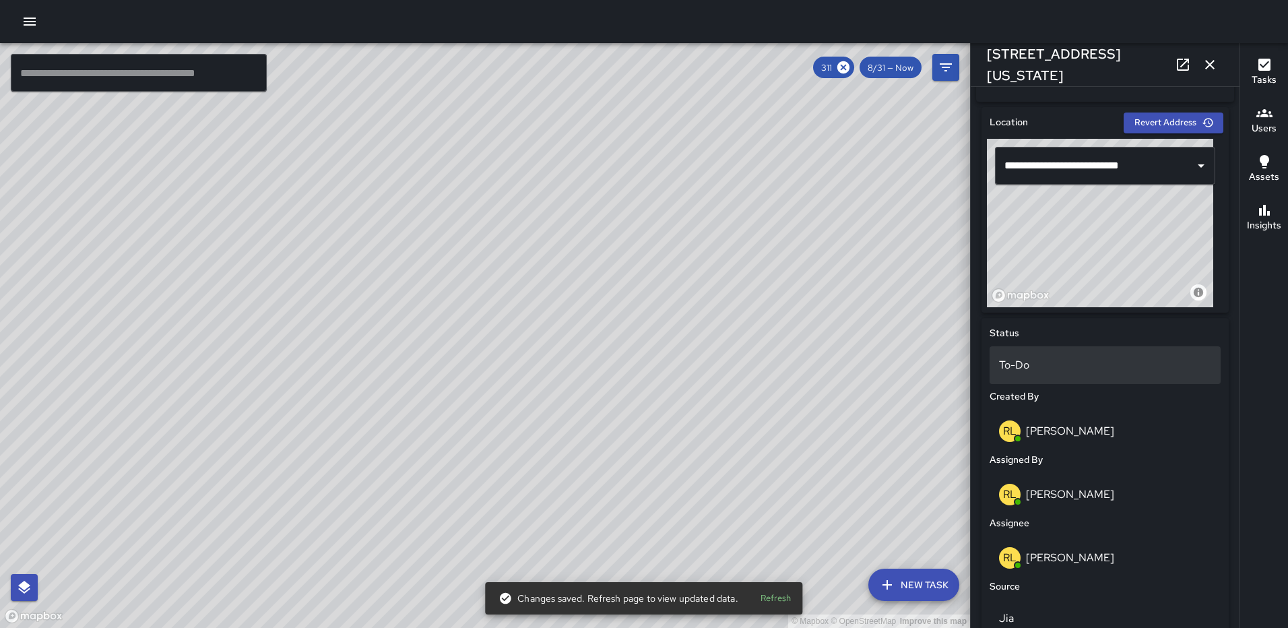
click at [1023, 363] on p "To-Do" at bounding box center [1105, 365] width 212 height 16
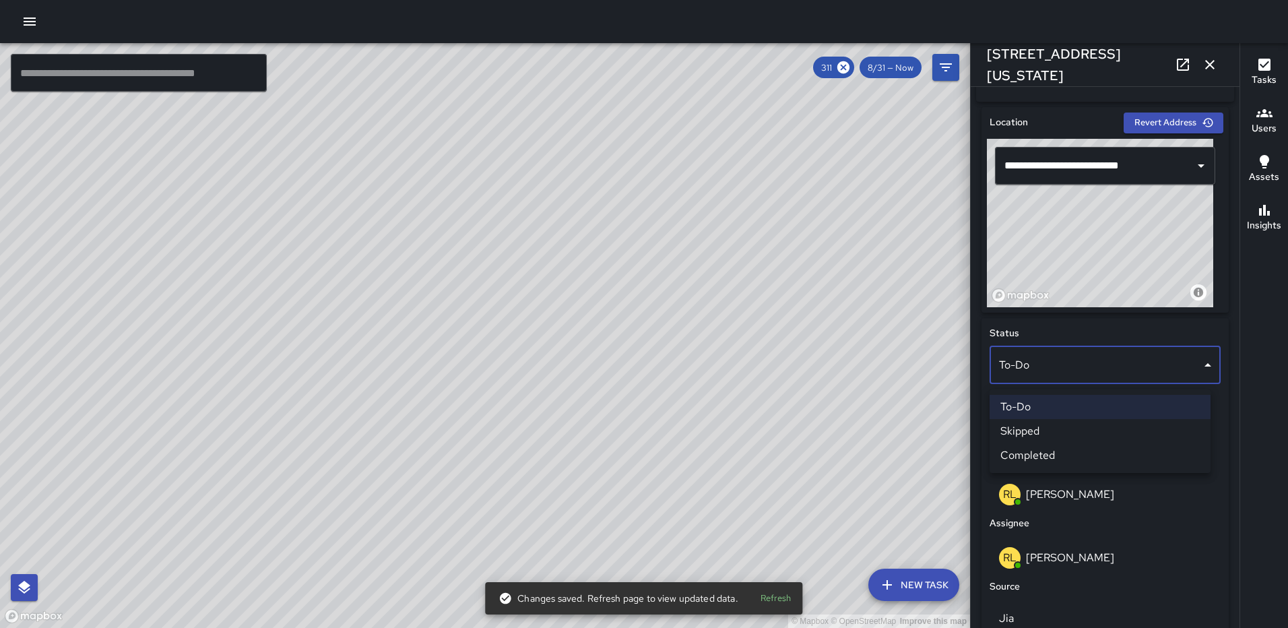
click at [1033, 453] on li "Completed" at bounding box center [1099, 455] width 221 height 24
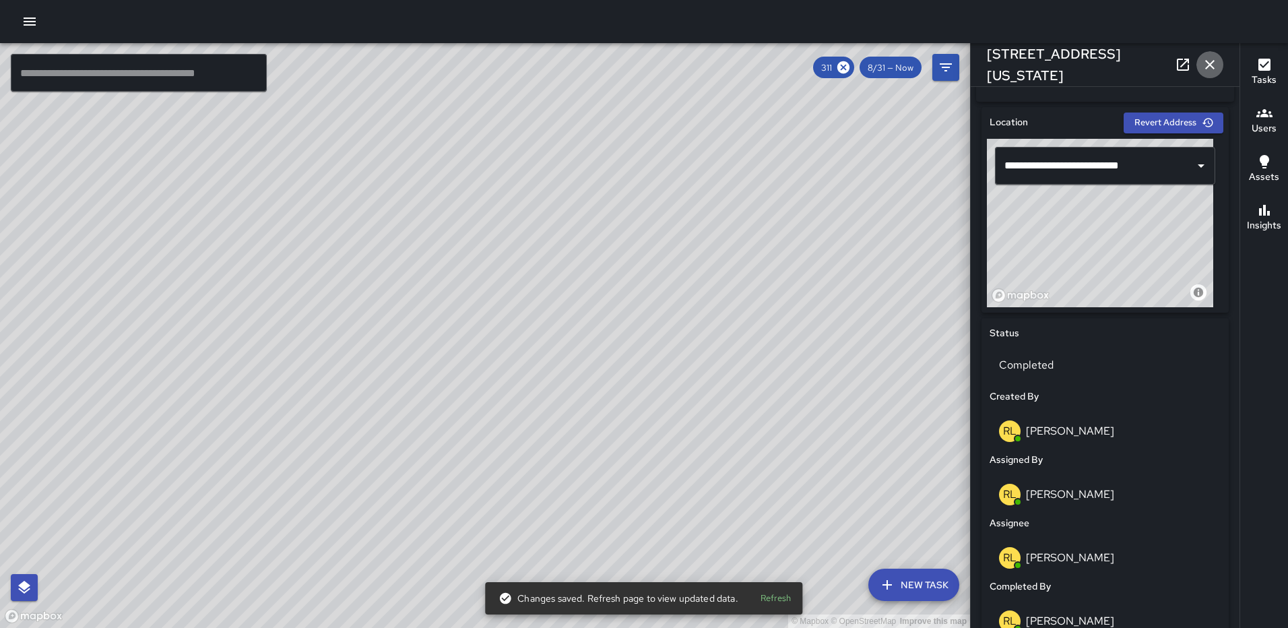
click at [1204, 65] on icon "button" at bounding box center [1210, 65] width 16 height 16
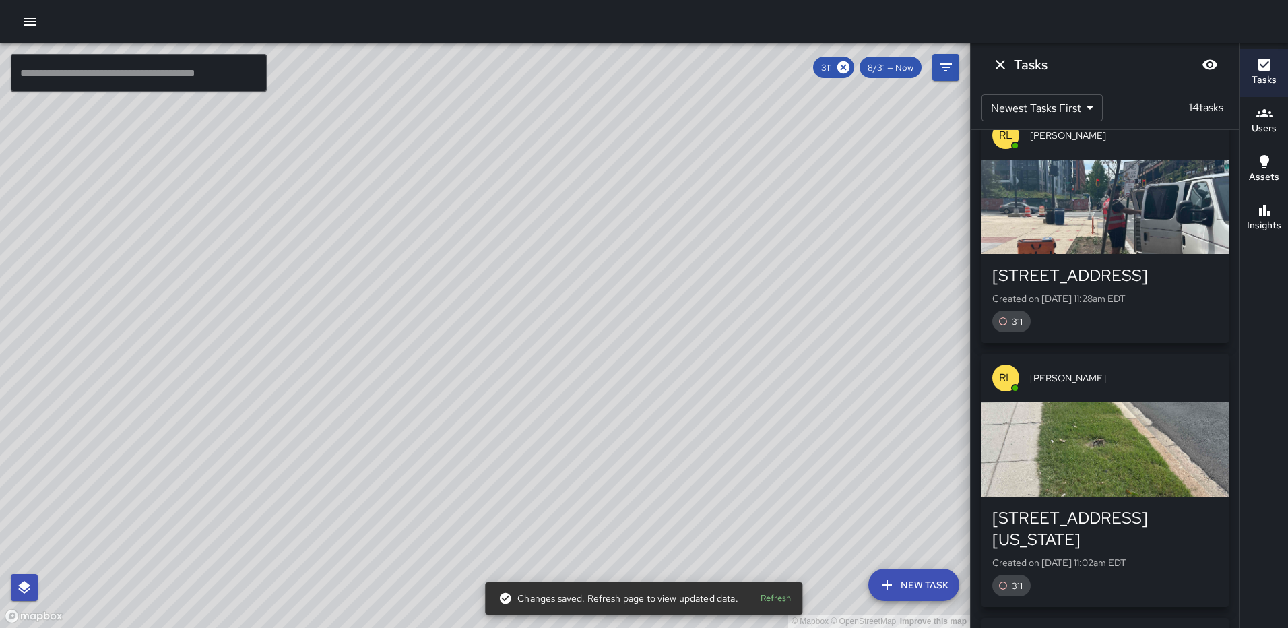
scroll to position [1191, 0]
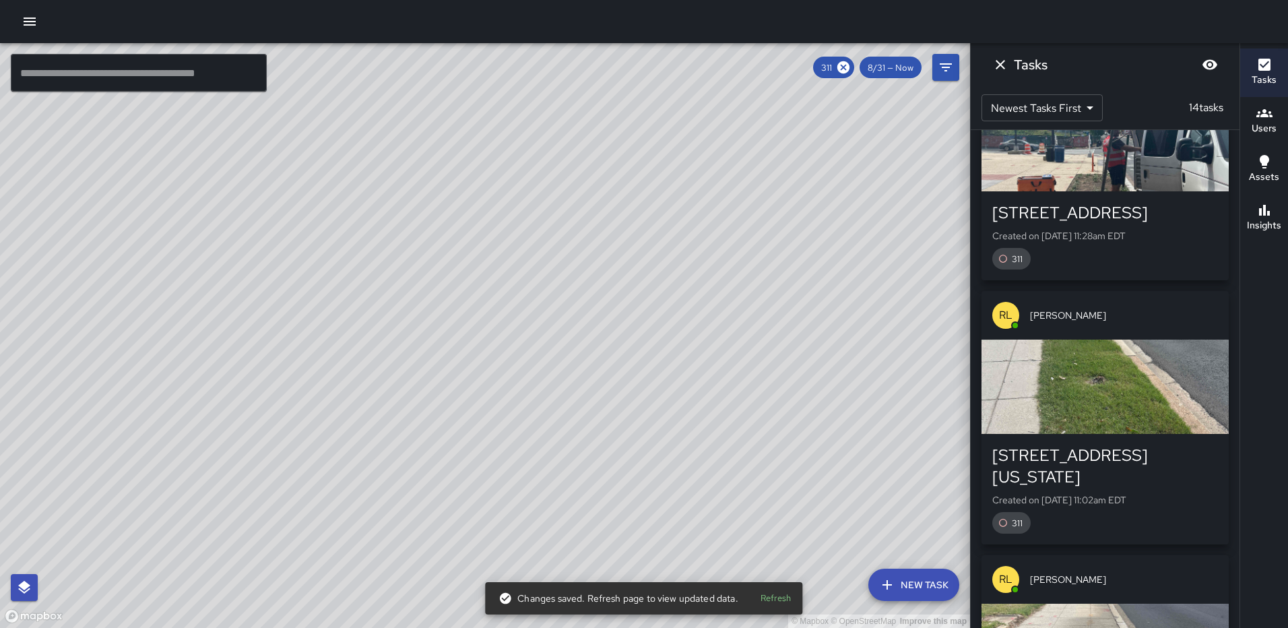
drag, startPoint x: 1089, startPoint y: 387, endPoint x: 1098, endPoint y: 384, distance: 9.4
click at [1089, 387] on div "button" at bounding box center [1104, 386] width 247 height 94
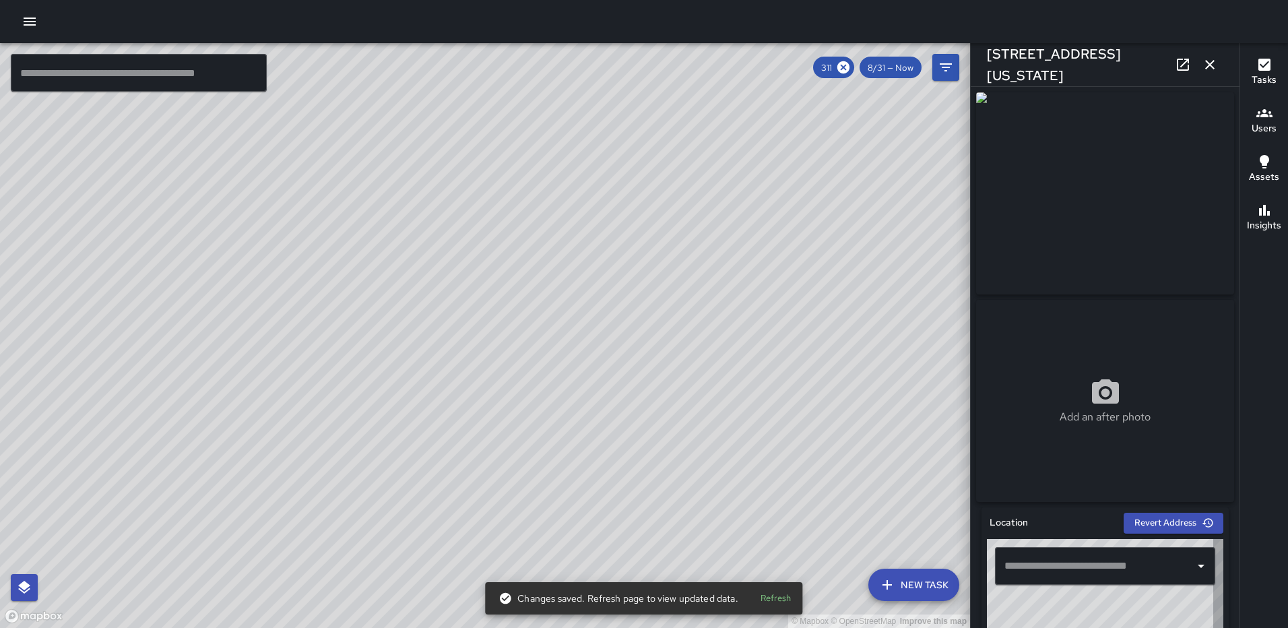
type input "**********"
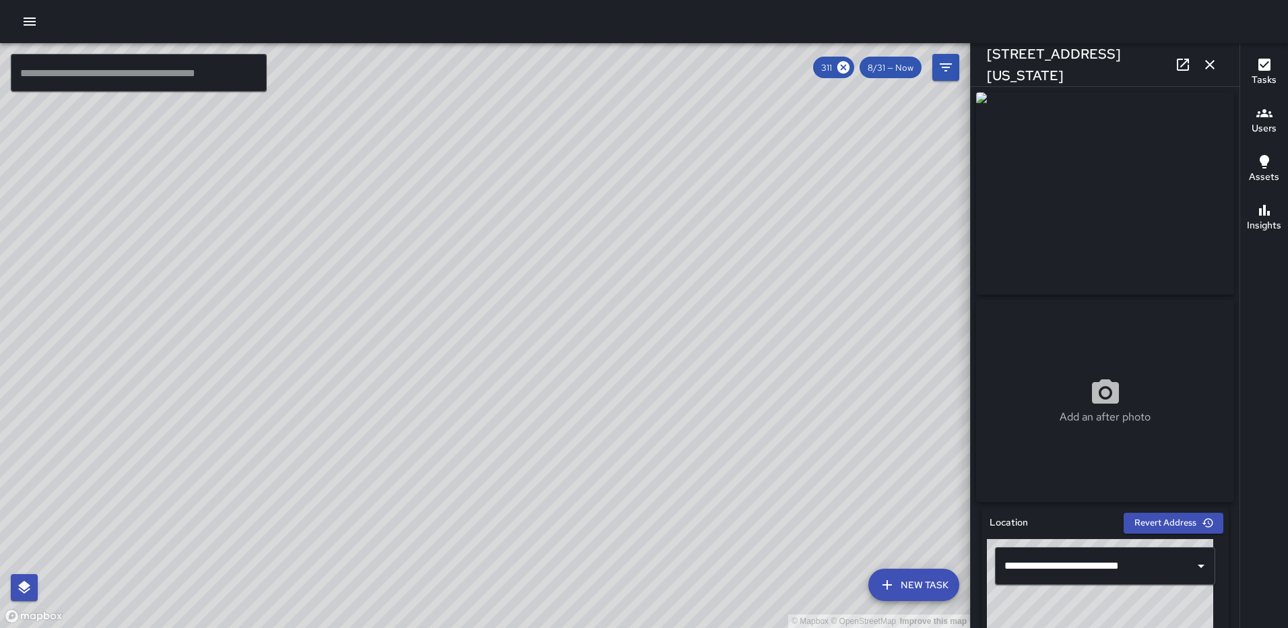
click at [202, 461] on div "© Mapbox © OpenStreetMap Improve this map RL Ruben Lechuga 10 New York Avenue N…" at bounding box center [485, 335] width 970 height 585
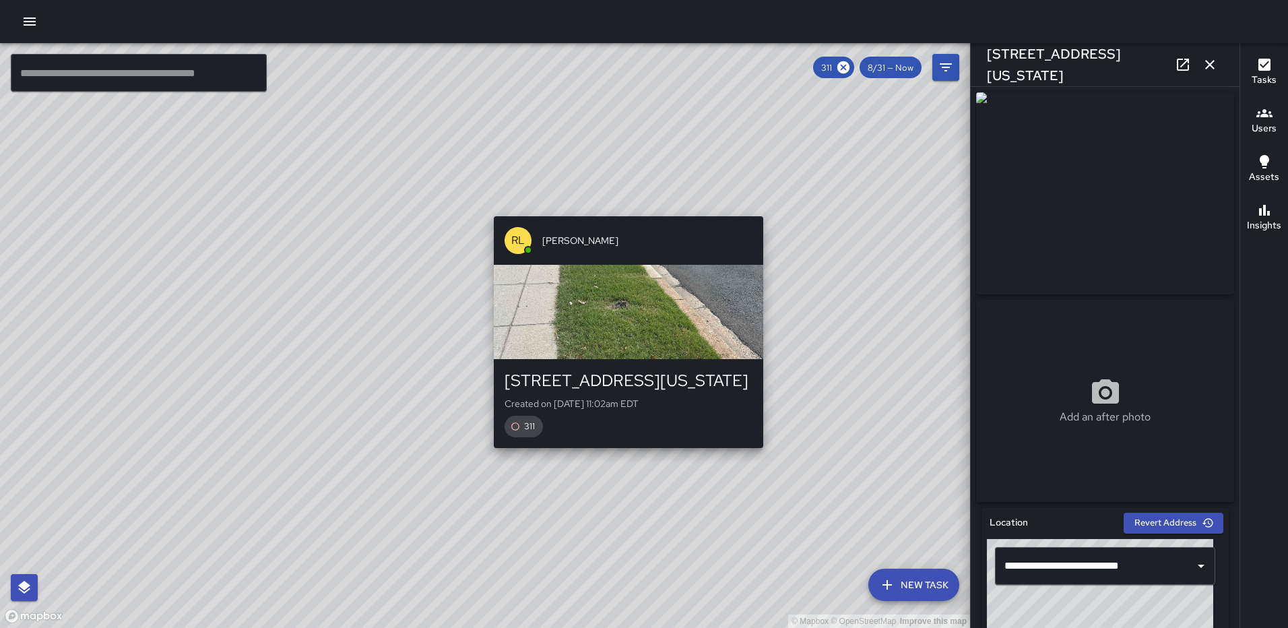
click at [767, 207] on div "© Mapbox © OpenStreetMap Improve this map RL Ruben Lechuga 66 New York Avenue N…" at bounding box center [485, 335] width 970 height 585
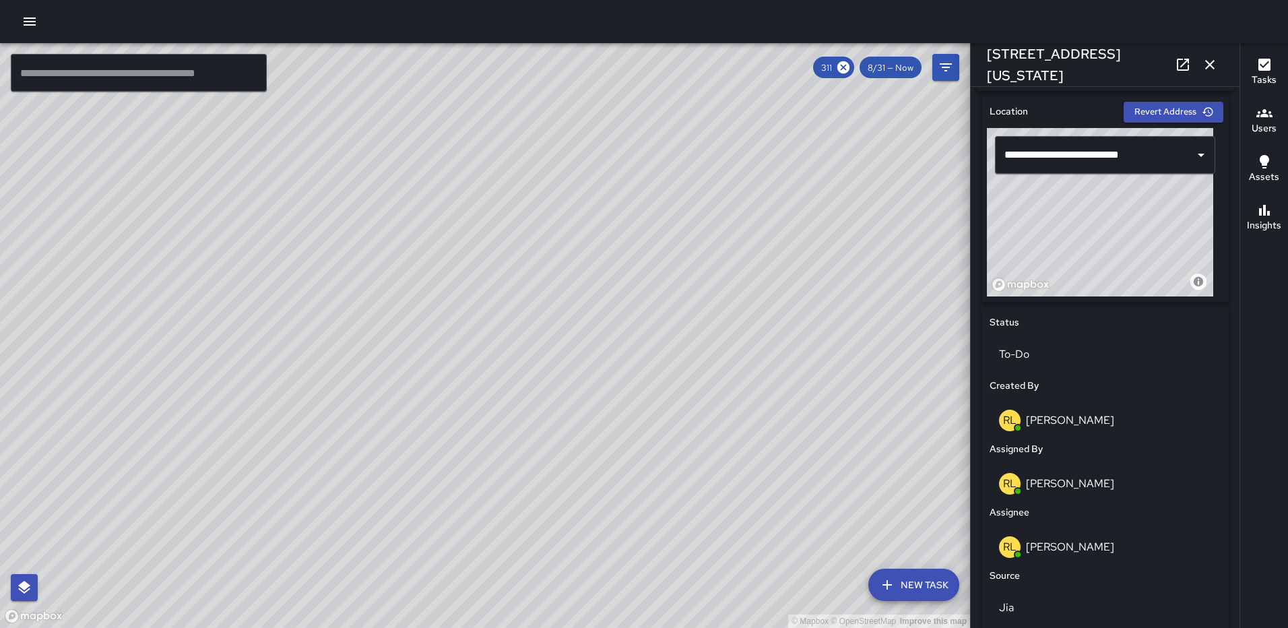
scroll to position [683, 0]
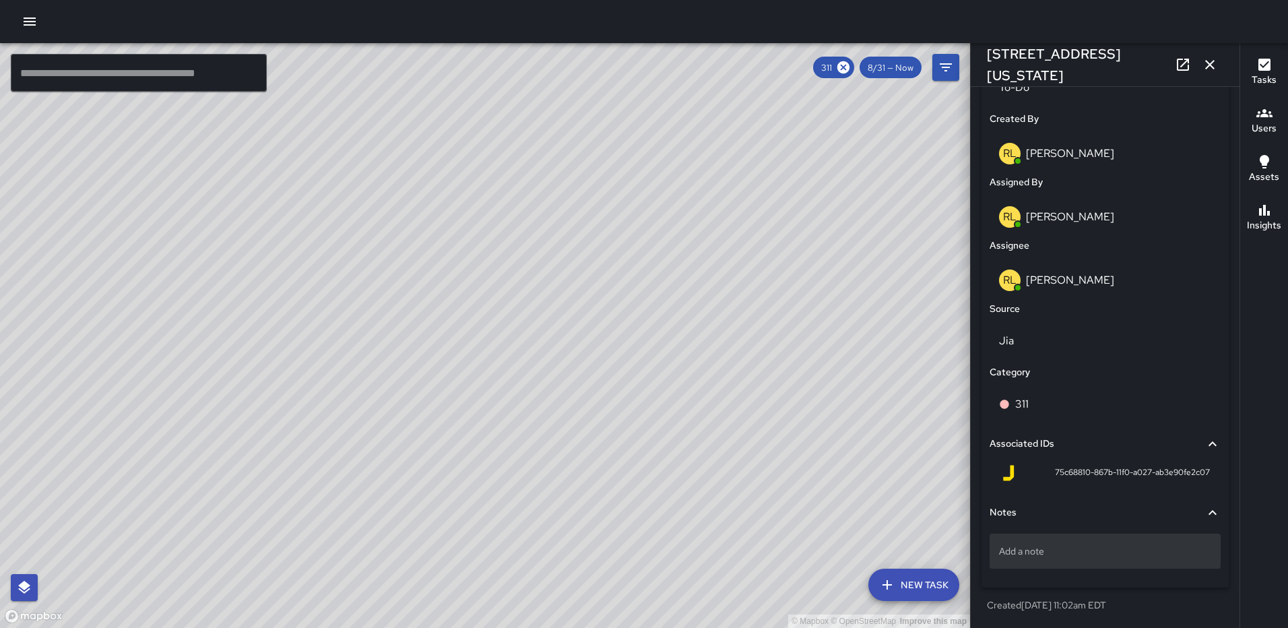
click at [1028, 546] on p "Add a note" at bounding box center [1105, 550] width 212 height 13
type textarea "**********"
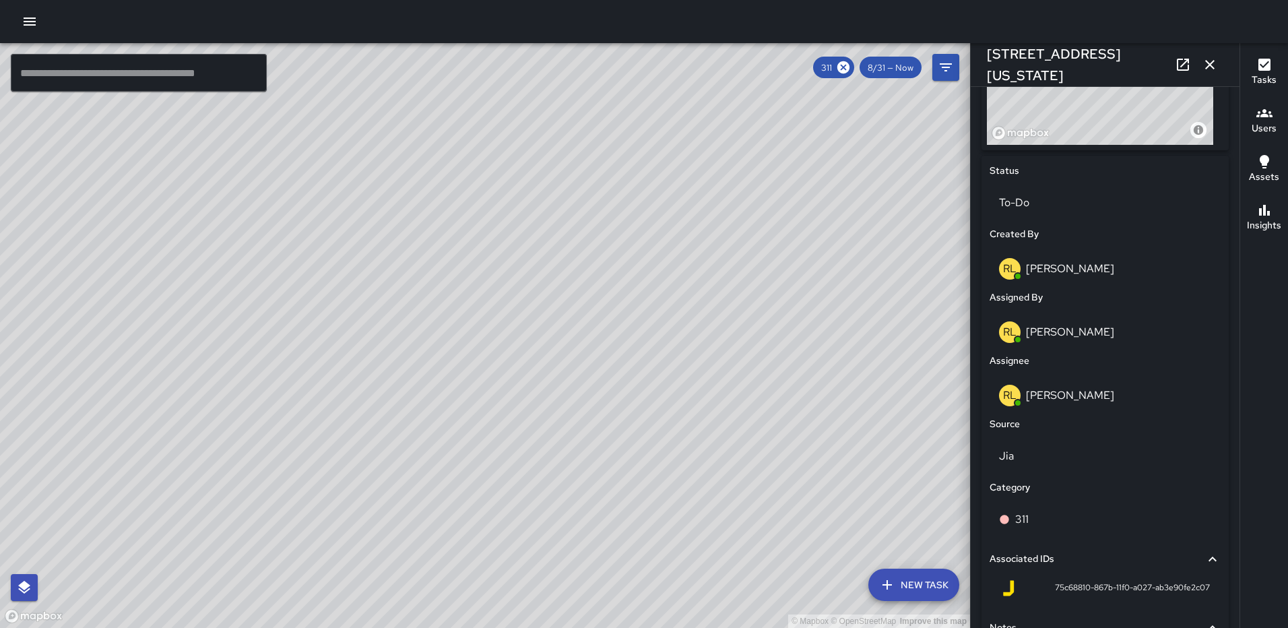
scroll to position [548, 0]
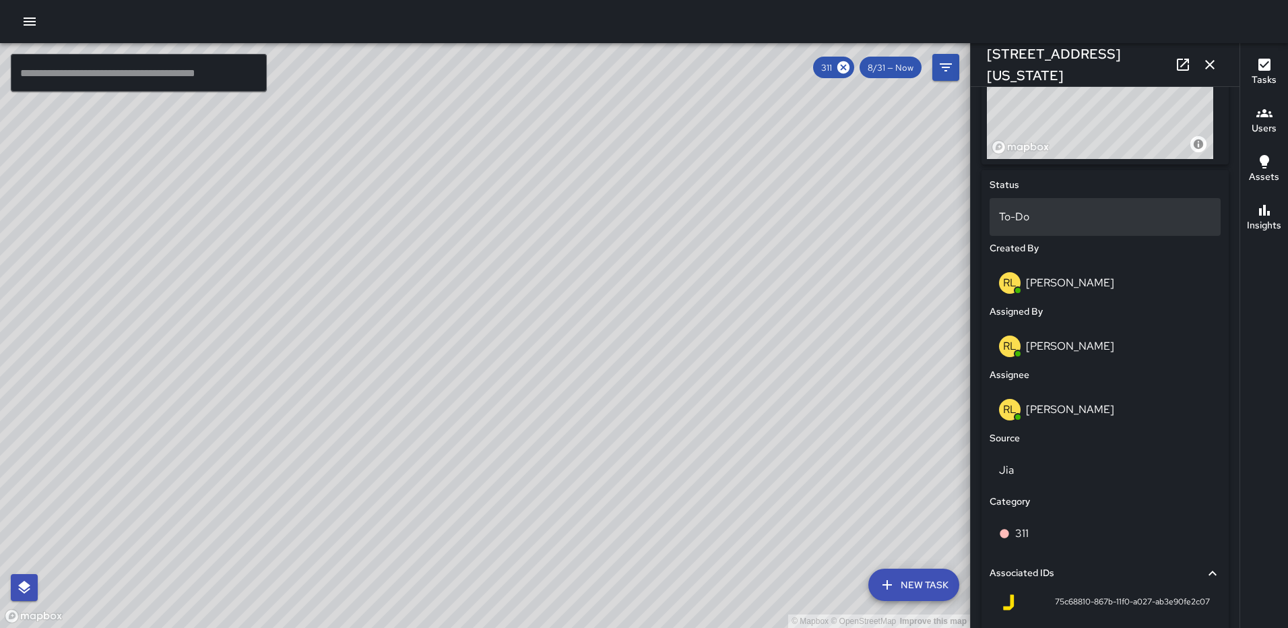
click at [1074, 221] on p "To-Do" at bounding box center [1105, 217] width 212 height 16
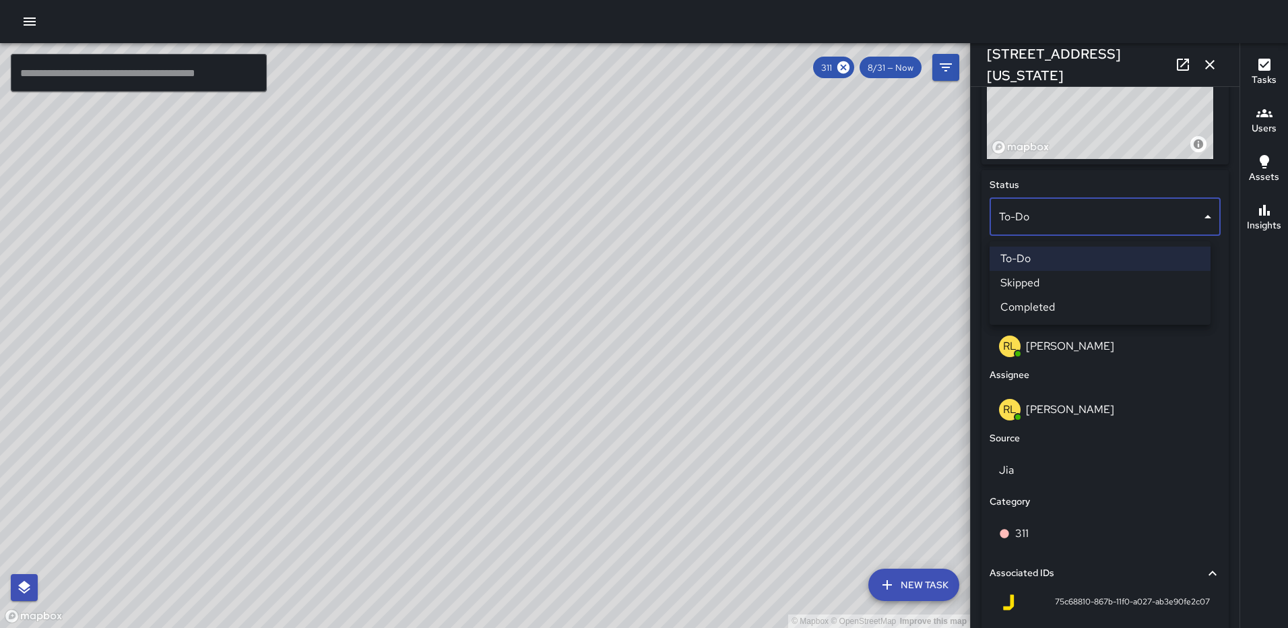
click at [1045, 311] on li "Completed" at bounding box center [1099, 307] width 221 height 24
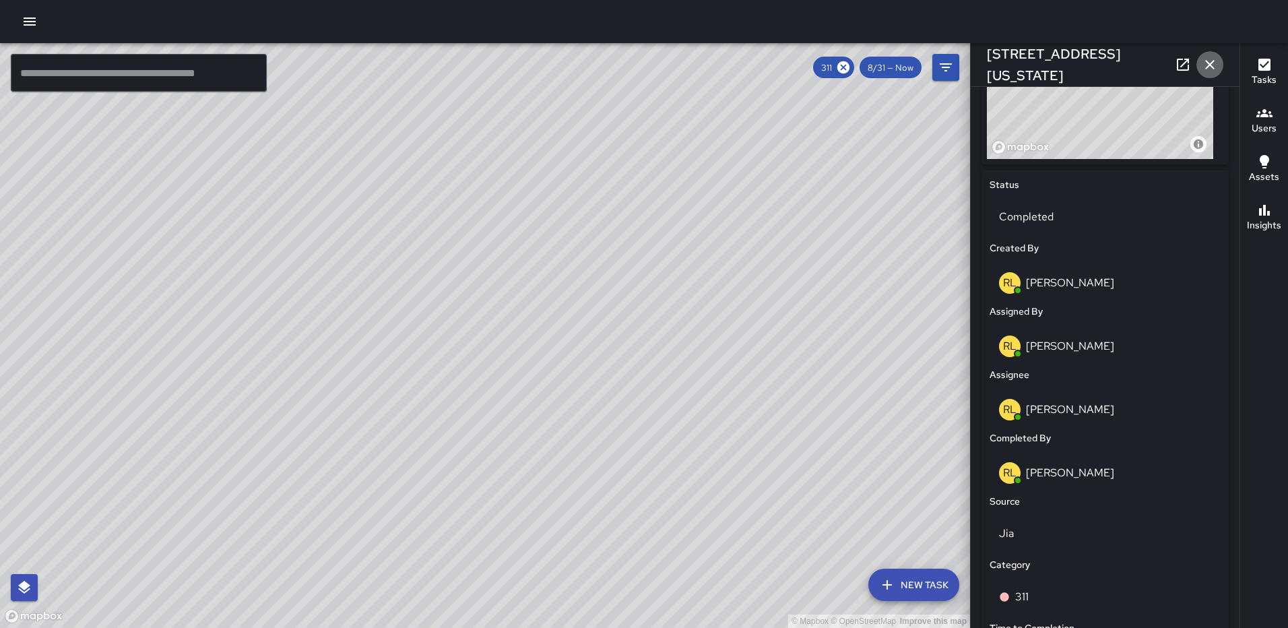
click at [1217, 63] on icon "button" at bounding box center [1210, 65] width 16 height 16
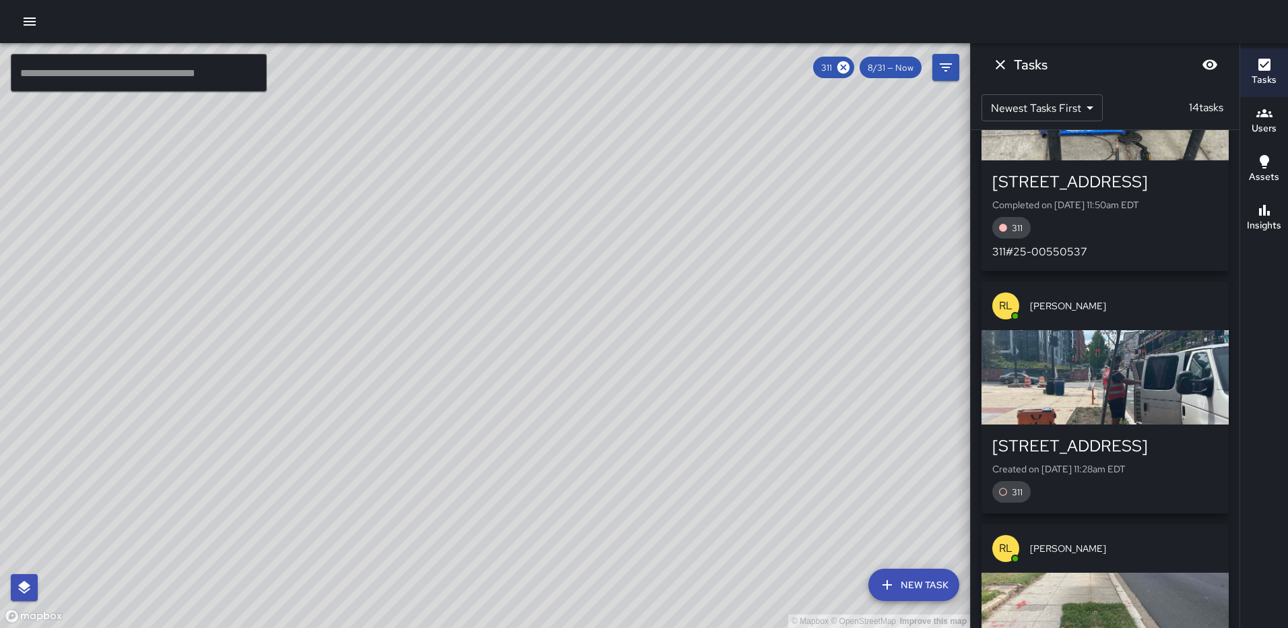
scroll to position [1393, 0]
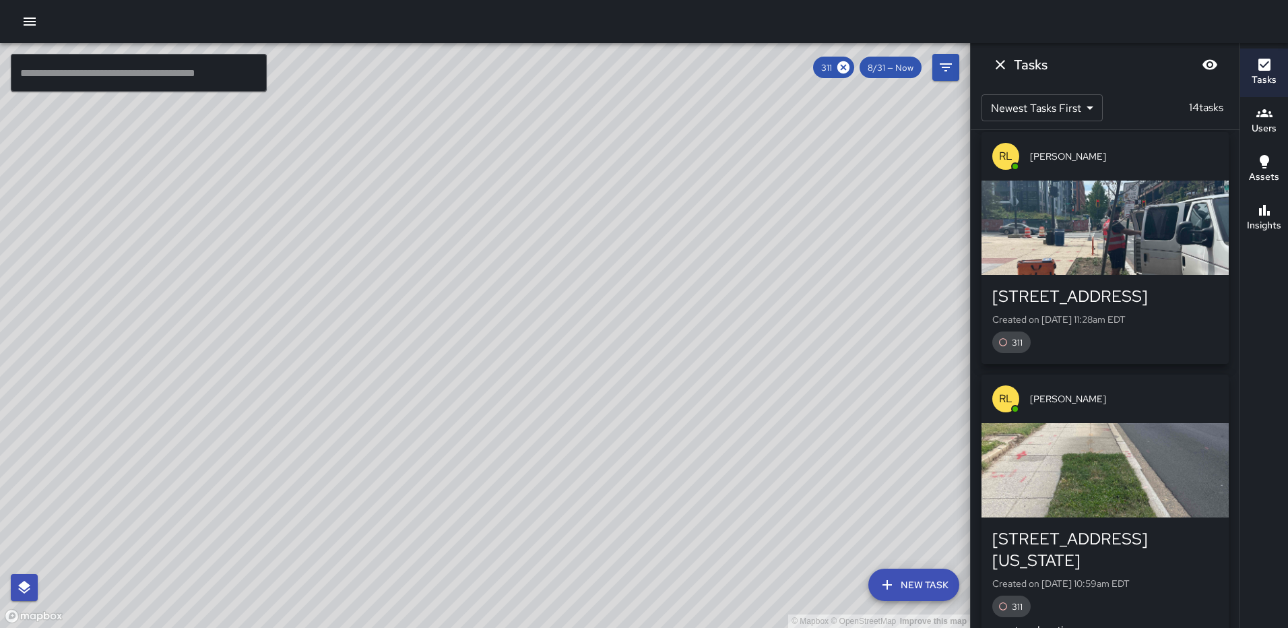
click at [1095, 461] on div "button" at bounding box center [1104, 470] width 247 height 94
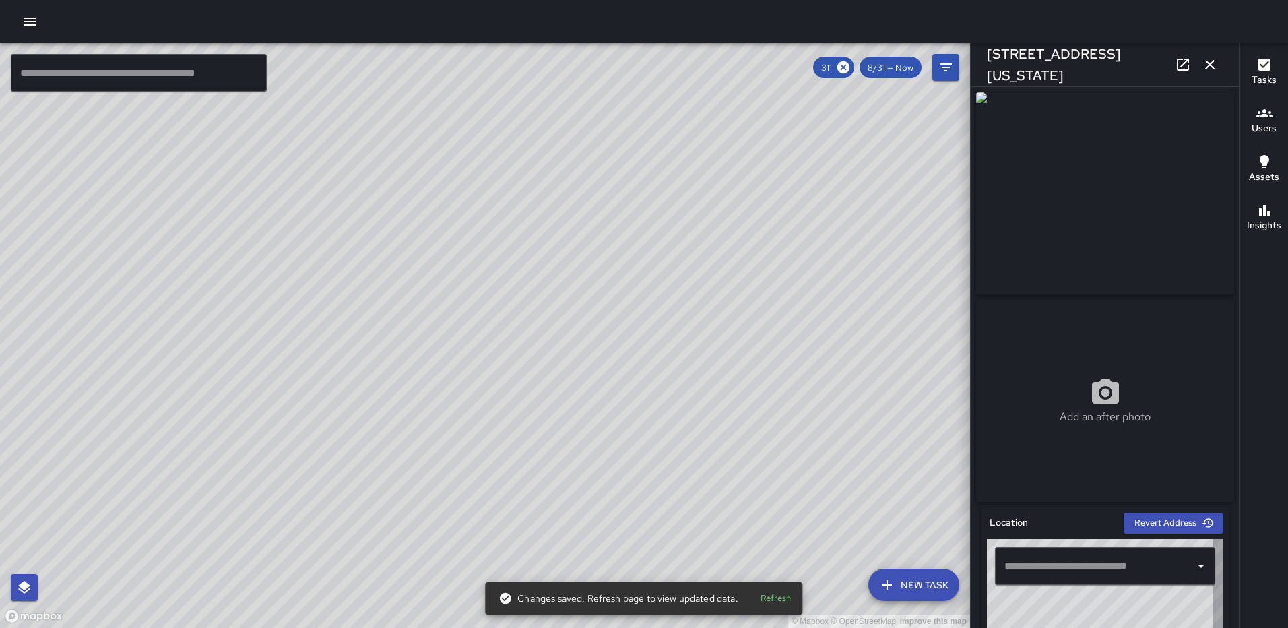
type input "**********"
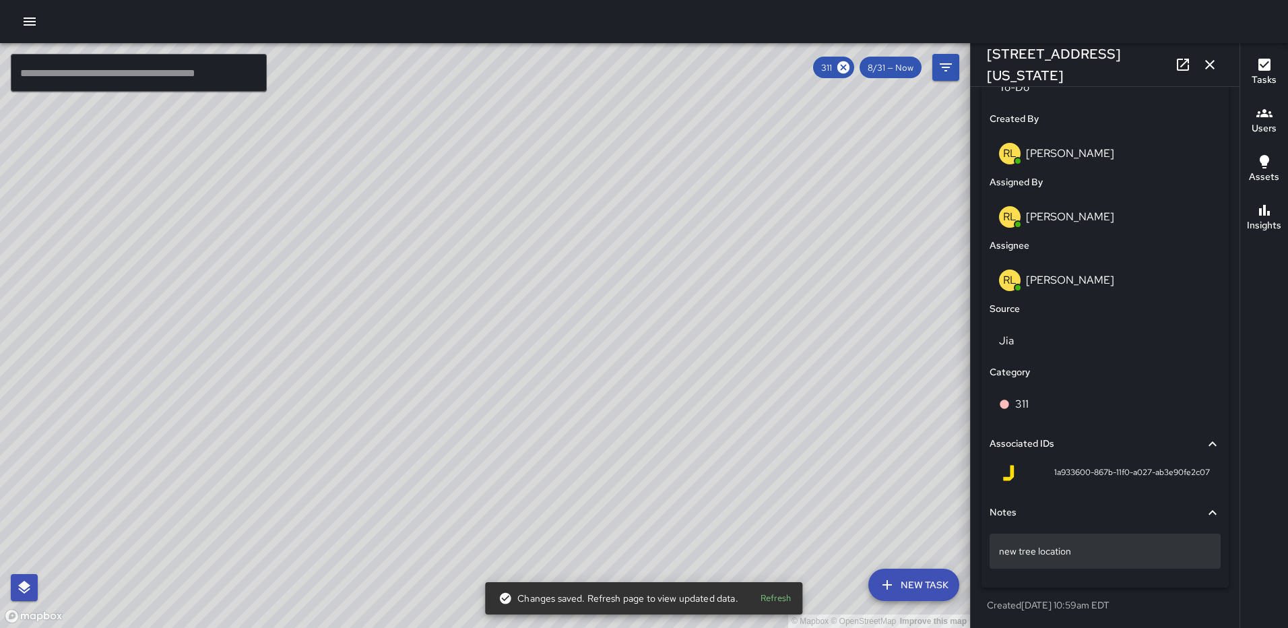
click at [1095, 552] on p "new tree location" at bounding box center [1105, 550] width 212 height 13
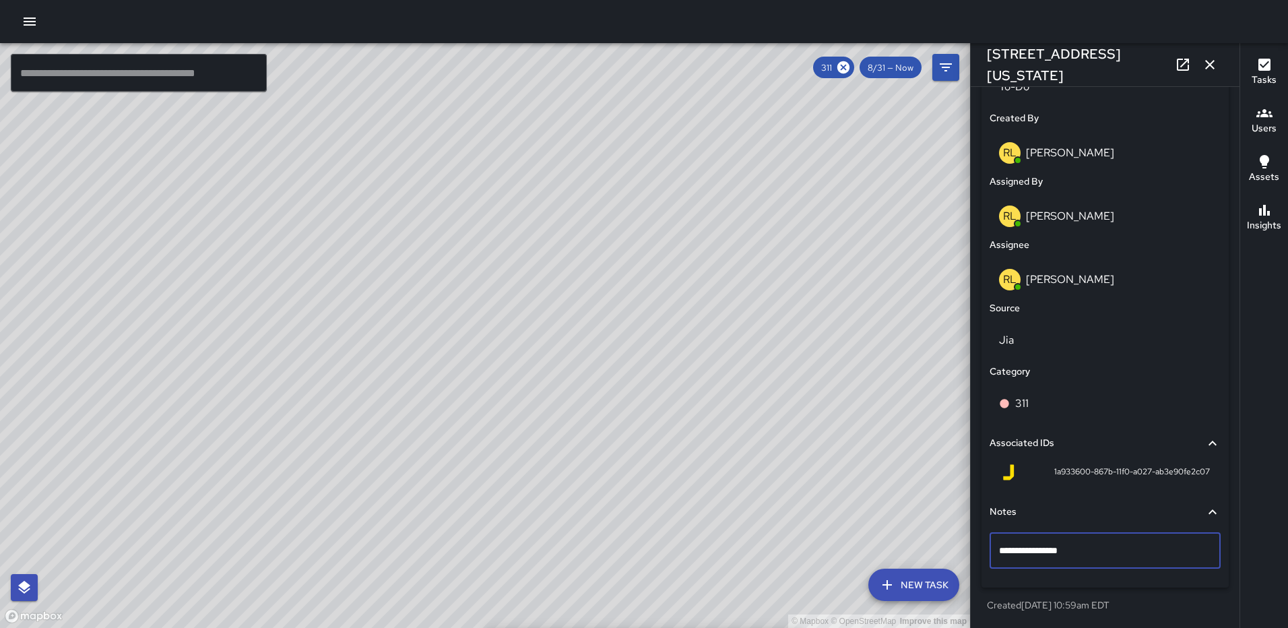
drag, startPoint x: 1079, startPoint y: 547, endPoint x: 969, endPoint y: 549, distance: 109.8
type textarea "**********"
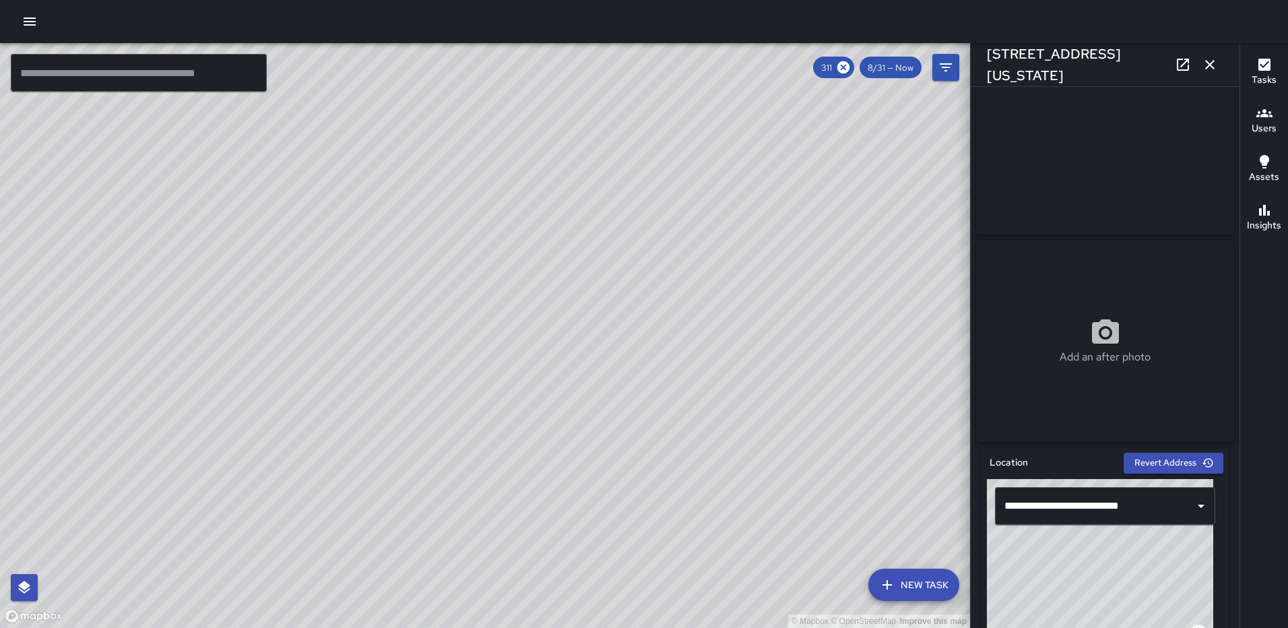
scroll to position [0, 0]
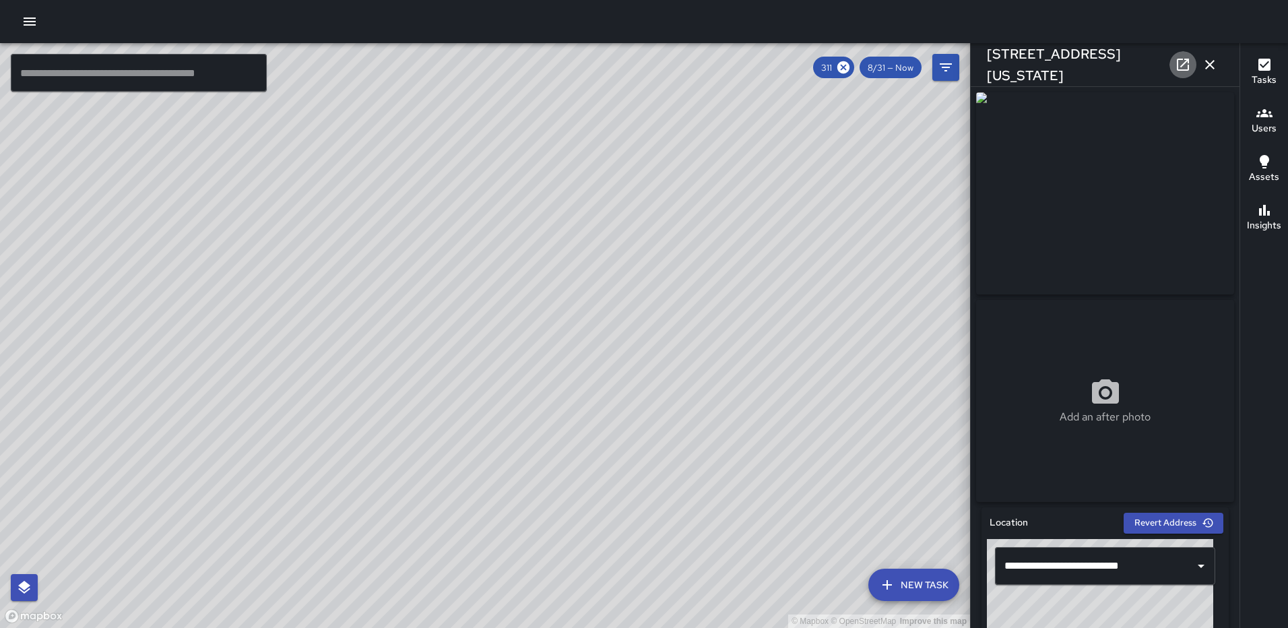
click at [1174, 61] on link at bounding box center [1182, 64] width 27 height 27
click at [1211, 61] on icon "button" at bounding box center [1210, 65] width 16 height 16
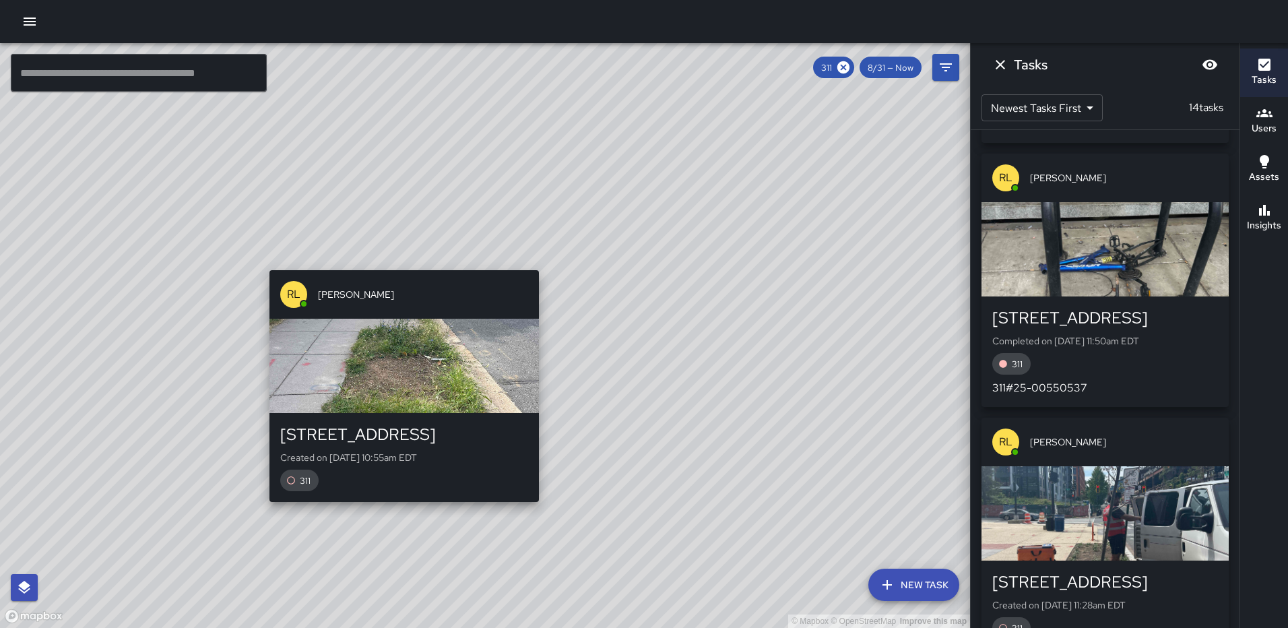
click at [395, 261] on div "© Mapbox © OpenStreetMap Improve this map RL Ruben Lechuga 1326 North Capitol S…" at bounding box center [485, 335] width 970 height 585
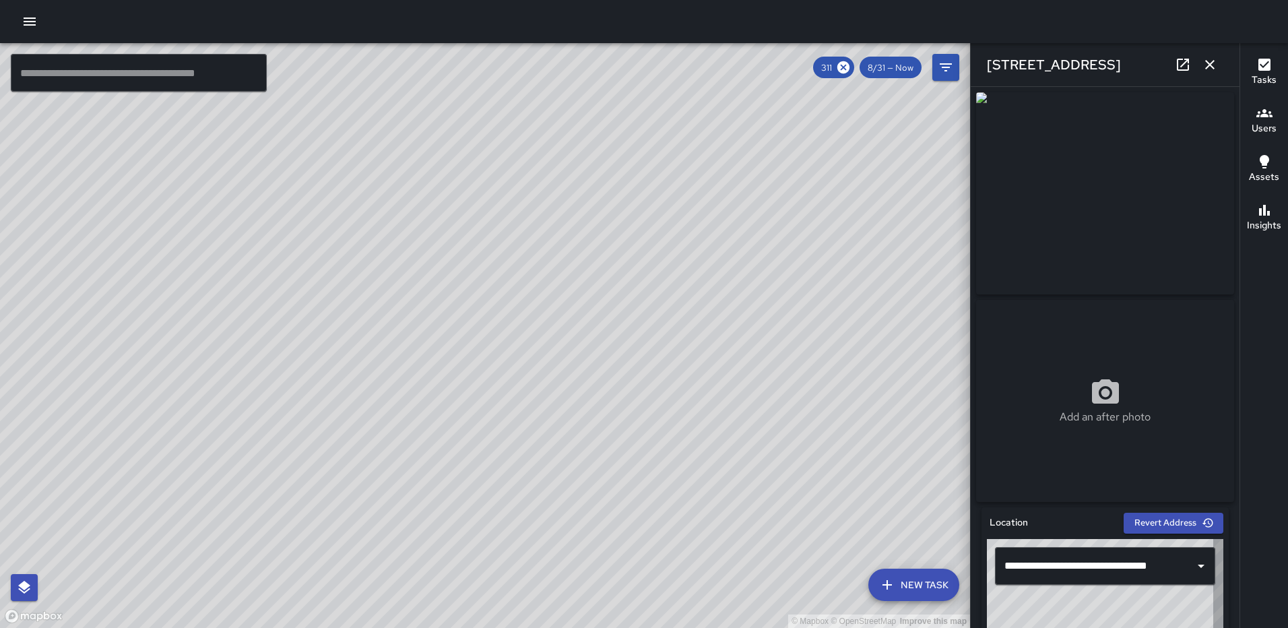
type input "**********"
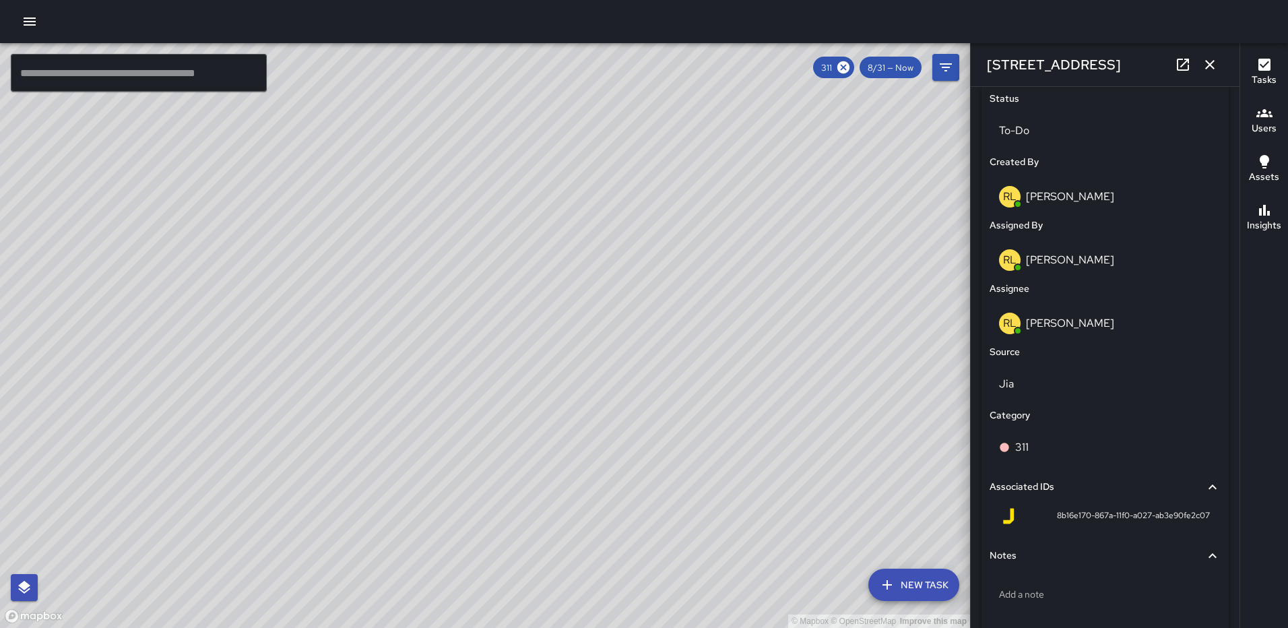
scroll to position [647, 0]
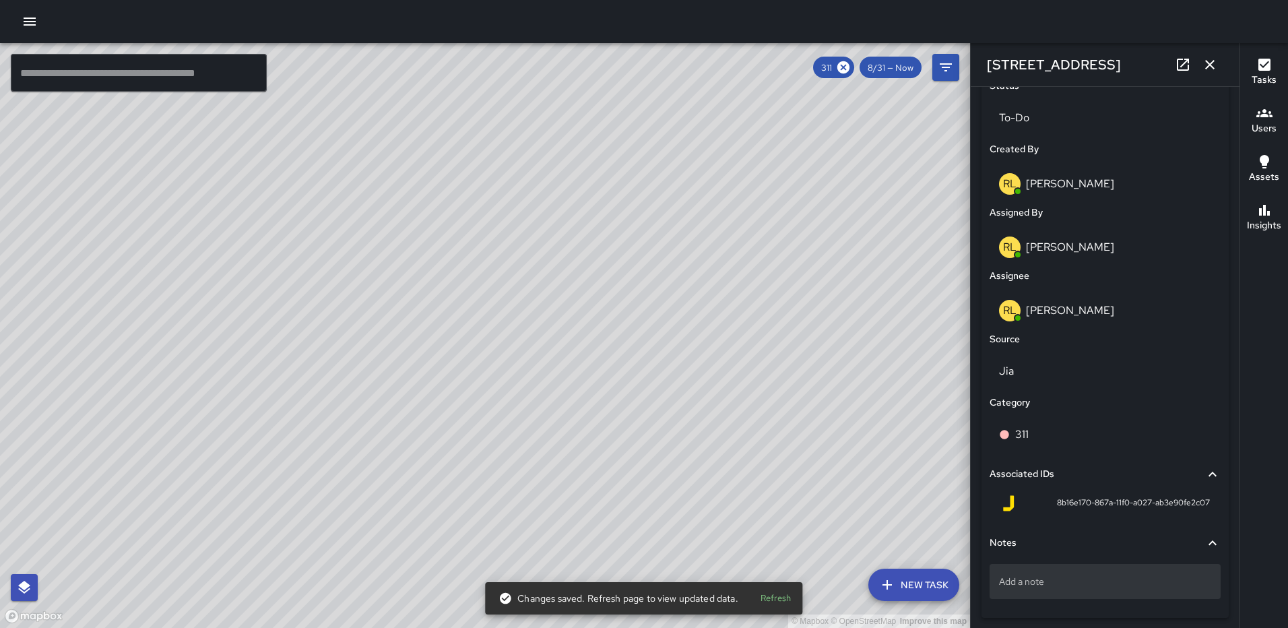
click at [1082, 587] on p "Add a note" at bounding box center [1105, 581] width 212 height 13
type textarea "**********"
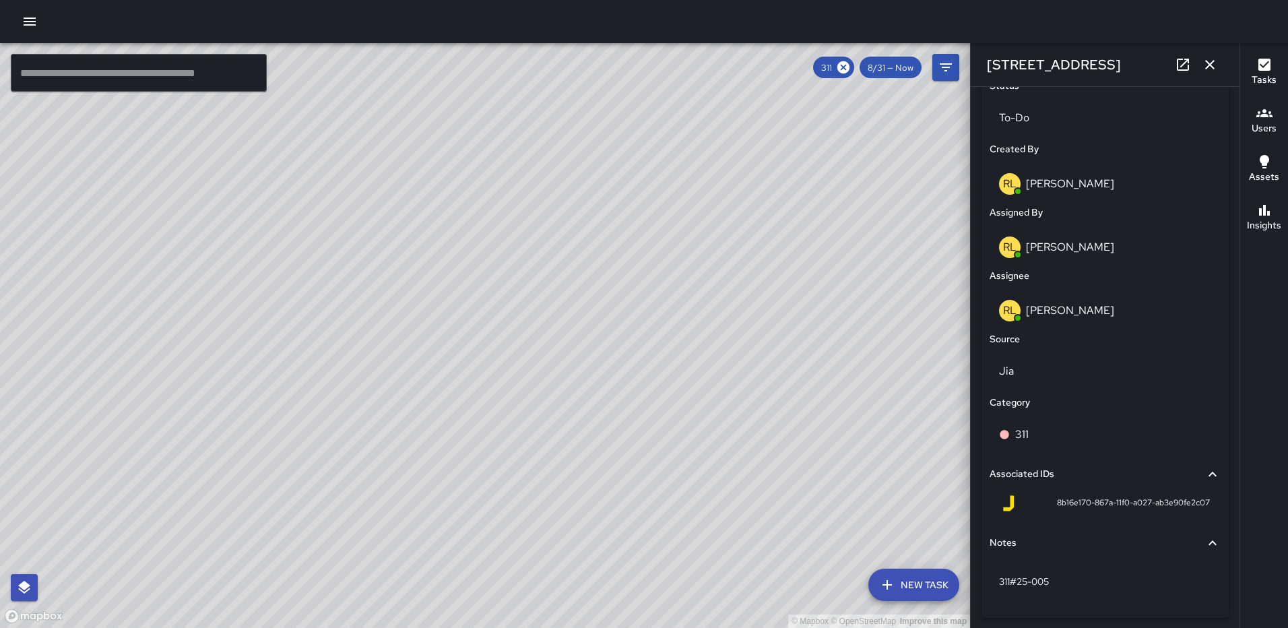
click at [1183, 63] on icon at bounding box center [1183, 65] width 16 height 16
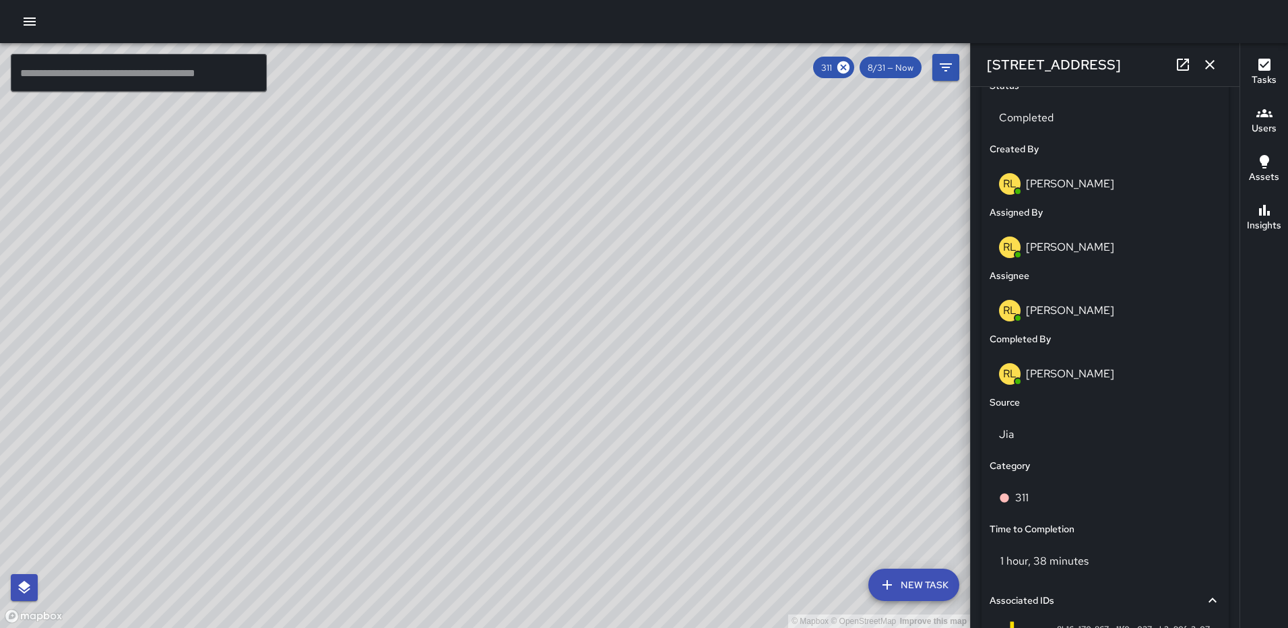
click at [1204, 61] on icon "button" at bounding box center [1210, 65] width 16 height 16
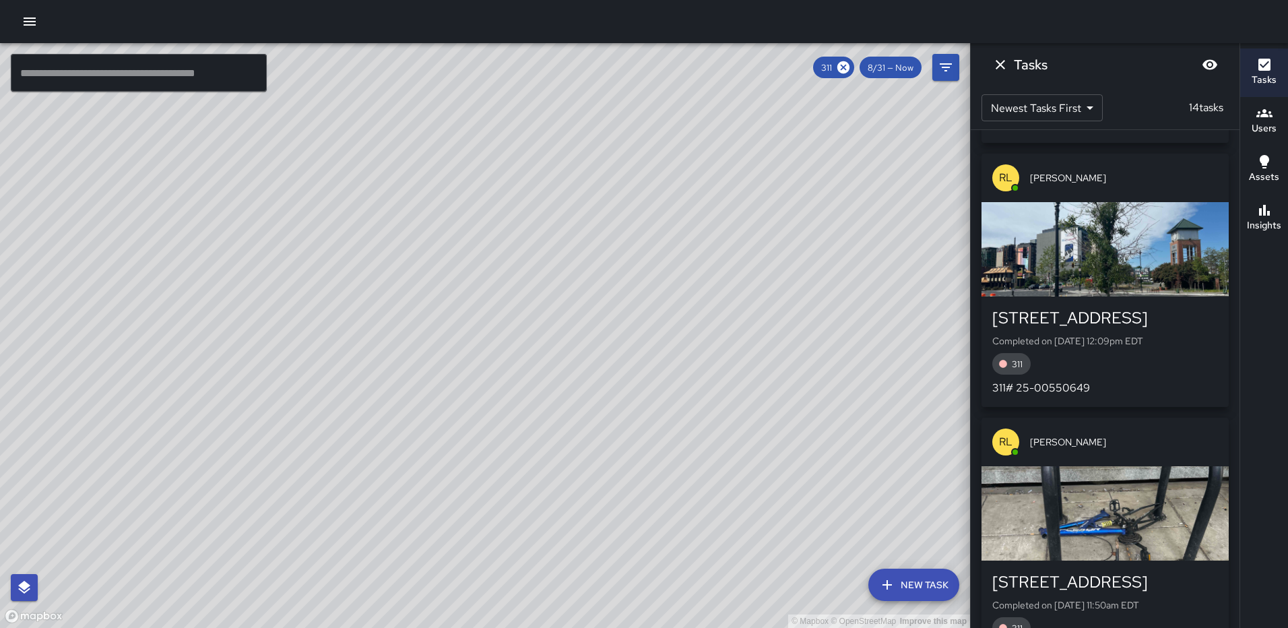
click at [487, 240] on div "© Mapbox © OpenStreetMap Improve this map" at bounding box center [485, 335] width 970 height 585
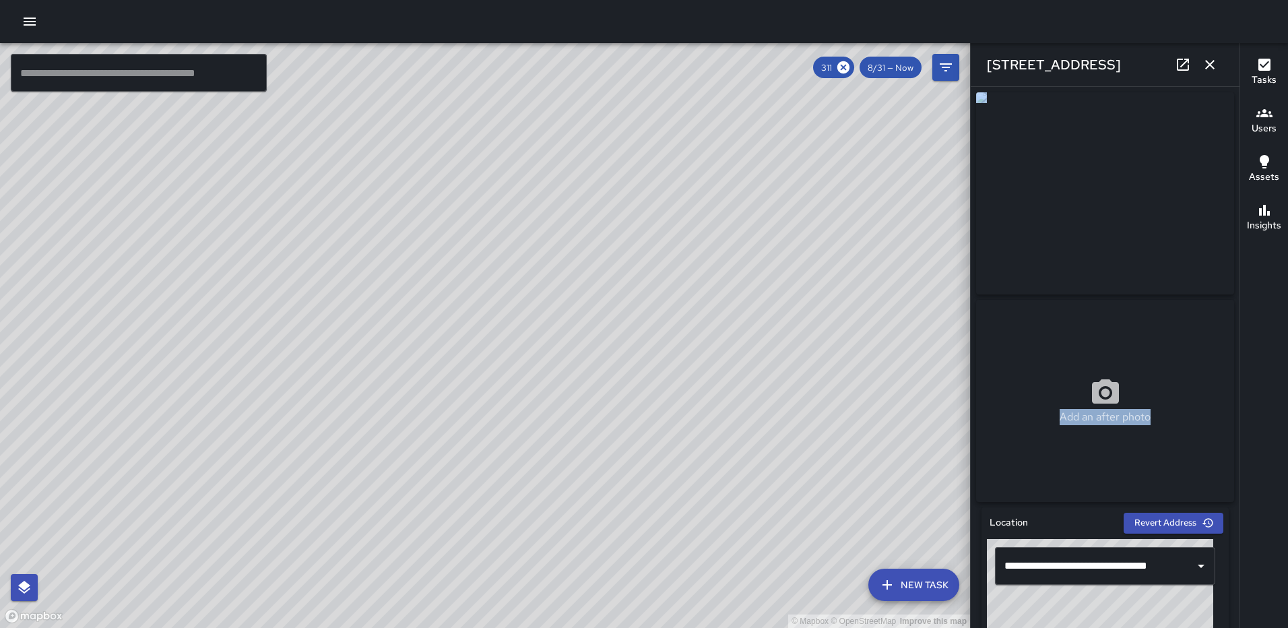
drag, startPoint x: 1228, startPoint y: 160, endPoint x: 1228, endPoint y: 343, distance: 183.2
click at [1228, 343] on div "**********" at bounding box center [1105, 357] width 269 height 541
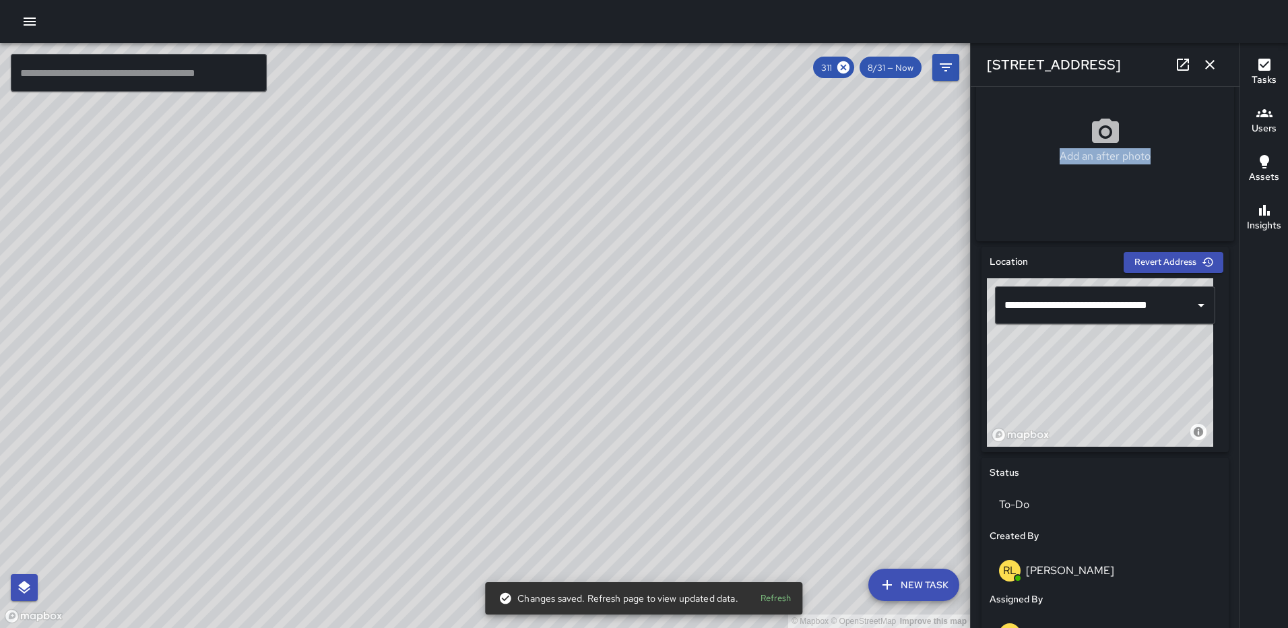
scroll to position [435, 0]
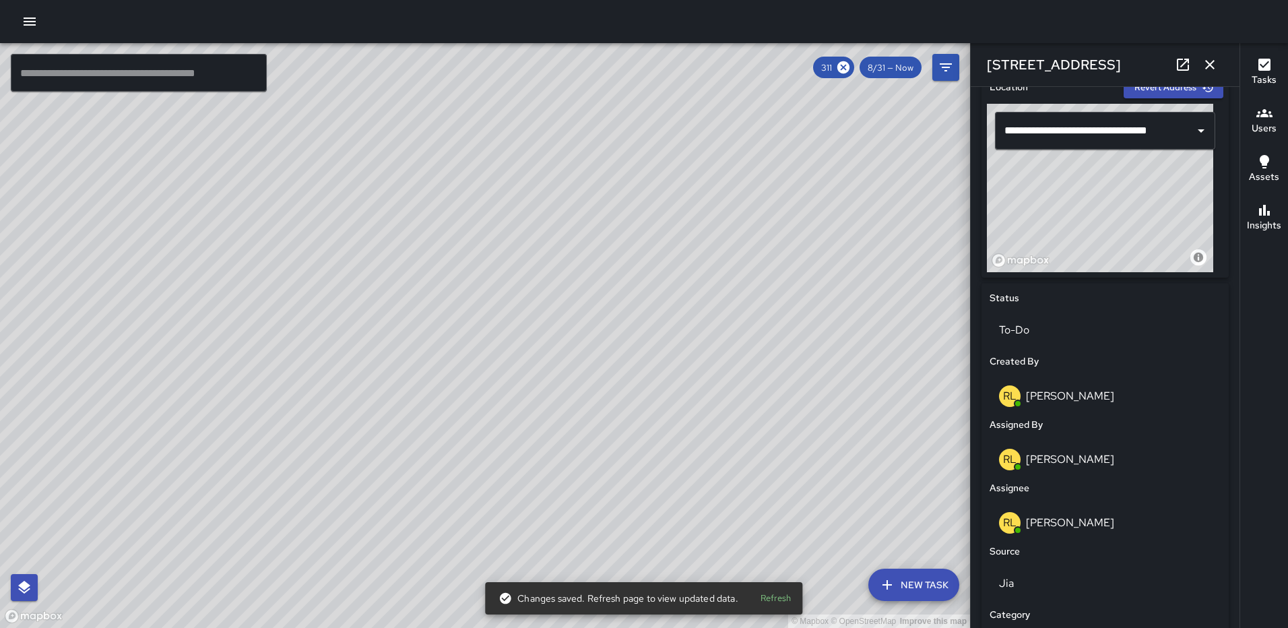
click at [1096, 224] on div "© Mapbox © OpenStreetMap Improve this map" at bounding box center [1100, 188] width 226 height 168
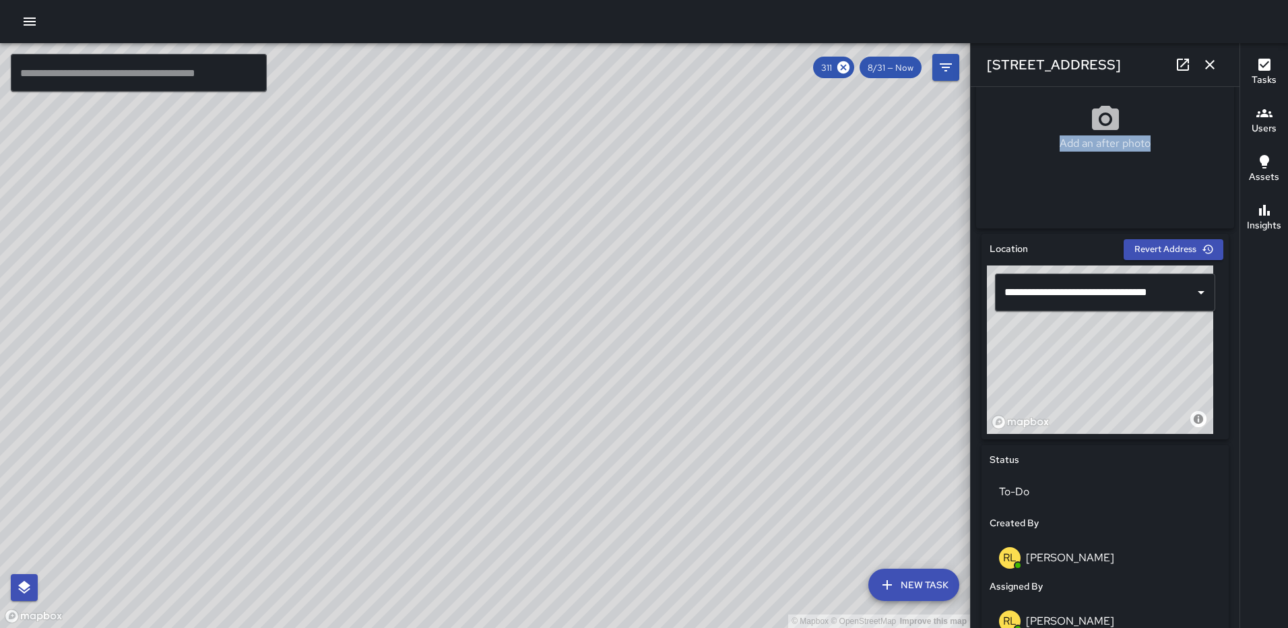
scroll to position [270, 0]
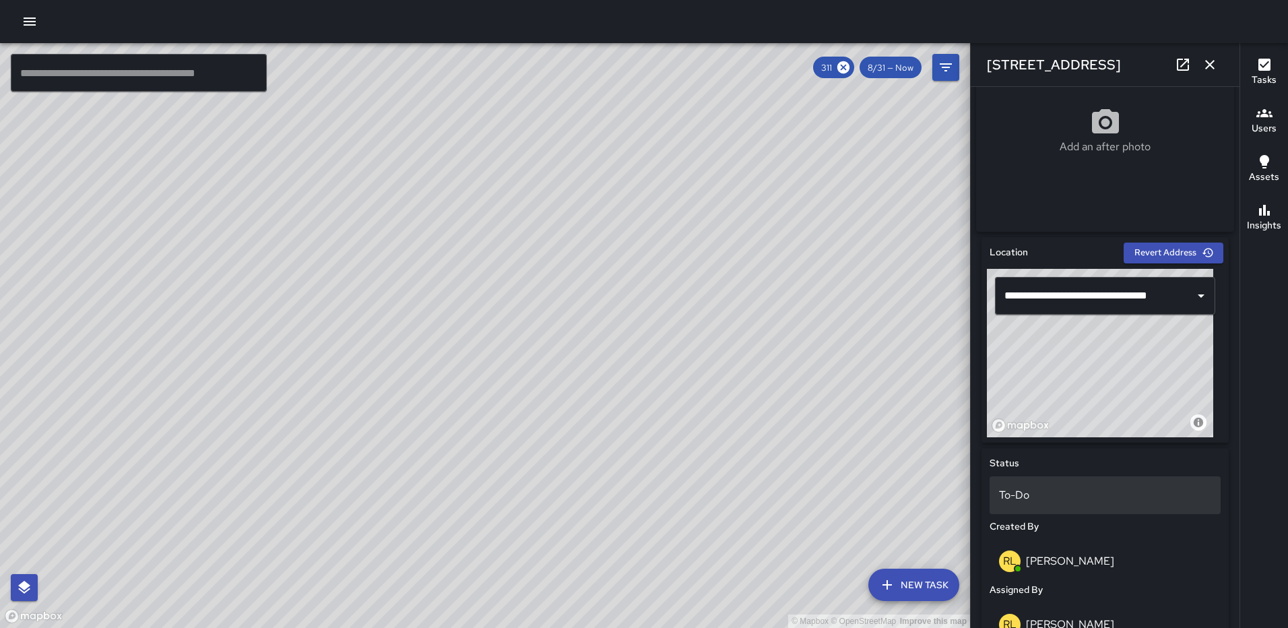
click at [1076, 503] on p "To-Do" at bounding box center [1105, 495] width 212 height 16
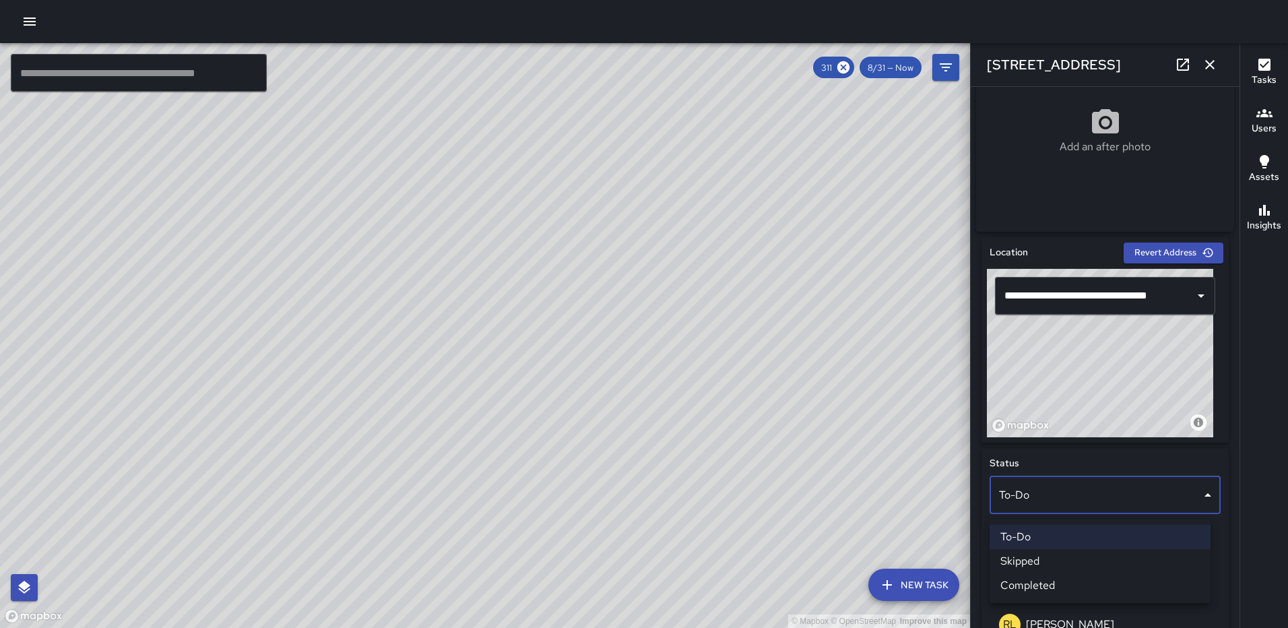
click at [1076, 576] on li "Completed" at bounding box center [1099, 585] width 221 height 24
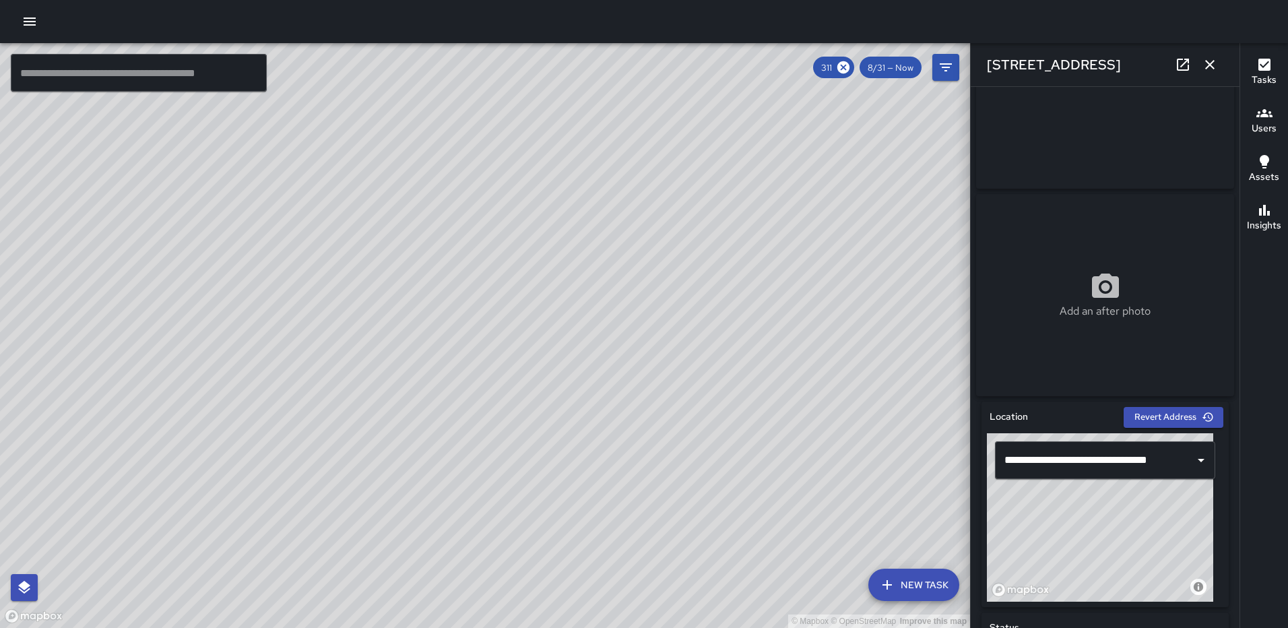
scroll to position [0, 0]
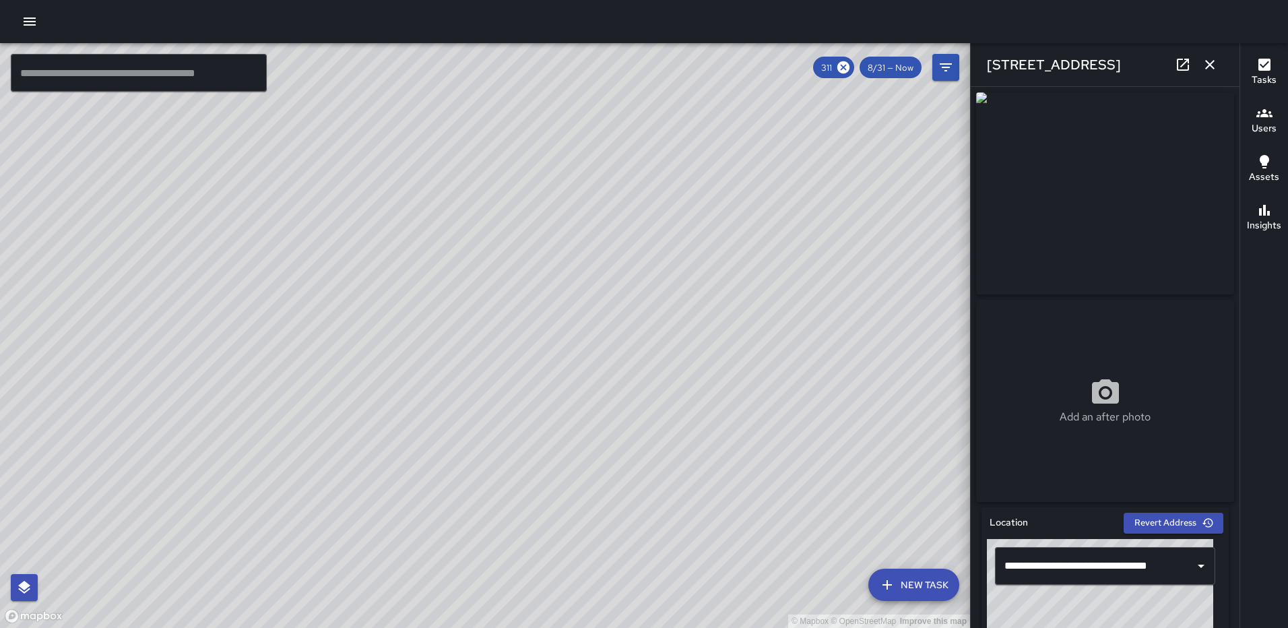
click at [1181, 66] on icon at bounding box center [1183, 65] width 12 height 12
click at [1207, 59] on icon "button" at bounding box center [1210, 65] width 16 height 16
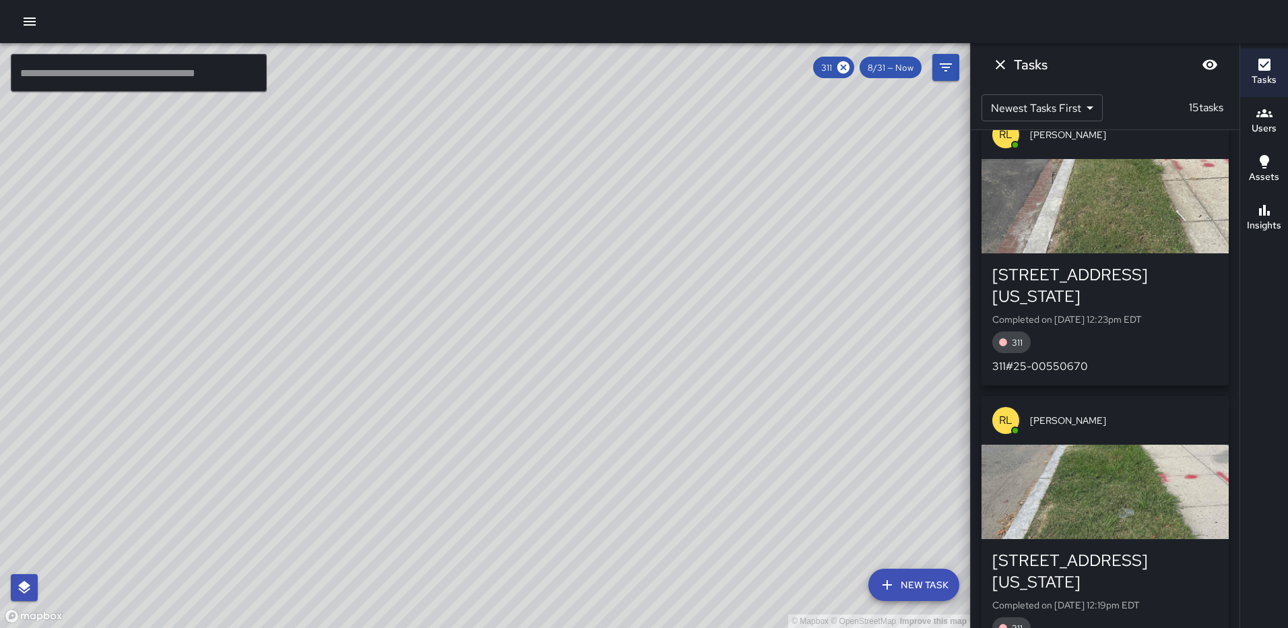
click at [464, 84] on div "© Mapbox © OpenStreetMap Improve this map RL Ruben Lechuga 1430 North Capitol S…" at bounding box center [485, 335] width 970 height 585
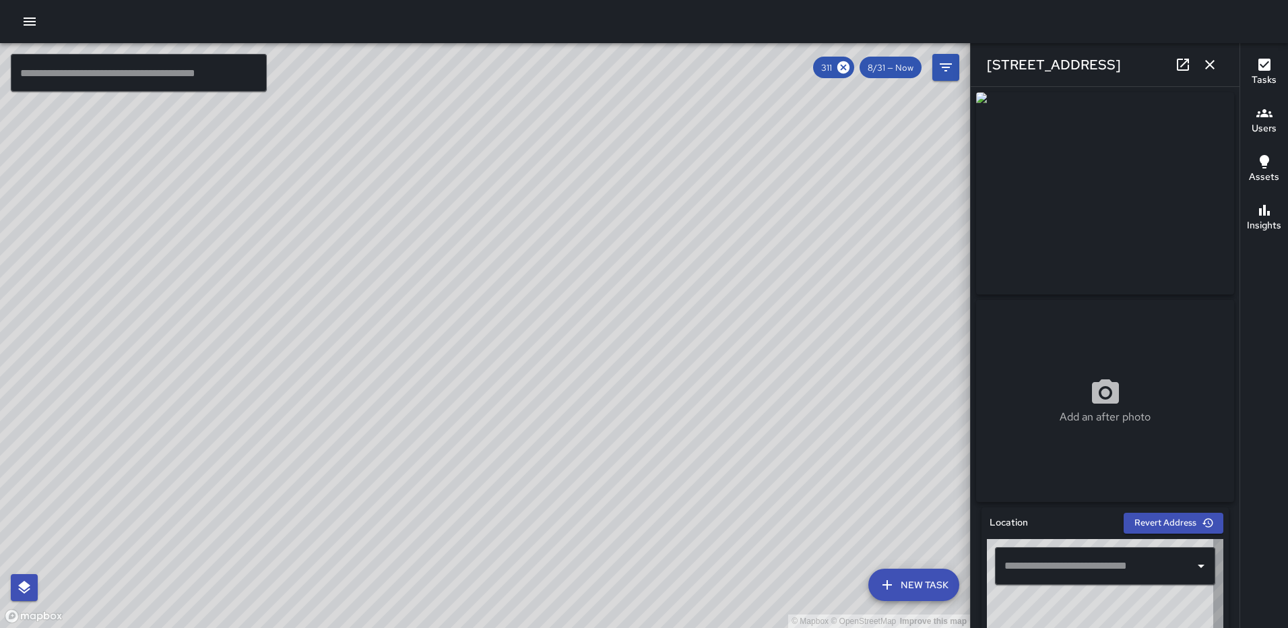
type input "**********"
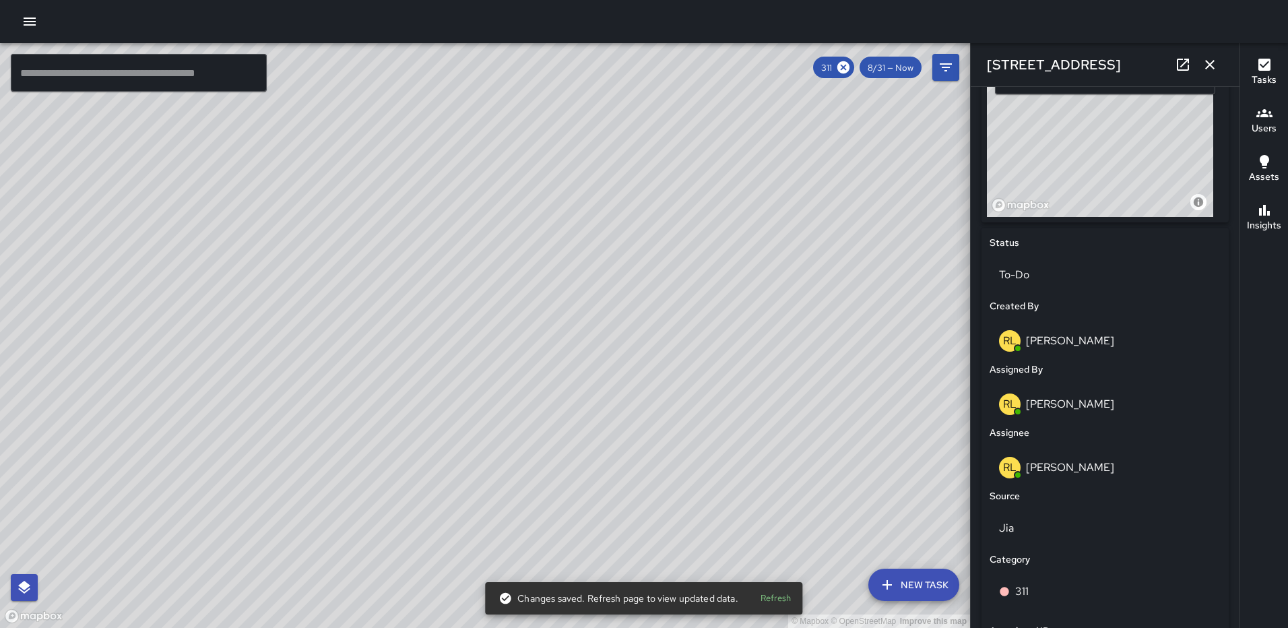
scroll to position [683, 0]
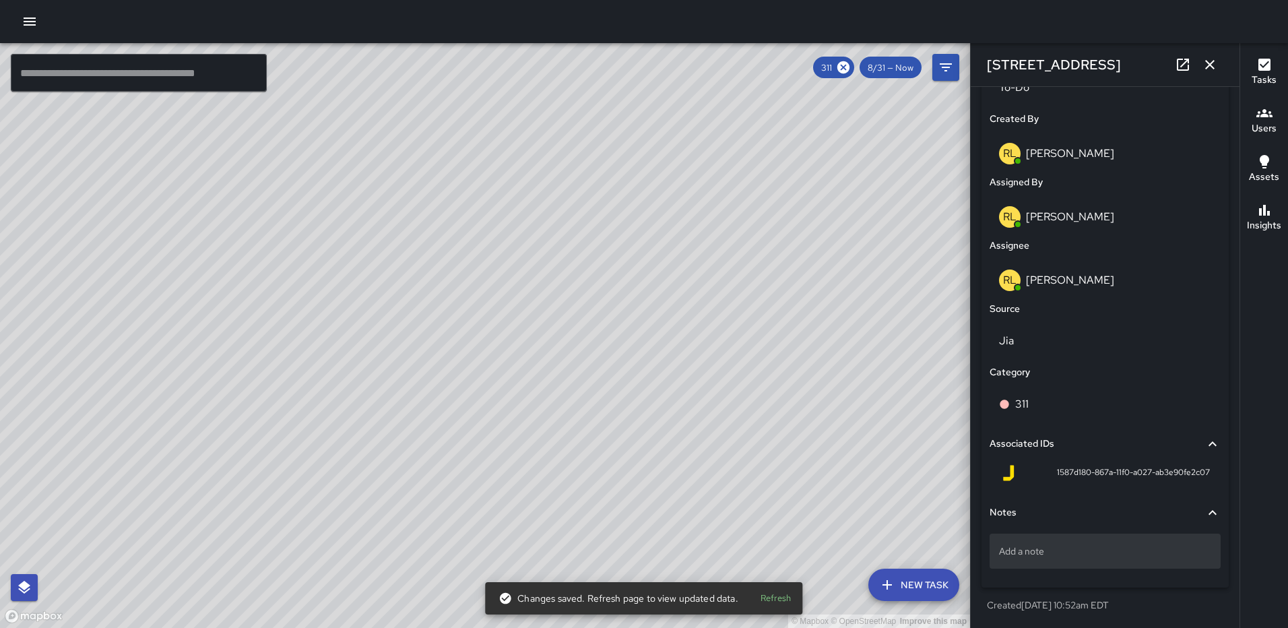
click at [1035, 554] on p "Add a note" at bounding box center [1105, 550] width 212 height 13
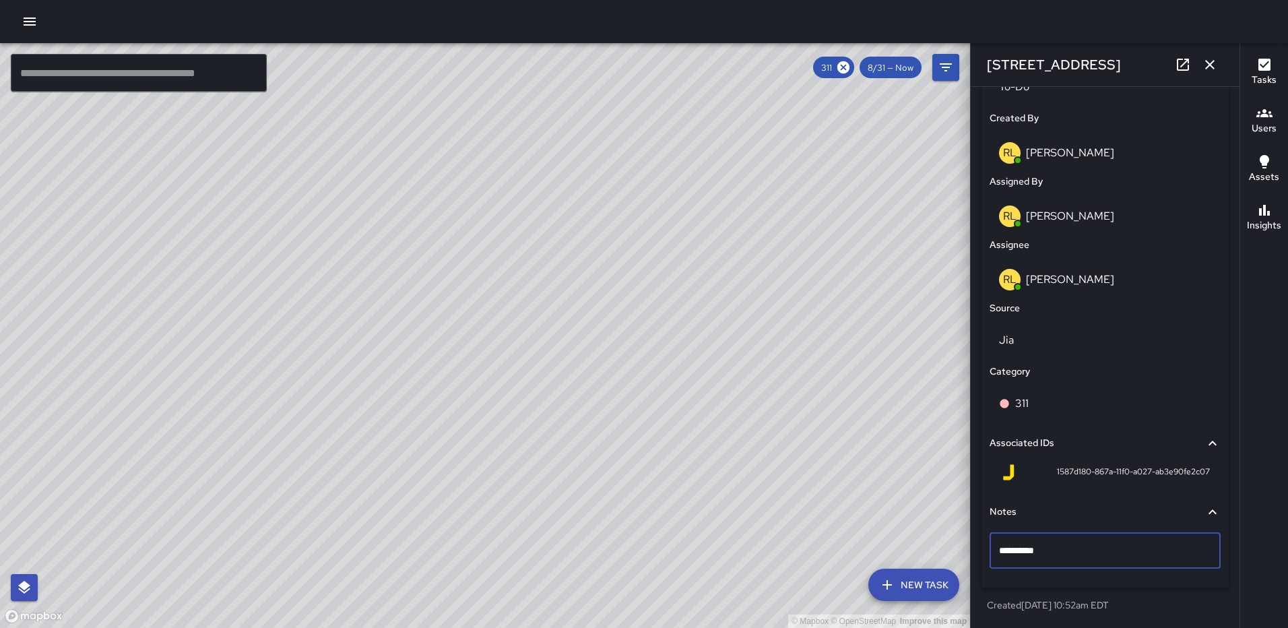
type textarea "**********"
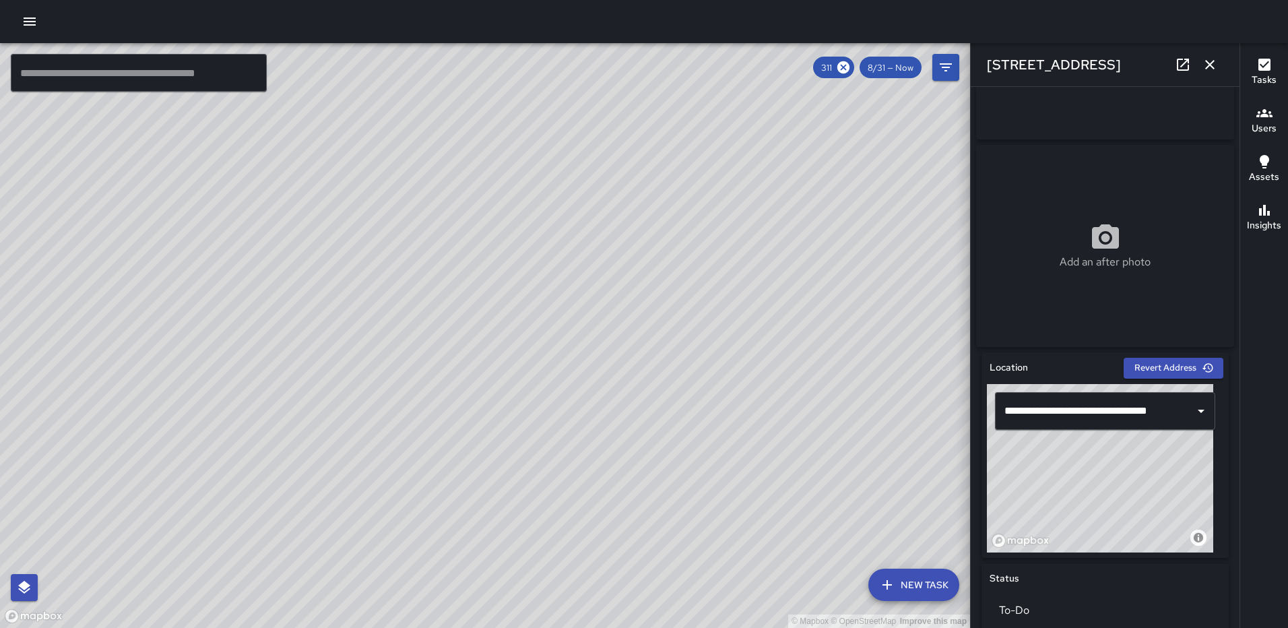
scroll to position [286, 0]
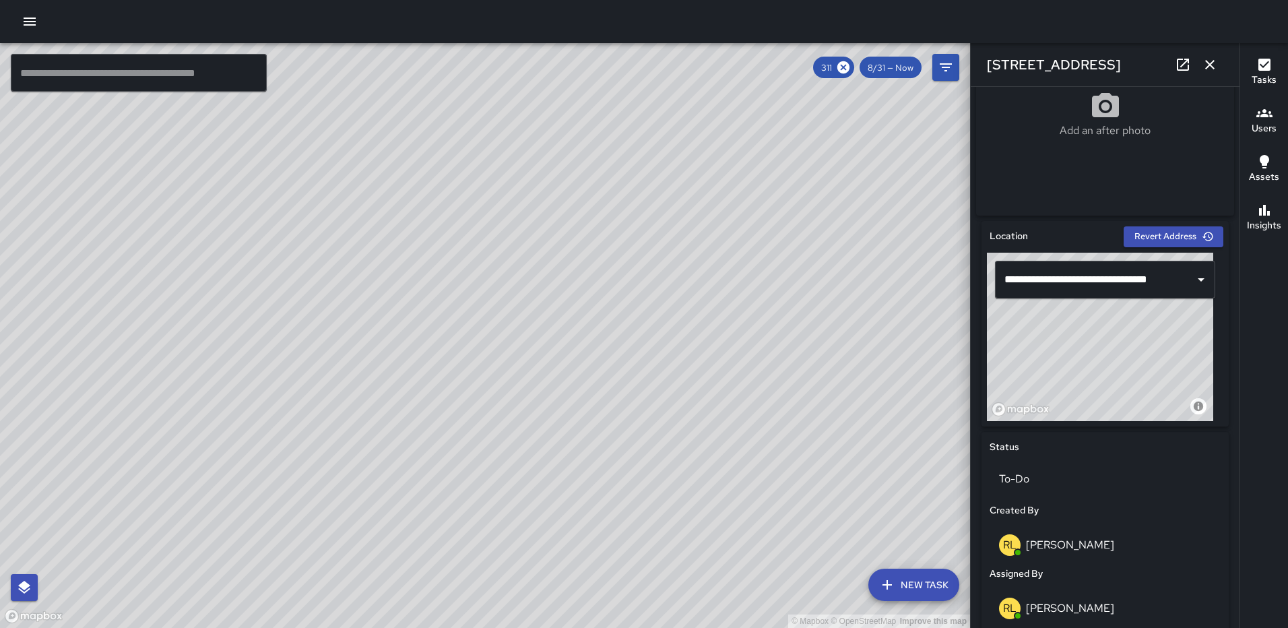
drag, startPoint x: 1107, startPoint y: 362, endPoint x: 1105, endPoint y: 388, distance: 26.3
click at [1105, 388] on div "© Mapbox © OpenStreetMap Improve this map" at bounding box center [1100, 337] width 226 height 168
type input "**********"
click at [1183, 65] on icon at bounding box center [1183, 65] width 12 height 12
click at [504, 313] on div "© Mapbox © OpenStreetMap Improve this map RL Ruben Lechuga 1501 North Capitol S…" at bounding box center [485, 335] width 970 height 585
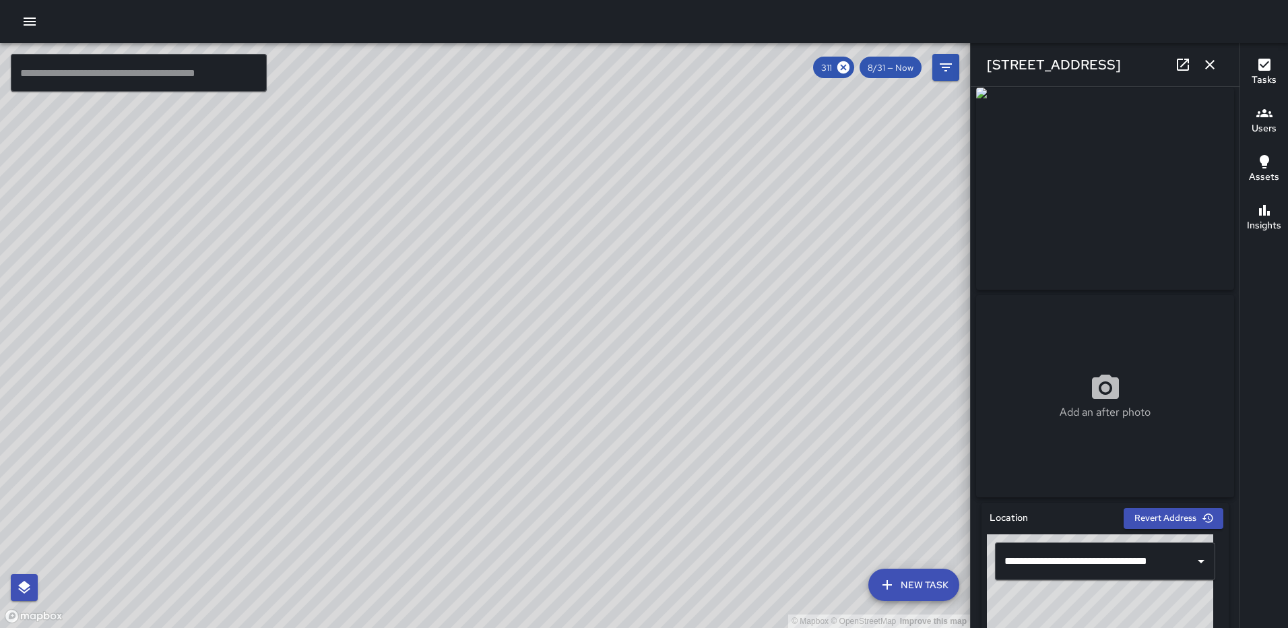
scroll to position [0, 0]
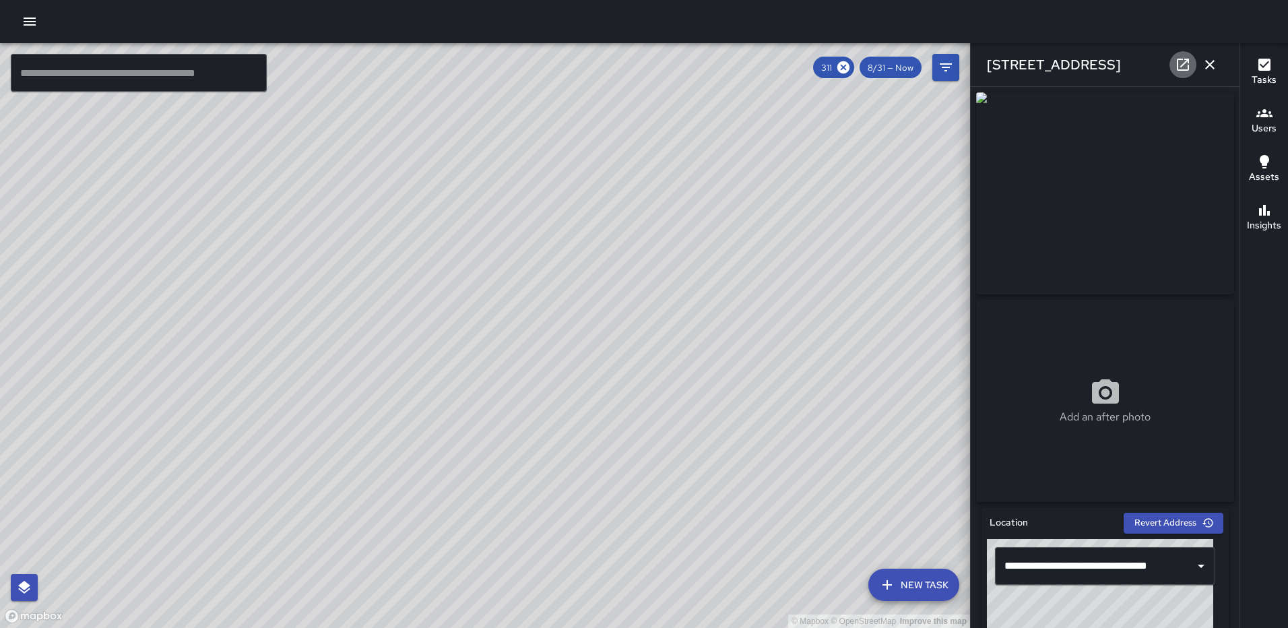
click at [1183, 64] on icon at bounding box center [1183, 65] width 12 height 12
click at [1206, 61] on icon "button" at bounding box center [1209, 64] width 9 height 9
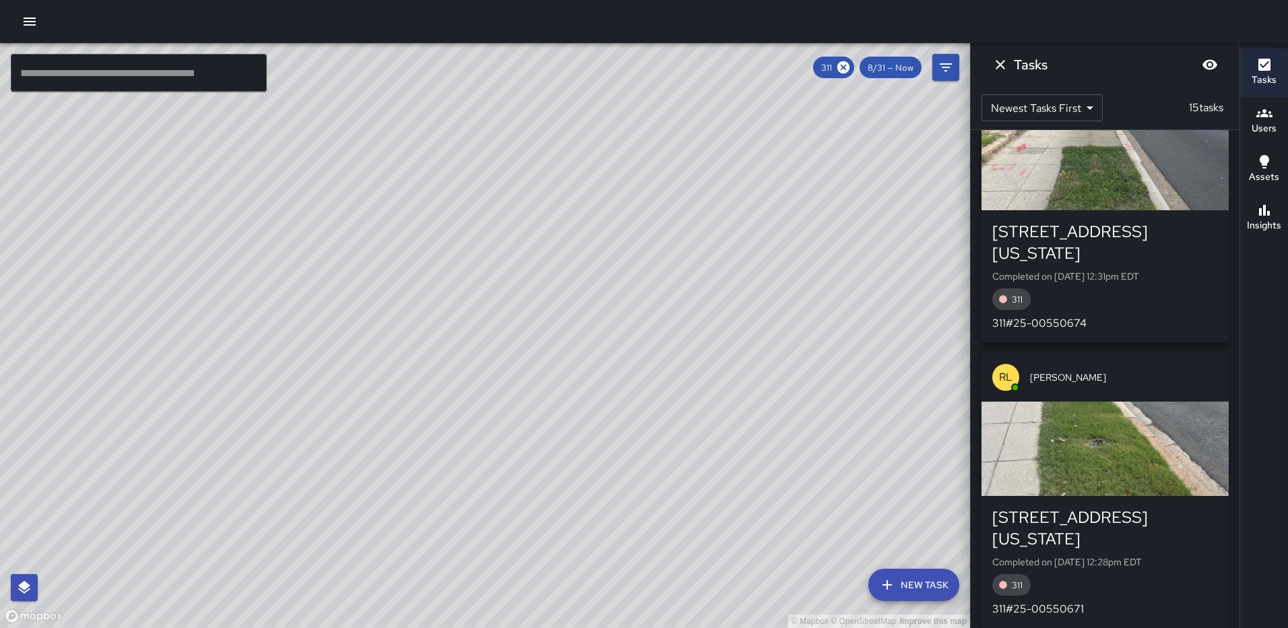
click at [548, 346] on div "© Mapbox © OpenStreetMap Improve this map" at bounding box center [485, 335] width 970 height 585
click at [543, 346] on div "© Mapbox © OpenStreetMap Improve this map" at bounding box center [485, 335] width 970 height 585
click at [539, 346] on div "© Mapbox © OpenStreetMap Improve this map" at bounding box center [485, 335] width 970 height 585
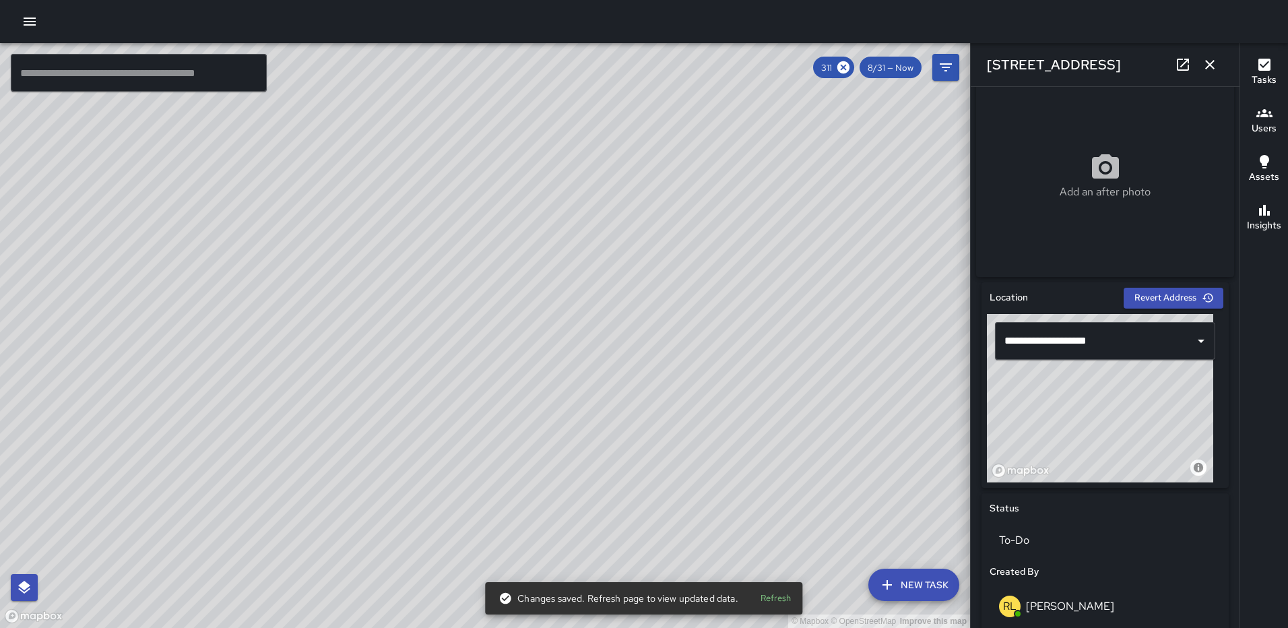
scroll to position [264, 0]
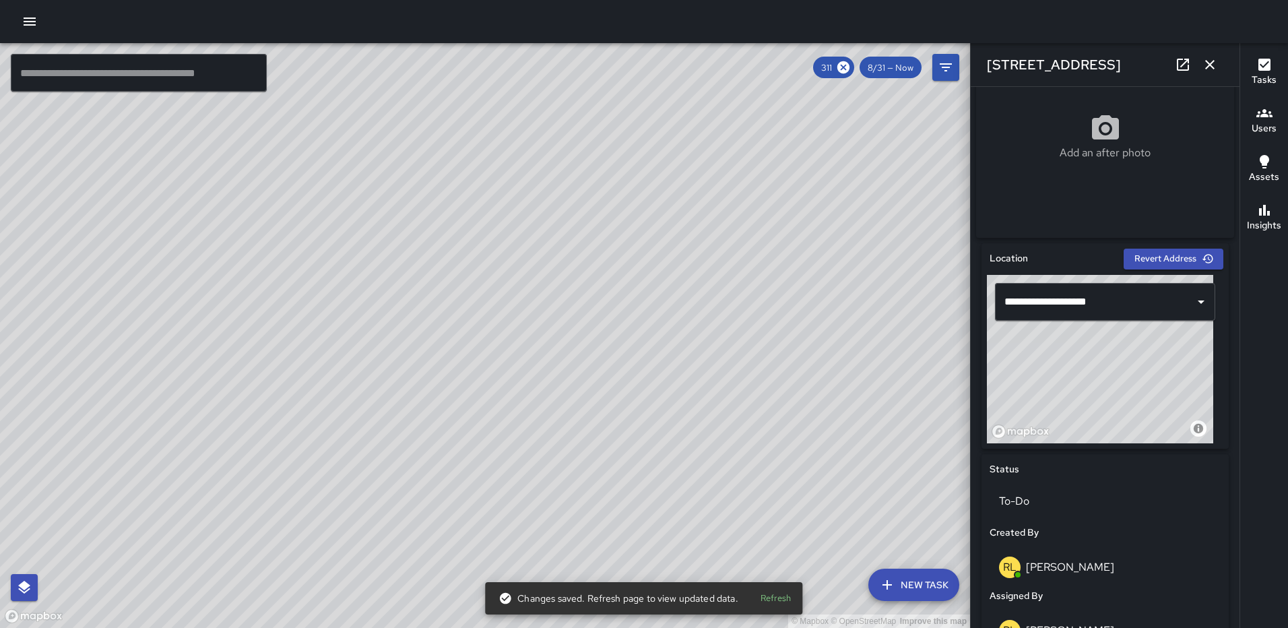
drag, startPoint x: 1103, startPoint y: 401, endPoint x: 1061, endPoint y: 443, distance: 59.1
click at [1061, 443] on div "© Mapbox © OpenStreetMap Improve this map" at bounding box center [1100, 359] width 226 height 168
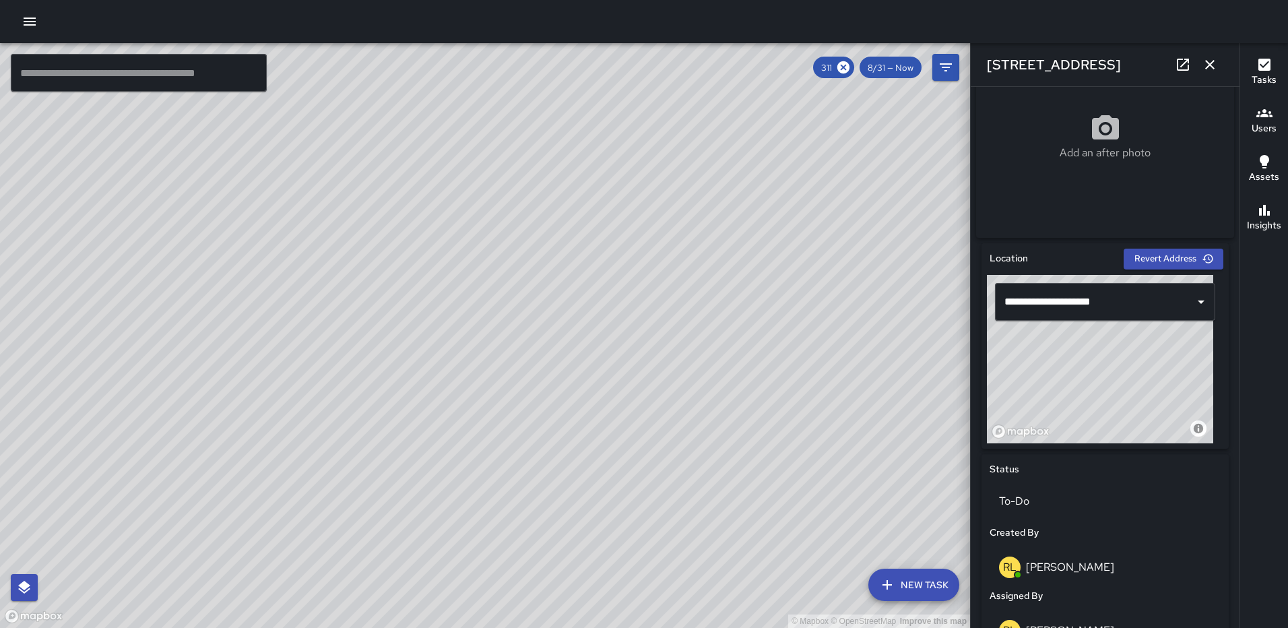
drag, startPoint x: 1074, startPoint y: 365, endPoint x: 938, endPoint y: 368, distance: 136.1
click at [938, 368] on div "© Mapbox © OpenStreetMap Improve this map ​ New Task 311 8/31 — Now Map Layers …" at bounding box center [644, 335] width 1288 height 585
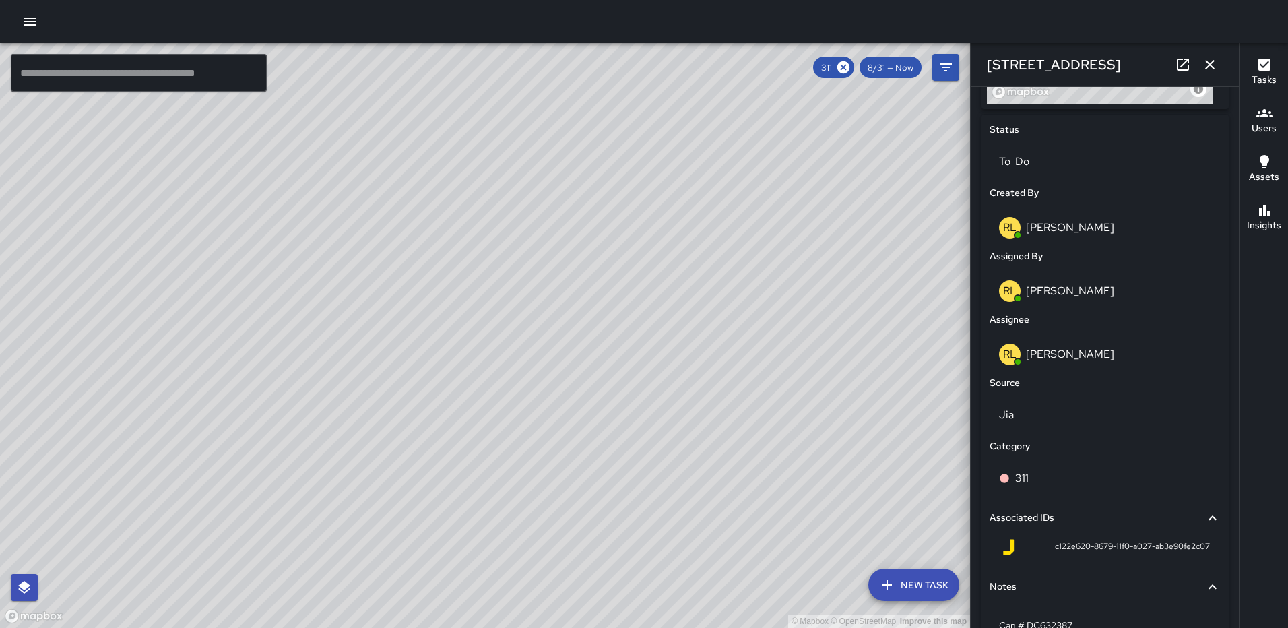
scroll to position [608, 0]
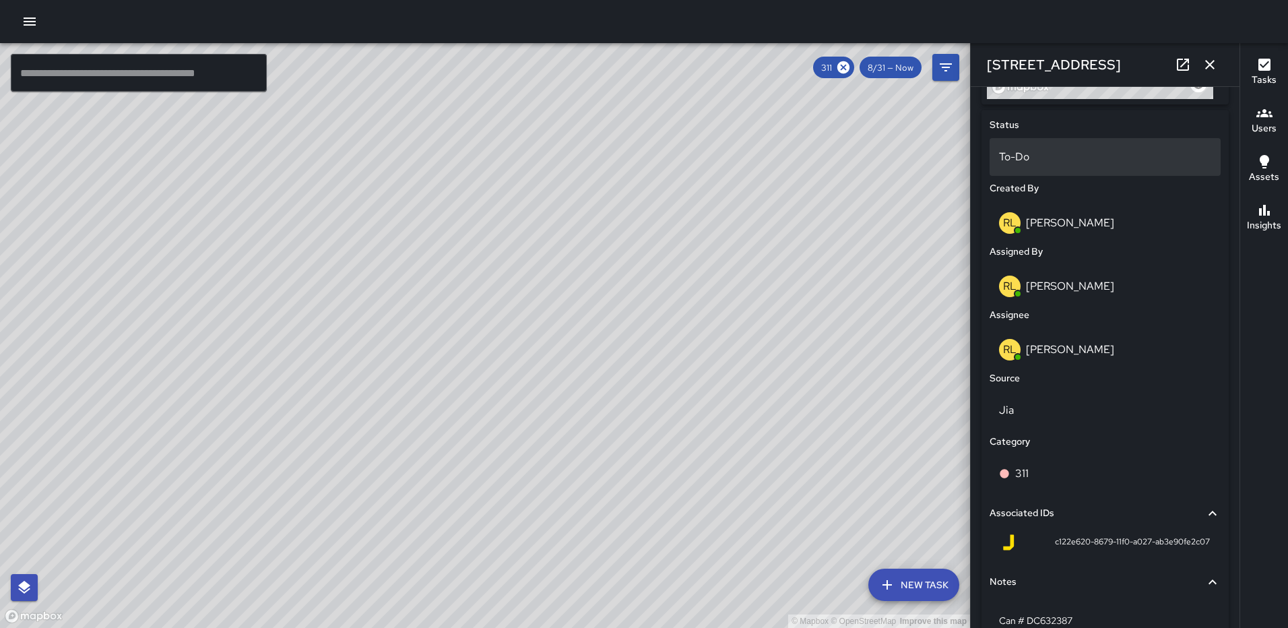
click at [1054, 172] on div "To-Do" at bounding box center [1104, 157] width 231 height 38
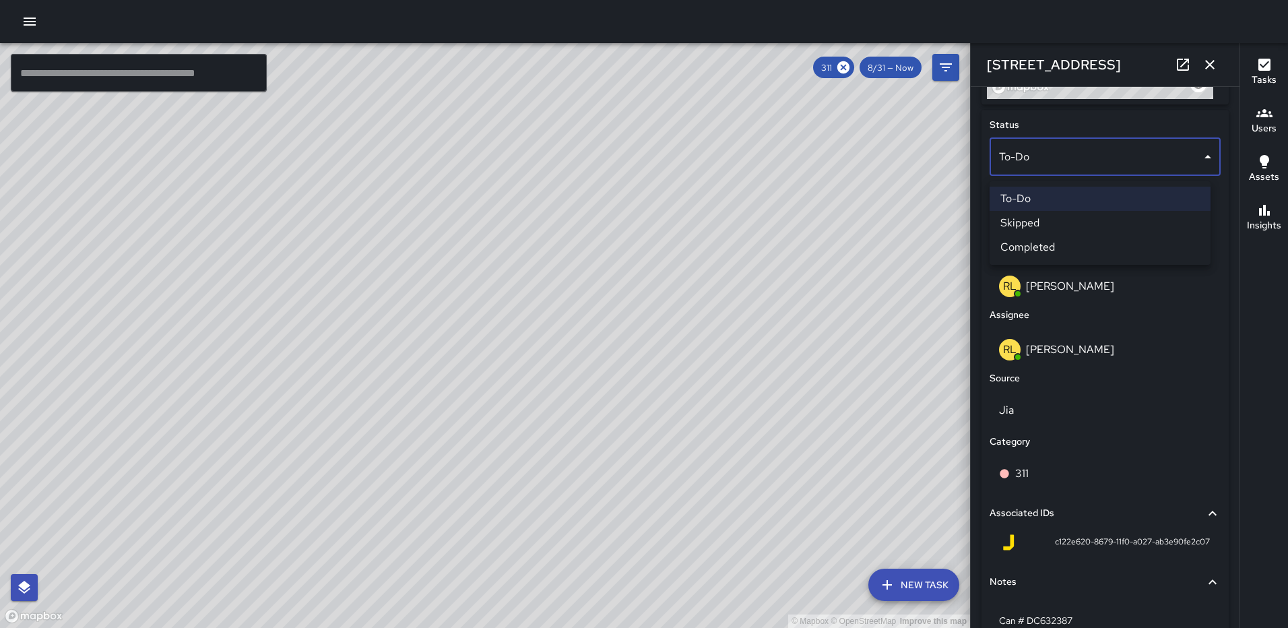
click at [1056, 246] on li "Completed" at bounding box center [1099, 247] width 221 height 24
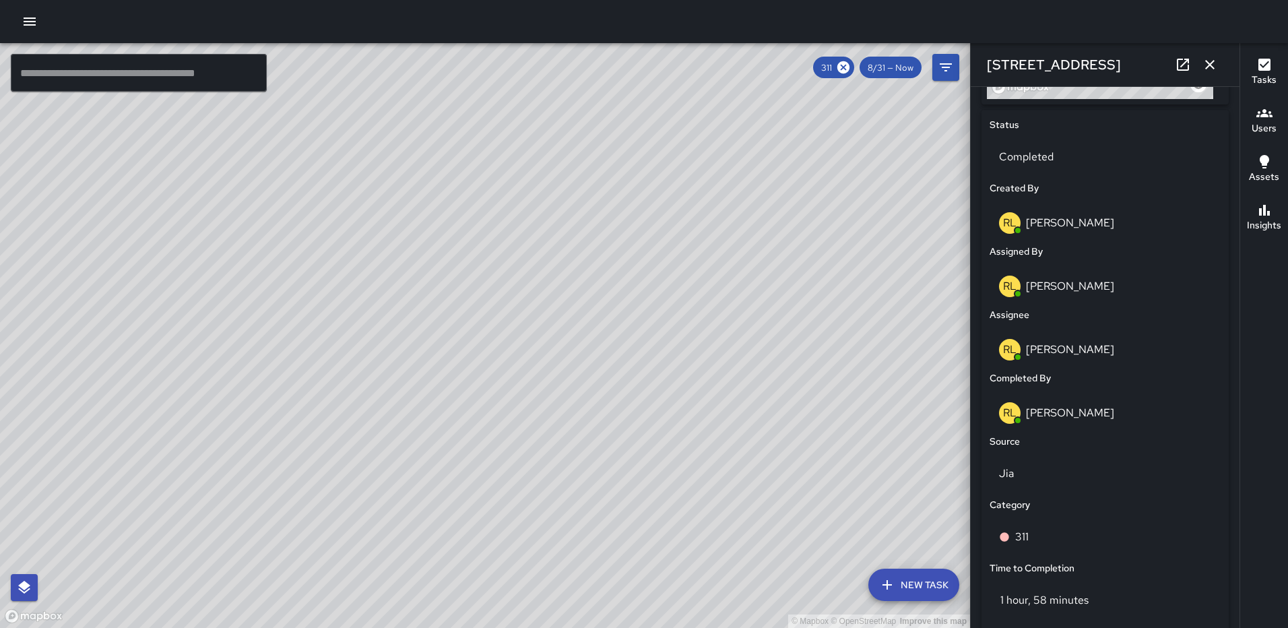
scroll to position [828, 0]
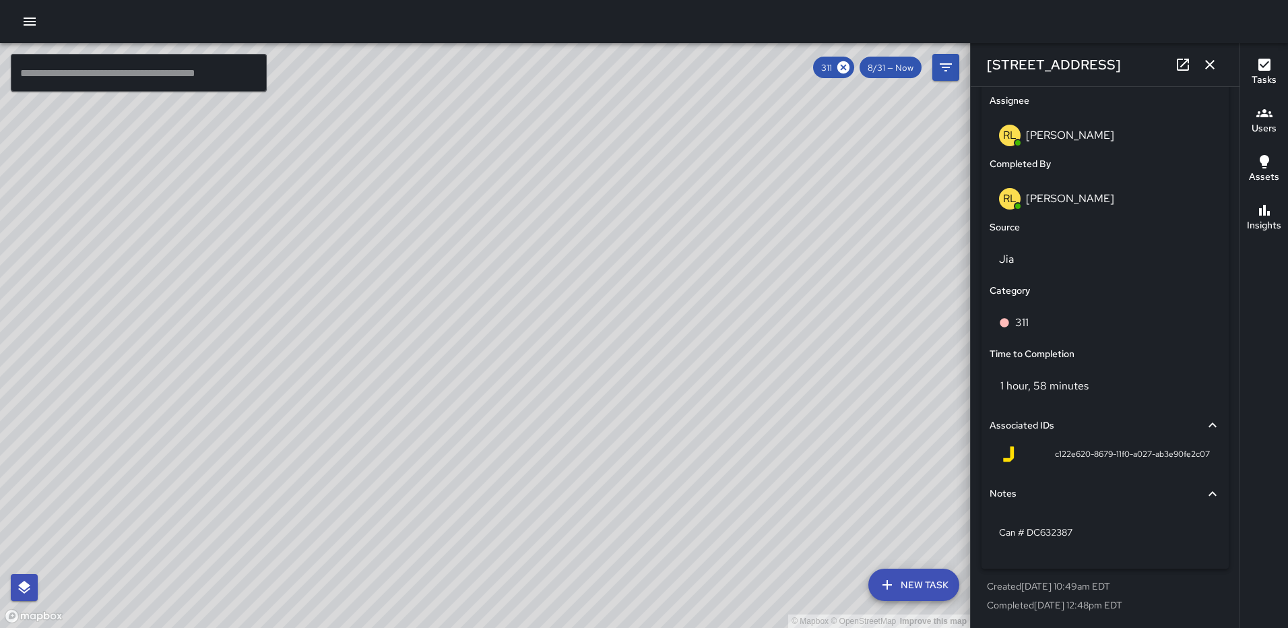
drag, startPoint x: 600, startPoint y: 270, endPoint x: 601, endPoint y: 245, distance: 25.0
click at [601, 245] on div "© Mapbox © OpenStreetMap Improve this map" at bounding box center [485, 335] width 970 height 585
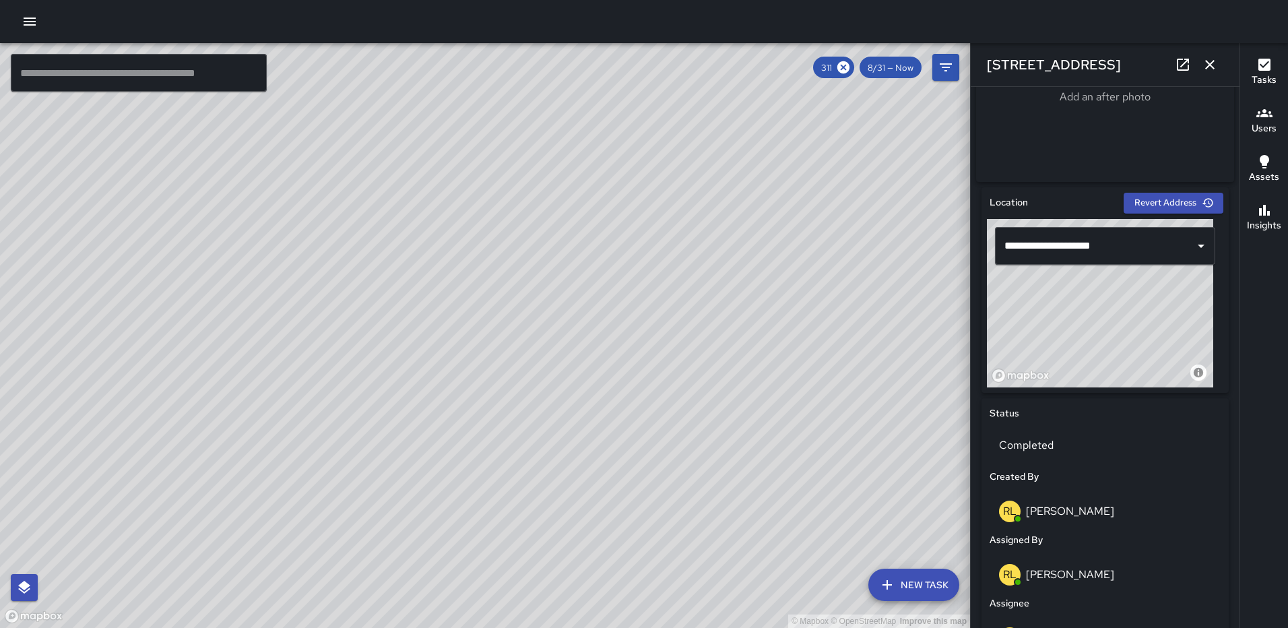
scroll to position [315, 0]
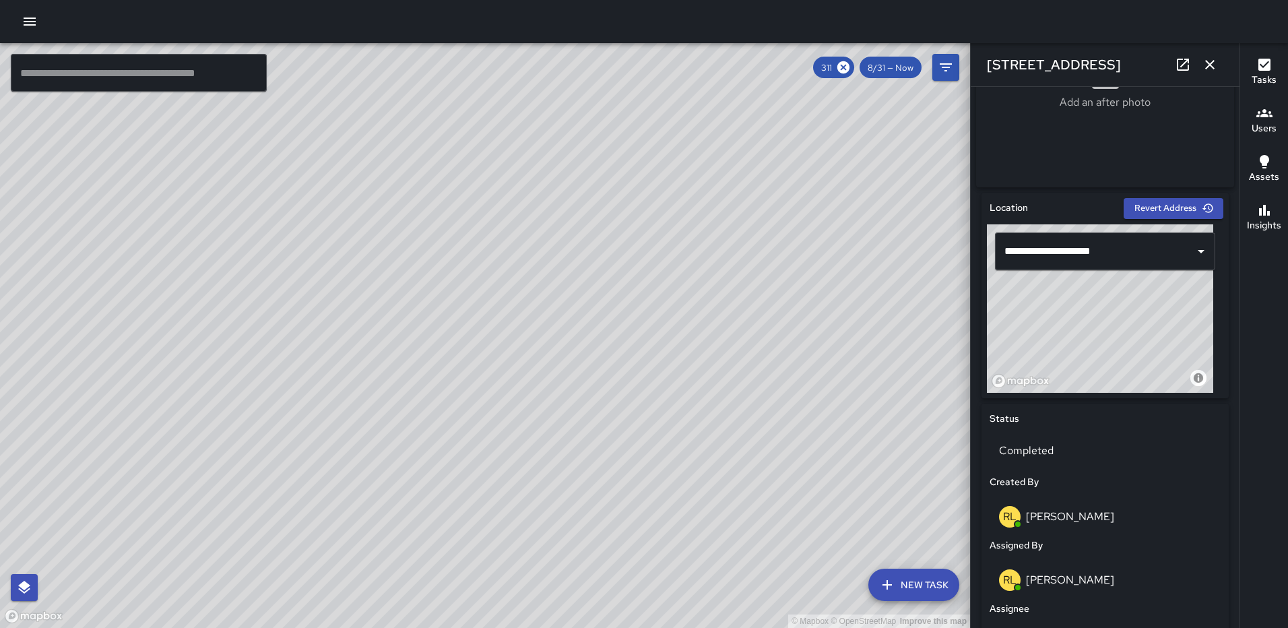
drag, startPoint x: 1131, startPoint y: 310, endPoint x: 1247, endPoint y: 270, distance: 122.5
click at [1247, 270] on div "© Mapbox © OpenStreetMap Improve this map ​ New Task 311 8/31 — Now Map Layers …" at bounding box center [644, 335] width 1288 height 585
drag, startPoint x: 1124, startPoint y: 318, endPoint x: 1181, endPoint y: 315, distance: 56.6
click at [1181, 315] on div "© Mapbox © OpenStreetMap Improve this map" at bounding box center [1100, 308] width 226 height 168
type input "**********"
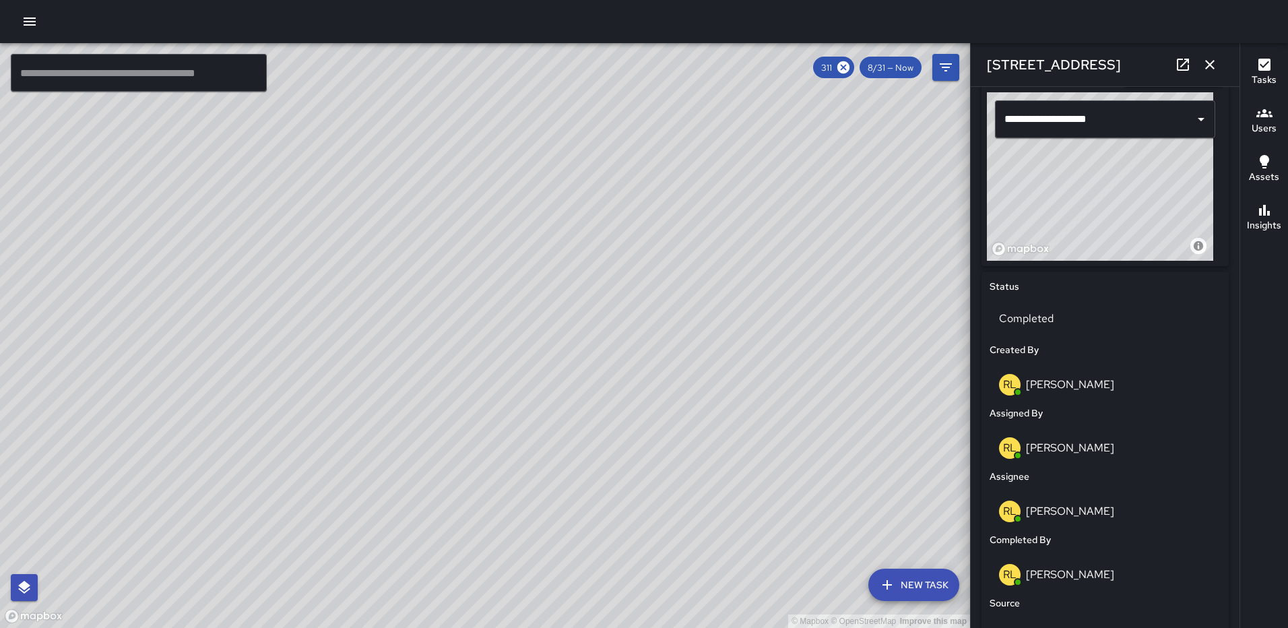
scroll to position [828, 0]
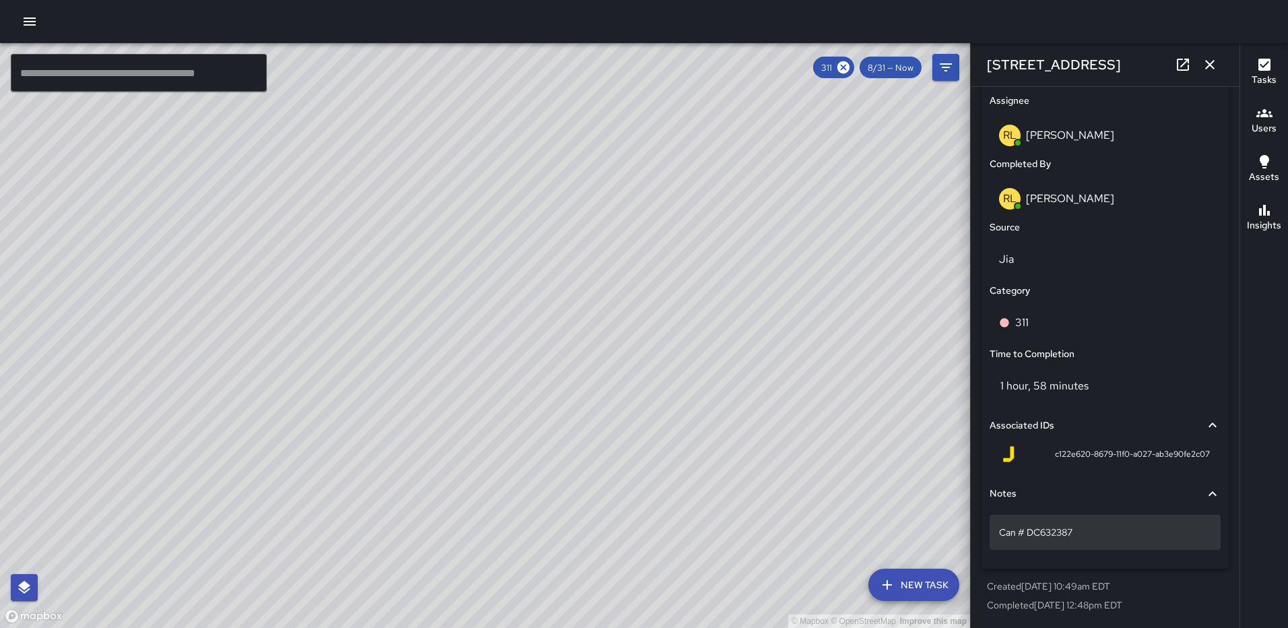
click at [1107, 529] on p "Can # DC632387" at bounding box center [1105, 531] width 212 height 13
click at [1002, 528] on p "Can # DC632387" at bounding box center [1105, 531] width 212 height 13
click at [1002, 528] on textarea "**********" at bounding box center [1100, 531] width 202 height 13
type textarea "**********"
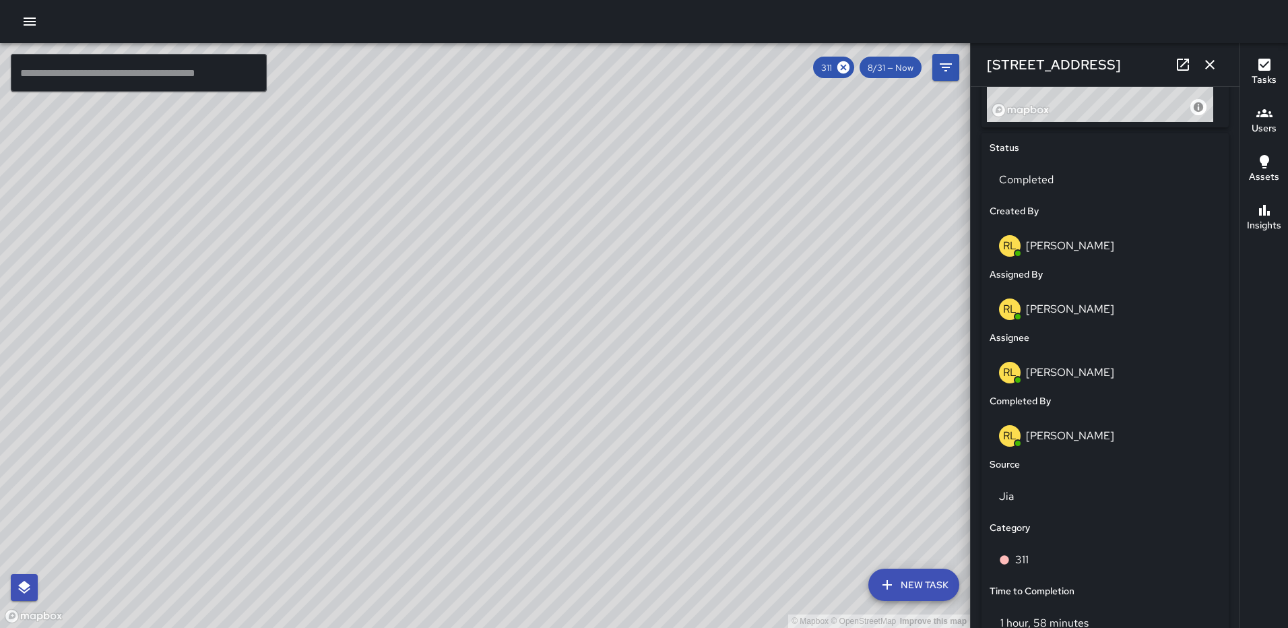
scroll to position [0, 0]
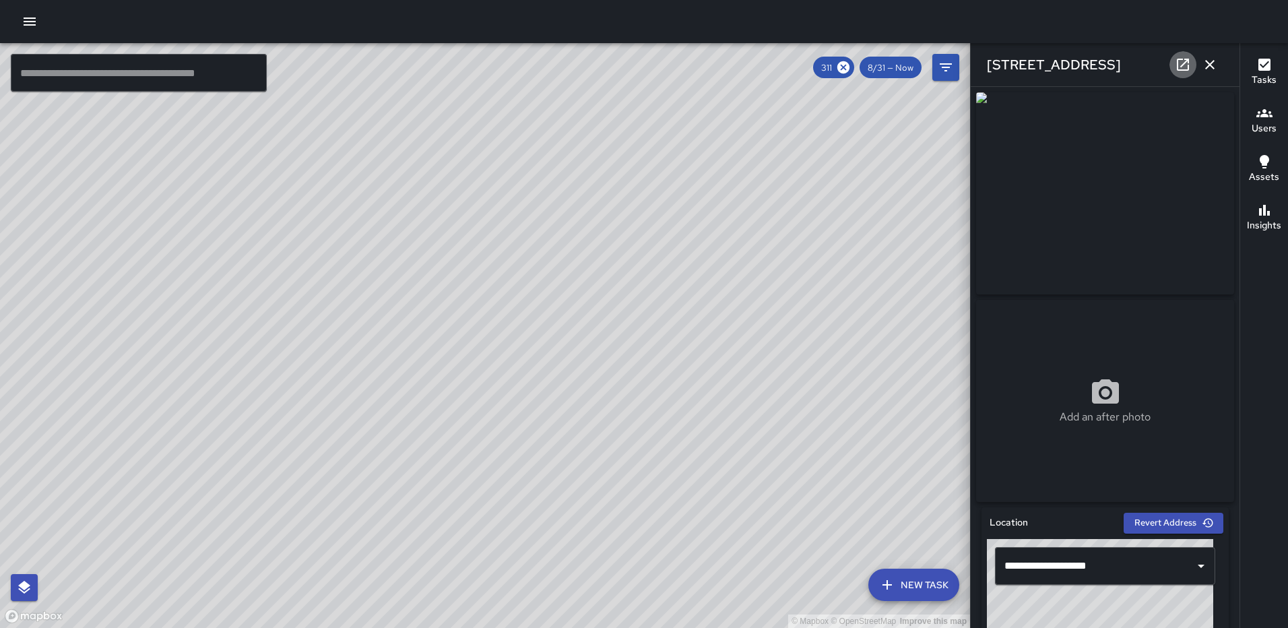
click at [1177, 62] on icon at bounding box center [1183, 65] width 12 height 12
click at [546, 306] on div "© Mapbox © OpenStreetMap Improve this map" at bounding box center [485, 335] width 970 height 585
click at [1175, 64] on icon at bounding box center [1183, 65] width 16 height 16
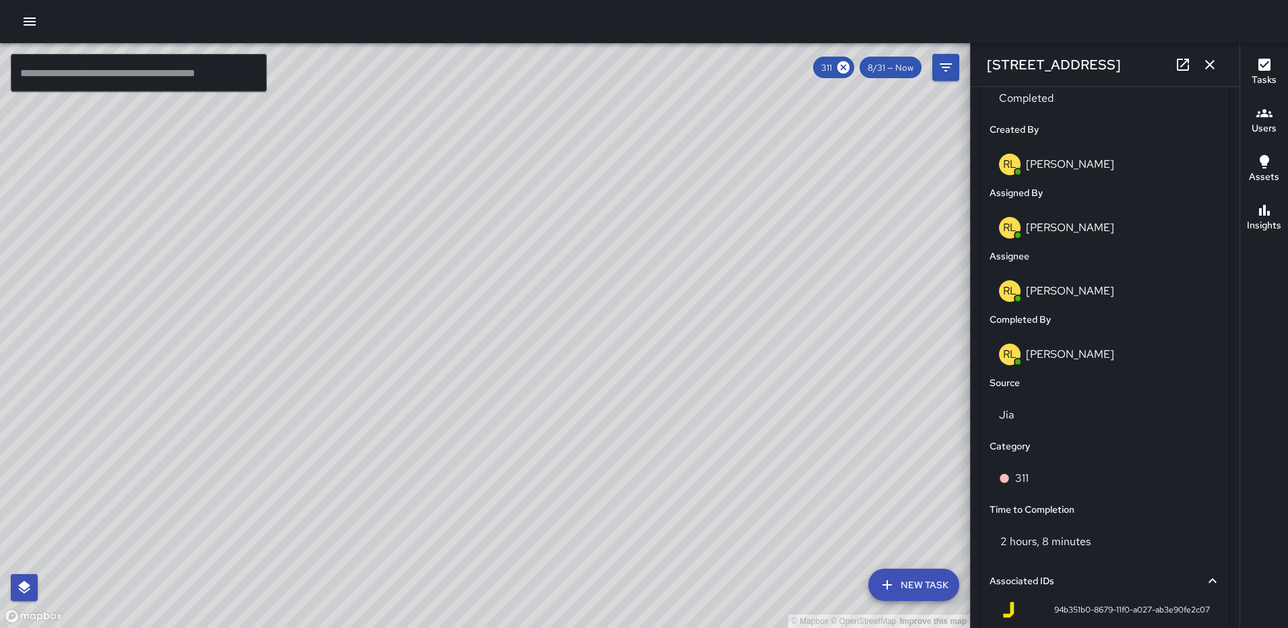
scroll to position [828, 0]
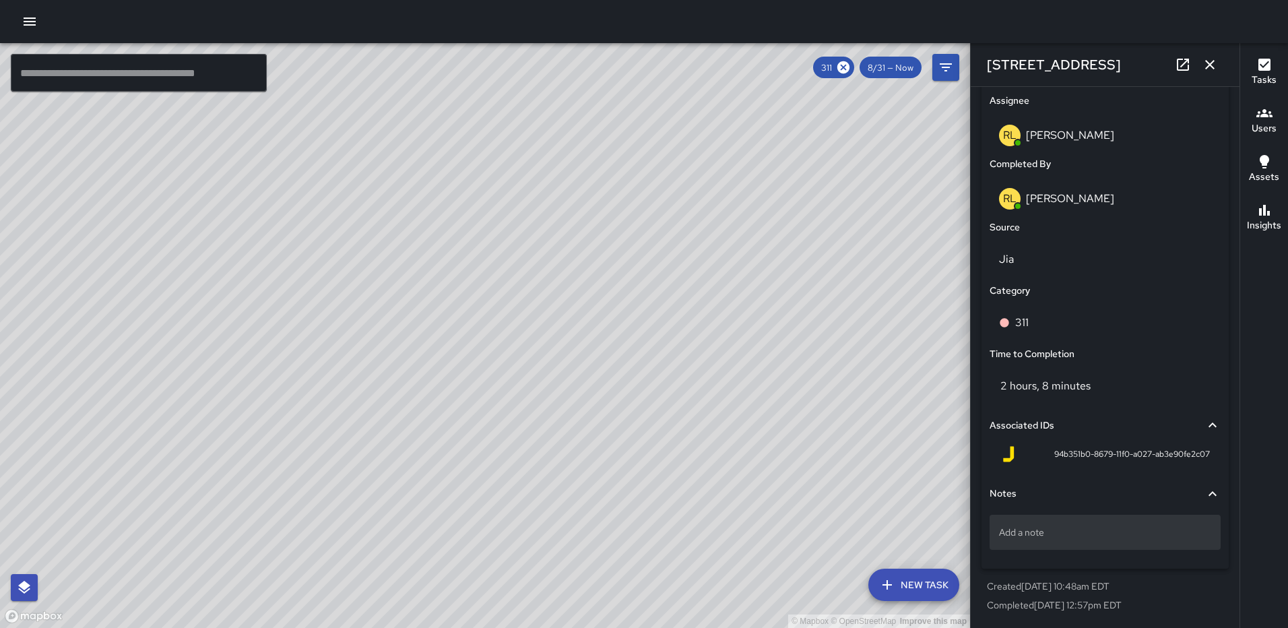
click at [1078, 525] on p "Add a note" at bounding box center [1105, 531] width 212 height 13
type textarea "**********"
click at [1068, 528] on p "311#25-005" at bounding box center [1105, 531] width 212 height 13
type textarea "**********"
click at [1210, 65] on icon "button" at bounding box center [1209, 64] width 9 height 9
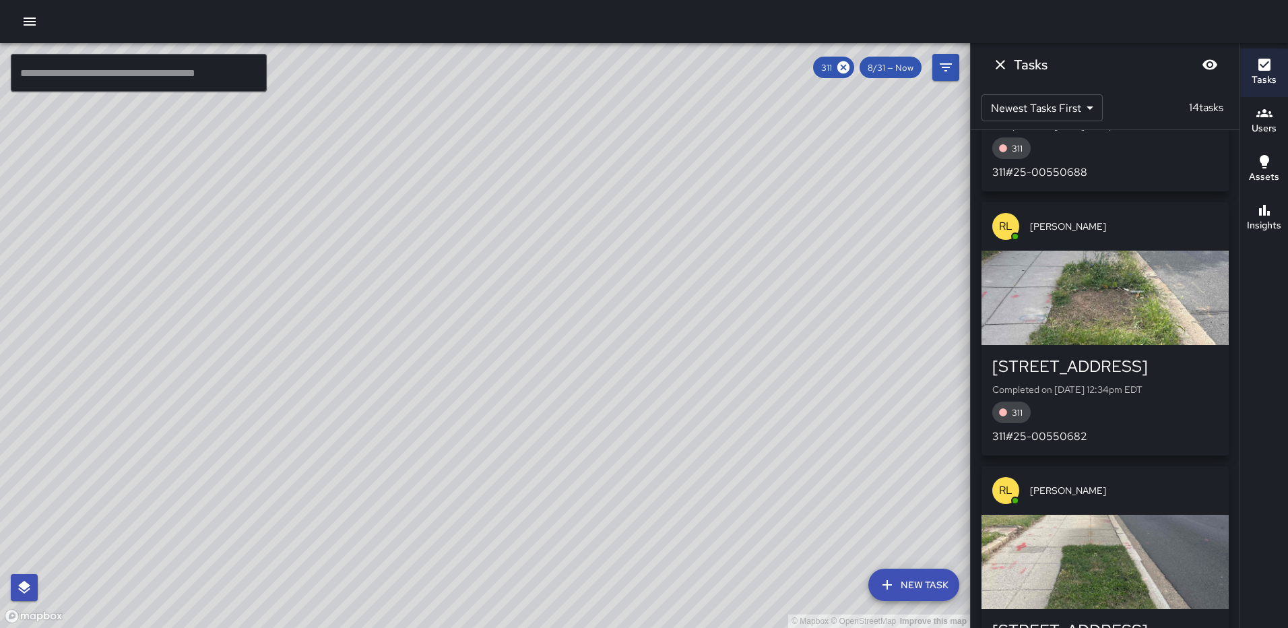
scroll to position [1528, 0]
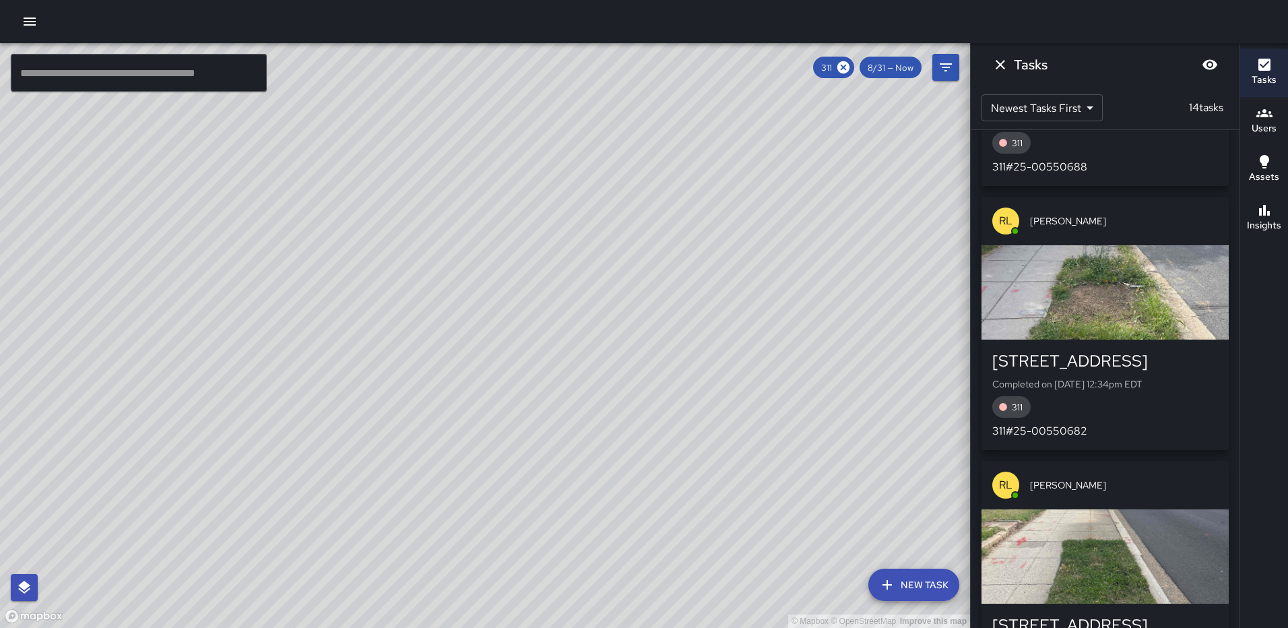
click at [1004, 65] on icon "Dismiss" at bounding box center [1000, 65] width 16 height 16
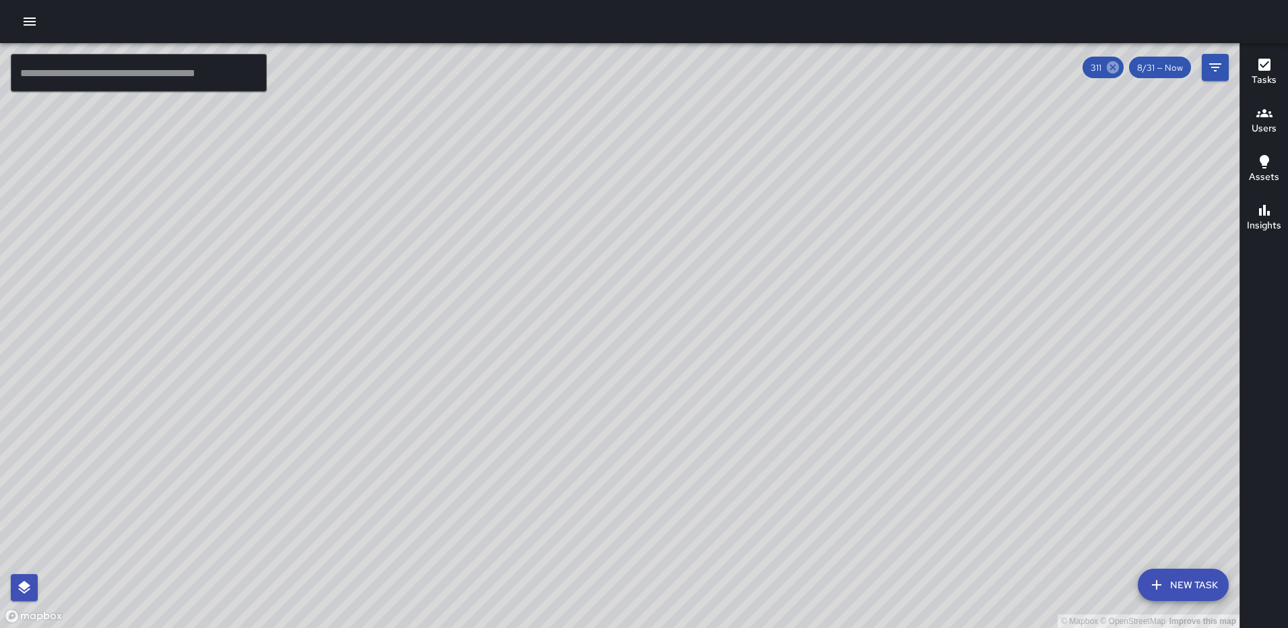
click at [1109, 67] on icon at bounding box center [1113, 67] width 12 height 12
drag, startPoint x: 877, startPoint y: 426, endPoint x: 803, endPoint y: 239, distance: 200.5
click at [806, 235] on div "© Mapbox © OpenStreetMap Improve this map" at bounding box center [619, 335] width 1239 height 585
drag, startPoint x: 960, startPoint y: 336, endPoint x: 735, endPoint y: 229, distance: 249.1
click at [731, 232] on div "© Mapbox © OpenStreetMap Improve this map" at bounding box center [619, 335] width 1239 height 585
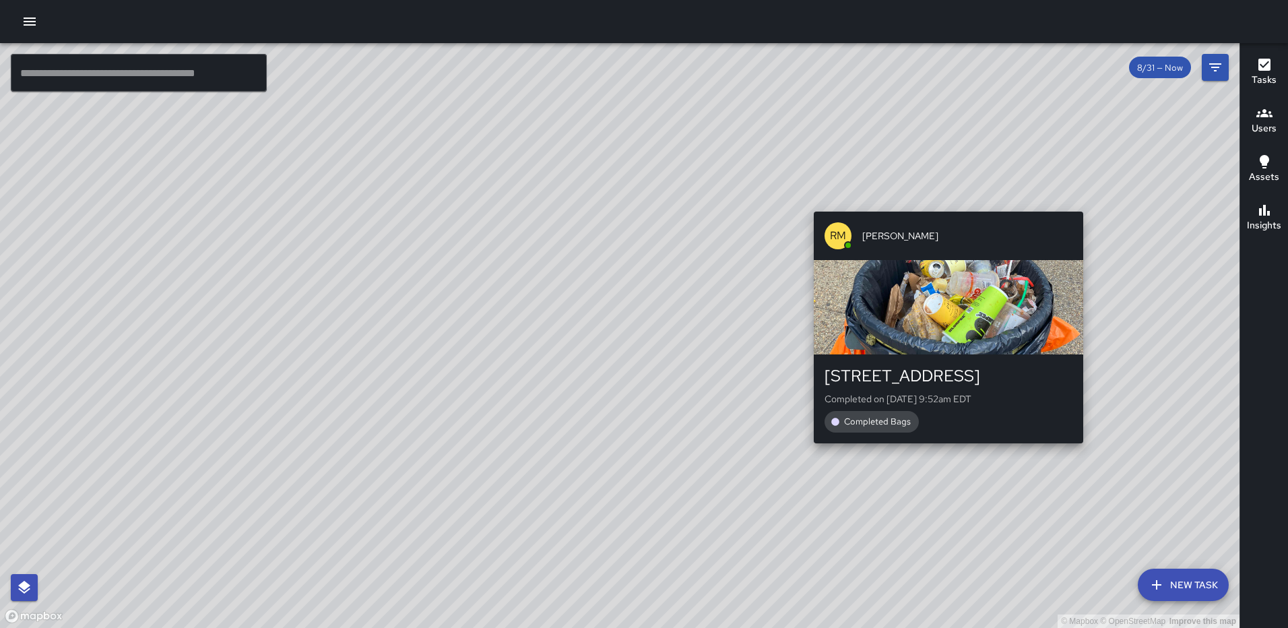
click at [944, 202] on div "© Mapbox © OpenStreetMap Improve this map RM Rodney Mcneil 1315 2nd Street Nort…" at bounding box center [619, 335] width 1239 height 585
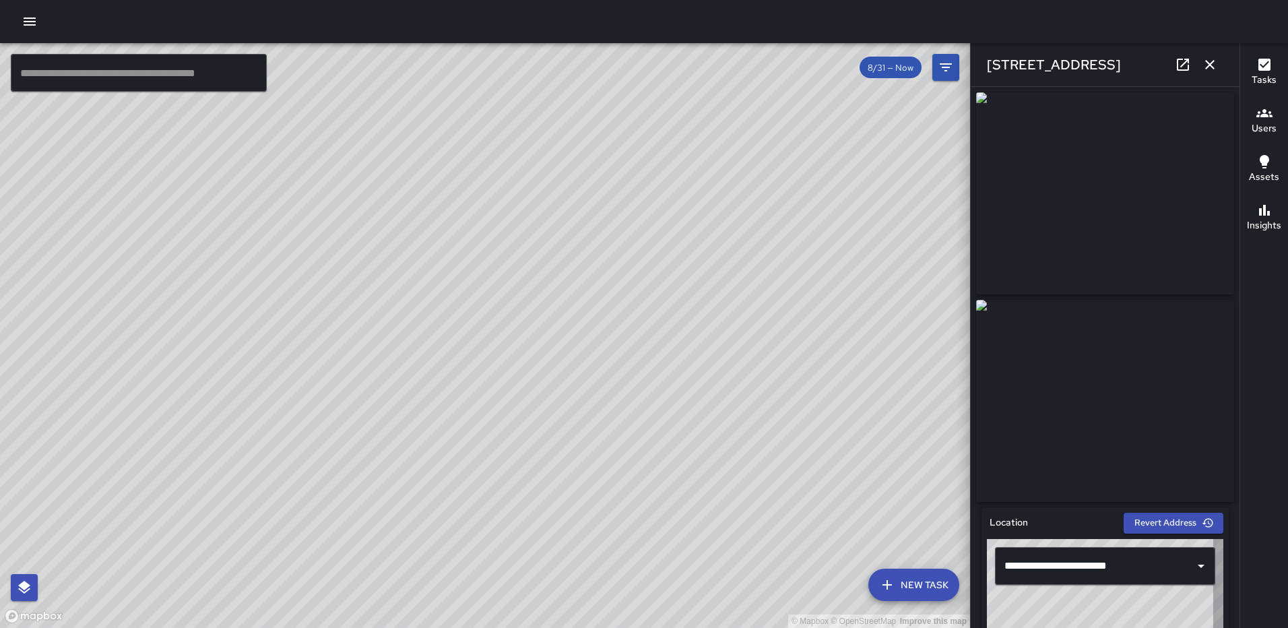
type input "**********"
click at [1214, 66] on icon "button" at bounding box center [1210, 65] width 16 height 16
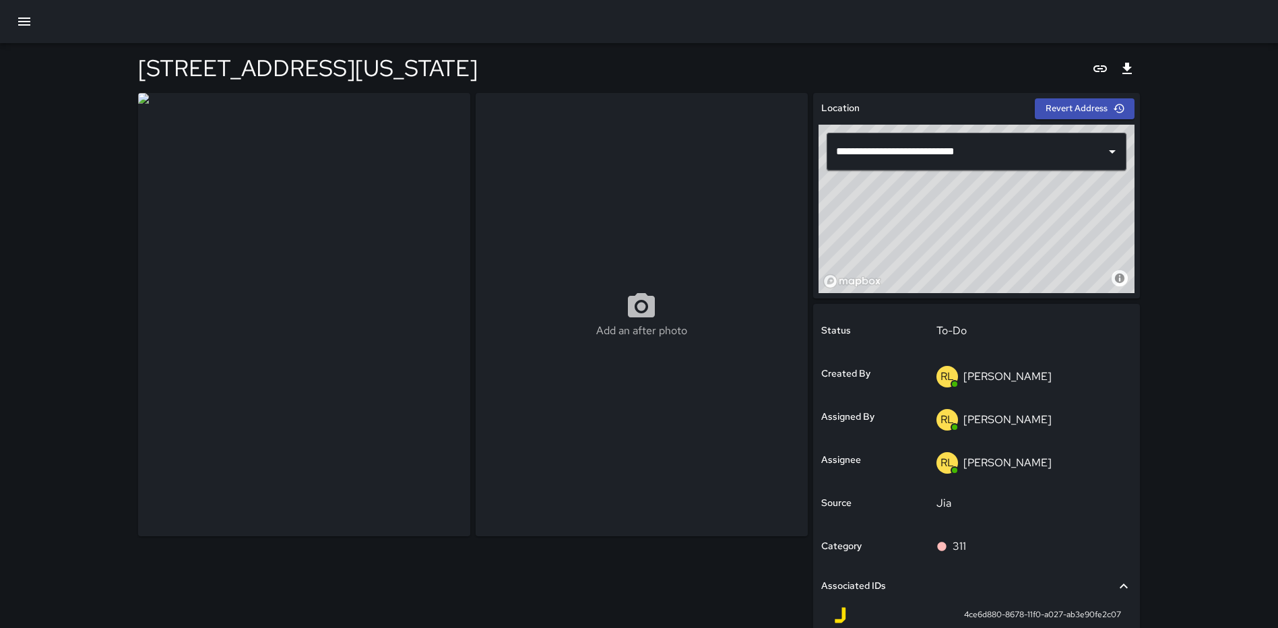
drag, startPoint x: 982, startPoint y: 230, endPoint x: 1037, endPoint y: 267, distance: 65.9
click at [1037, 267] on div "© Mapbox © OpenStreetMap Improve this map" at bounding box center [976, 209] width 316 height 168
drag, startPoint x: 1031, startPoint y: 249, endPoint x: 1014, endPoint y: 255, distance: 18.8
click at [1014, 255] on div "© Mapbox © OpenStreetMap Improve this map" at bounding box center [976, 209] width 316 height 168
drag, startPoint x: 1030, startPoint y: 230, endPoint x: 1038, endPoint y: 232, distance: 7.7
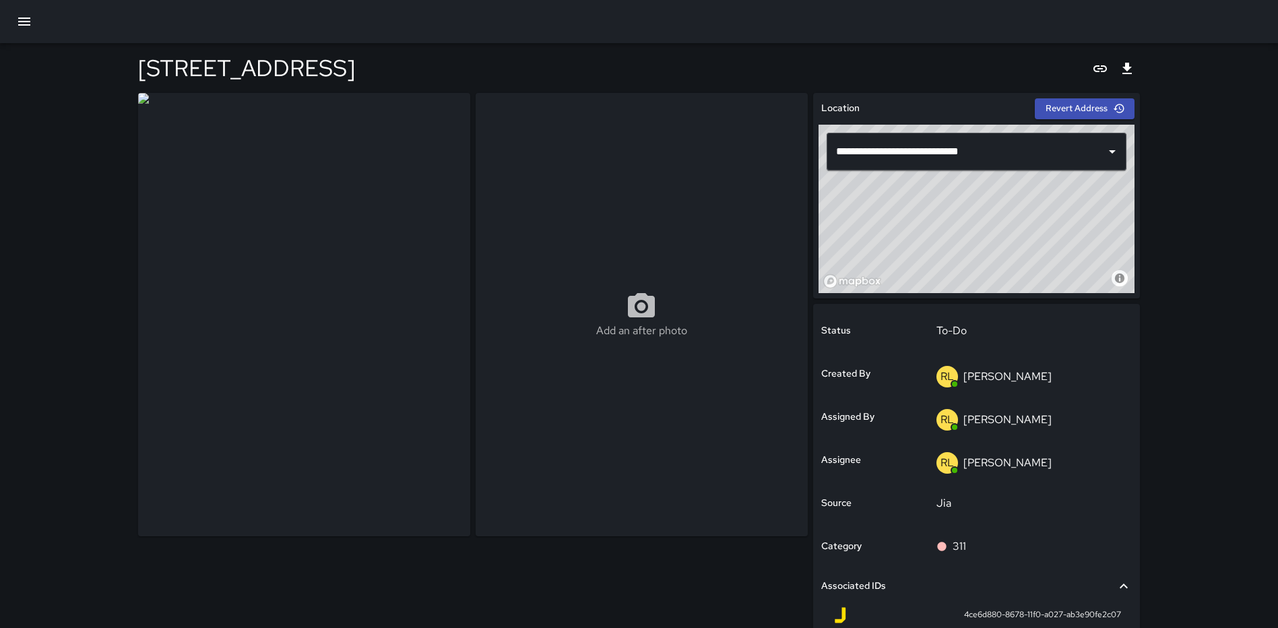
click at [1038, 232] on div "© Mapbox © OpenStreetMap Improve this map" at bounding box center [976, 209] width 316 height 168
drag, startPoint x: 1005, startPoint y: 224, endPoint x: 986, endPoint y: 210, distance: 23.6
click at [986, 210] on div "© Mapbox © OpenStreetMap Improve this map" at bounding box center [976, 209] width 316 height 168
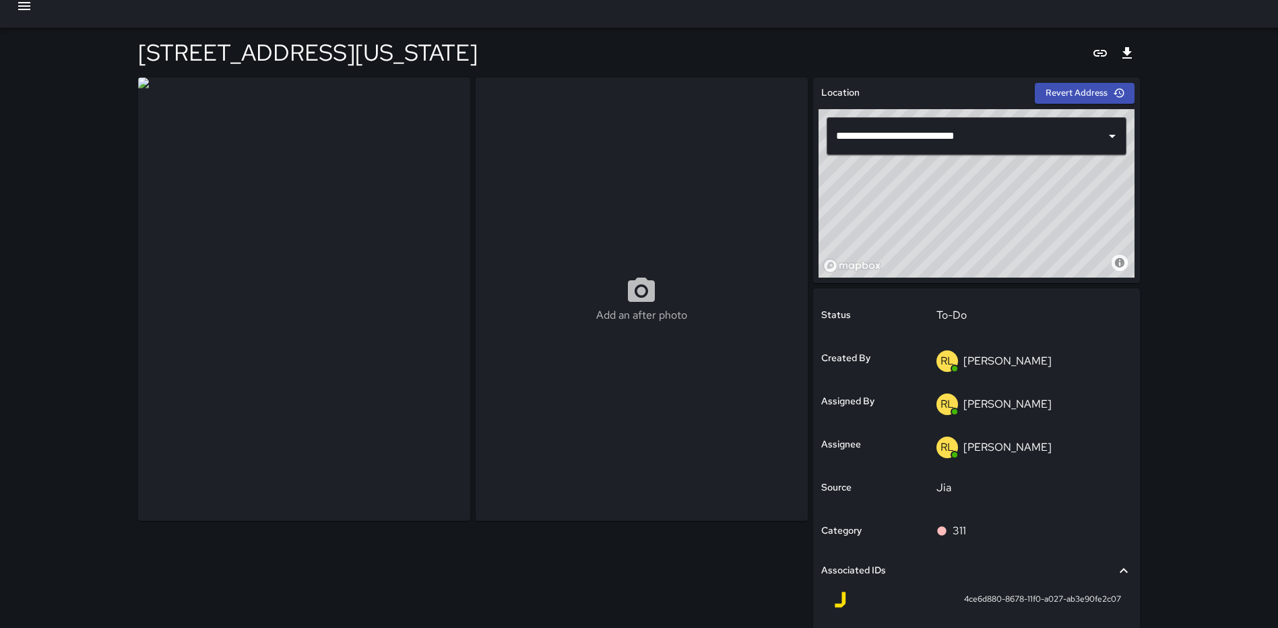
scroll to position [16, 0]
drag, startPoint x: 989, startPoint y: 174, endPoint x: 1003, endPoint y: 159, distance: 20.5
click at [1003, 159] on div "**********" at bounding box center [976, 192] width 316 height 168
type input "**********"
drag, startPoint x: 994, startPoint y: 188, endPoint x: 1003, endPoint y: 181, distance: 11.5
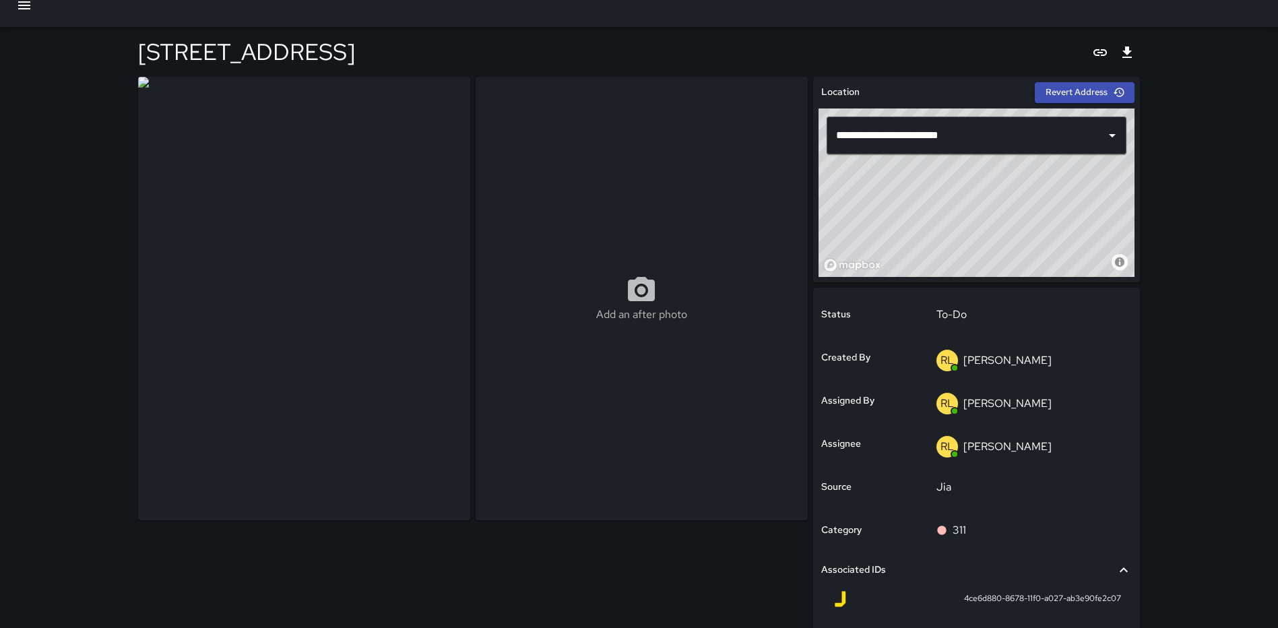
click at [1001, 183] on div "© Mapbox © OpenStreetMap Improve this map" at bounding box center [976, 192] width 316 height 168
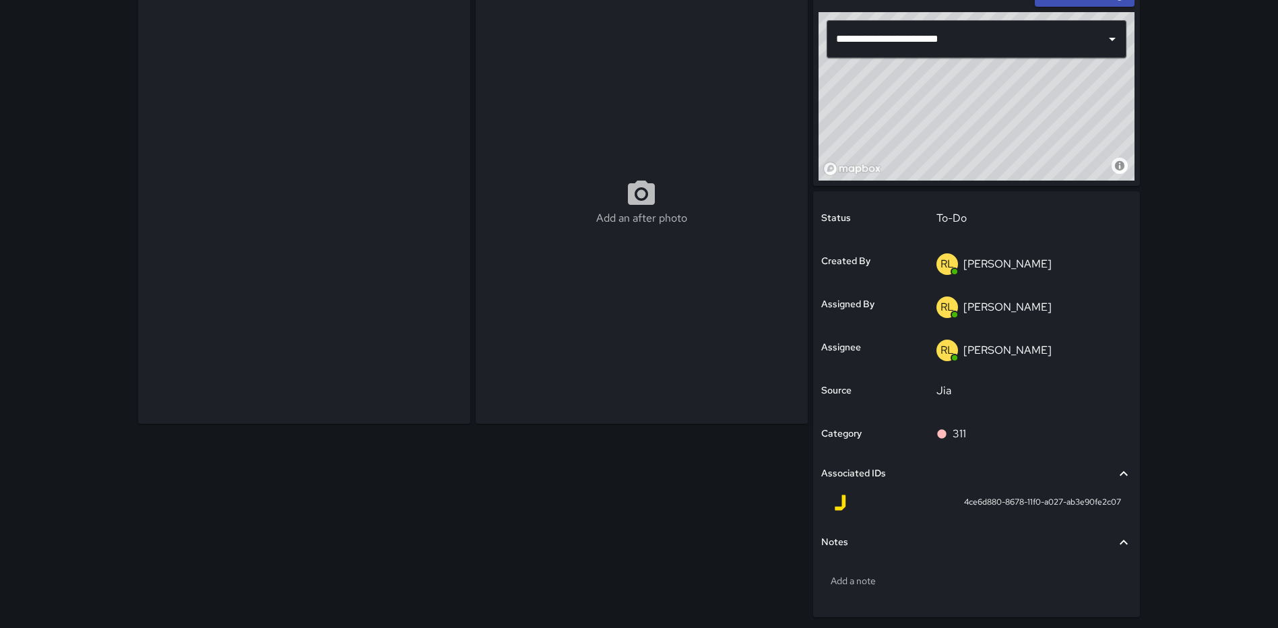
scroll to position [137, 0]
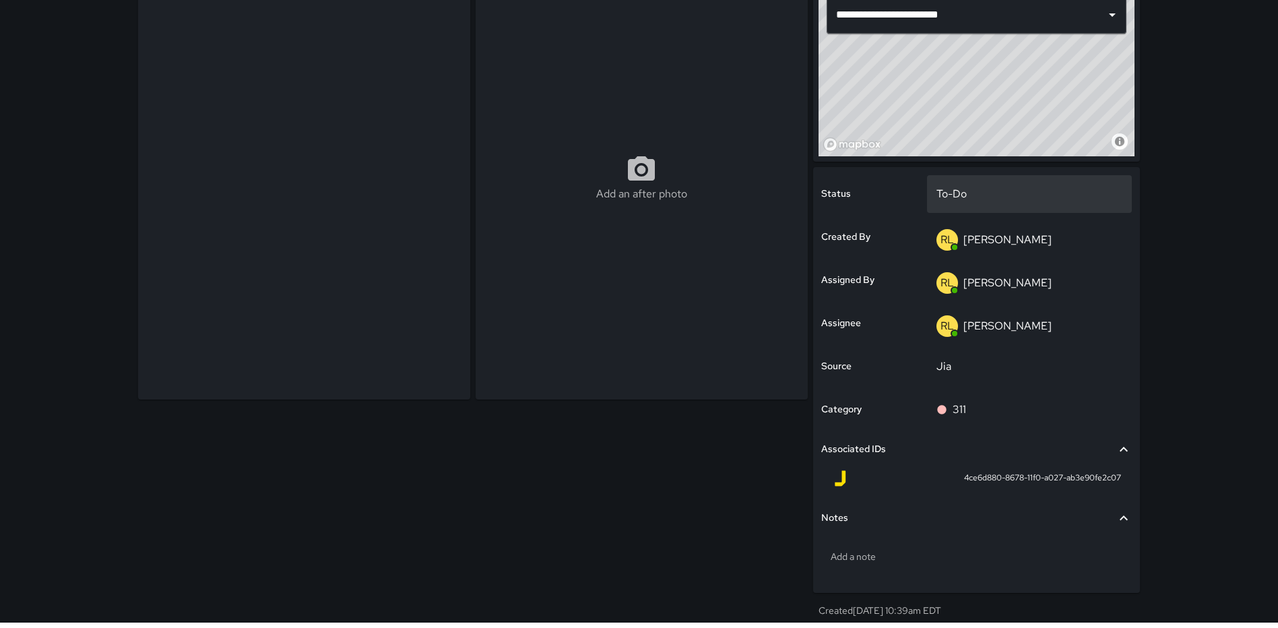
click at [974, 206] on div "To-Do" at bounding box center [1029, 194] width 205 height 38
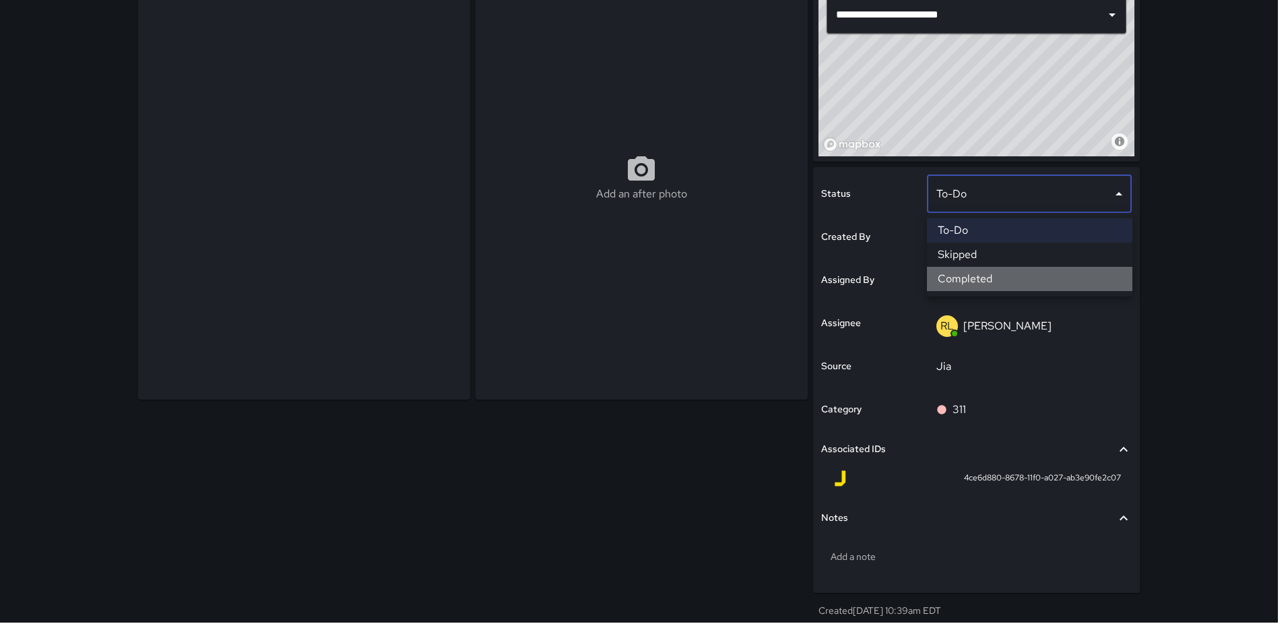
click at [968, 272] on li "Completed" at bounding box center [1029, 279] width 205 height 24
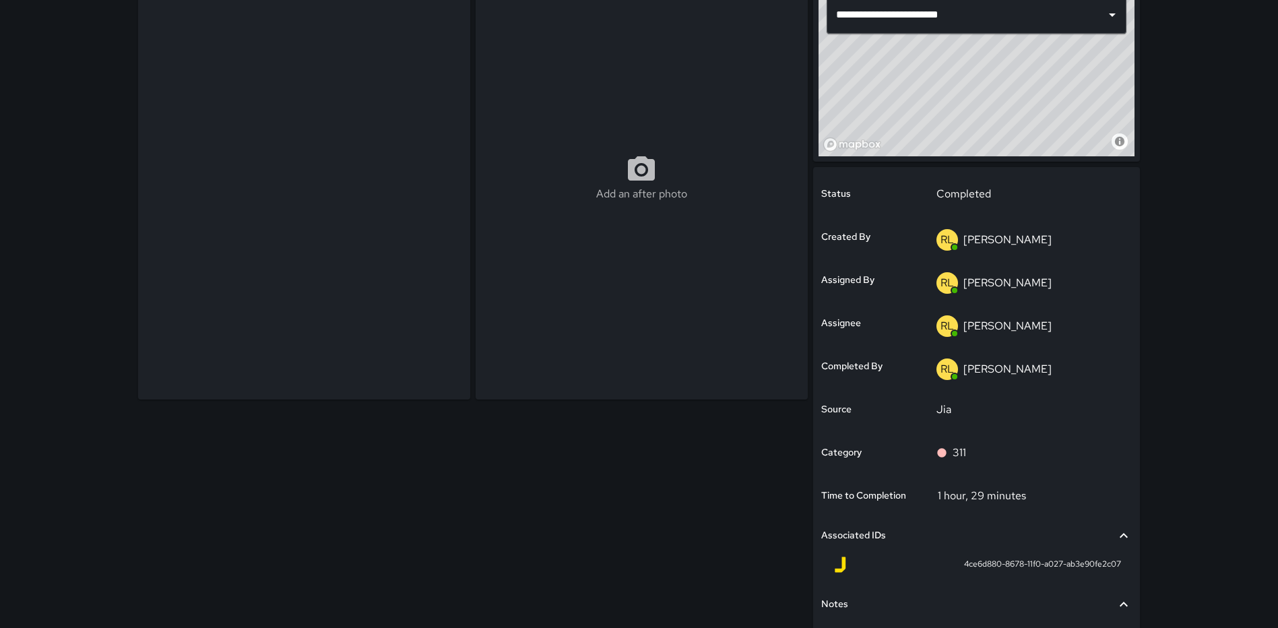
drag, startPoint x: 911, startPoint y: 600, endPoint x: 910, endPoint y: 609, distance: 8.8
click at [910, 601] on div "Notes" at bounding box center [968, 604] width 294 height 15
click at [907, 614] on div "Notes" at bounding box center [976, 604] width 310 height 31
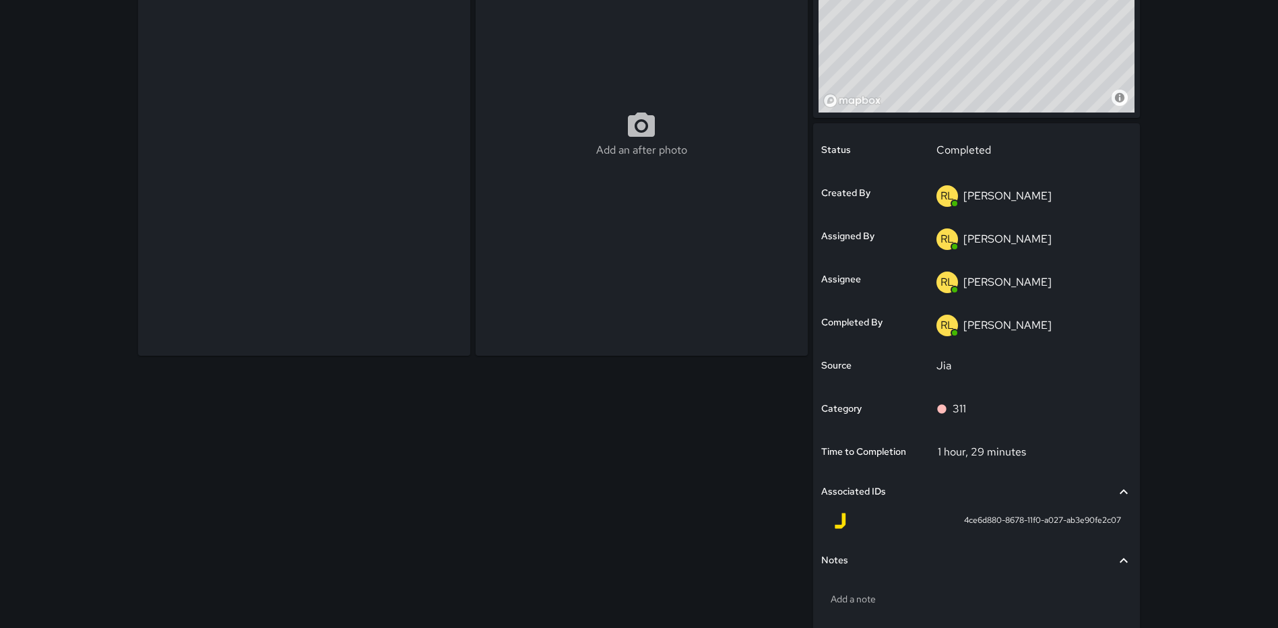
scroll to position [204, 0]
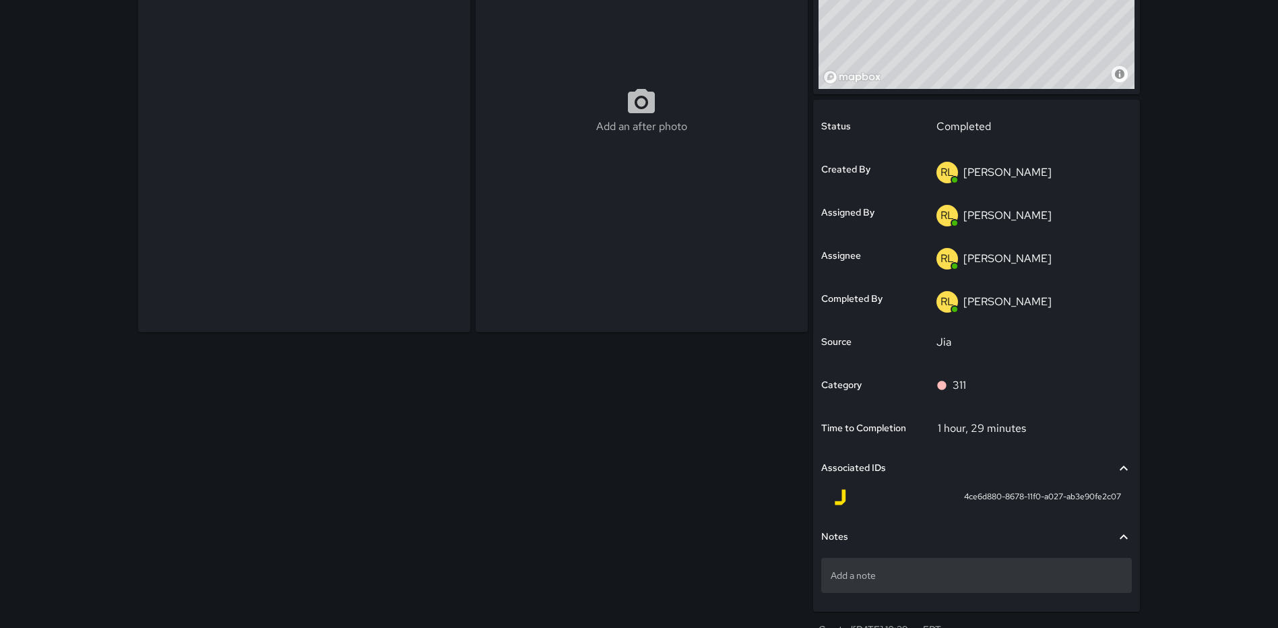
click at [928, 576] on p "Add a note" at bounding box center [976, 574] width 292 height 13
type textarea "*"
type textarea "**********"
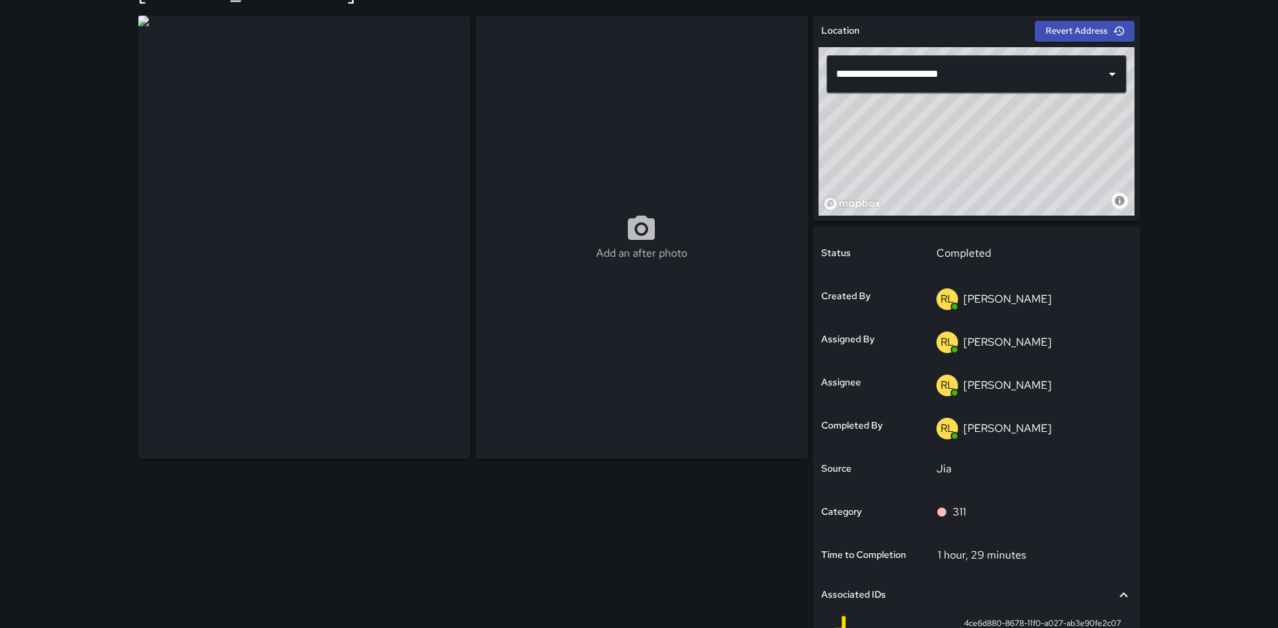
scroll to position [0, 0]
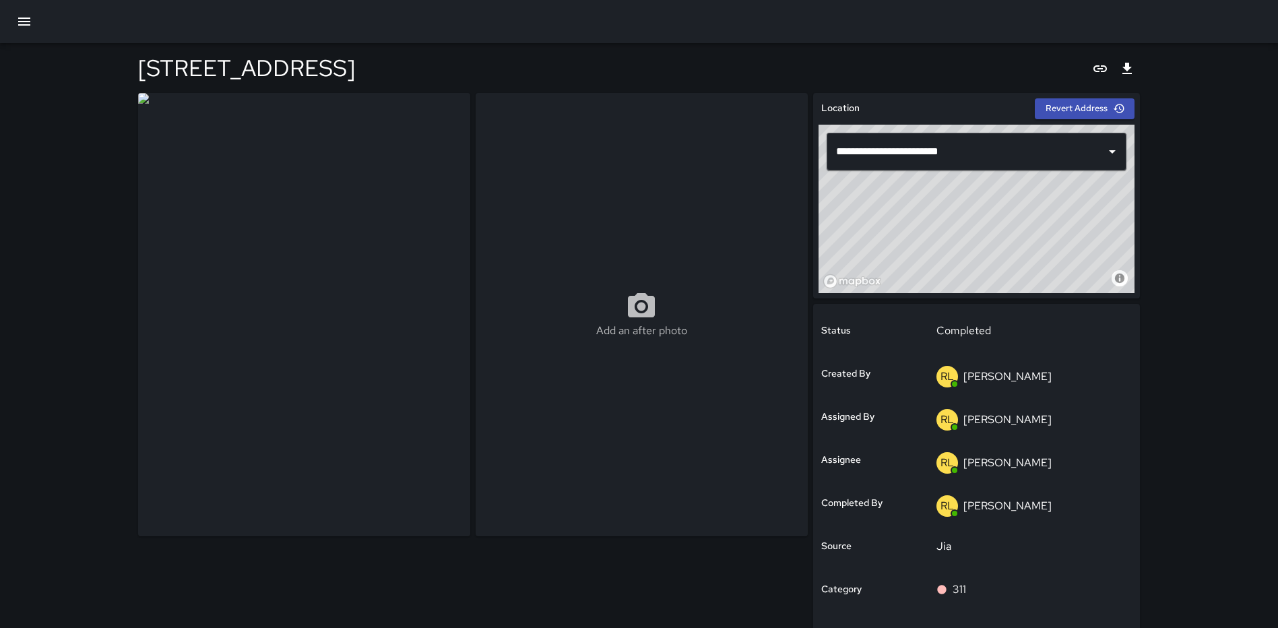
click at [612, 46] on div "1300 1st Street Northeast" at bounding box center [639, 68] width 1002 height 50
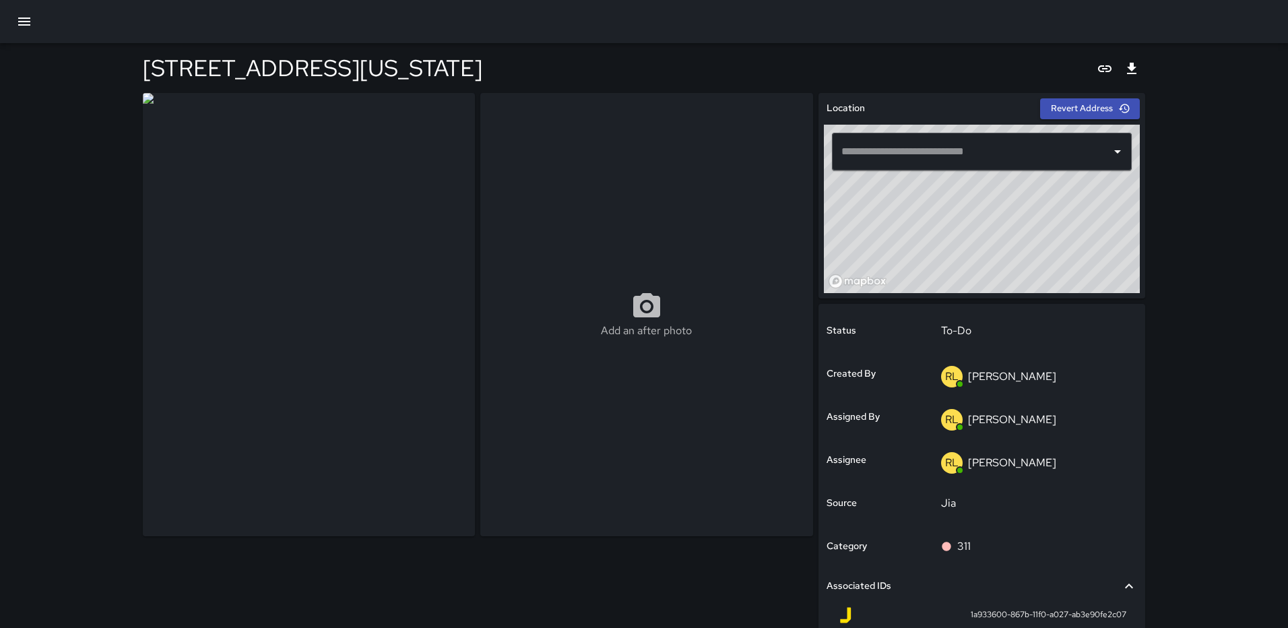
type input "**********"
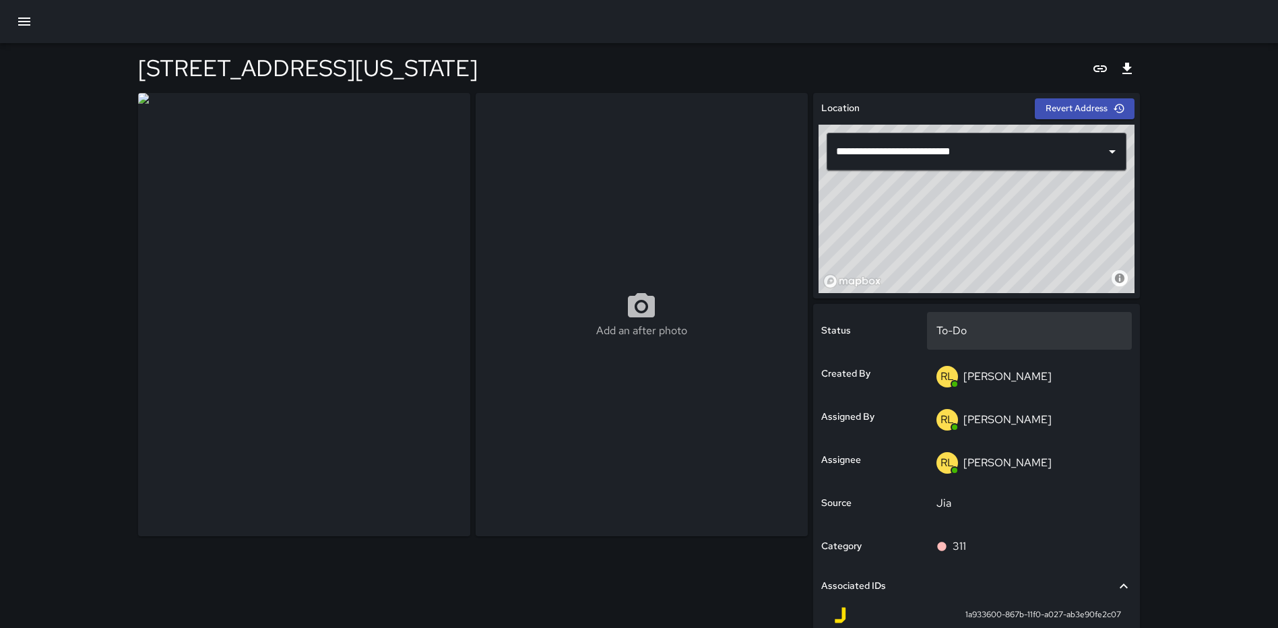
click at [1000, 324] on p "To-Do" at bounding box center [1029, 331] width 187 height 16
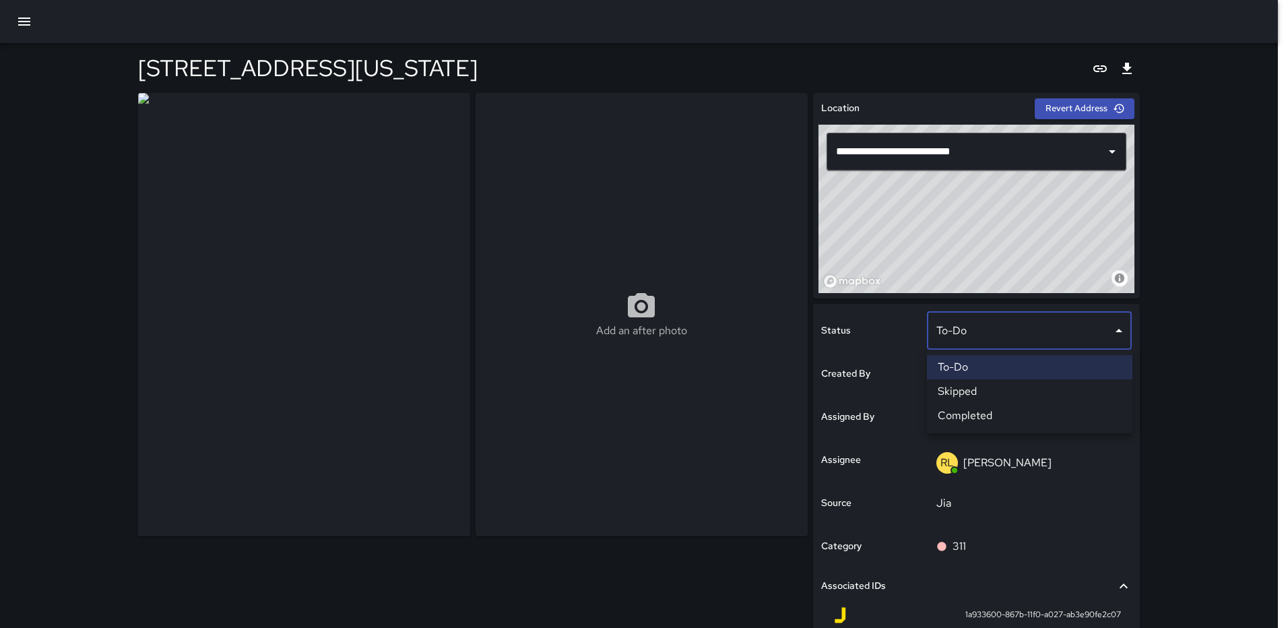
click at [999, 413] on li "Completed" at bounding box center [1029, 415] width 205 height 24
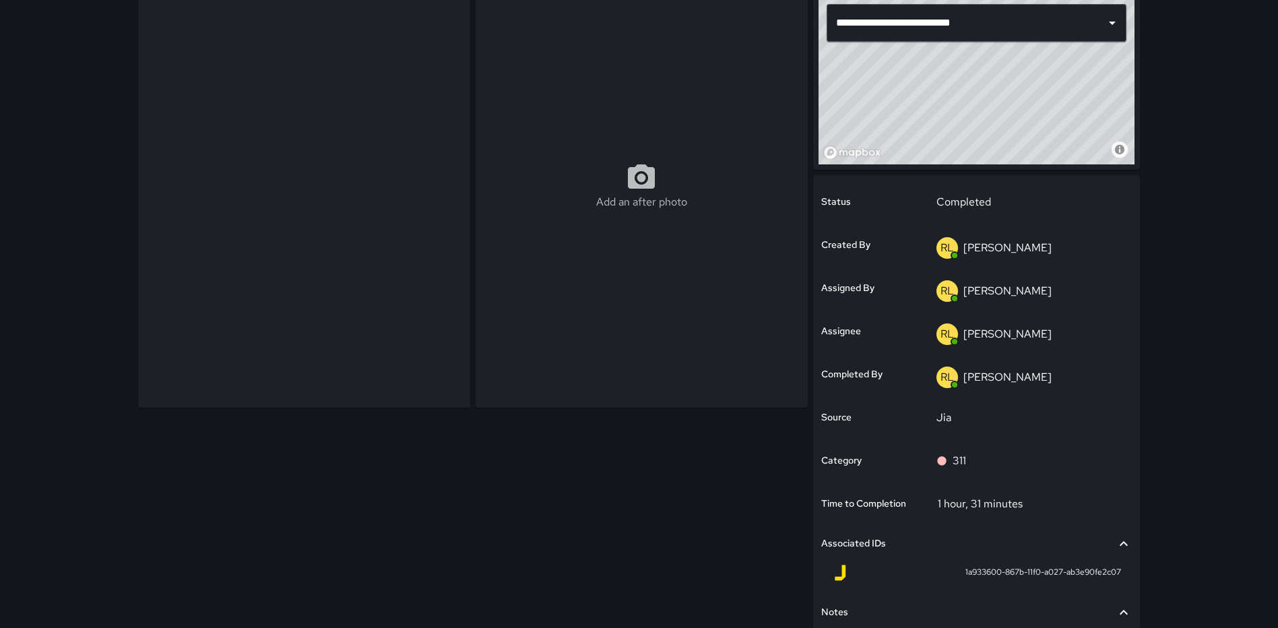
scroll to position [242, 0]
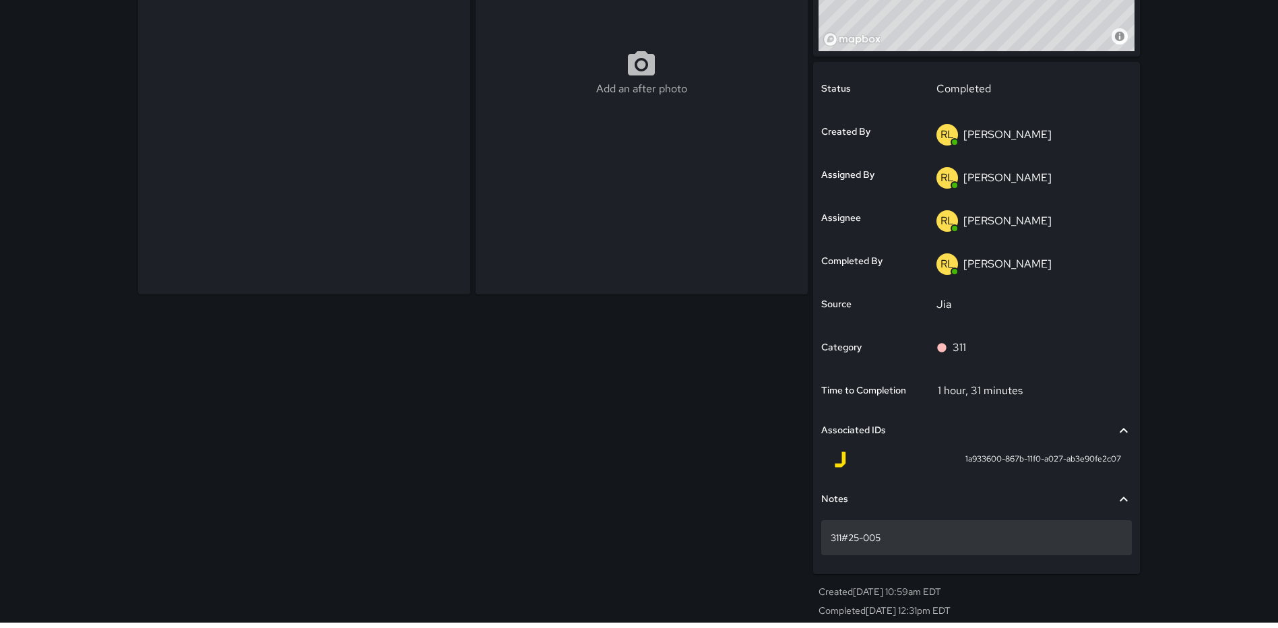
click at [910, 545] on div "311#25-005" at bounding box center [976, 537] width 310 height 35
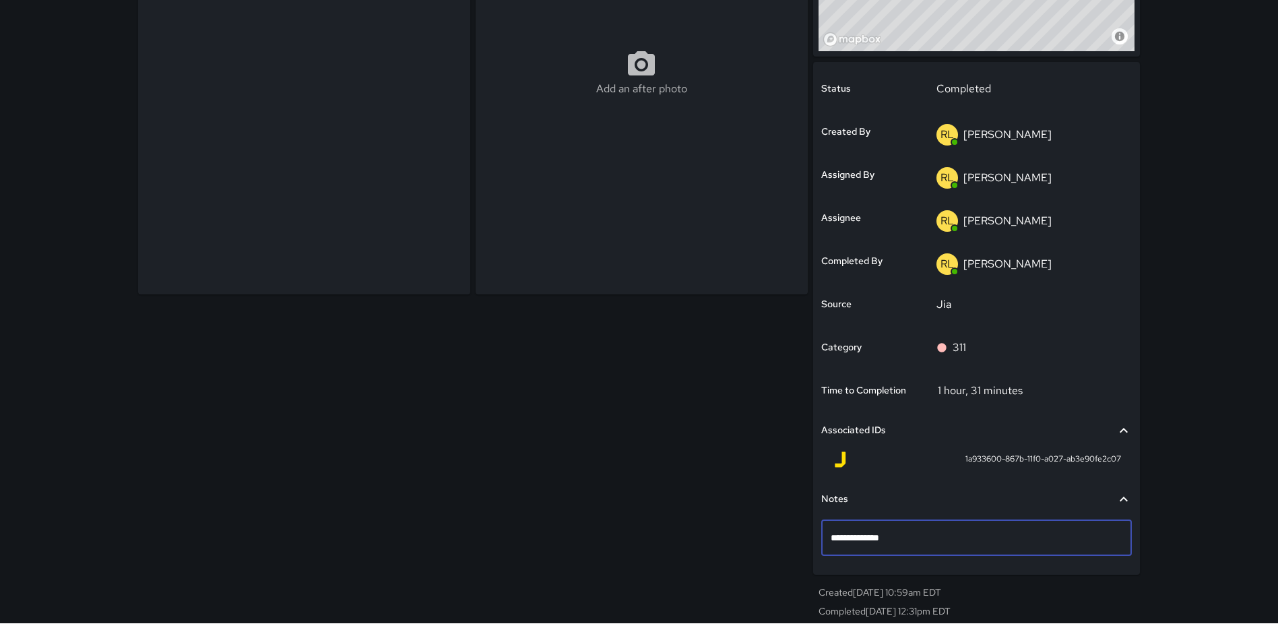
type textarea "**********"
click at [580, 346] on div "Add an after photo" at bounding box center [471, 237] width 676 height 783
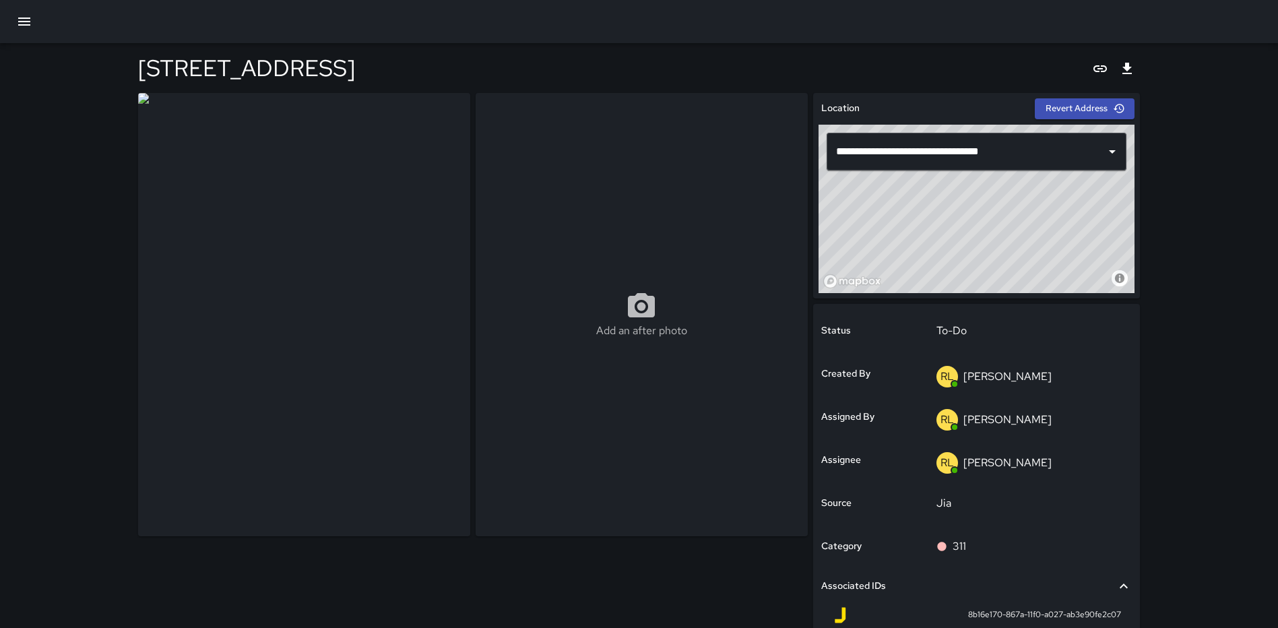
scroll to position [137, 0]
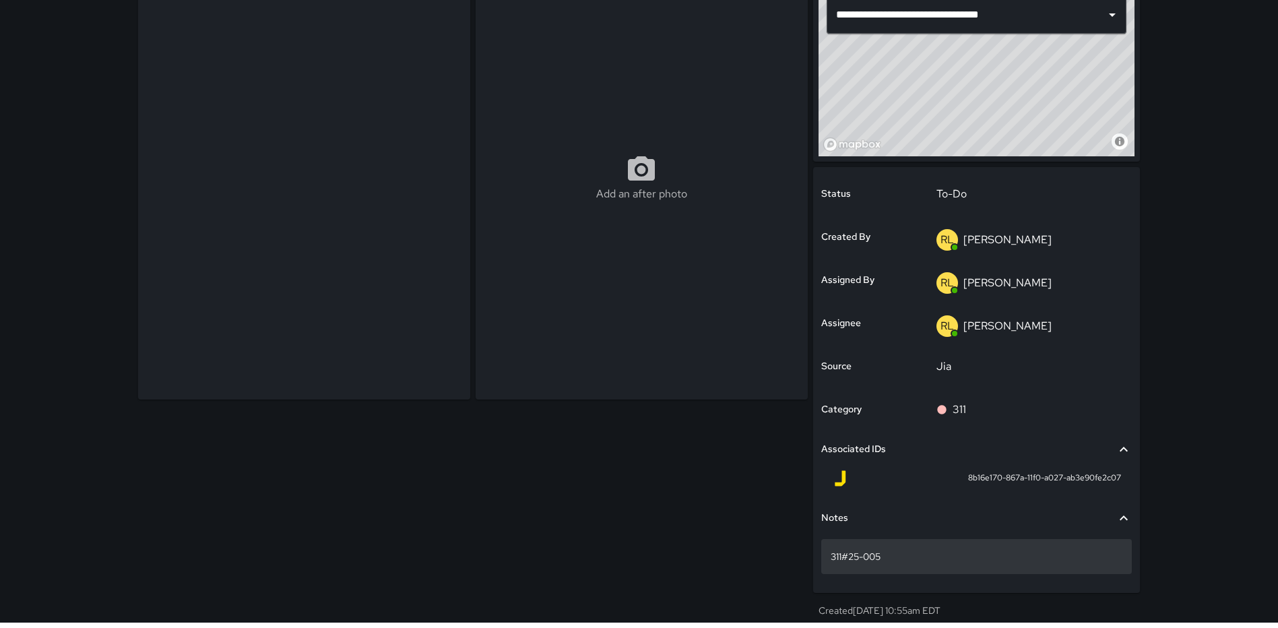
click at [966, 554] on p "311#25-005" at bounding box center [976, 556] width 292 height 13
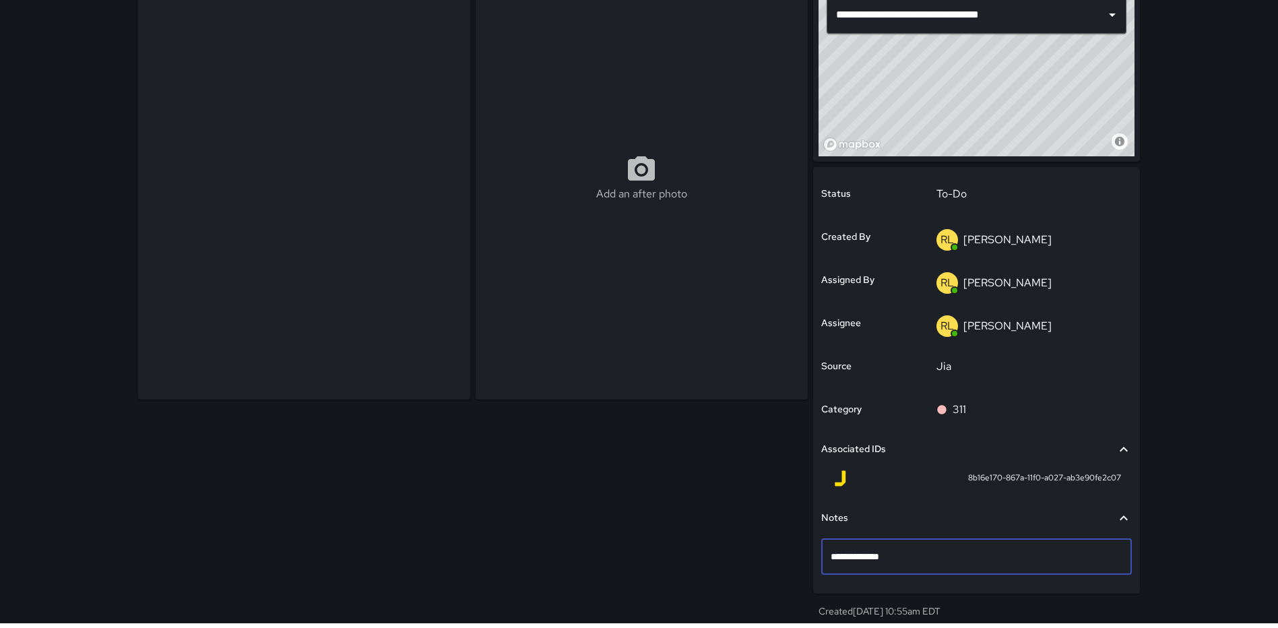
type textarea "**********"
click at [962, 188] on p "To-Do" at bounding box center [1029, 194] width 187 height 16
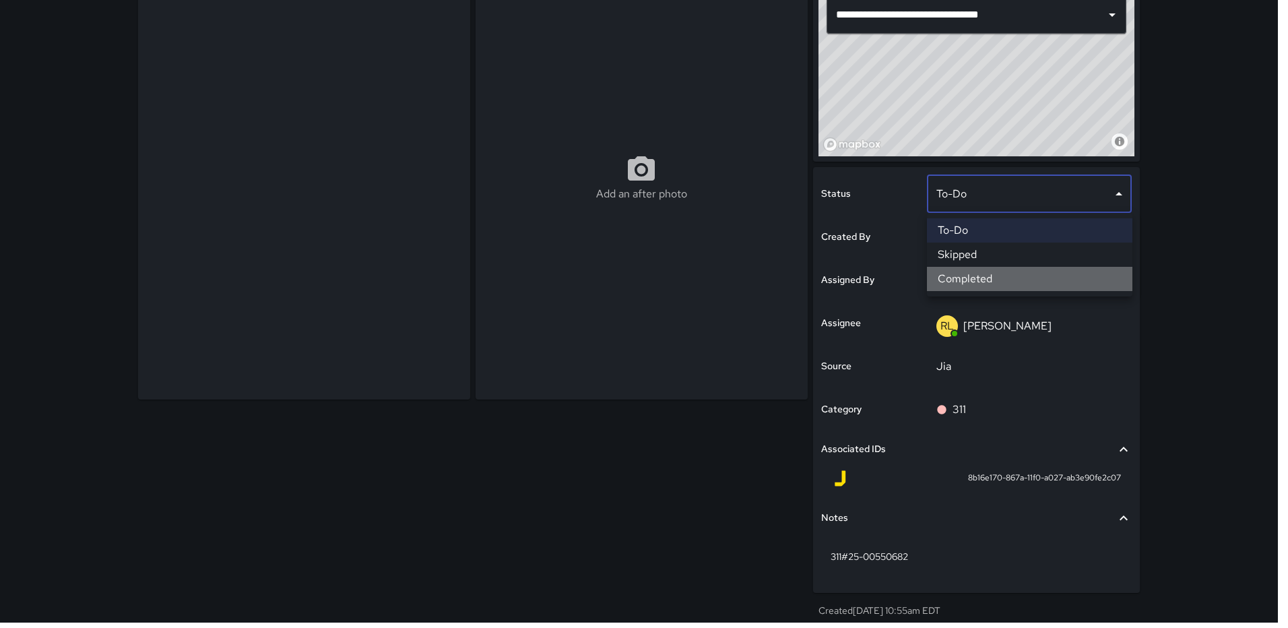
click at [967, 279] on li "Completed" at bounding box center [1029, 279] width 205 height 24
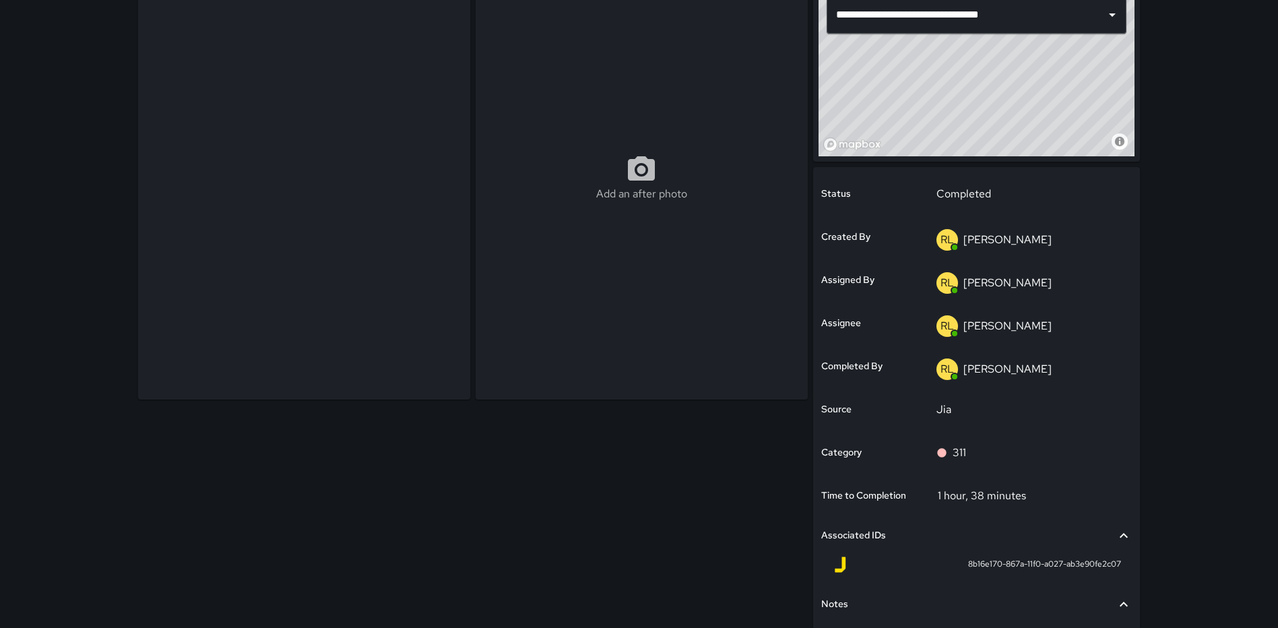
scroll to position [0, 0]
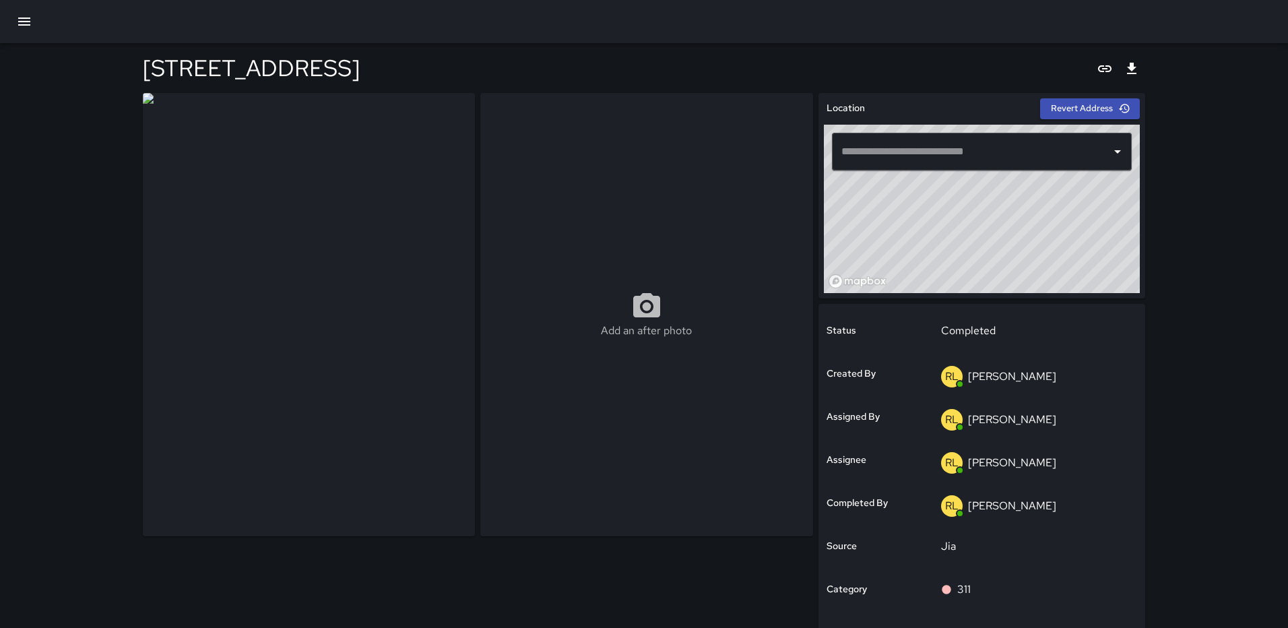
type input "**********"
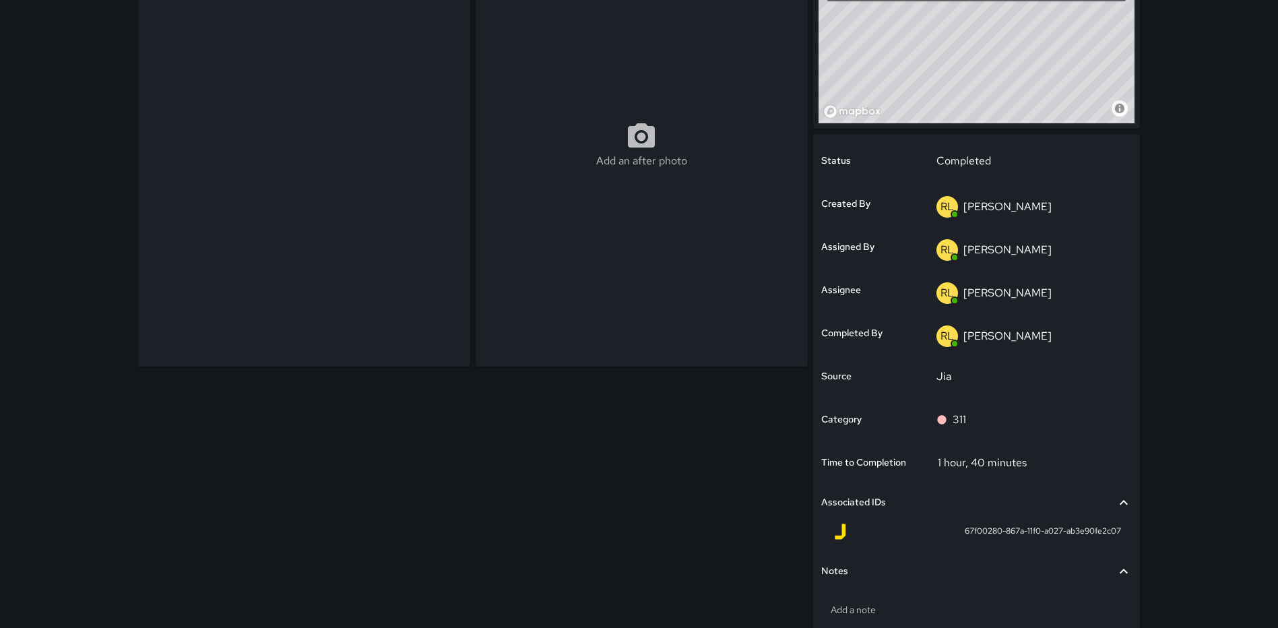
scroll to position [242, 0]
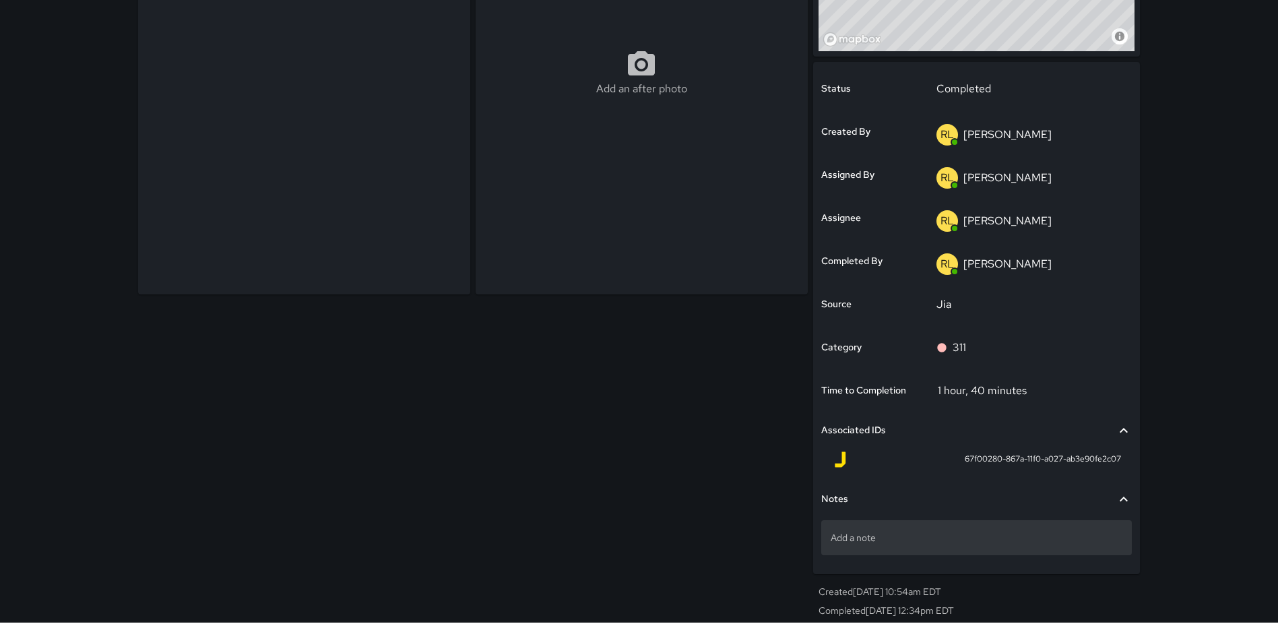
click at [975, 542] on p "Add a note" at bounding box center [976, 537] width 292 height 13
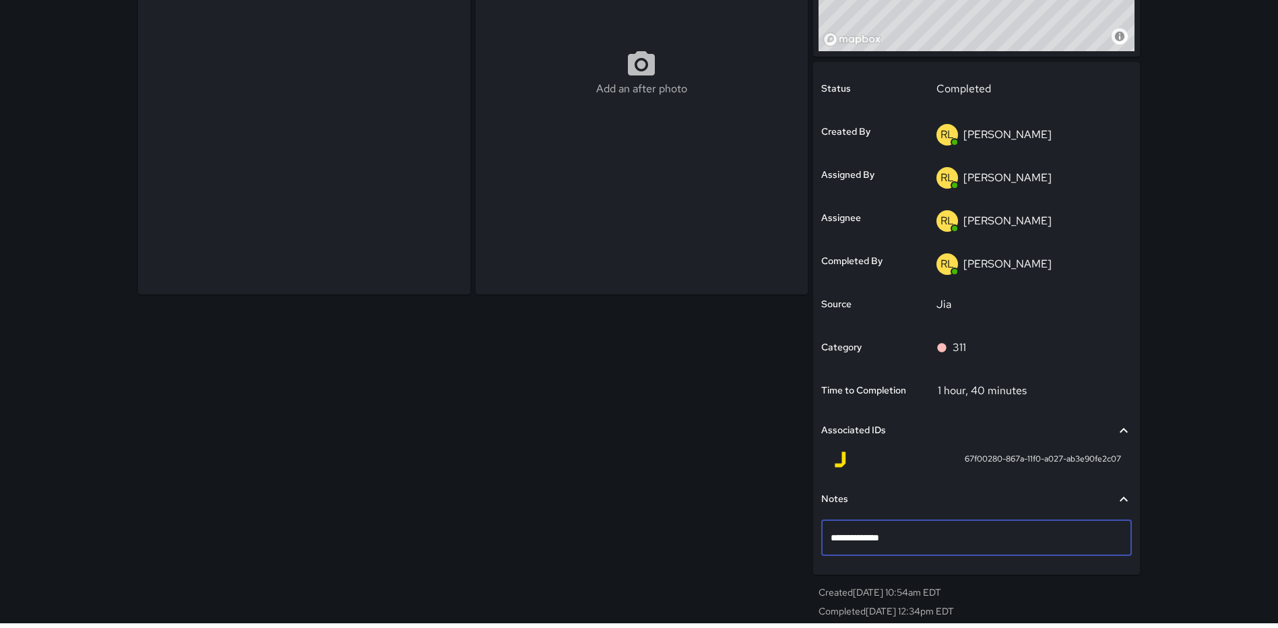
type textarea "**********"
click at [725, 496] on div "Add an after photo" at bounding box center [471, 237] width 676 height 783
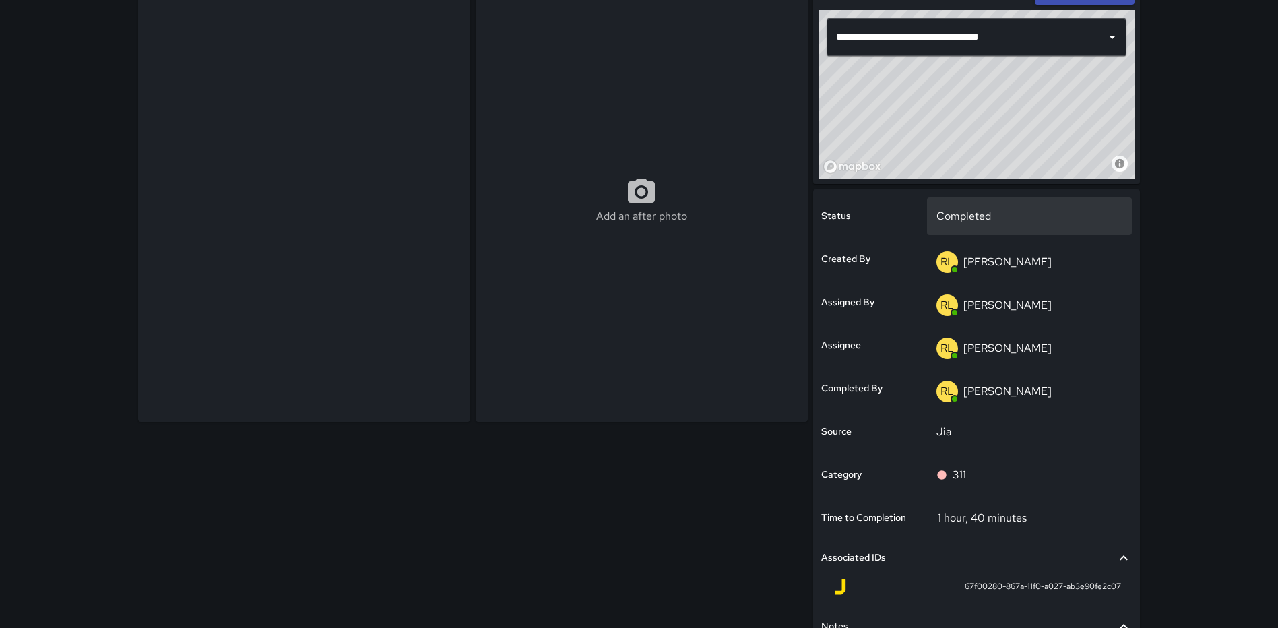
scroll to position [0, 0]
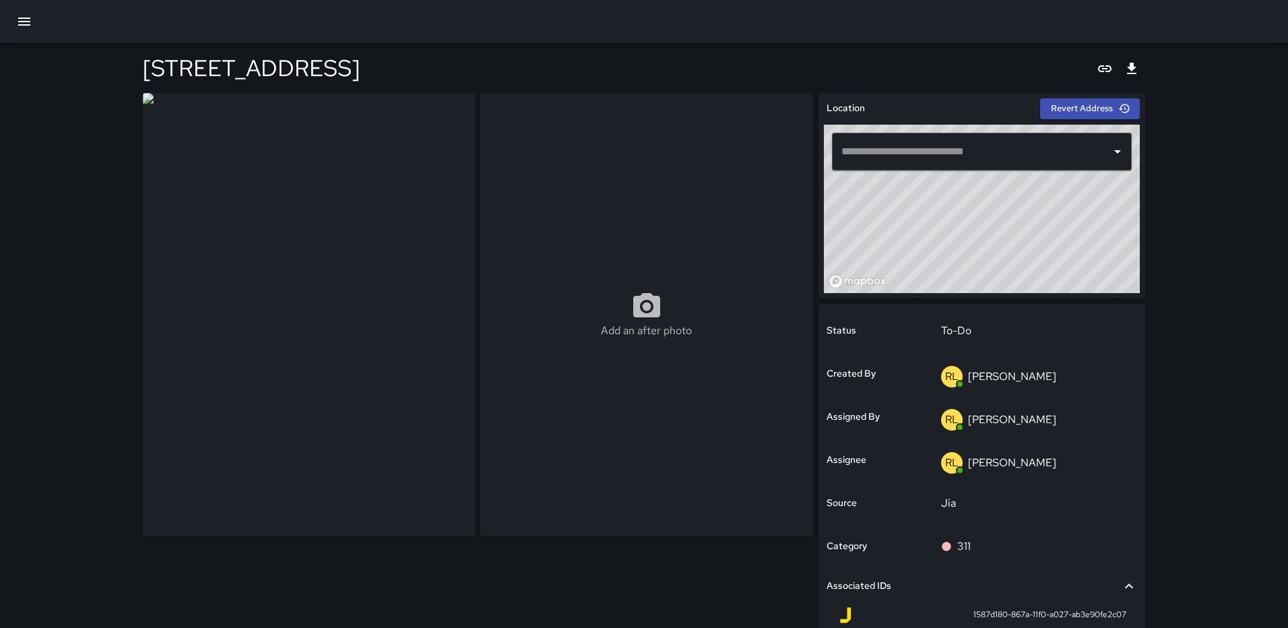
type input "**********"
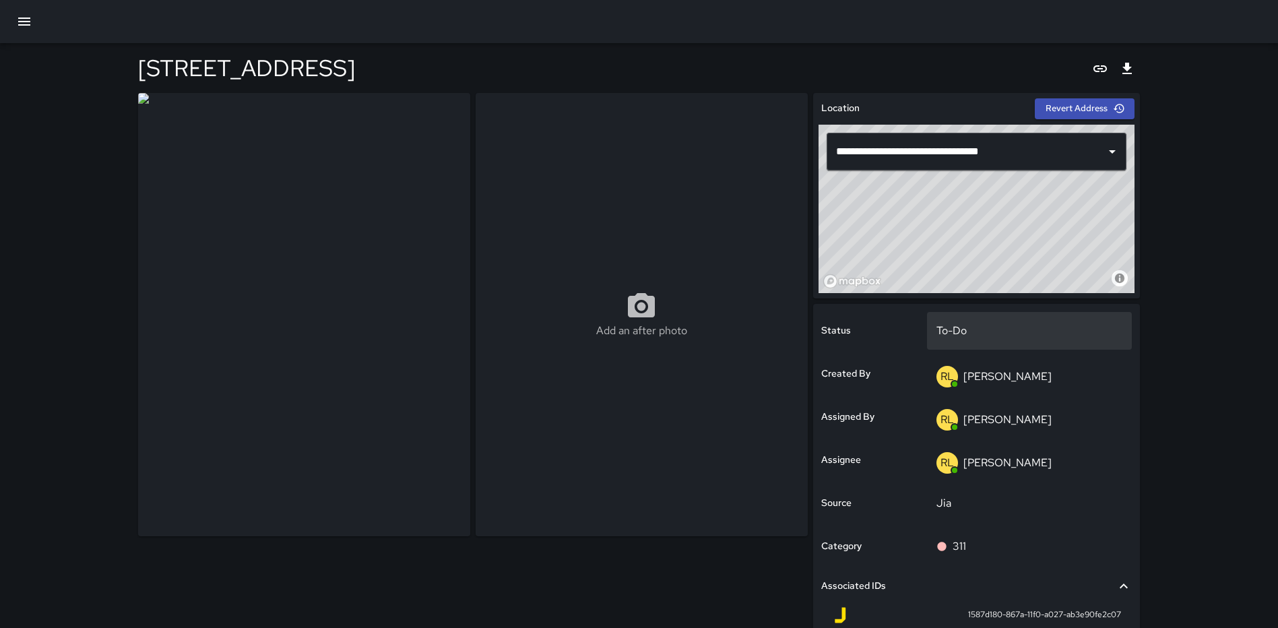
click at [1039, 333] on p "To-Do" at bounding box center [1029, 331] width 187 height 16
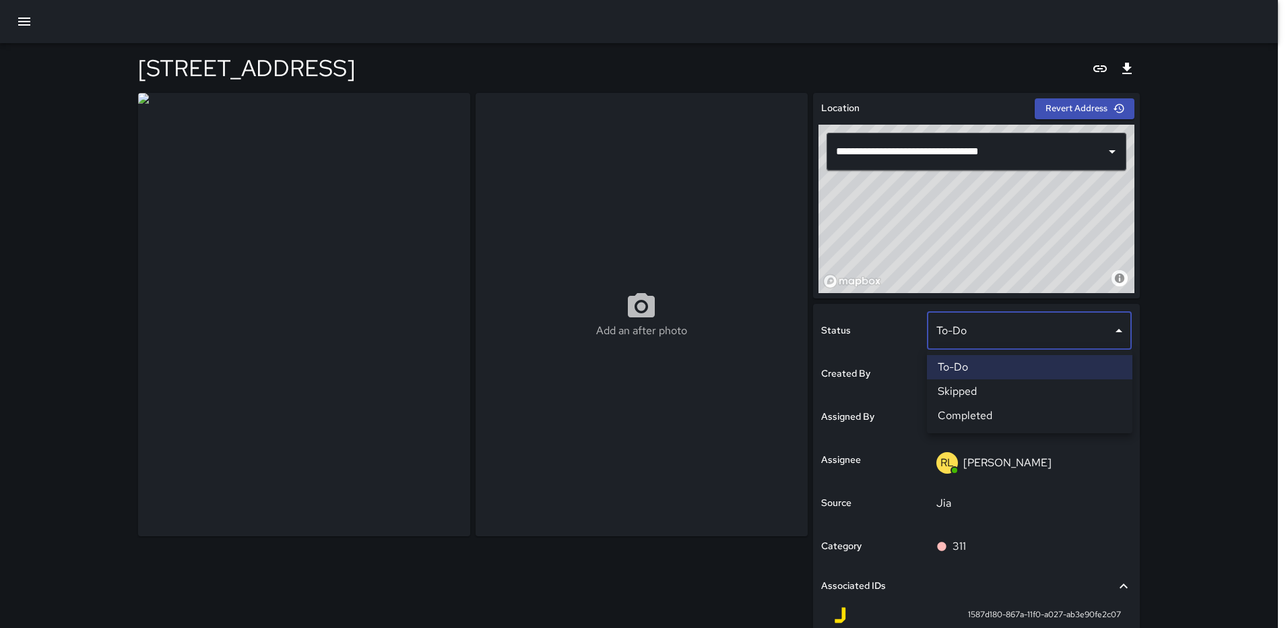
click at [1001, 407] on li "Completed" at bounding box center [1029, 415] width 205 height 24
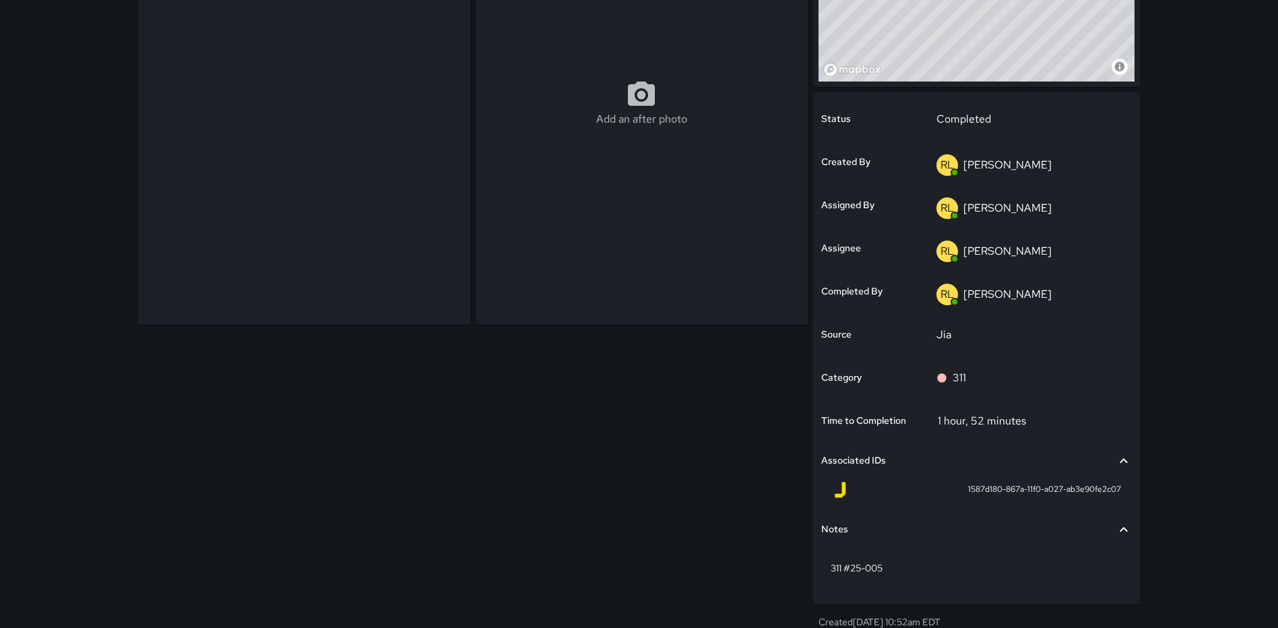
scroll to position [242, 0]
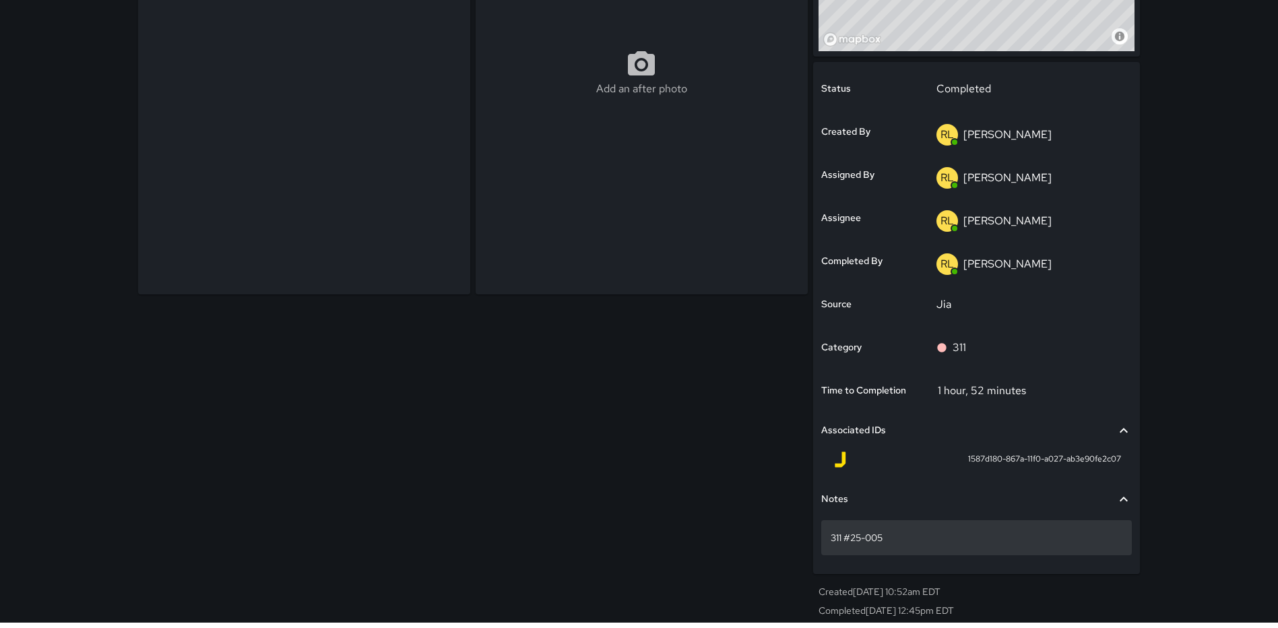
click at [930, 532] on p "311 #25-005" at bounding box center [976, 537] width 292 height 13
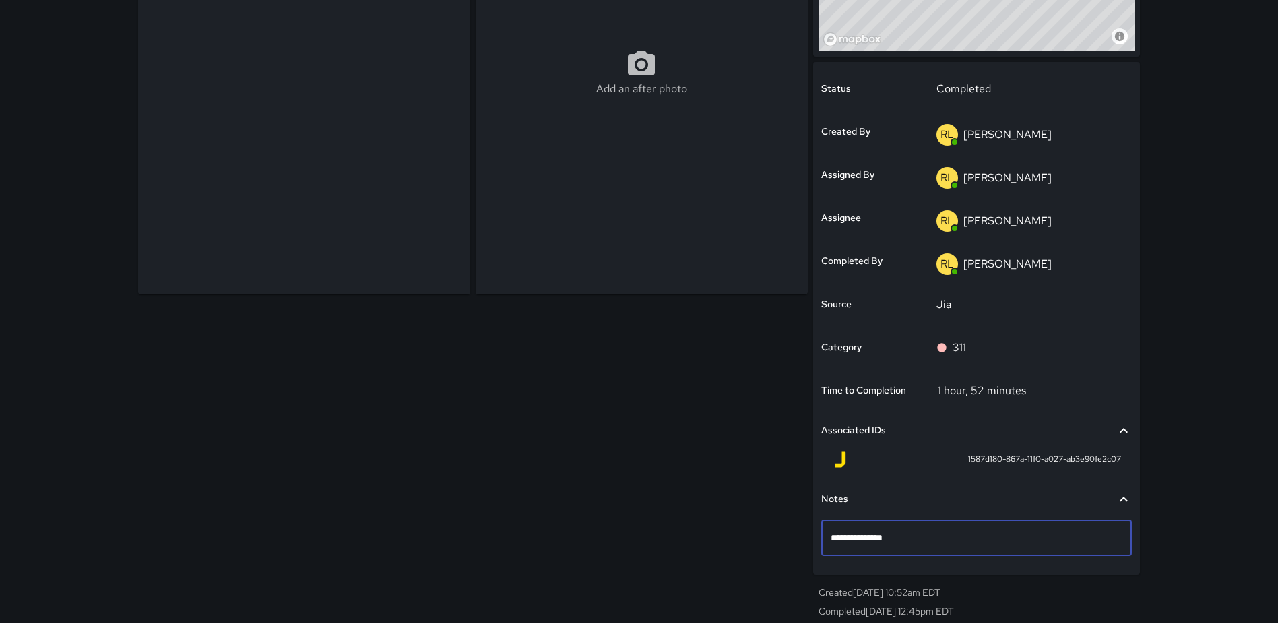
type textarea "**********"
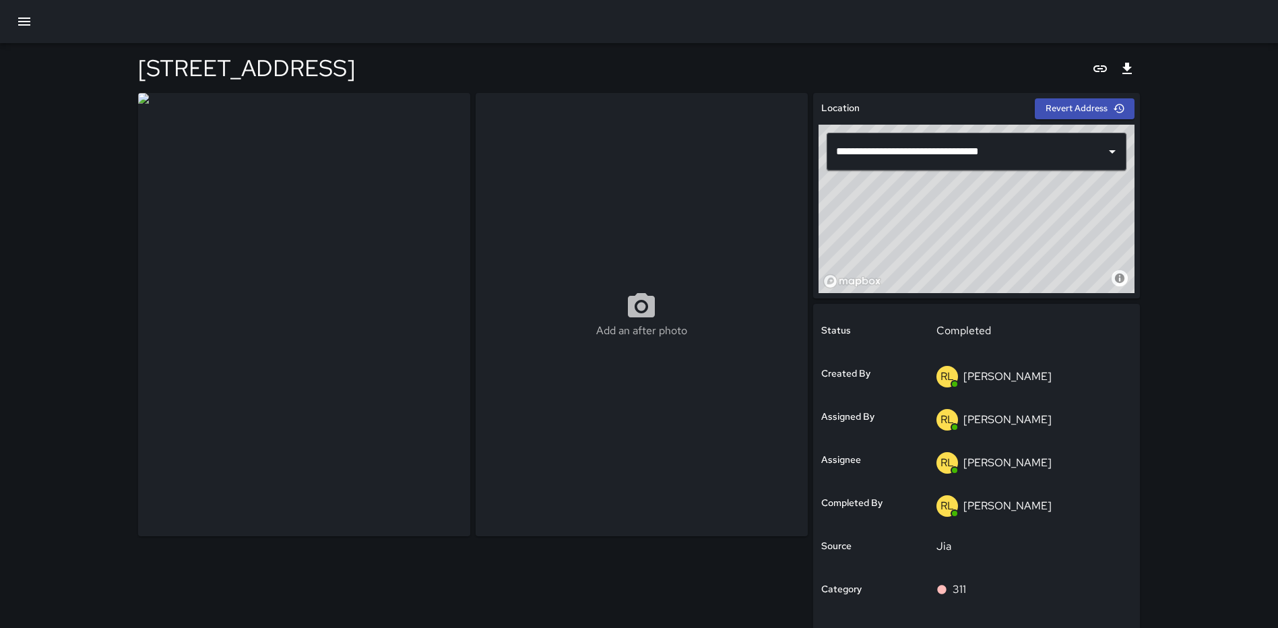
click at [275, 21] on div at bounding box center [639, 21] width 1278 height 43
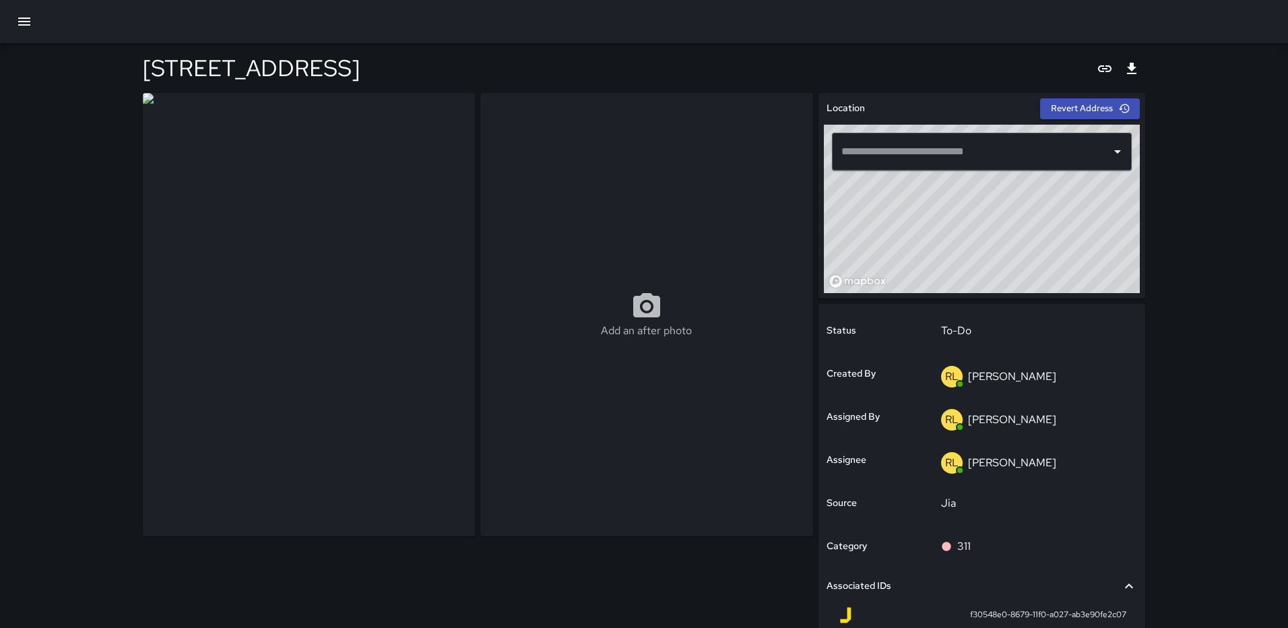
type input "**********"
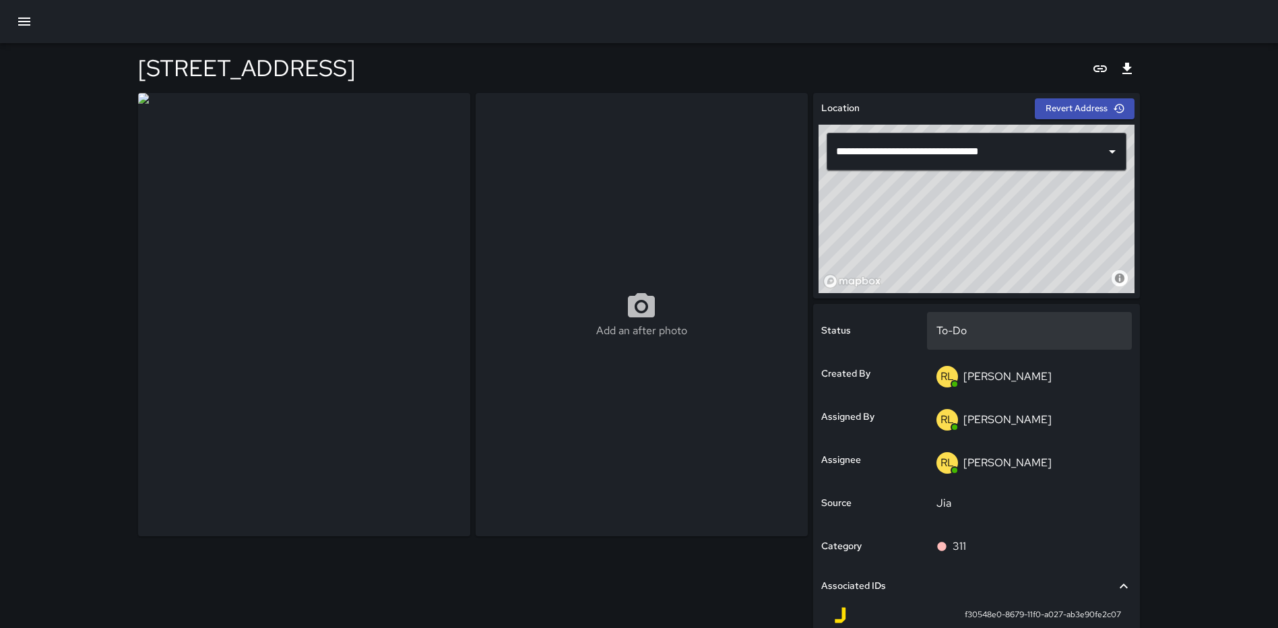
click at [948, 325] on p "To-Do" at bounding box center [1029, 331] width 187 height 16
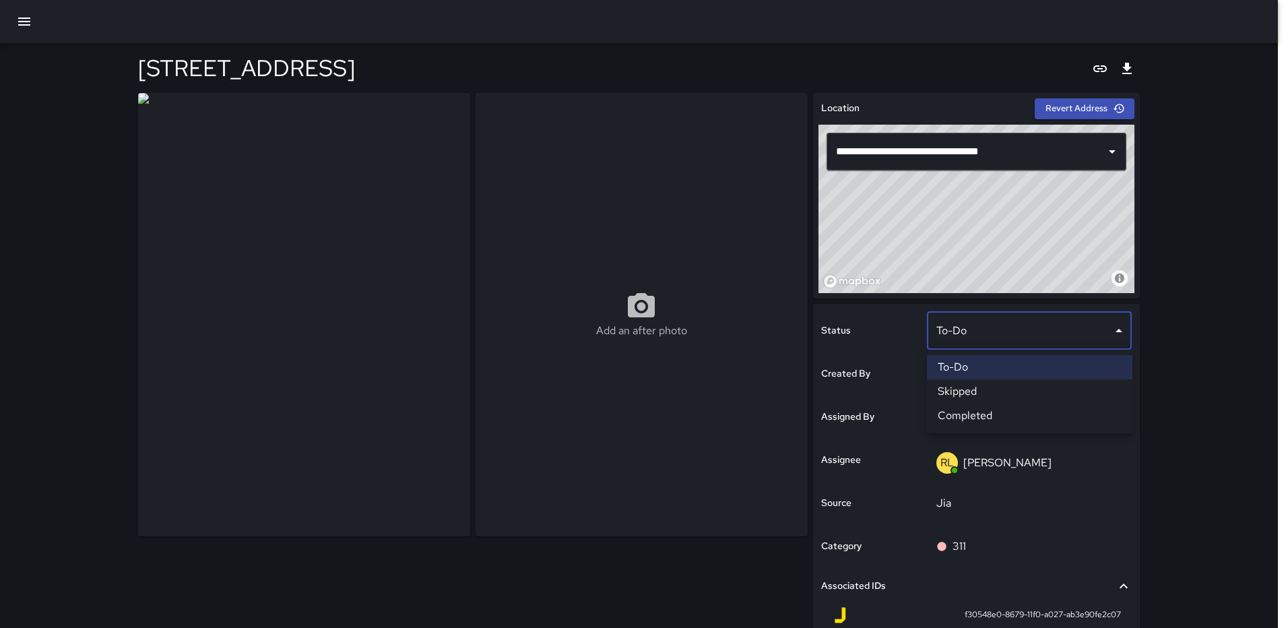
click at [977, 413] on li "Completed" at bounding box center [1029, 415] width 205 height 24
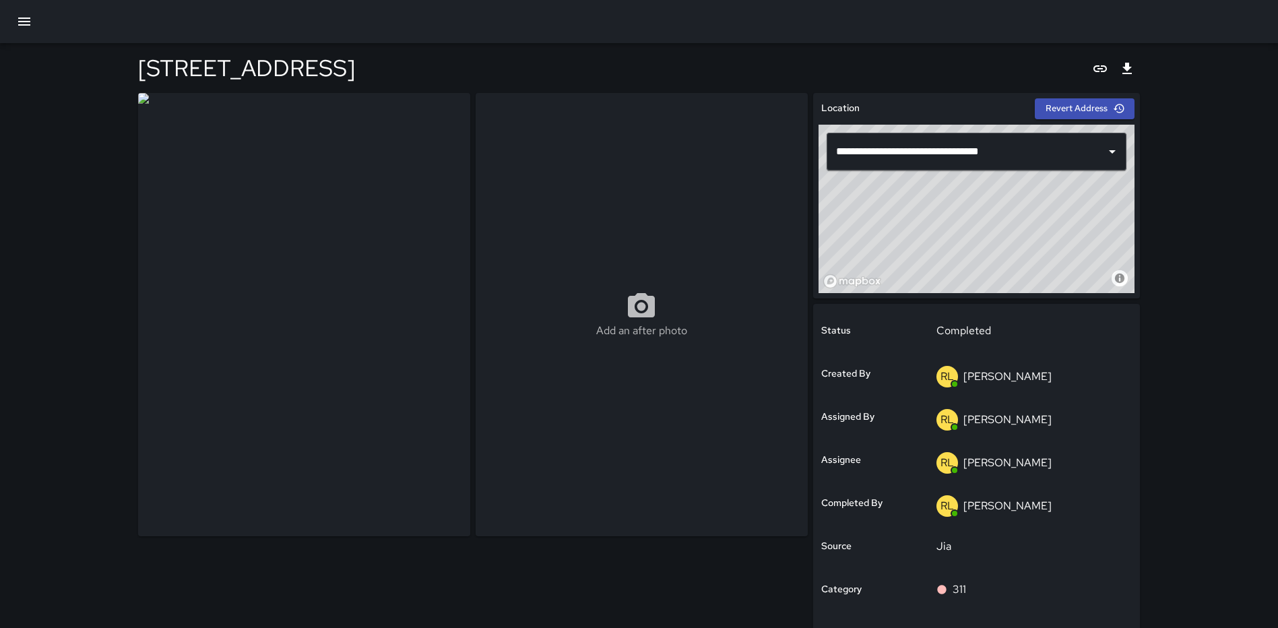
scroll to position [242, 0]
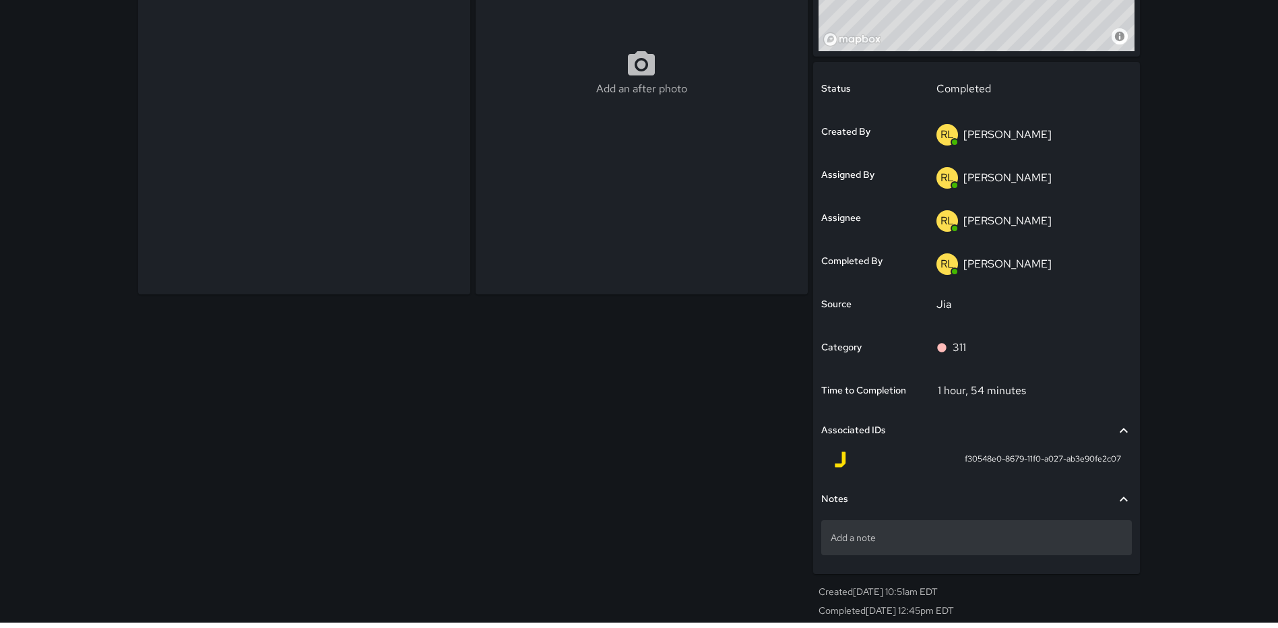
click at [931, 535] on p "Add a note" at bounding box center [976, 537] width 292 height 13
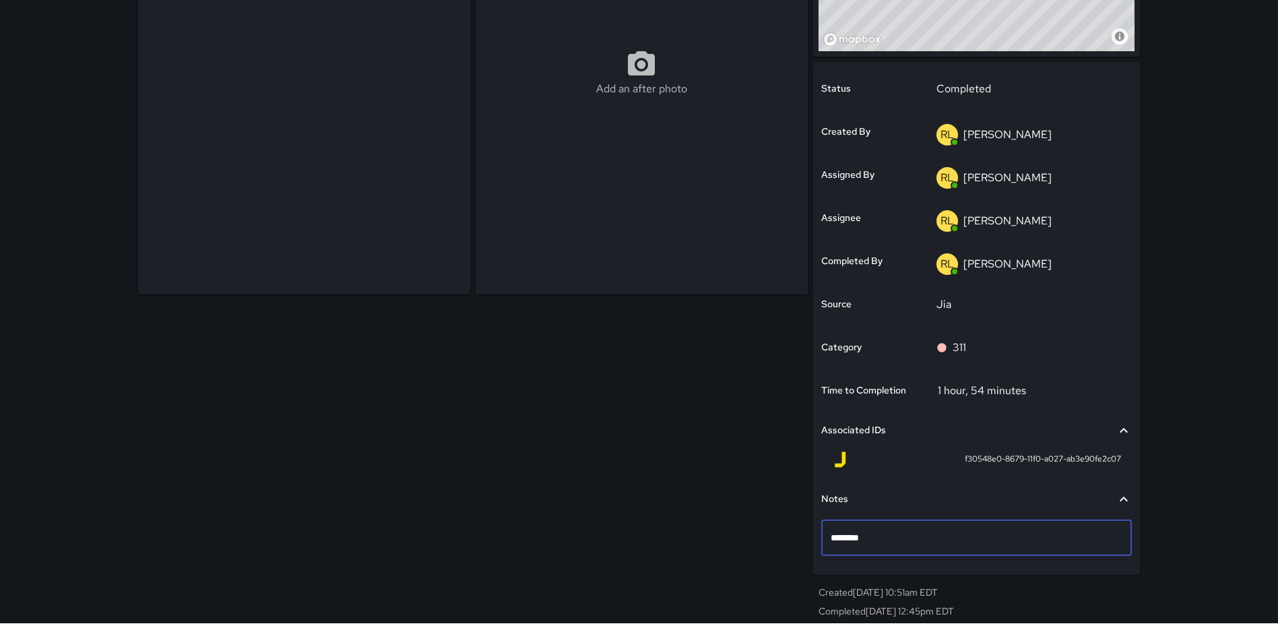
type textarea "*********"
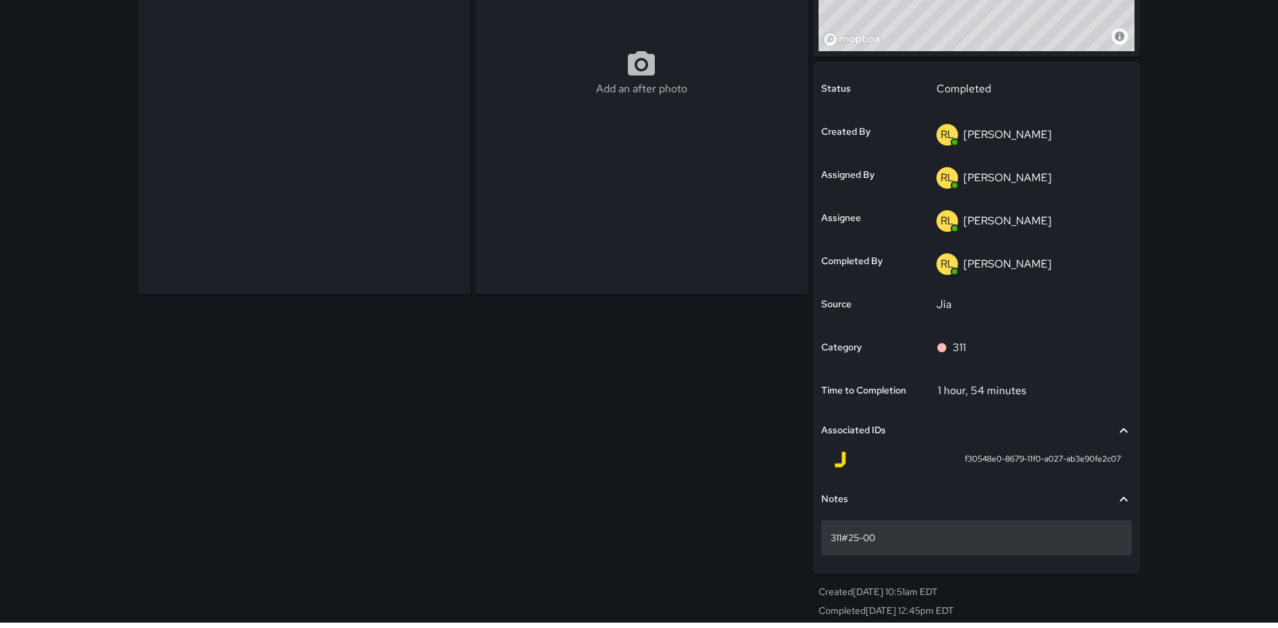
click at [950, 539] on p "311#25-00" at bounding box center [976, 537] width 292 height 13
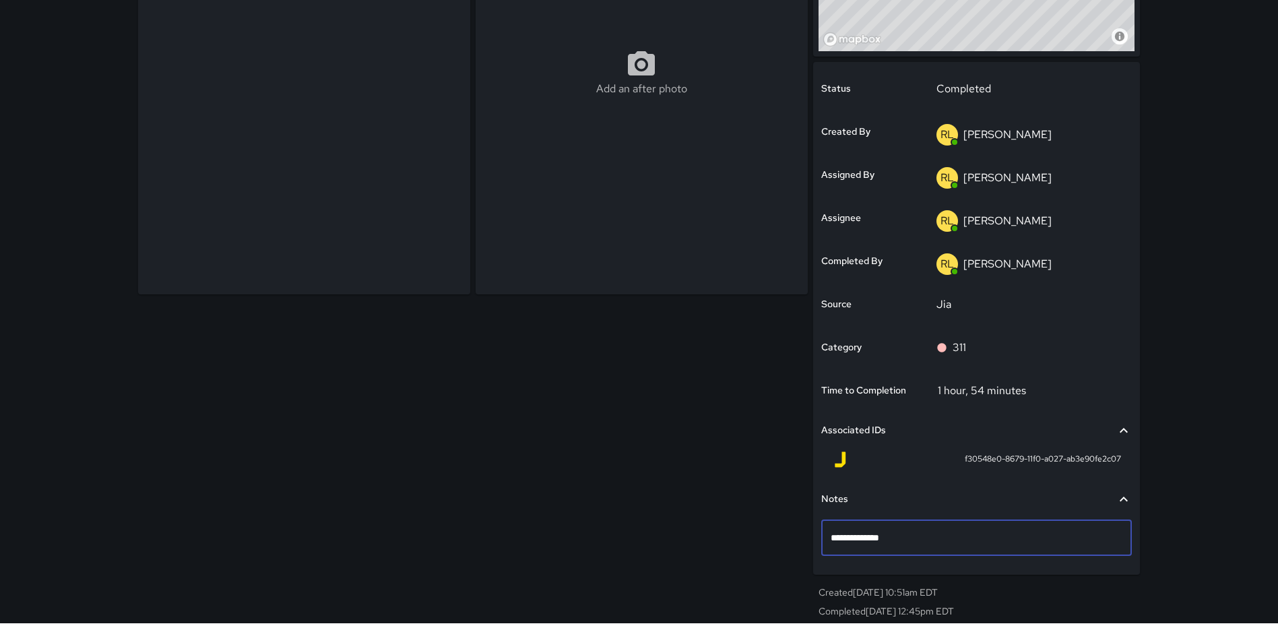
click at [884, 533] on textarea "**********" at bounding box center [976, 537] width 292 height 13
type textarea "**********"
click at [317, 457] on div "Add an after photo" at bounding box center [471, 237] width 676 height 783
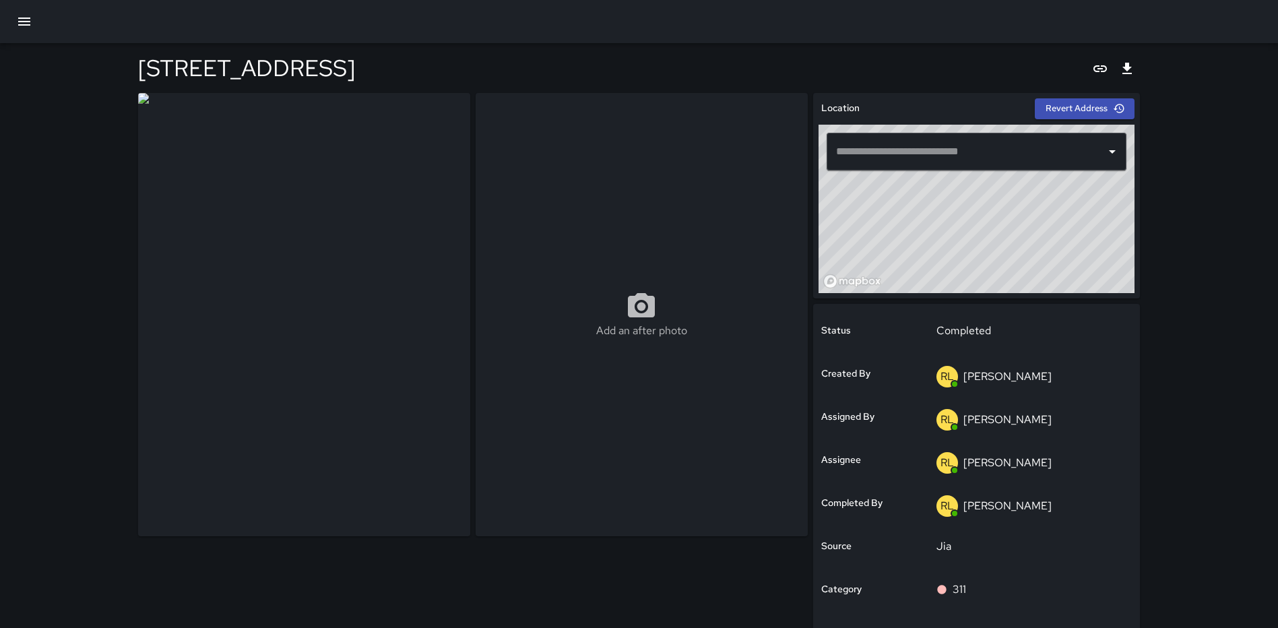
type input "**********"
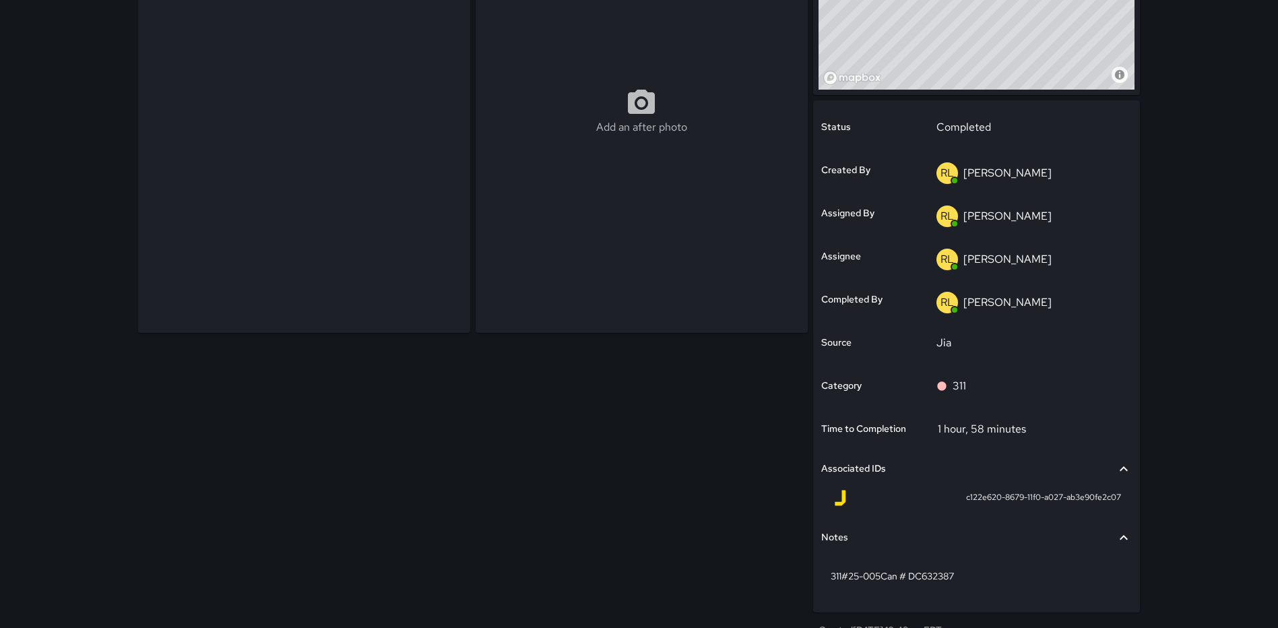
scroll to position [242, 0]
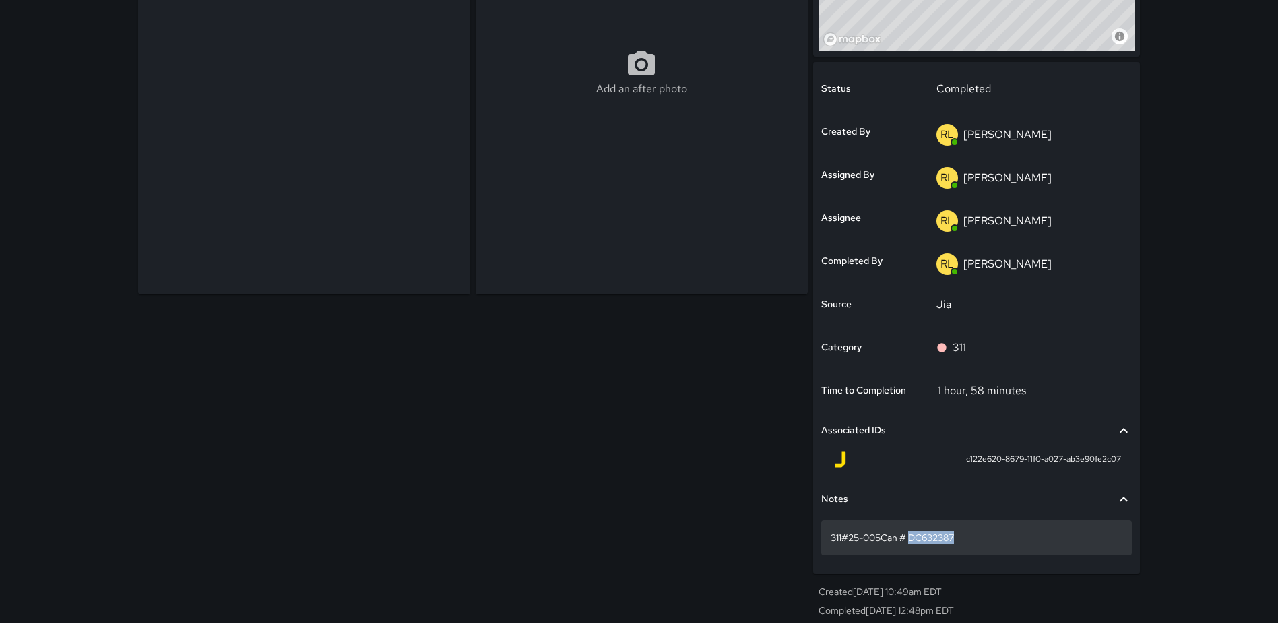
drag, startPoint x: 957, startPoint y: 536, endPoint x: 911, endPoint y: 537, distance: 45.8
click at [911, 537] on p "311#25-005Can # DC632387" at bounding box center [976, 537] width 292 height 13
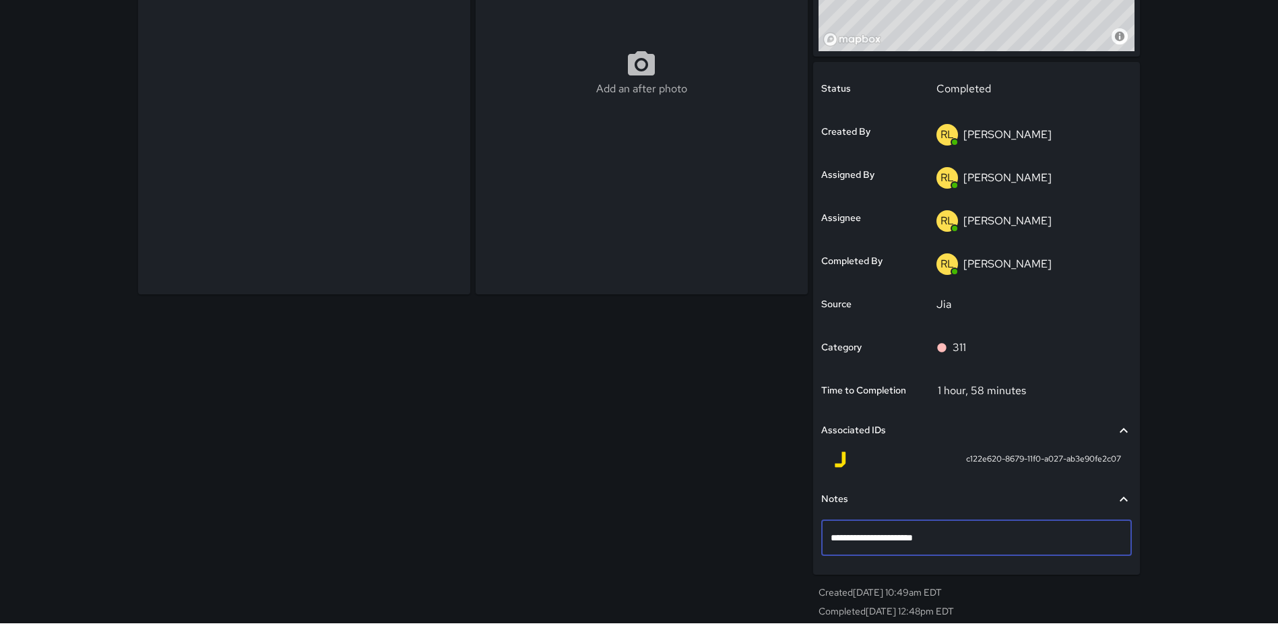
click at [913, 539] on textarea "**********" at bounding box center [976, 537] width 292 height 13
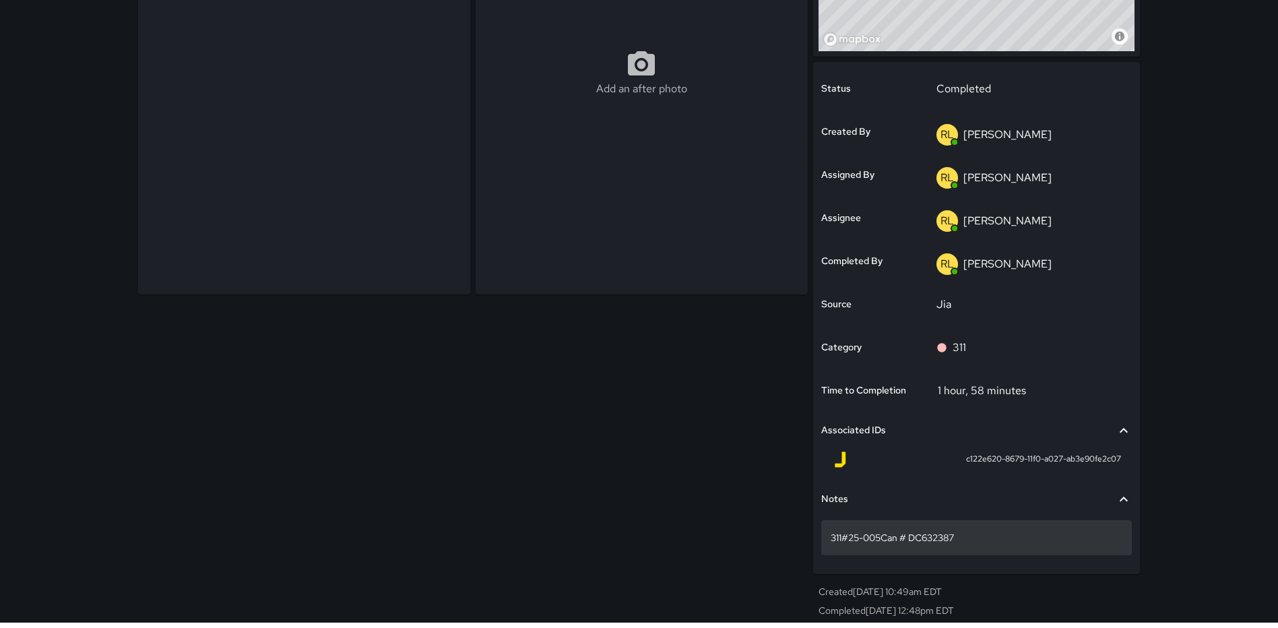
click at [882, 537] on p "311#25-005Can # DC632387" at bounding box center [976, 537] width 292 height 13
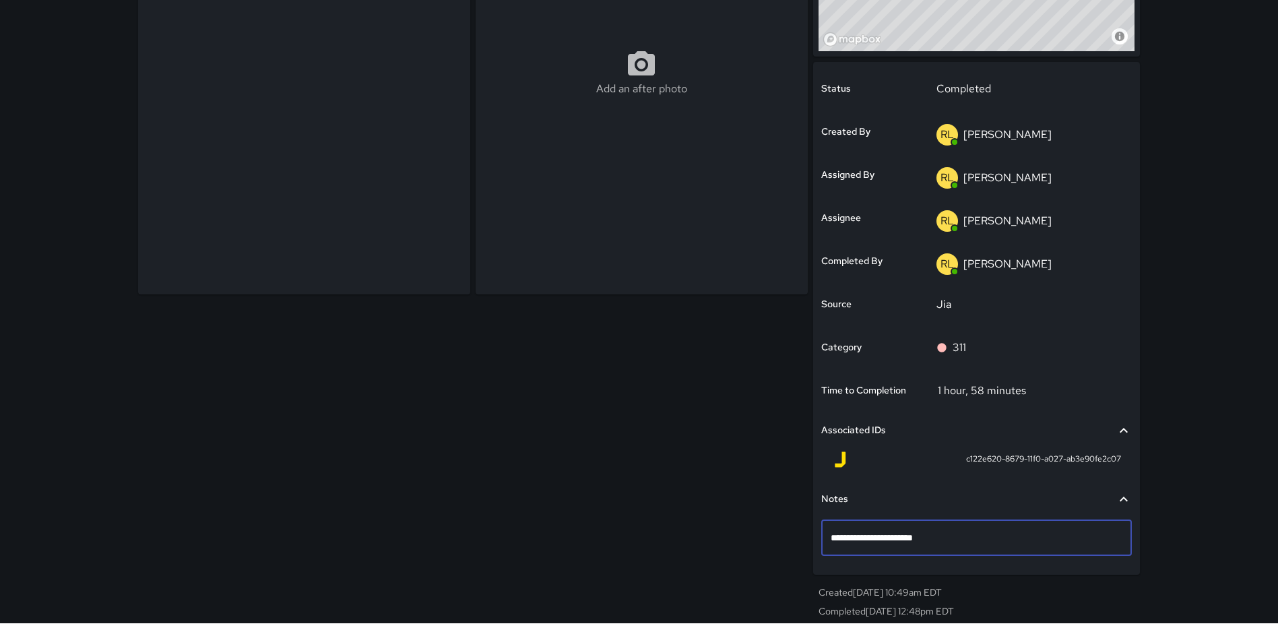
drag, startPoint x: 882, startPoint y: 536, endPoint x: 907, endPoint y: 527, distance: 26.0
click at [882, 535] on textarea "**********" at bounding box center [976, 537] width 292 height 13
type textarea "**********"
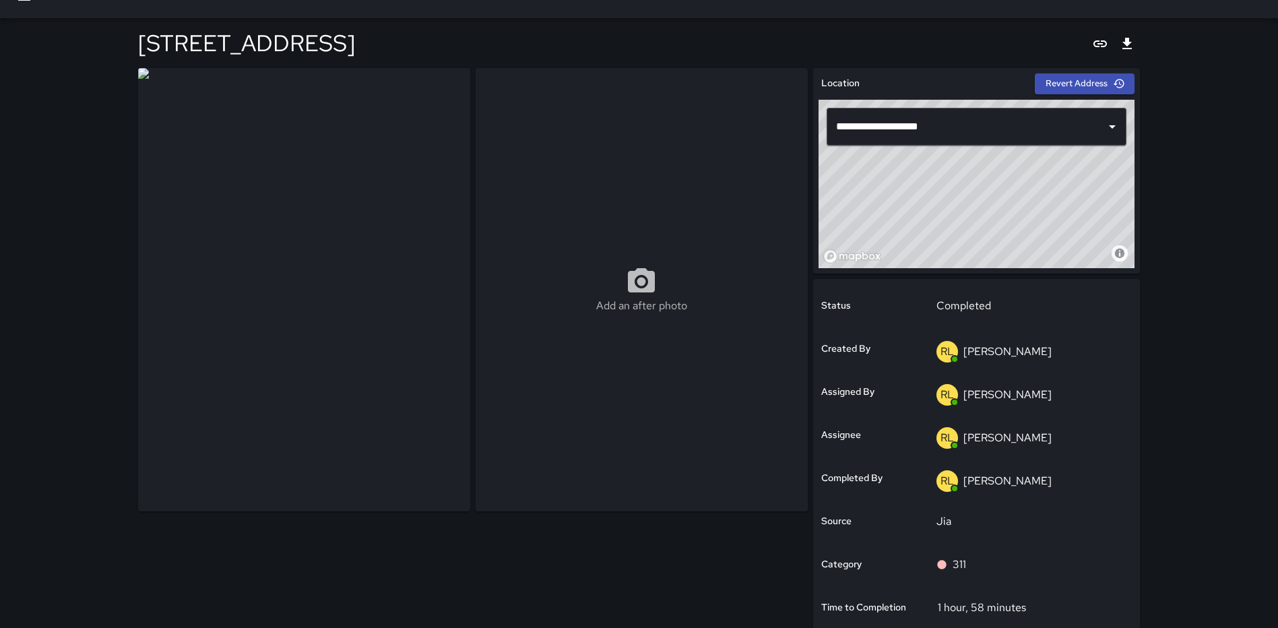
scroll to position [4, 0]
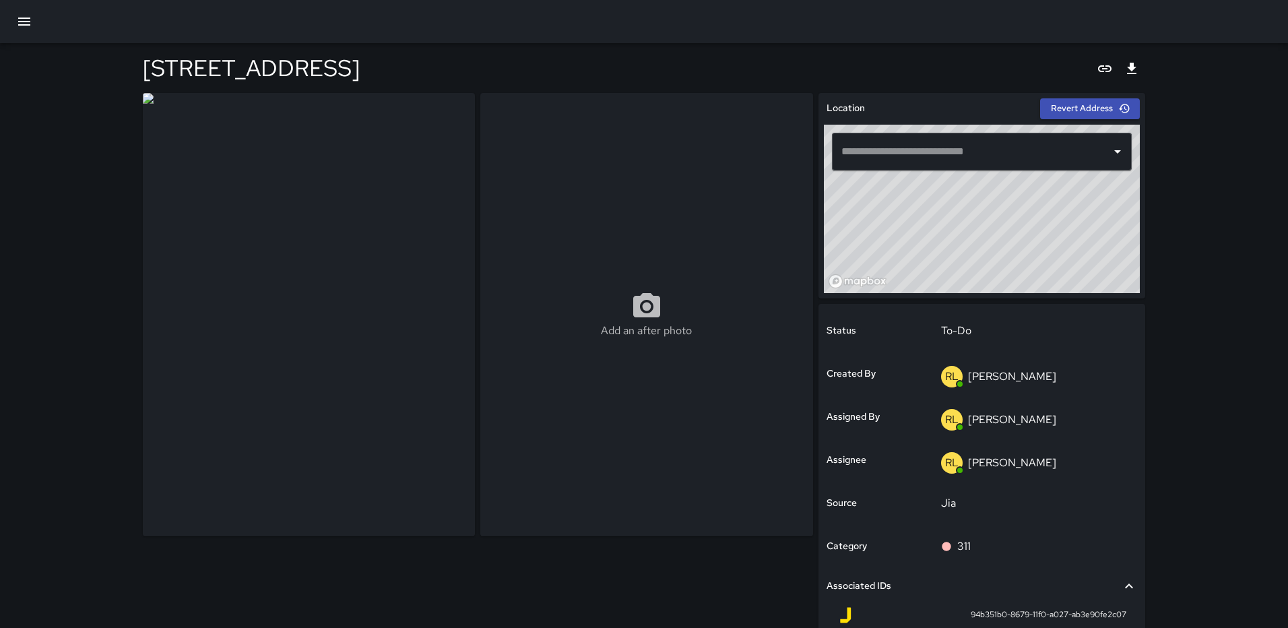
type input "**********"
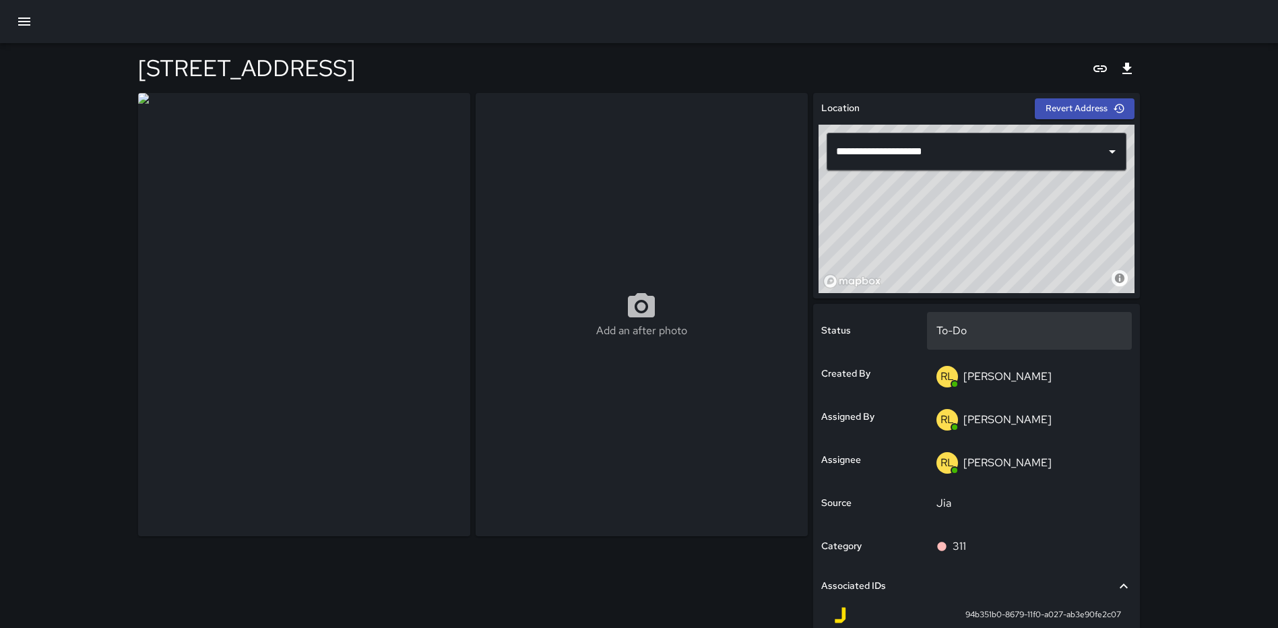
click at [1068, 327] on p "To-Do" at bounding box center [1029, 331] width 187 height 16
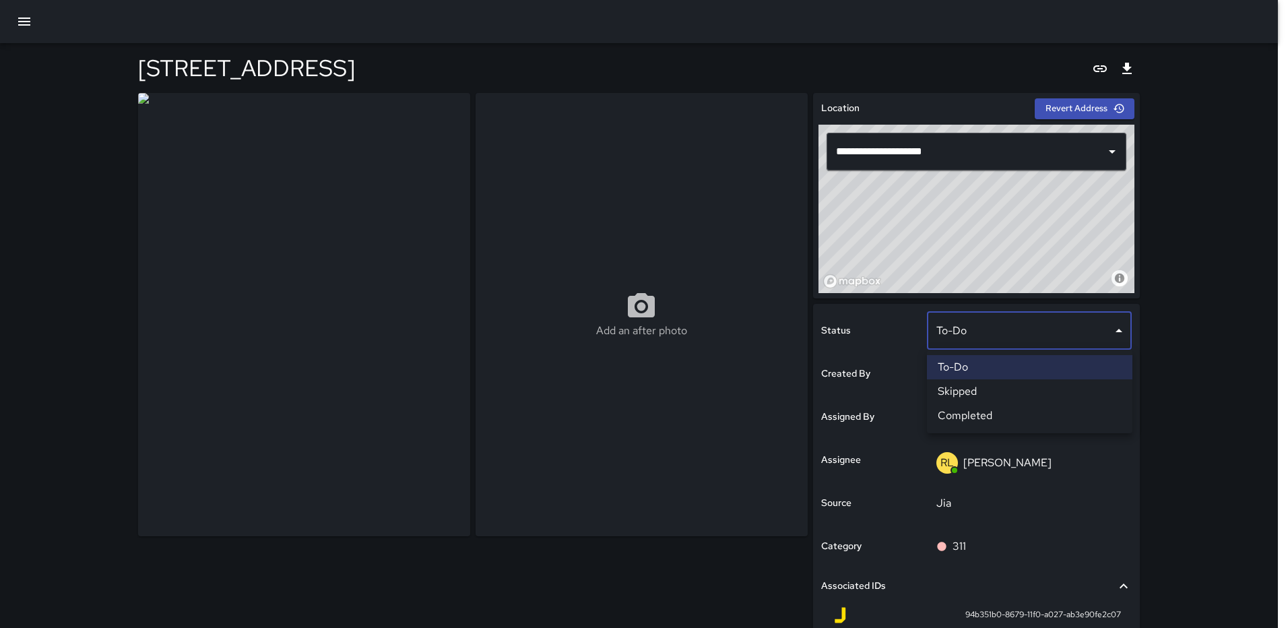
click at [999, 414] on li "Completed" at bounding box center [1029, 415] width 205 height 24
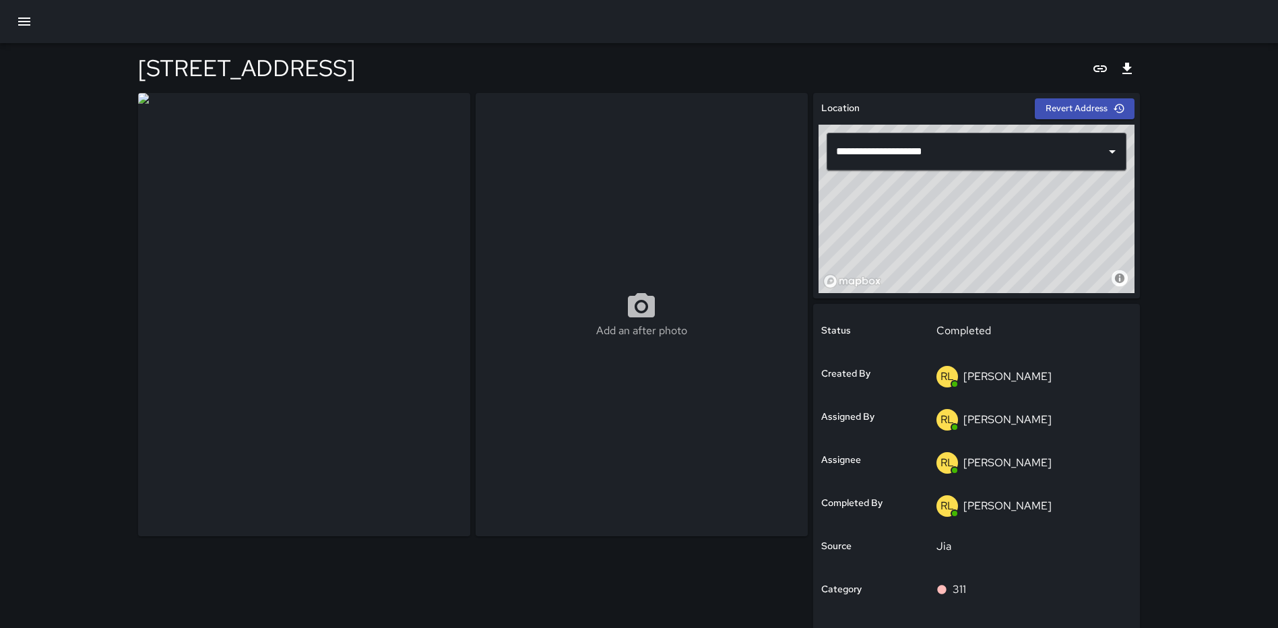
click at [24, 18] on icon "button" at bounding box center [24, 22] width 12 height 8
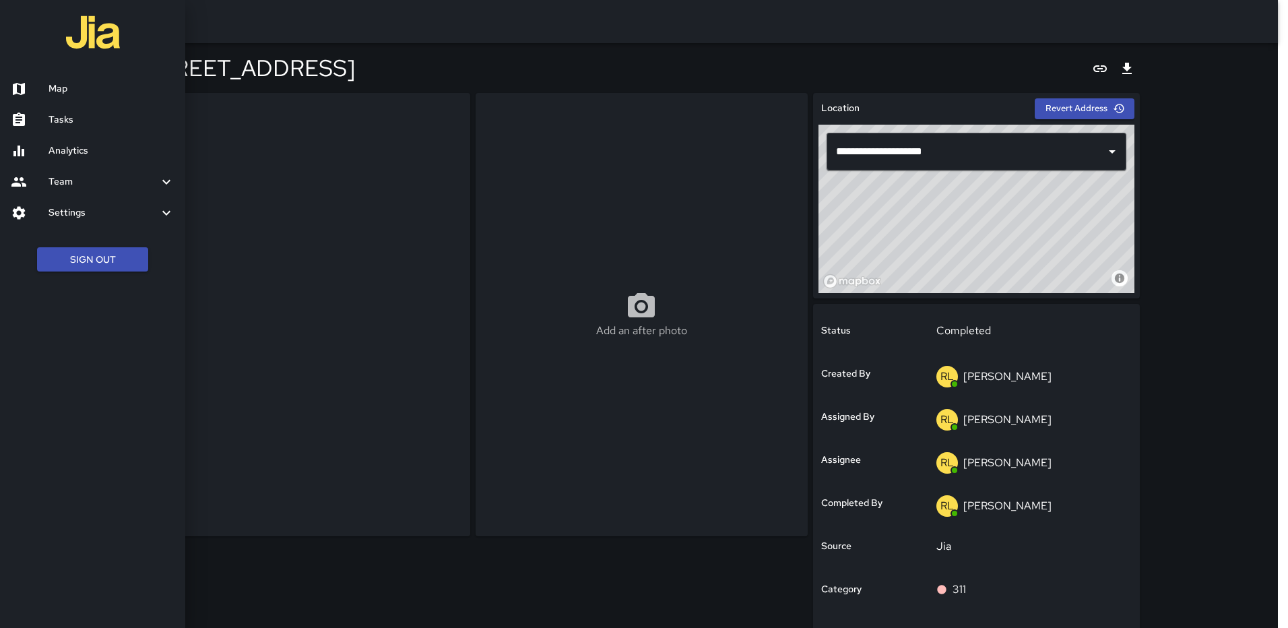
click at [78, 85] on h6 "Map" at bounding box center [111, 88] width 126 height 15
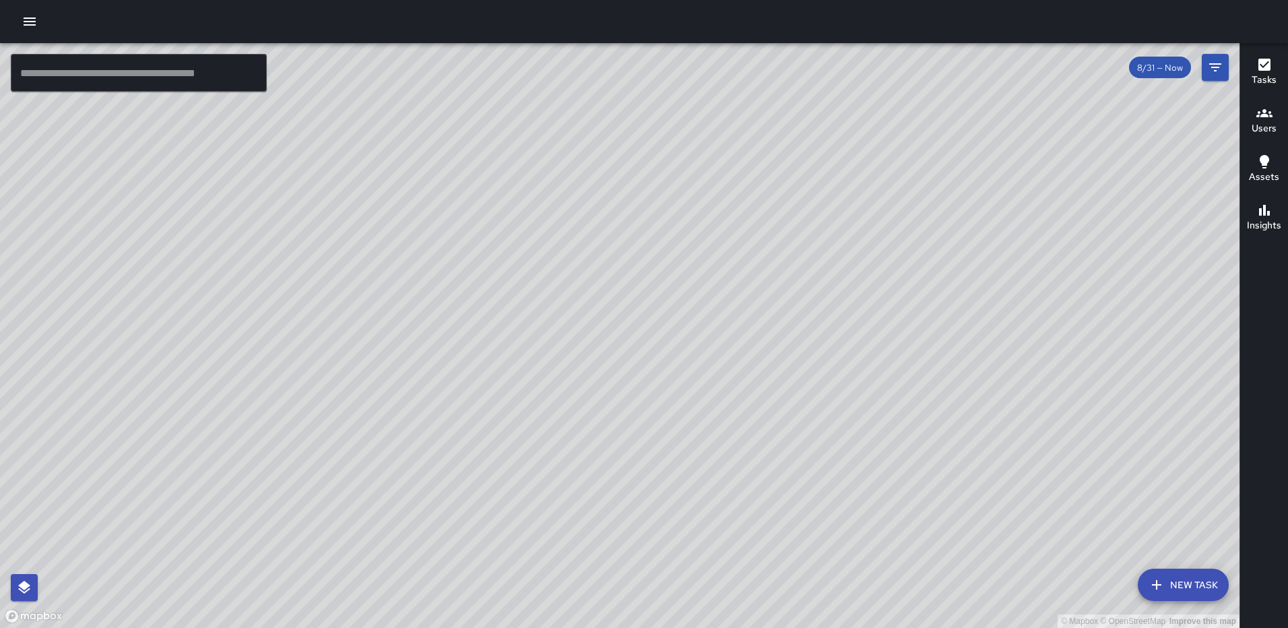
drag, startPoint x: 915, startPoint y: 253, endPoint x: 803, endPoint y: 170, distance: 138.7
click at [803, 172] on div "© Mapbox © OpenStreetMap Improve this map" at bounding box center [619, 335] width 1239 height 585
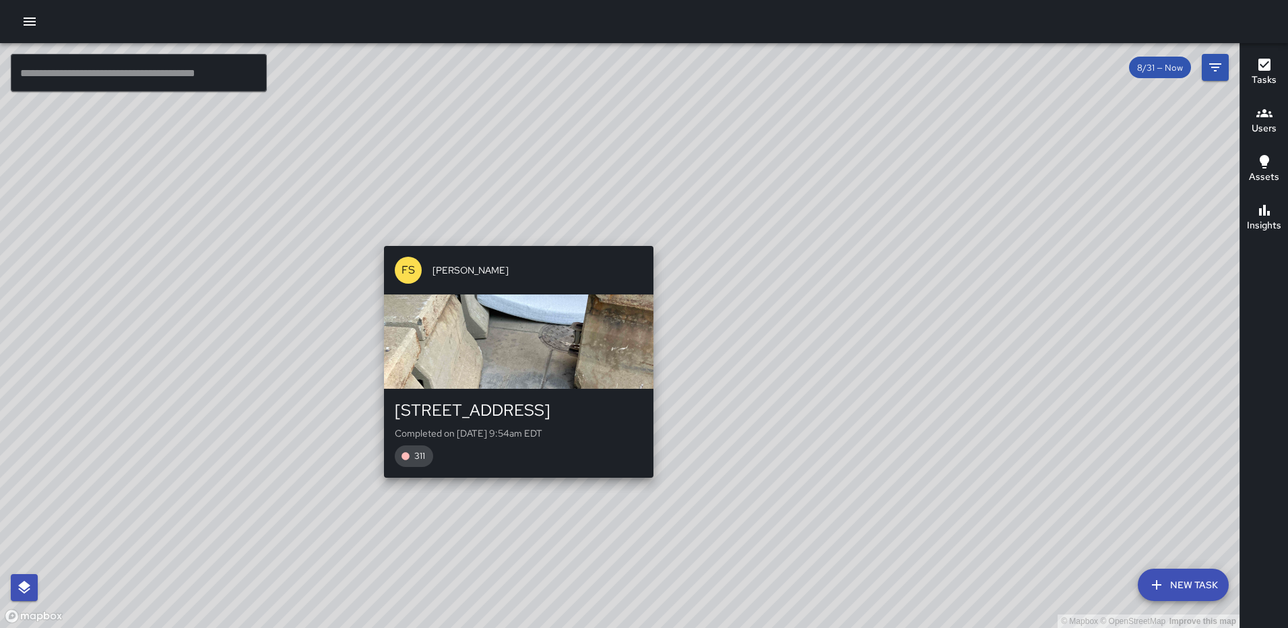
click at [512, 484] on div "© Mapbox © OpenStreetMap Improve this map FS Foday Sankoh 1005 First Street Nor…" at bounding box center [619, 335] width 1239 height 585
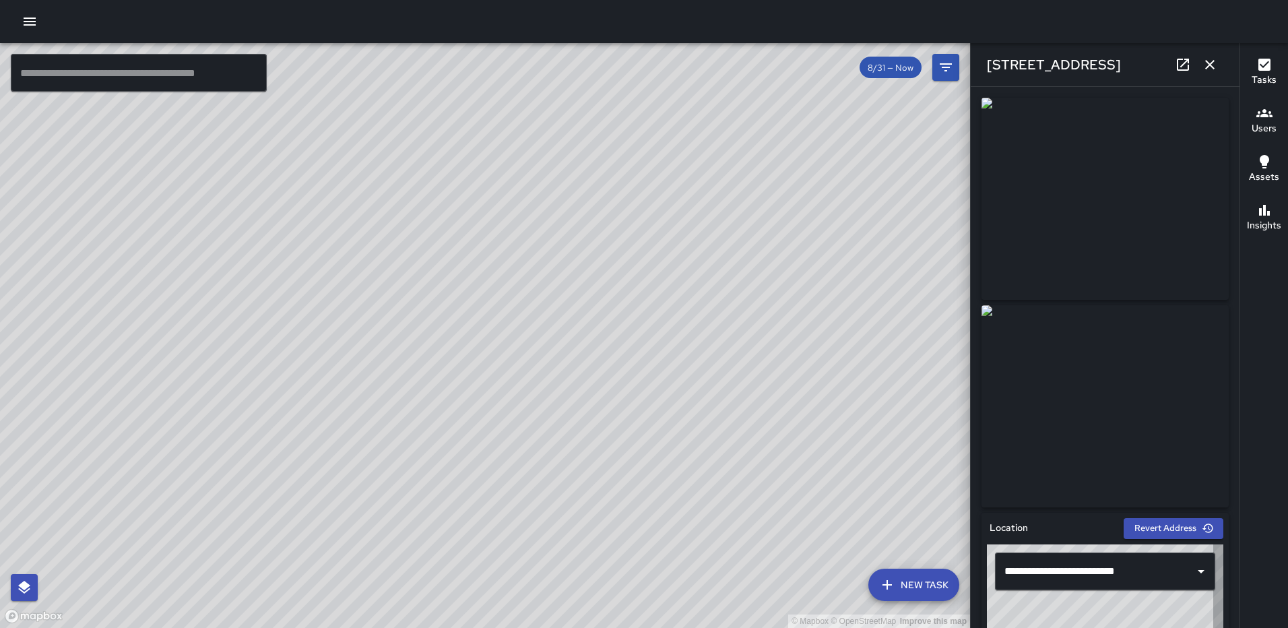
type input "**********"
click at [1209, 60] on icon "button" at bounding box center [1210, 65] width 16 height 16
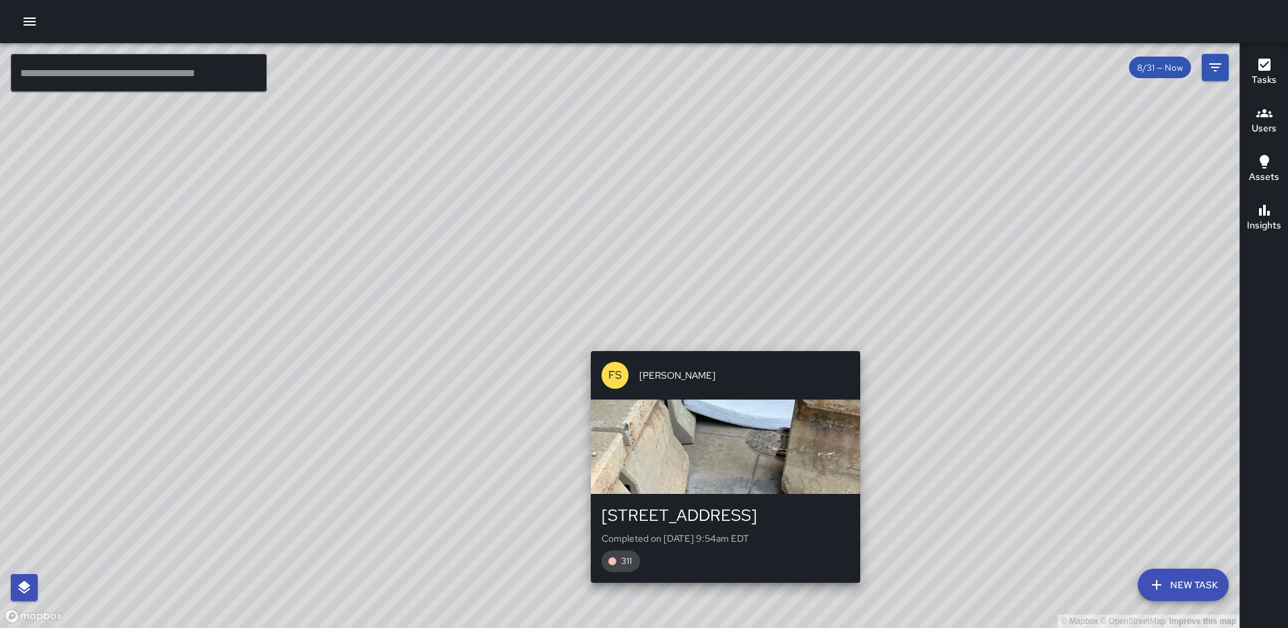
click at [718, 341] on div "© Mapbox © OpenStreetMap Improve this map FS Foday Sankoh 1005 First Street Nor…" at bounding box center [619, 335] width 1239 height 585
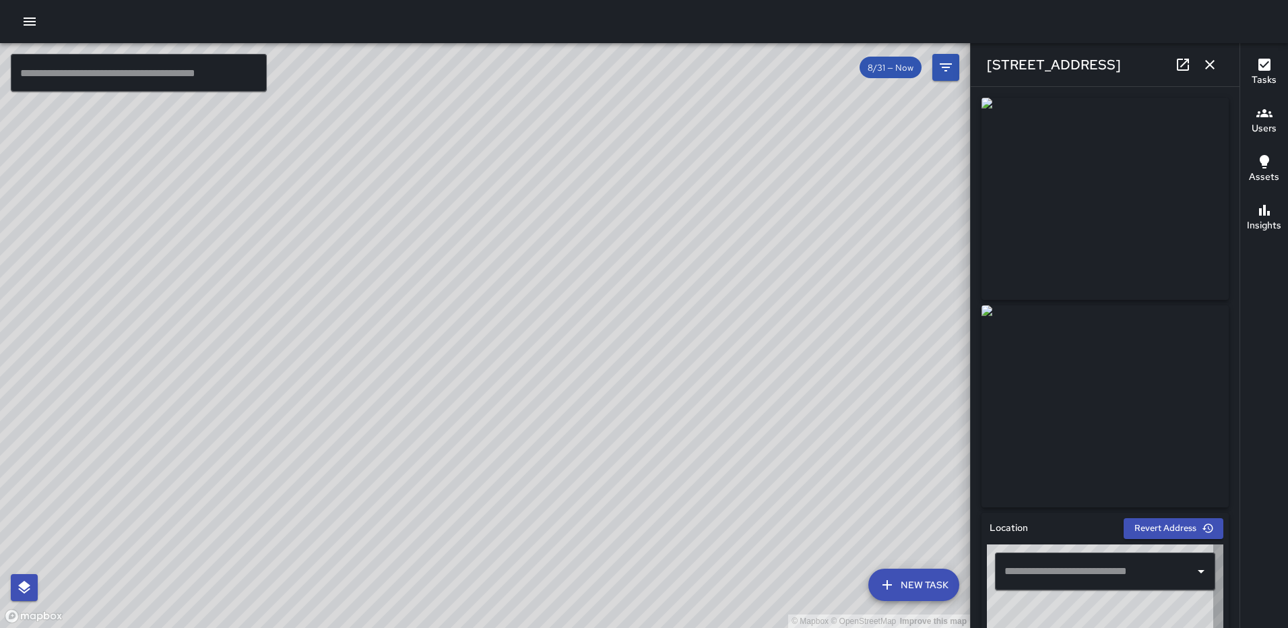
type input "**********"
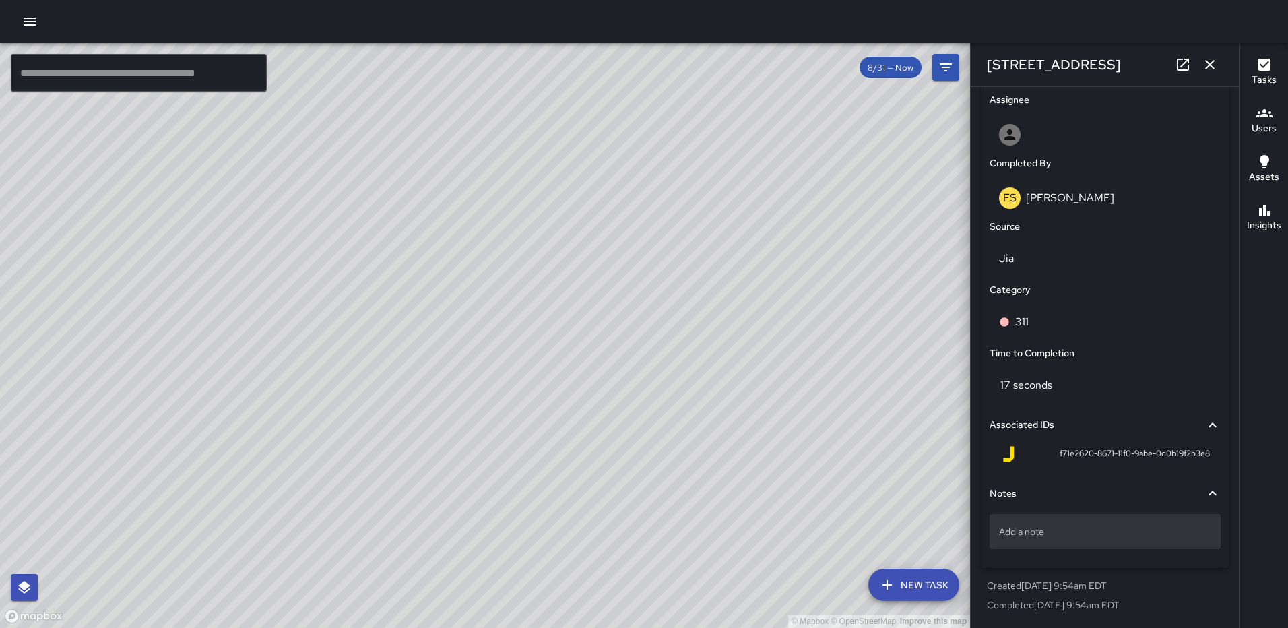
click at [1073, 537] on p "Add a note" at bounding box center [1105, 531] width 212 height 13
type textarea "**********"
click at [1208, 62] on icon "button" at bounding box center [1210, 65] width 16 height 16
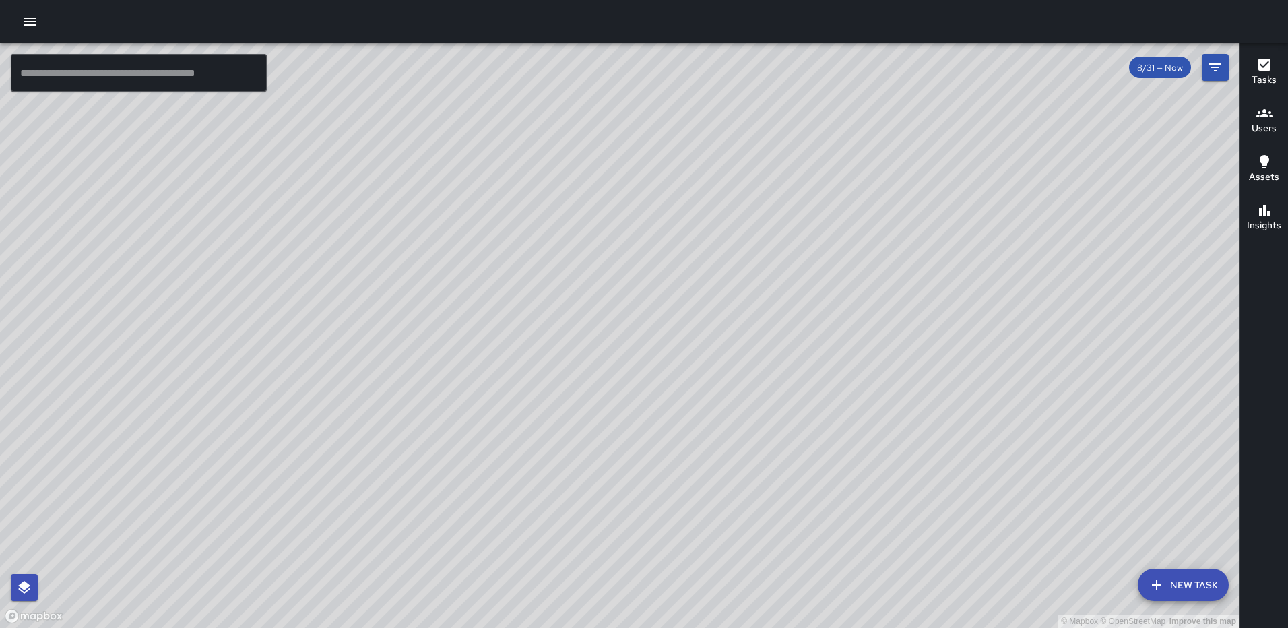
click at [911, 492] on div "© Mapbox © OpenStreetMap Improve this map RL Ruben Lechuga 929 2nd Street North…" at bounding box center [619, 335] width 1239 height 585
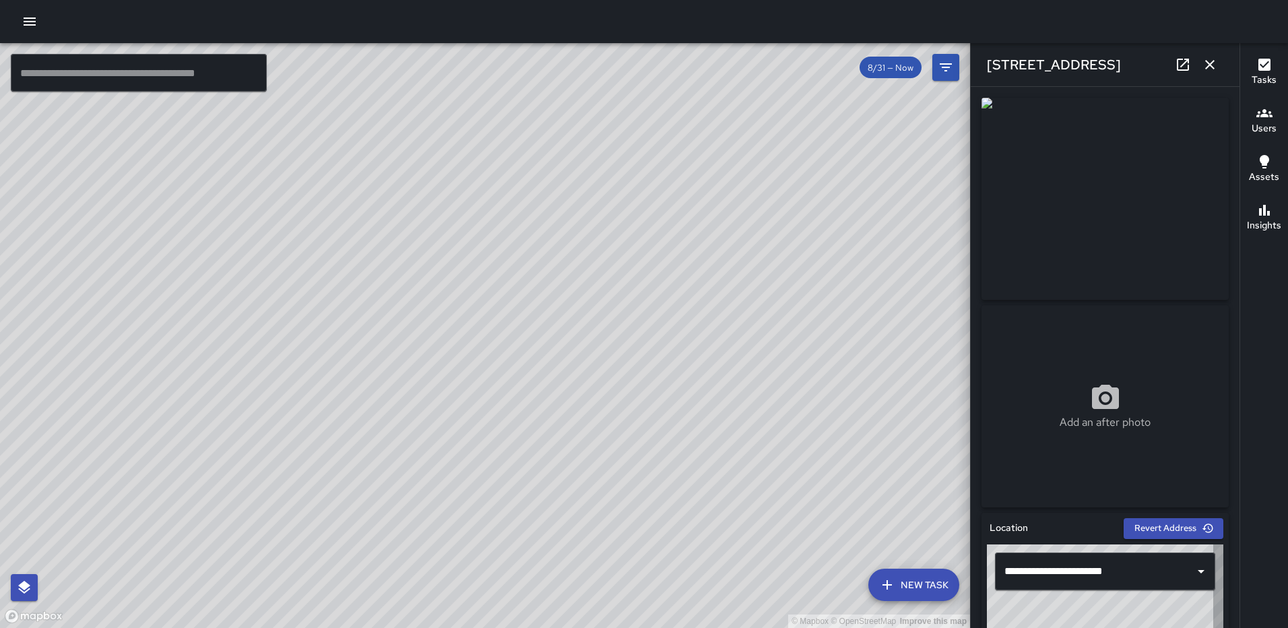
type input "**********"
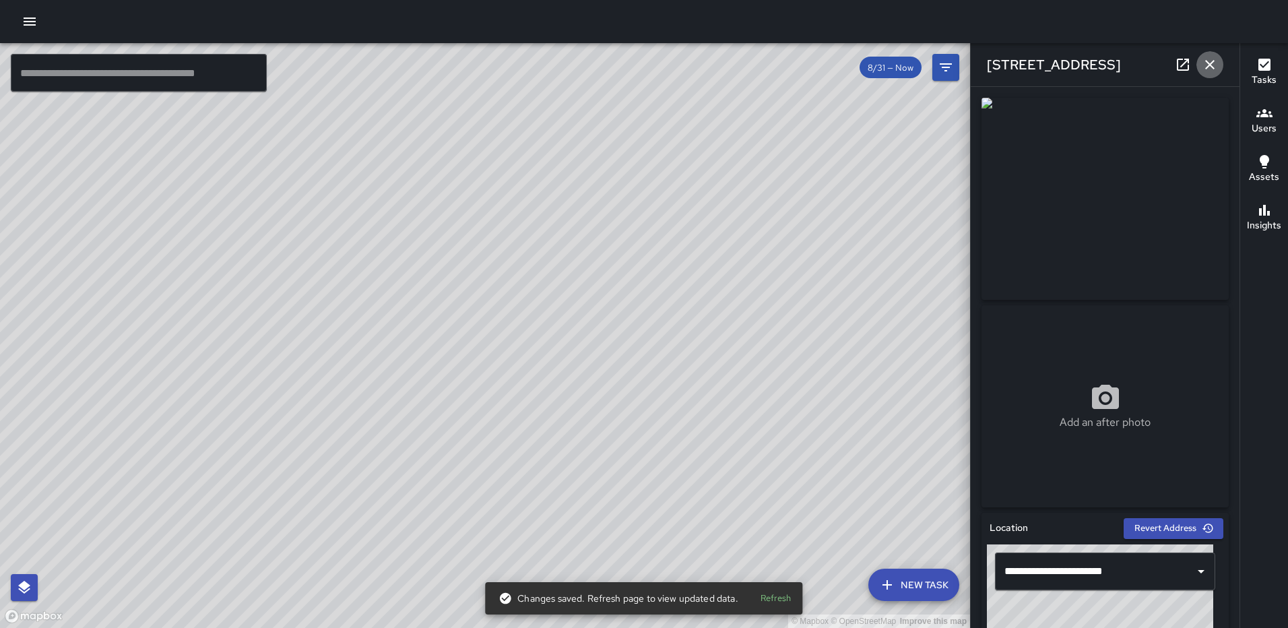
click at [1216, 55] on button "button" at bounding box center [1209, 64] width 27 height 27
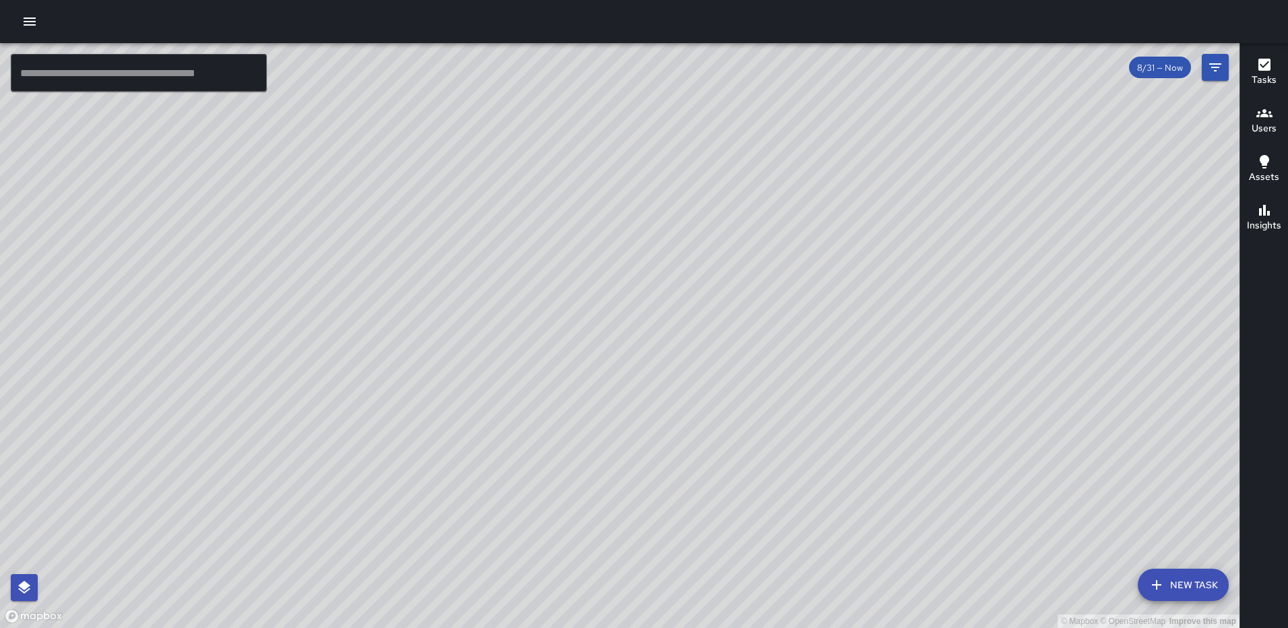
drag, startPoint x: 459, startPoint y: 434, endPoint x: 457, endPoint y: 514, distance: 79.5
click at [457, 514] on div "© Mapbox © OpenStreetMap Improve this map" at bounding box center [619, 335] width 1239 height 585
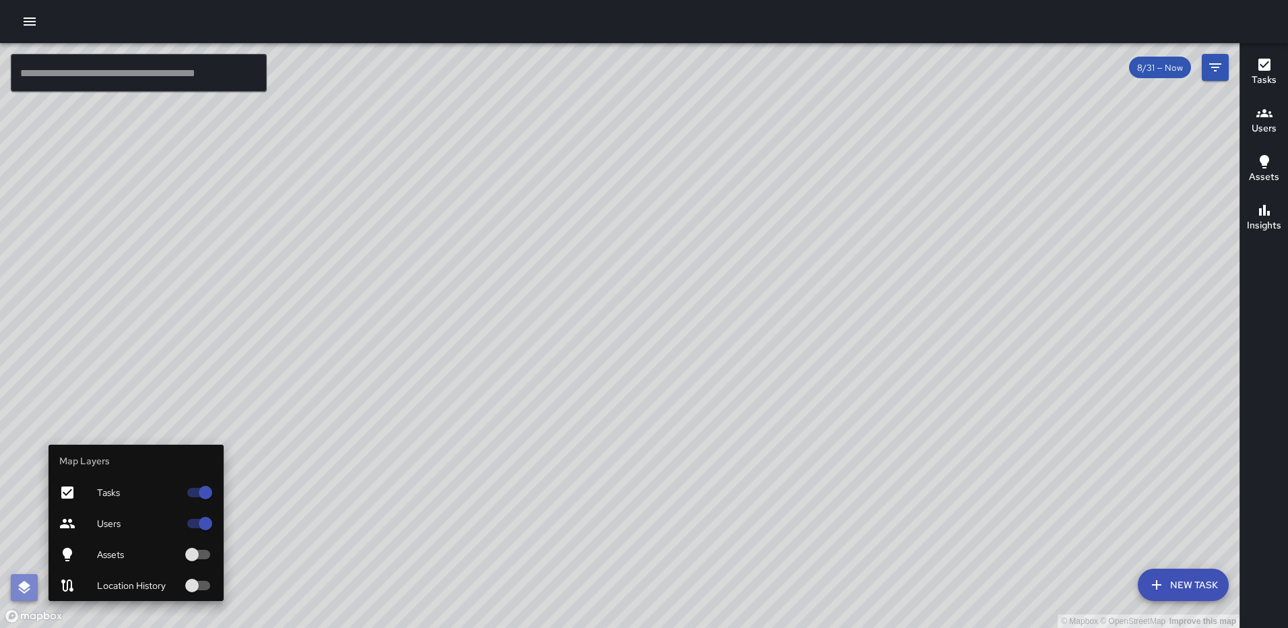
click at [16, 585] on icon "button" at bounding box center [24, 587] width 16 height 16
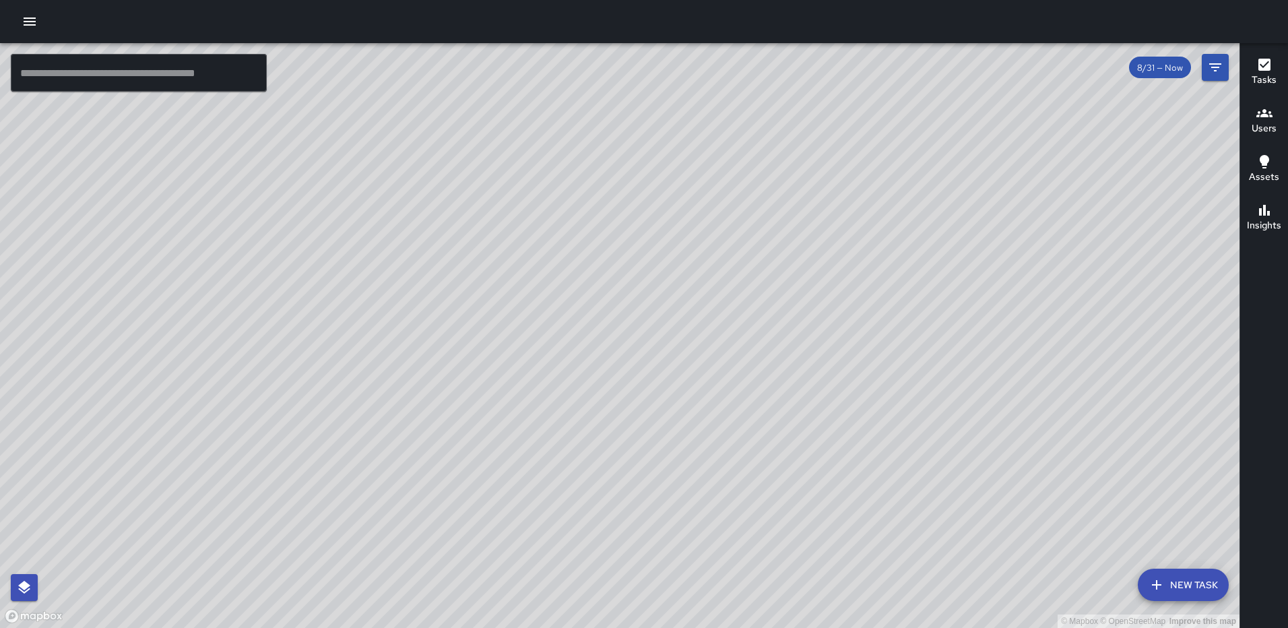
click at [488, 436] on div "© Mapbox © OpenStreetMap Improve this map FS Foday Sankoh 1005 First Street Nor…" at bounding box center [619, 335] width 1239 height 585
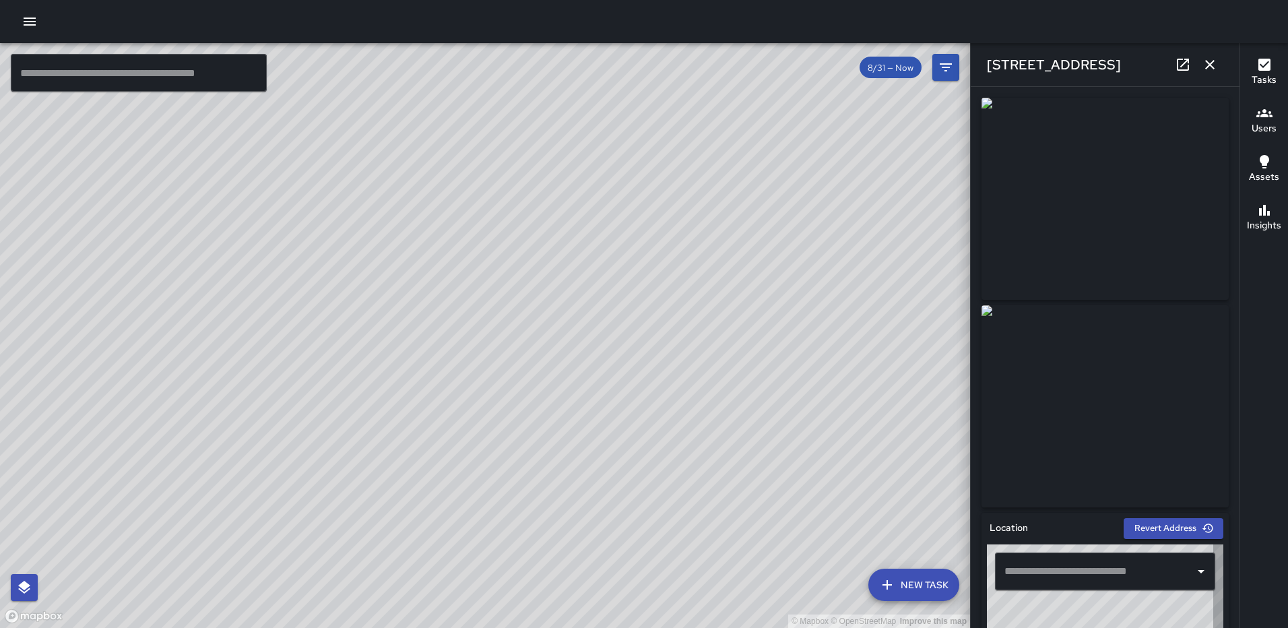
type input "**********"
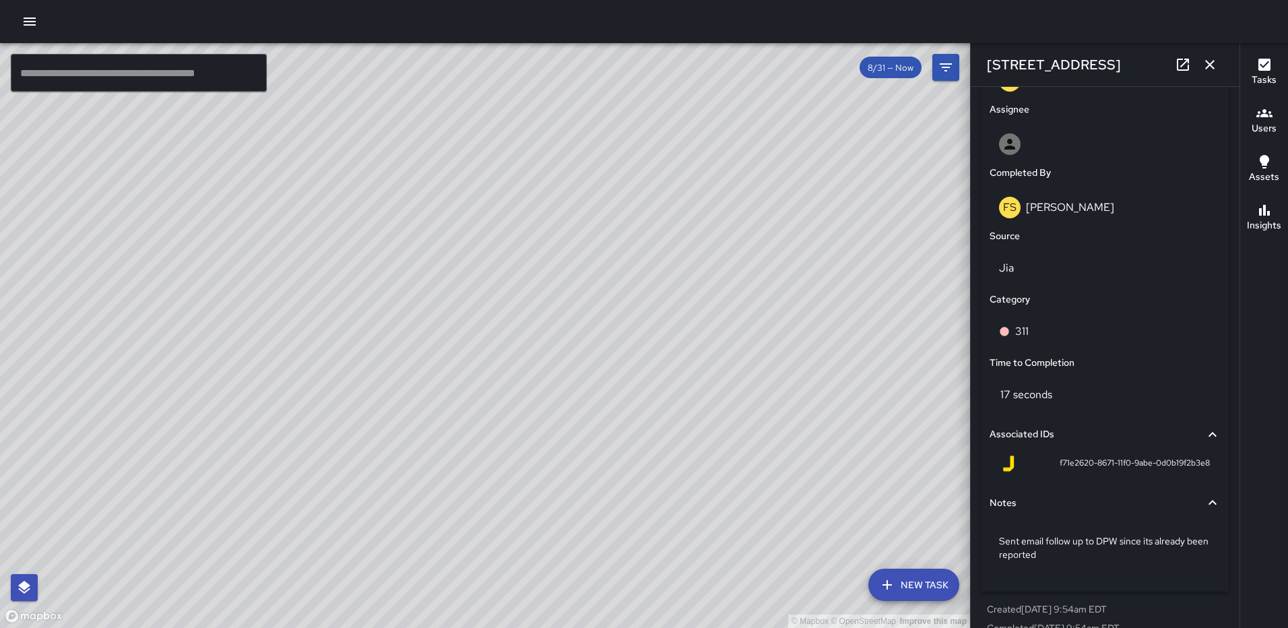
scroll to position [779, 0]
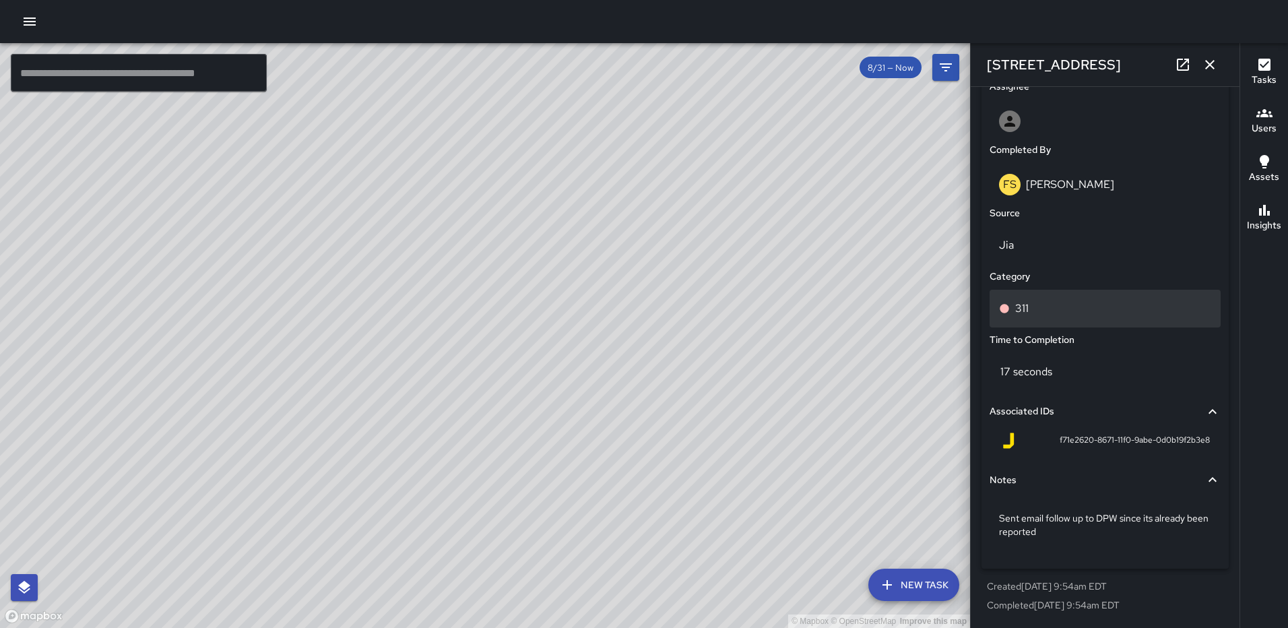
click at [1055, 316] on div "311" at bounding box center [1104, 309] width 231 height 38
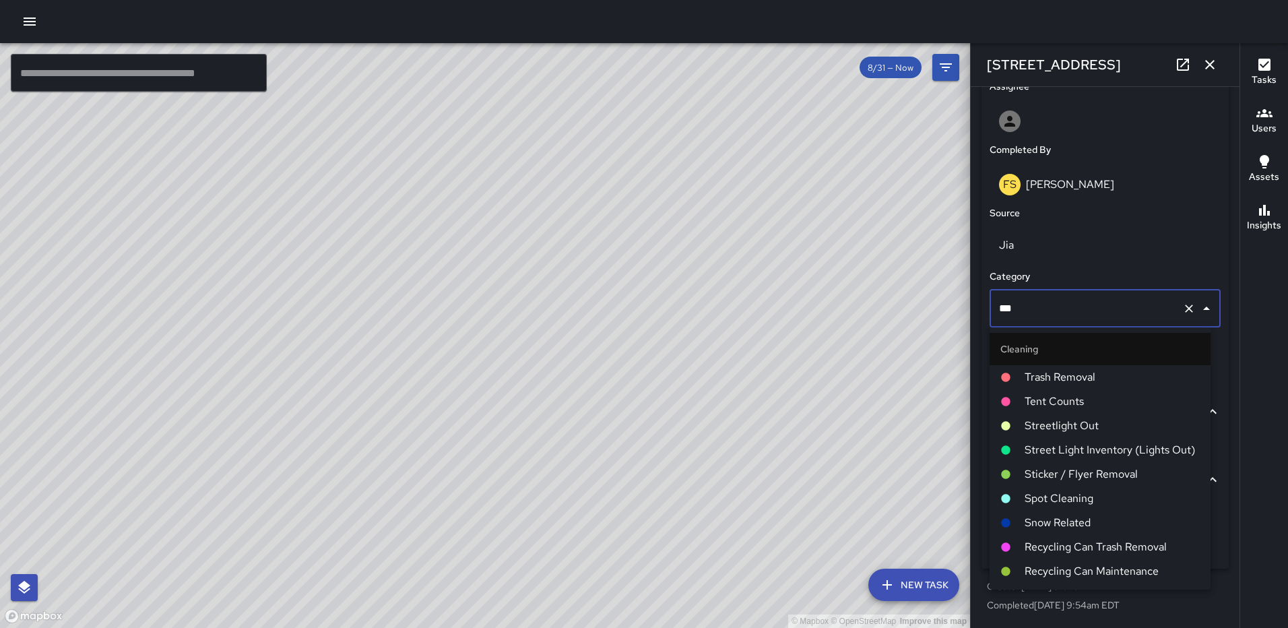
scroll to position [649, 0]
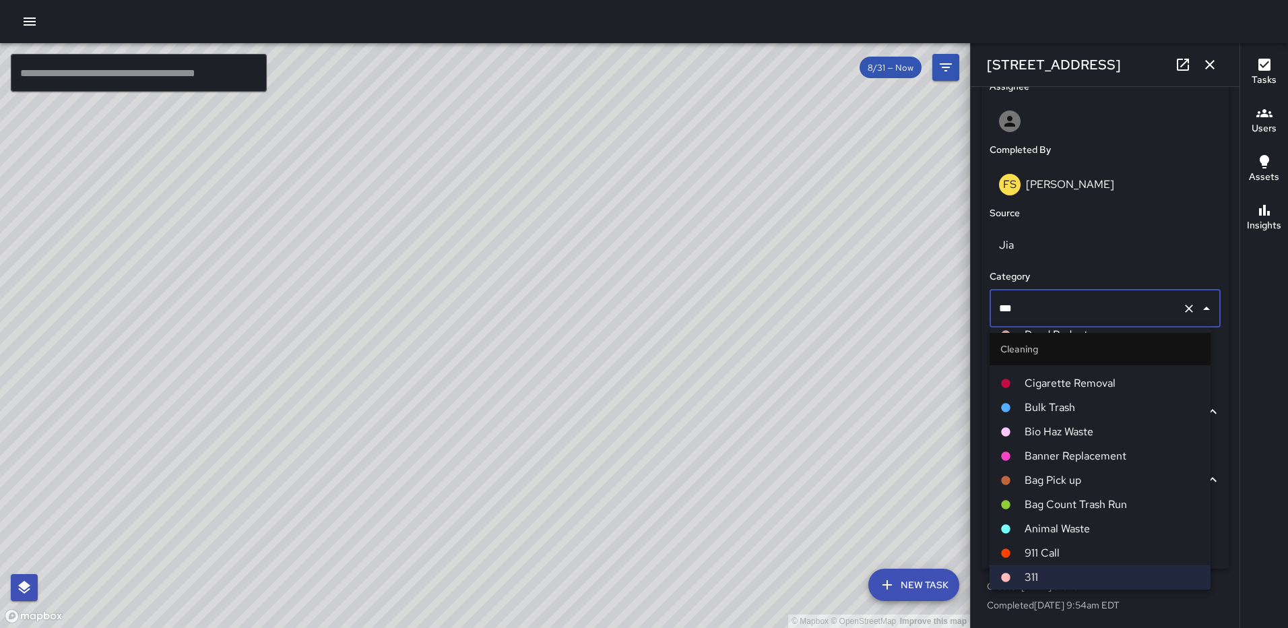
click at [1075, 409] on span "Bulk Trash" at bounding box center [1111, 407] width 175 height 16
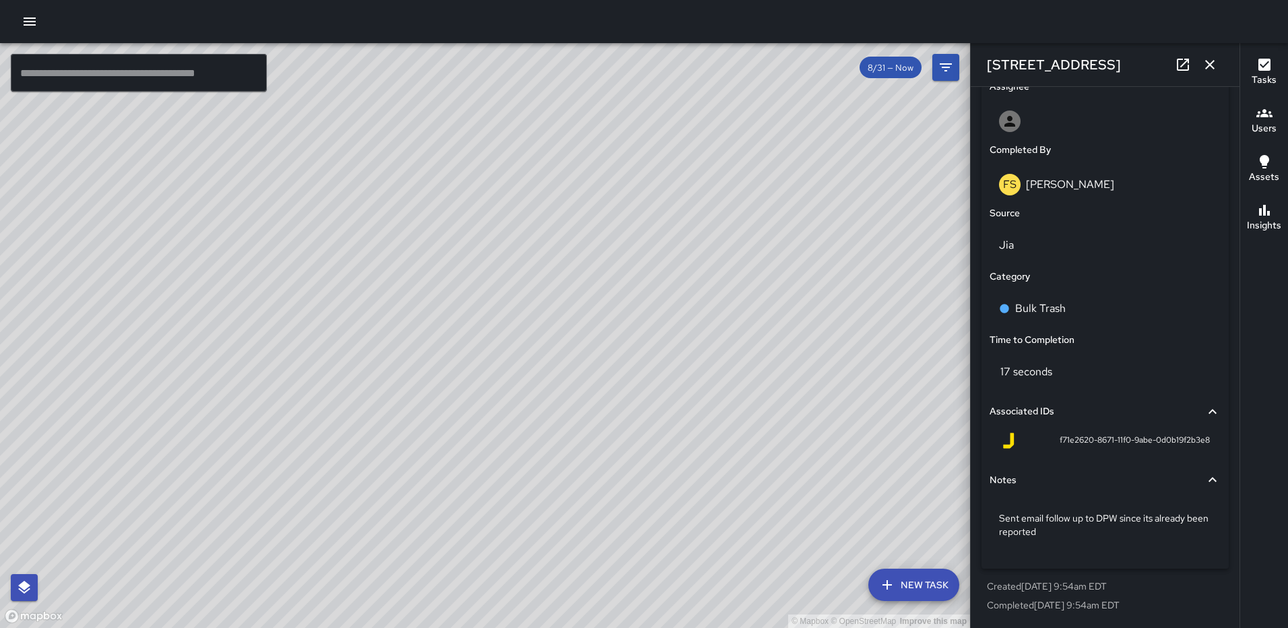
click at [1206, 61] on icon "button" at bounding box center [1209, 64] width 9 height 9
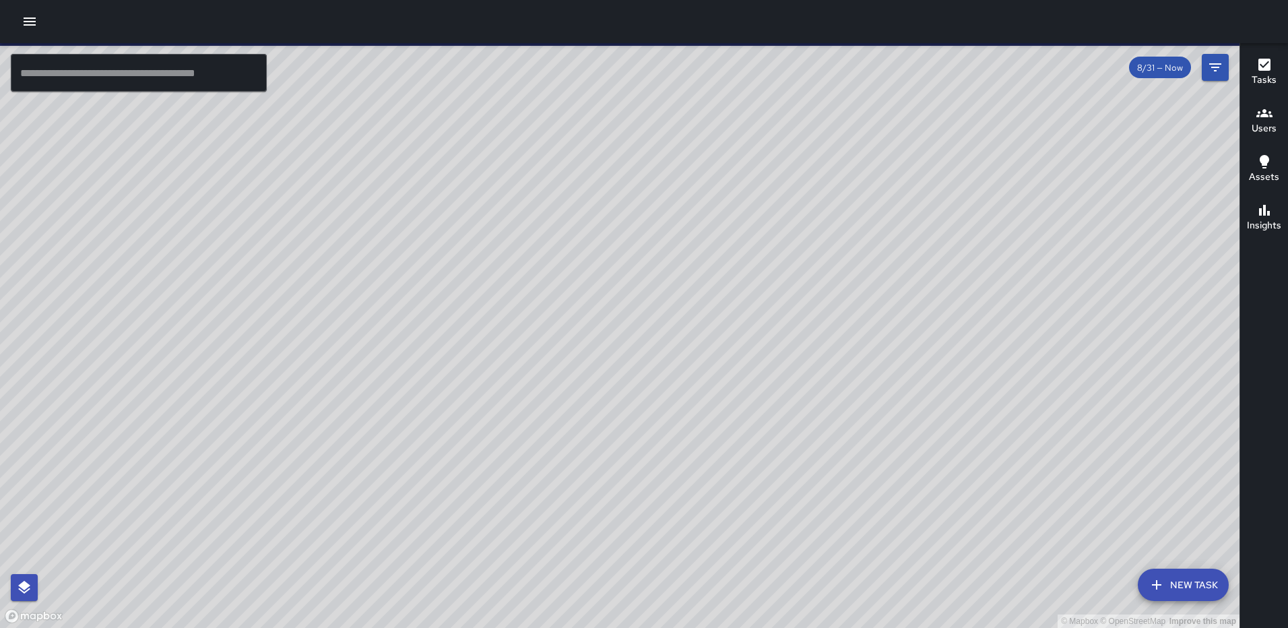
click at [30, 26] on icon "button" at bounding box center [30, 21] width 16 height 16
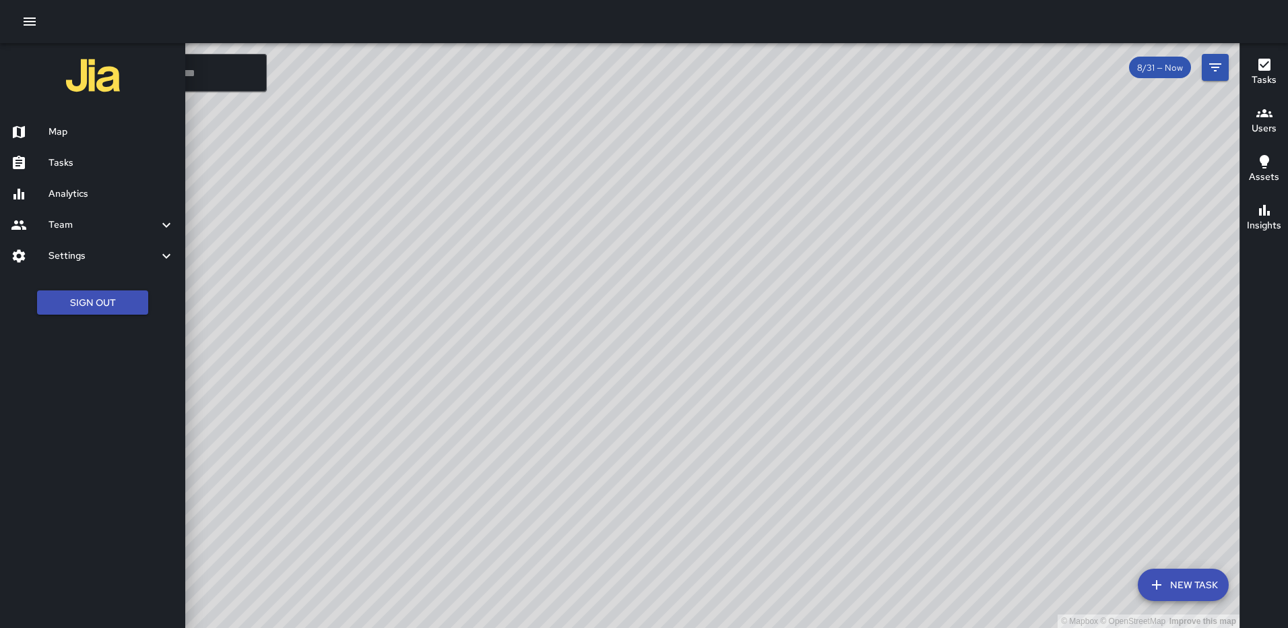
click at [69, 190] on h6 "Analytics" at bounding box center [111, 194] width 126 height 15
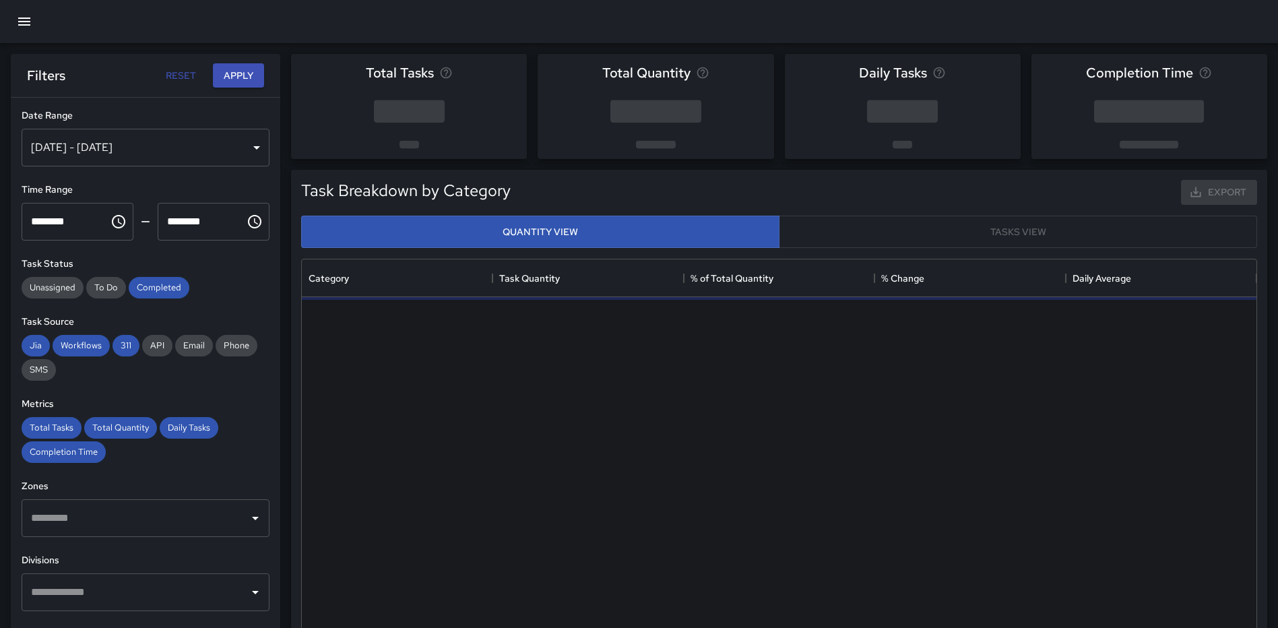
scroll to position [393, 944]
click at [243, 145] on div "[DATE] - [DATE]" at bounding box center [146, 148] width 248 height 38
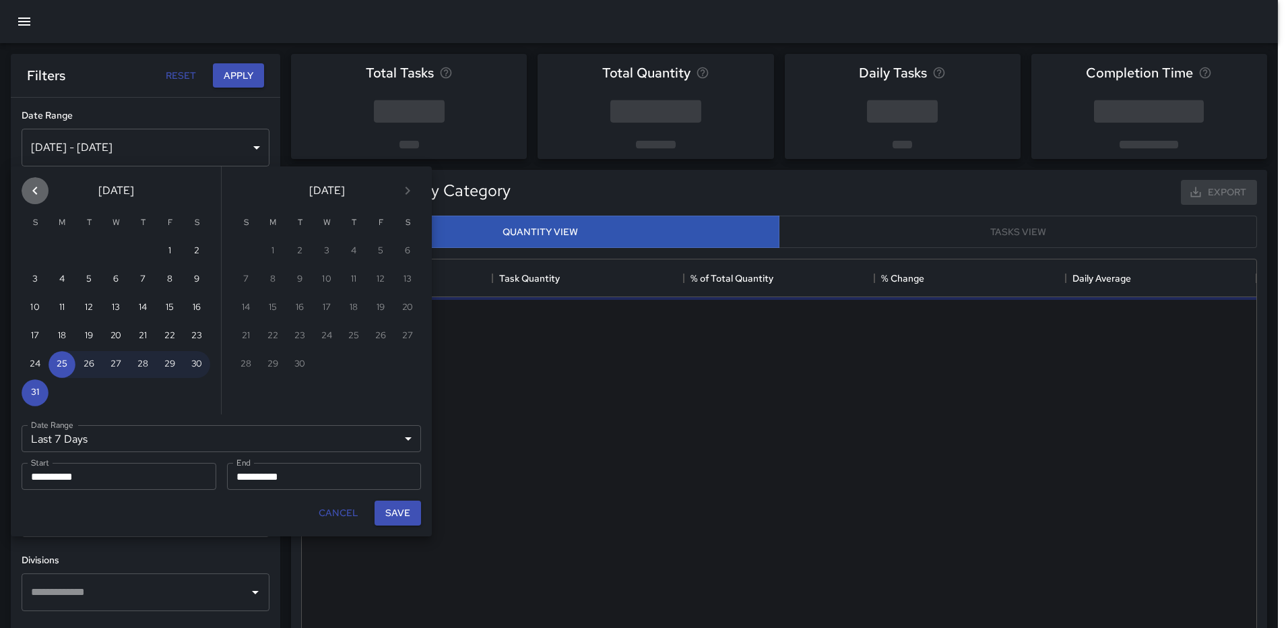
click at [44, 191] on button "Previous month" at bounding box center [35, 190] width 27 height 27
click at [43, 191] on button "Previous month" at bounding box center [35, 190] width 27 height 27
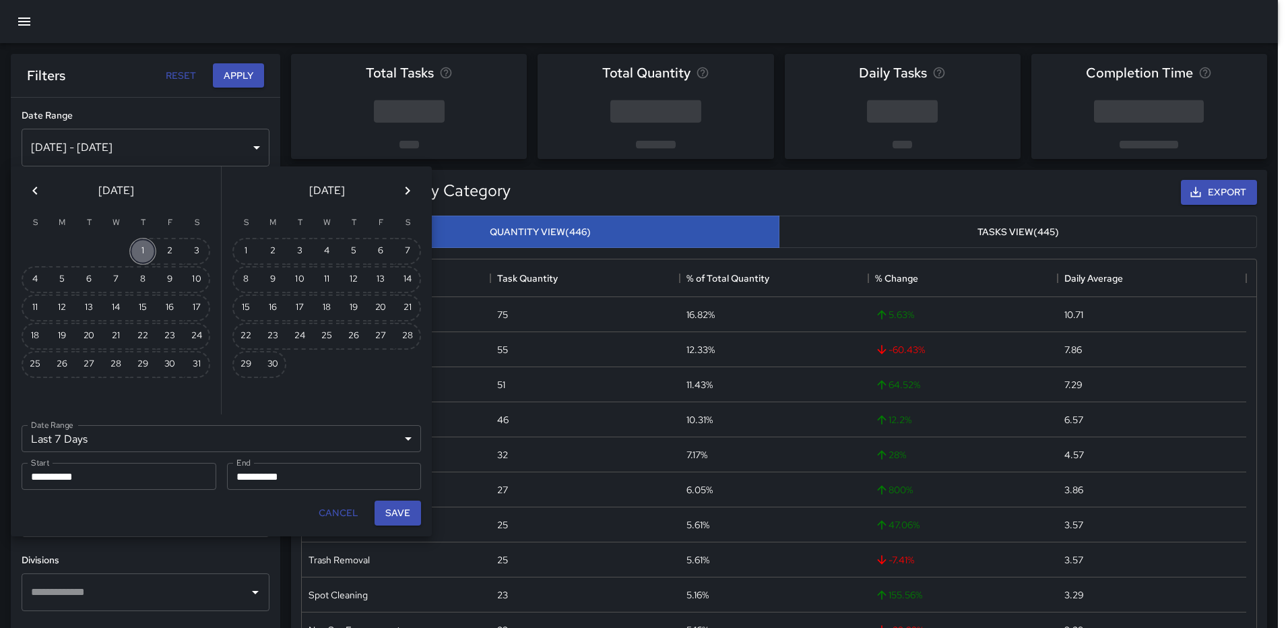
click at [142, 250] on button "1" at bounding box center [142, 251] width 27 height 27
type input "******"
type input "**********"
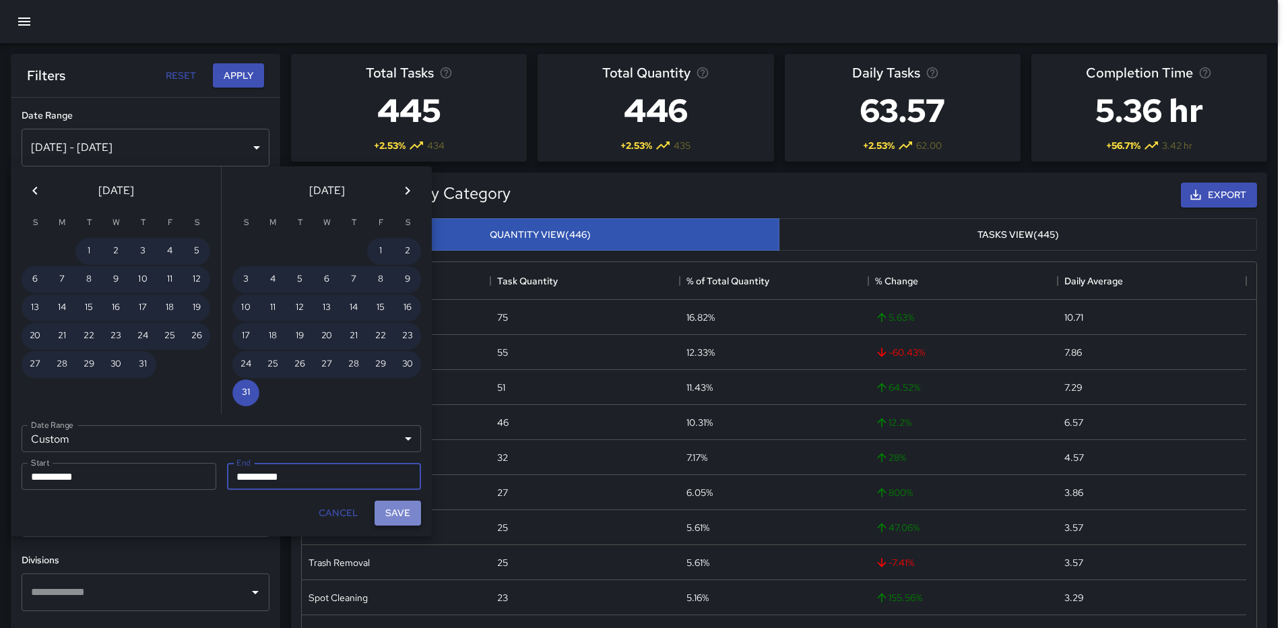
click at [390, 513] on button "Save" at bounding box center [397, 512] width 46 height 25
type input "**********"
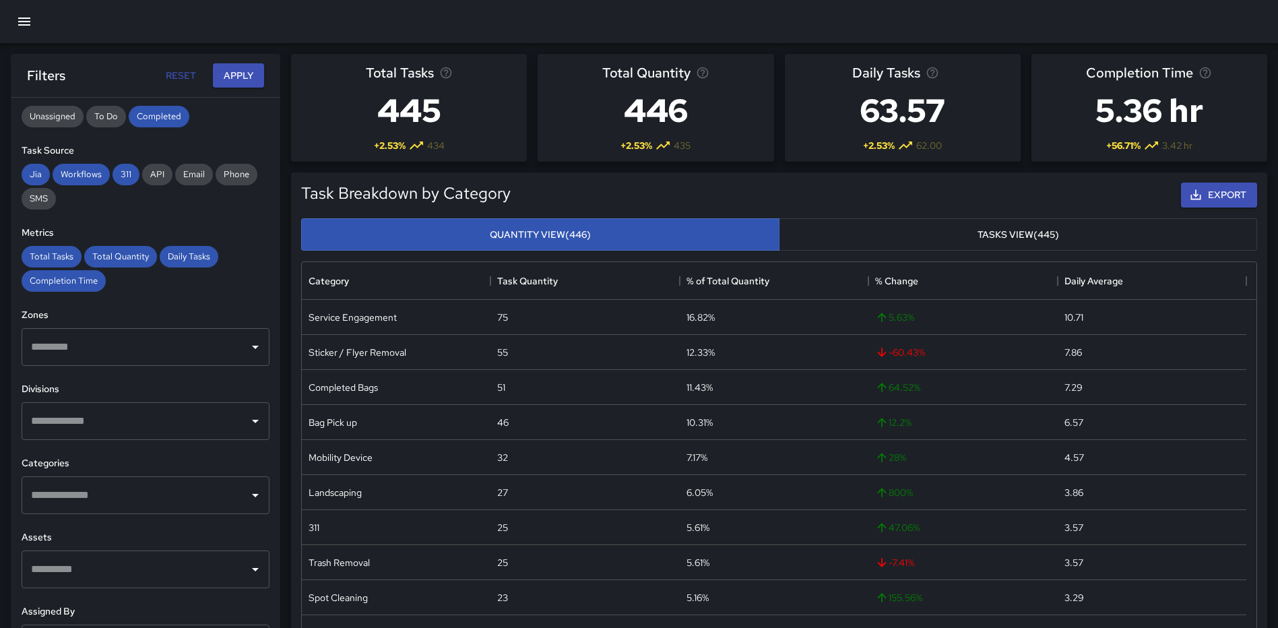
scroll to position [202, 0]
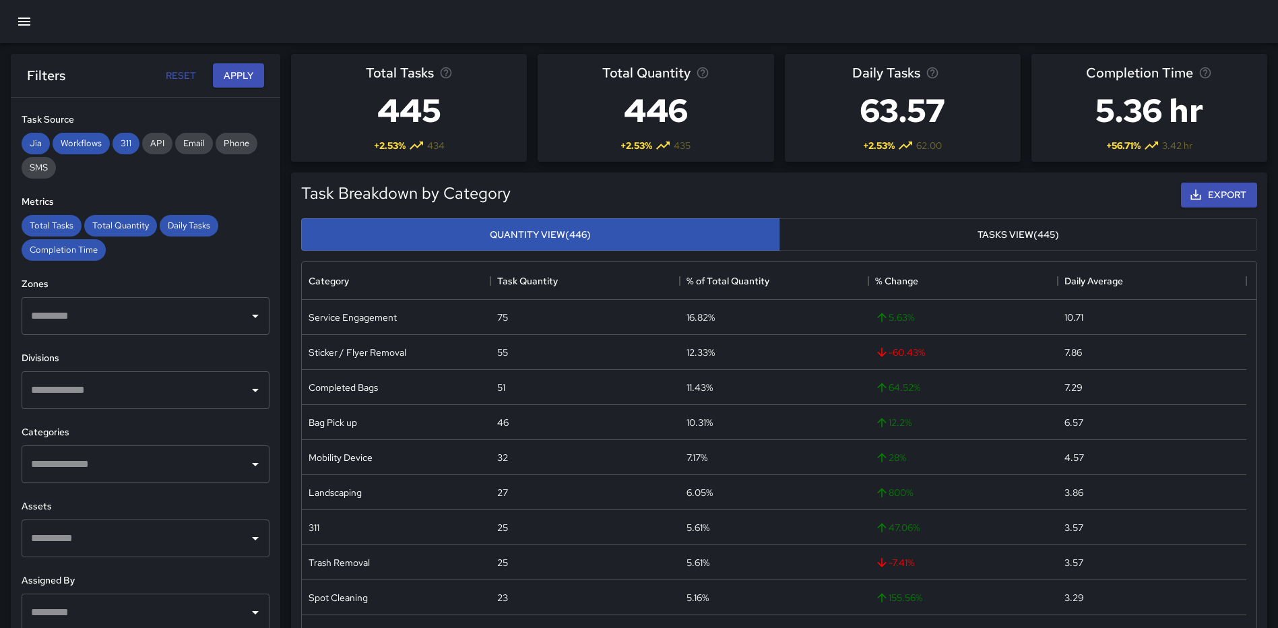
click at [201, 329] on div "​" at bounding box center [146, 316] width 248 height 38
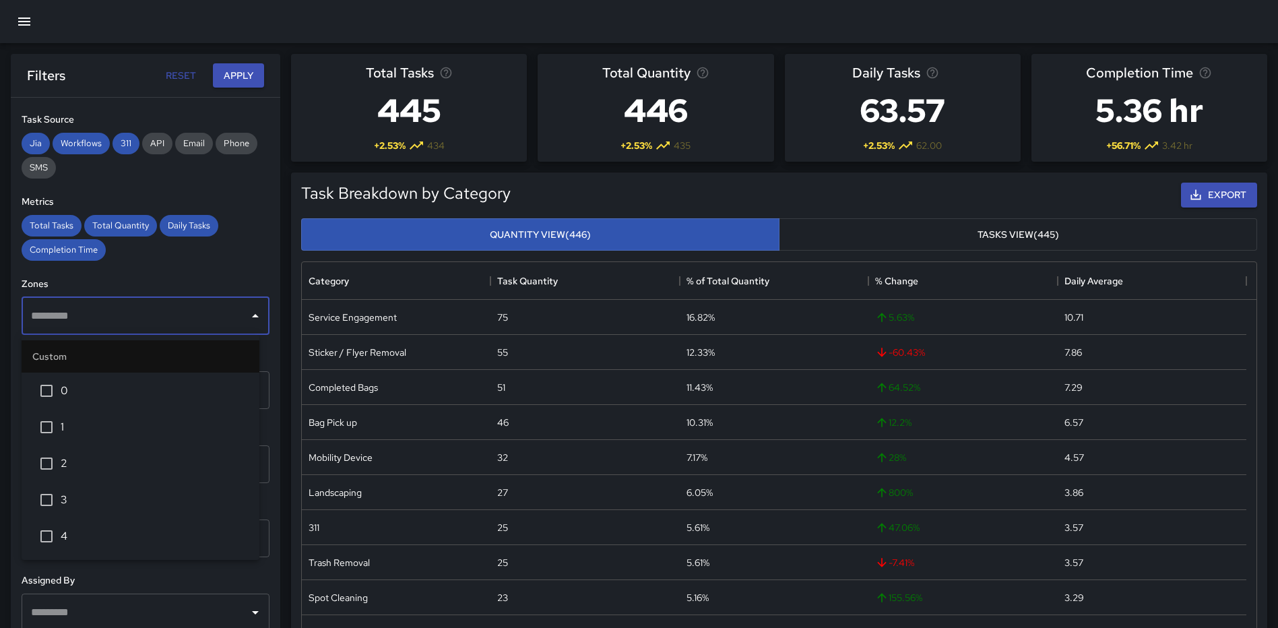
click at [74, 470] on span "2" at bounding box center [155, 463] width 188 height 16
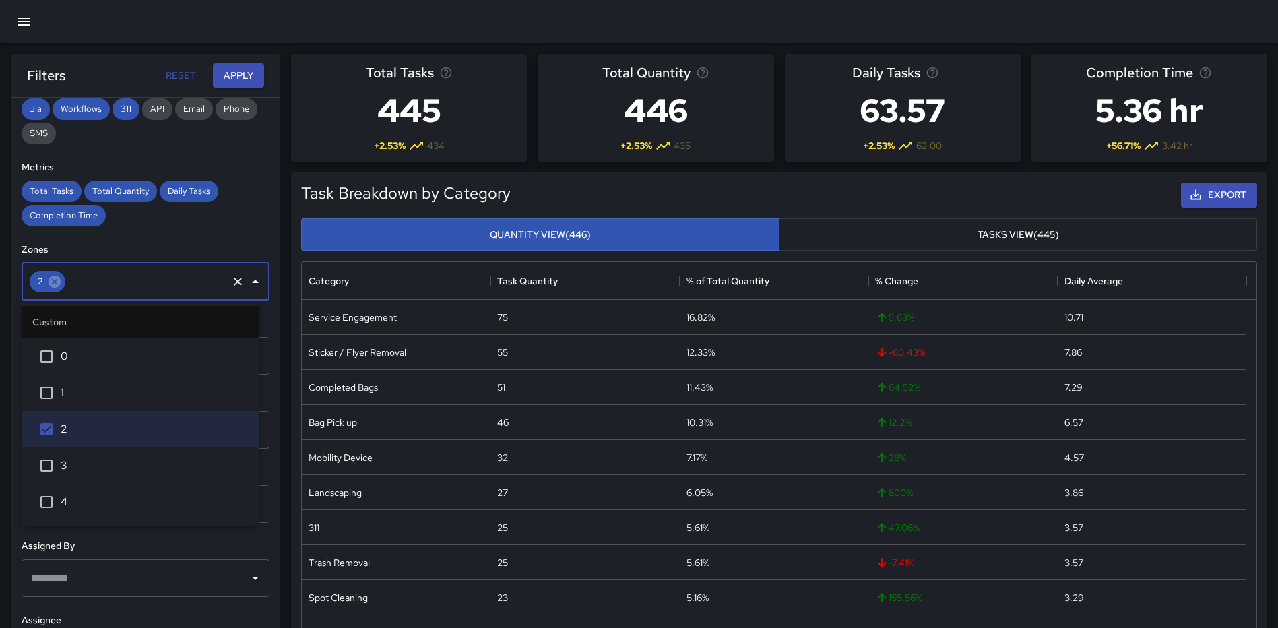
click at [210, 220] on div "Total Tasks Total Quantity Daily Tasks Completion Time" at bounding box center [146, 204] width 248 height 46
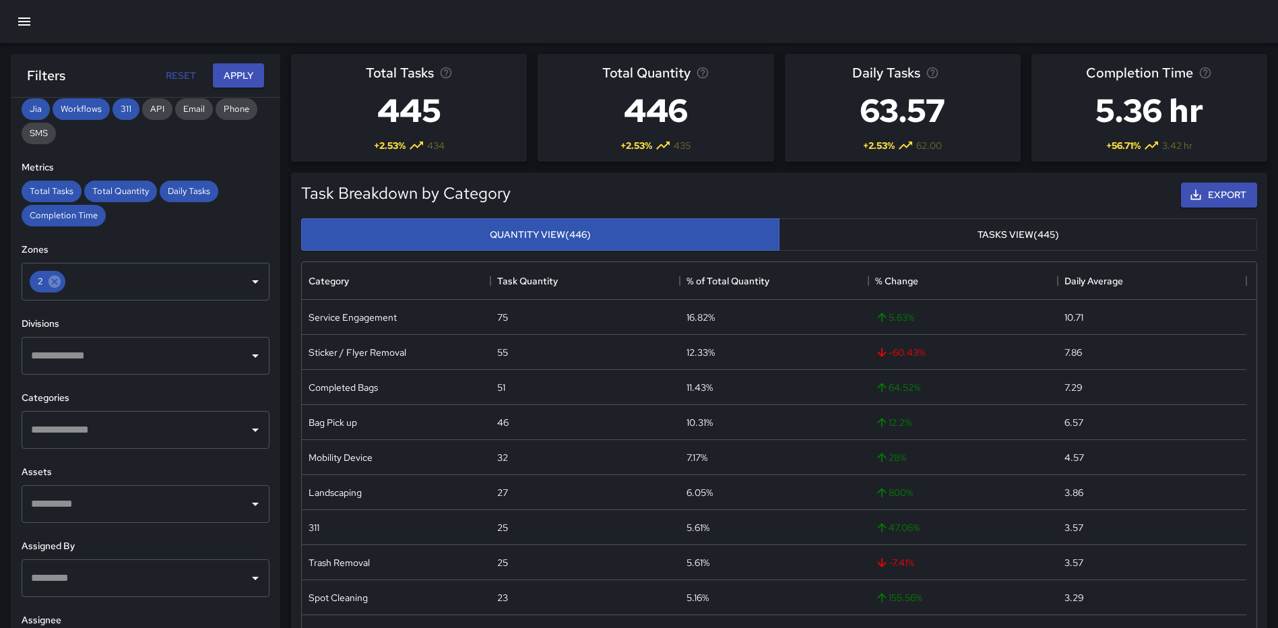
click at [119, 419] on input "text" at bounding box center [136, 430] width 216 height 26
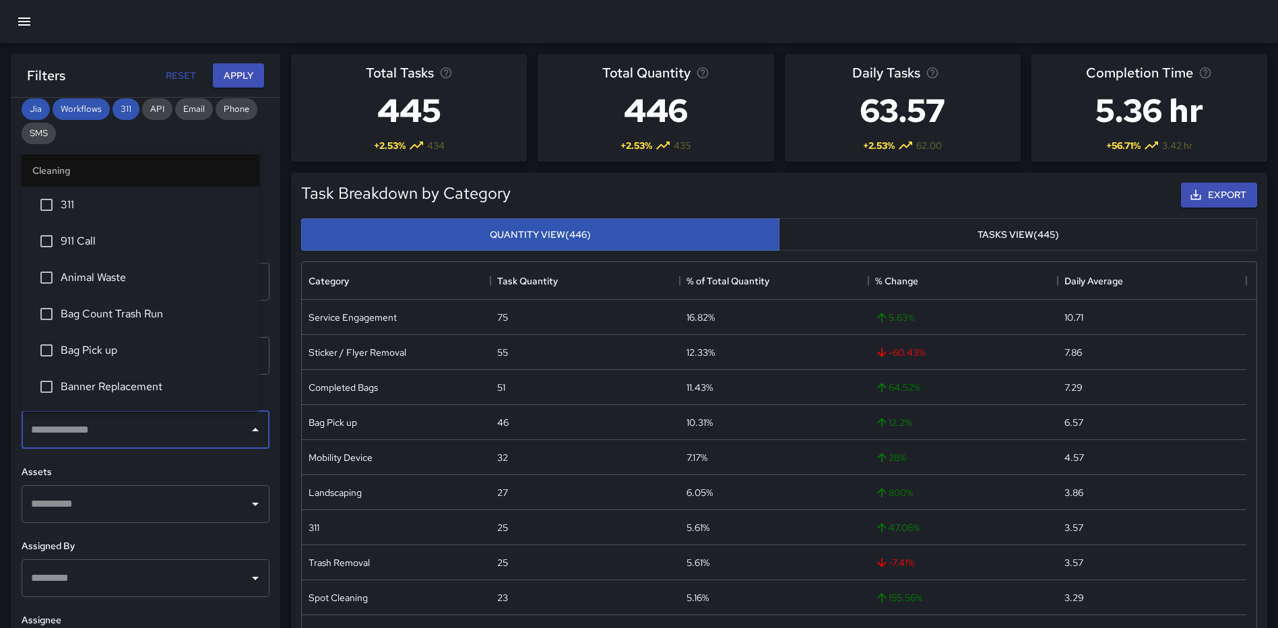
click at [79, 200] on span "311" at bounding box center [155, 205] width 188 height 16
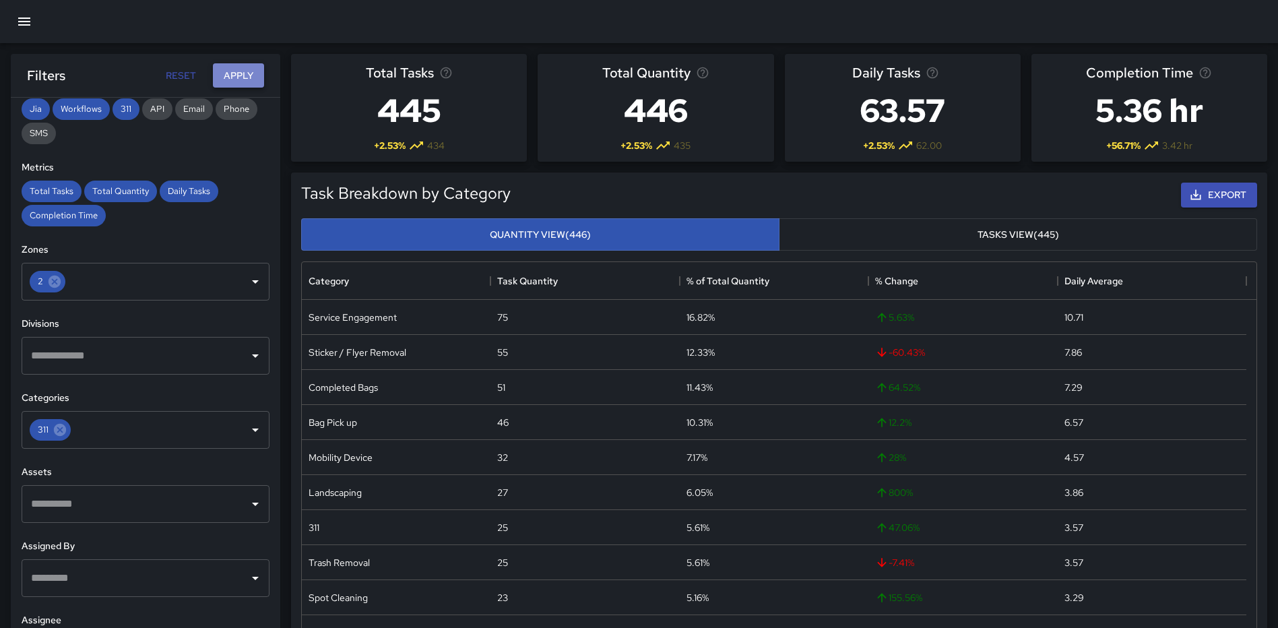
click at [230, 71] on button "Apply" at bounding box center [238, 75] width 51 height 25
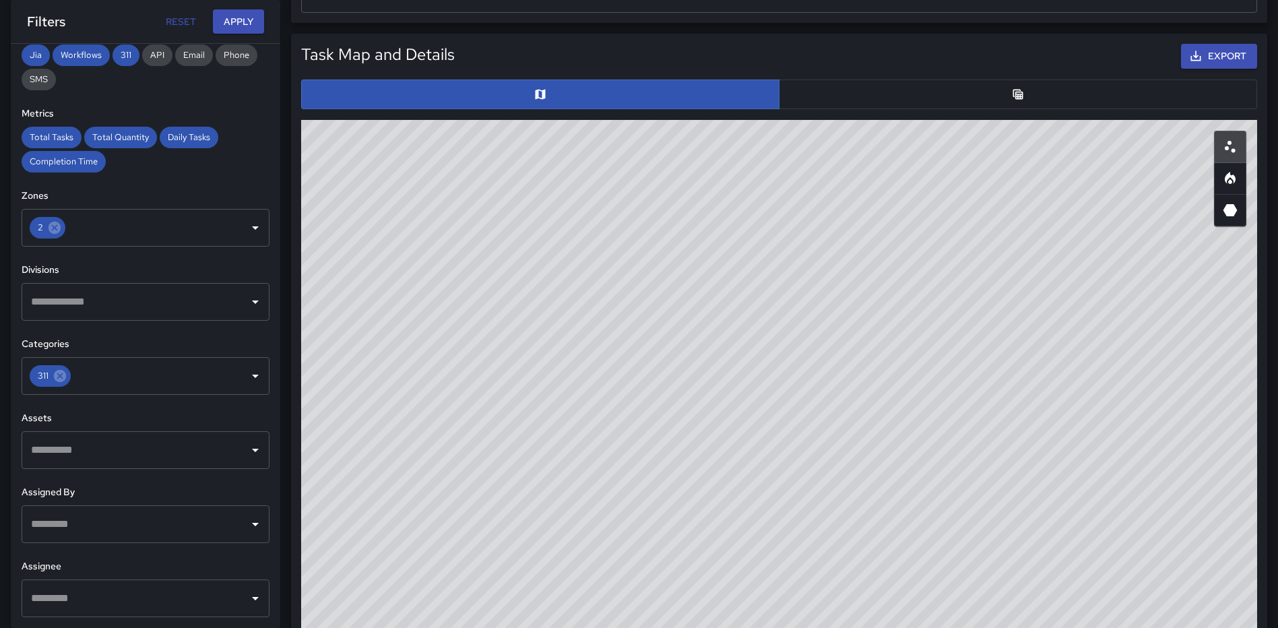
scroll to position [696, 0]
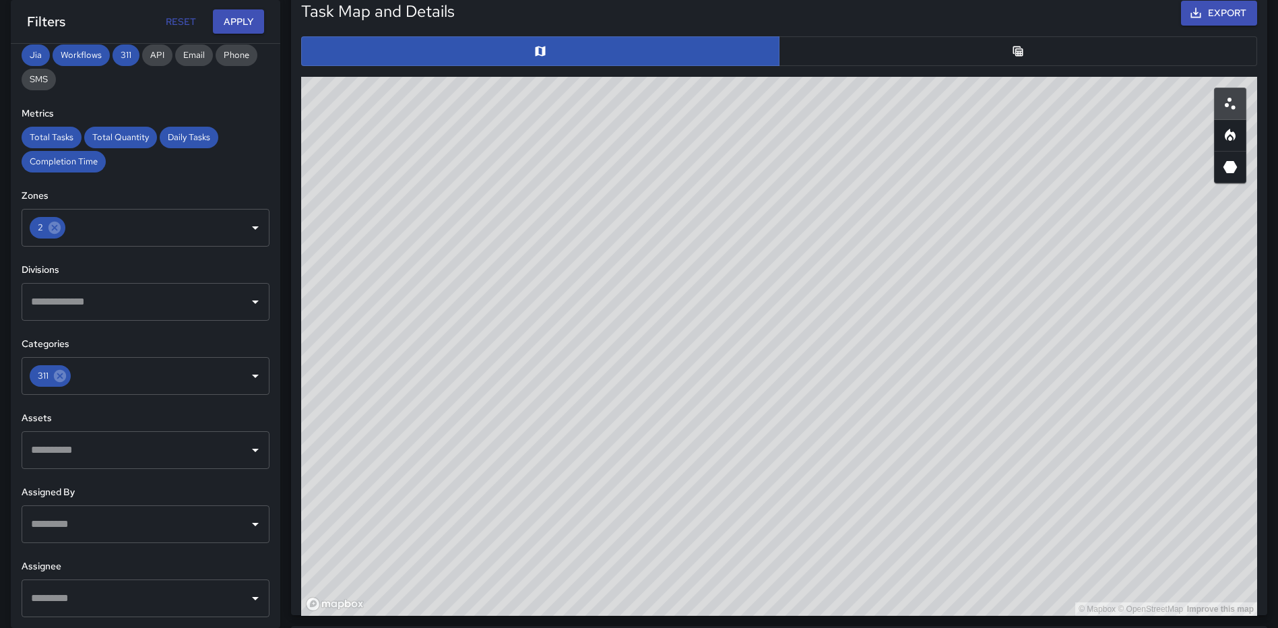
click at [989, 59] on button "button" at bounding box center [1018, 51] width 478 height 30
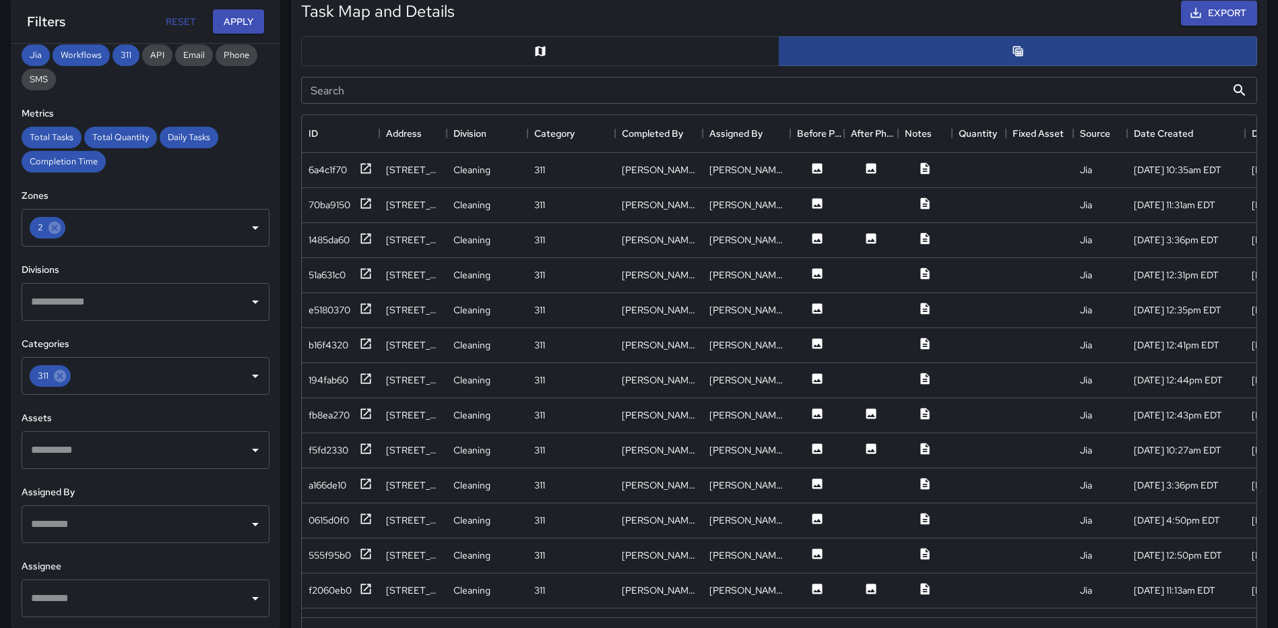
scroll to position [11, 11]
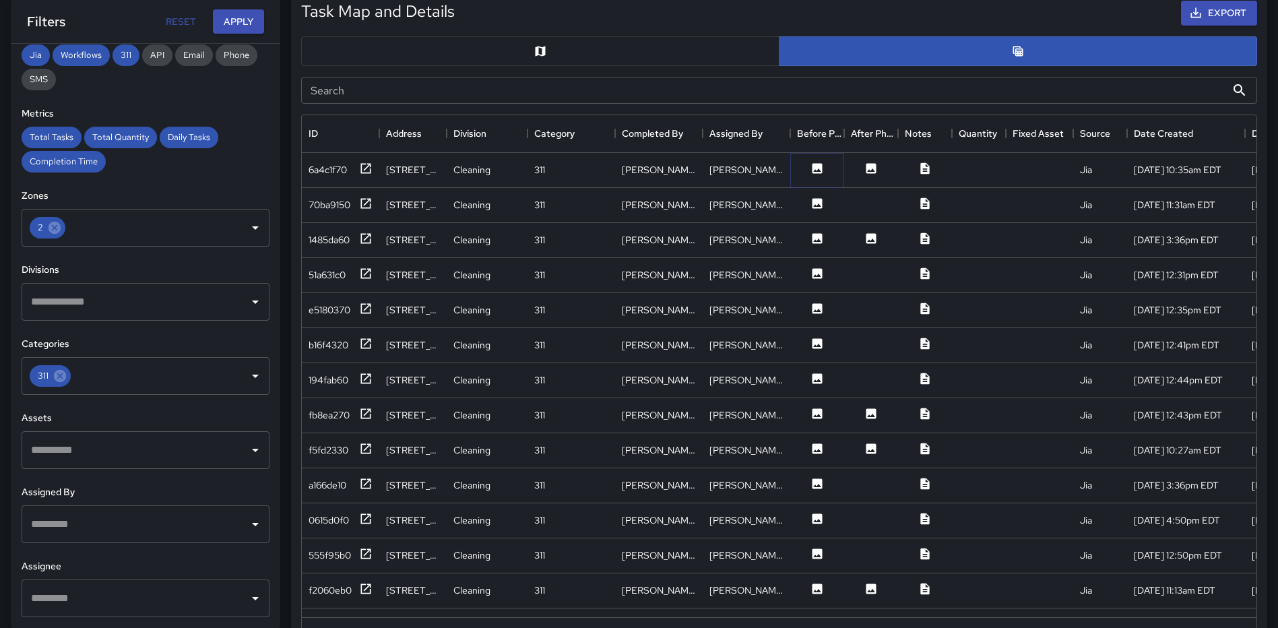
click at [815, 163] on icon at bounding box center [817, 168] width 10 height 10
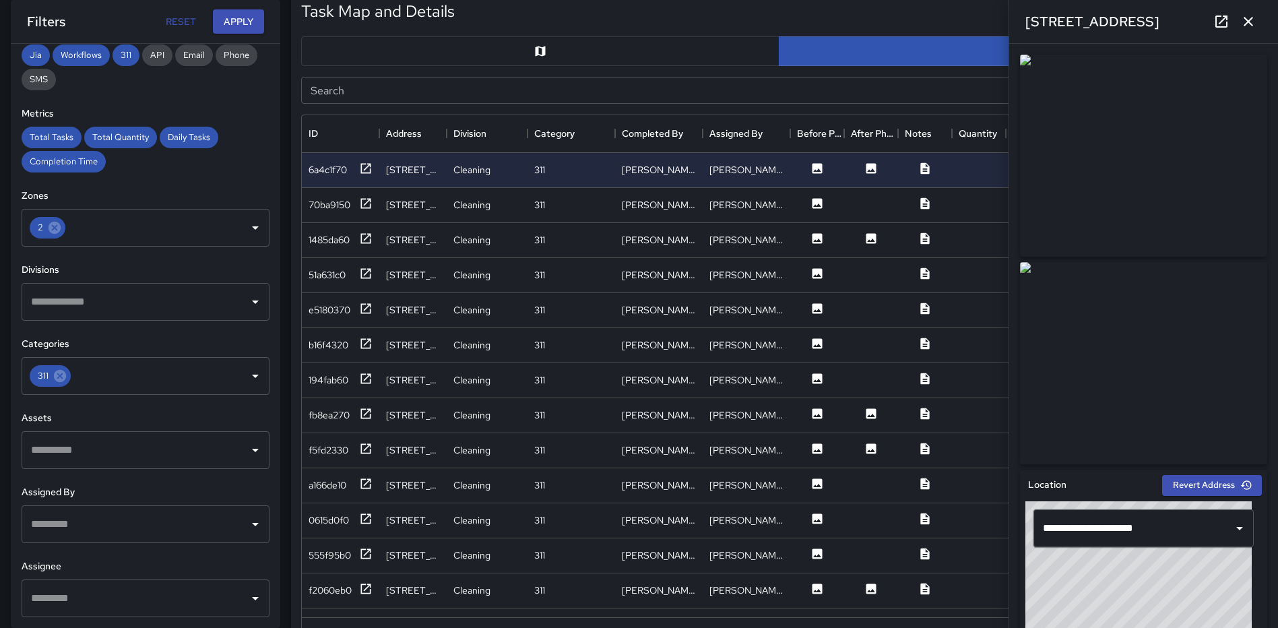
click at [1256, 24] on button "button" at bounding box center [1248, 21] width 27 height 27
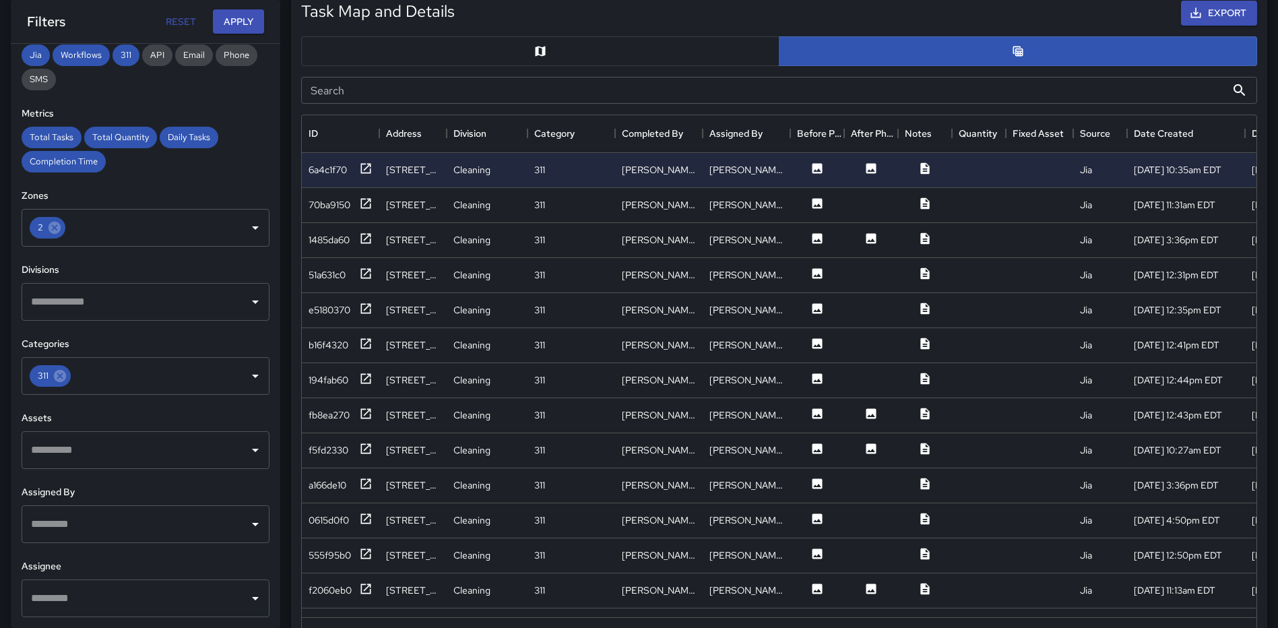
scroll to position [2383, 0]
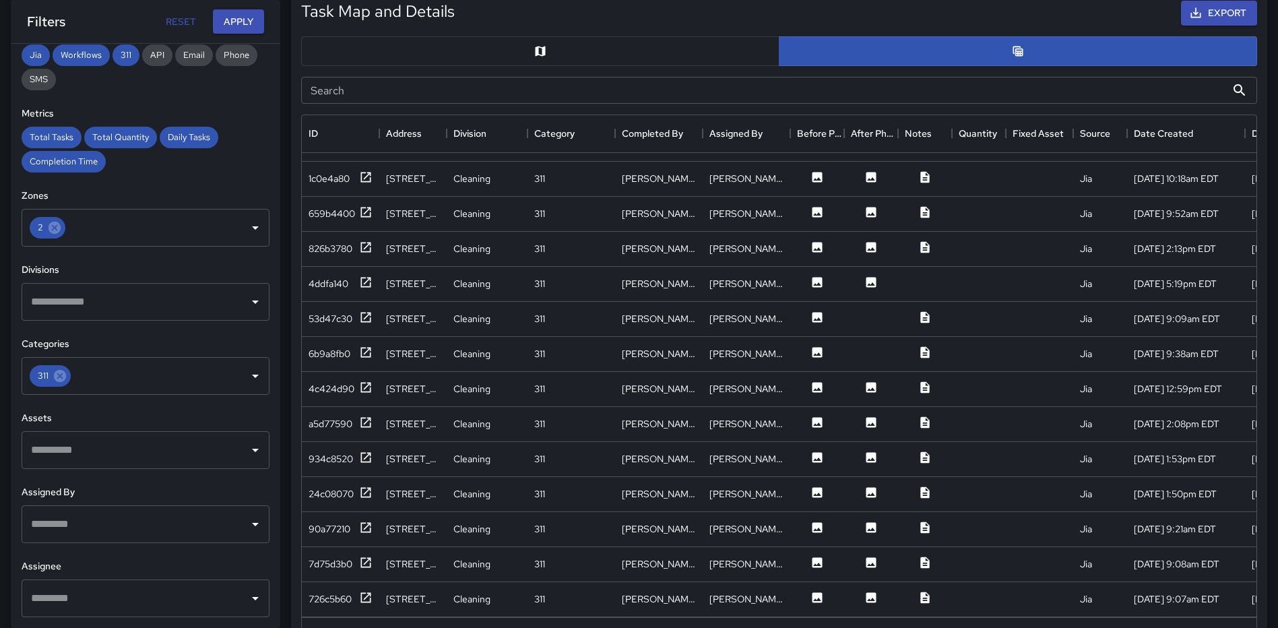
click at [548, 93] on input "Search" at bounding box center [763, 90] width 925 height 27
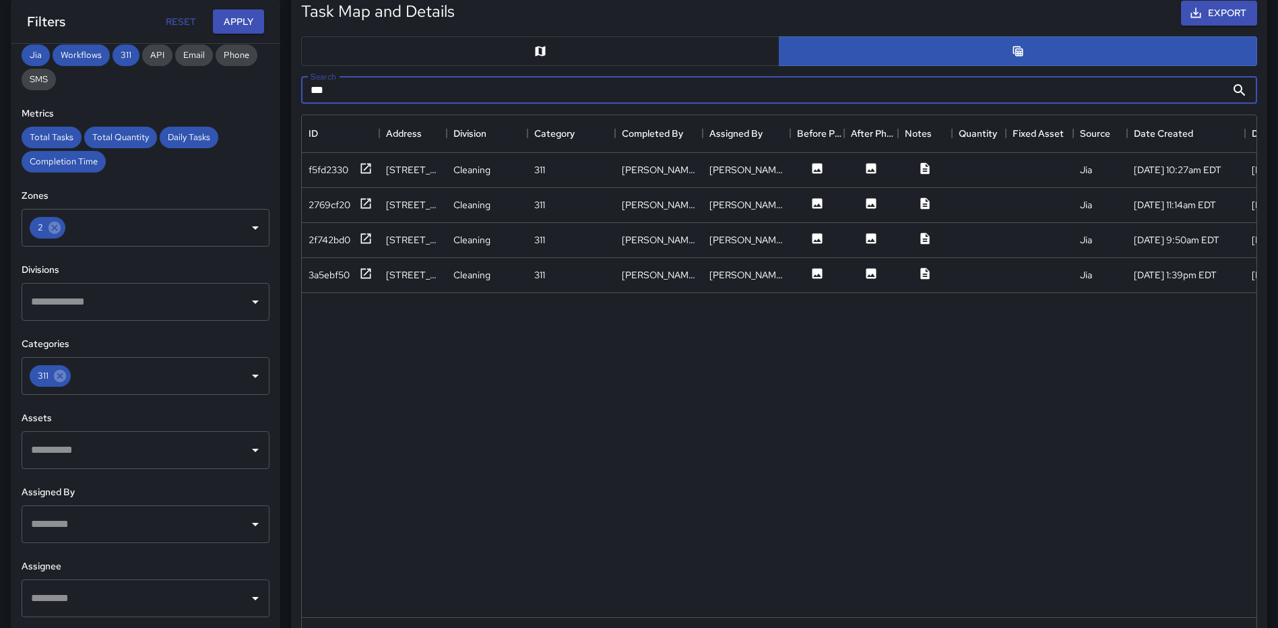
scroll to position [0, 0]
type input "*"
type input "***"
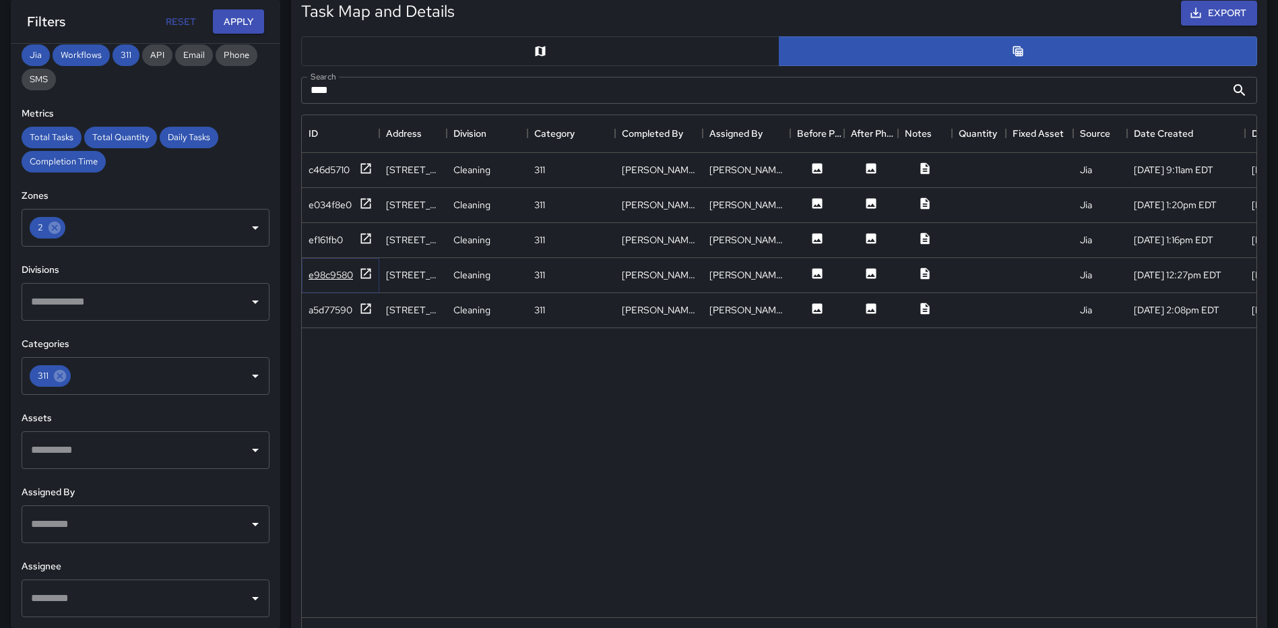
click at [368, 268] on icon at bounding box center [366, 273] width 10 height 10
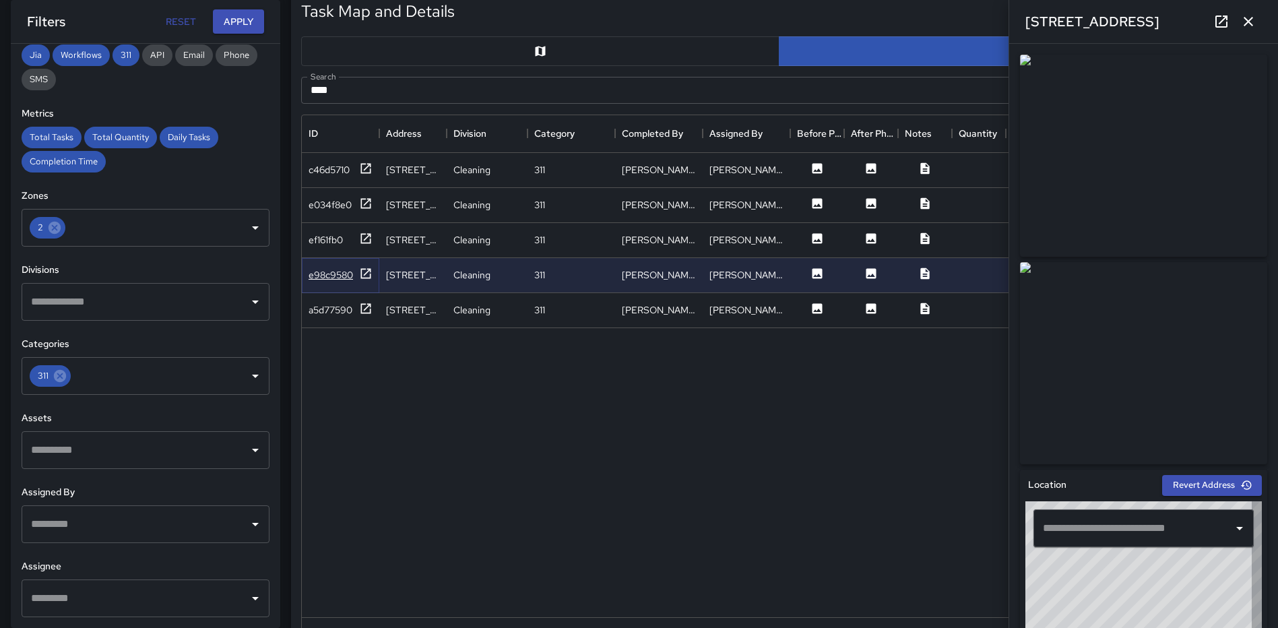
type input "**********"
click at [369, 310] on icon at bounding box center [365, 308] width 13 height 13
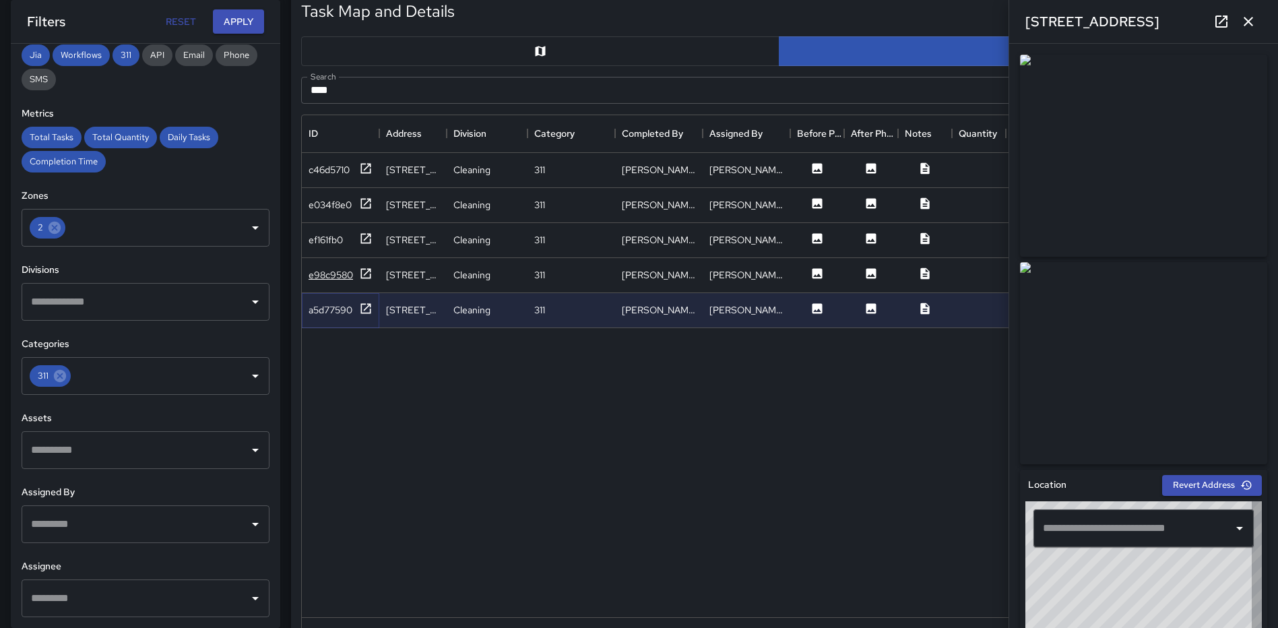
type input "**********"
click at [366, 237] on icon at bounding box center [366, 238] width 10 height 10
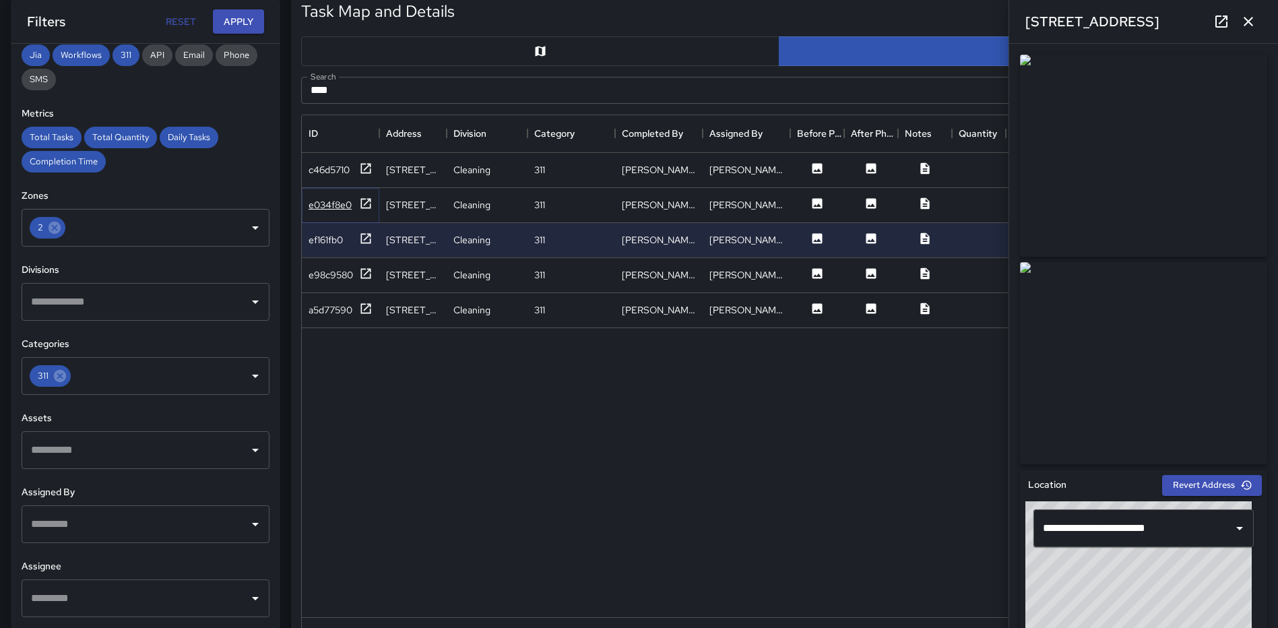
click at [365, 203] on icon at bounding box center [365, 203] width 13 height 13
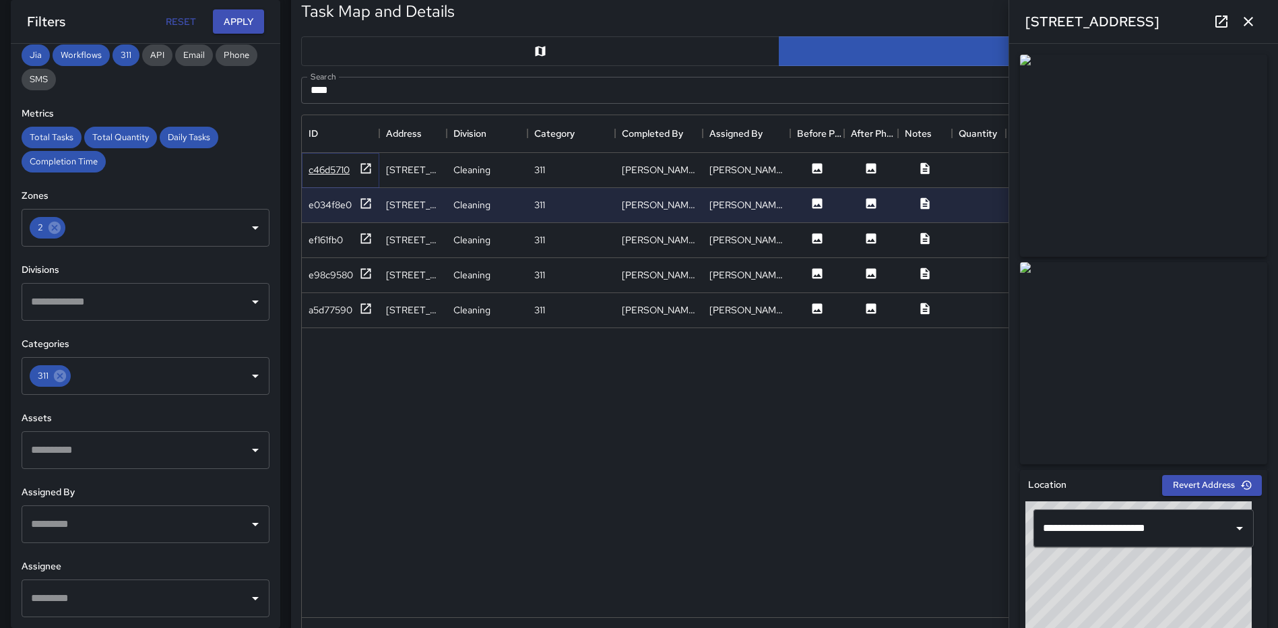
click at [366, 166] on icon at bounding box center [365, 168] width 13 height 13
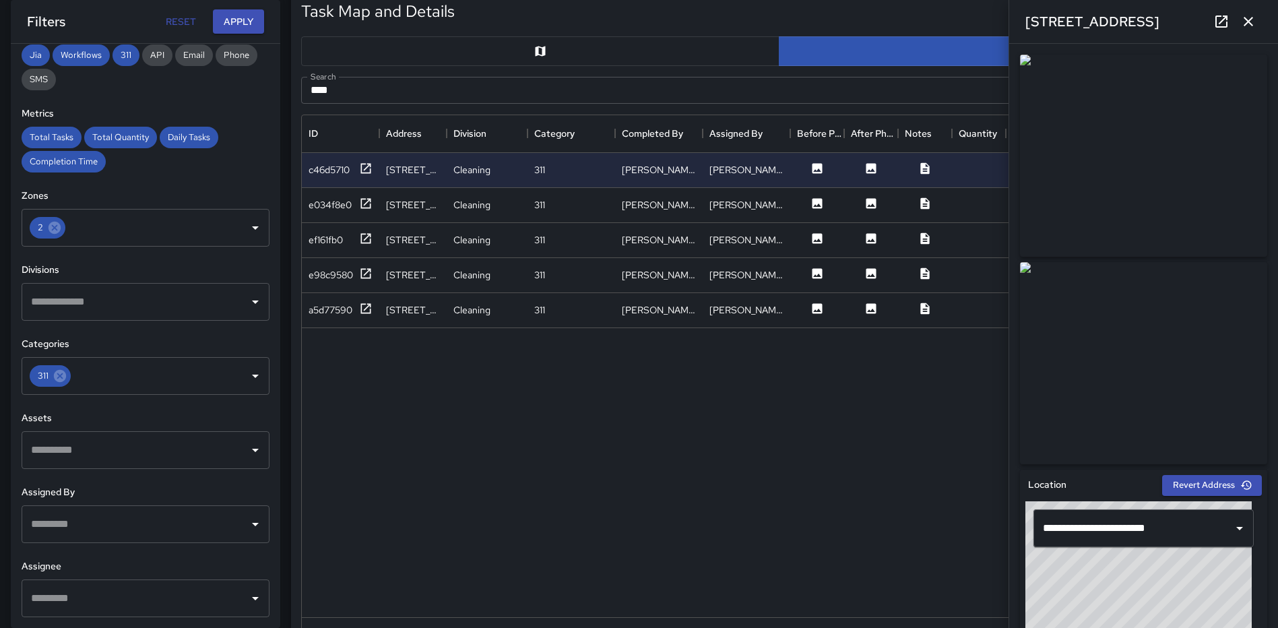
click at [1241, 22] on icon "button" at bounding box center [1248, 21] width 16 height 16
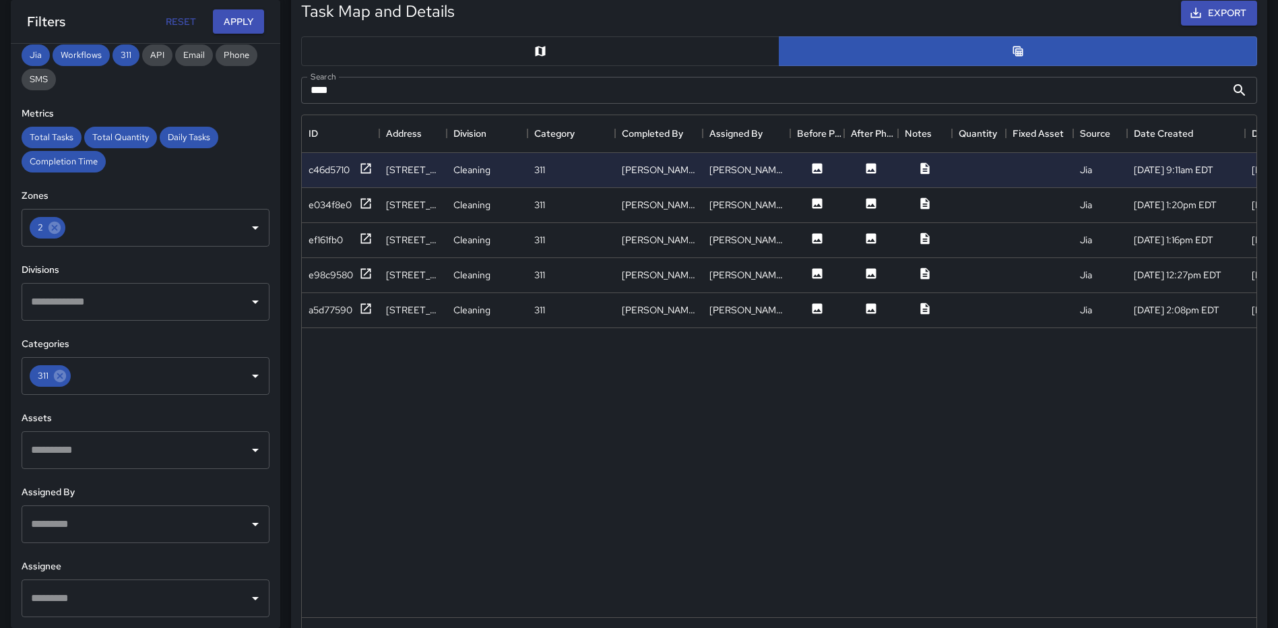
click at [393, 90] on input "***" at bounding box center [763, 90] width 925 height 27
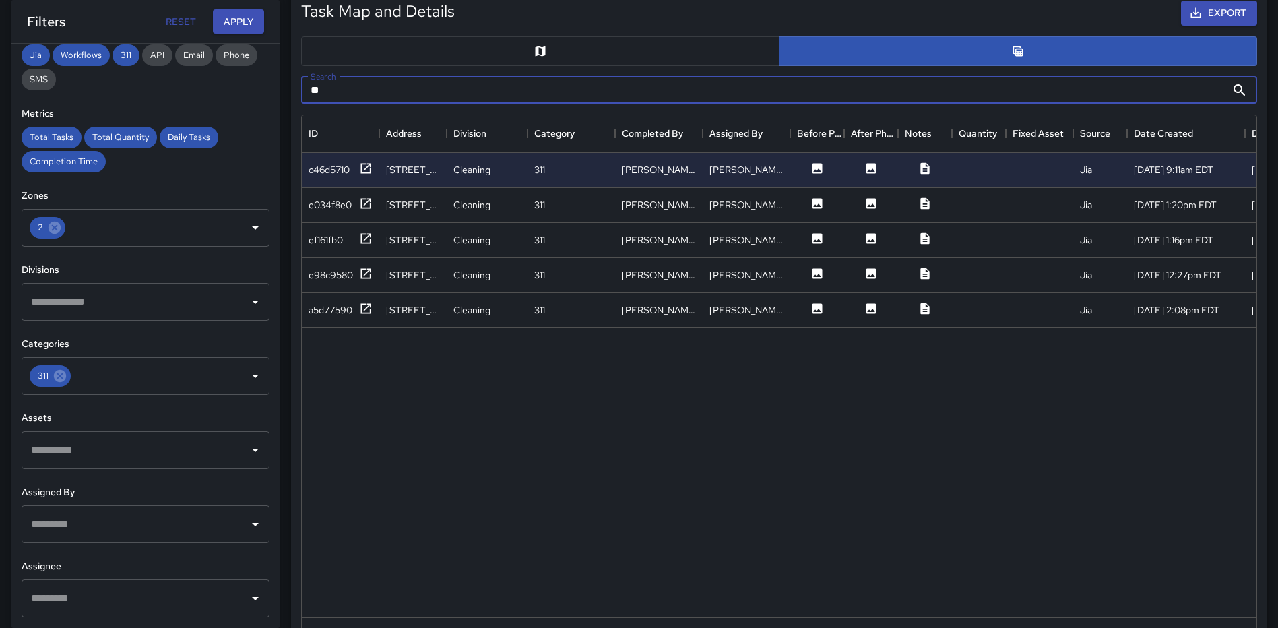
type input "*"
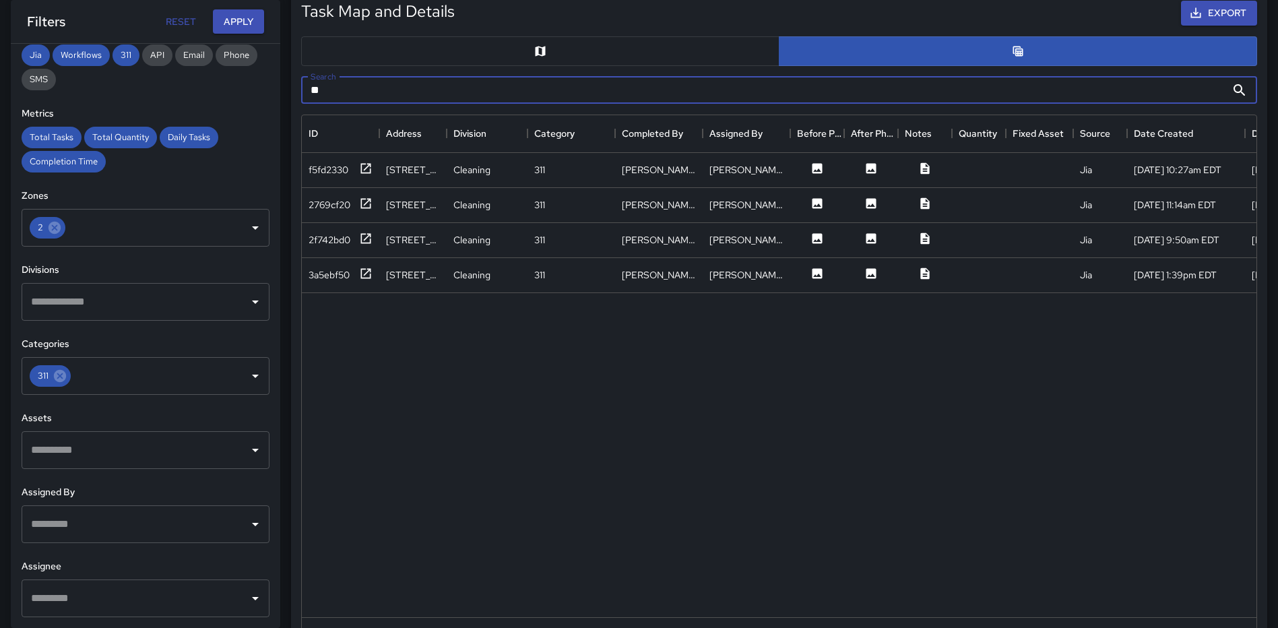
type input "*"
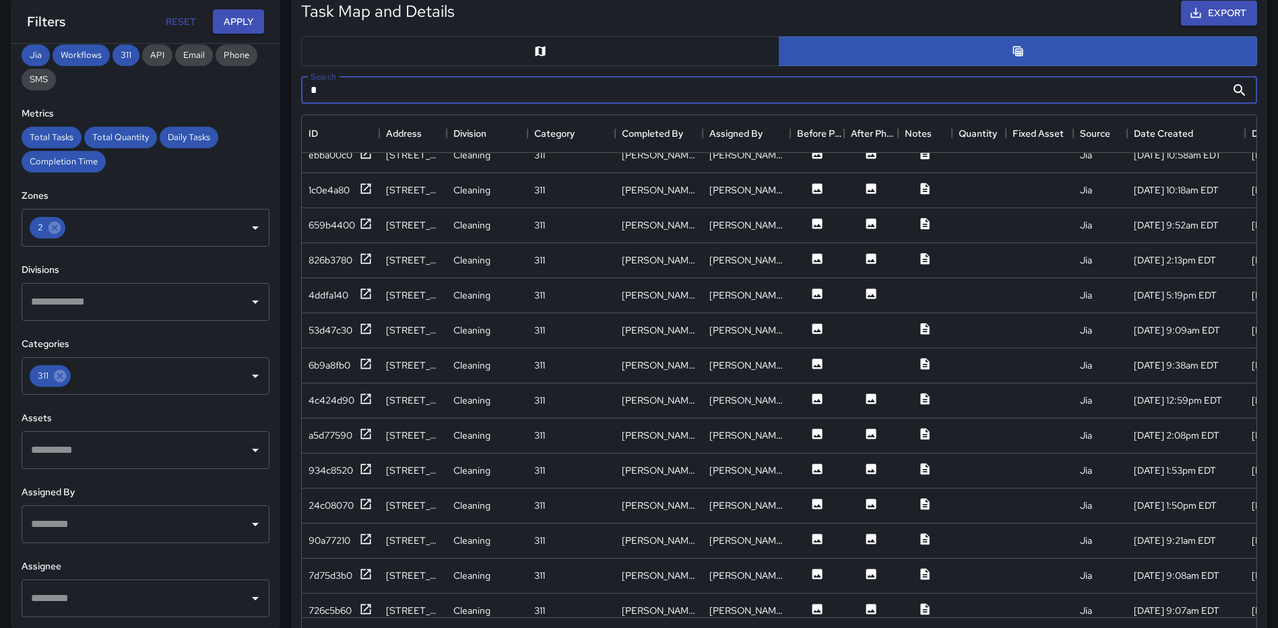
scroll to position [2234, 0]
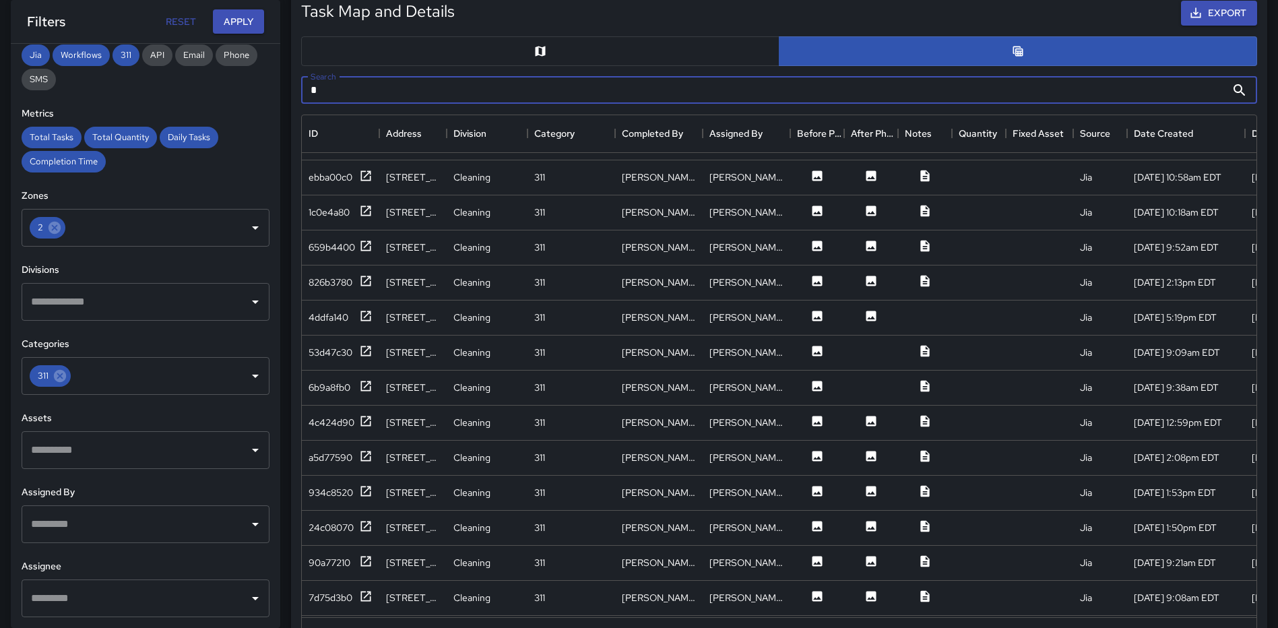
drag, startPoint x: 392, startPoint y: 90, endPoint x: 309, endPoint y: 88, distance: 82.9
click at [314, 90] on input "*" at bounding box center [763, 90] width 925 height 27
type input "****"
click at [816, 178] on icon at bounding box center [817, 175] width 10 height 10
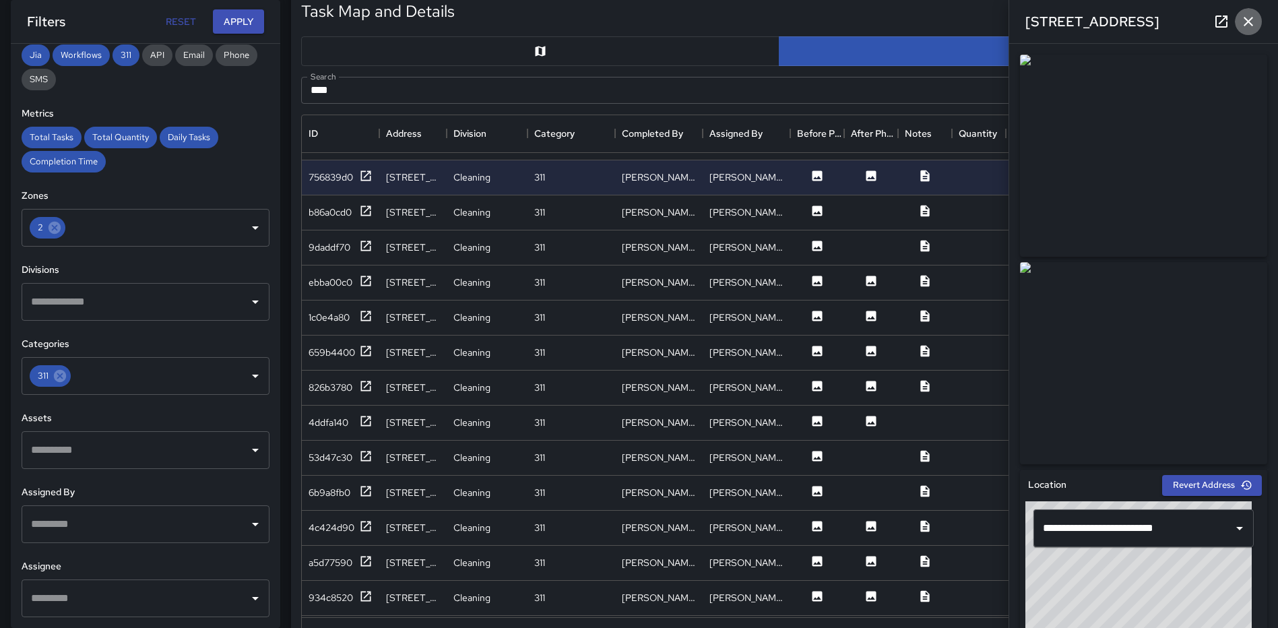
click at [1244, 24] on icon "button" at bounding box center [1248, 21] width 16 height 16
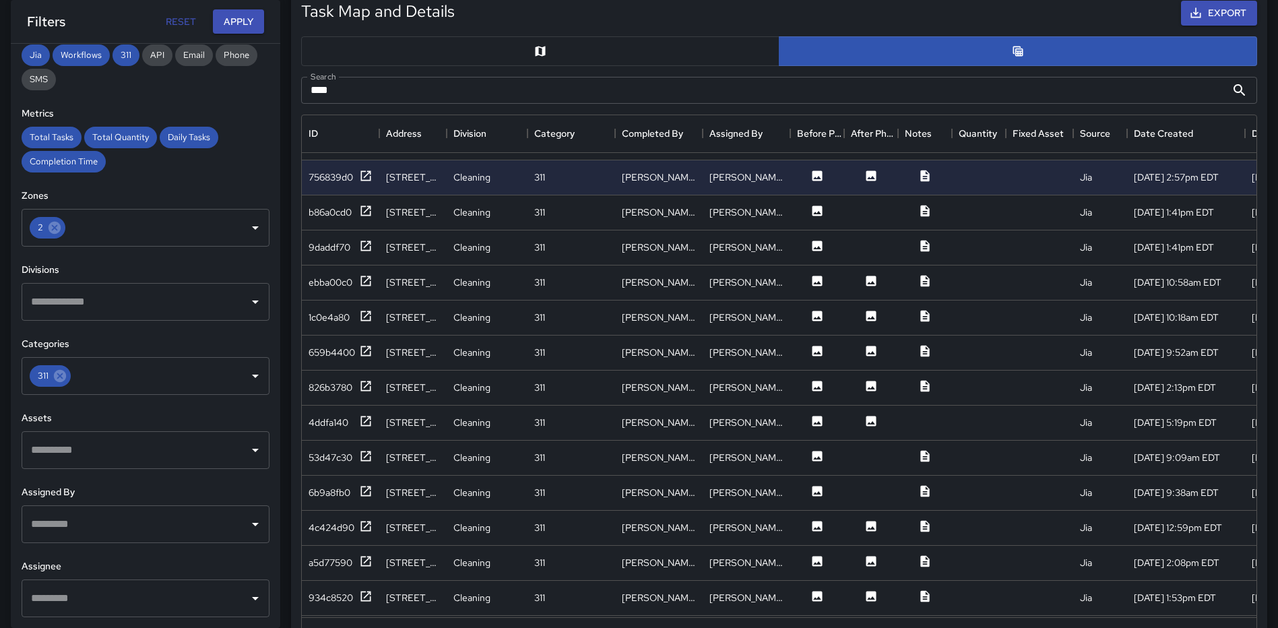
click at [488, 43] on button "button" at bounding box center [540, 51] width 478 height 30
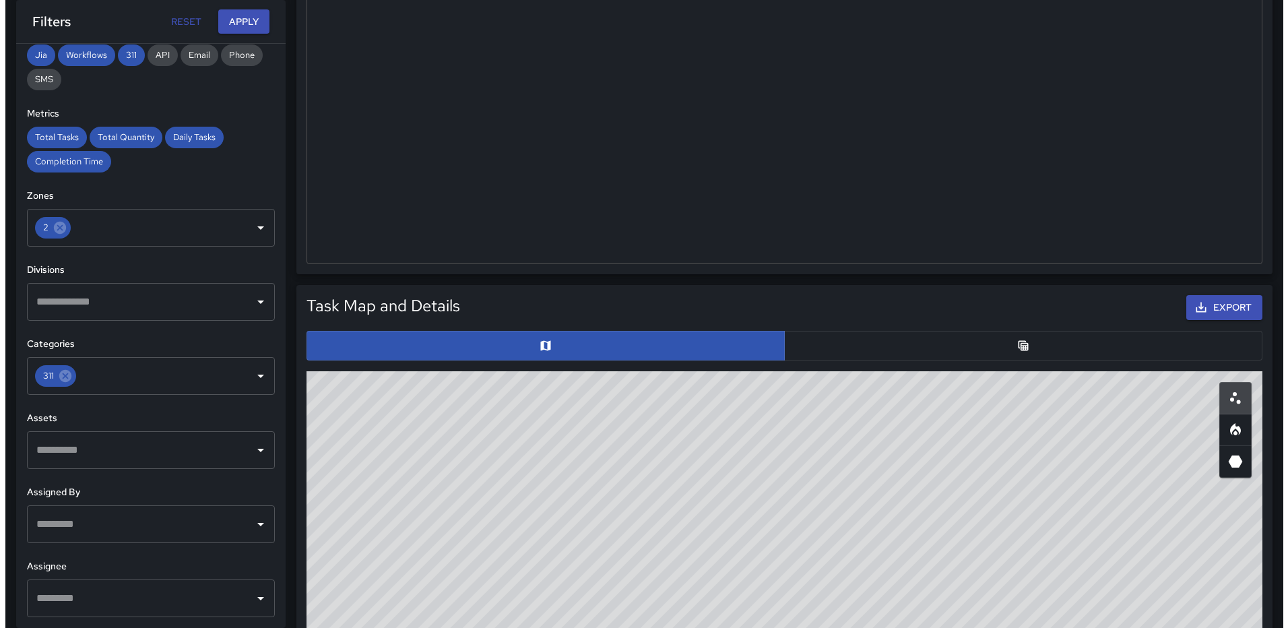
scroll to position [0, 0]
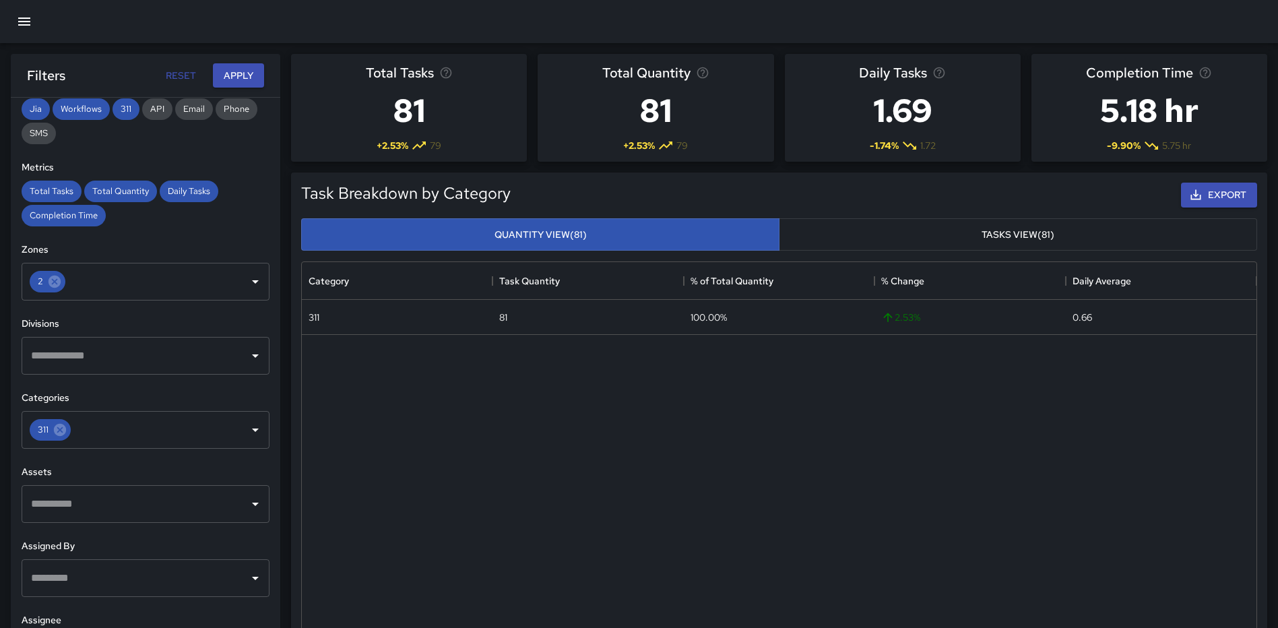
click at [15, 18] on button "button" at bounding box center [24, 21] width 32 height 32
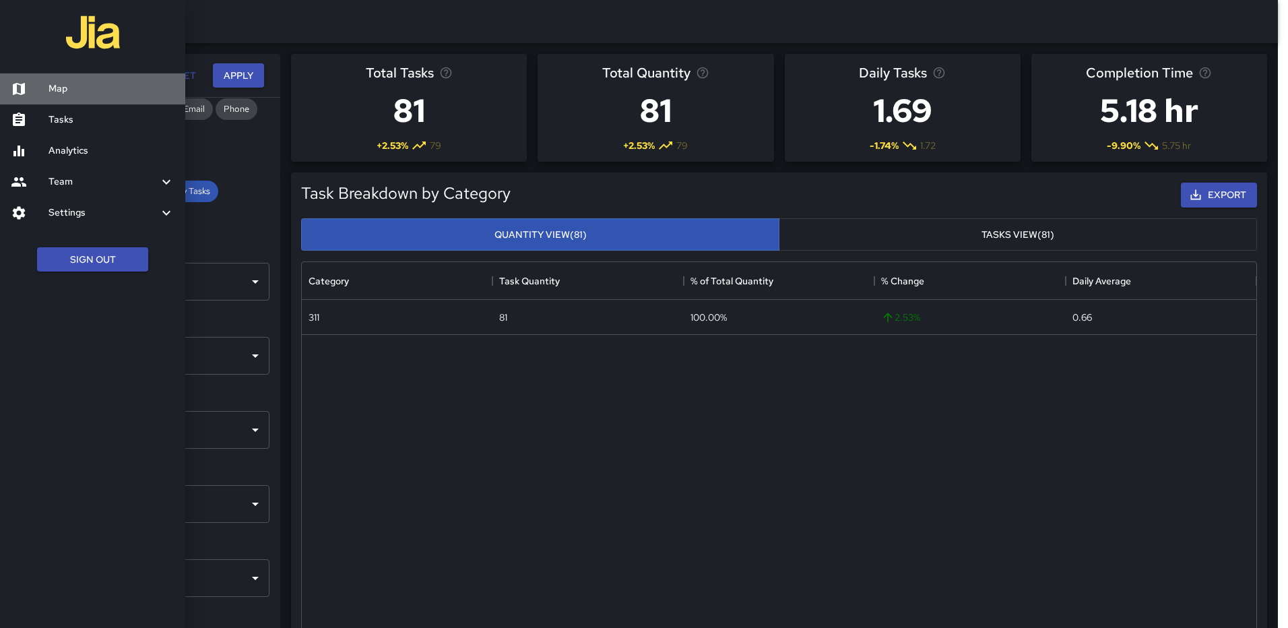
click at [57, 83] on h6 "Map" at bounding box center [111, 88] width 126 height 15
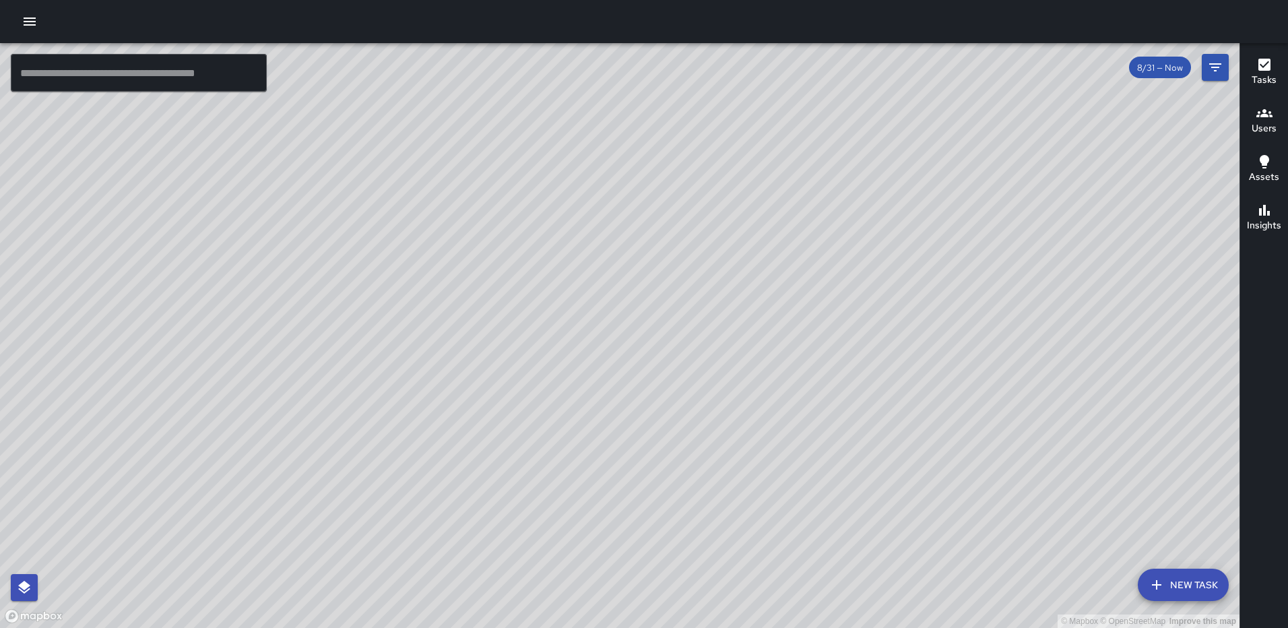
click at [729, 426] on div "© Mapbox © OpenStreetMap Improve this map RL Ruben Lechuga 929 2nd Street North…" at bounding box center [619, 335] width 1239 height 585
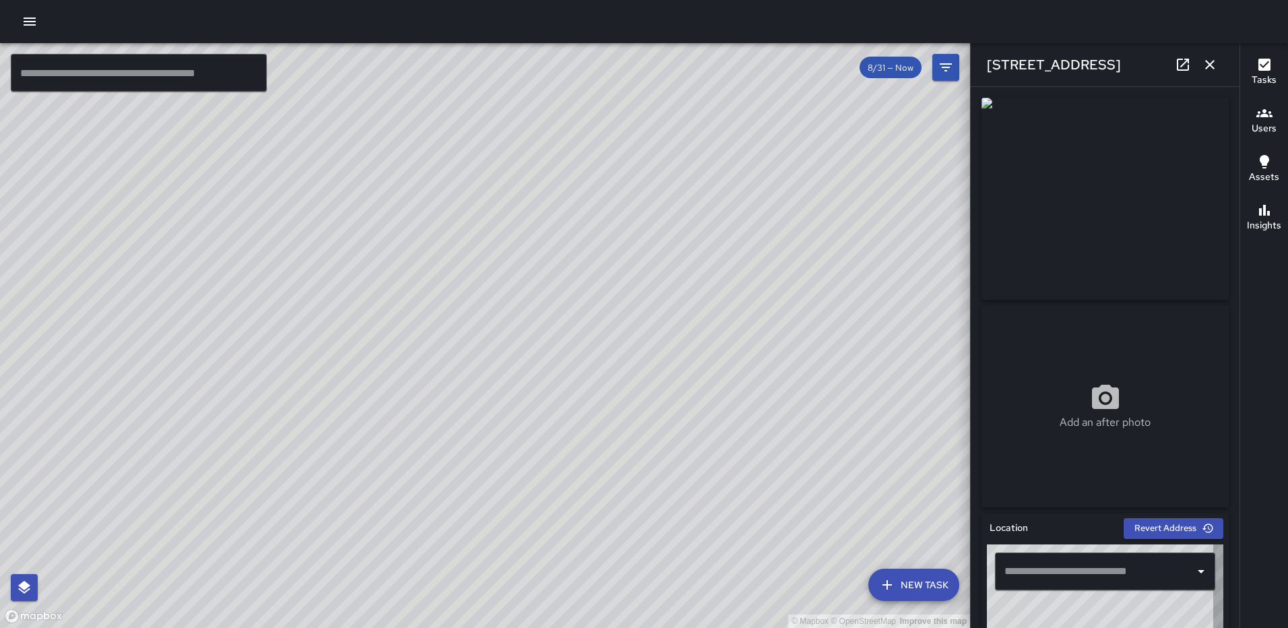
type input "**********"
click at [1178, 50] on div "929 2nd Street Northeast" at bounding box center [1105, 64] width 269 height 43
click at [1178, 60] on icon at bounding box center [1183, 65] width 12 height 12
click at [1200, 65] on button "button" at bounding box center [1209, 64] width 27 height 27
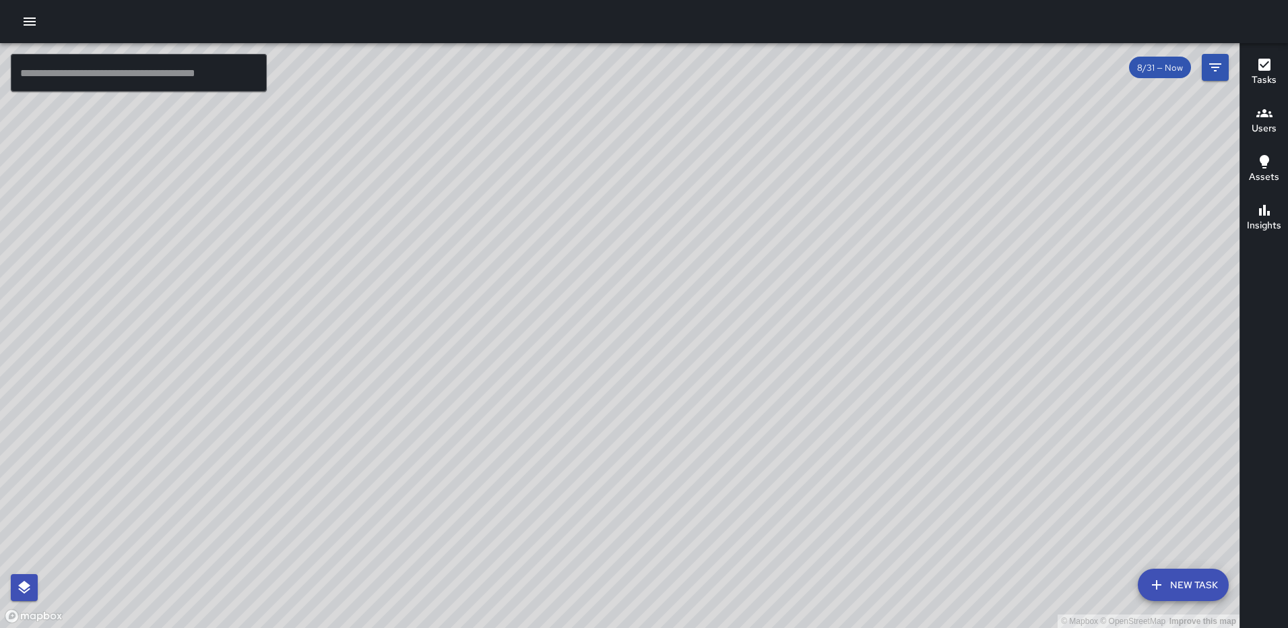
click at [318, 176] on div "© Mapbox © OpenStreetMap Improve this map FS Foday Sankoh 1005 First Street Nor…" at bounding box center [619, 335] width 1239 height 585
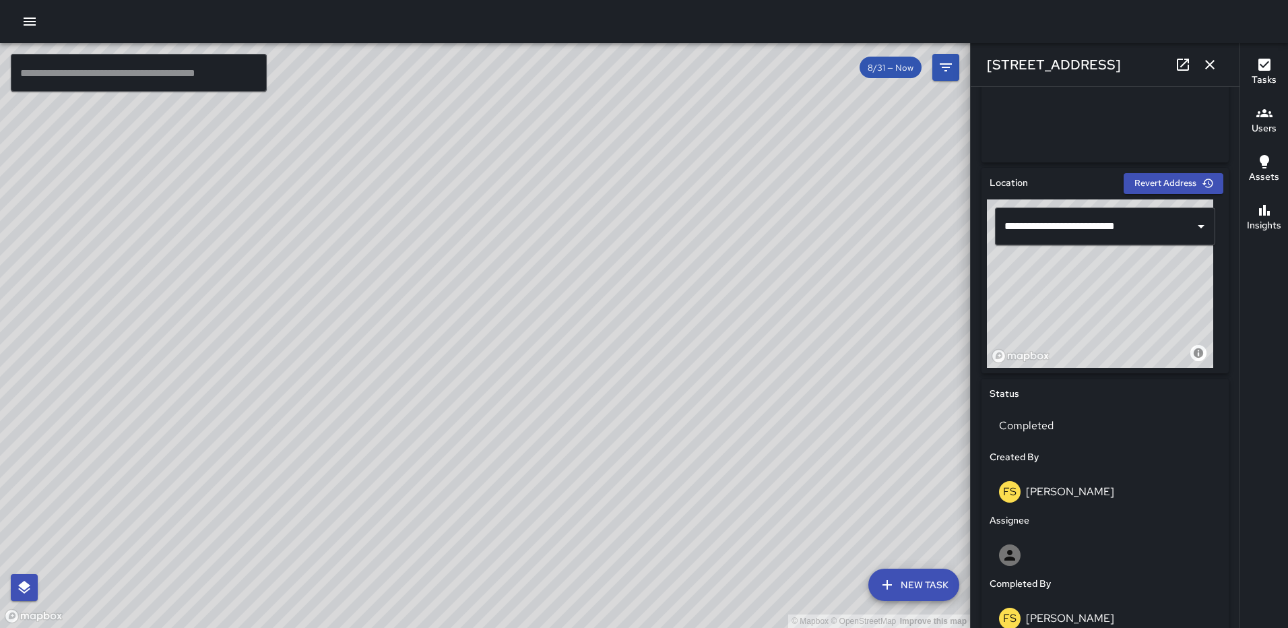
scroll to position [490, 0]
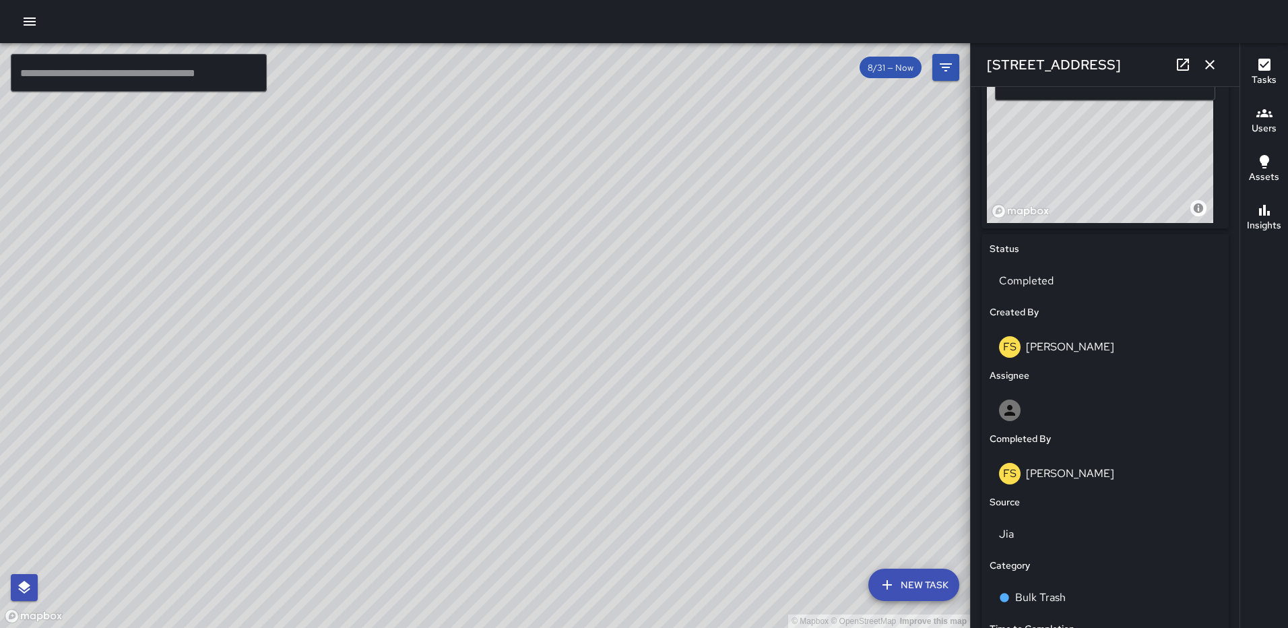
drag, startPoint x: 1098, startPoint y: 185, endPoint x: 1090, endPoint y: 261, distance: 75.9
click at [1090, 261] on div "**********" at bounding box center [1104, 464] width 247 height 883
type input "**********"
click at [1208, 65] on icon "button" at bounding box center [1209, 64] width 9 height 9
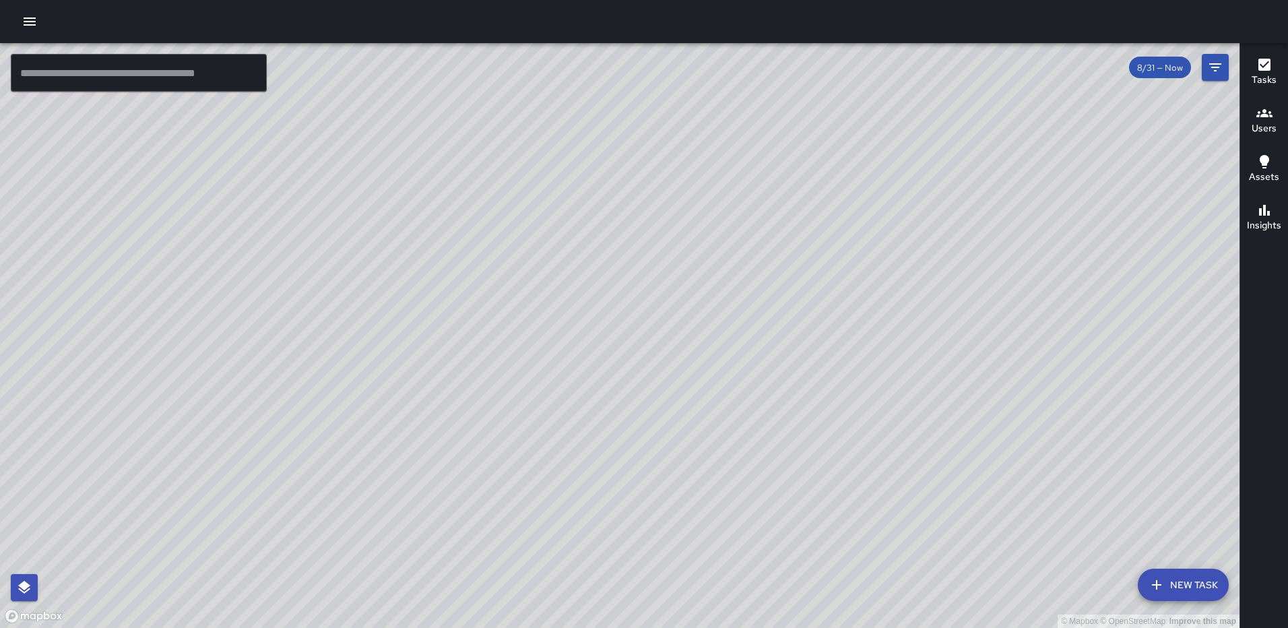
click at [1265, 75] on h6 "Tasks" at bounding box center [1263, 80] width 25 height 15
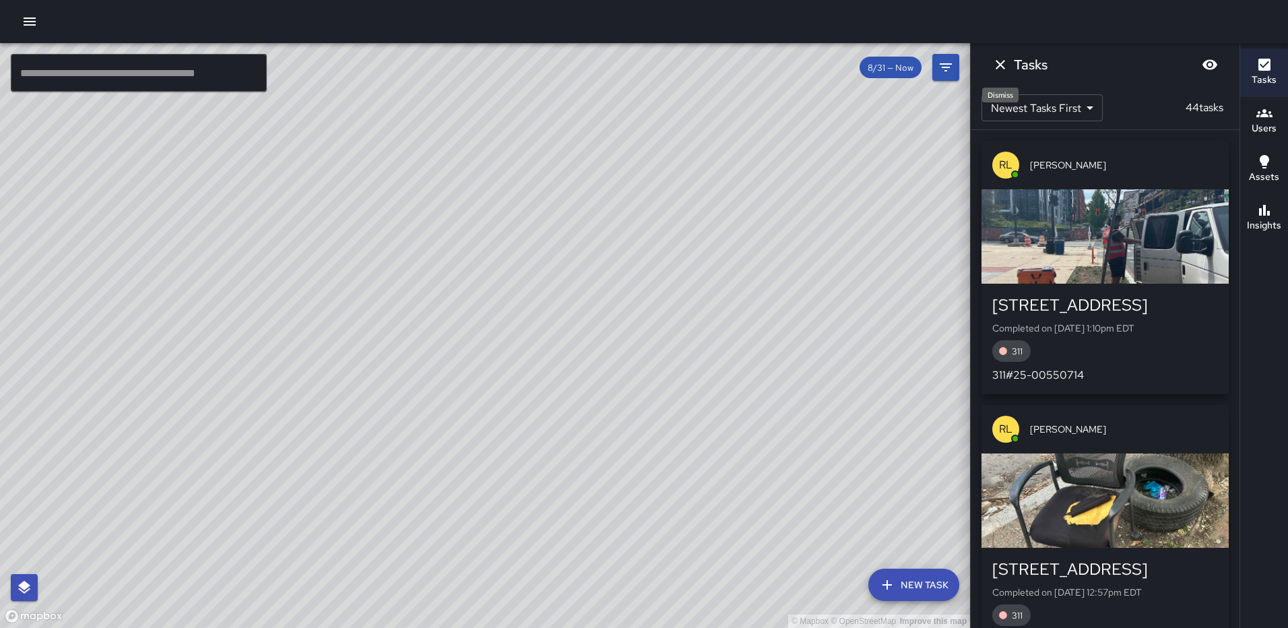
click at [994, 62] on icon "Dismiss" at bounding box center [1000, 65] width 16 height 16
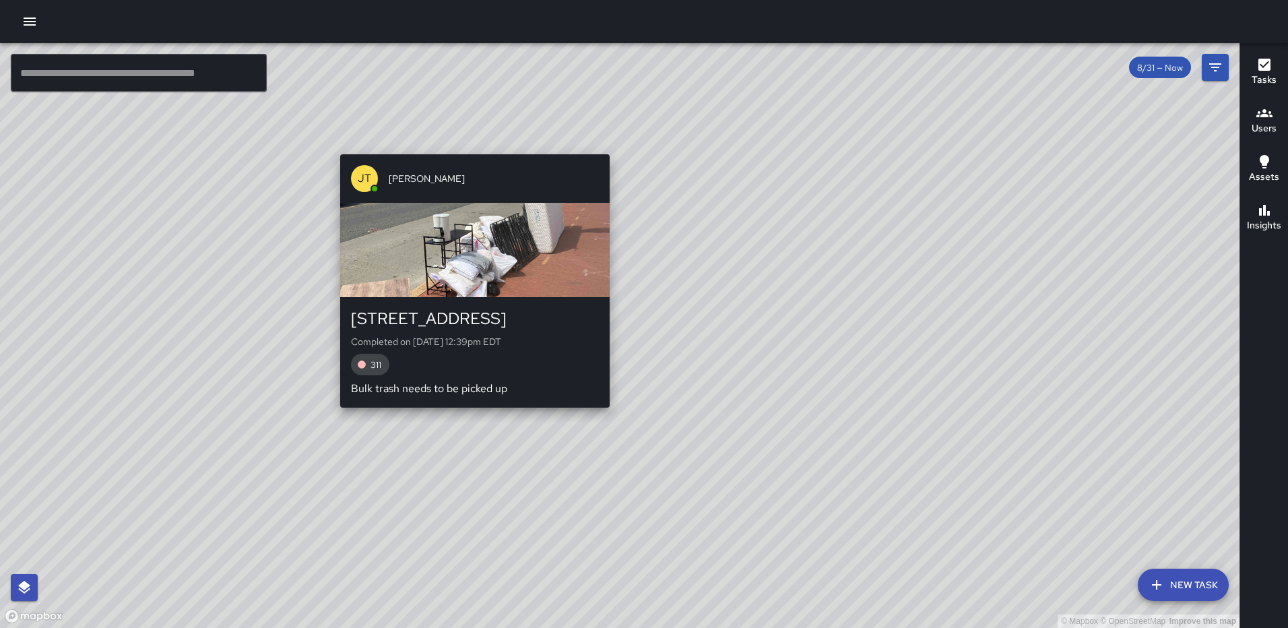
click at [469, 145] on div "© Mapbox © OpenStreetMap Improve this map JT Jeffrey Turner 77 P Street Northea…" at bounding box center [619, 335] width 1239 height 585
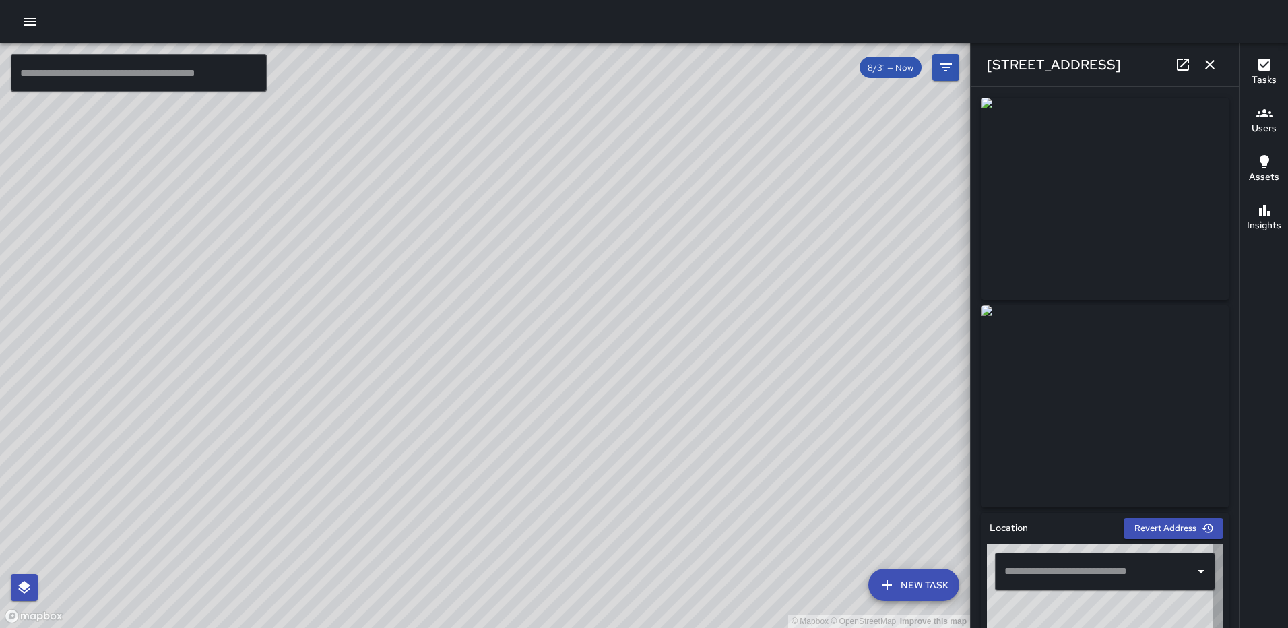
type input "**********"
click at [1177, 65] on icon at bounding box center [1183, 65] width 12 height 12
click at [1204, 72] on icon "button" at bounding box center [1210, 65] width 16 height 16
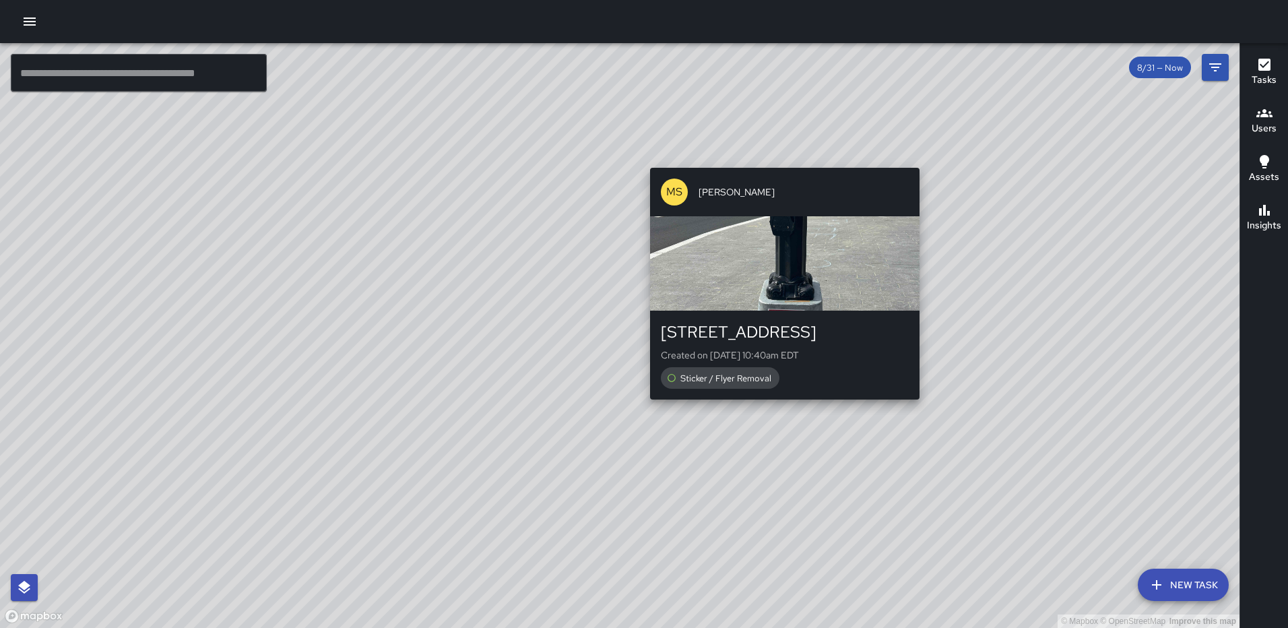
click at [779, 406] on div "© Mapbox © OpenStreetMap Improve this map MS Mekhi Smith 1500 Eckington Place N…" at bounding box center [619, 335] width 1239 height 585
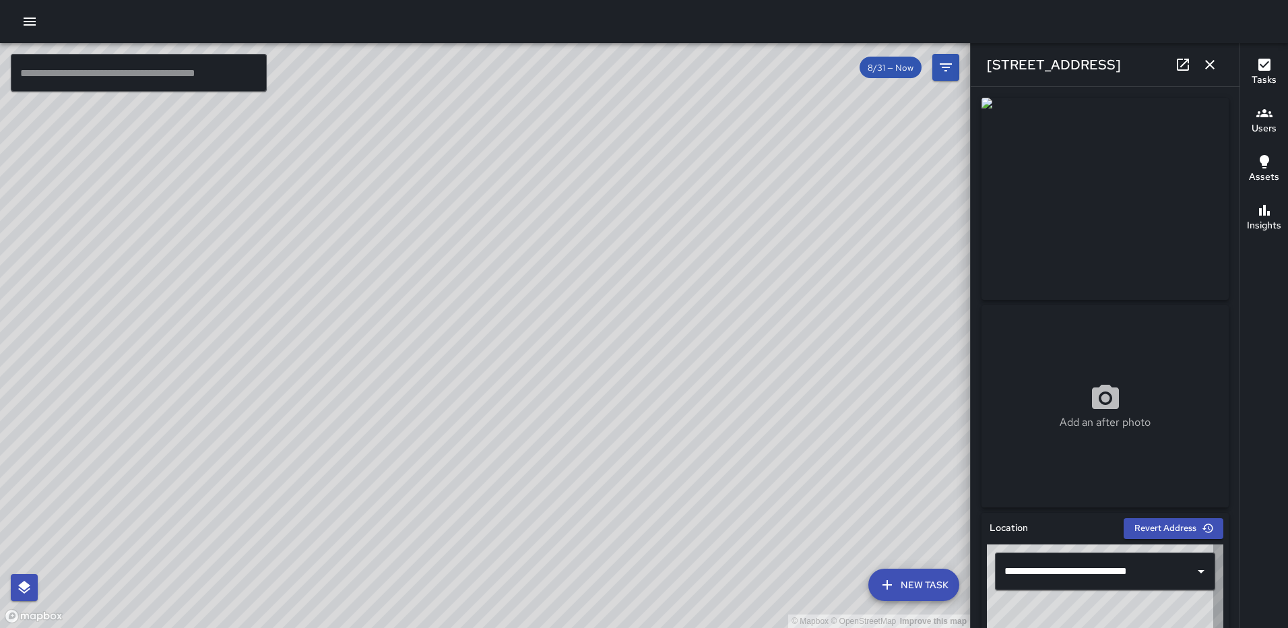
type input "**********"
click at [1201, 66] on button "button" at bounding box center [1209, 64] width 27 height 27
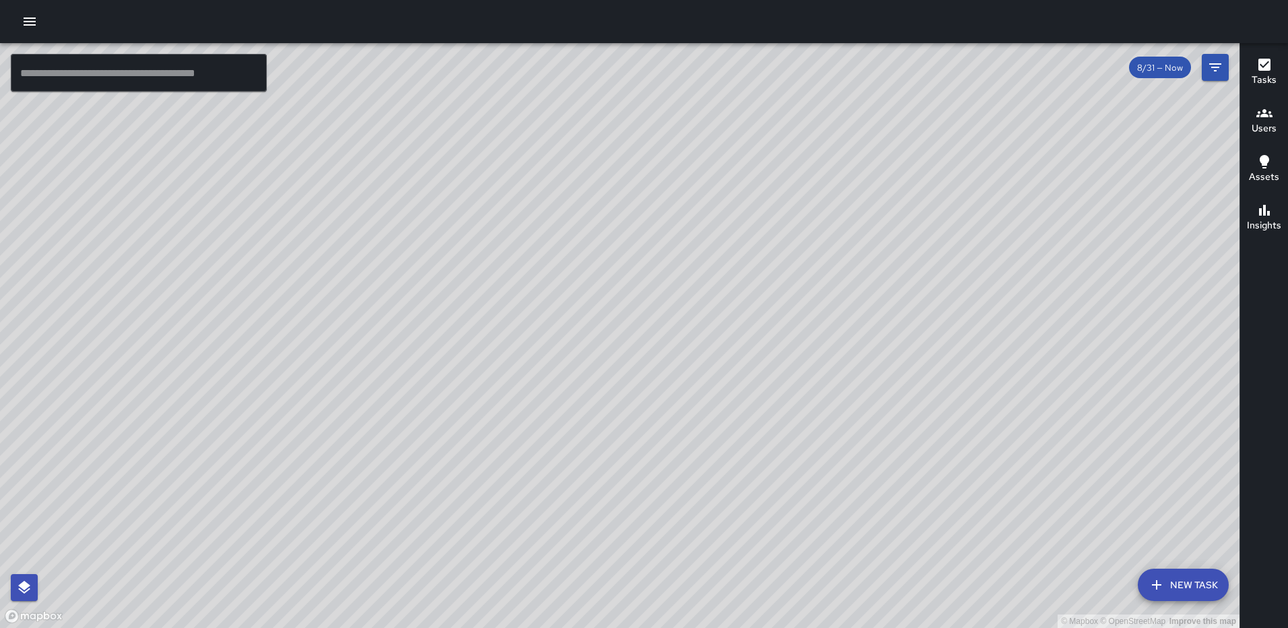
drag, startPoint x: 1063, startPoint y: 523, endPoint x: 1010, endPoint y: 361, distance: 171.0
click at [1011, 366] on div "© Mapbox © OpenStreetMap Improve this map" at bounding box center [619, 335] width 1239 height 585
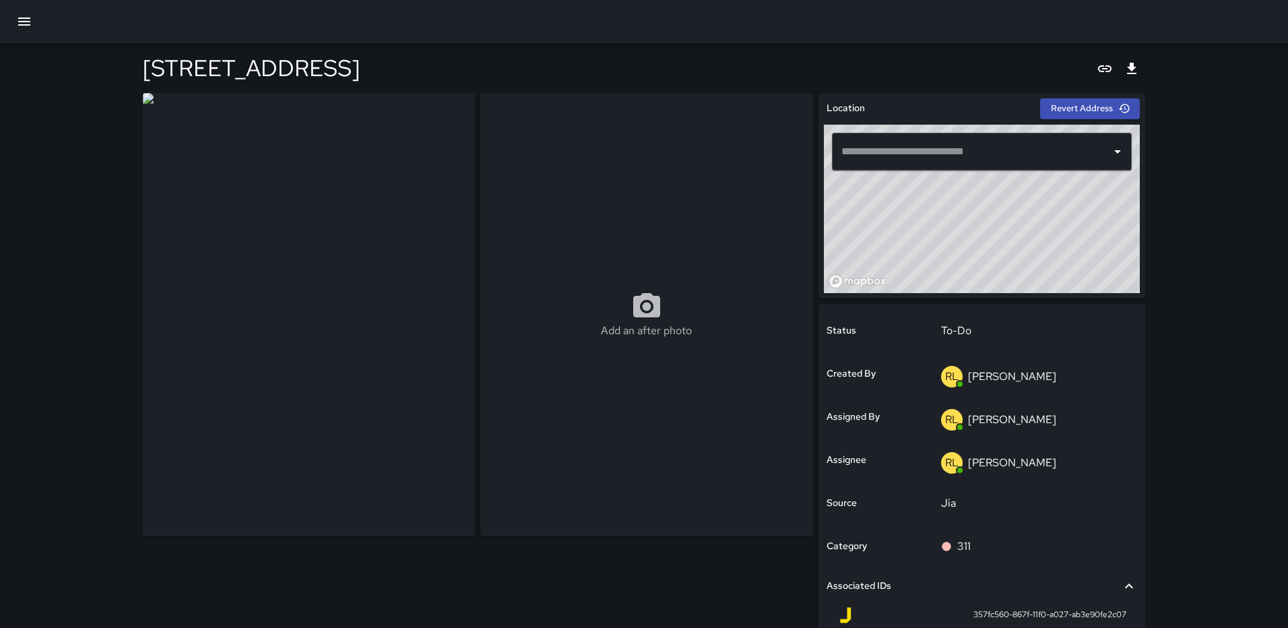
type input "**********"
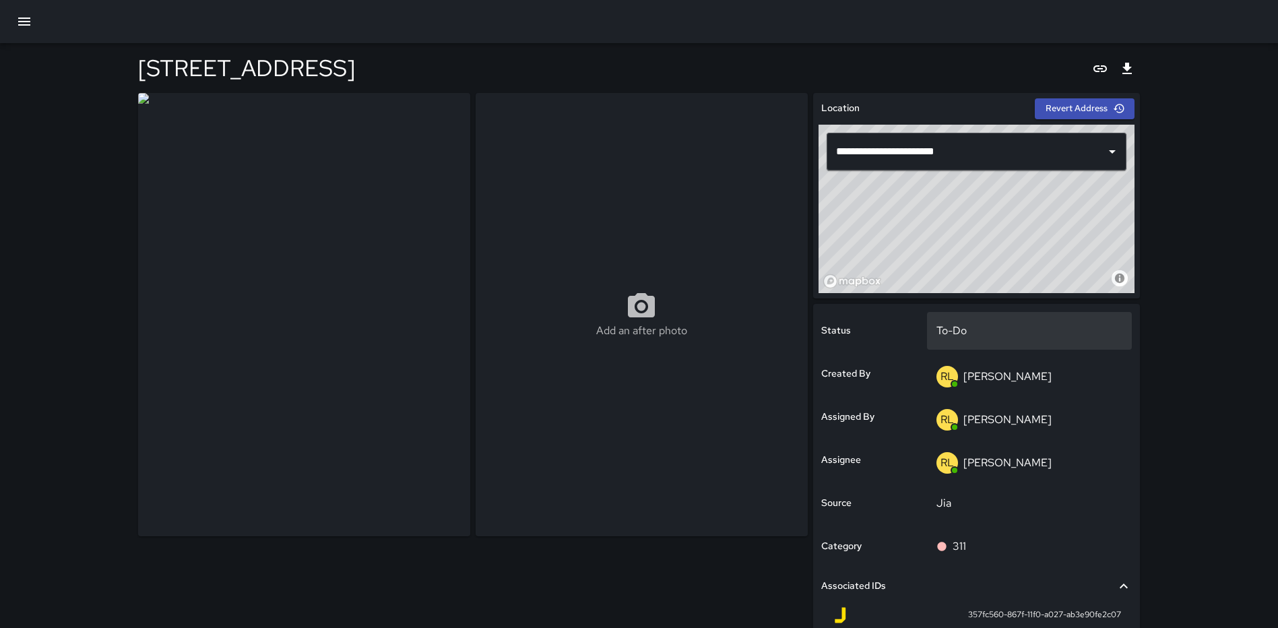
click at [954, 327] on p "To-Do" at bounding box center [1029, 331] width 187 height 16
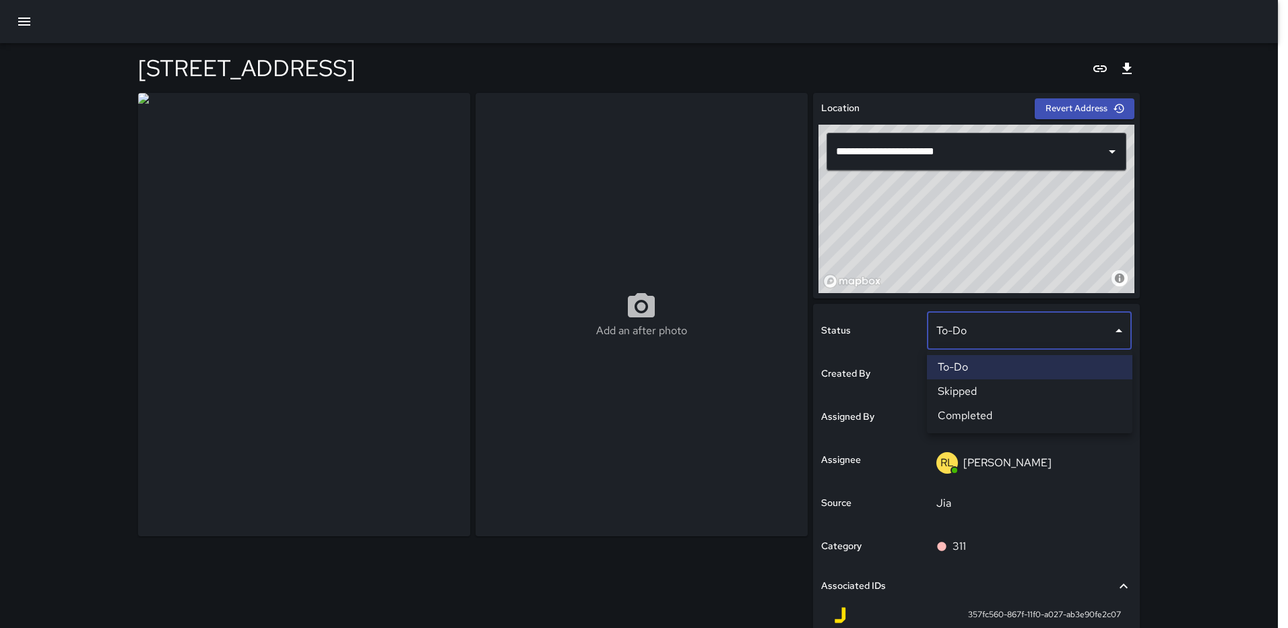
click at [960, 409] on li "Completed" at bounding box center [1029, 415] width 205 height 24
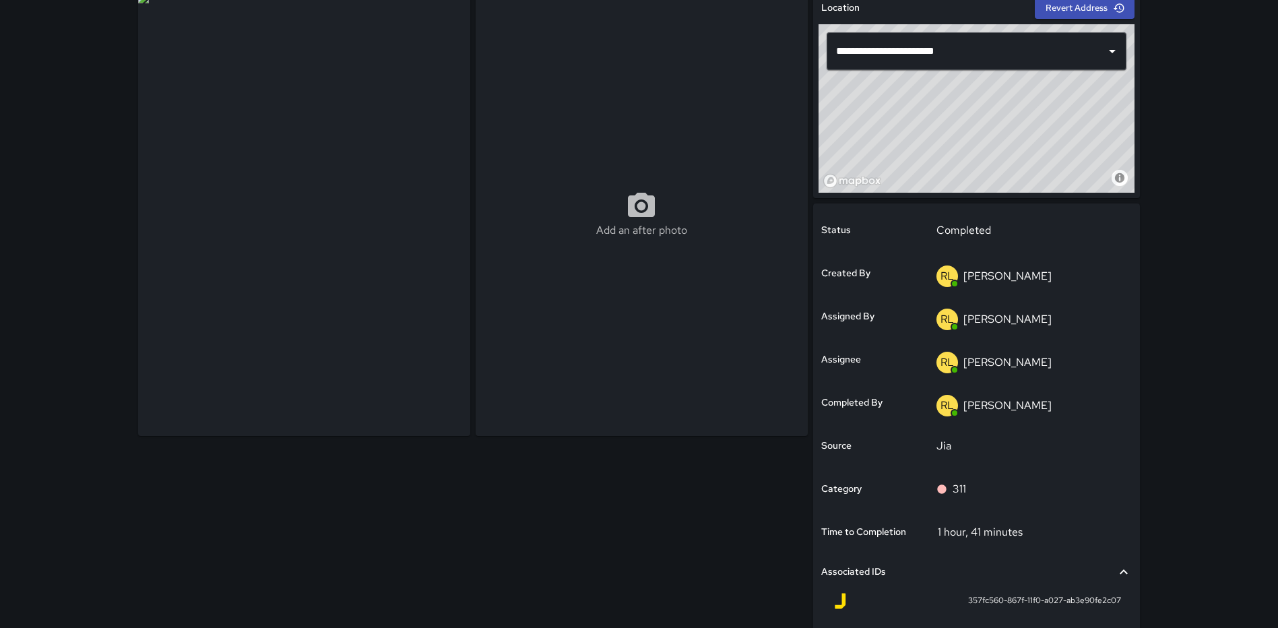
scroll to position [242, 0]
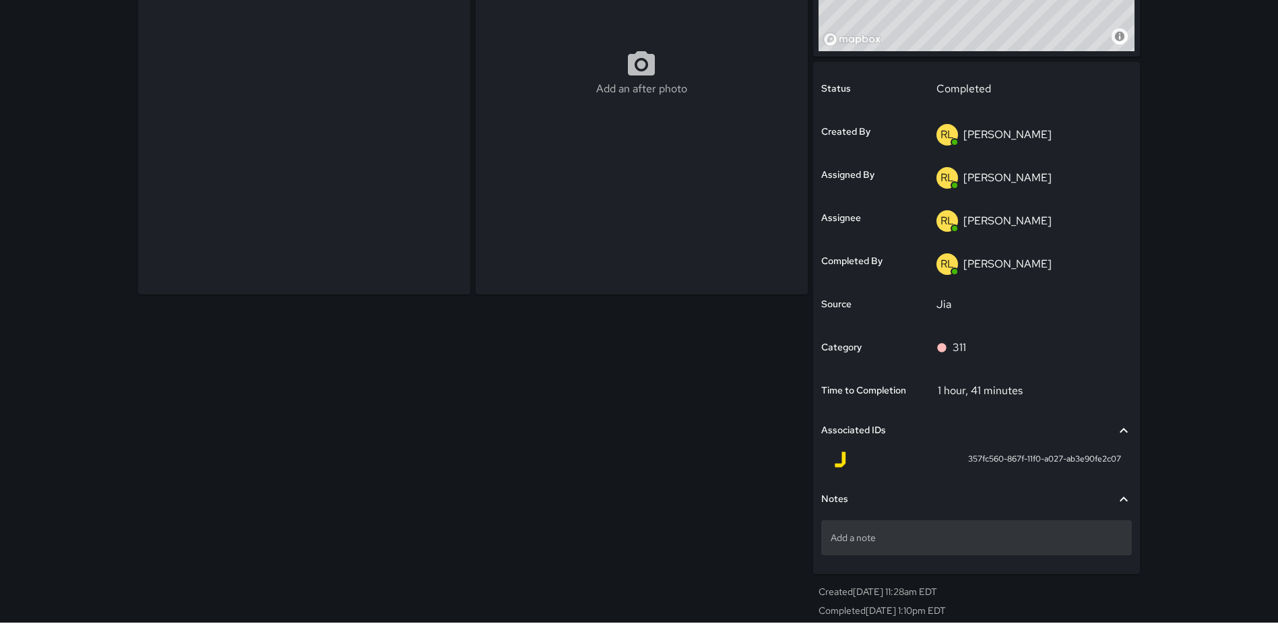
click at [937, 535] on p "Add a note" at bounding box center [976, 537] width 292 height 13
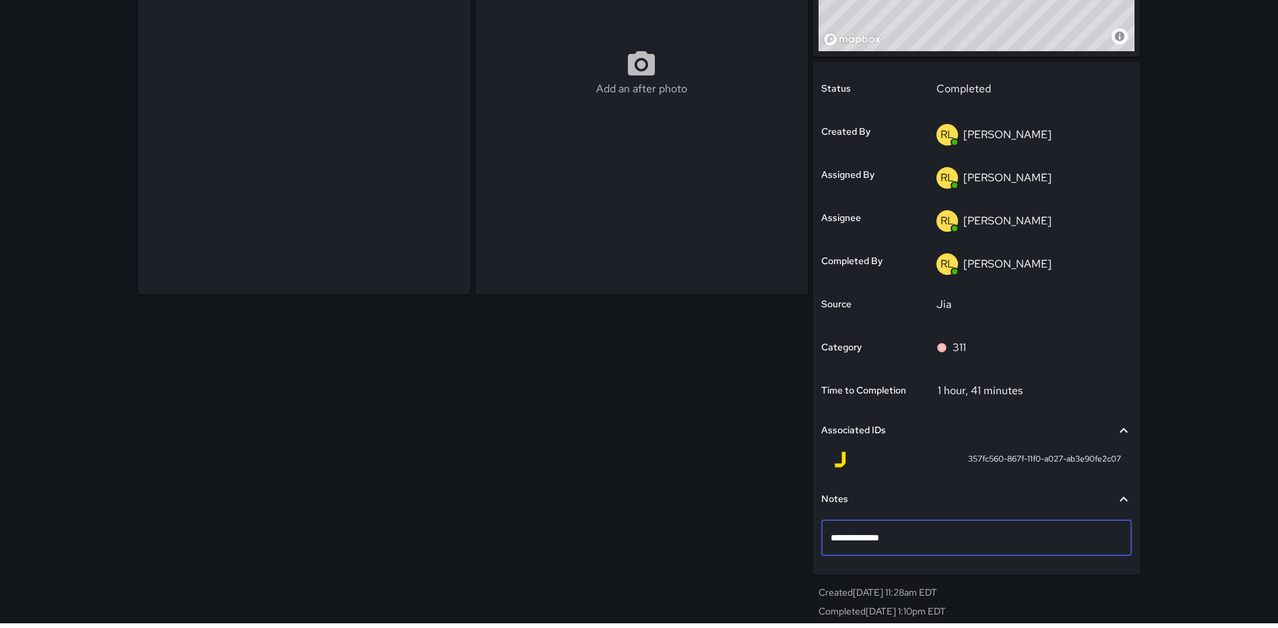
type textarea "**********"
click at [1225, 256] on div "**********" at bounding box center [639, 190] width 1278 height 865
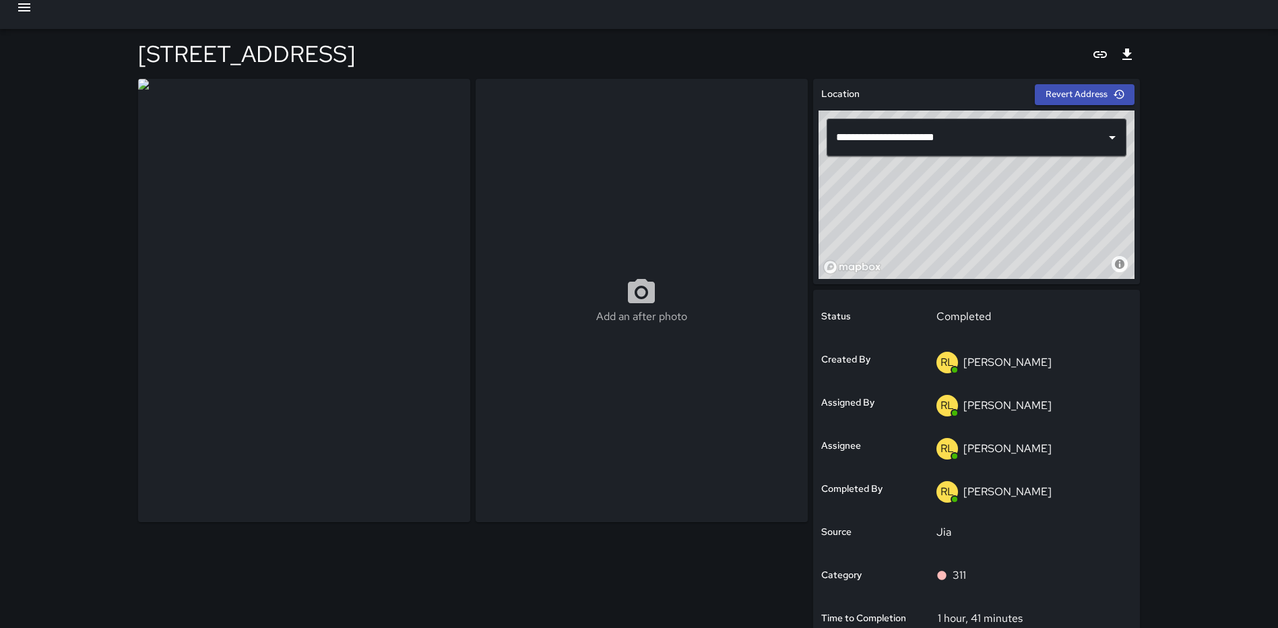
scroll to position [0, 0]
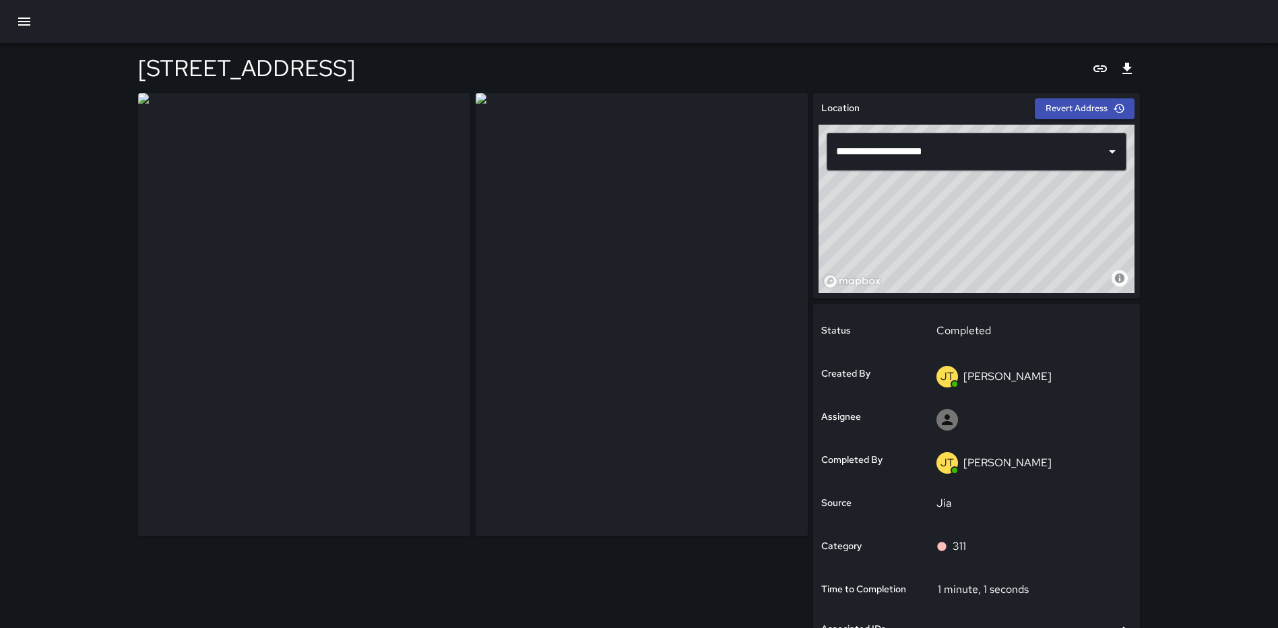
type input "**********"
drag, startPoint x: 969, startPoint y: 220, endPoint x: 952, endPoint y: 249, distance: 33.5
click at [952, 249] on div "© Mapbox © OpenStreetMap Improve this map" at bounding box center [976, 209] width 316 height 168
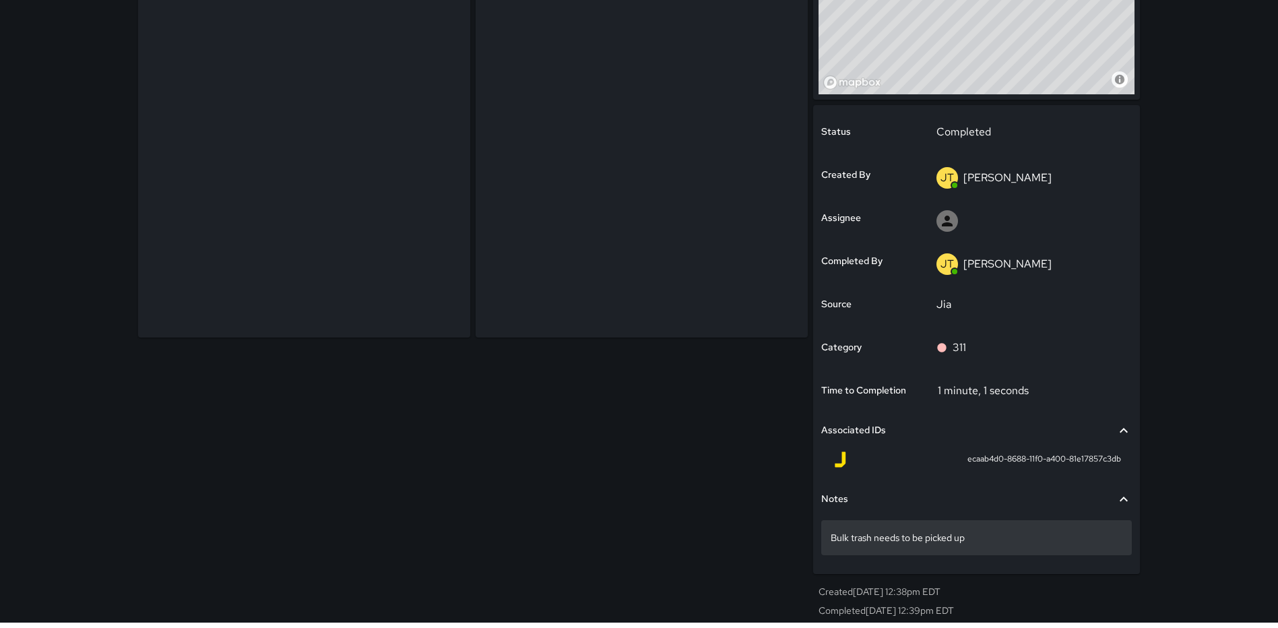
click at [829, 533] on div "Bulk trash needs to be picked up" at bounding box center [976, 537] width 310 height 35
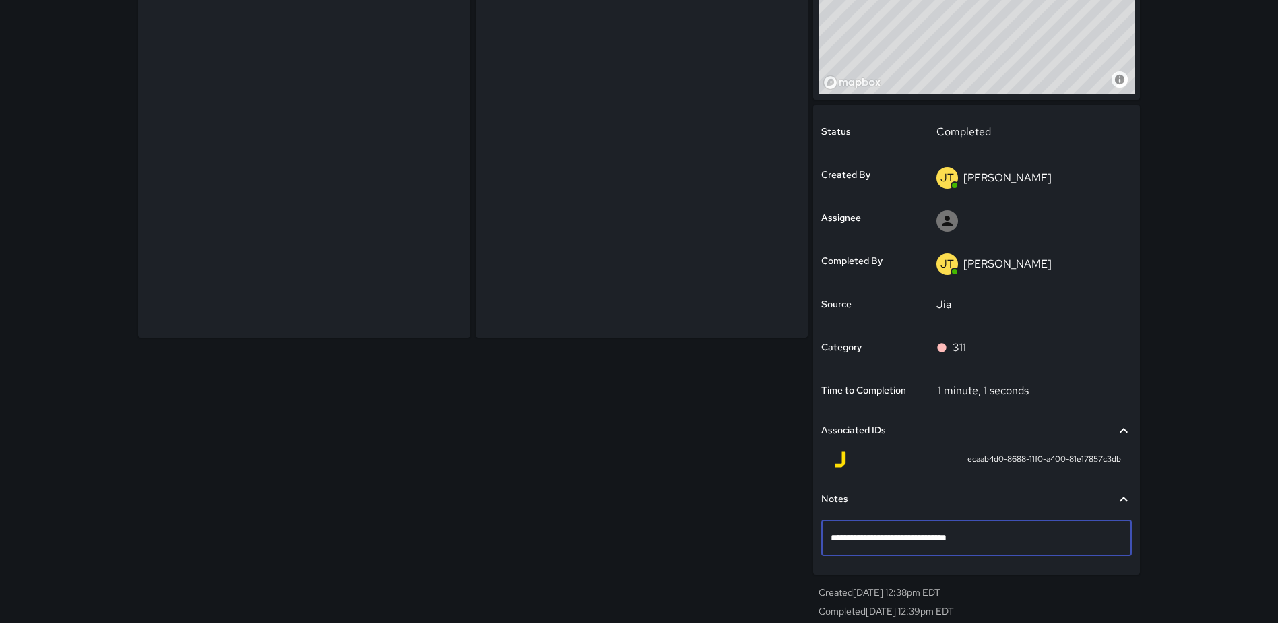
type textarea "**********"
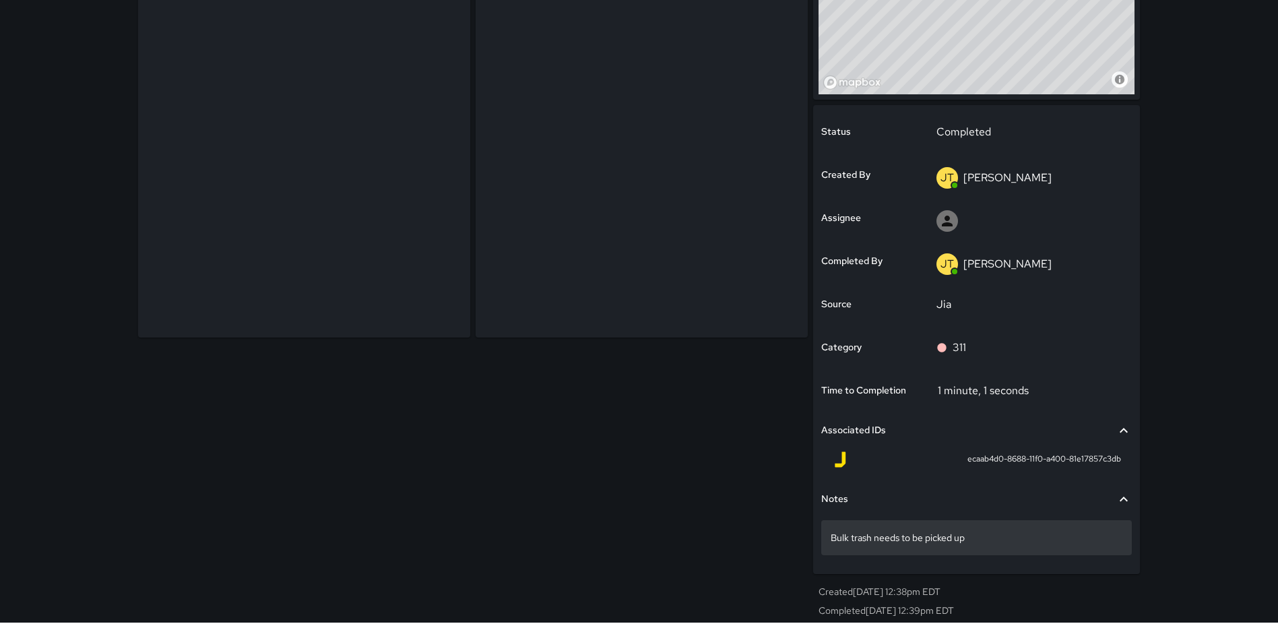
click at [831, 532] on p "Bulk trash needs to be picked up" at bounding box center [976, 537] width 292 height 13
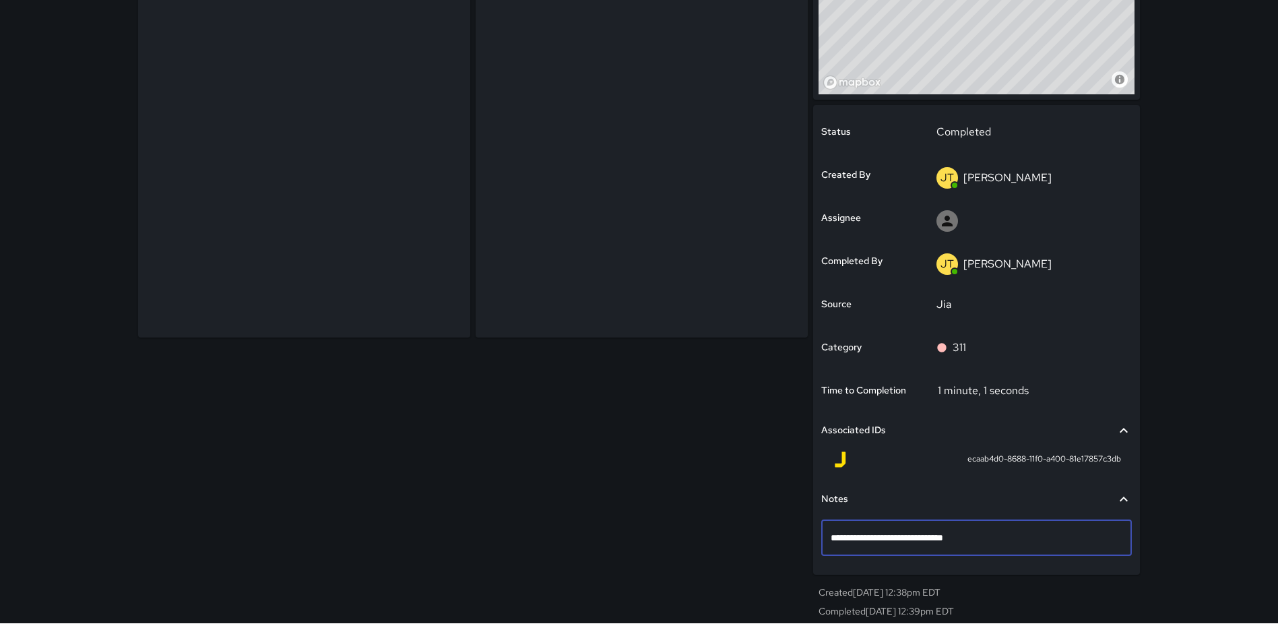
click at [832, 534] on textarea "**********" at bounding box center [976, 537] width 292 height 13
type textarea "**********"
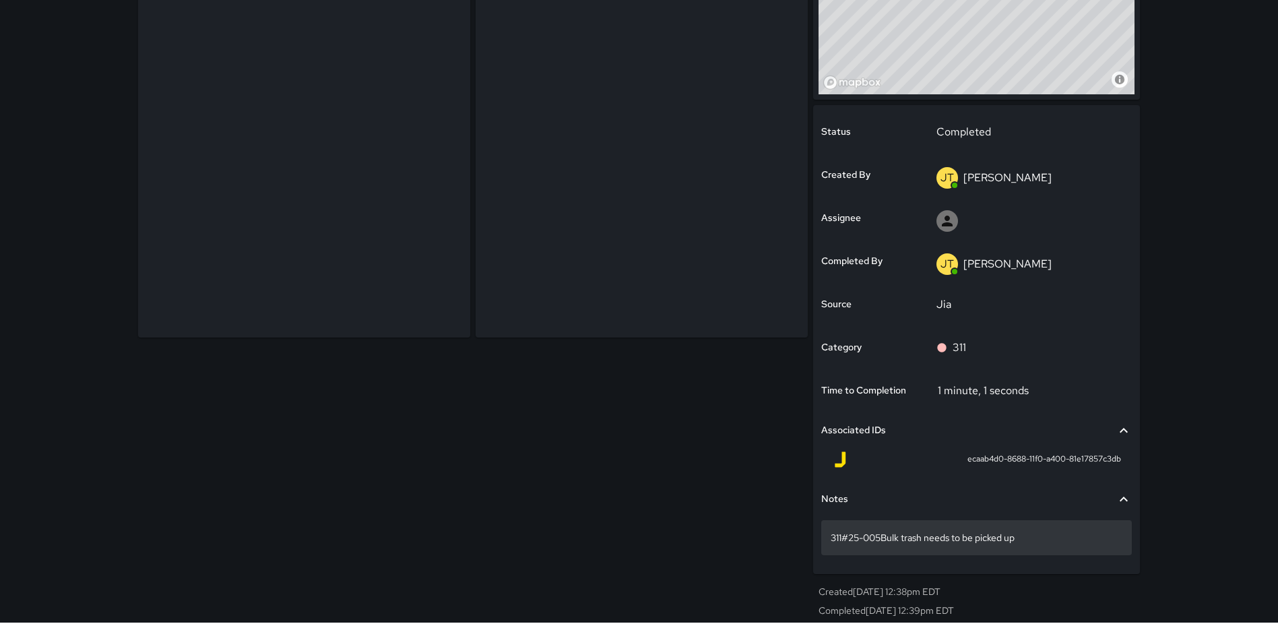
click at [883, 537] on p "311#25-005Bulk trash needs to be picked up" at bounding box center [976, 537] width 292 height 13
click at [884, 534] on p "311#25-005Bulk trash needs to be picked up" at bounding box center [976, 537] width 292 height 13
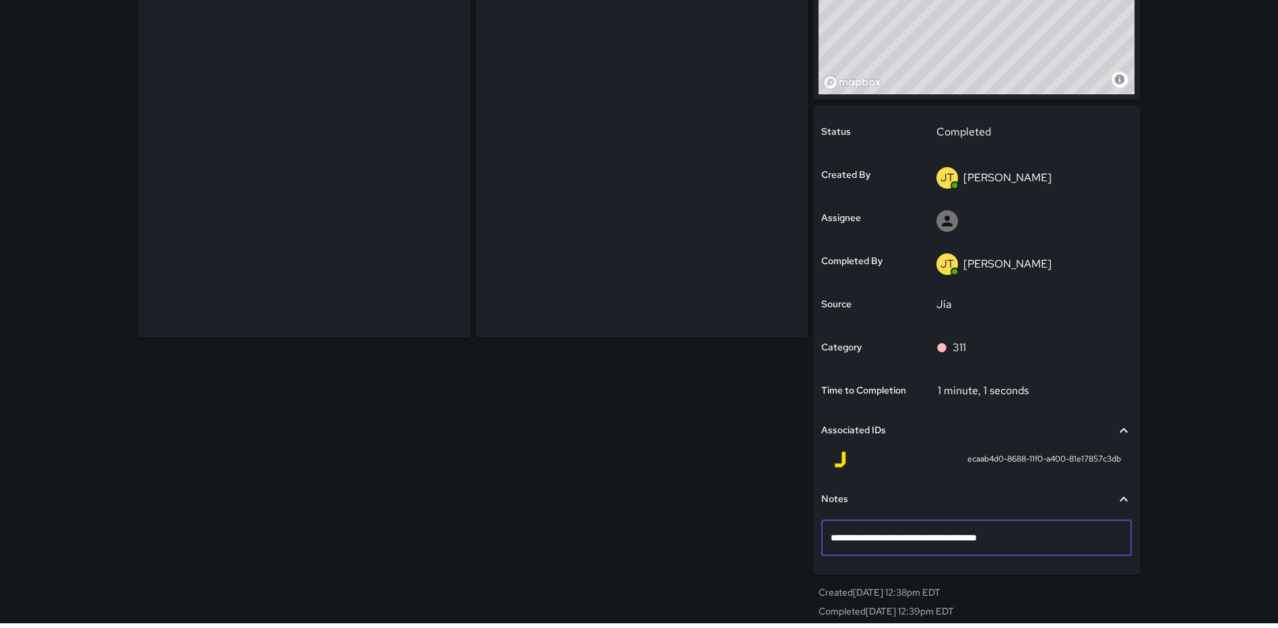
click at [881, 537] on textarea "**********" at bounding box center [976, 537] width 292 height 13
type textarea "**********"
click at [330, 446] on div at bounding box center [471, 259] width 676 height 740
